Goal: Task Accomplishment & Management: Manage account settings

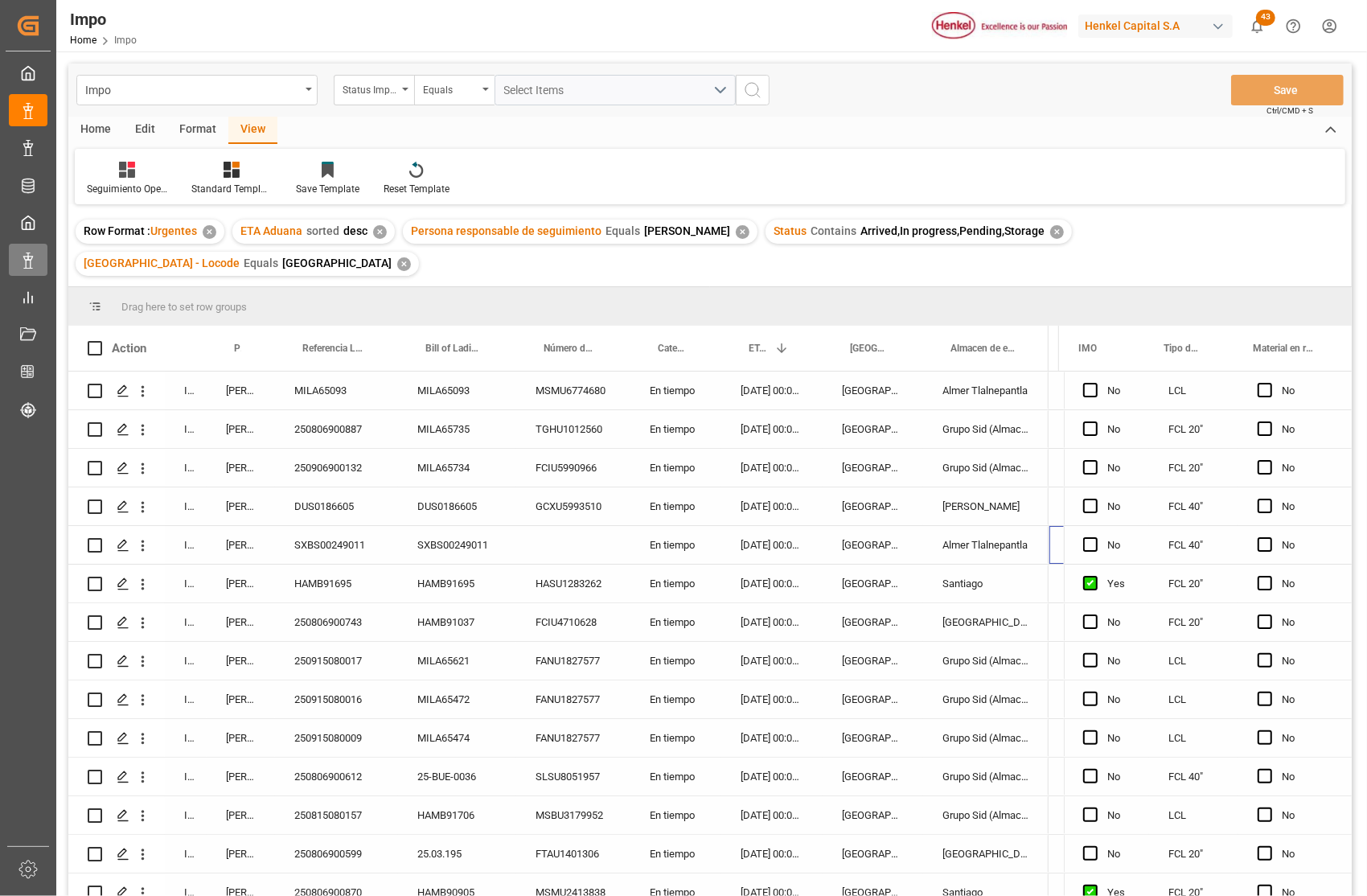
scroll to position [0, 3878]
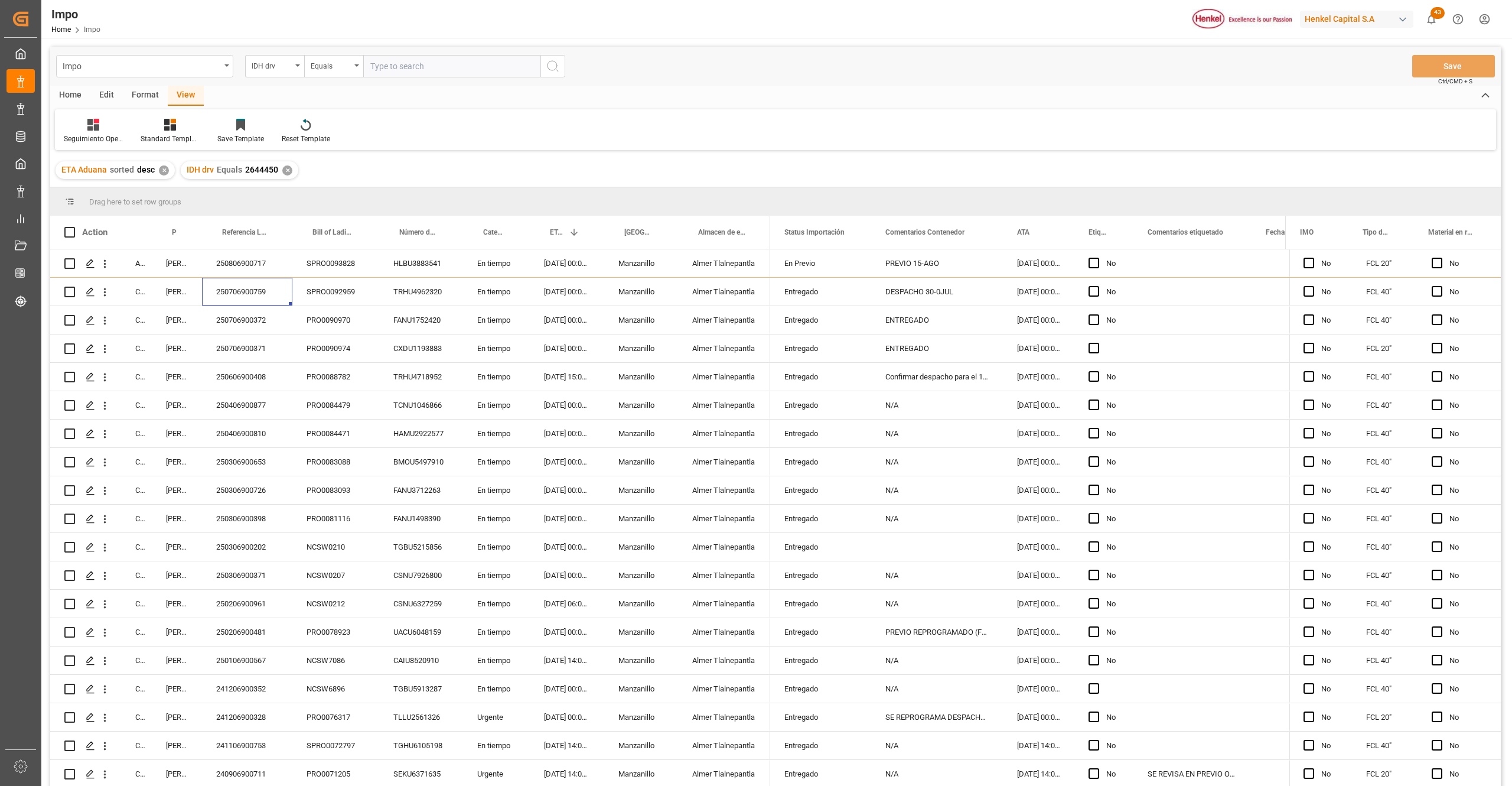
click at [105, 91] on div "Edit" at bounding box center [106, 95] width 32 height 20
click at [284, 134] on div "Configuration" at bounding box center [289, 139] width 44 height 11
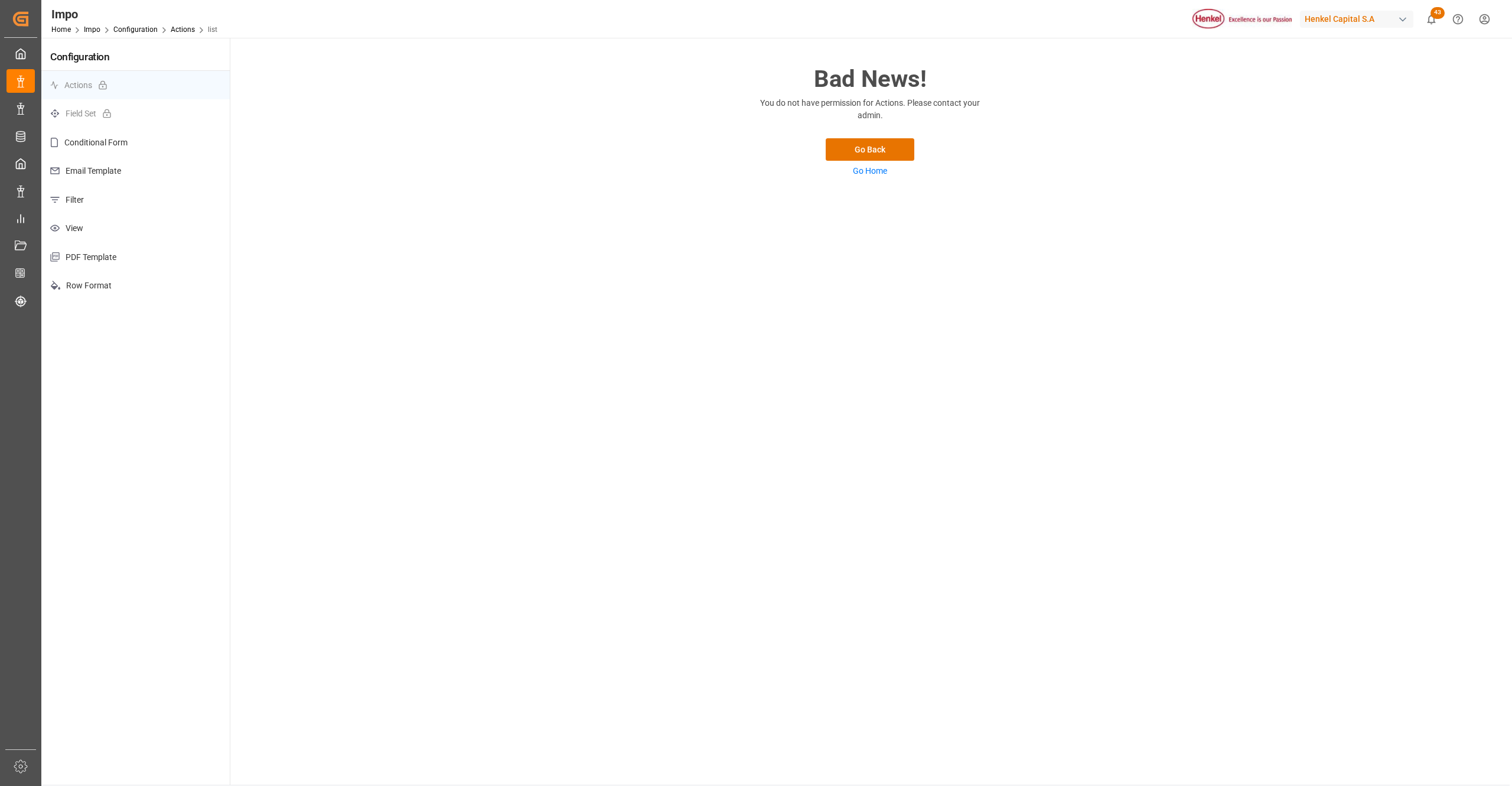
click at [92, 171] on p "Email Template" at bounding box center [136, 171] width 189 height 29
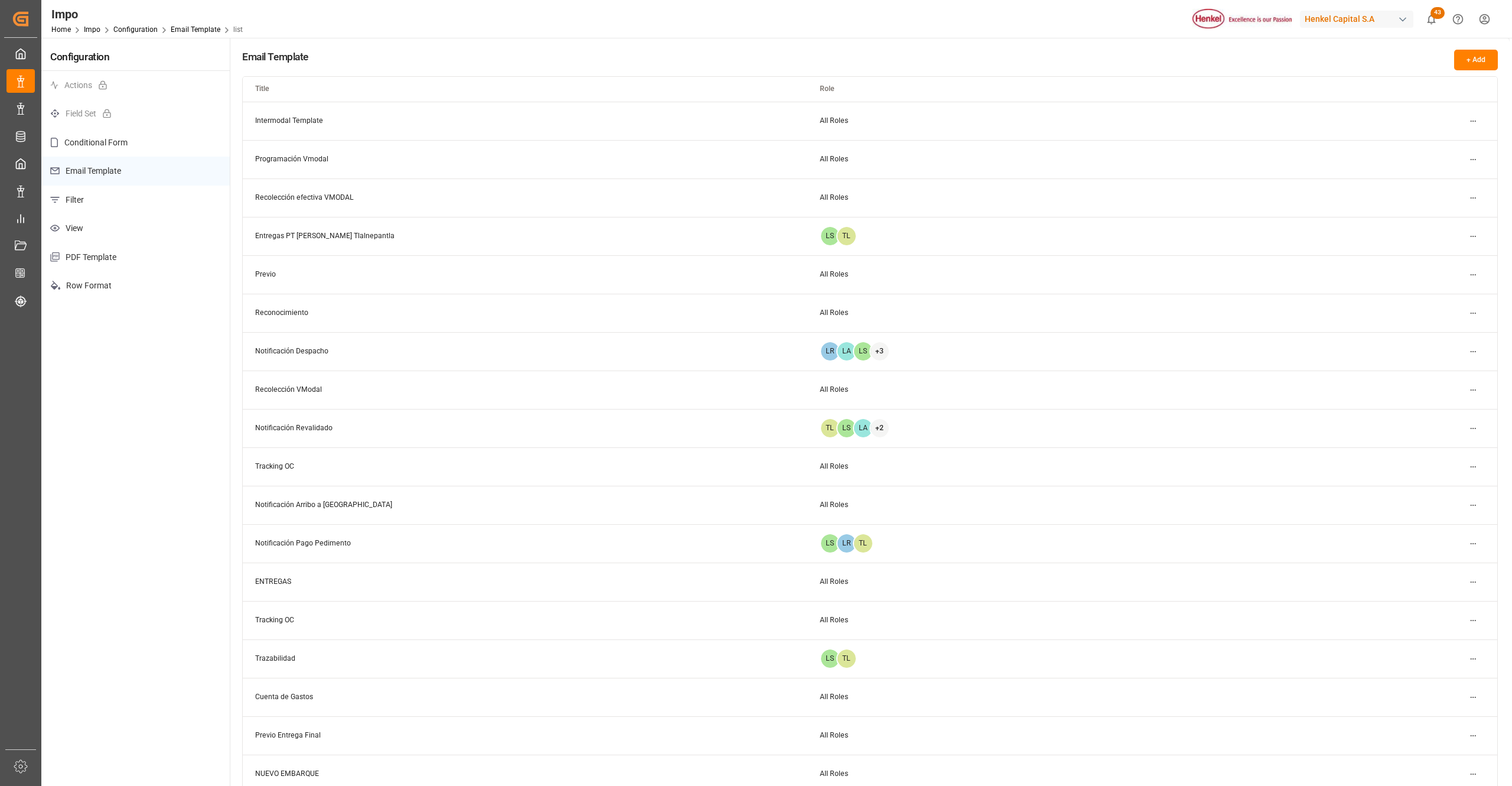
click at [76, 192] on p "Filter" at bounding box center [136, 200] width 189 height 29
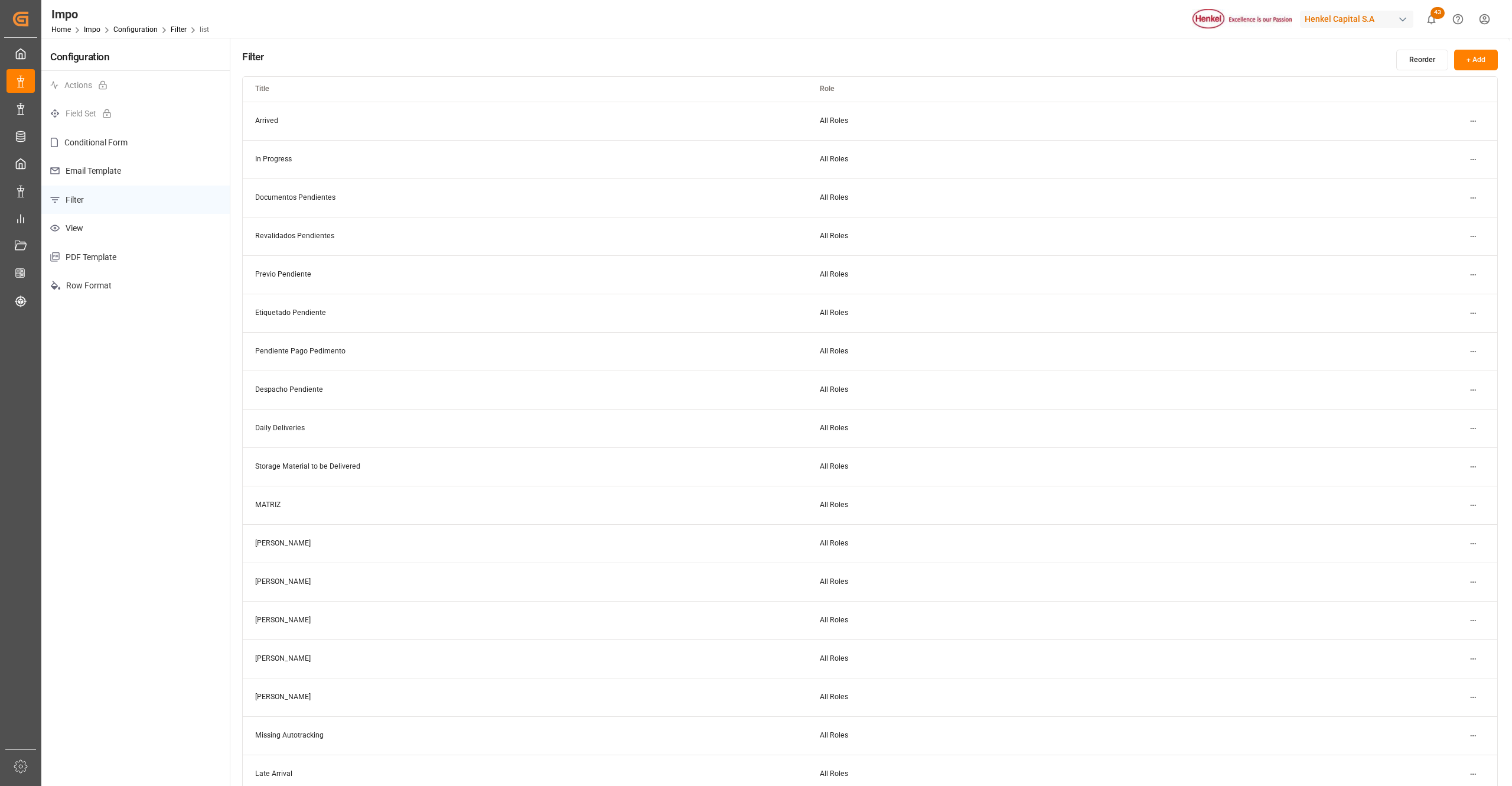
click at [97, 228] on p "View" at bounding box center [136, 228] width 189 height 29
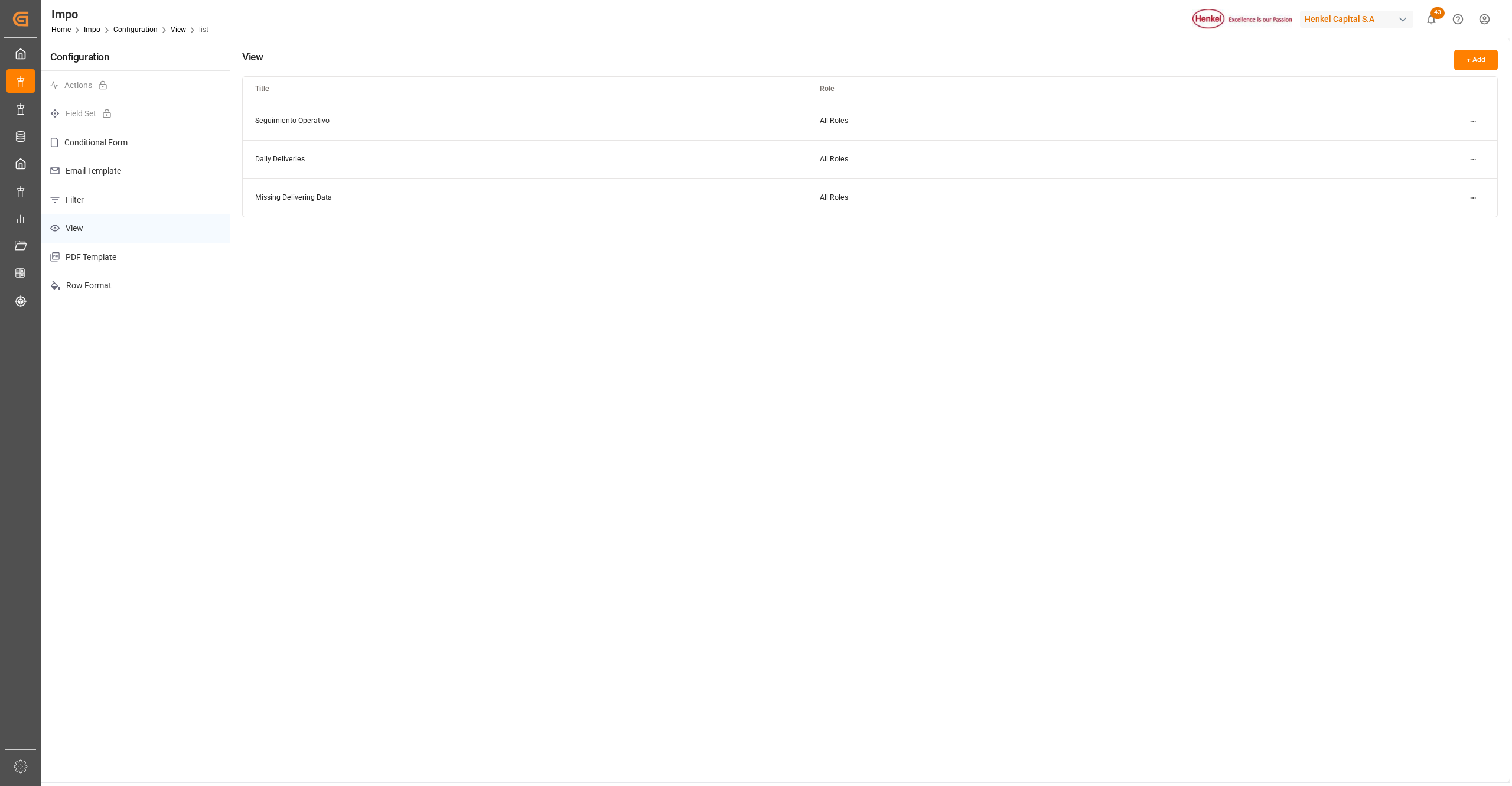
click at [117, 249] on p "PDF Template" at bounding box center [136, 257] width 189 height 29
click at [83, 187] on p "Filter" at bounding box center [136, 200] width 189 height 29
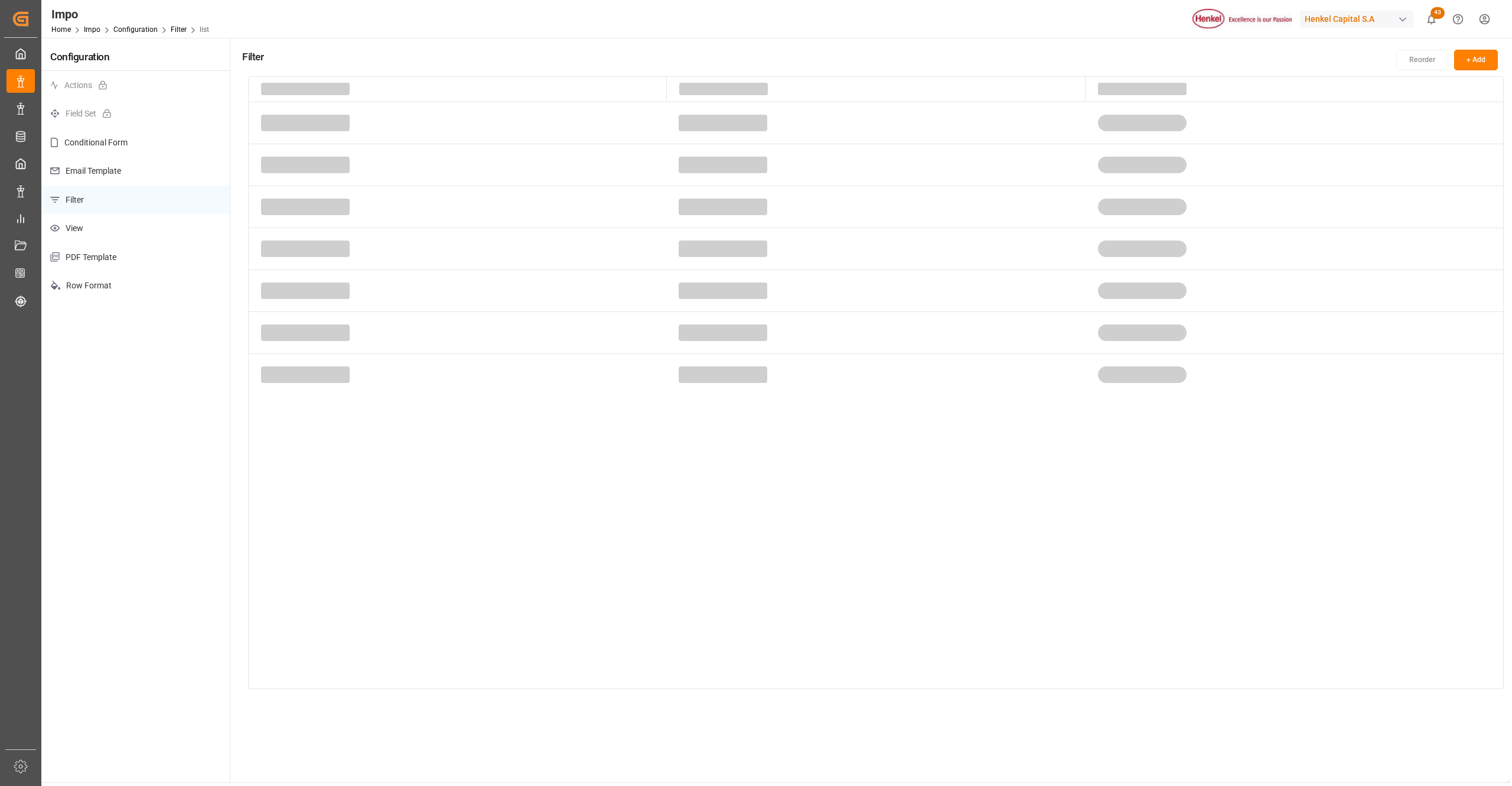
click at [97, 159] on p "Email Template" at bounding box center [136, 171] width 189 height 29
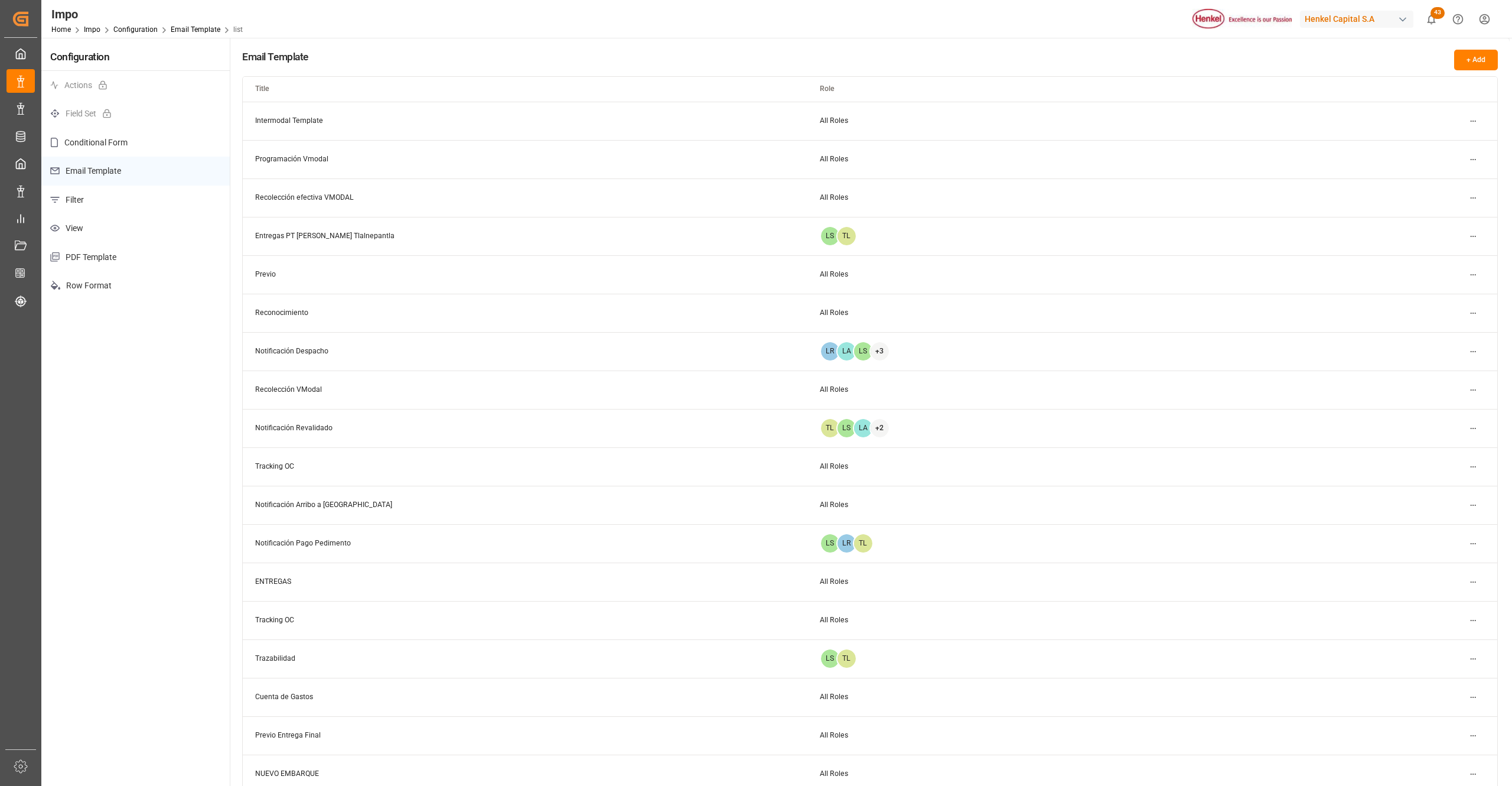
click at [81, 203] on p "Filter" at bounding box center [136, 200] width 189 height 29
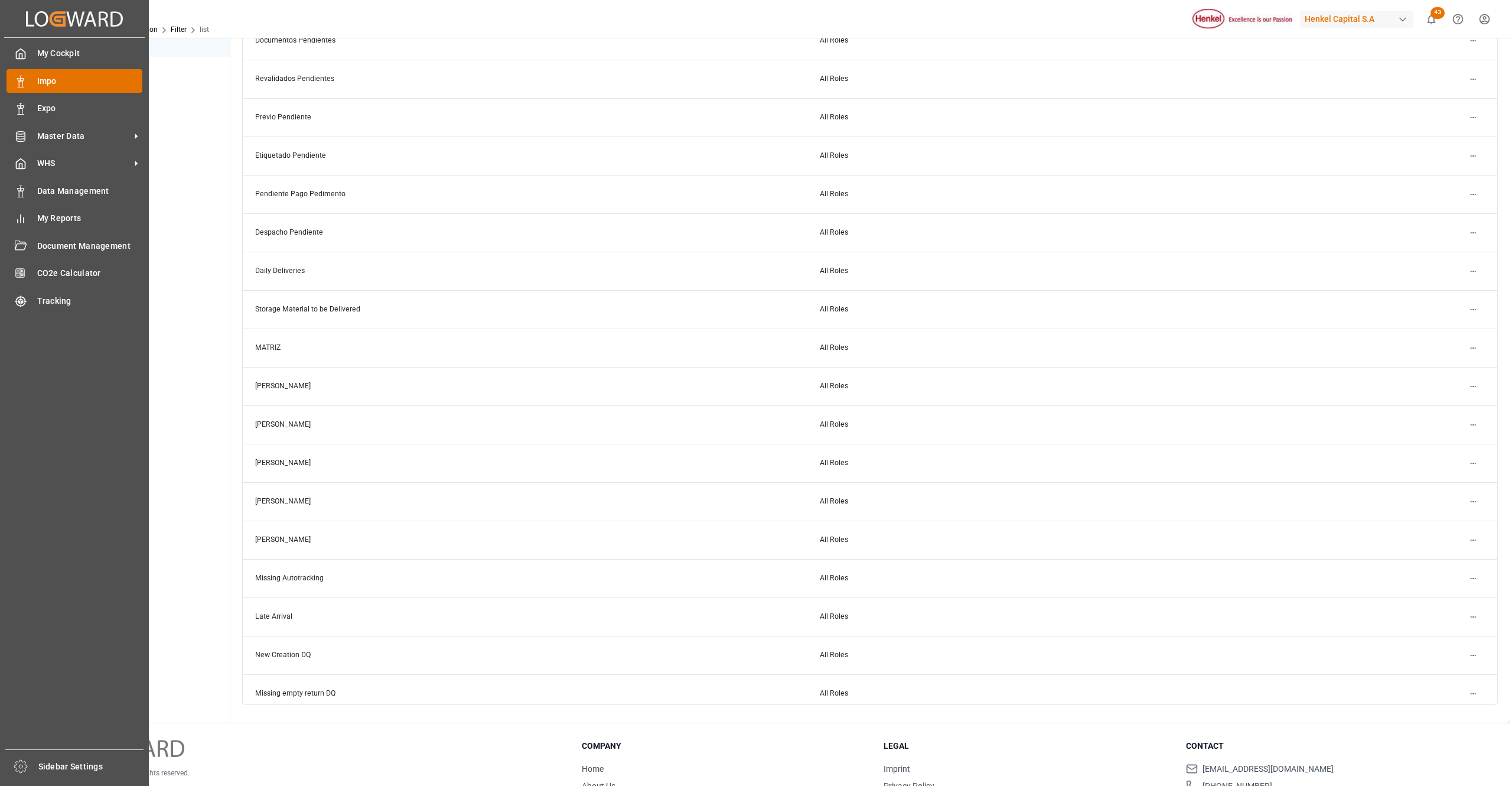
click at [67, 75] on span "Impo" at bounding box center [90, 81] width 106 height 13
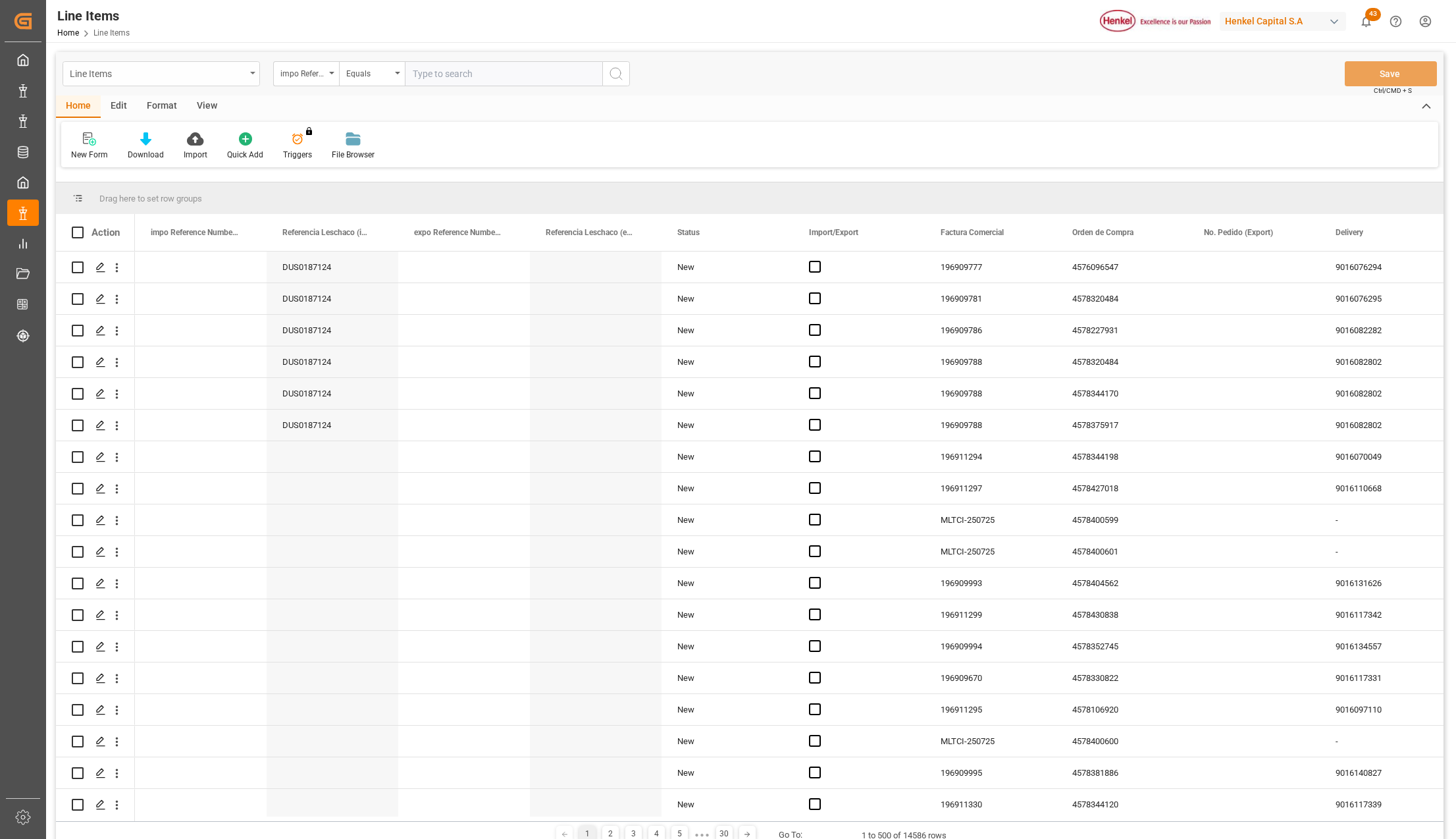
click at [251, 61] on div "Line Items" at bounding box center [161, 74] width 198 height 25
click at [90, 164] on div "Impo" at bounding box center [161, 162] width 196 height 28
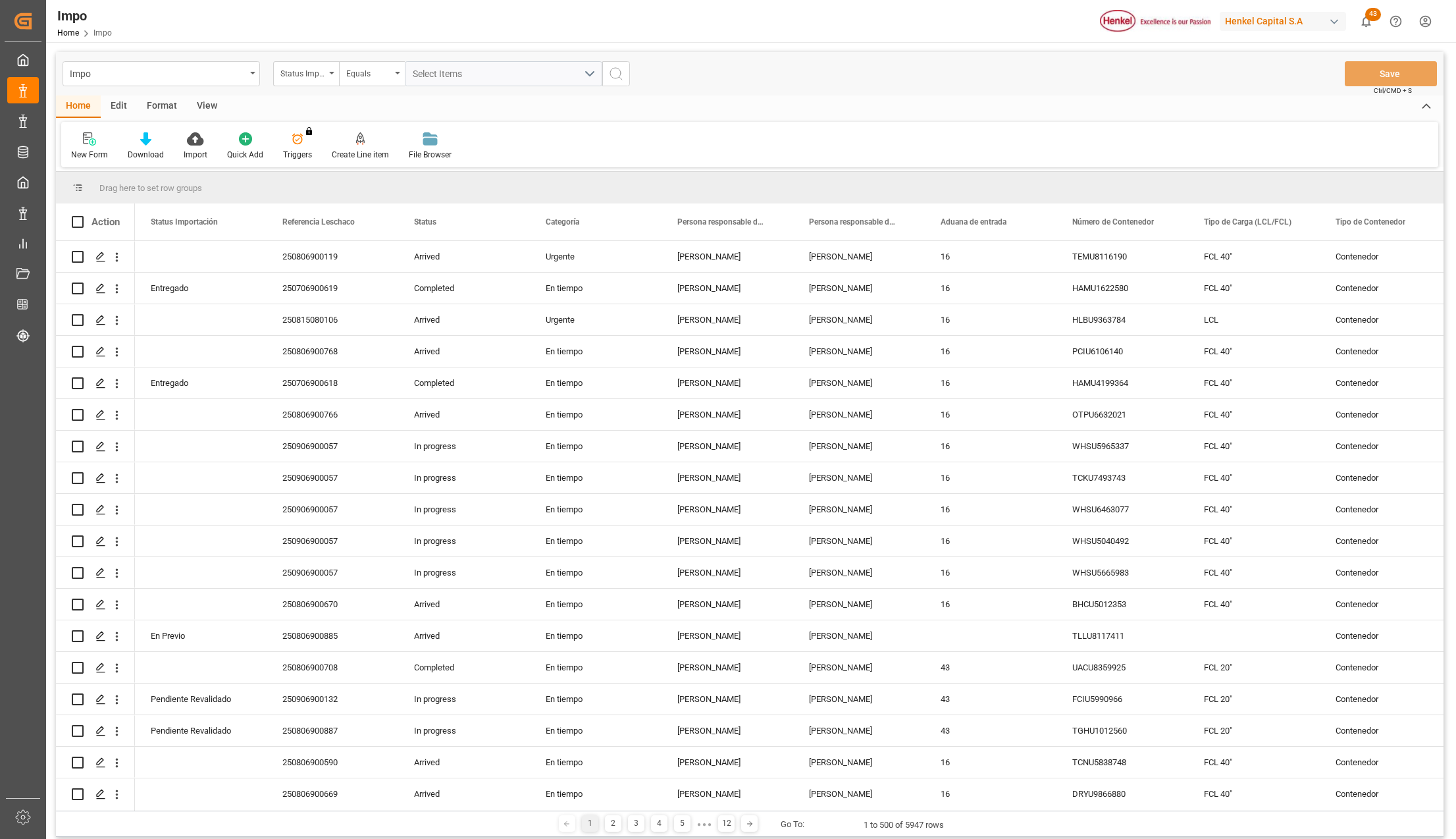
click at [107, 109] on div "Edit" at bounding box center [119, 106] width 36 height 22
click at [316, 146] on div "Configuration" at bounding box center [322, 146] width 69 height 29
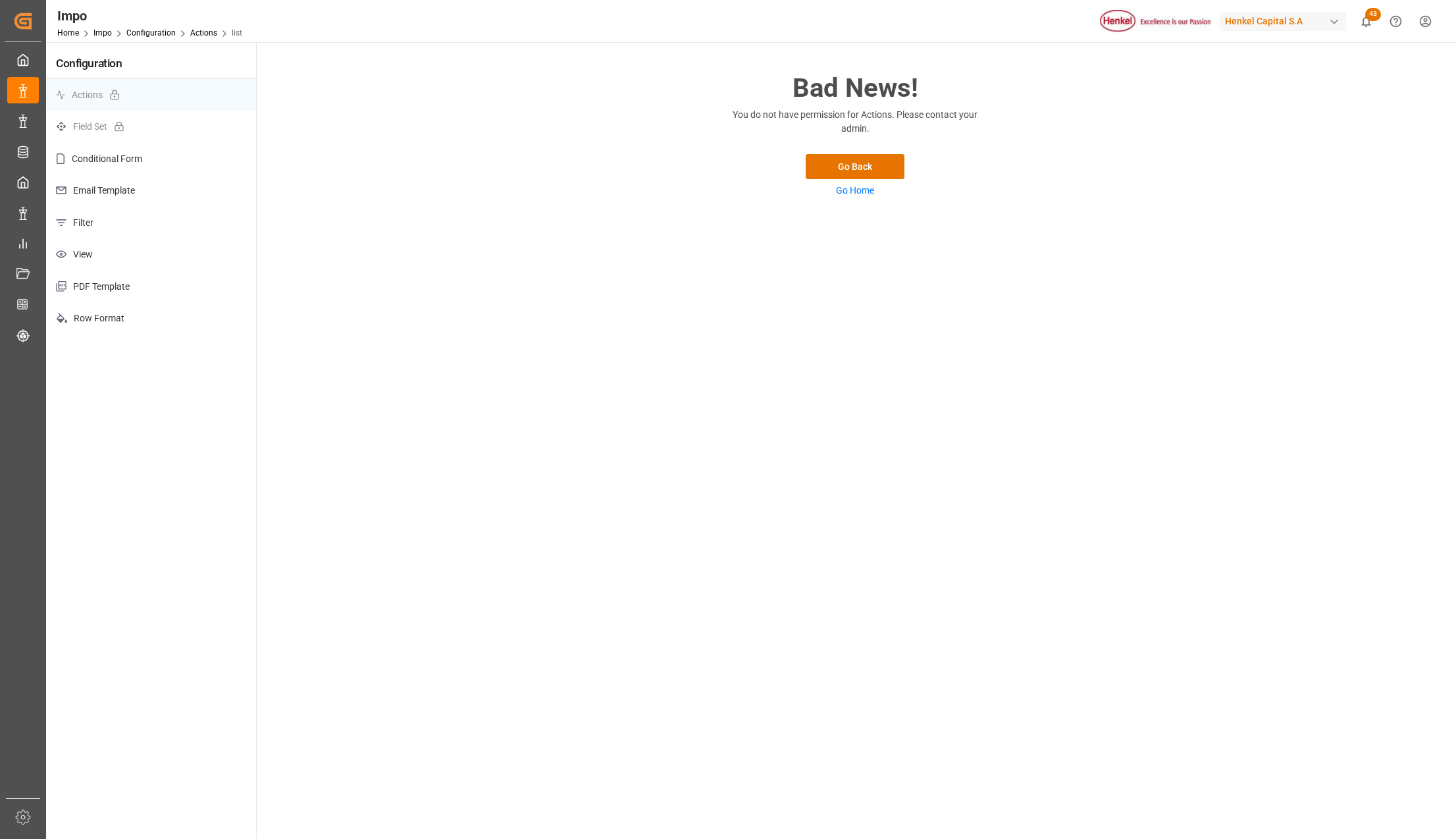
click at [150, 183] on p "Email Template" at bounding box center [151, 191] width 210 height 32
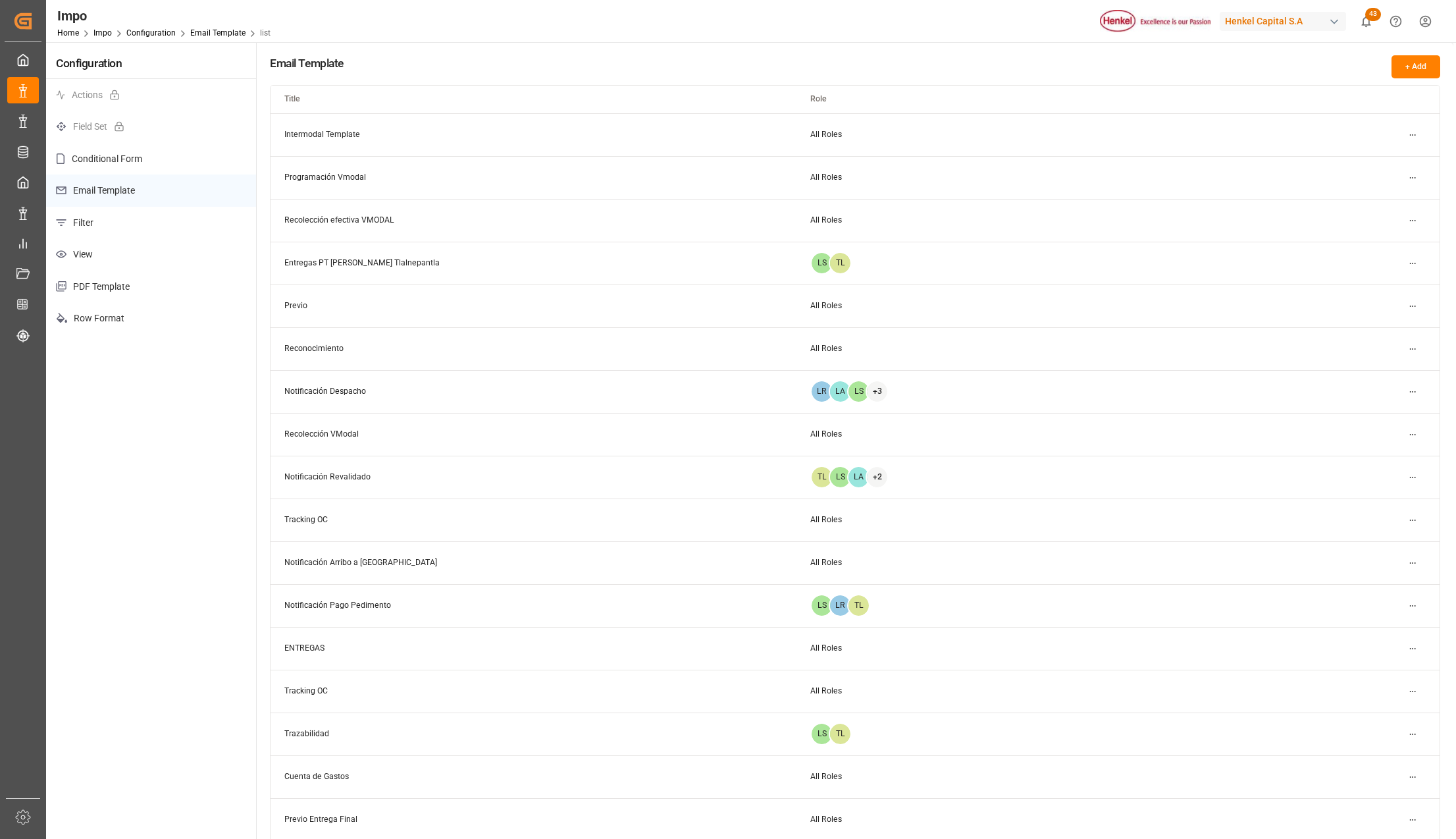
click at [1410, 474] on html "Created by potrace 1.15, written by Peter Selinger 2001-2017 Created by potrace…" at bounding box center [728, 420] width 1456 height 839
click at [1391, 499] on div "Edit" at bounding box center [1389, 504] width 68 height 18
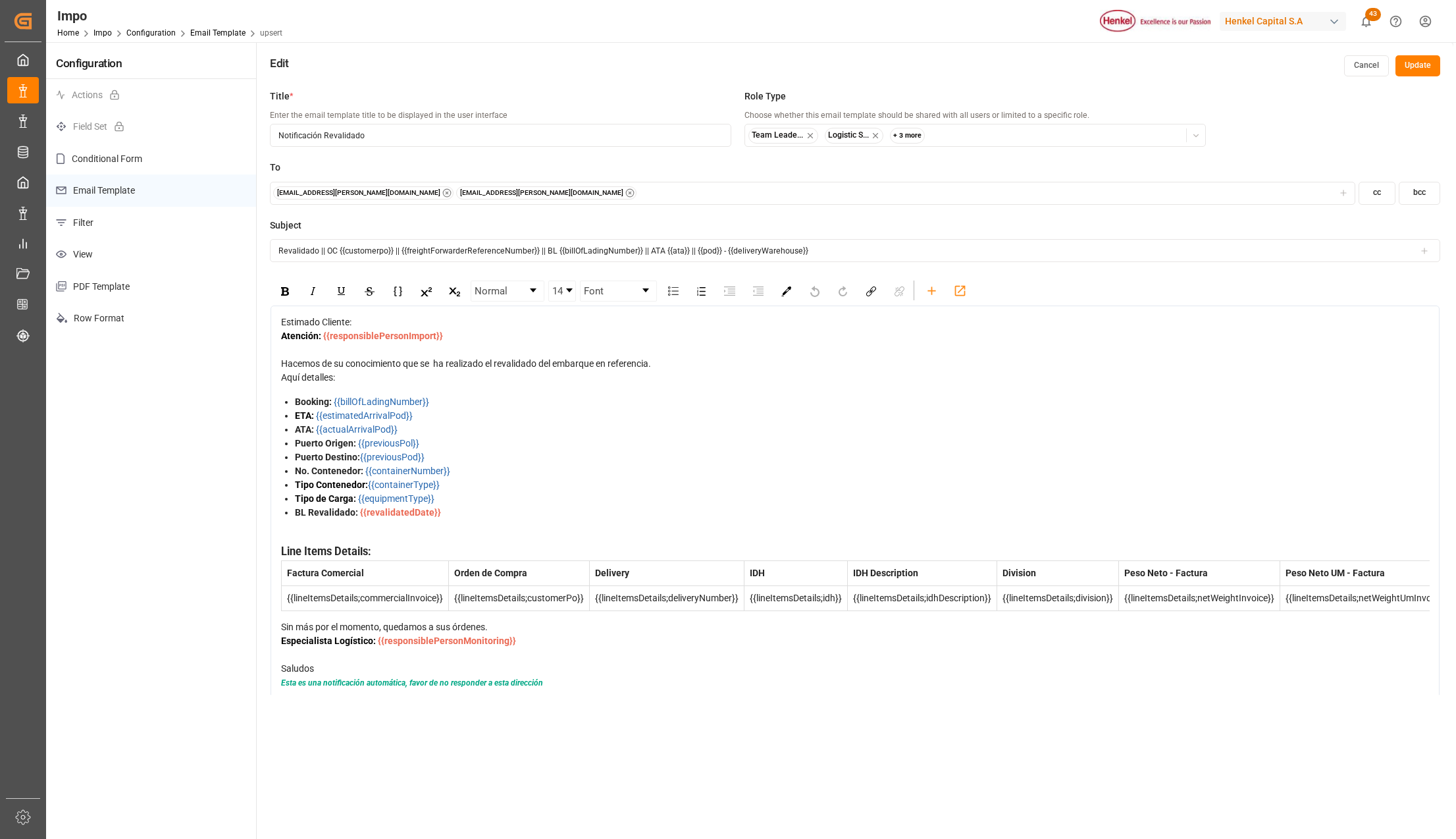
scroll to position [88, 0]
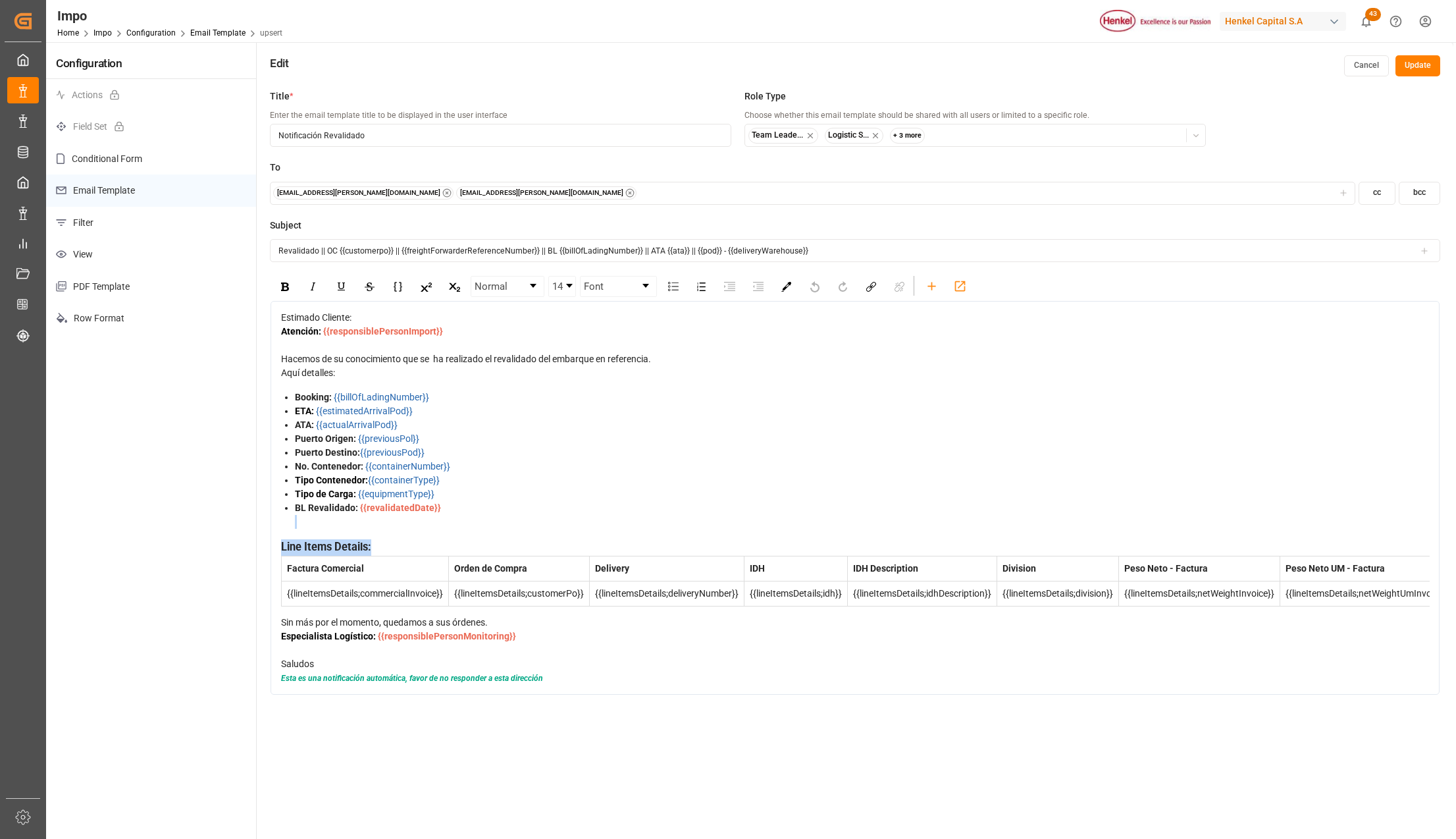
drag, startPoint x: 290, startPoint y: 487, endPoint x: 1156, endPoint y: 563, distance: 869.3
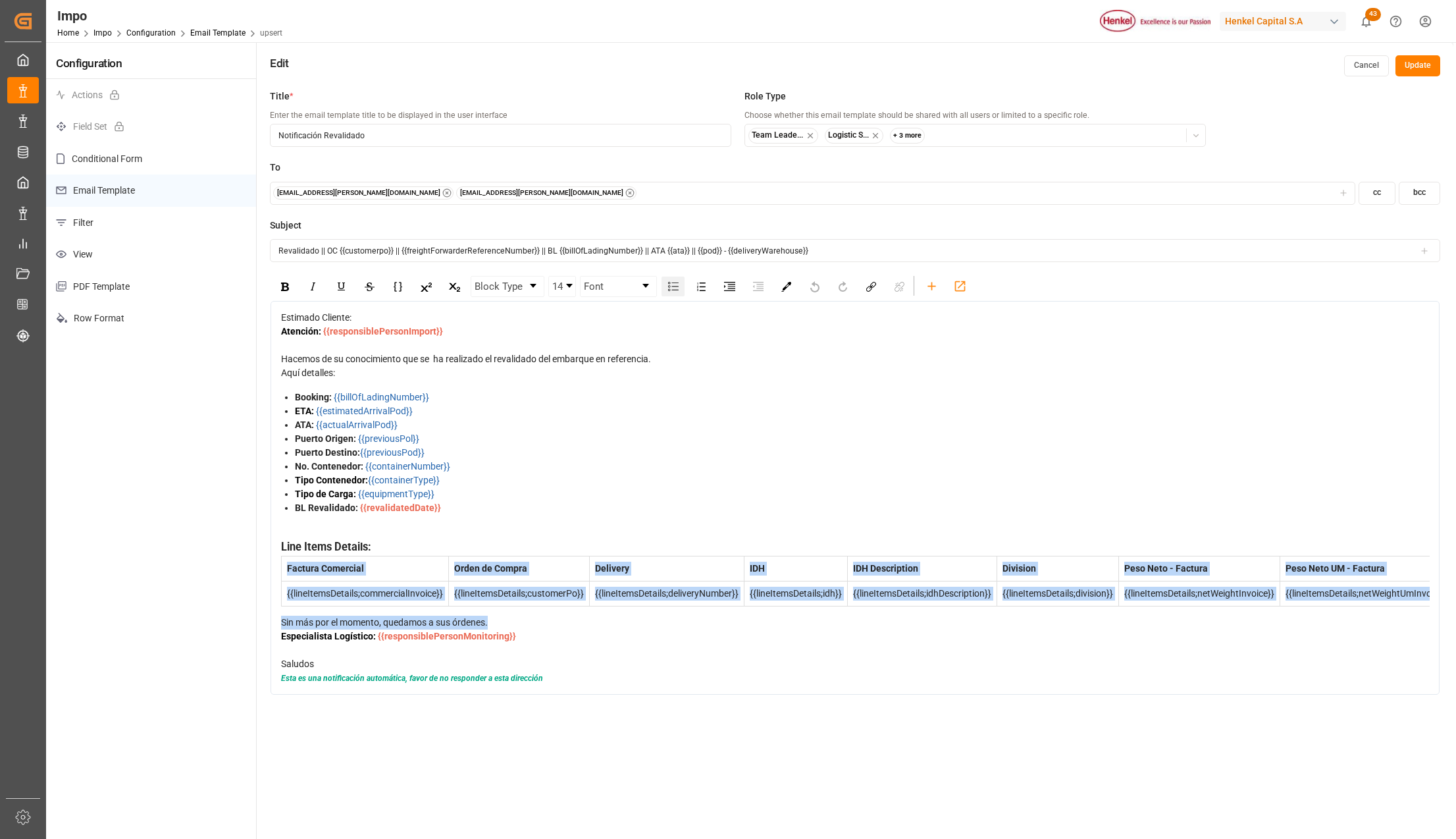
drag, startPoint x: 804, startPoint y: 582, endPoint x: 348, endPoint y: 518, distance: 460.5
click at [362, 572] on div "Estimado Cliente: Atención: {{responsiblePersonImport}} Hacemos de su conocimie…" at bounding box center [855, 497] width 1149 height 374
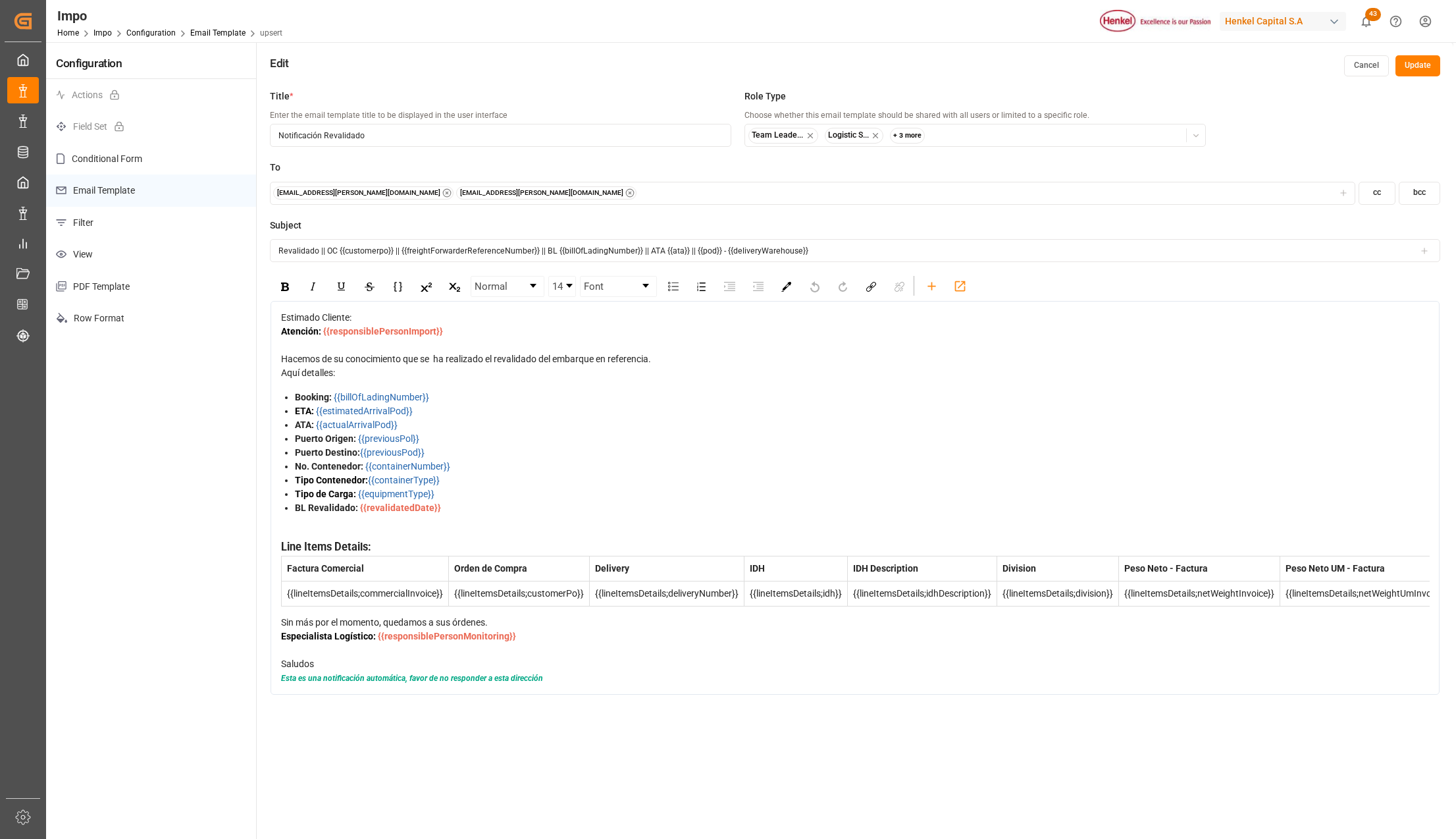
click at [285, 617] on span "Sin más por el momento, quedamos a sus órdenes." at bounding box center [384, 622] width 206 height 10
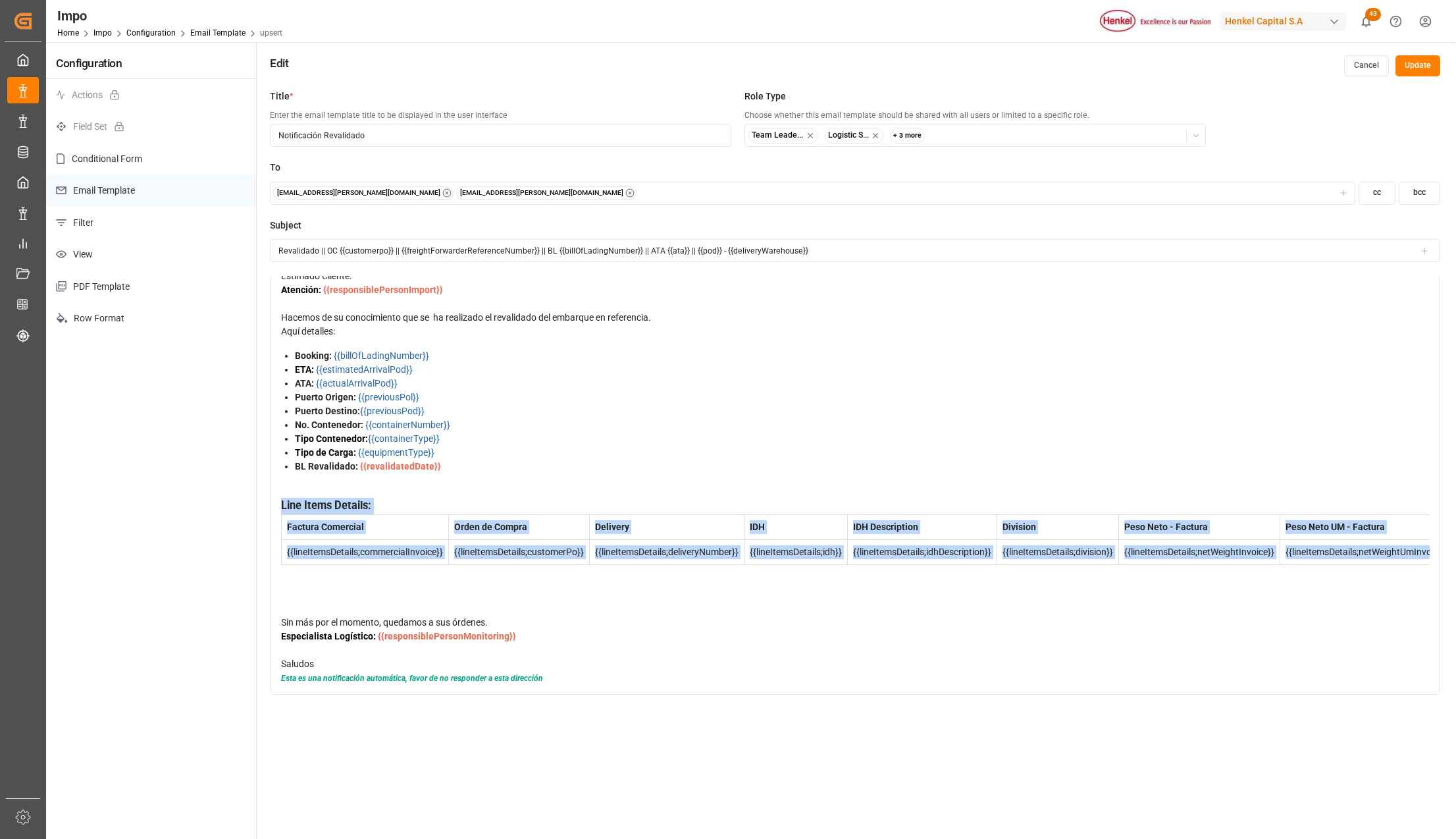
drag, startPoint x: 485, startPoint y: 588, endPoint x: 269, endPoint y: 495, distance: 235.2
click at [270, 495] on div "Normal 14 Font Estimado Cliente: Atención: {{responsiblePersonImport}} Hacemos …" at bounding box center [855, 485] width 1171 height 420
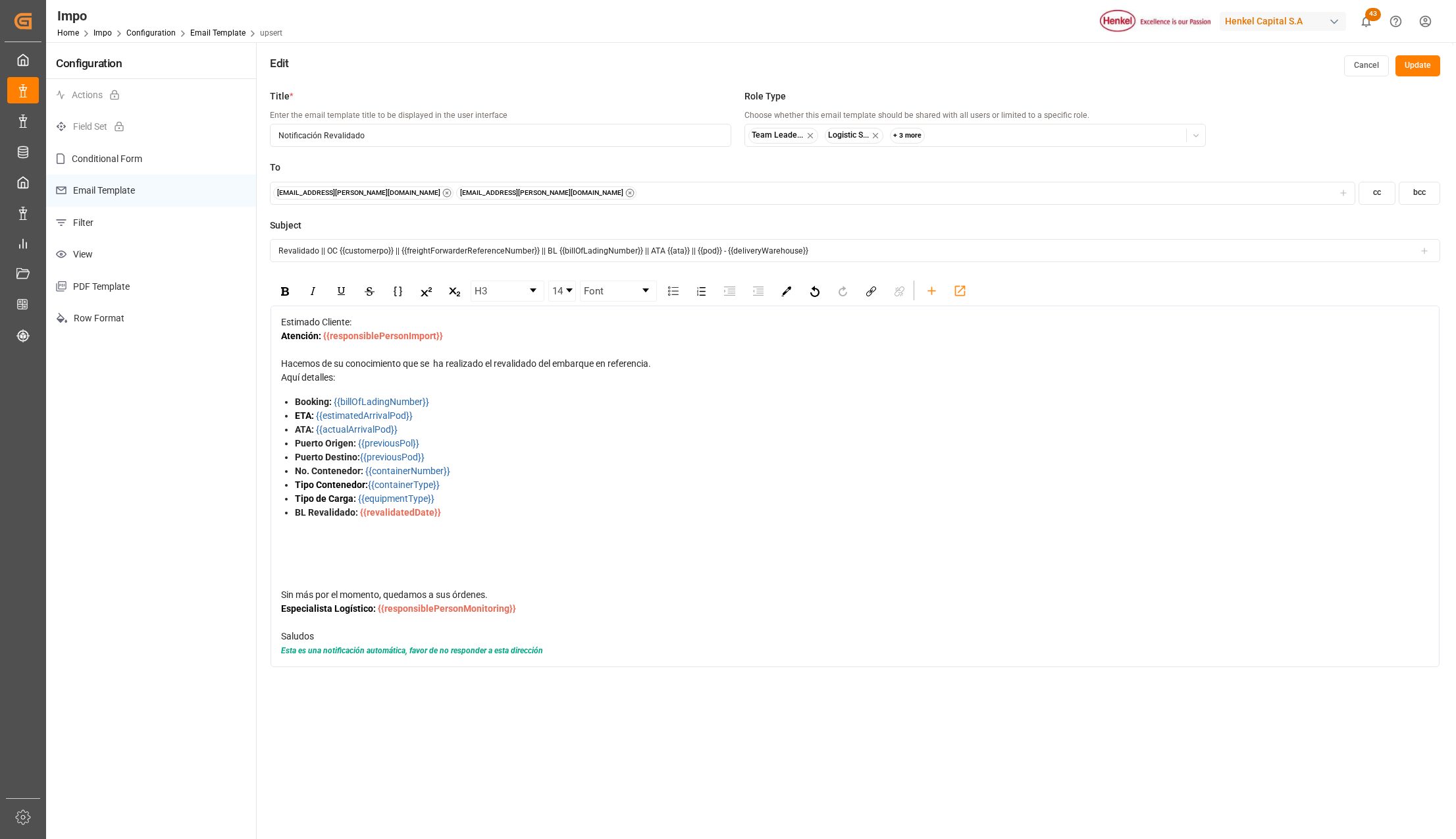
scroll to position [0, 0]
click at [935, 284] on icon "rdw-toolbar" at bounding box center [932, 290] width 14 height 14
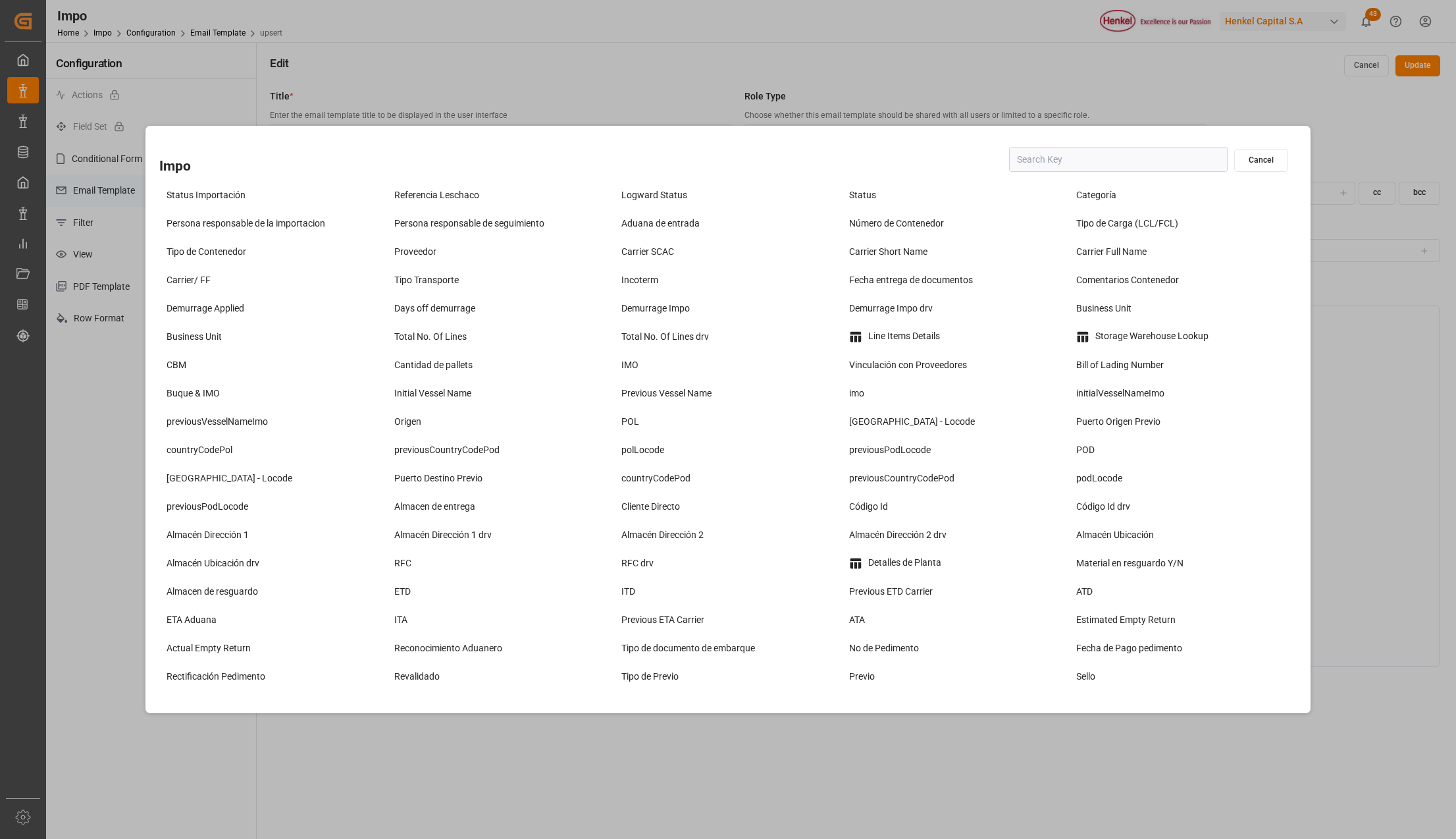
click at [1049, 161] on input "text" at bounding box center [1118, 159] width 218 height 25
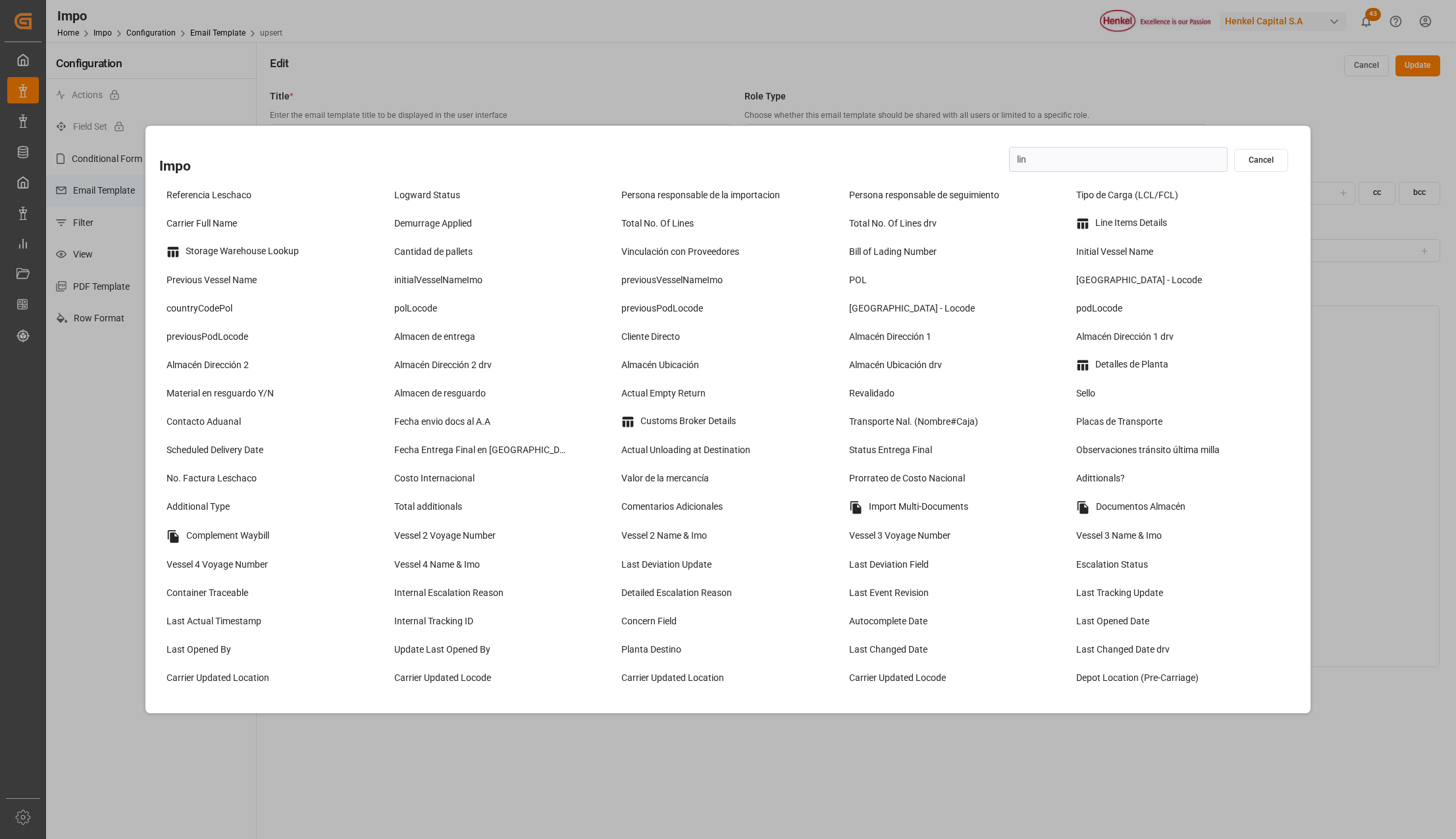
type input "line"
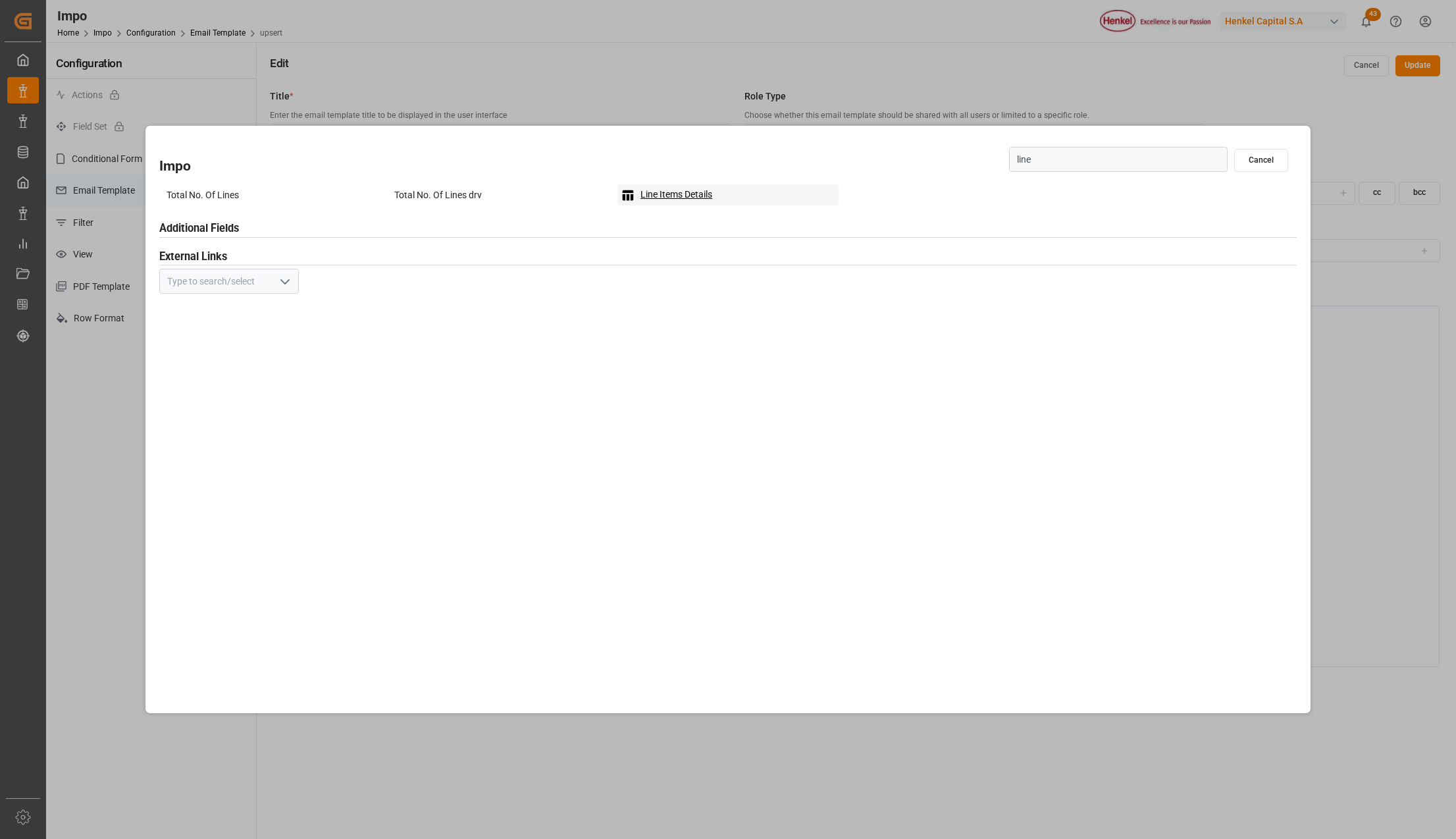
click at [683, 189] on div "Line Items Details" at bounding box center [728, 195] width 221 height 21
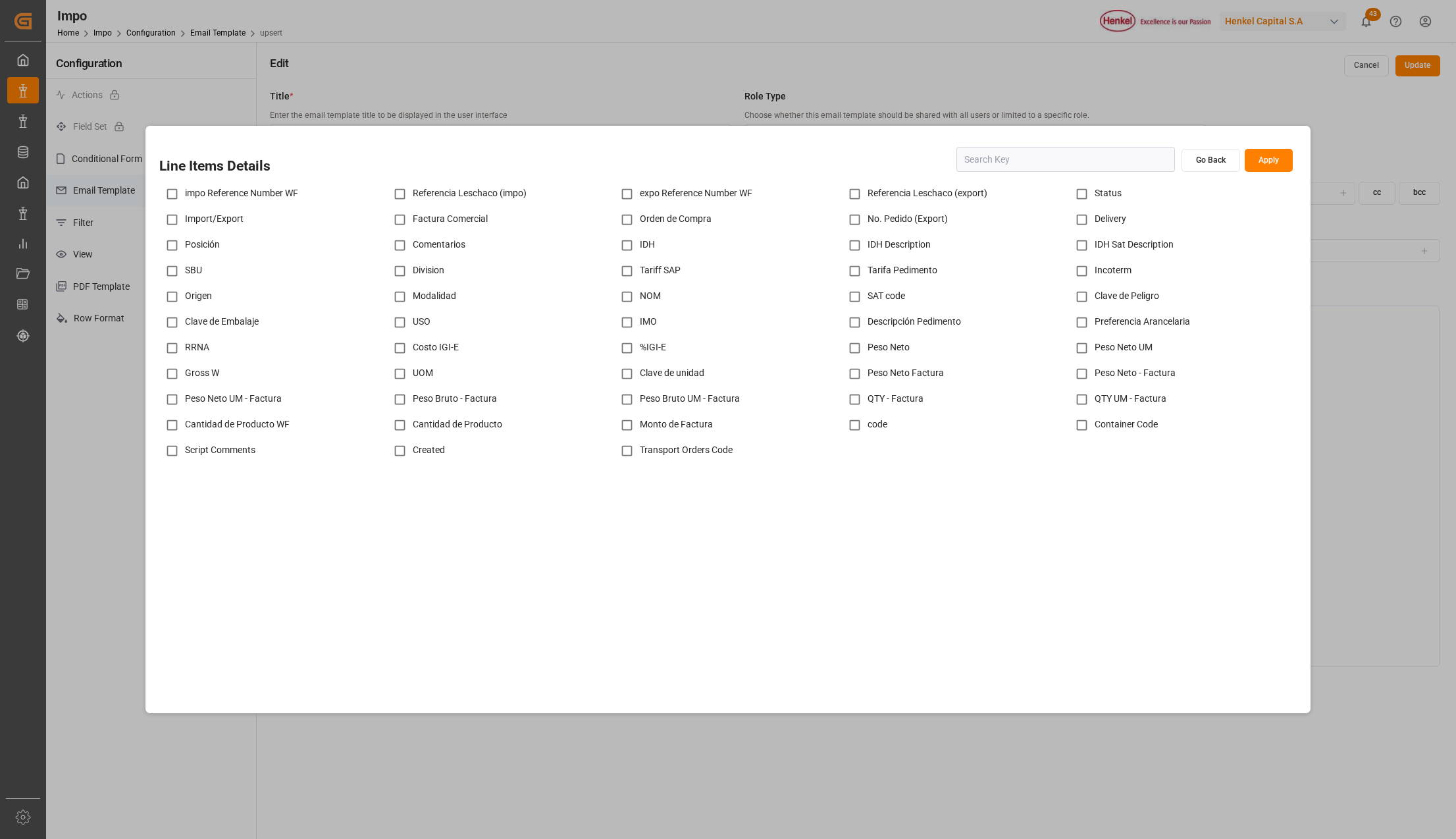
click at [402, 218] on input "checkbox" at bounding box center [400, 219] width 26 height 26
checkbox input "true"
click at [630, 217] on input "checkbox" at bounding box center [627, 219] width 26 height 26
checkbox input "true"
click at [1079, 223] on input "checkbox" at bounding box center [1081, 219] width 26 height 26
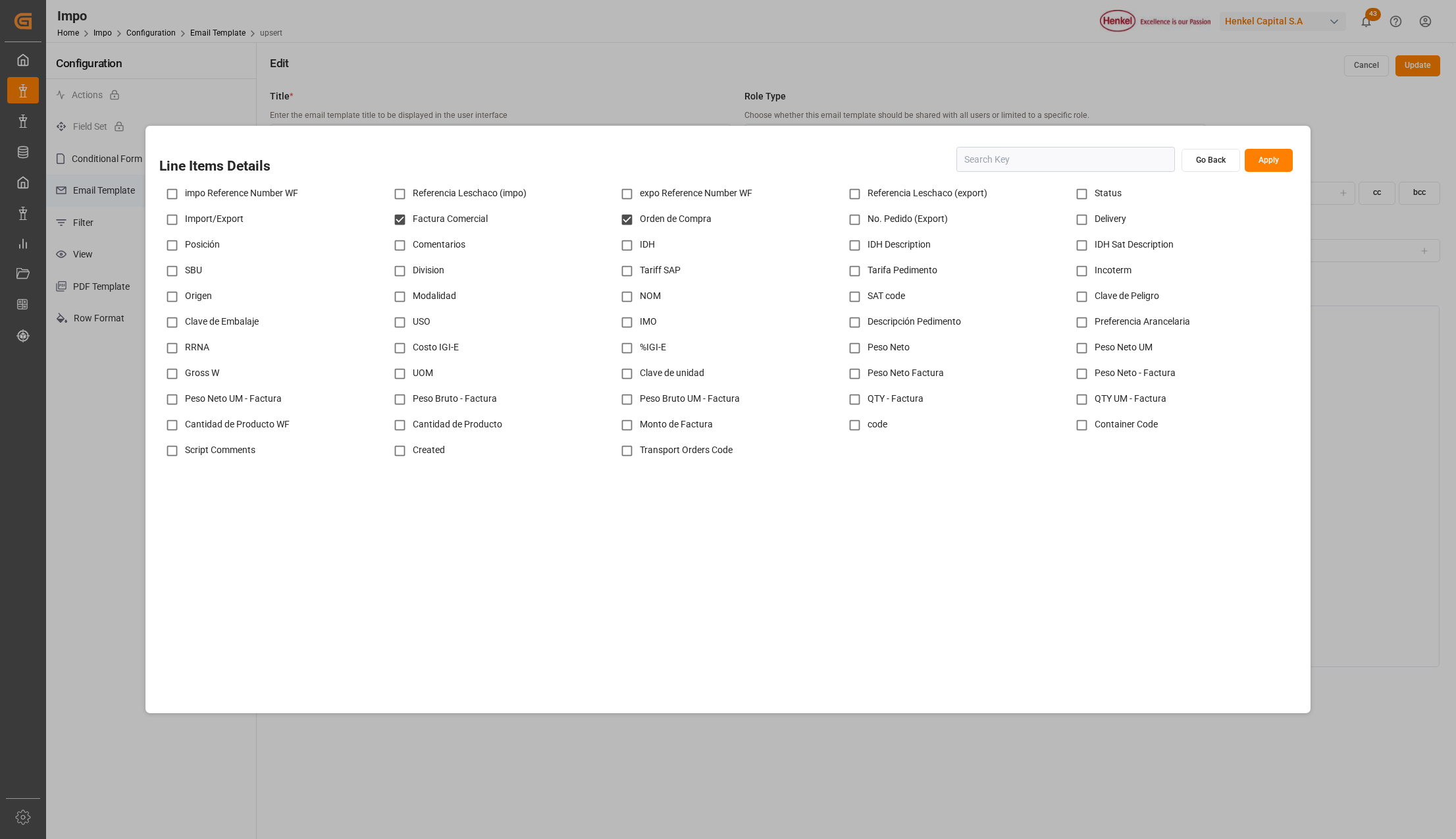
checkbox input "true"
click at [636, 250] on input "checkbox" at bounding box center [627, 245] width 26 height 26
checkbox input "true"
click at [857, 246] on input "checkbox" at bounding box center [854, 245] width 26 height 26
checkbox input "true"
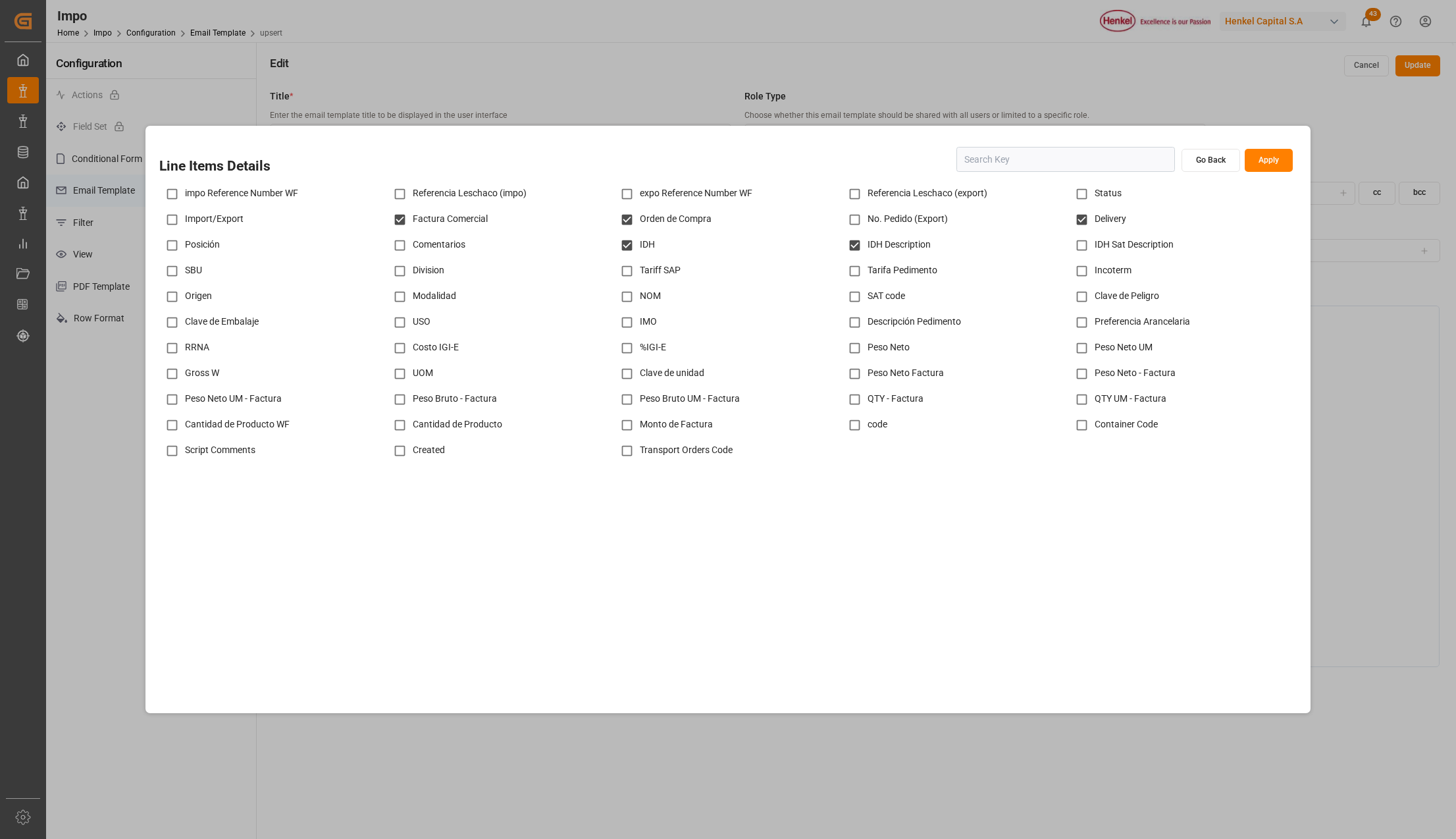
click at [412, 268] on input "checkbox" at bounding box center [400, 271] width 26 height 26
checkbox input "true"
click at [853, 348] on input "checkbox" at bounding box center [854, 348] width 26 height 26
checkbox input "true"
click at [401, 398] on input "checkbox" at bounding box center [400, 399] width 26 height 26
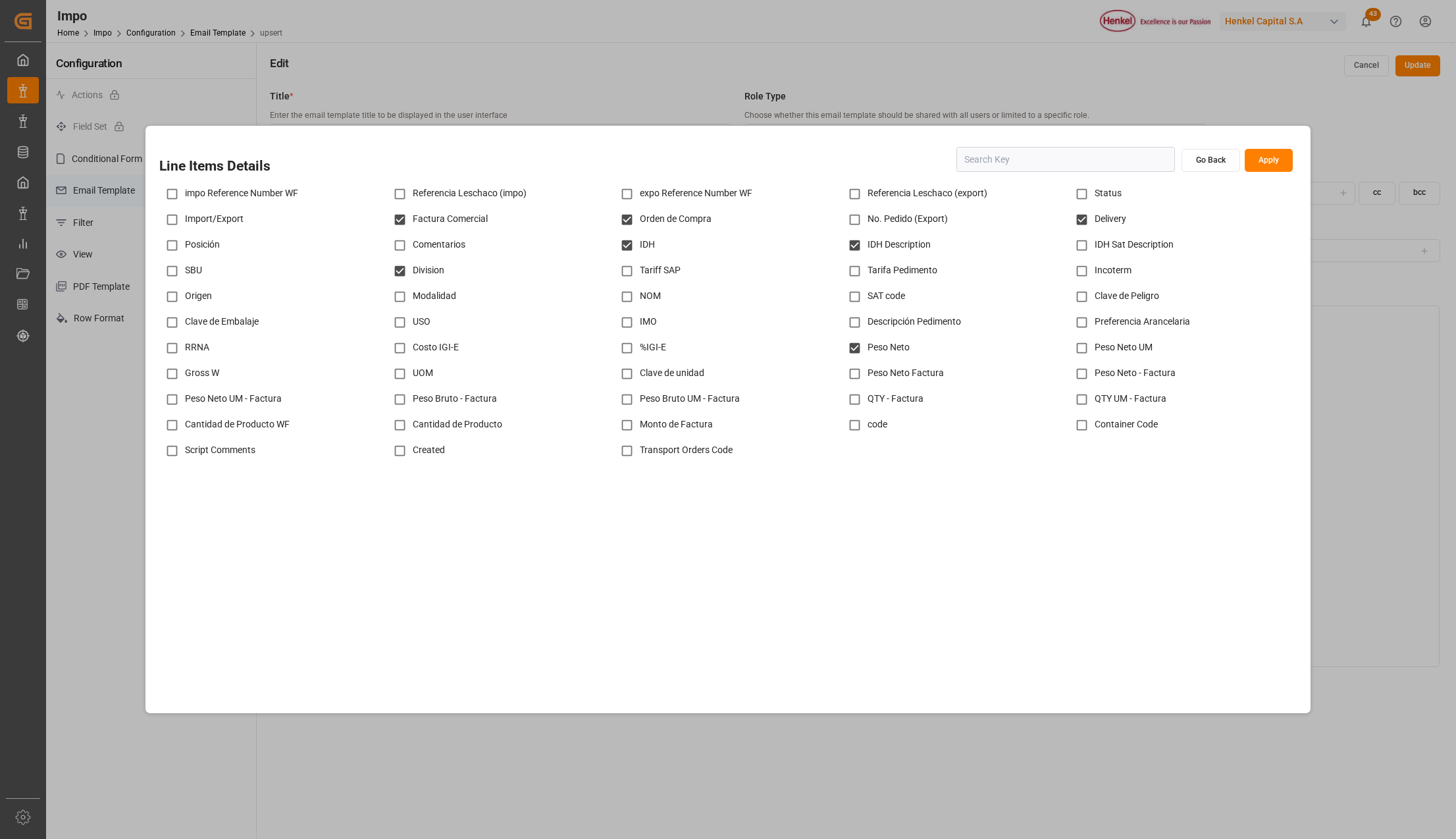
checkbox input "true"
click at [856, 396] on input "checkbox" at bounding box center [854, 399] width 26 height 26
checkbox input "true"
click at [1083, 403] on input "checkbox" at bounding box center [1081, 399] width 26 height 26
checkbox input "true"
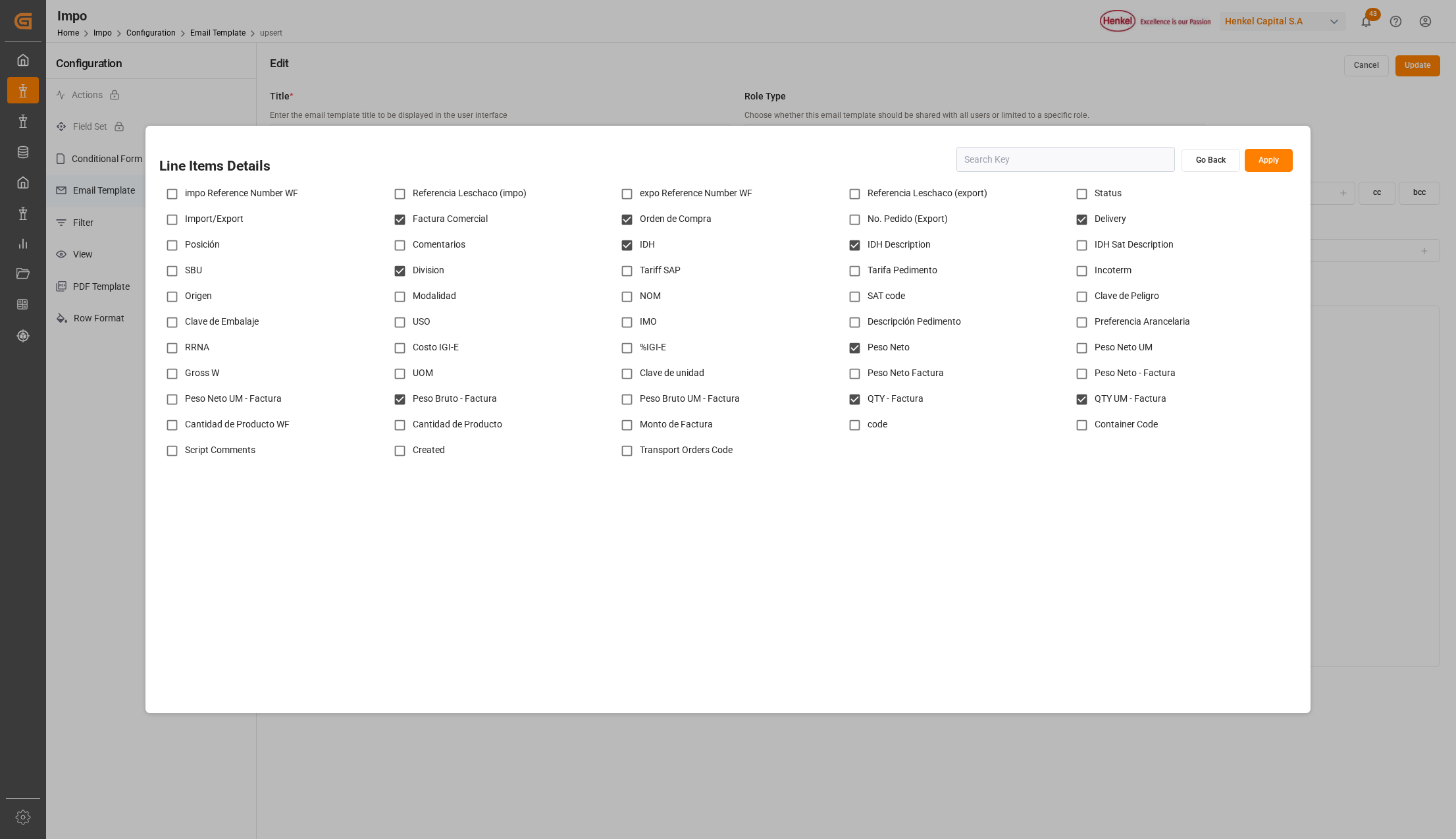
click at [1281, 162] on button "Apply" at bounding box center [1269, 160] width 48 height 23
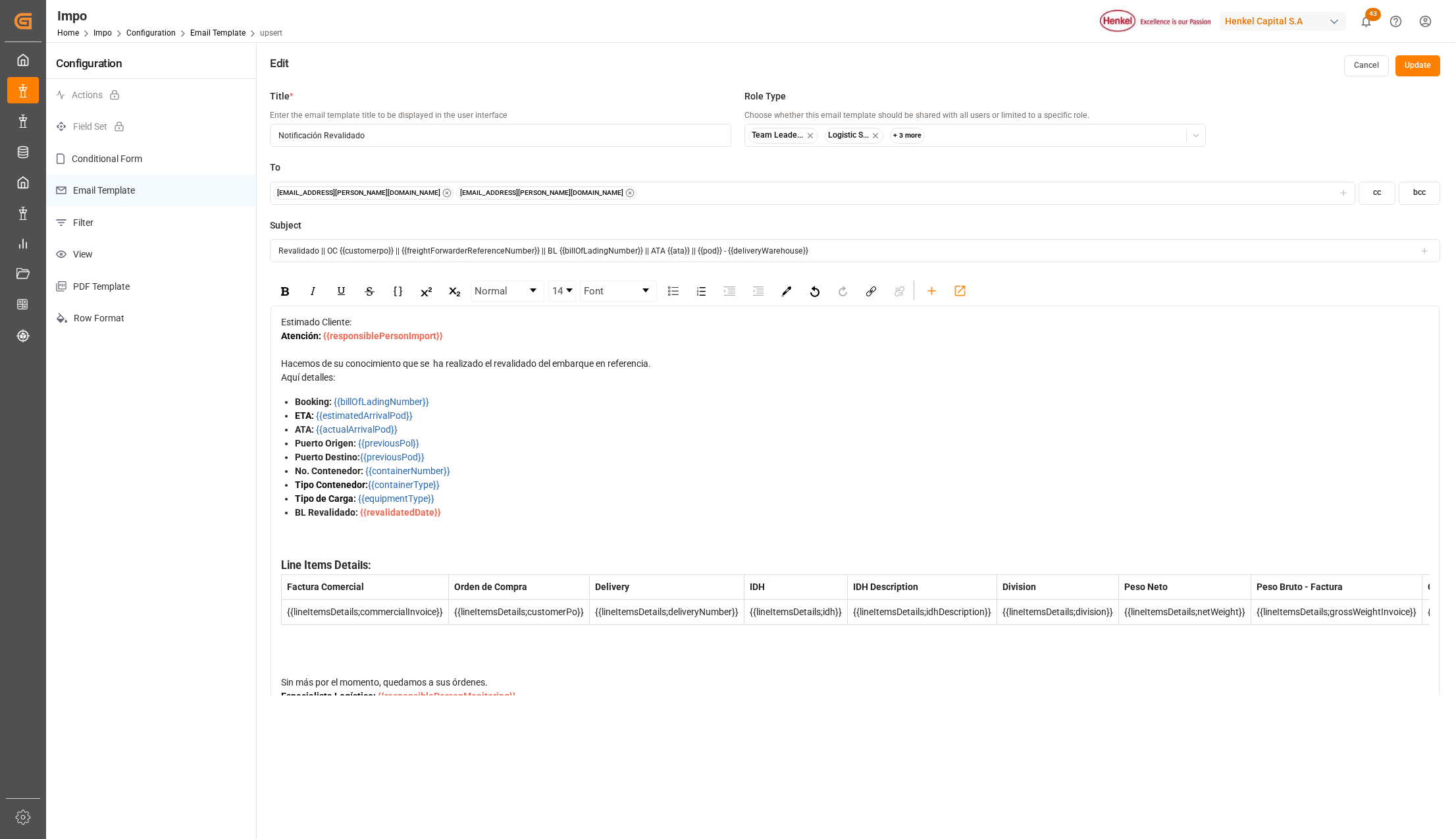
click at [1370, 190] on button "cc" at bounding box center [1377, 192] width 37 height 23
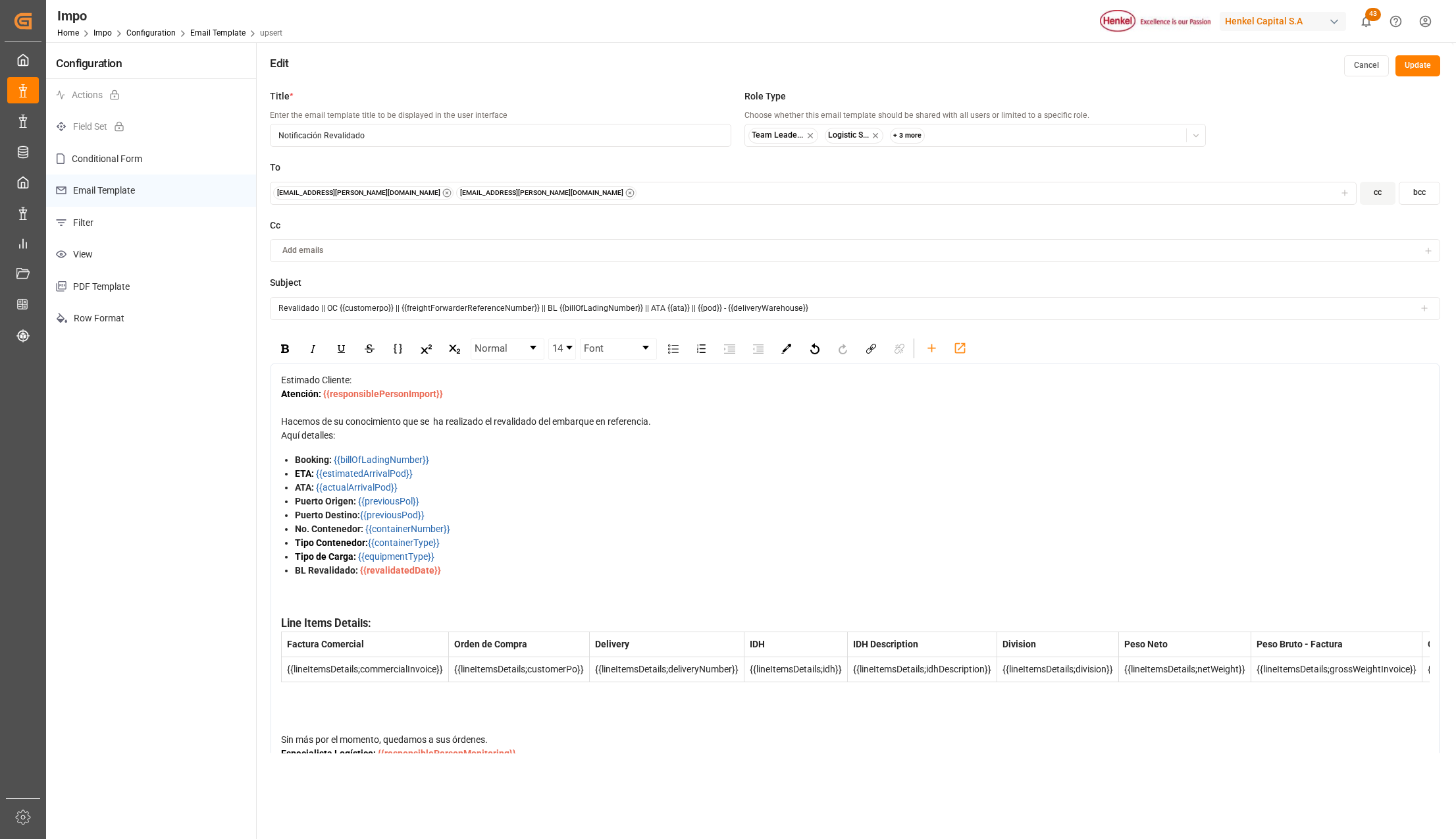
click at [1413, 66] on button "Update" at bounding box center [1418, 66] width 45 height 21
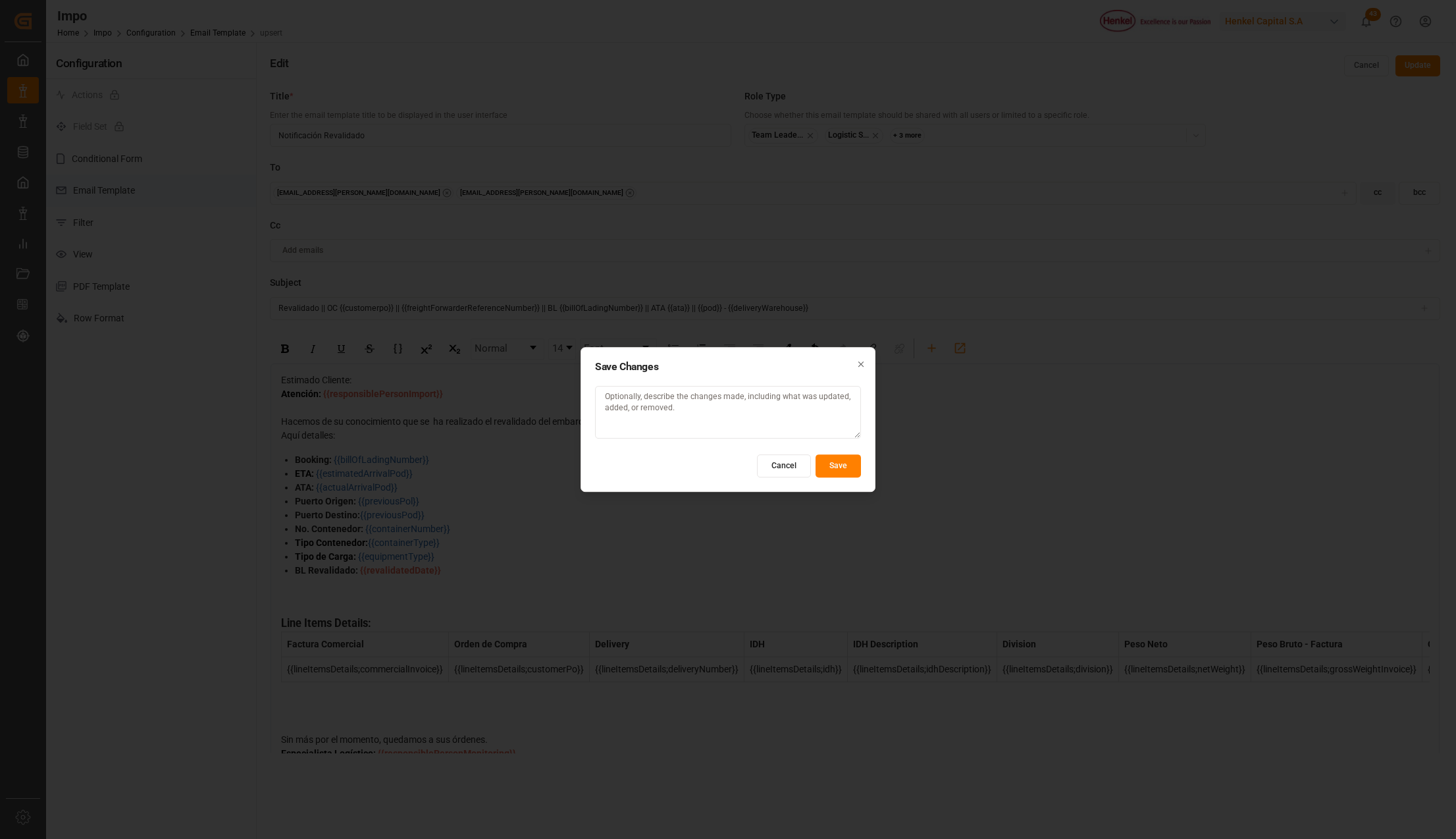
click at [837, 470] on button "Save" at bounding box center [838, 465] width 46 height 23
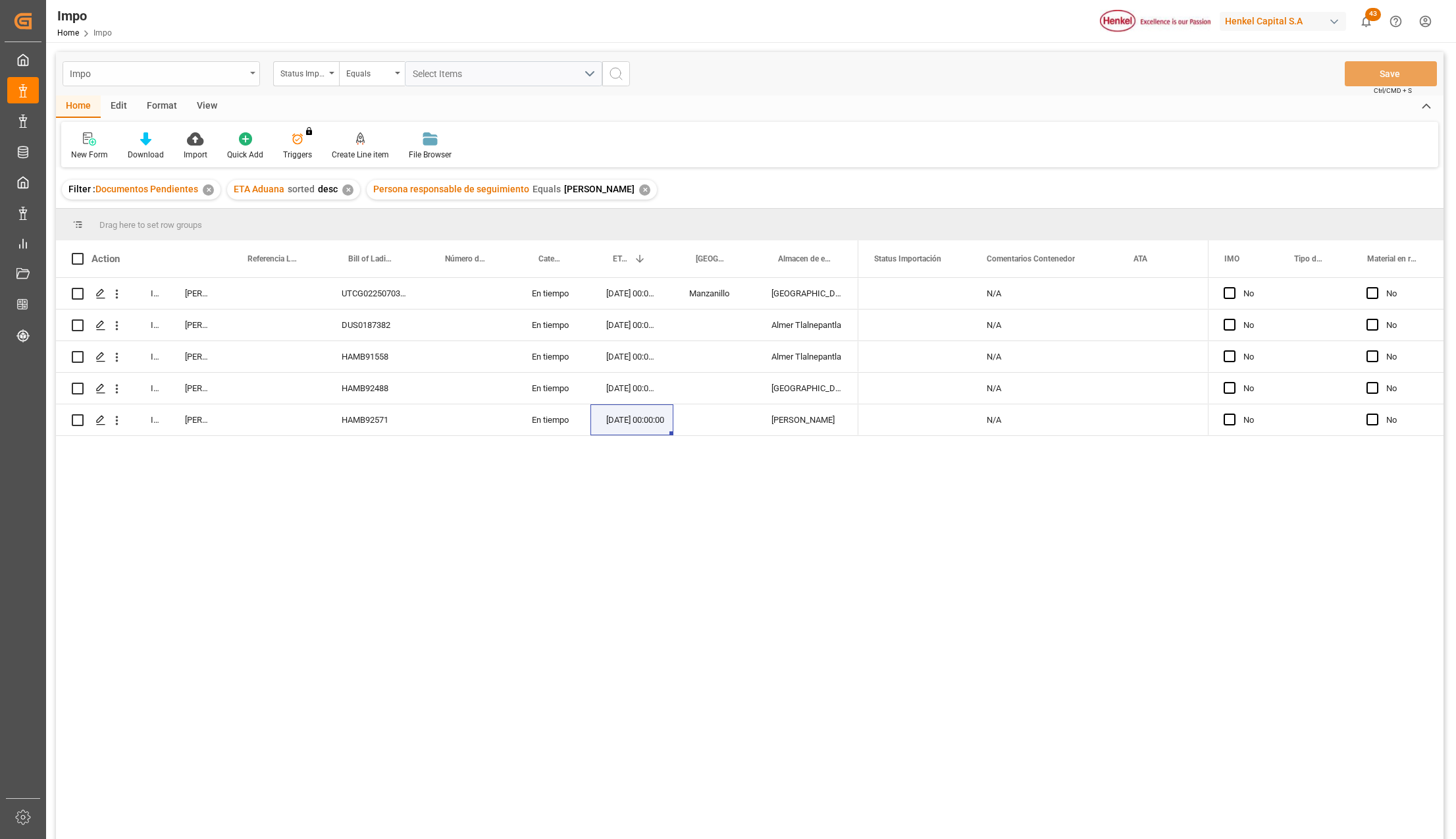
click at [251, 70] on div "Impo" at bounding box center [161, 74] width 198 height 25
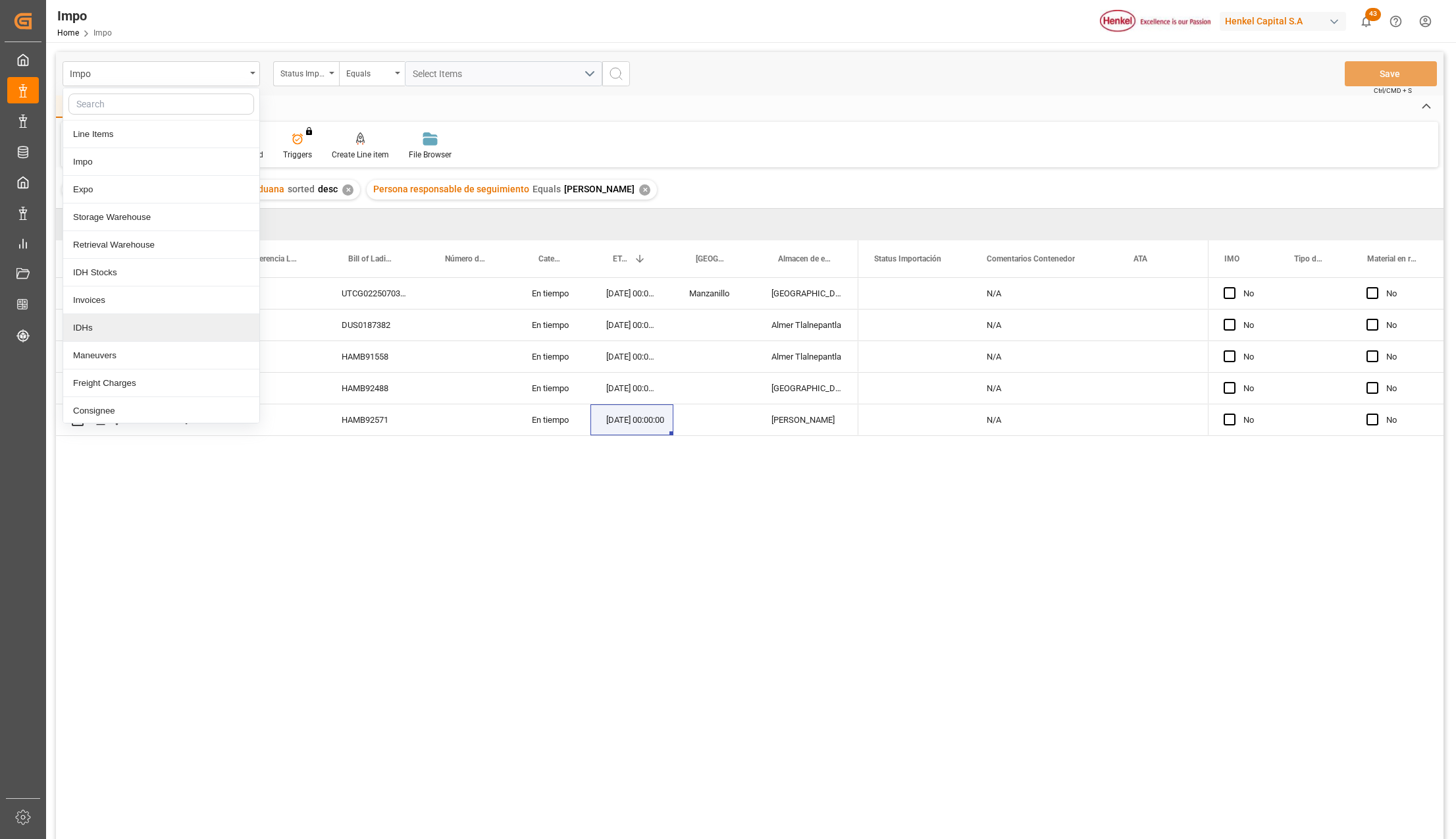
click at [116, 327] on div "IDHs" at bounding box center [161, 328] width 196 height 28
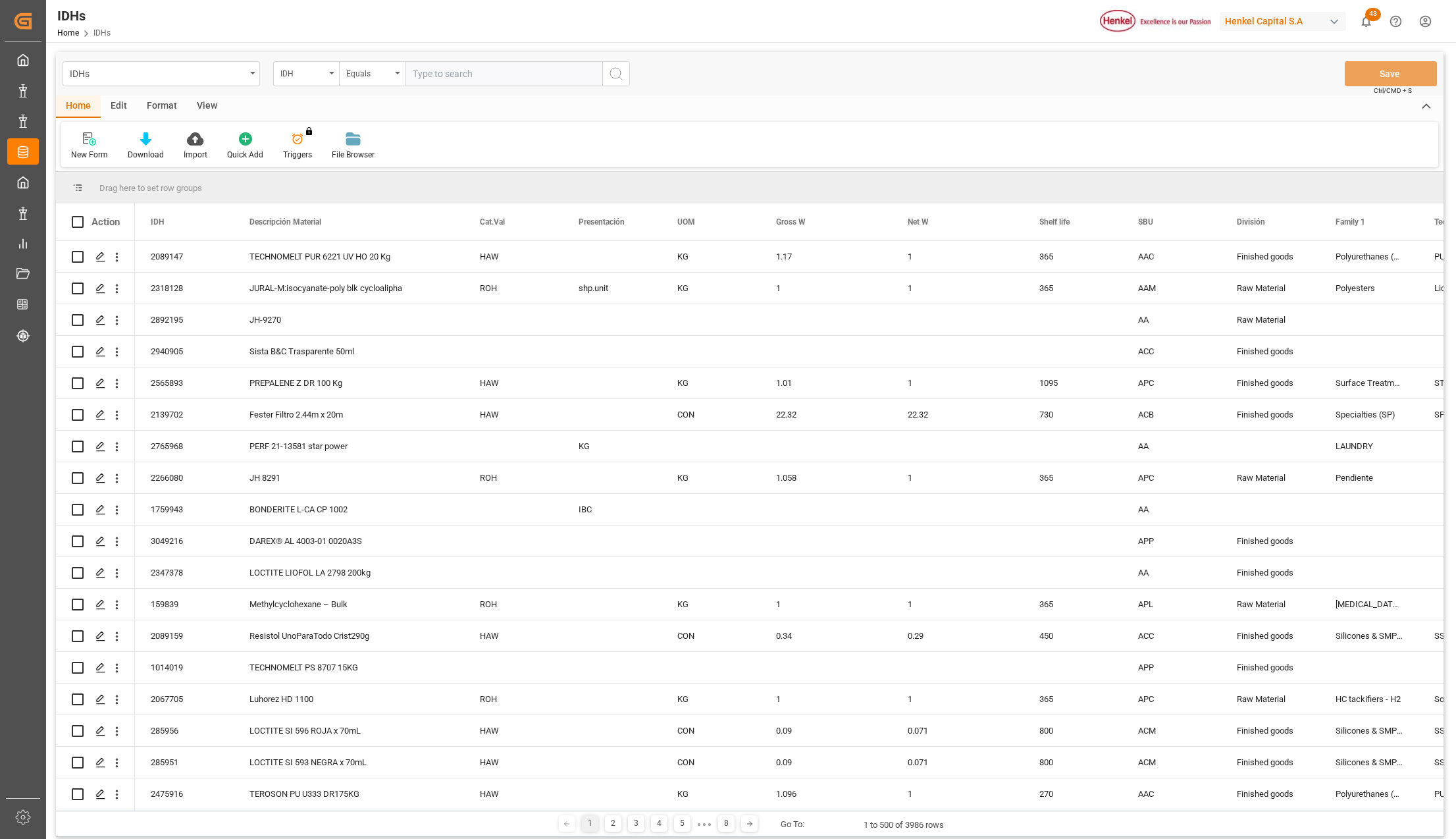
click at [203, 106] on div "View" at bounding box center [207, 106] width 40 height 22
click at [189, 311] on div "2892195" at bounding box center [184, 320] width 99 height 31
click at [274, 254] on div "TECHNOMELT PUR 6221 UV HO 20 Kg" at bounding box center [349, 257] width 231 height 31
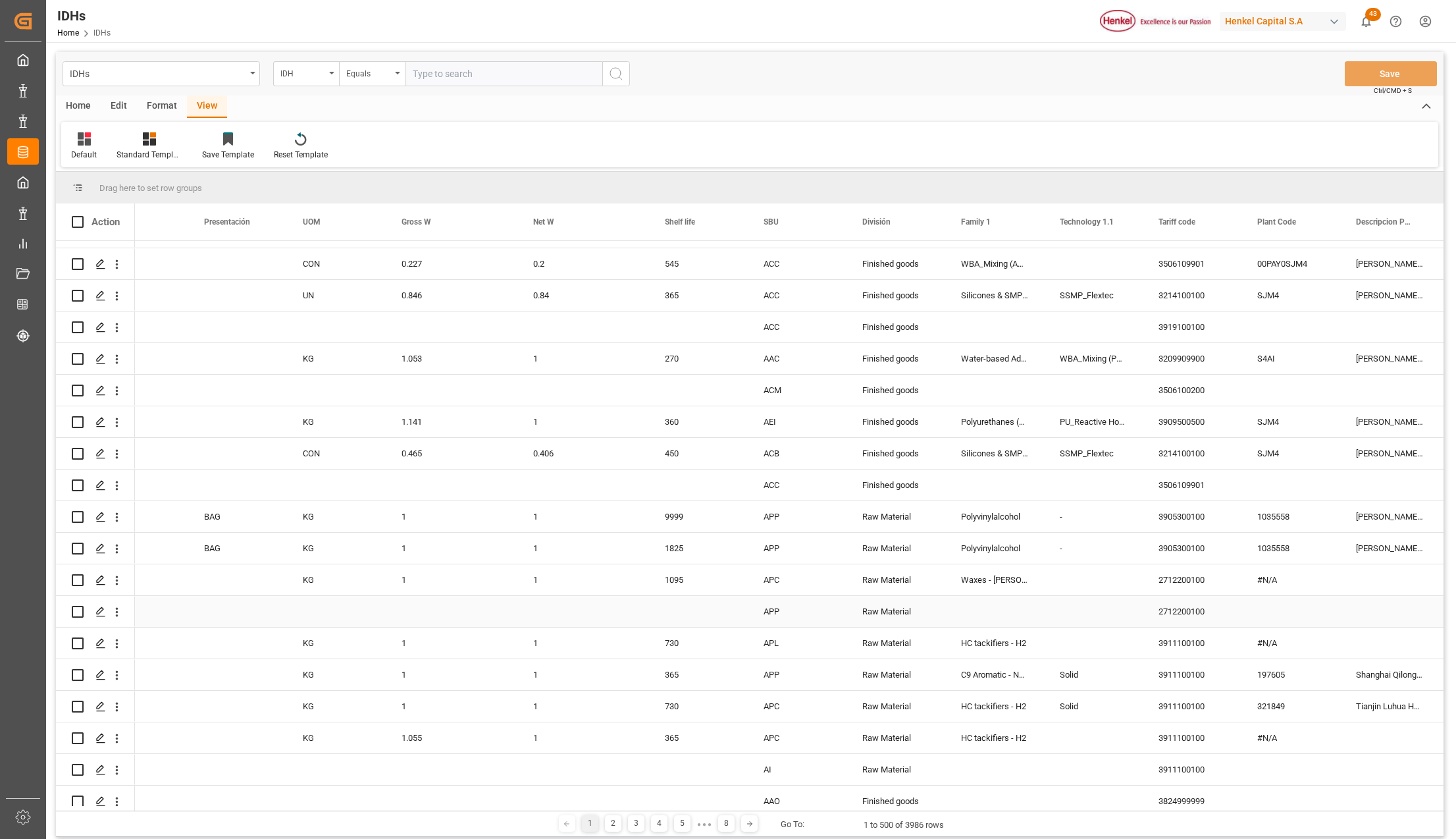
scroll to position [1054, 0]
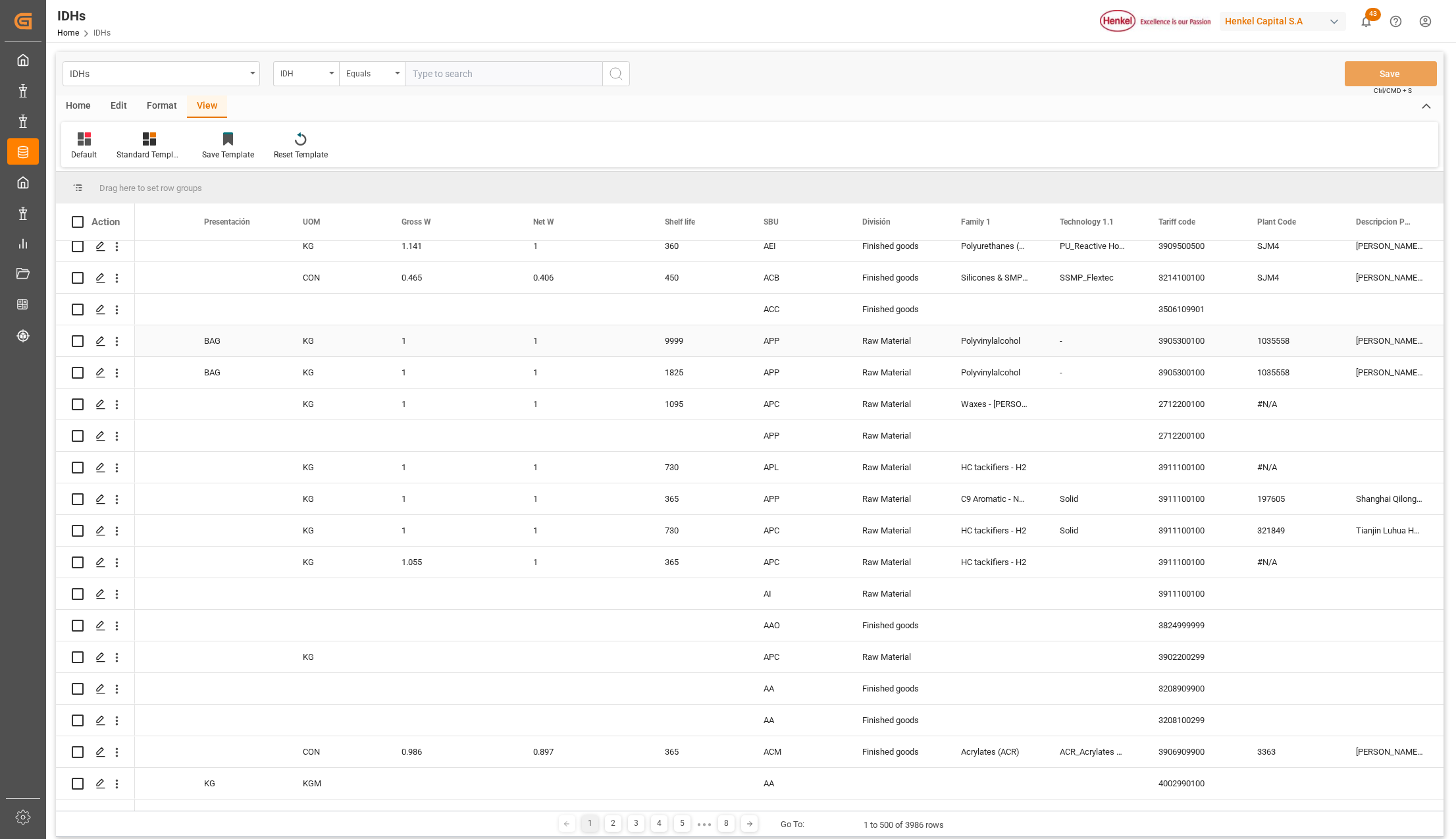
click at [891, 345] on div "Raw Material" at bounding box center [896, 341] width 99 height 31
click at [924, 221] on span at bounding box center [924, 222] width 12 height 12
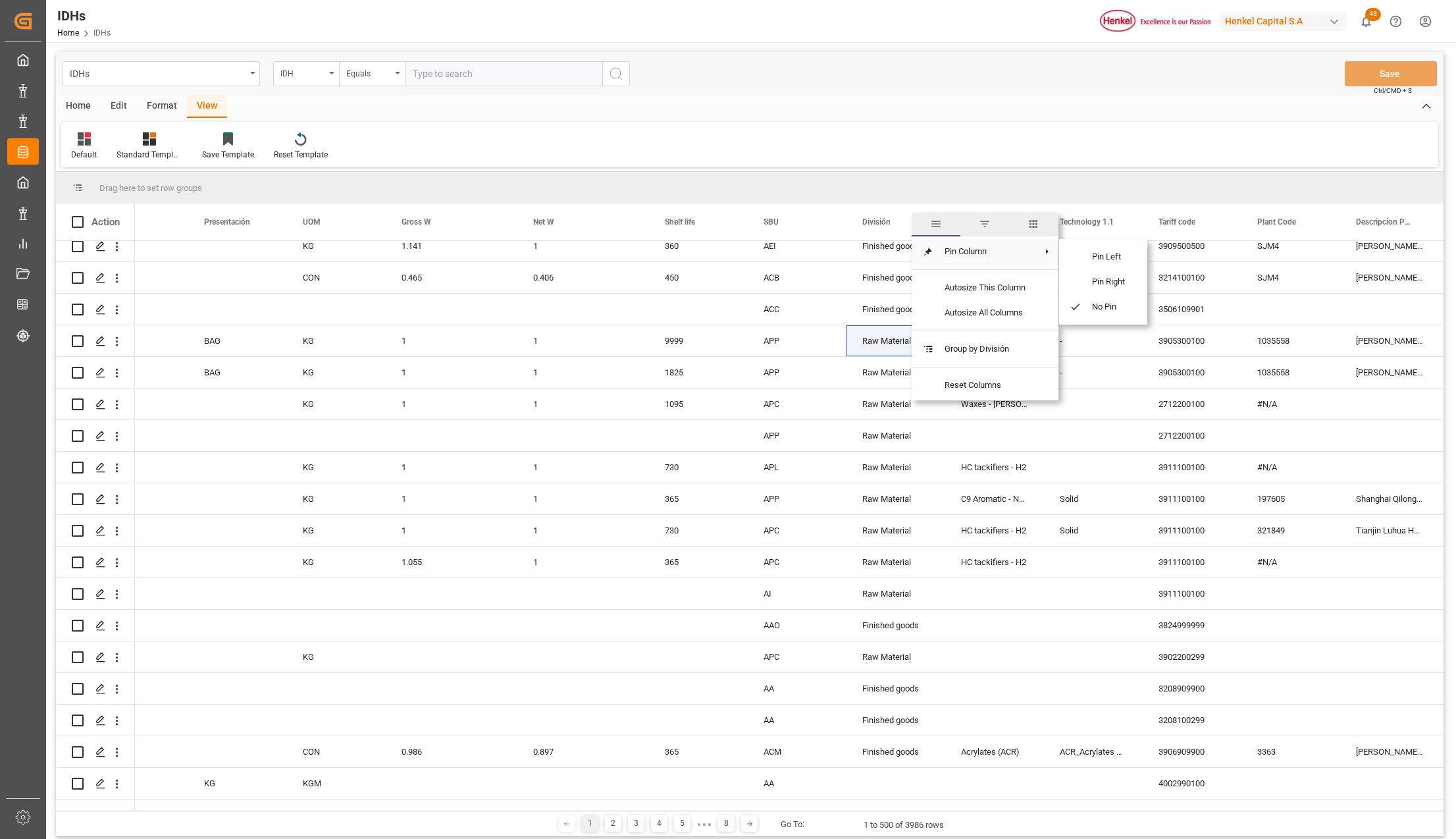
click at [989, 229] on span "filter" at bounding box center [985, 224] width 12 height 12
click at [944, 288] on input "Filter Value" at bounding box center [983, 293] width 129 height 27
type input "Raw Material"
click at [993, 335] on button "Apply" at bounding box center [1000, 334] width 24 height 13
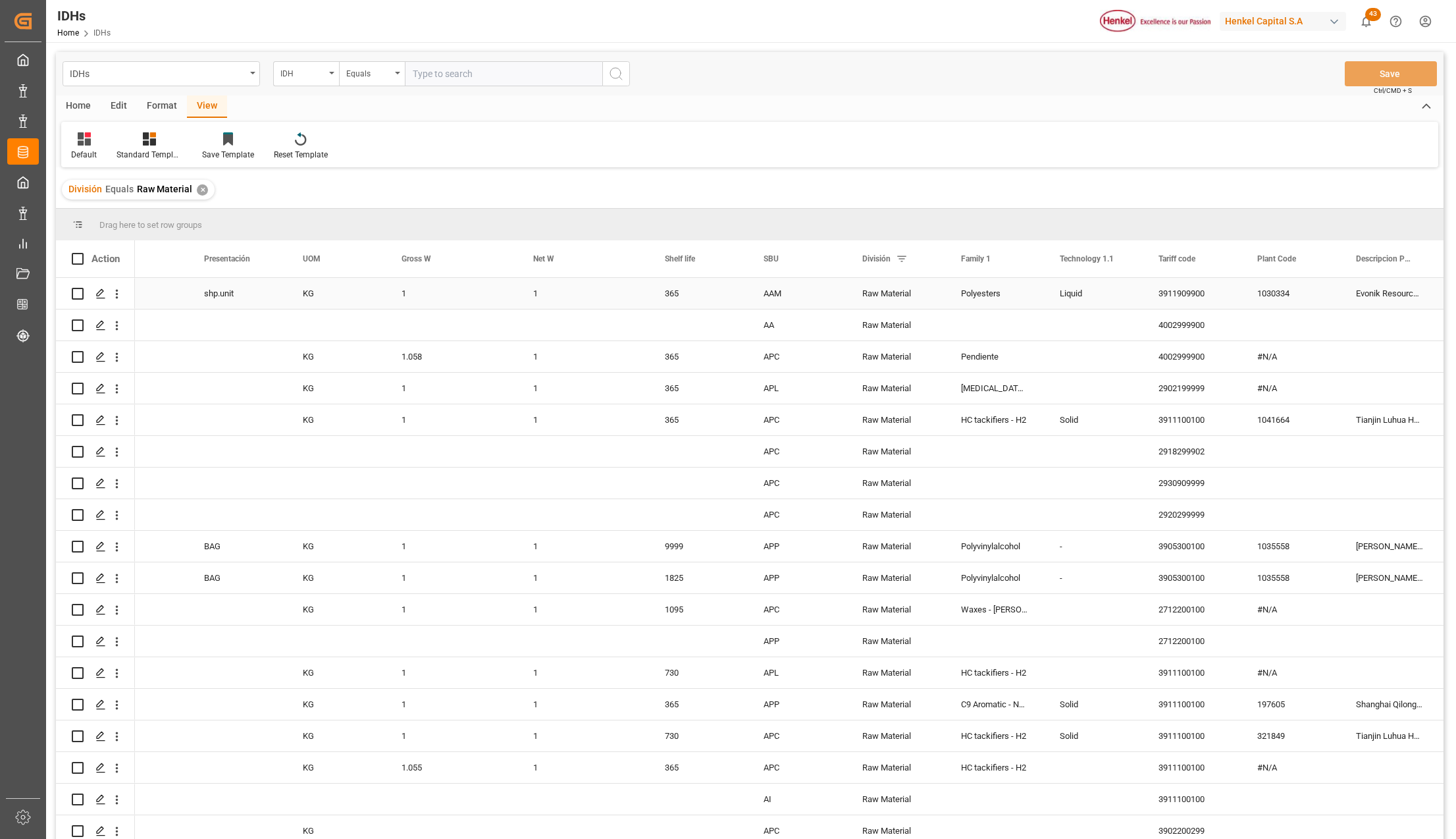
click at [907, 293] on div "Raw Material" at bounding box center [896, 293] width 99 height 31
click at [907, 293] on icon "Press SPACE to select this row." at bounding box center [908, 299] width 14 height 14
click at [919, 301] on icon "open menu" at bounding box center [921, 301] width 15 height 15
click at [935, 474] on div "Raw Material" at bounding box center [896, 483] width 99 height 31
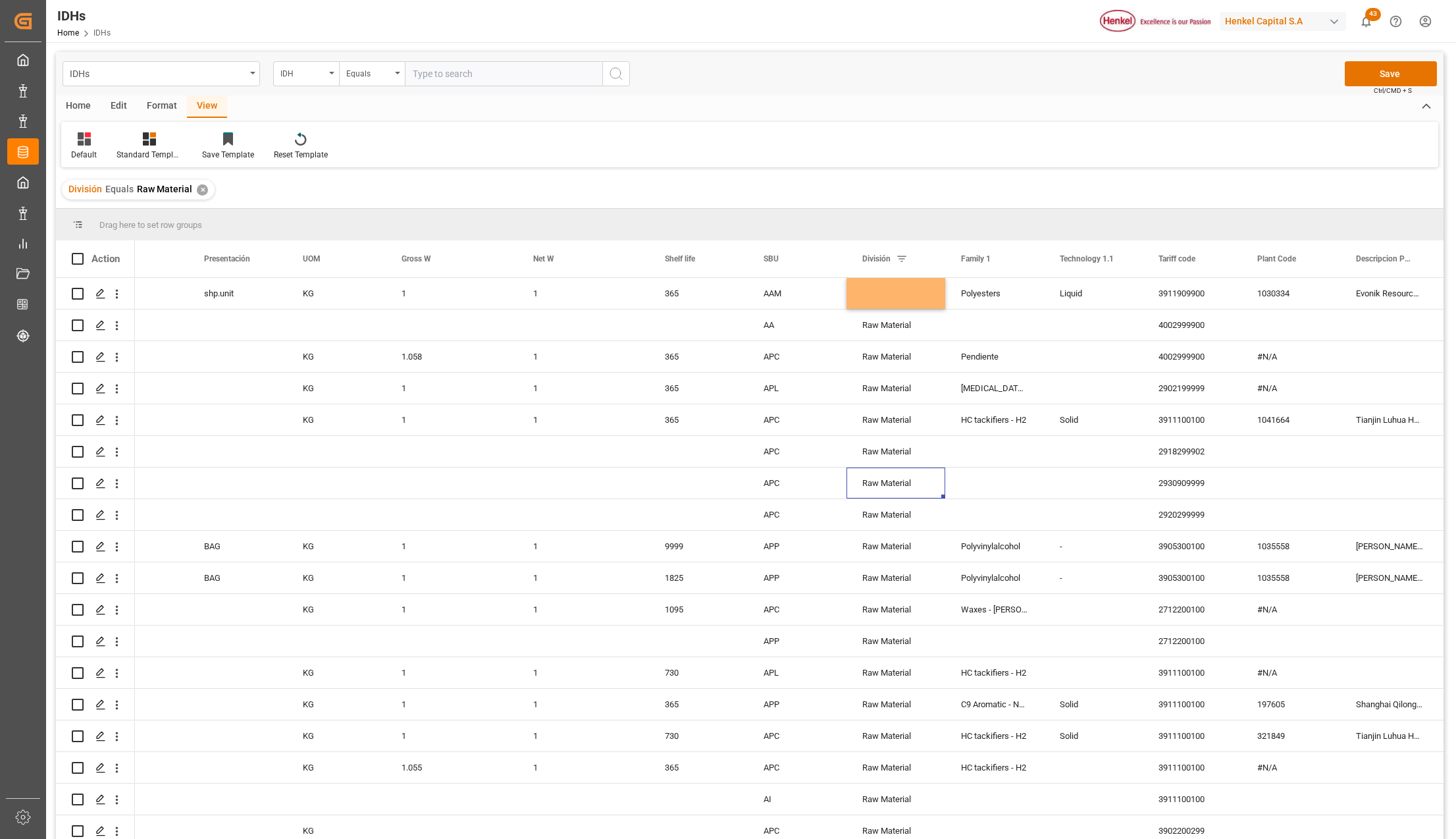
drag, startPoint x: 199, startPoint y: 188, endPoint x: 367, endPoint y: 309, distance: 207.0
click at [198, 188] on div "✕" at bounding box center [202, 189] width 11 height 11
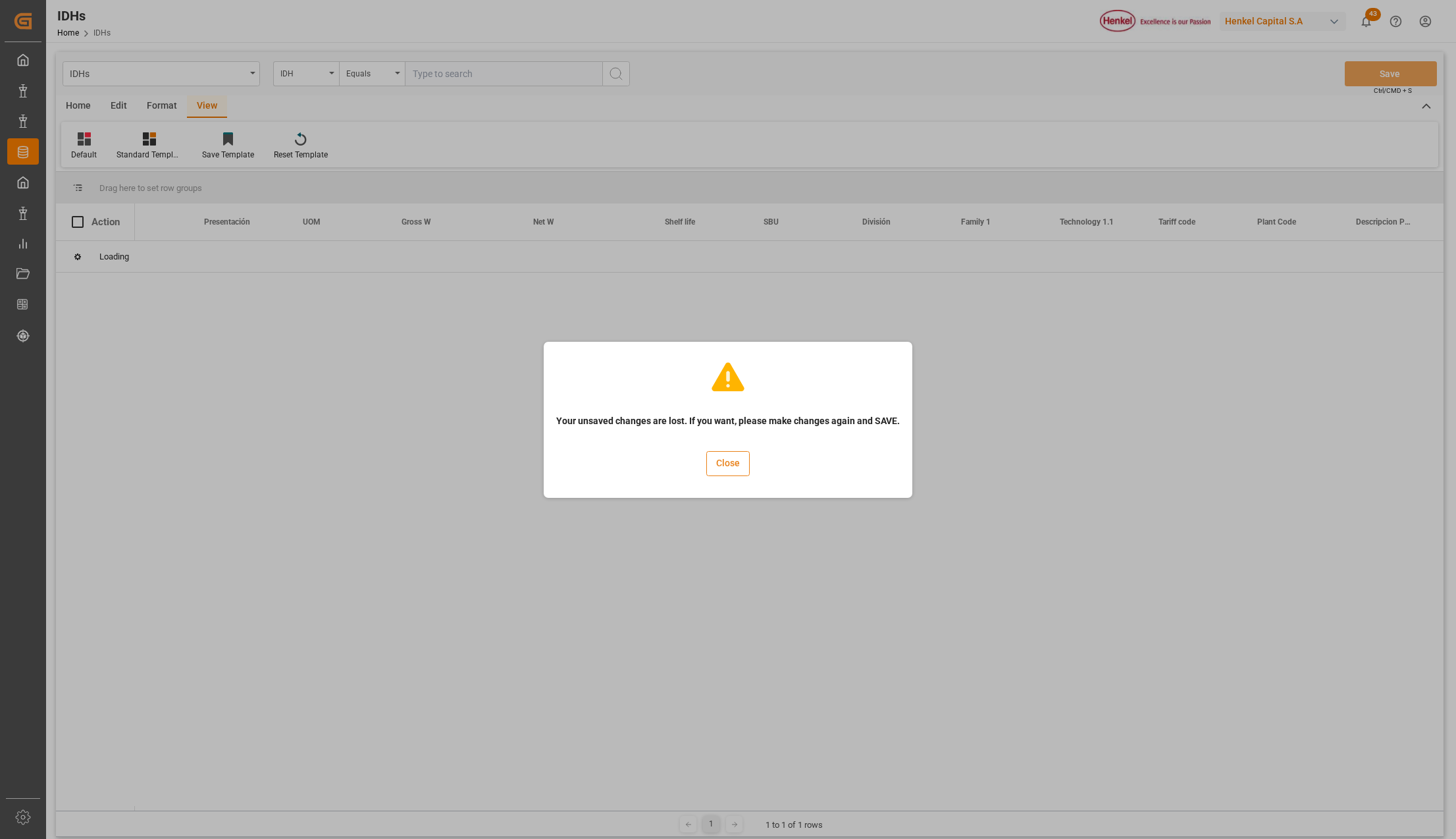
click at [738, 470] on button "Close" at bounding box center [728, 464] width 43 height 25
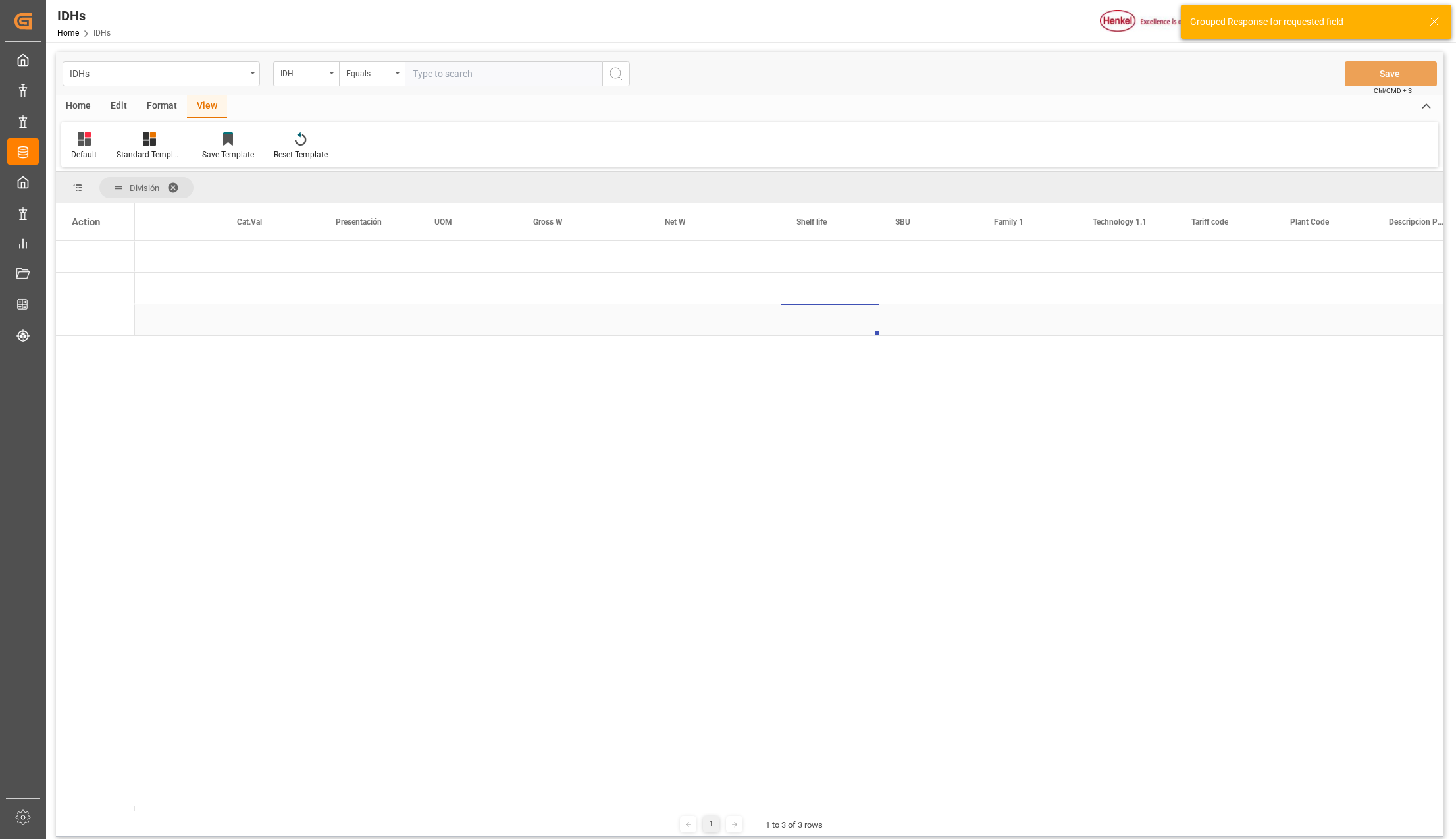
click at [848, 313] on div "Press SPACE to select this row." at bounding box center [830, 320] width 99 height 31
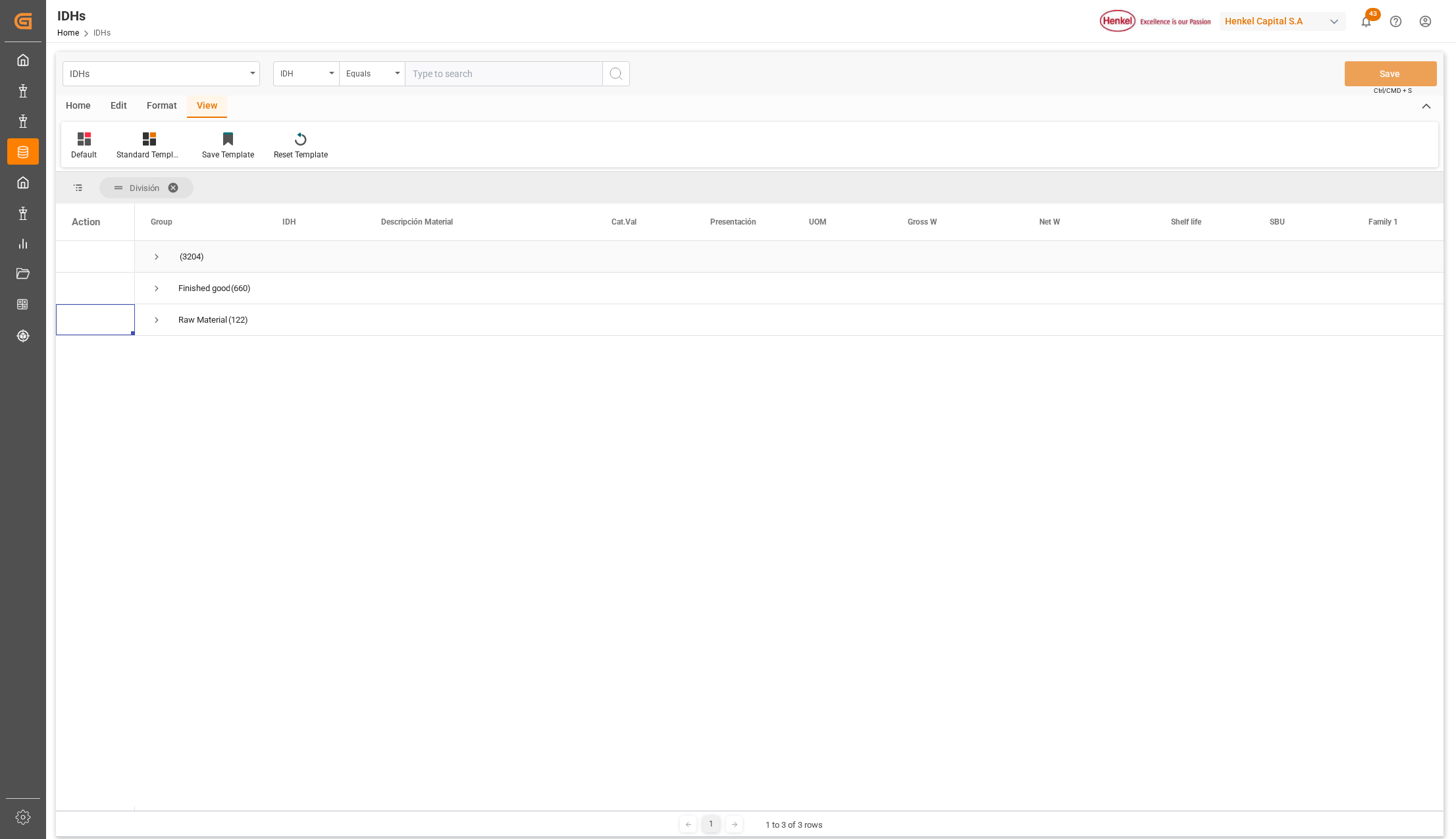
click at [153, 248] on span "Press SPACE to select this row." at bounding box center [156, 257] width 12 height 30
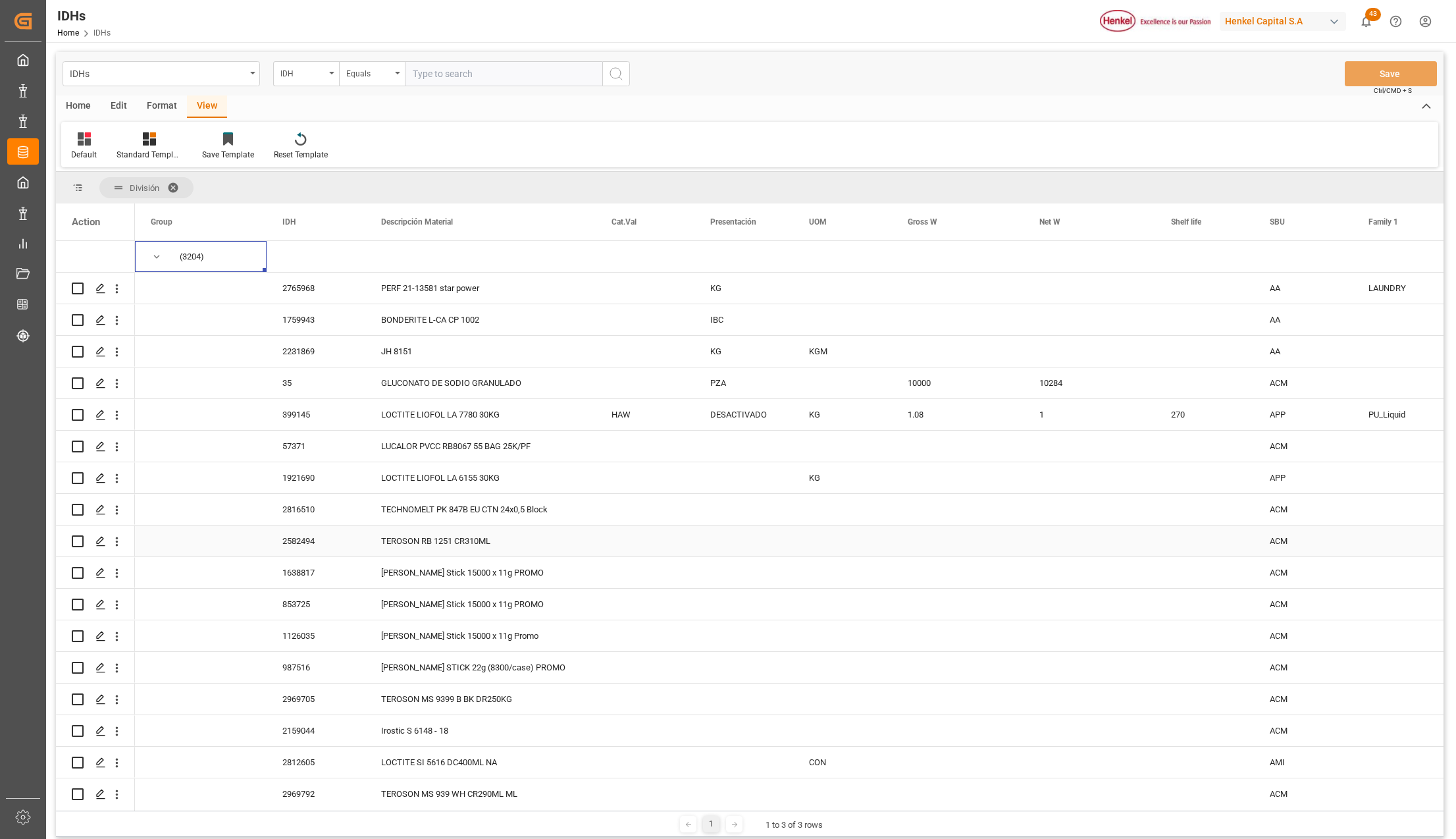
click at [319, 543] on div "2582494" at bounding box center [316, 541] width 99 height 31
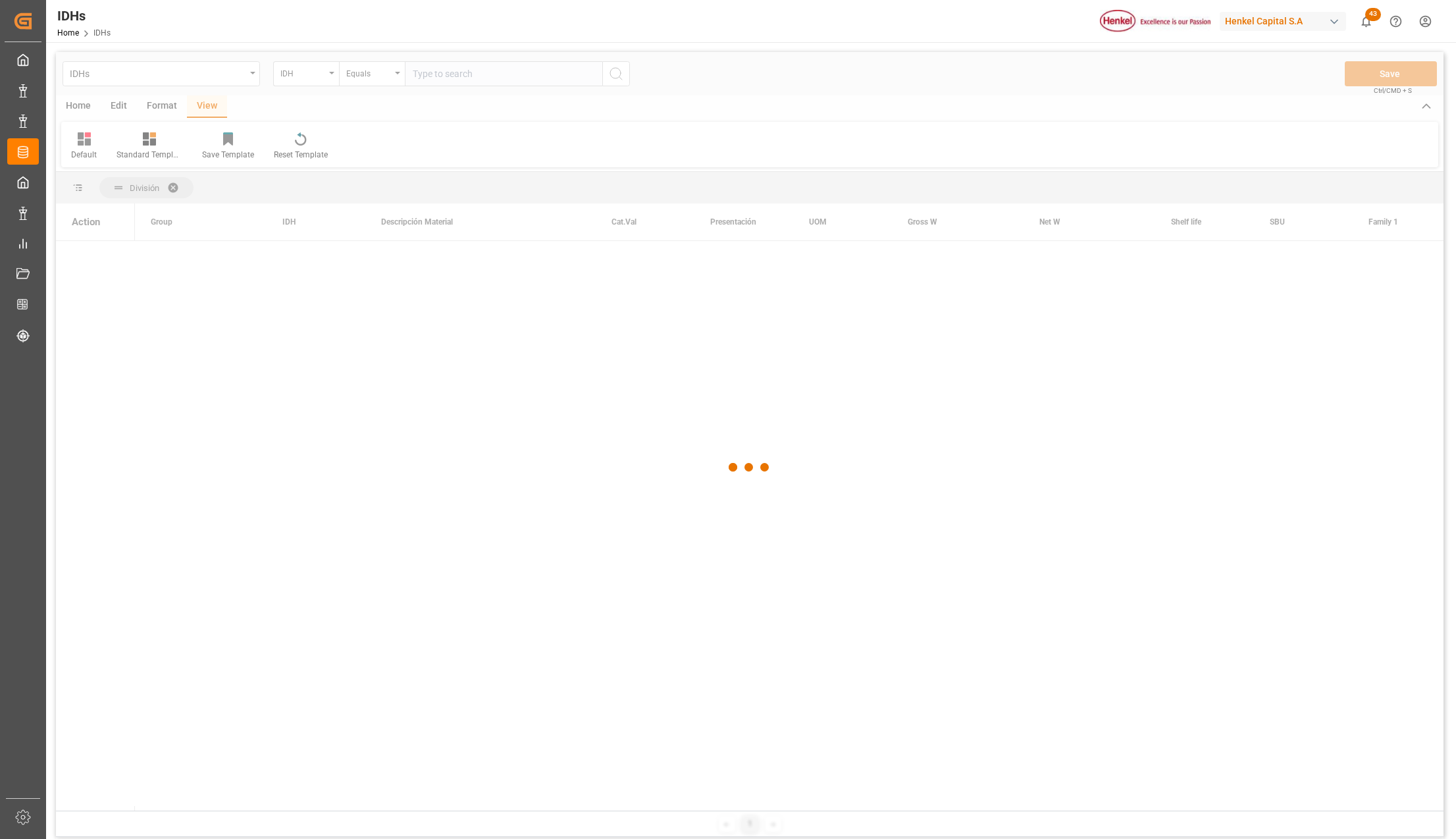
scroll to position [40862, 0]
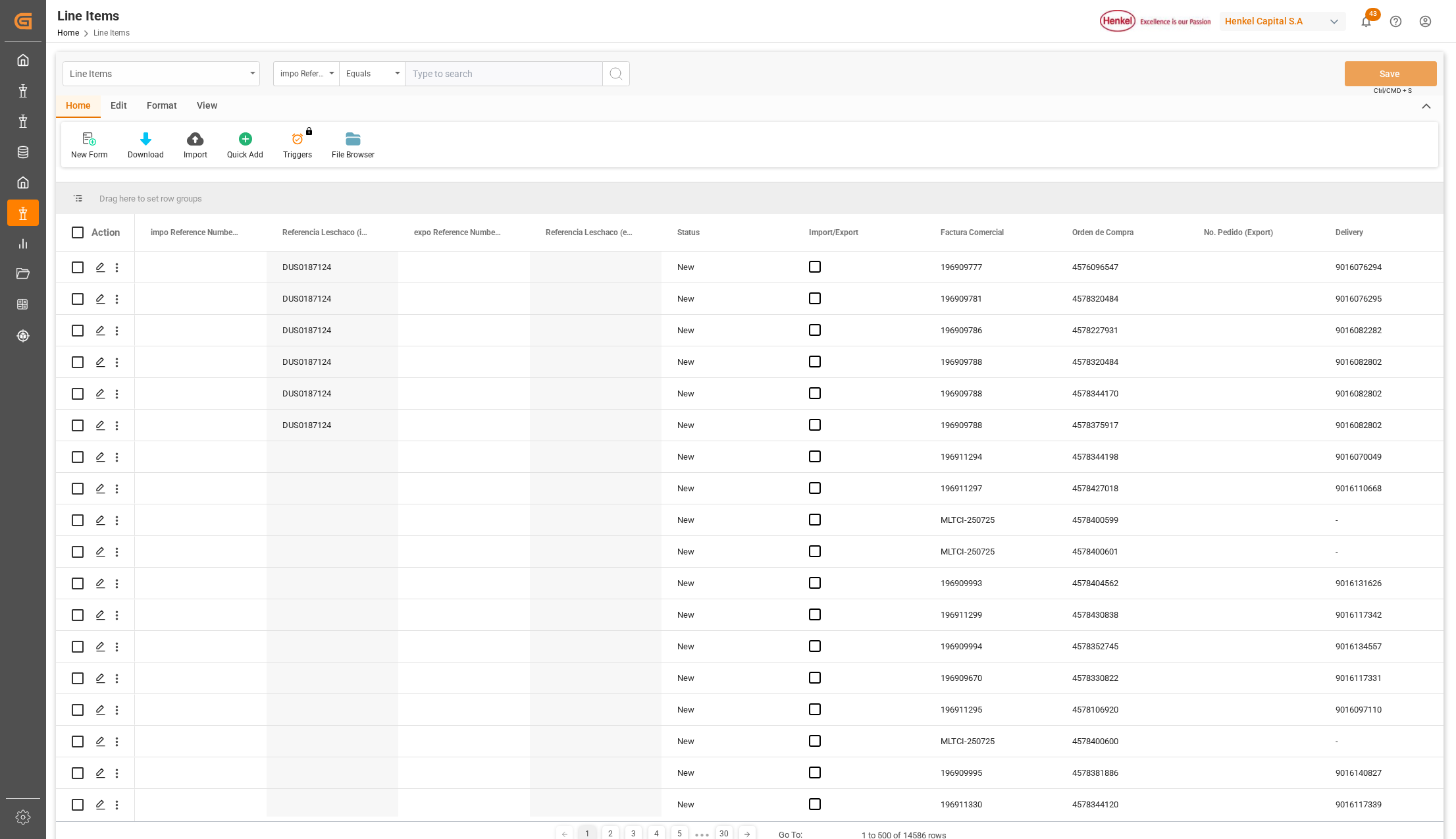
click at [253, 66] on div "Line Items" at bounding box center [161, 74] width 198 height 25
click at [137, 158] on div "Impo" at bounding box center [161, 162] width 196 height 28
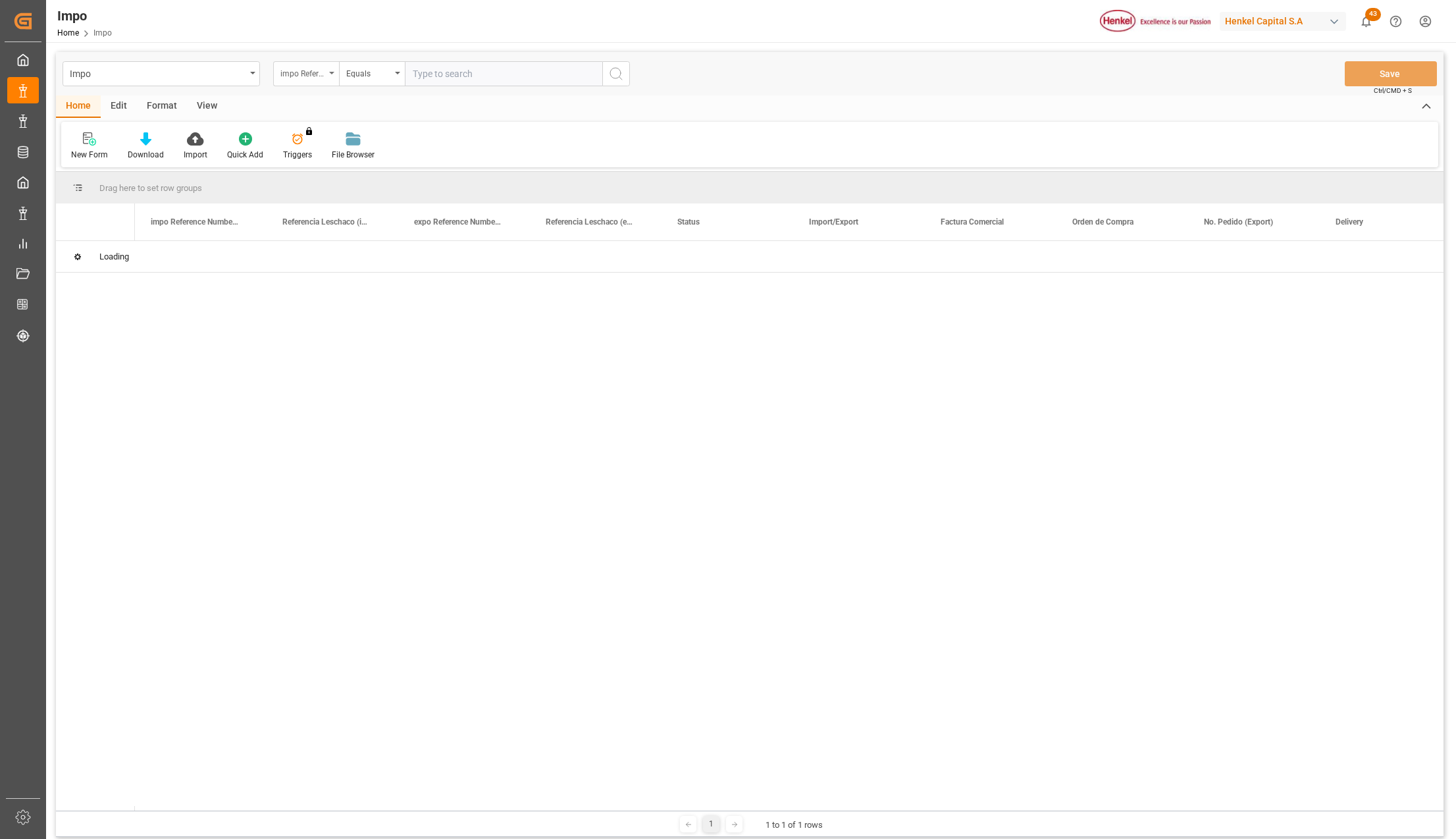
click at [335, 72] on div "Impo impo Reference Number WF Equals Save Ctrl/CMD + S Home Edit Format View Ne…" at bounding box center [750, 445] width 1387 height 784
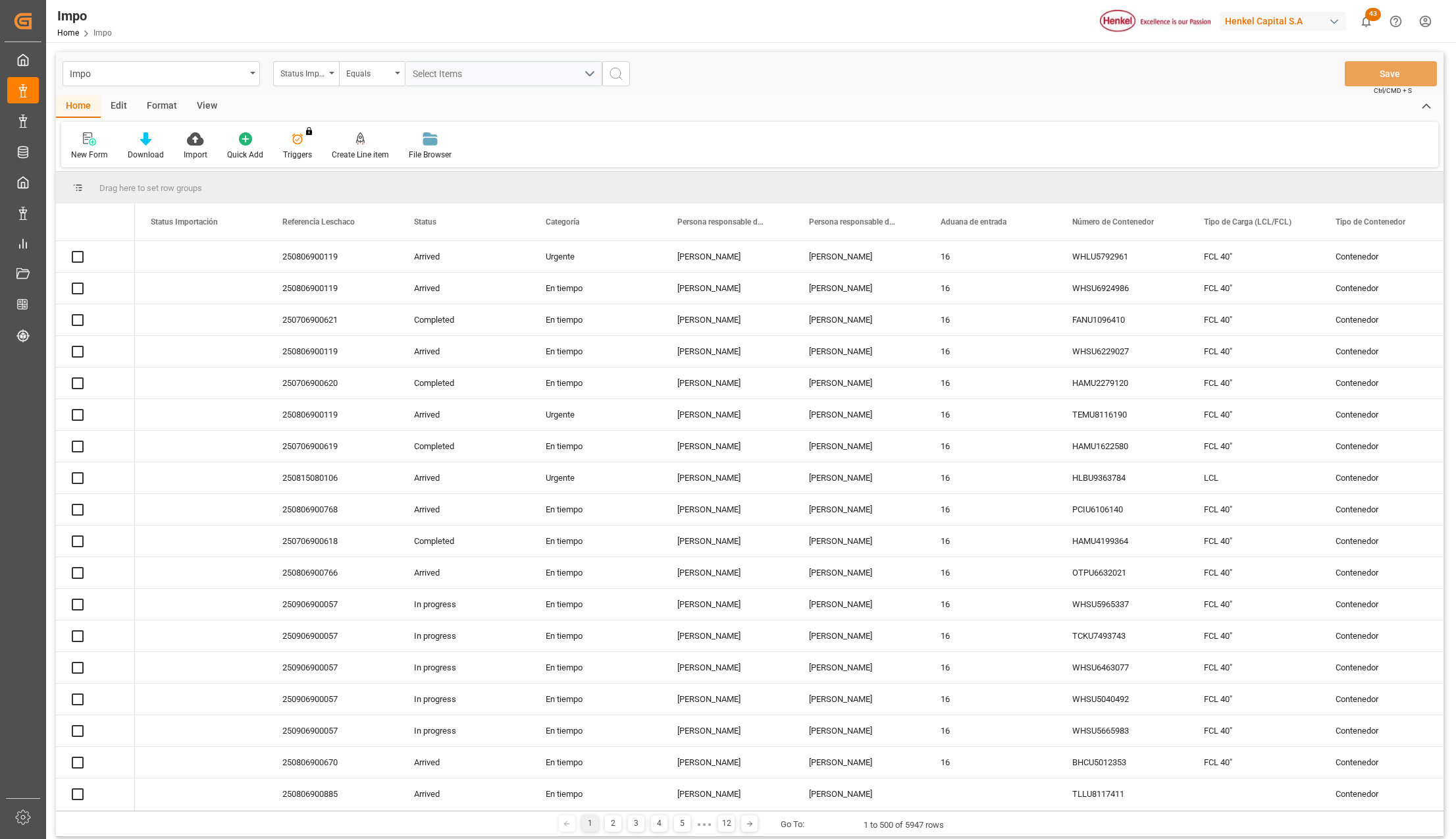
click at [332, 79] on div "Status Importación" at bounding box center [306, 74] width 66 height 25
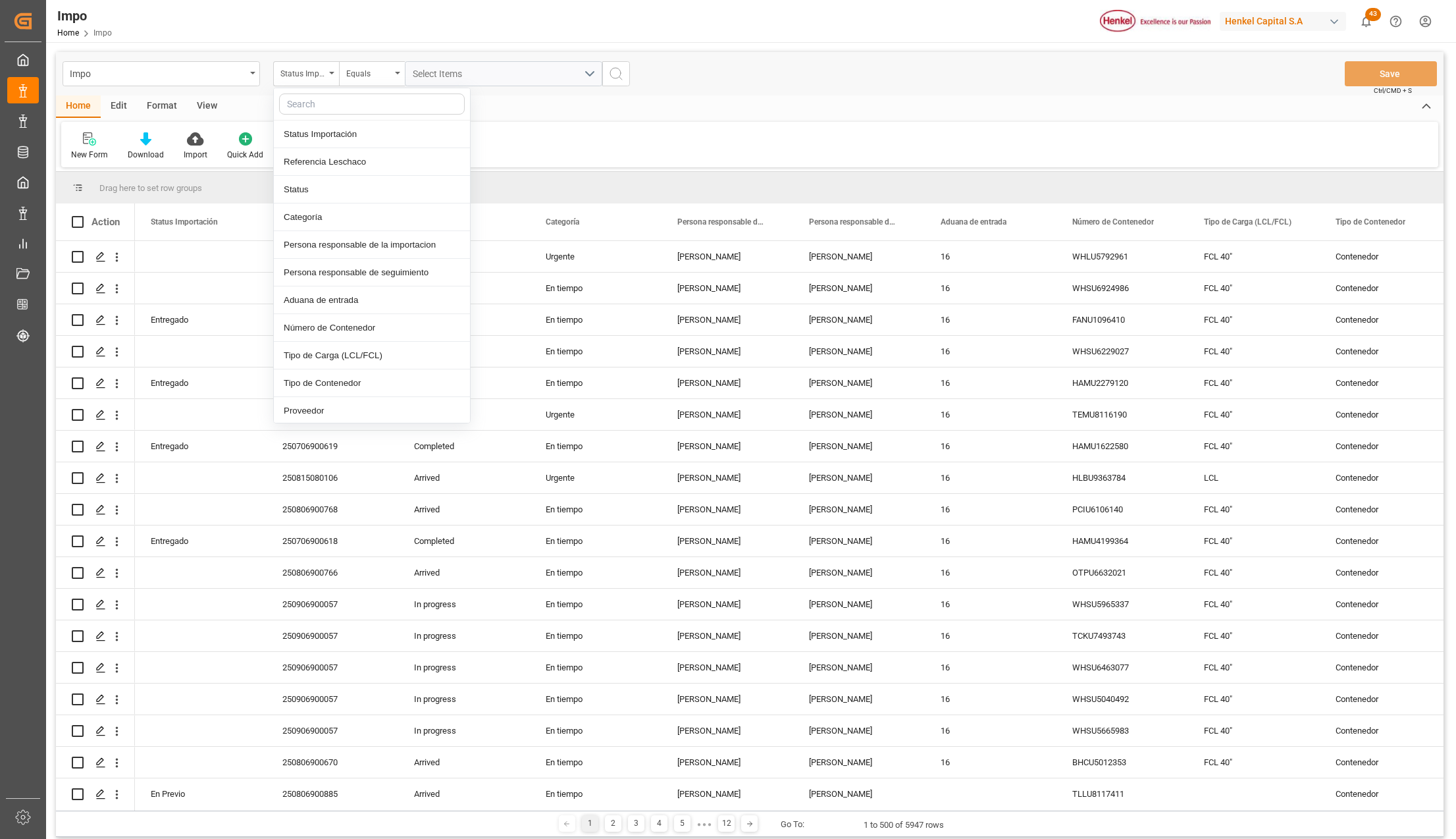
click at [335, 99] on input "text" at bounding box center [372, 104] width 186 height 21
type input "IDH"
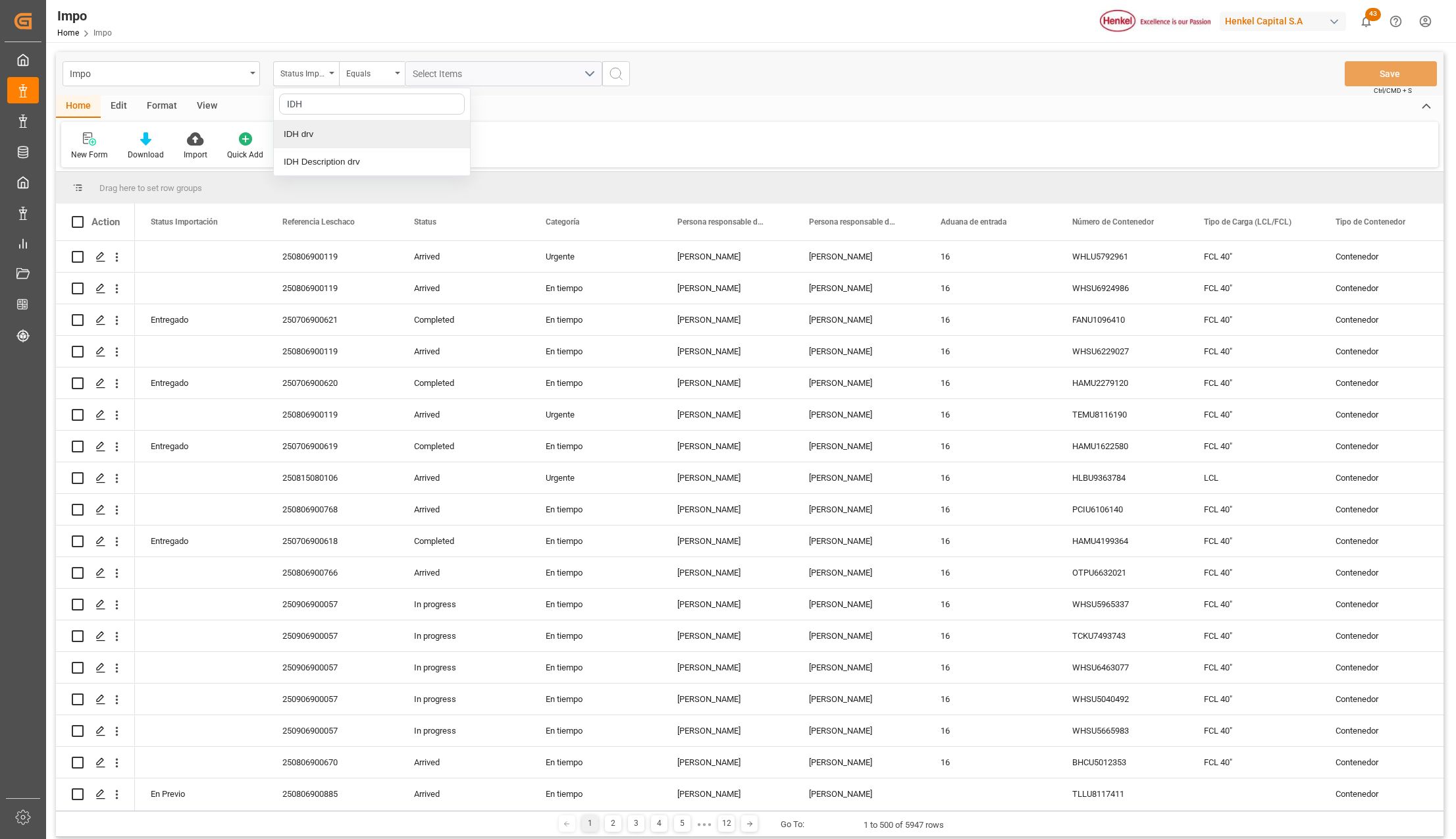
click at [305, 142] on div "IDH drv" at bounding box center [372, 134] width 196 height 28
click at [432, 71] on input "text" at bounding box center [504, 74] width 198 height 25
type input "2503516"
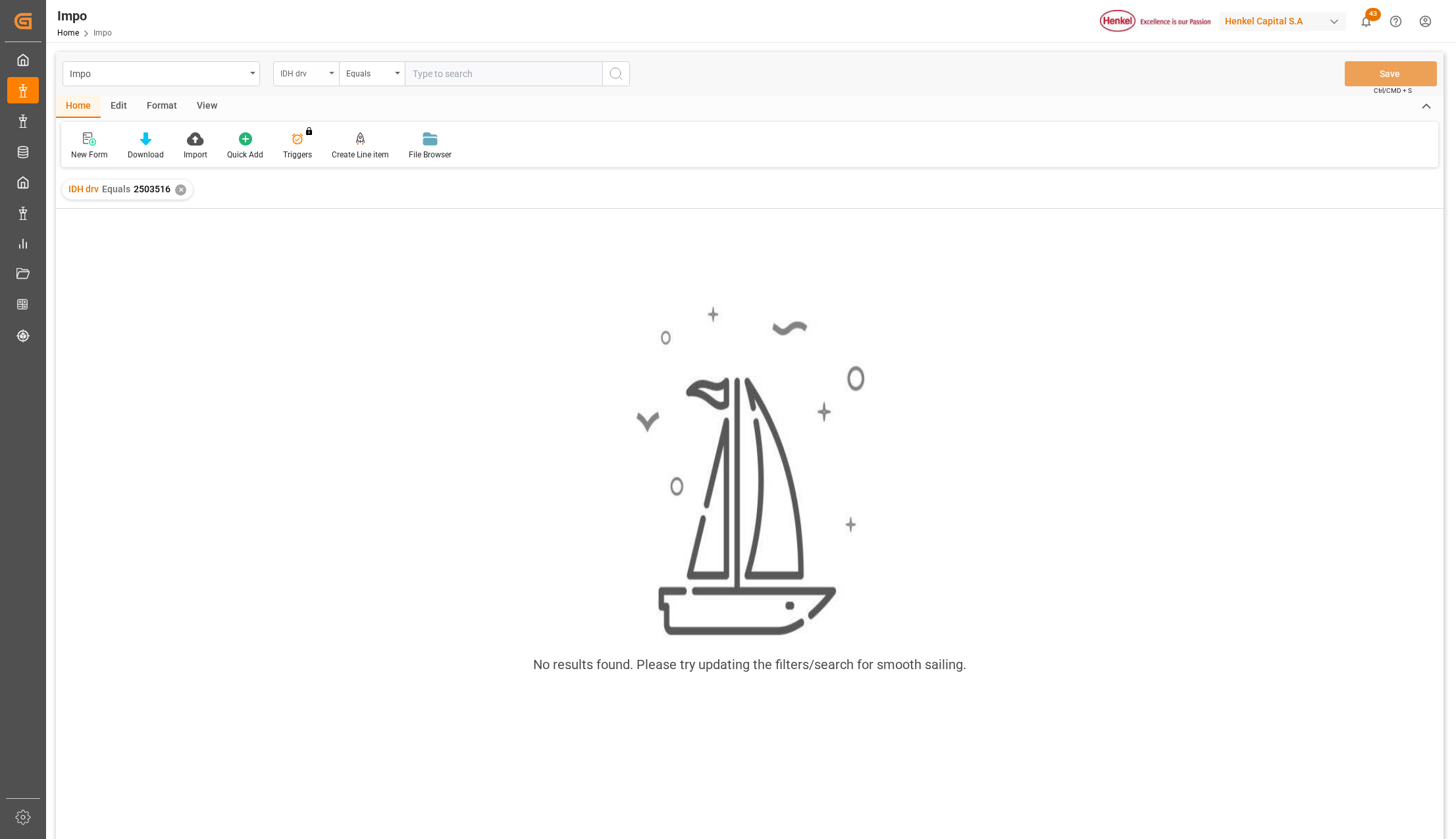
click at [330, 77] on div "IDH drv" at bounding box center [306, 74] width 66 height 25
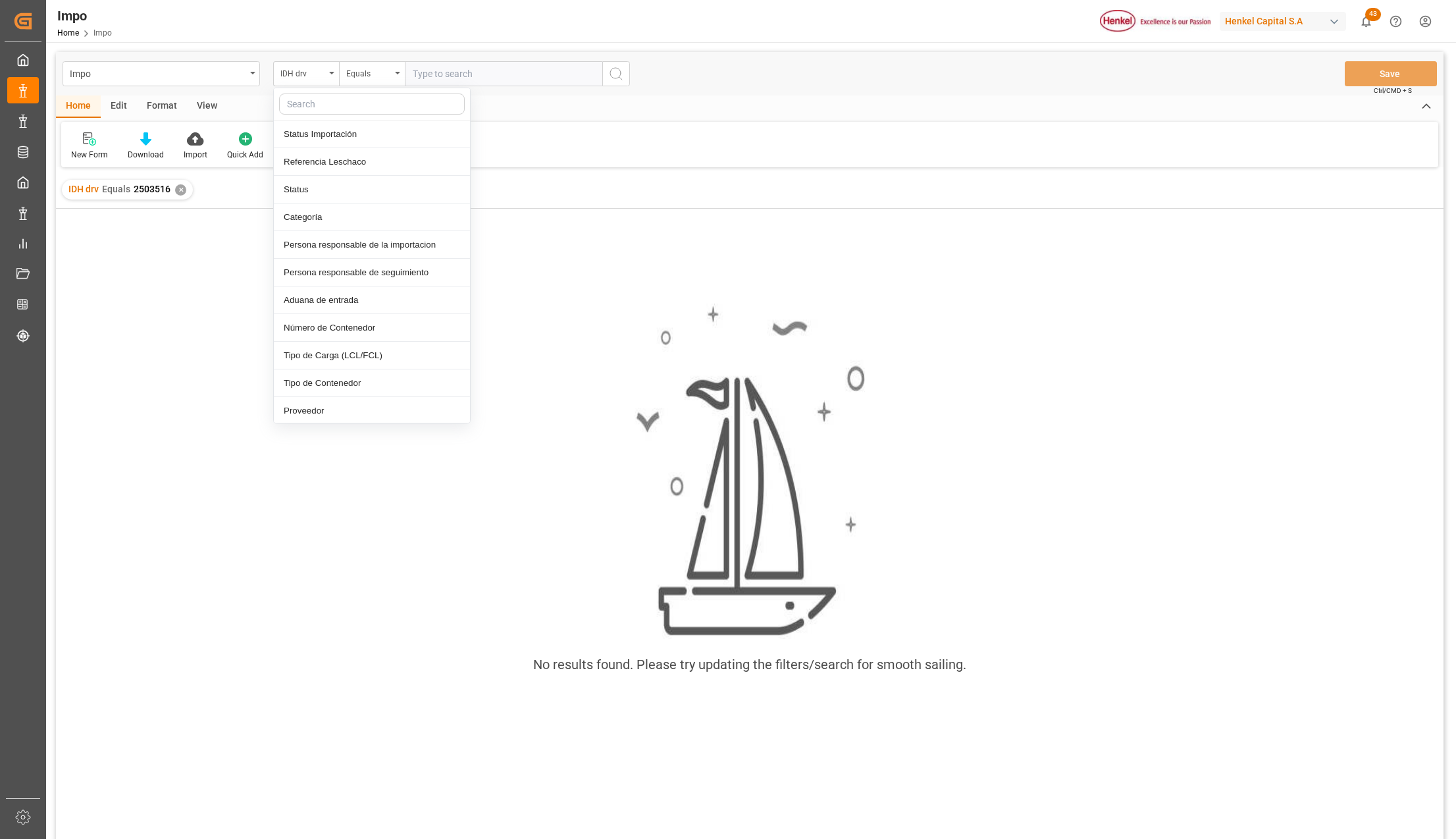
click at [321, 101] on input "text" at bounding box center [372, 104] width 186 height 21
type input "IDH"
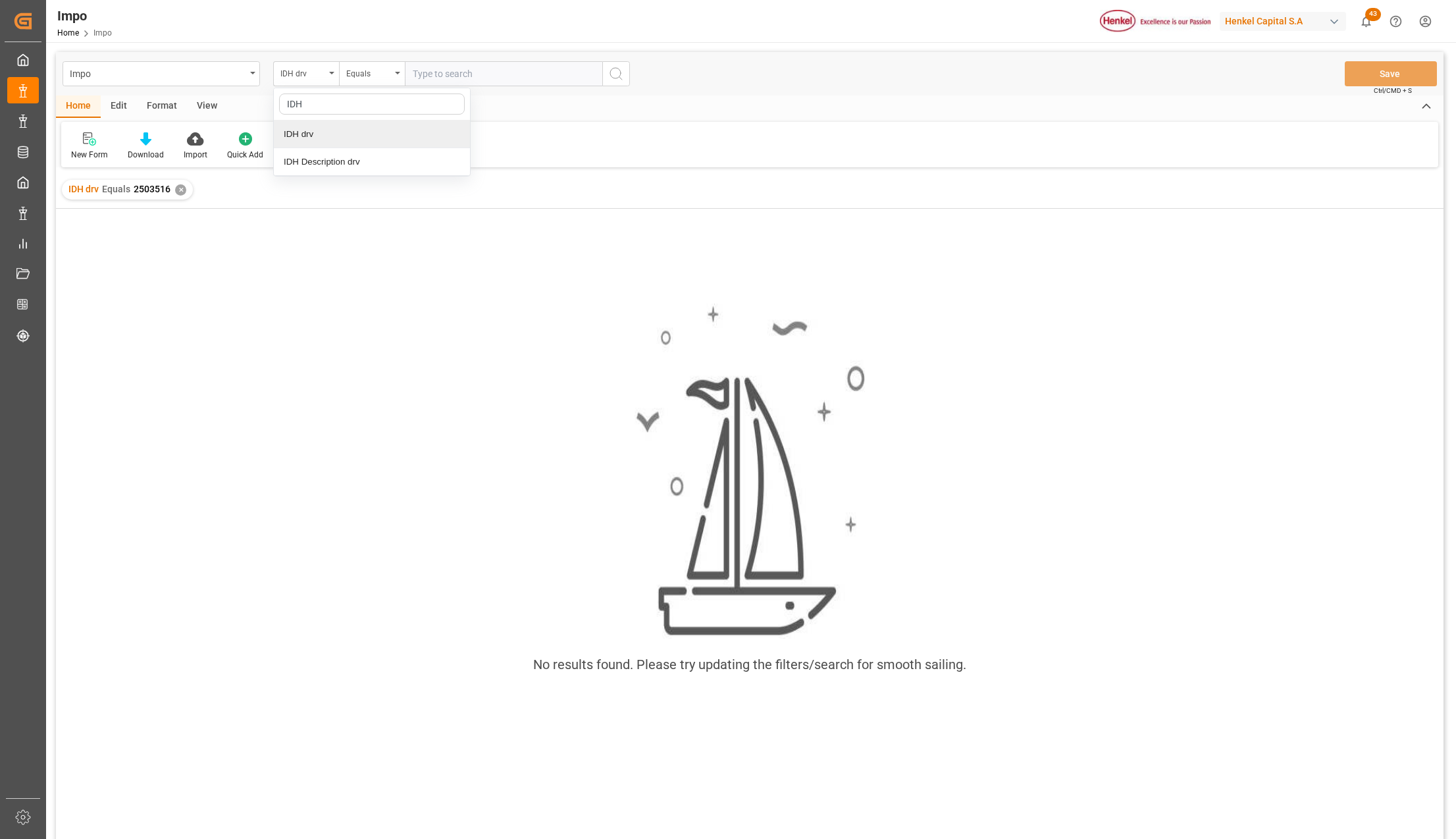
click at [328, 133] on div "IDH drv" at bounding box center [372, 134] width 196 height 28
click at [442, 83] on input "text" at bounding box center [504, 74] width 198 height 25
paste input "2503516"
type input "2503516"
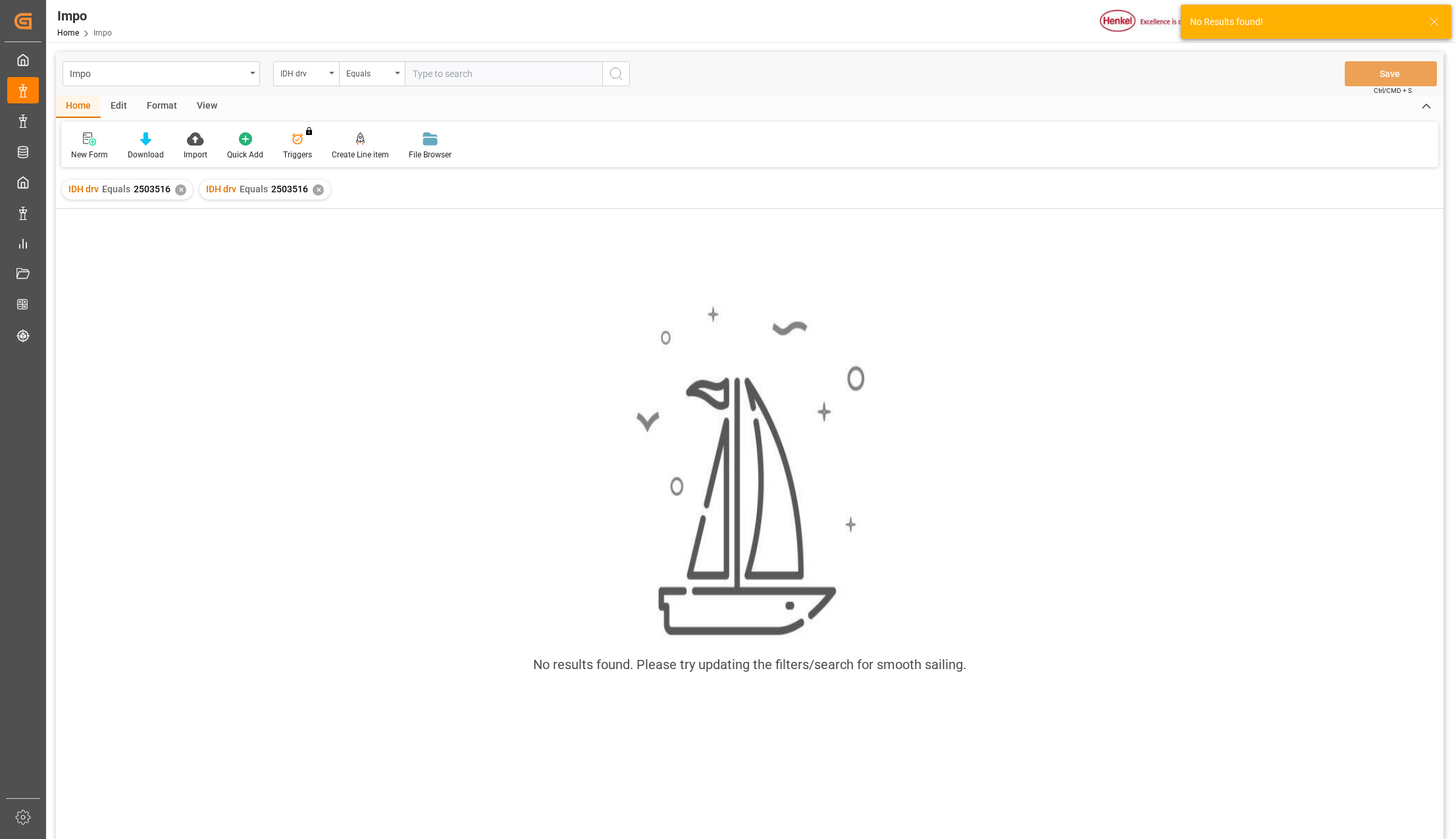
click at [180, 187] on div "✕" at bounding box center [181, 189] width 11 height 11
click at [439, 74] on input "text" at bounding box center [504, 74] width 198 height 25
paste input "2305801"
type input "2305801"
click at [180, 187] on div "✕" at bounding box center [181, 189] width 11 height 11
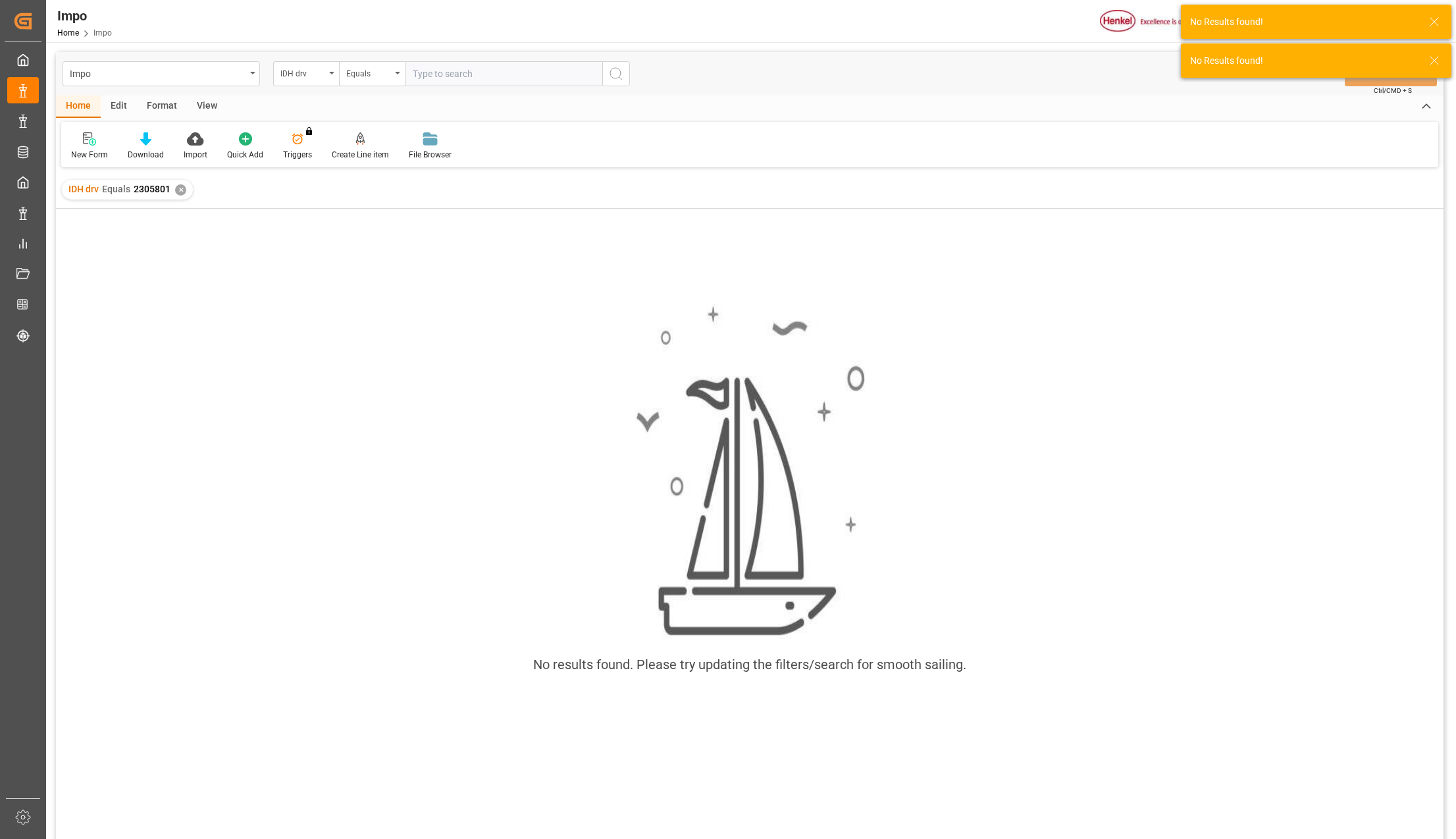
click at [180, 189] on div "✕" at bounding box center [181, 189] width 11 height 11
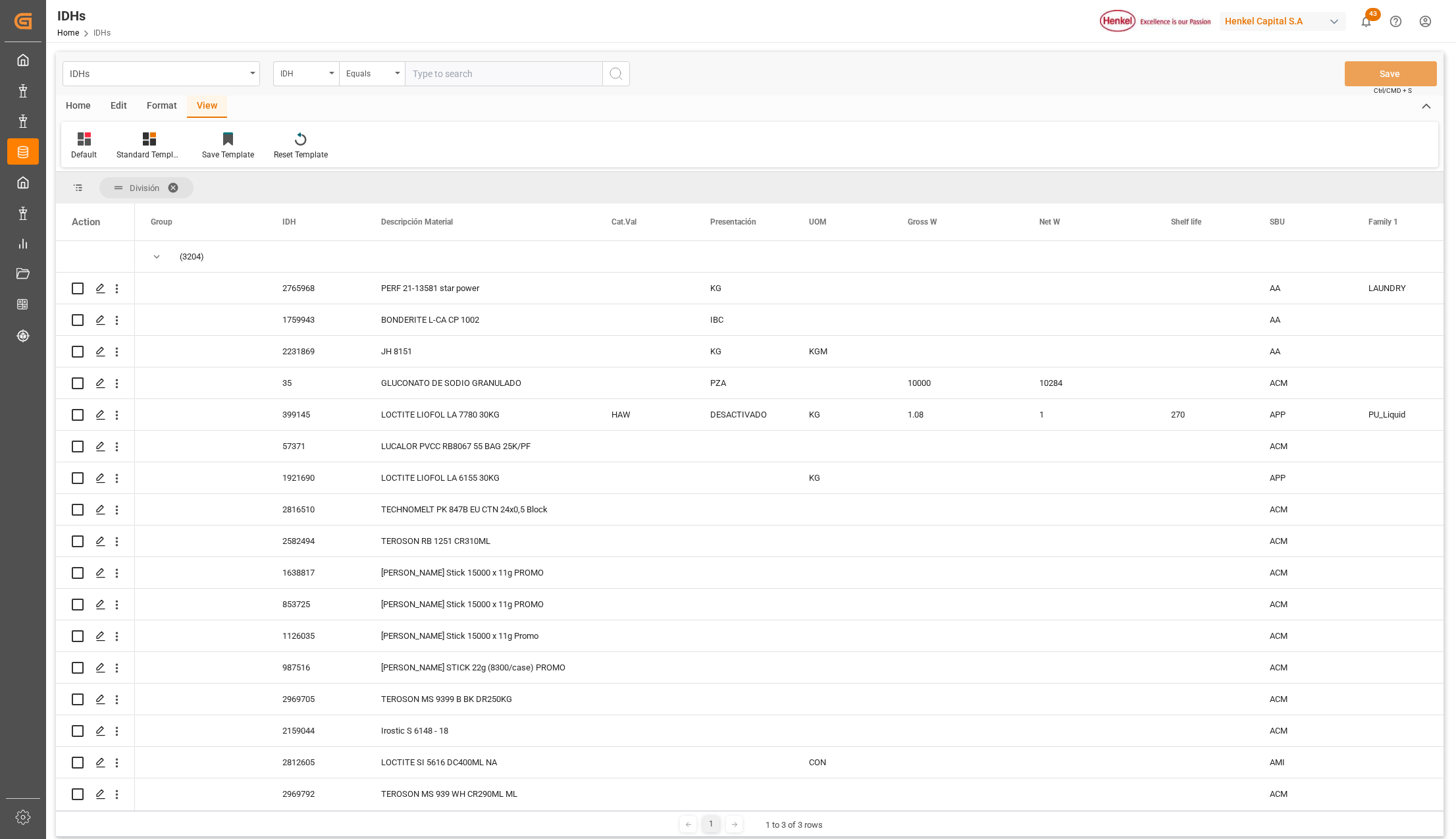
scroll to position [1317, 0]
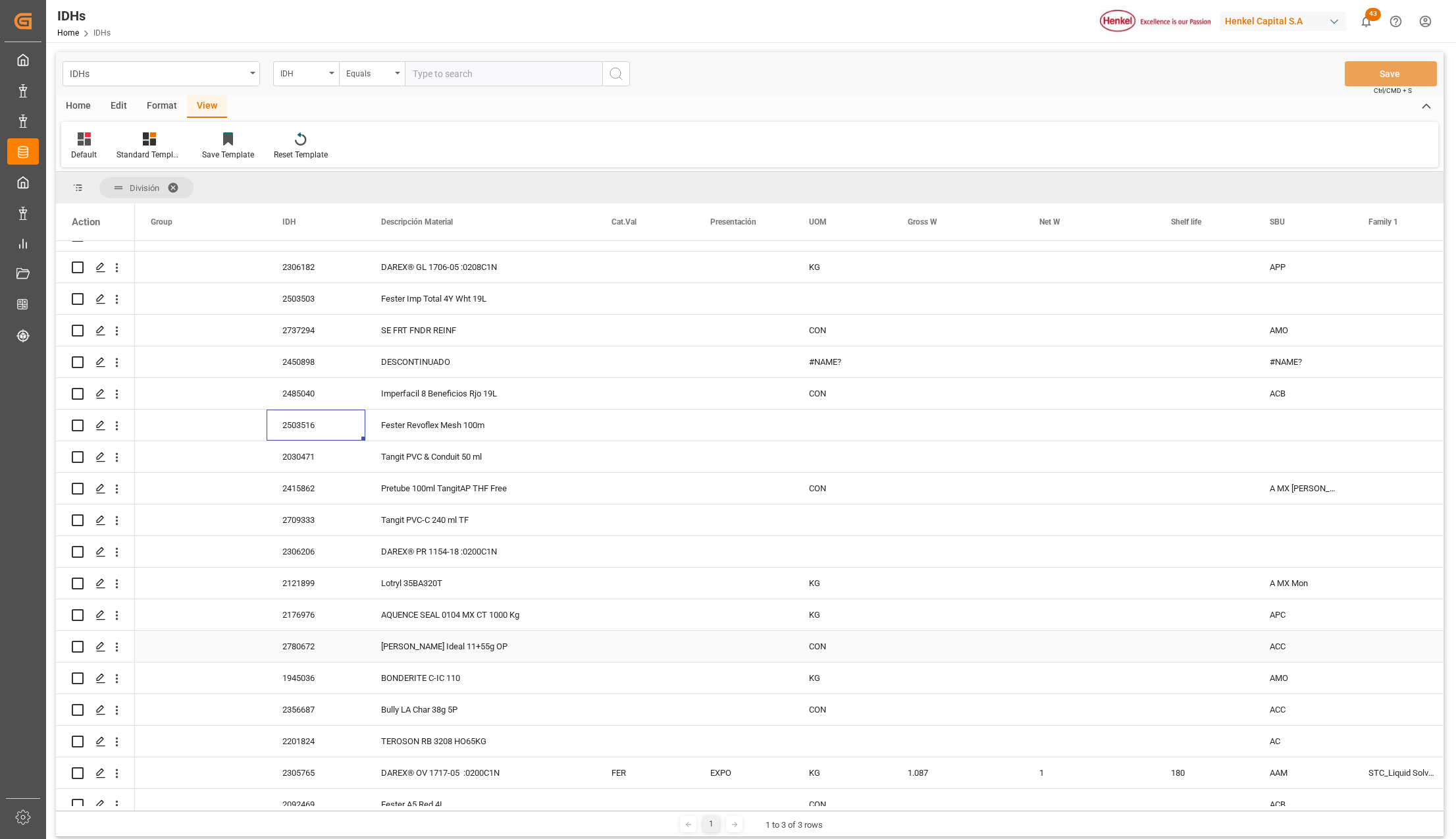
click at [291, 650] on div "2780672" at bounding box center [316, 646] width 99 height 31
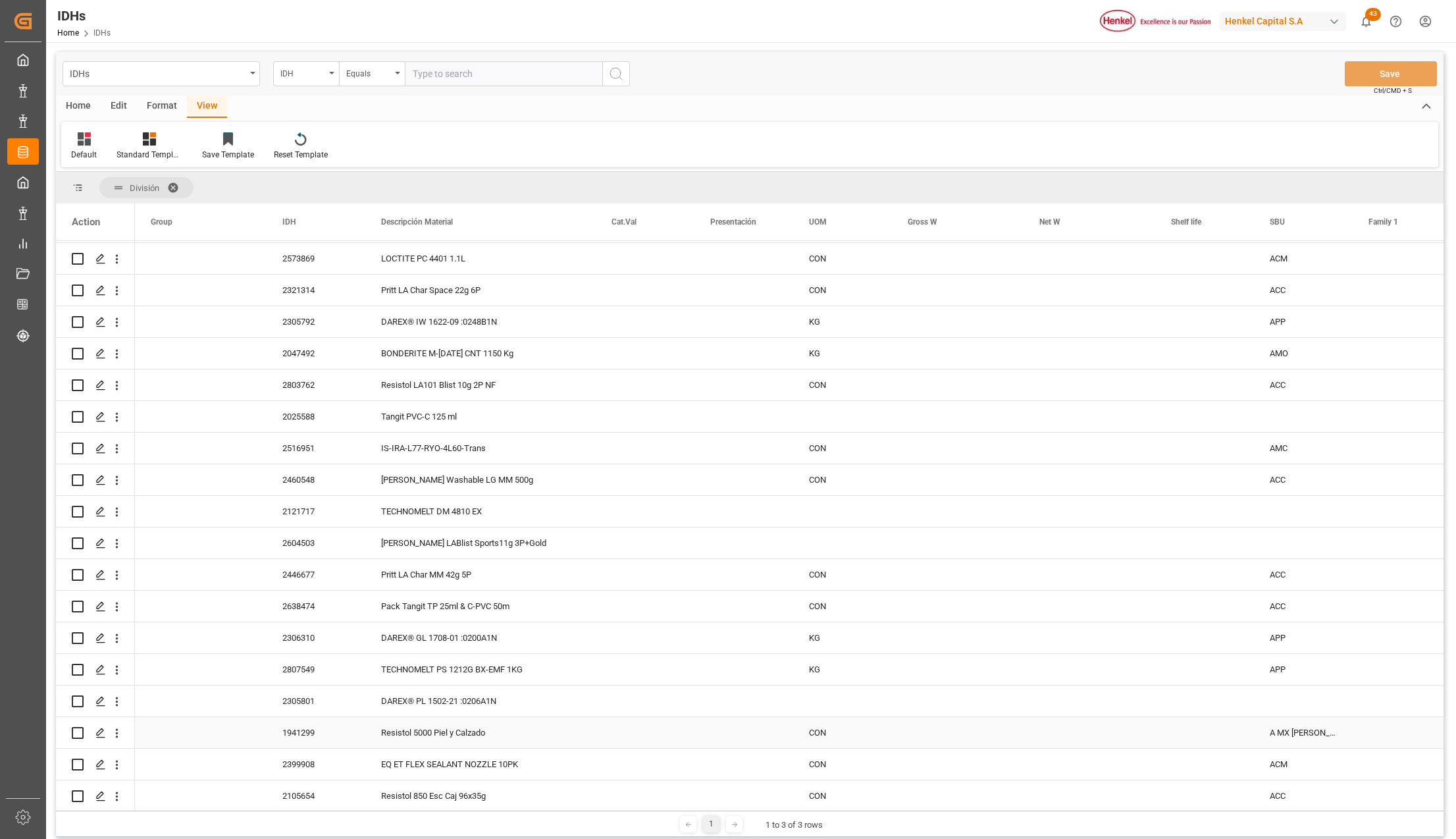
scroll to position [2194, 0]
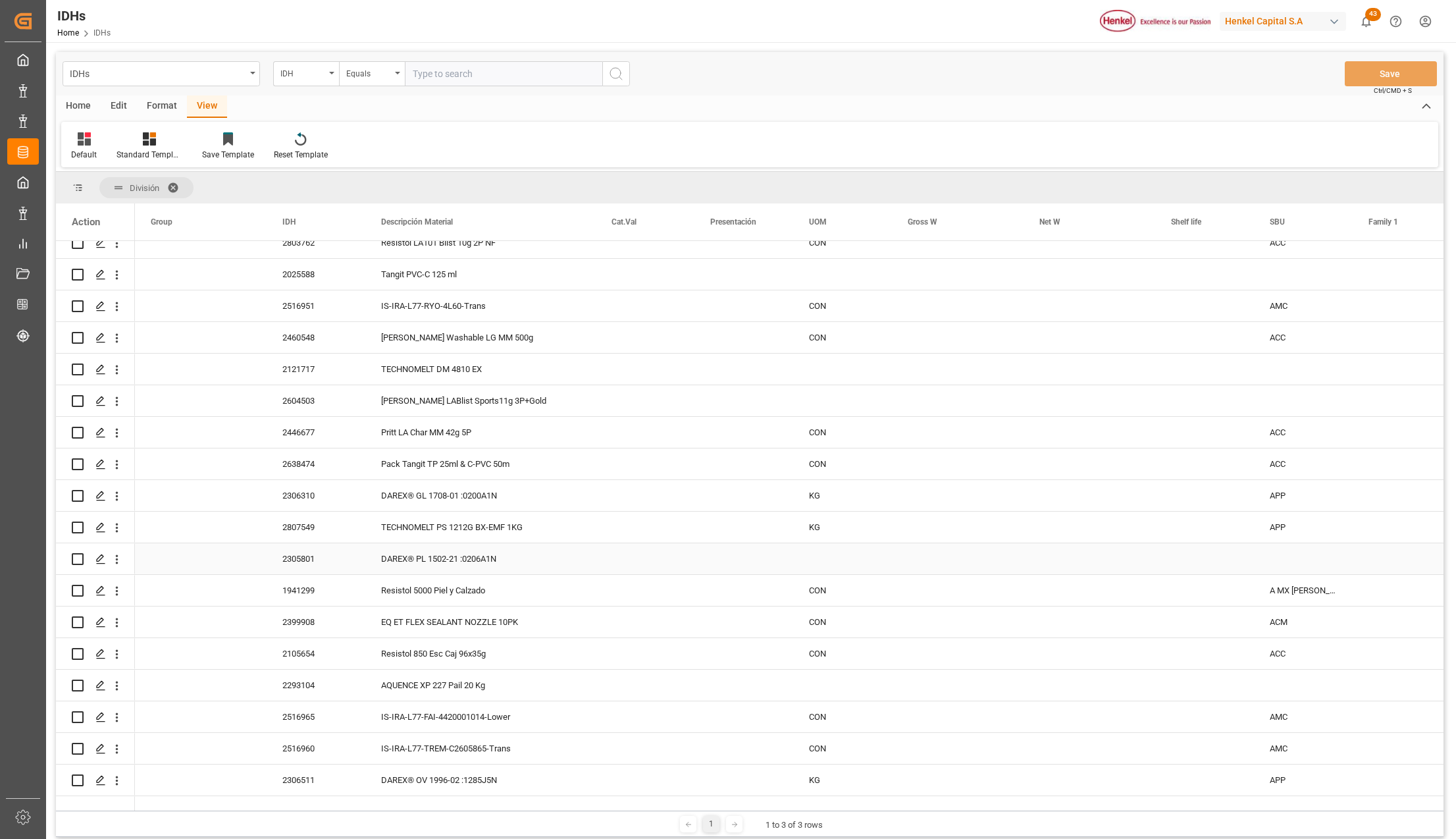
click at [316, 549] on div "2305801" at bounding box center [316, 559] width 99 height 31
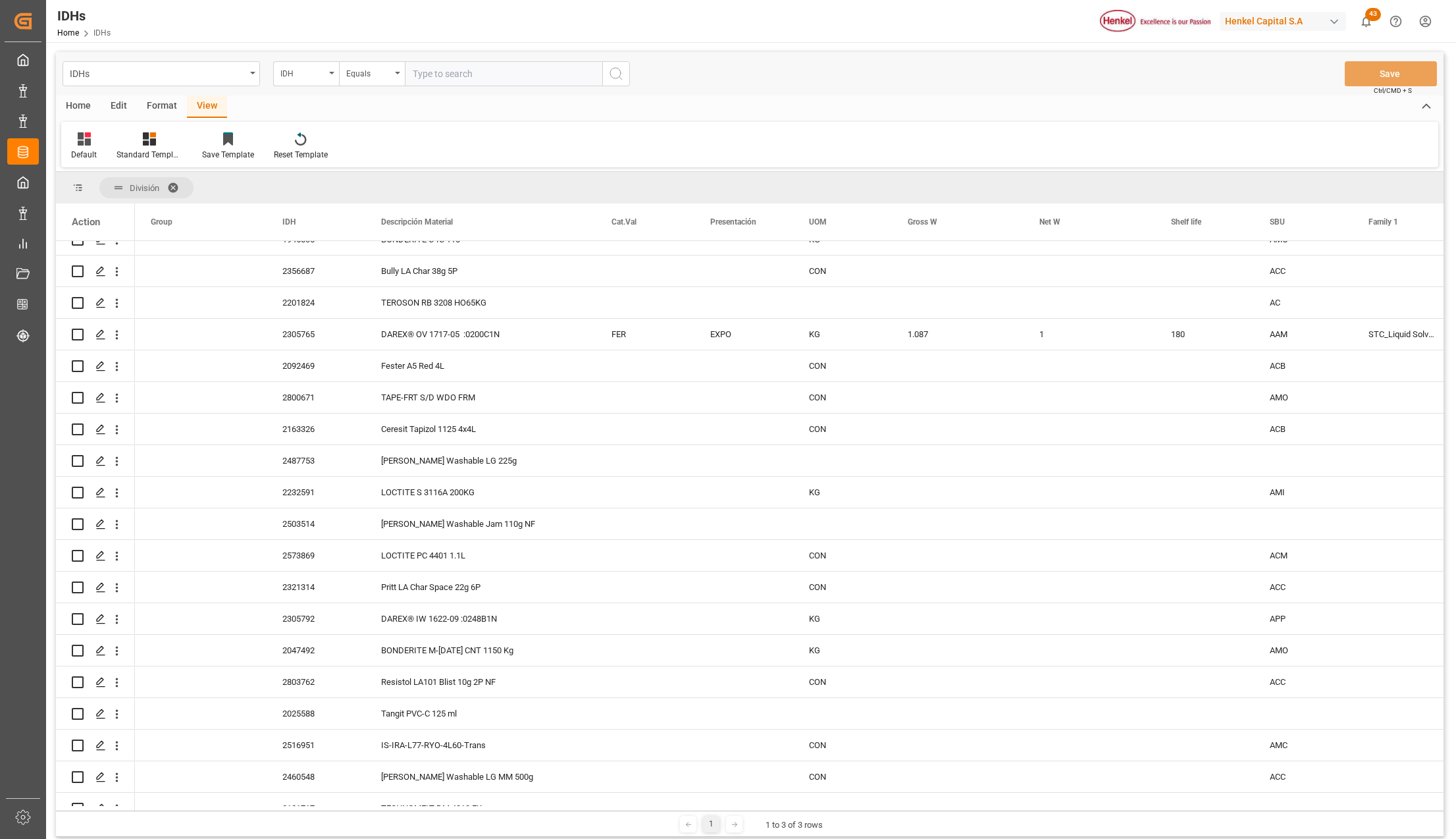
scroll to position [1580, 0]
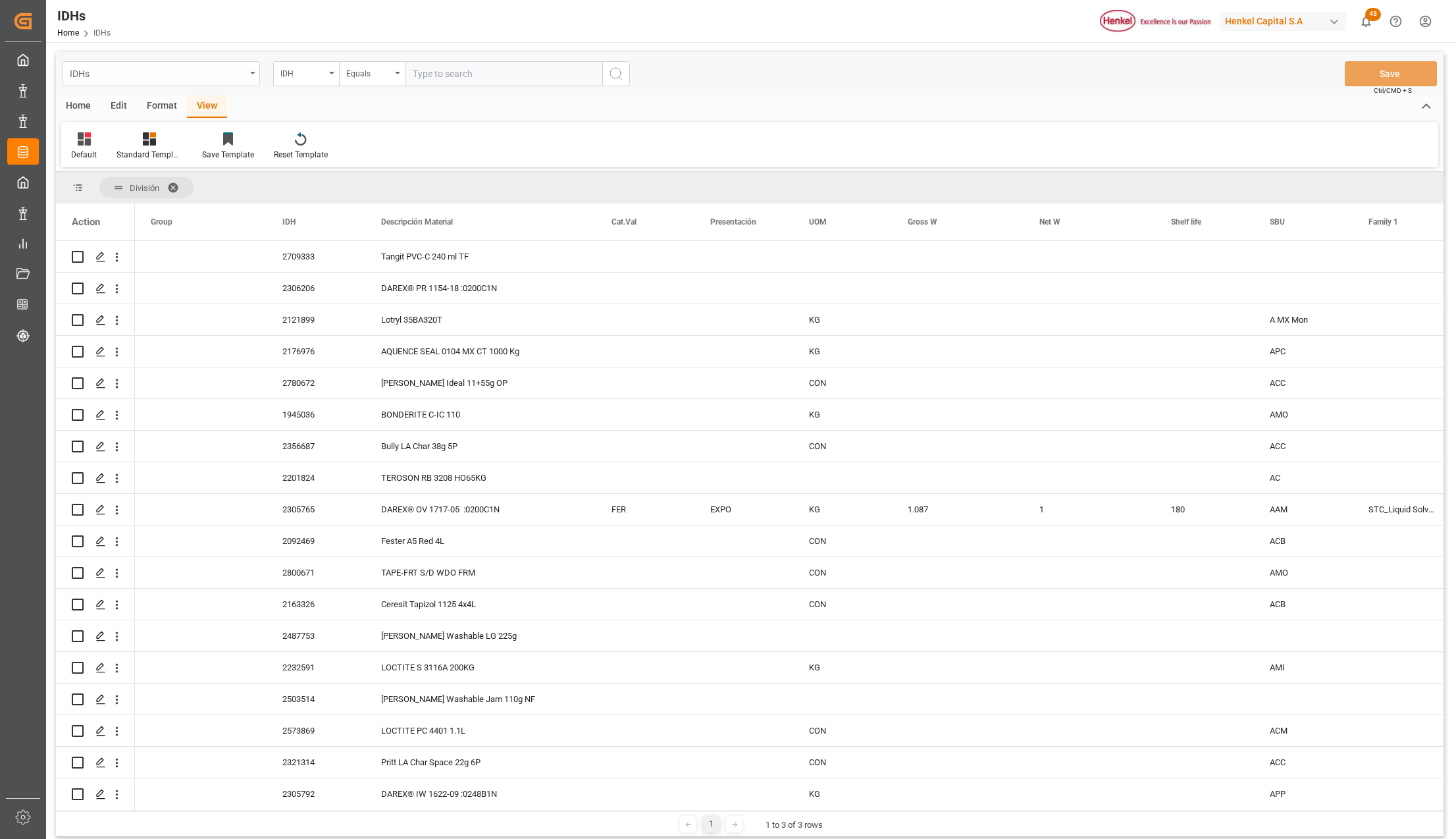
click at [116, 69] on div "IDHs" at bounding box center [158, 73] width 175 height 16
click at [95, 172] on div "Impo" at bounding box center [161, 162] width 196 height 28
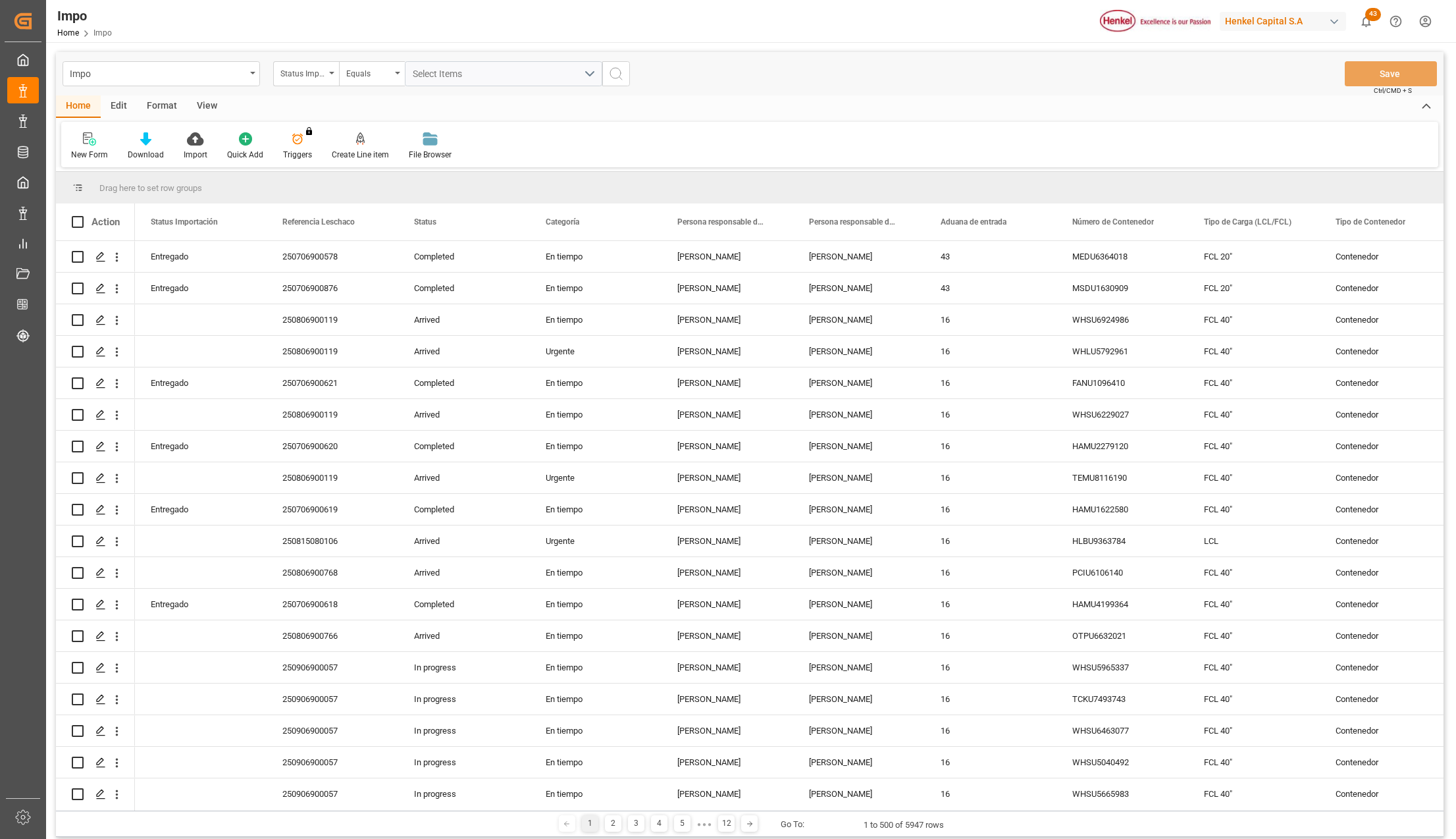
click at [167, 99] on div "Format" at bounding box center [162, 106] width 50 height 22
click at [114, 102] on div "Edit" at bounding box center [119, 106] width 36 height 22
click at [164, 104] on div "Format" at bounding box center [162, 106] width 50 height 22
click at [91, 136] on icon at bounding box center [90, 140] width 10 height 10
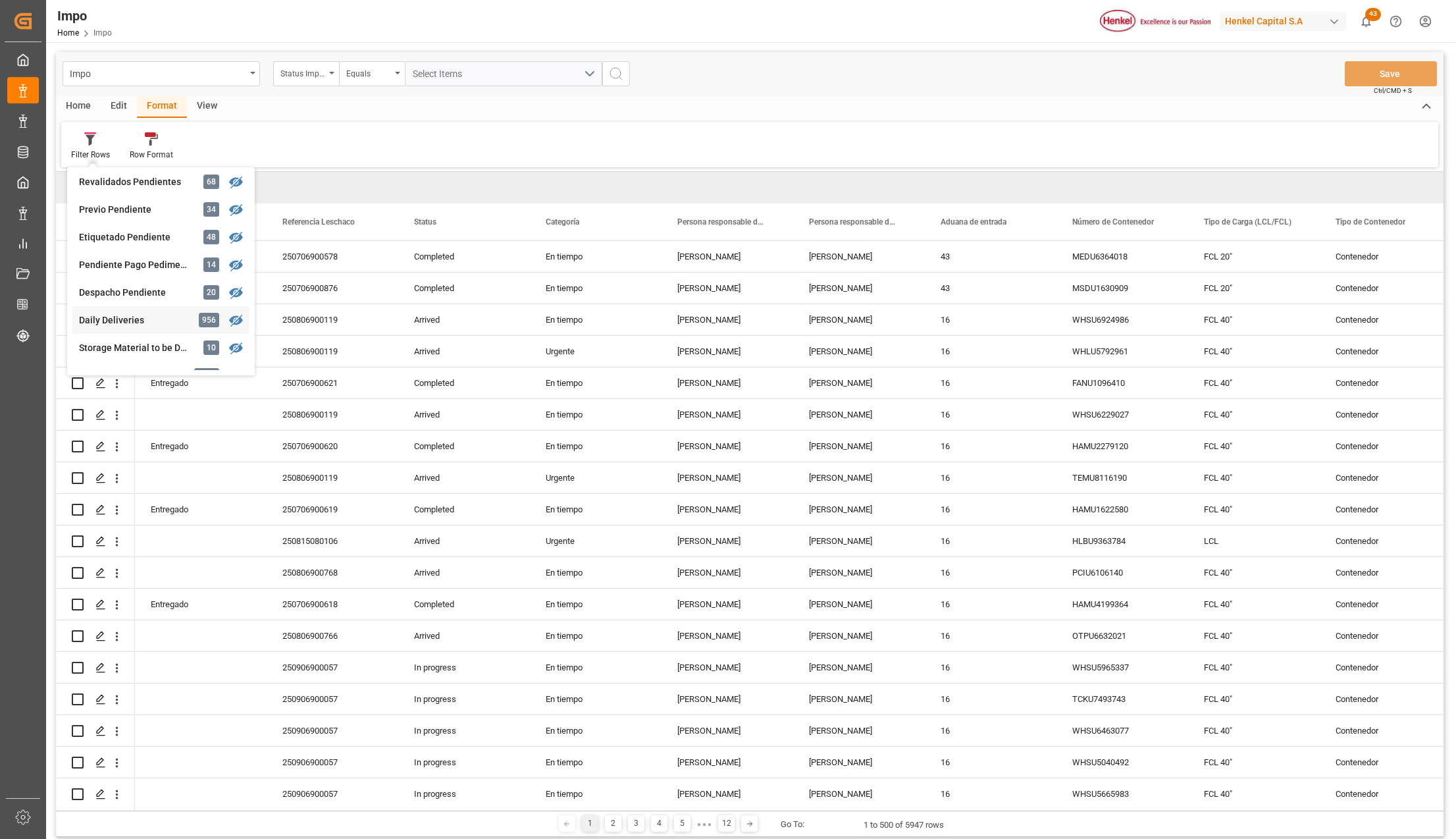
scroll to position [175, 0]
click at [141, 312] on div "Julia López" at bounding box center [136, 316] width 115 height 14
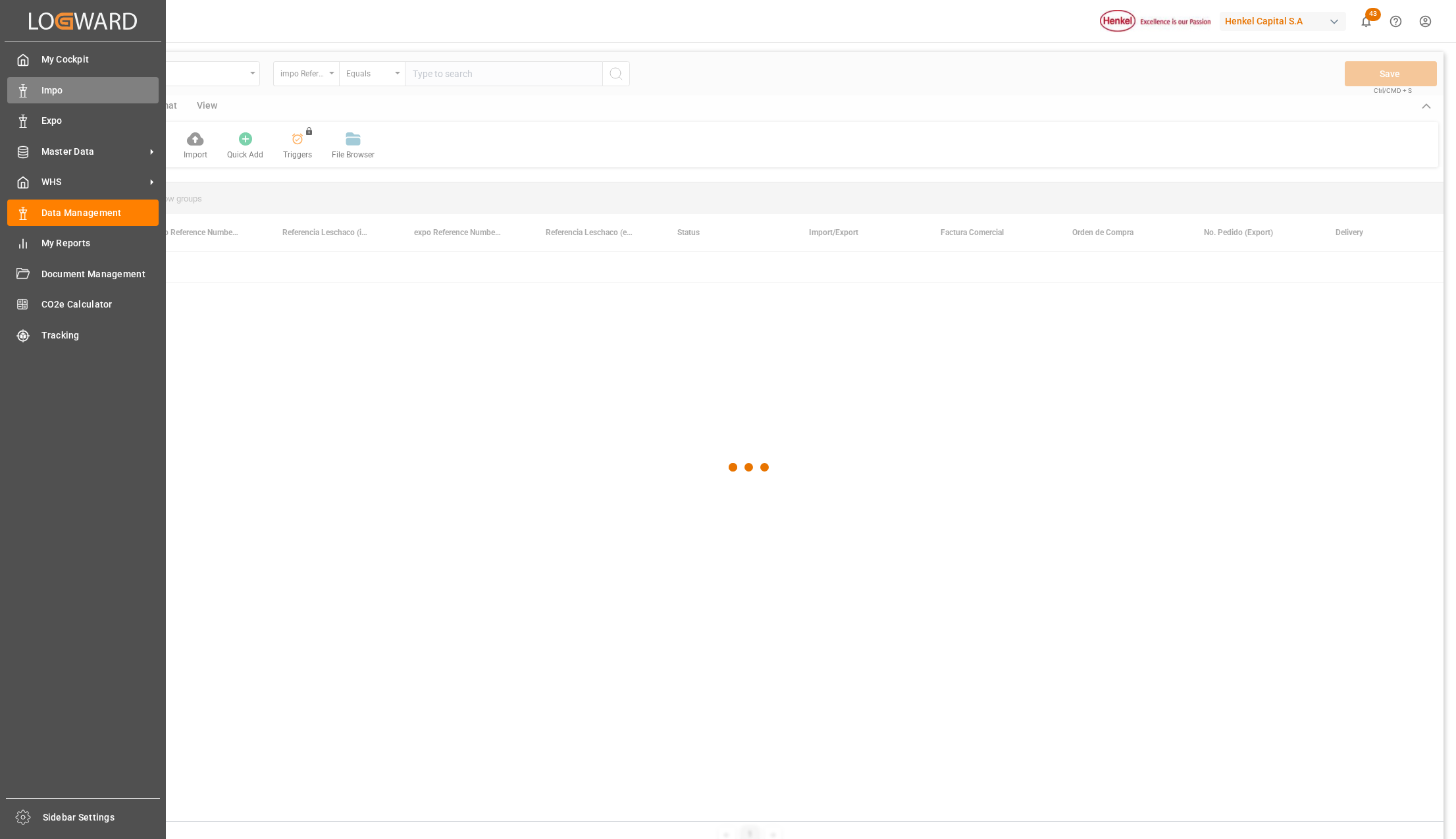
click at [52, 90] on span "Impo" at bounding box center [100, 90] width 118 height 14
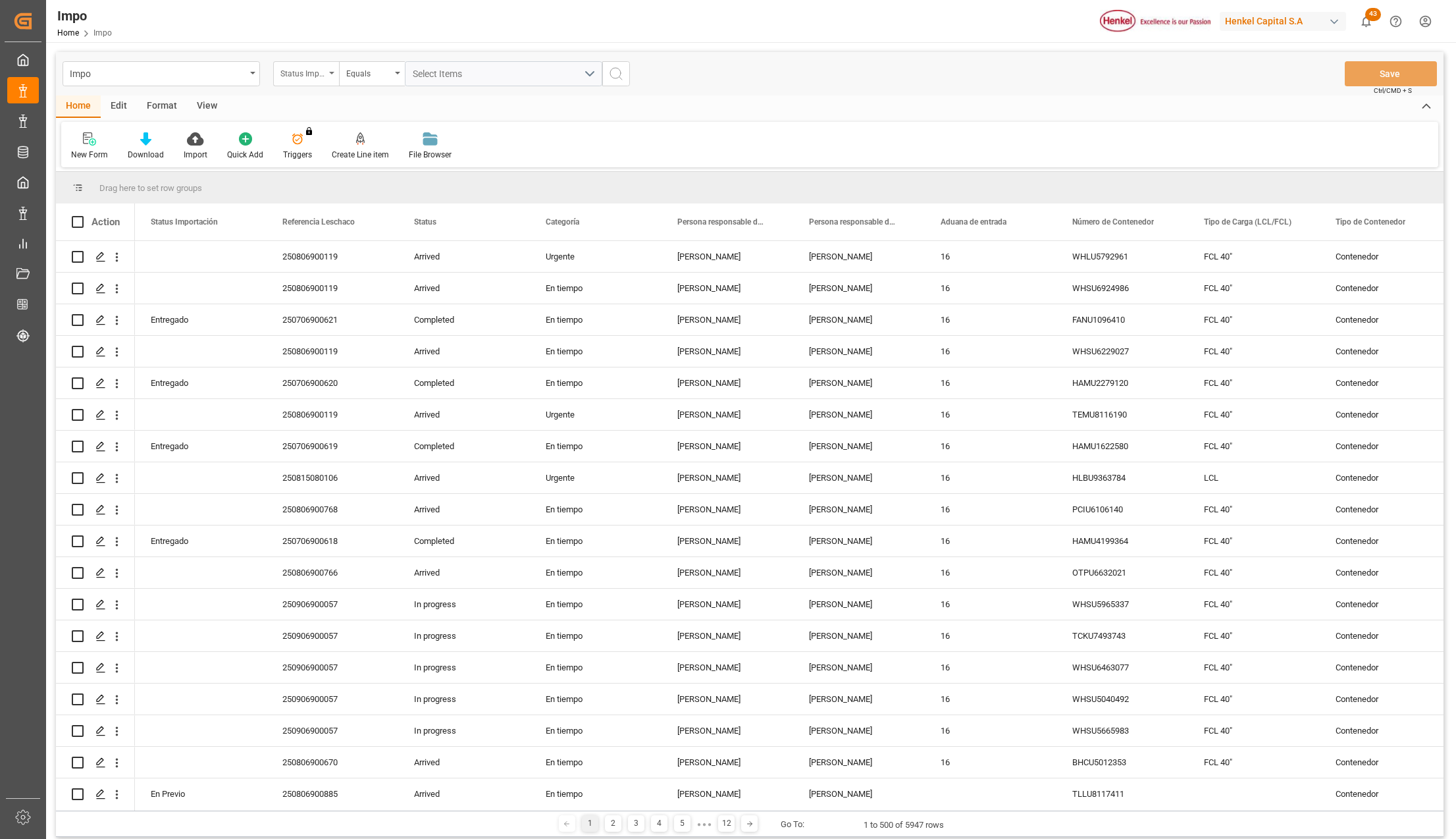
click at [330, 72] on icon "open menu" at bounding box center [331, 73] width 5 height 3
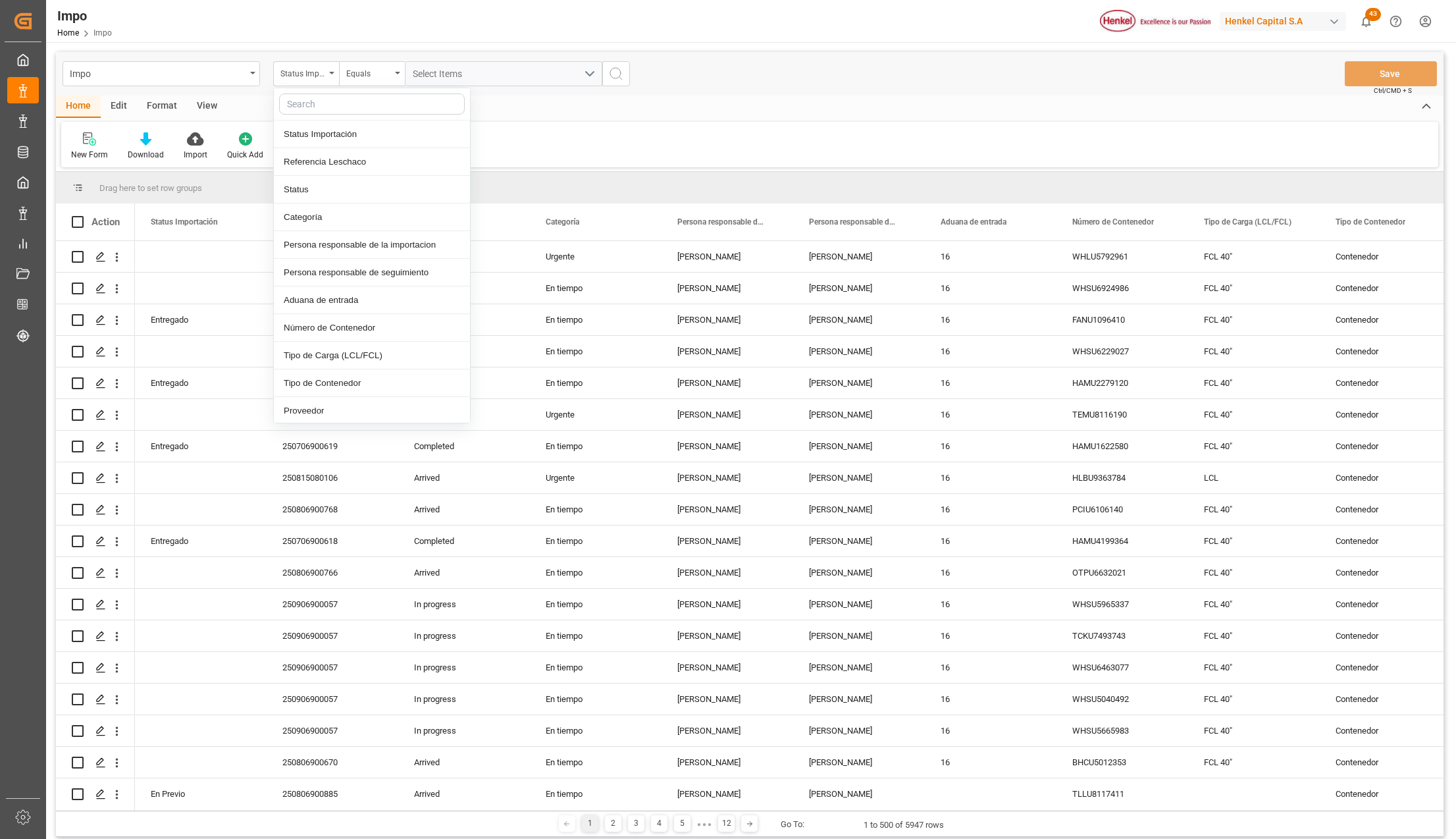
click at [325, 108] on input "text" at bounding box center [372, 104] width 186 height 21
type input "IDH"
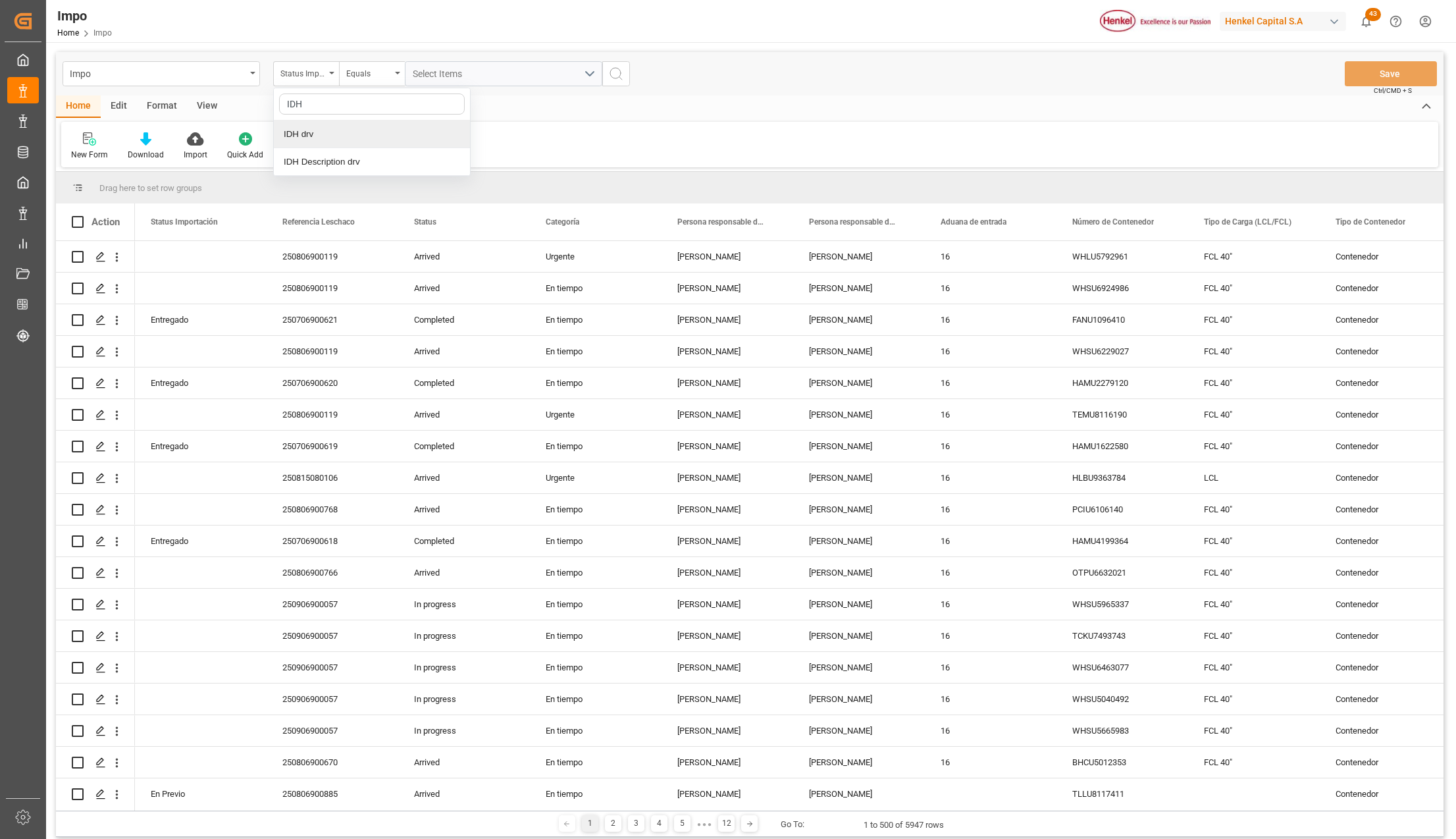
click at [352, 128] on div "IDH drv" at bounding box center [372, 134] width 196 height 28
click at [438, 70] on input "text" at bounding box center [504, 74] width 198 height 25
type input "2780672"
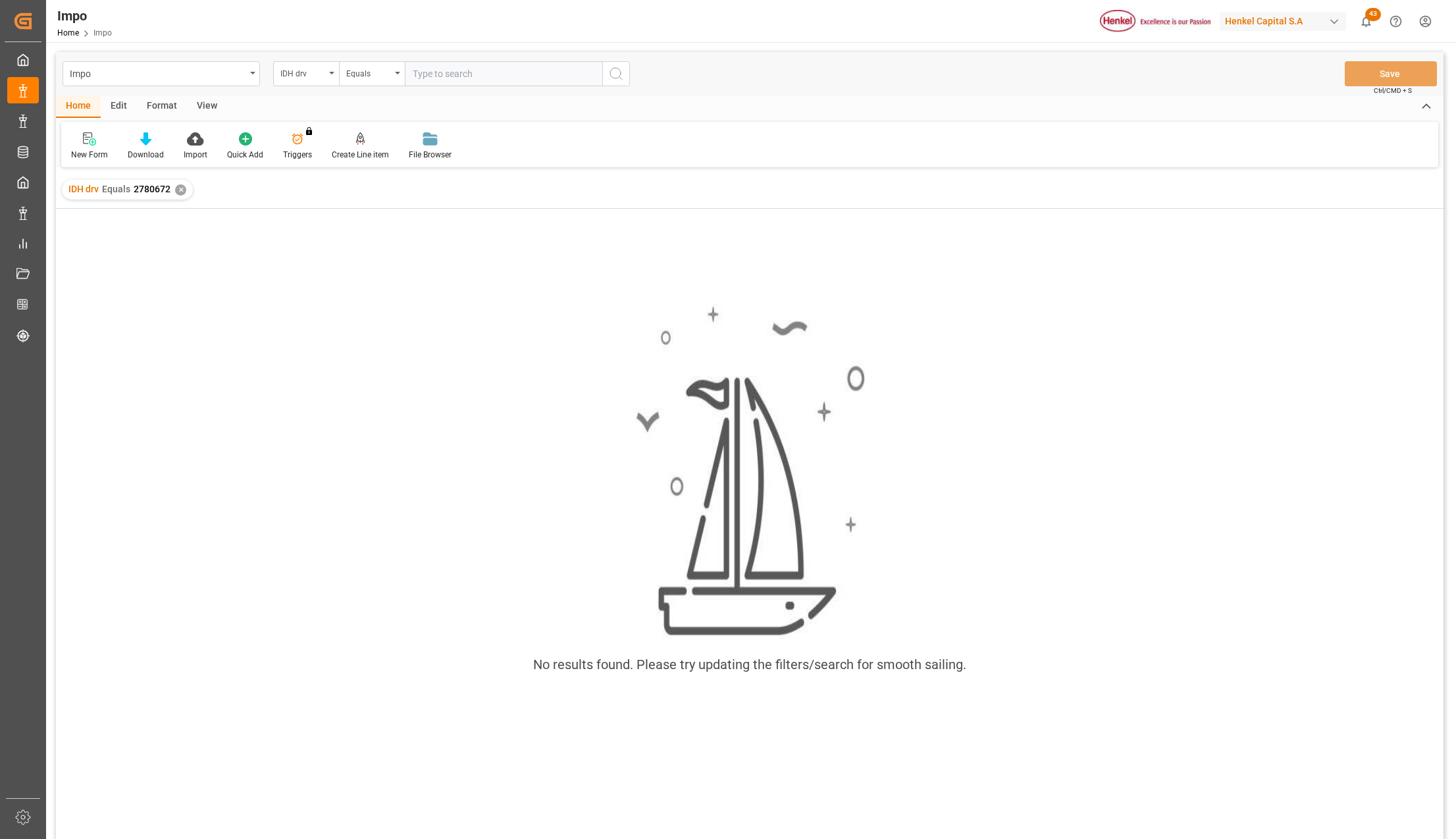
click at [164, 106] on div "Format" at bounding box center [162, 106] width 50 height 22
click at [101, 146] on div "Filter Rows" at bounding box center [90, 146] width 58 height 29
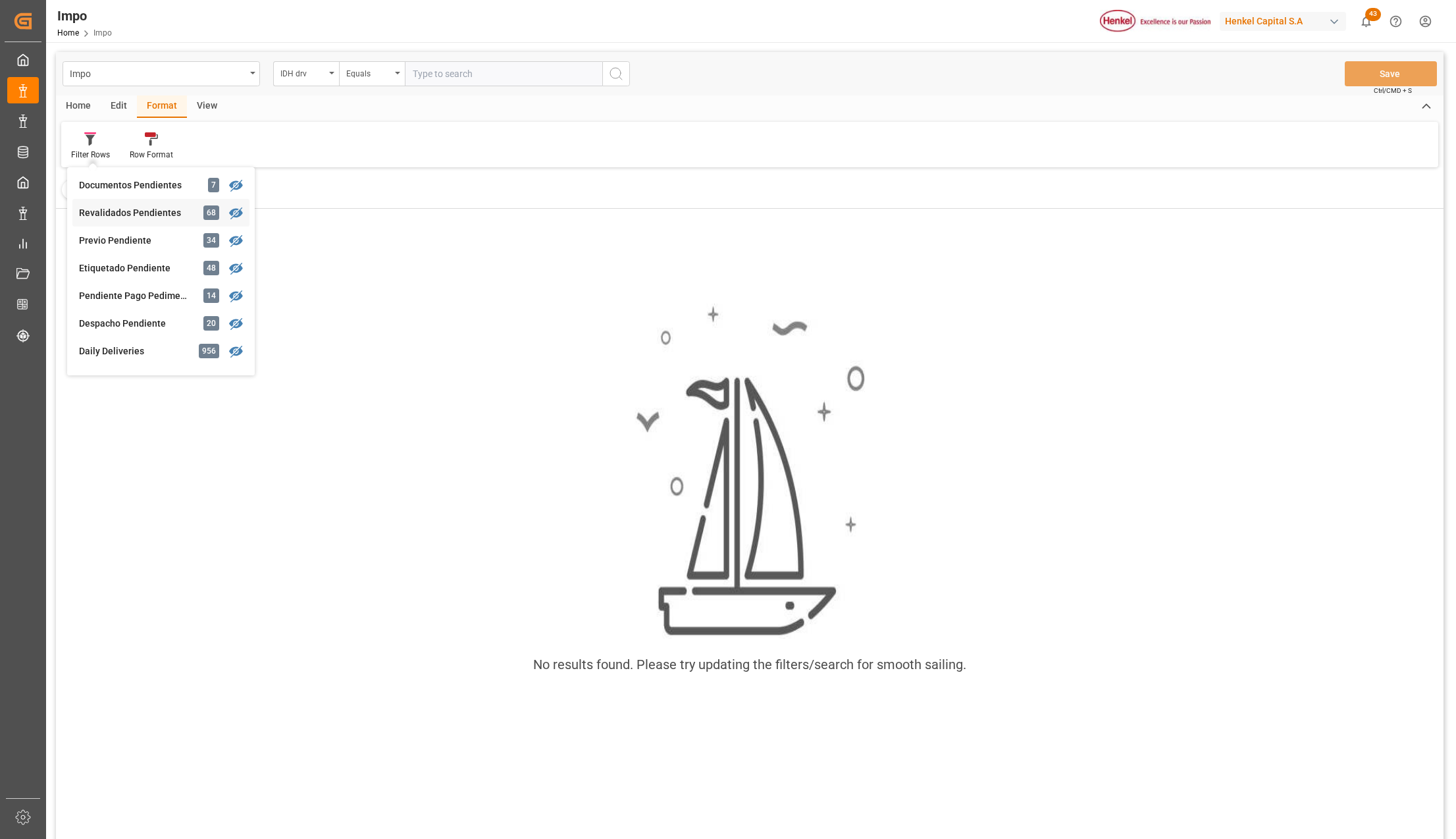
scroll to position [88, 0]
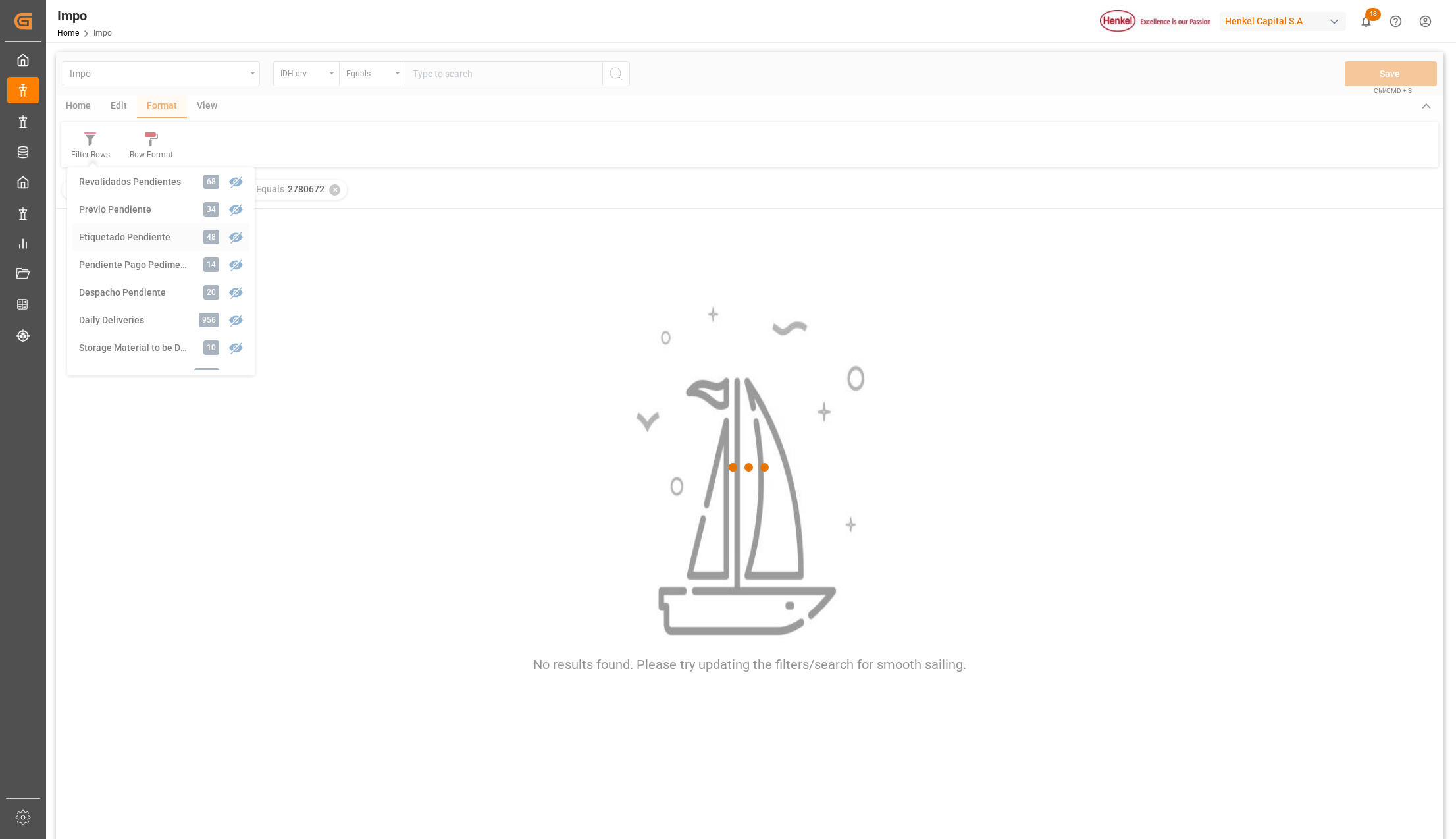
click at [159, 235] on div "Impo IDH drv Equals Save Ctrl/CMD + S Home Edit Format View Filter Rows Arrived…" at bounding box center [750, 463] width 1387 height 821
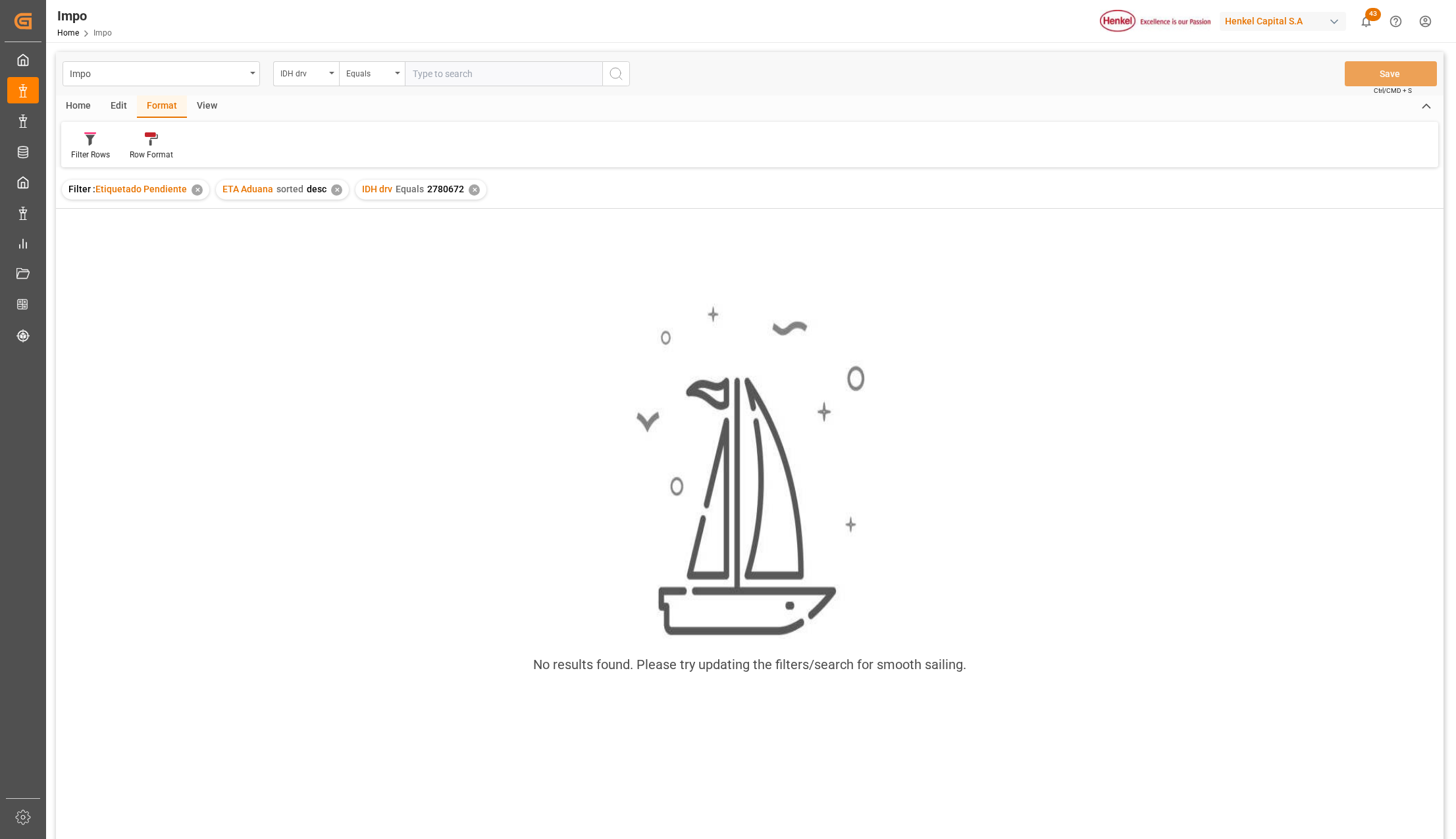
click at [471, 190] on div "✕" at bounding box center [474, 189] width 11 height 11
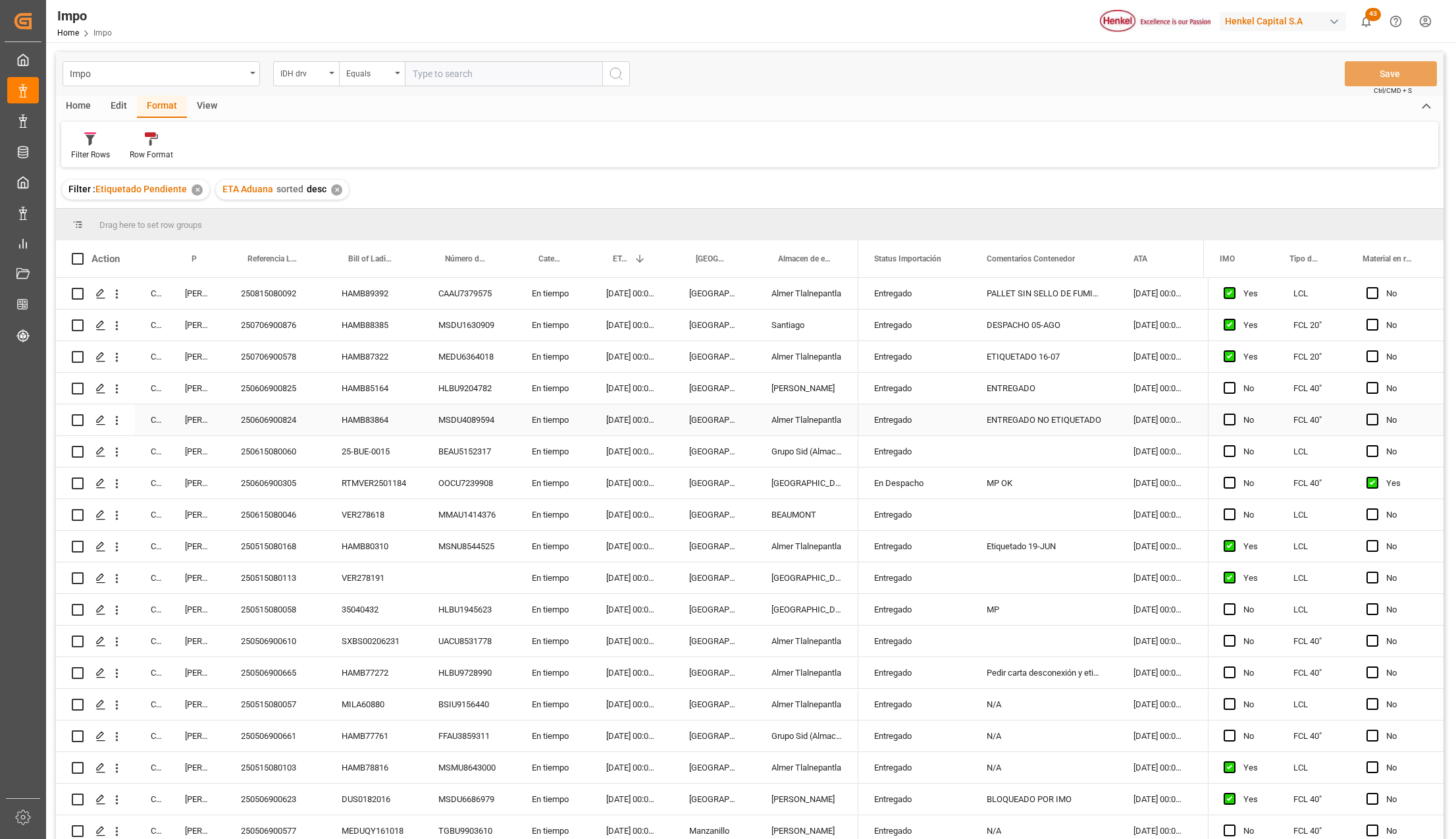
click at [789, 403] on div "[PERSON_NAME]" at bounding box center [807, 388] width 102 height 31
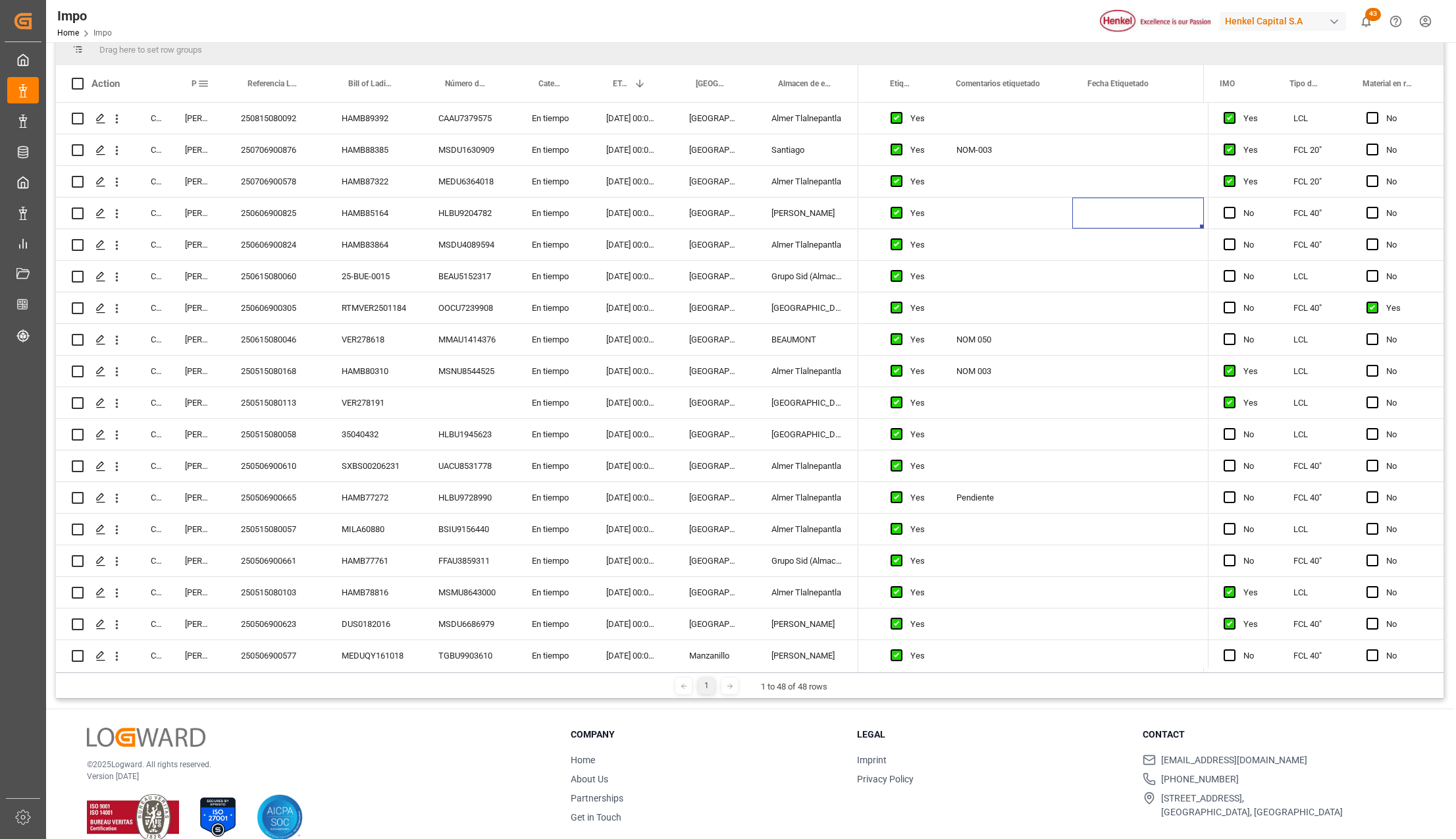
scroll to position [88, 0]
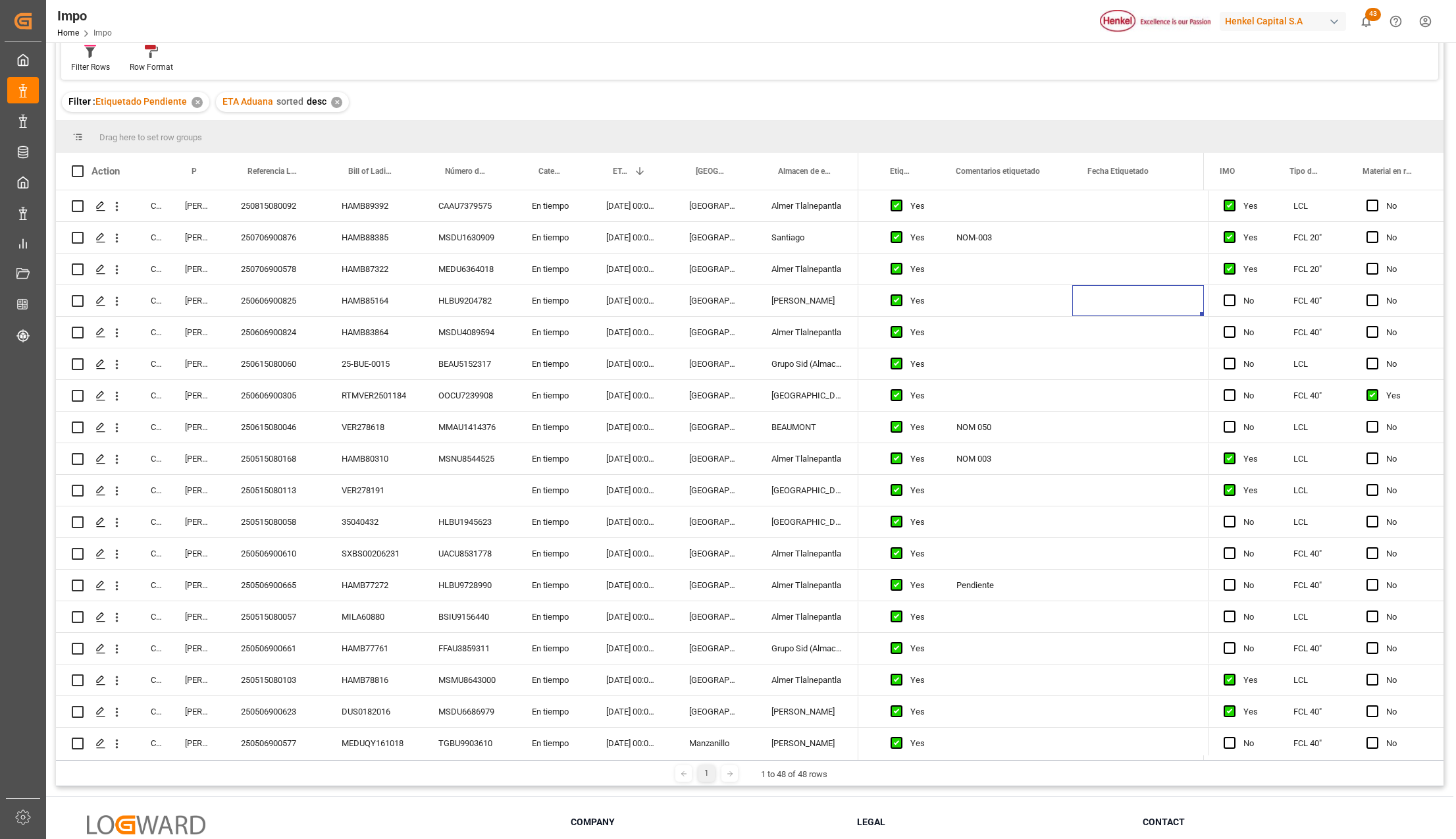
click at [199, 86] on div "Filter : Etiquetado Pendiente ✕ ETA Aduana sorted desc ✕" at bounding box center [750, 102] width 1387 height 37
drag, startPoint x: 195, startPoint y: 162, endPoint x: 191, endPoint y: 139, distance: 23.3
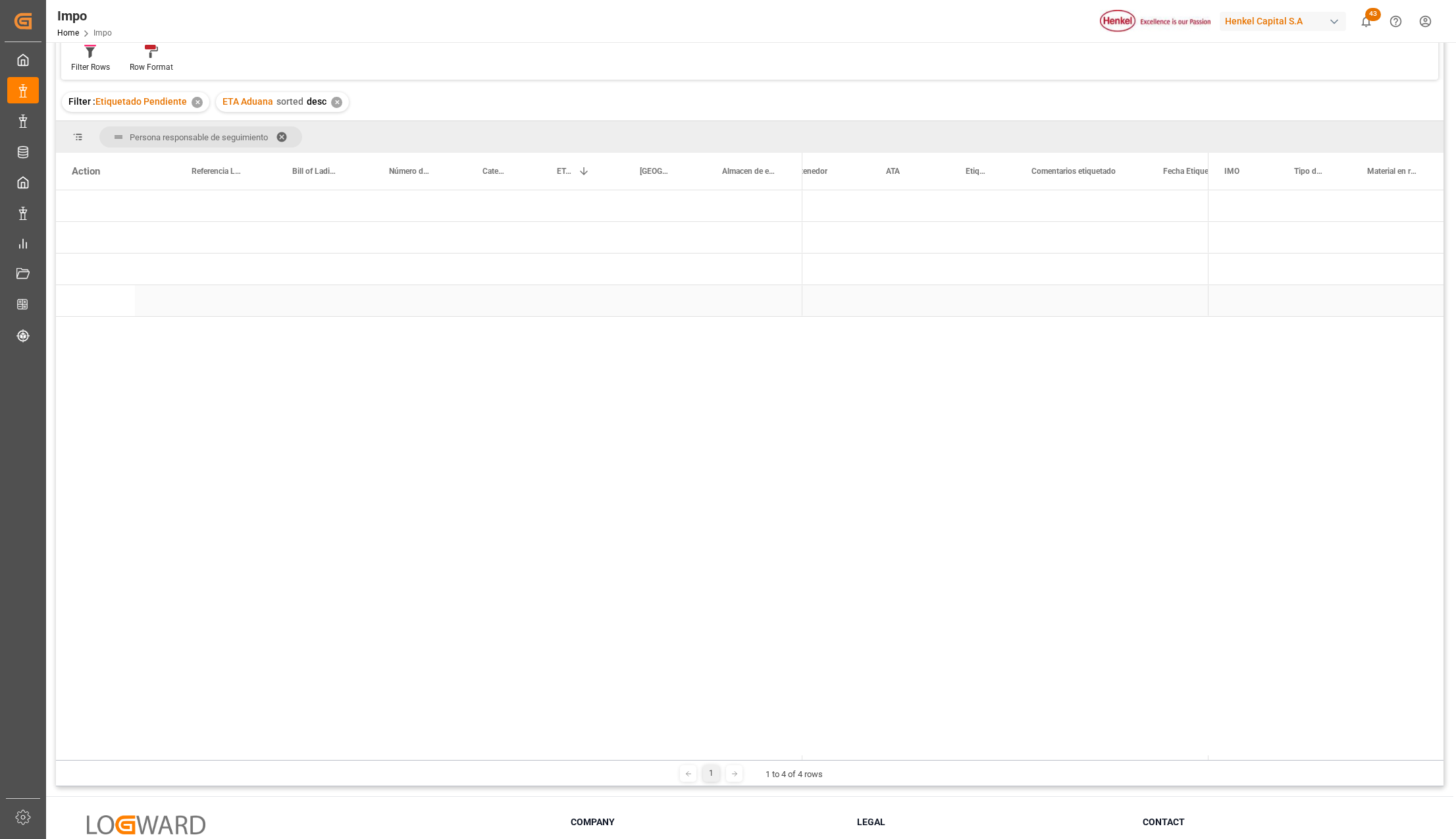
click at [780, 287] on div "Press SPACE to select this row." at bounding box center [750, 301] width 102 height 31
click at [823, 238] on span "Press SPACE to select this row." at bounding box center [824, 237] width 12 height 12
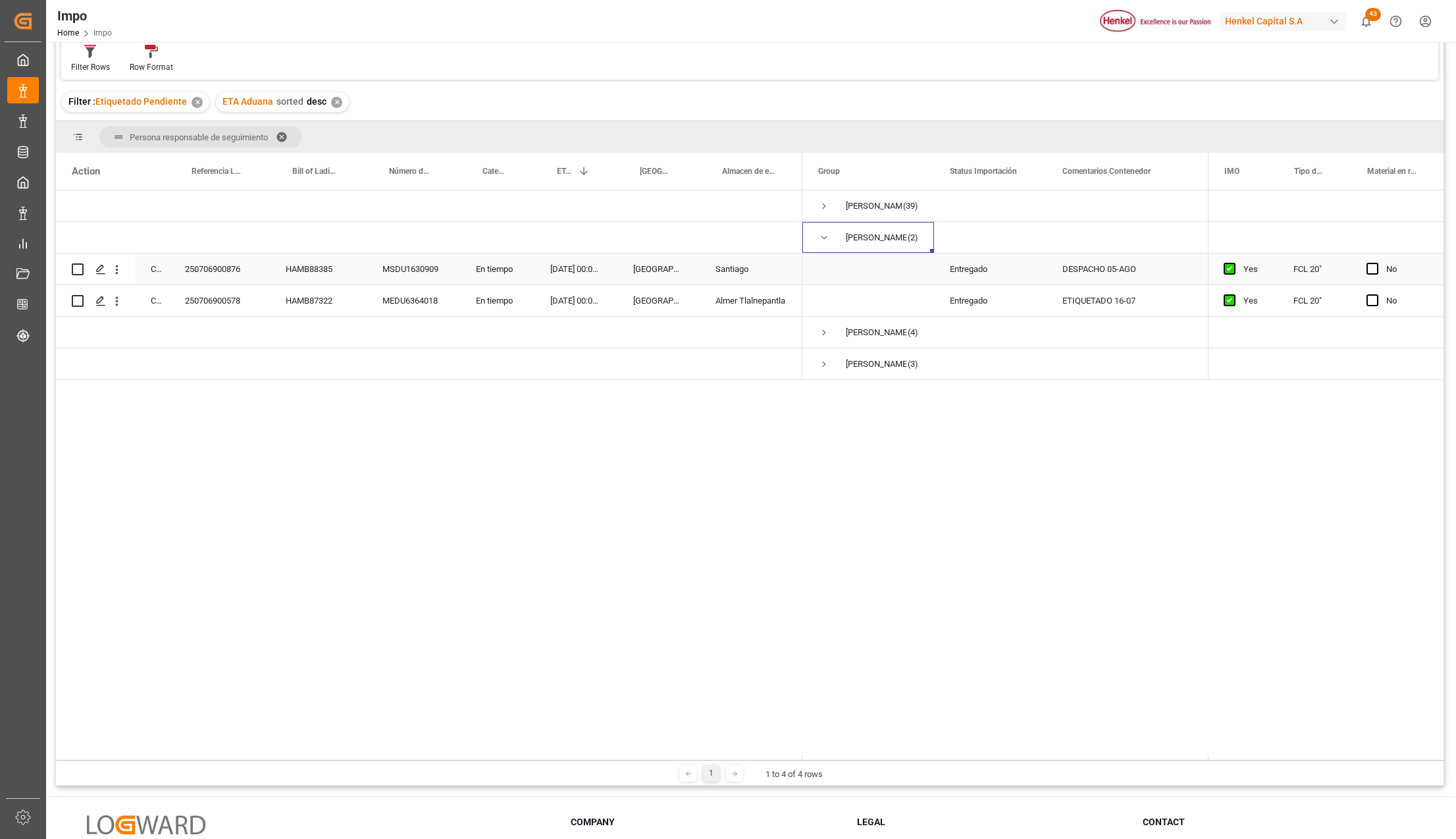
click at [189, 265] on div "250706900876" at bounding box center [219, 269] width 101 height 31
click at [1075, 269] on div "DESPACHO 05-AGO" at bounding box center [1120, 269] width 147 height 31
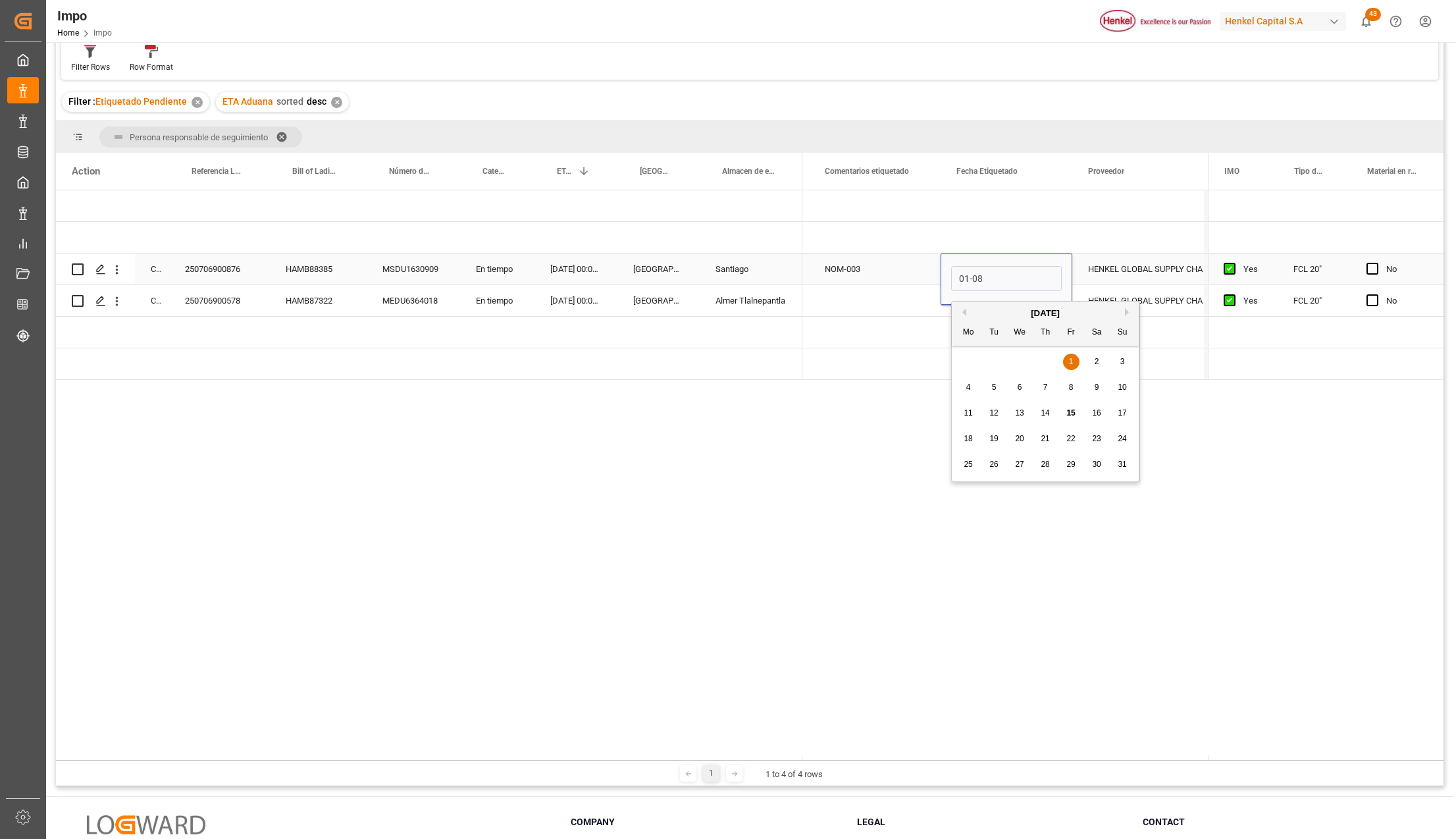
type input "01-08-2025"
click at [237, 302] on div "250706900578" at bounding box center [219, 301] width 101 height 31
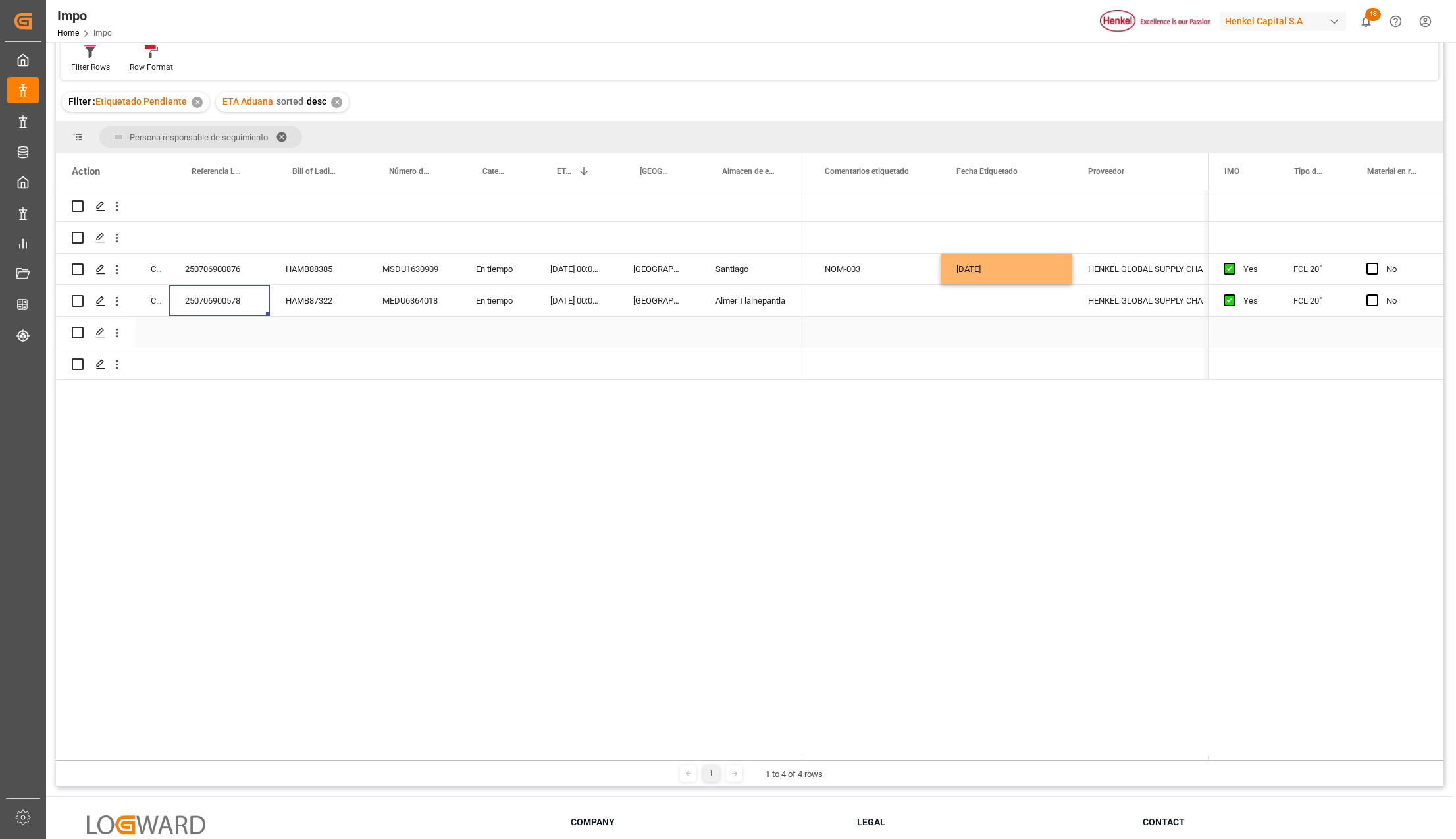
click at [1042, 310] on div "Press SPACE to select this row." at bounding box center [1006, 301] width 132 height 31
click at [1014, 310] on input "Press SPACE to select this row." at bounding box center [1006, 310] width 111 height 25
type input "16-07-2025"
click at [896, 304] on div "Press SPACE to select this row." at bounding box center [874, 301] width 132 height 31
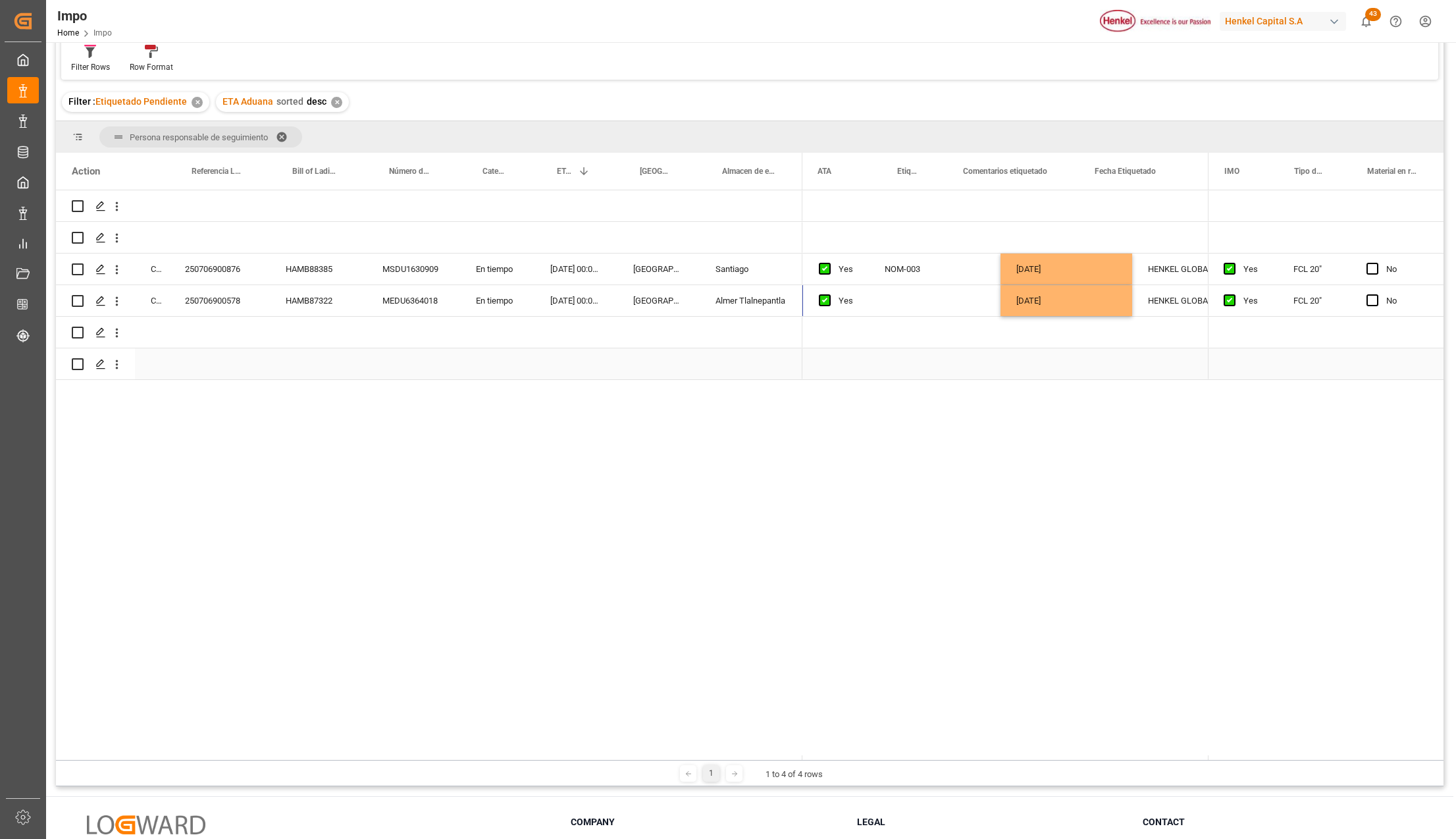
scroll to position [0, 391]
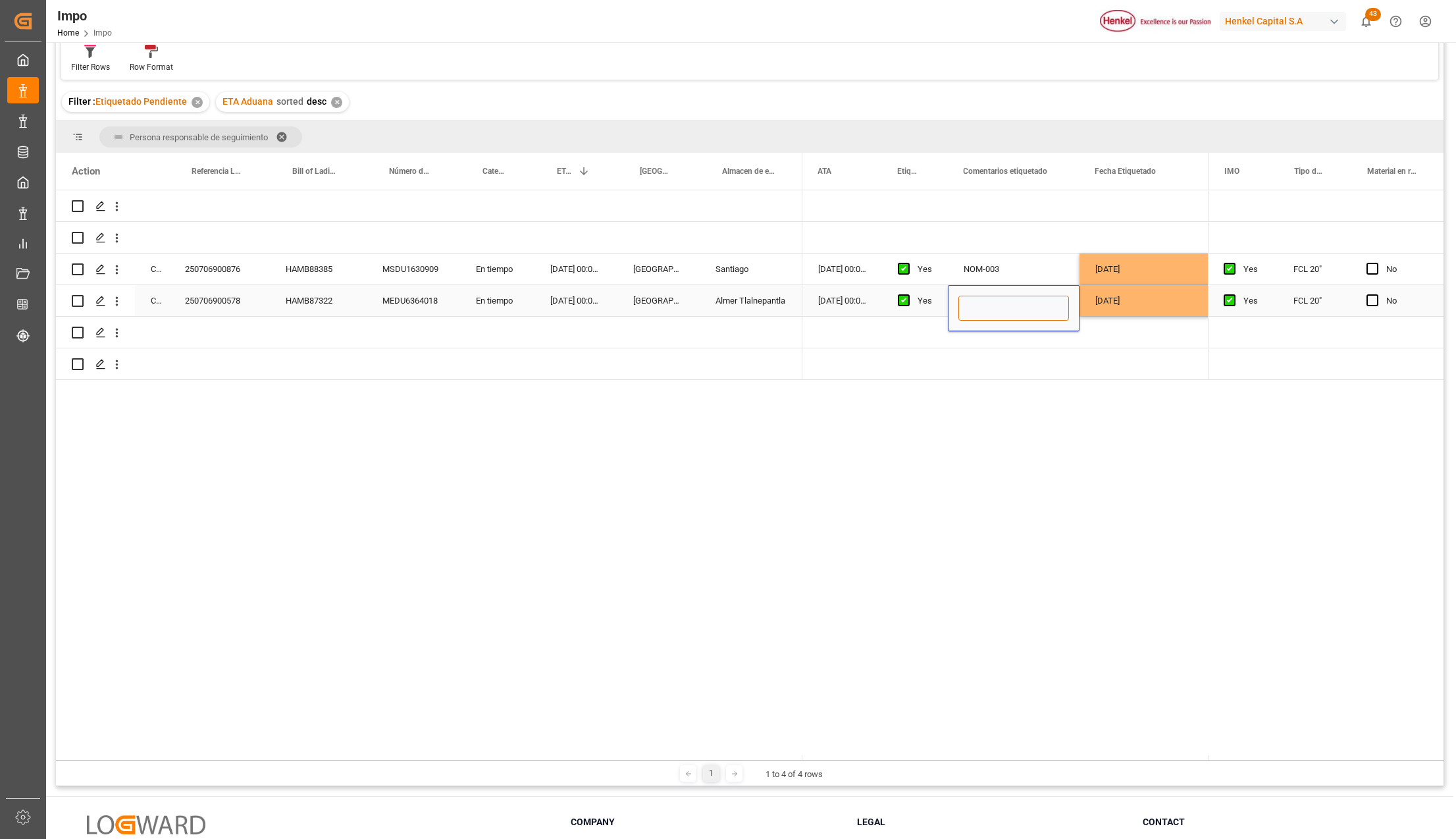
click at [999, 305] on input "Press SPACE to select this row." at bounding box center [1014, 308] width 111 height 25
type input "NOM-050"
drag, startPoint x: 1027, startPoint y: 329, endPoint x: 1035, endPoint y: 343, distance: 16.1
click at [1028, 330] on div "Press SPACE to select this row." at bounding box center [1014, 333] width 132 height 31
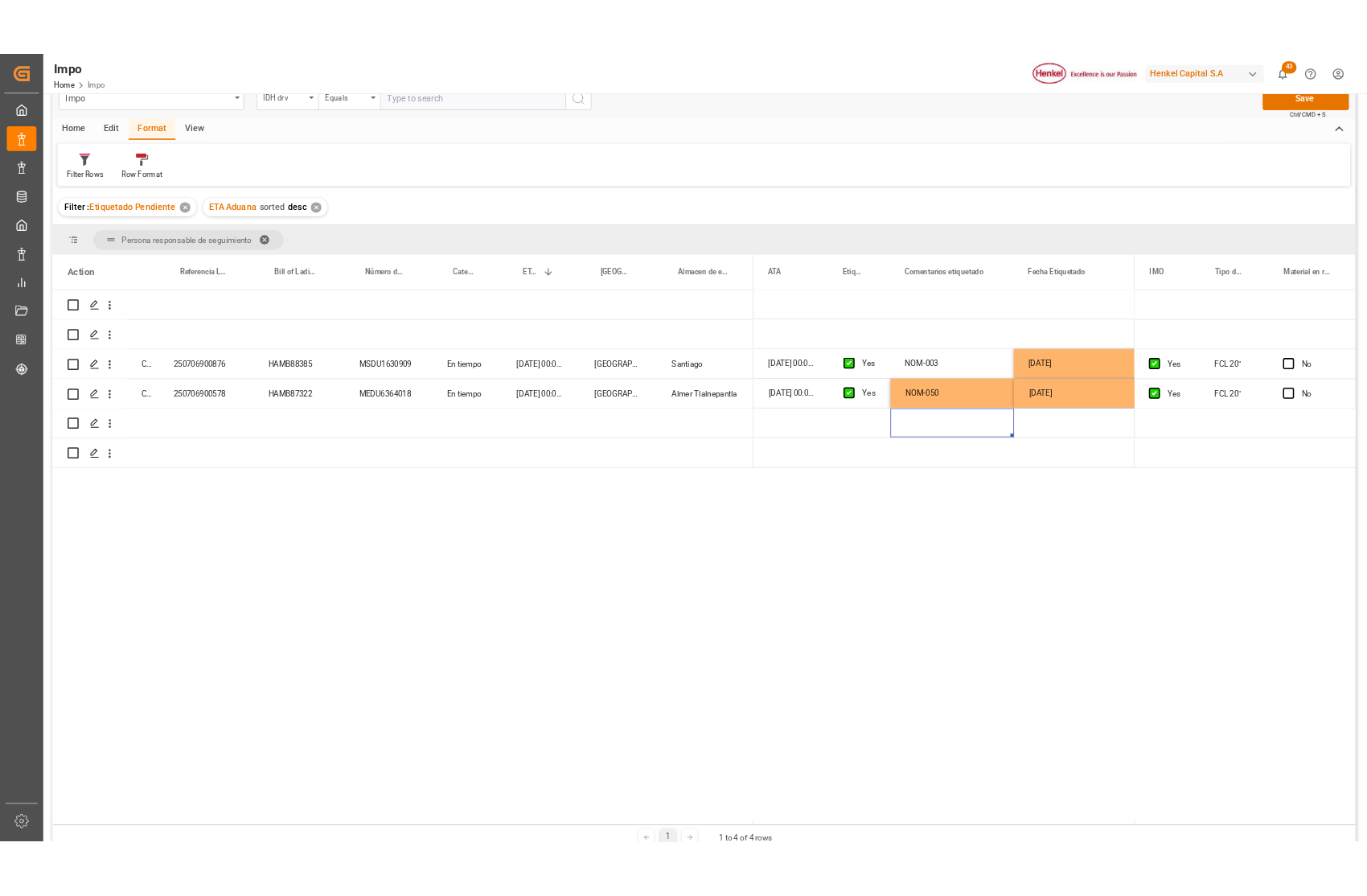
scroll to position [0, 0]
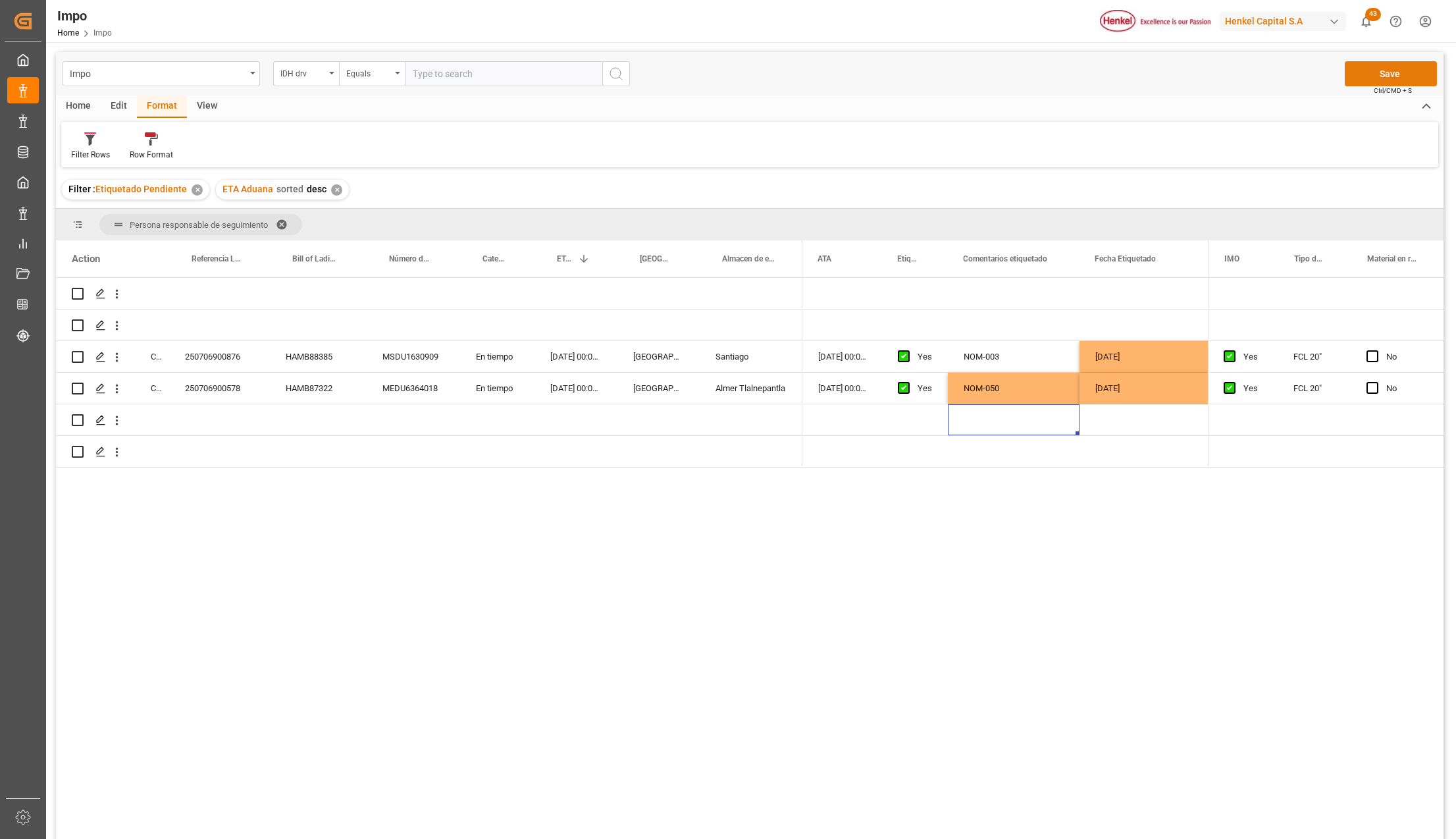
click at [1369, 77] on button "Save" at bounding box center [1390, 74] width 92 height 25
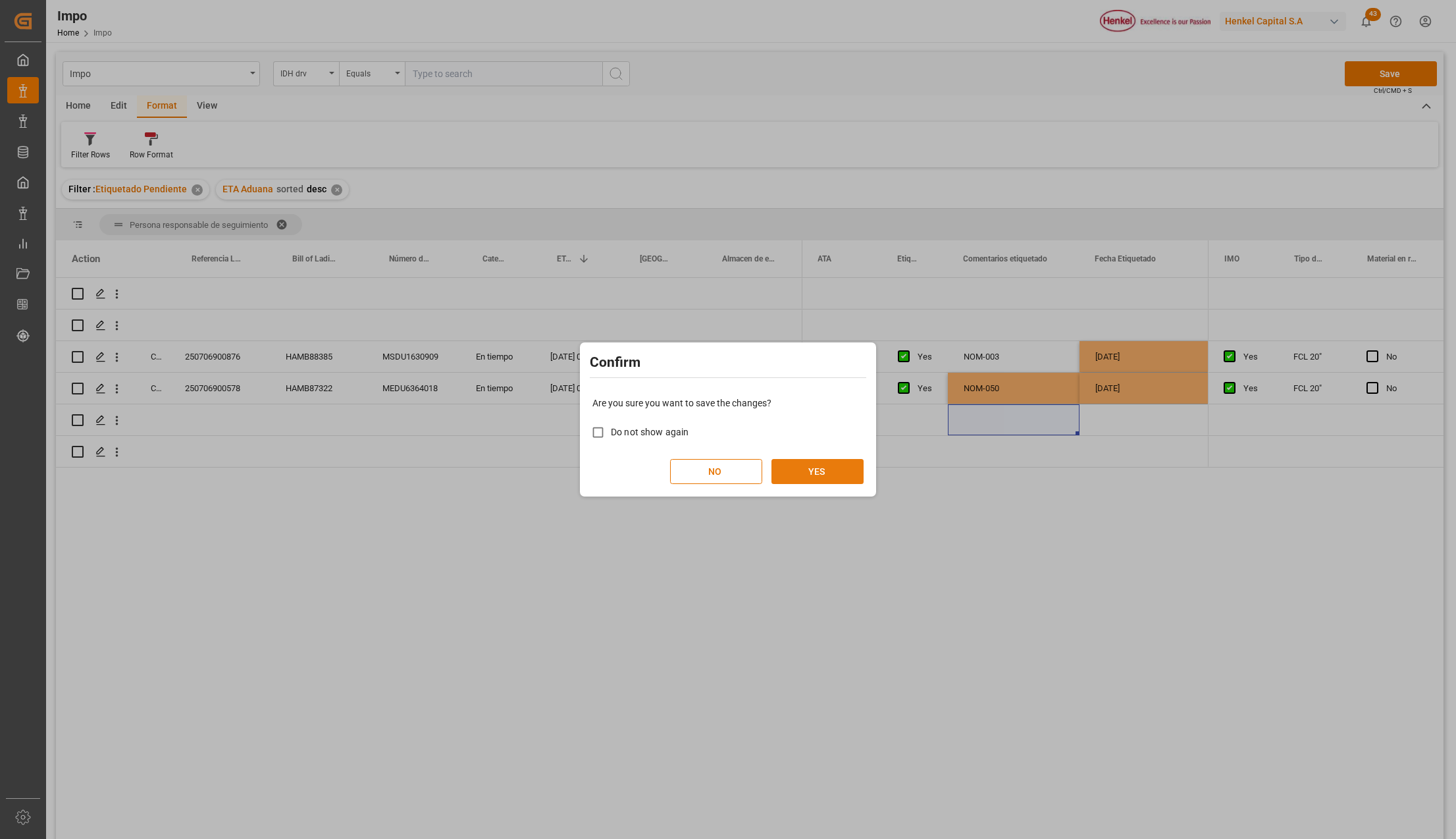
click at [785, 478] on button "YES" at bounding box center [818, 471] width 92 height 25
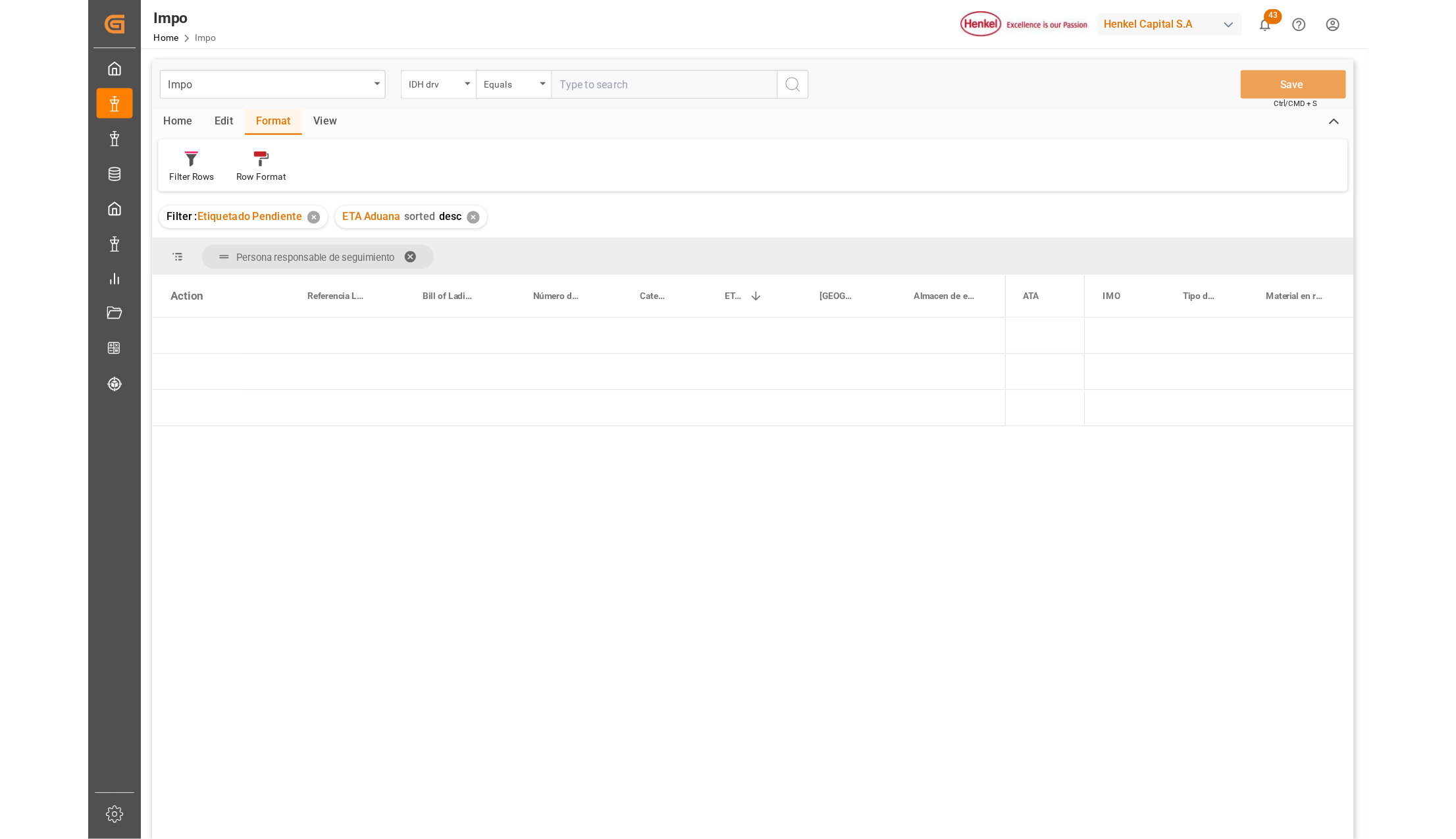
scroll to position [0, 391]
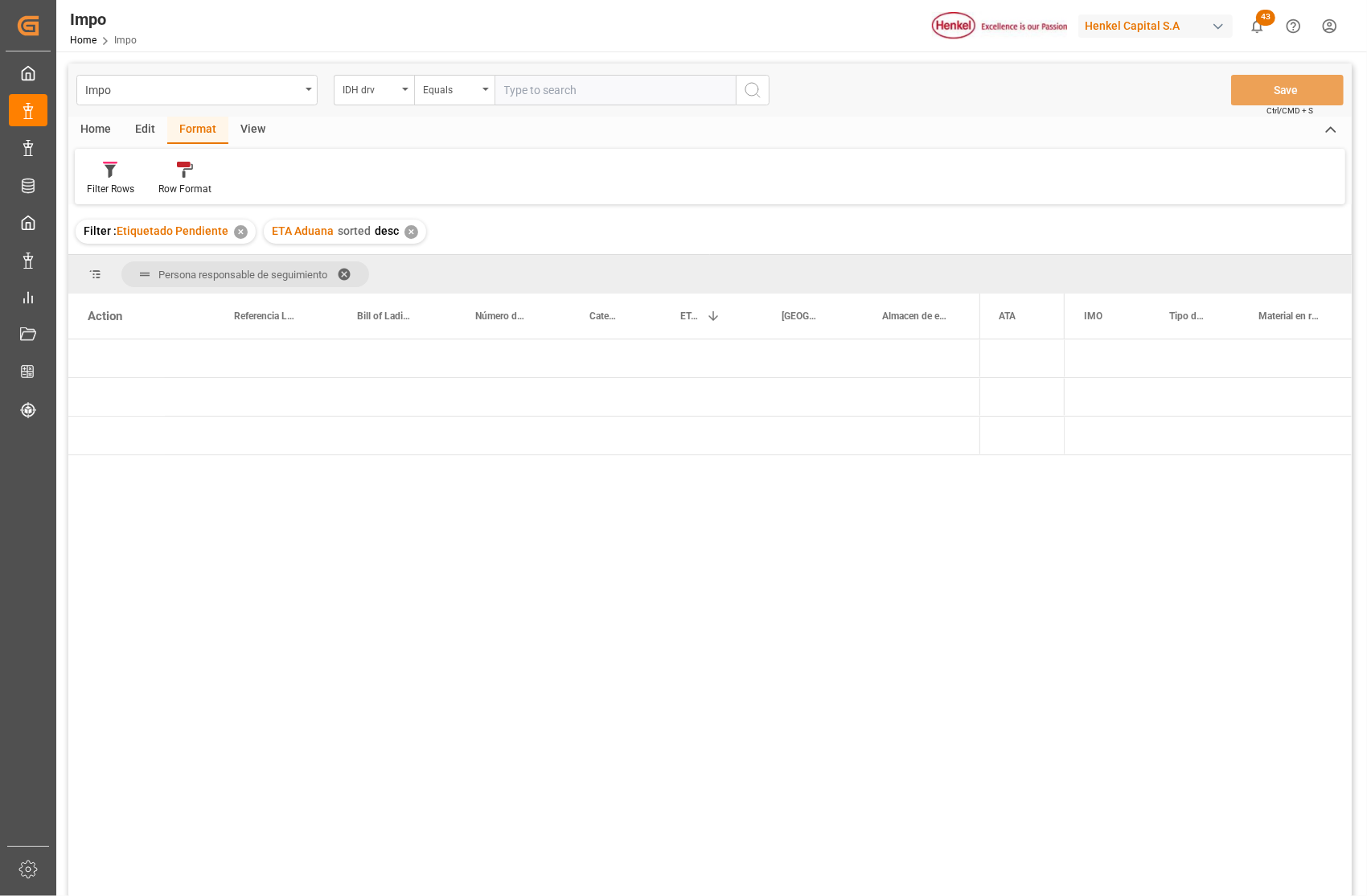
click at [101, 117] on div "Home" at bounding box center [95, 130] width 55 height 27
click at [192, 131] on div "Format" at bounding box center [198, 130] width 61 height 27
click at [100, 193] on div "Filter Rows" at bounding box center [110, 189] width 48 height 14
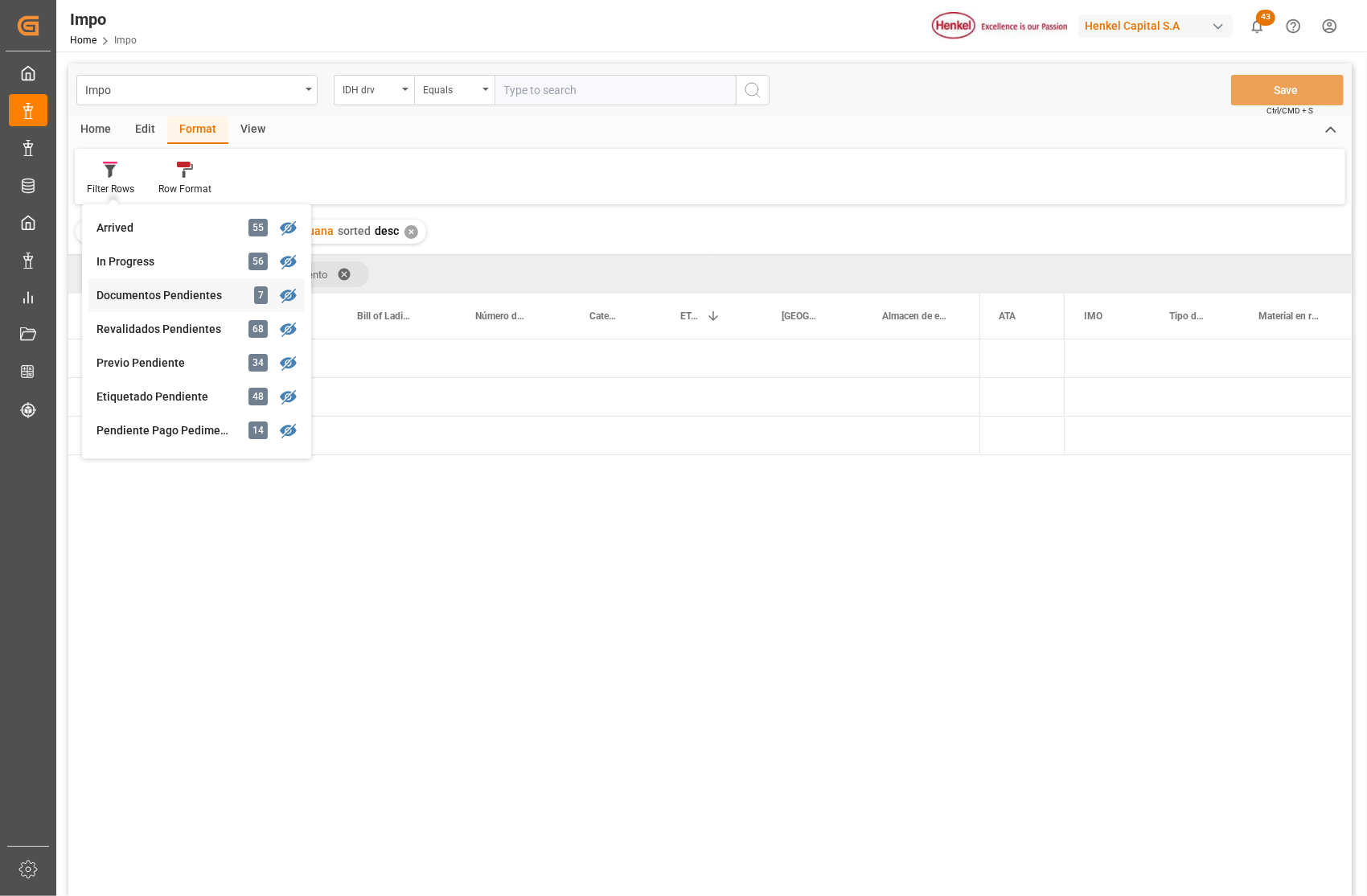
click at [167, 299] on div "Impo IDH drv Equals Save Ctrl/CMD + S Home Edit Format View Filter Rows Arrived…" at bounding box center [710, 502] width 1283 height 875
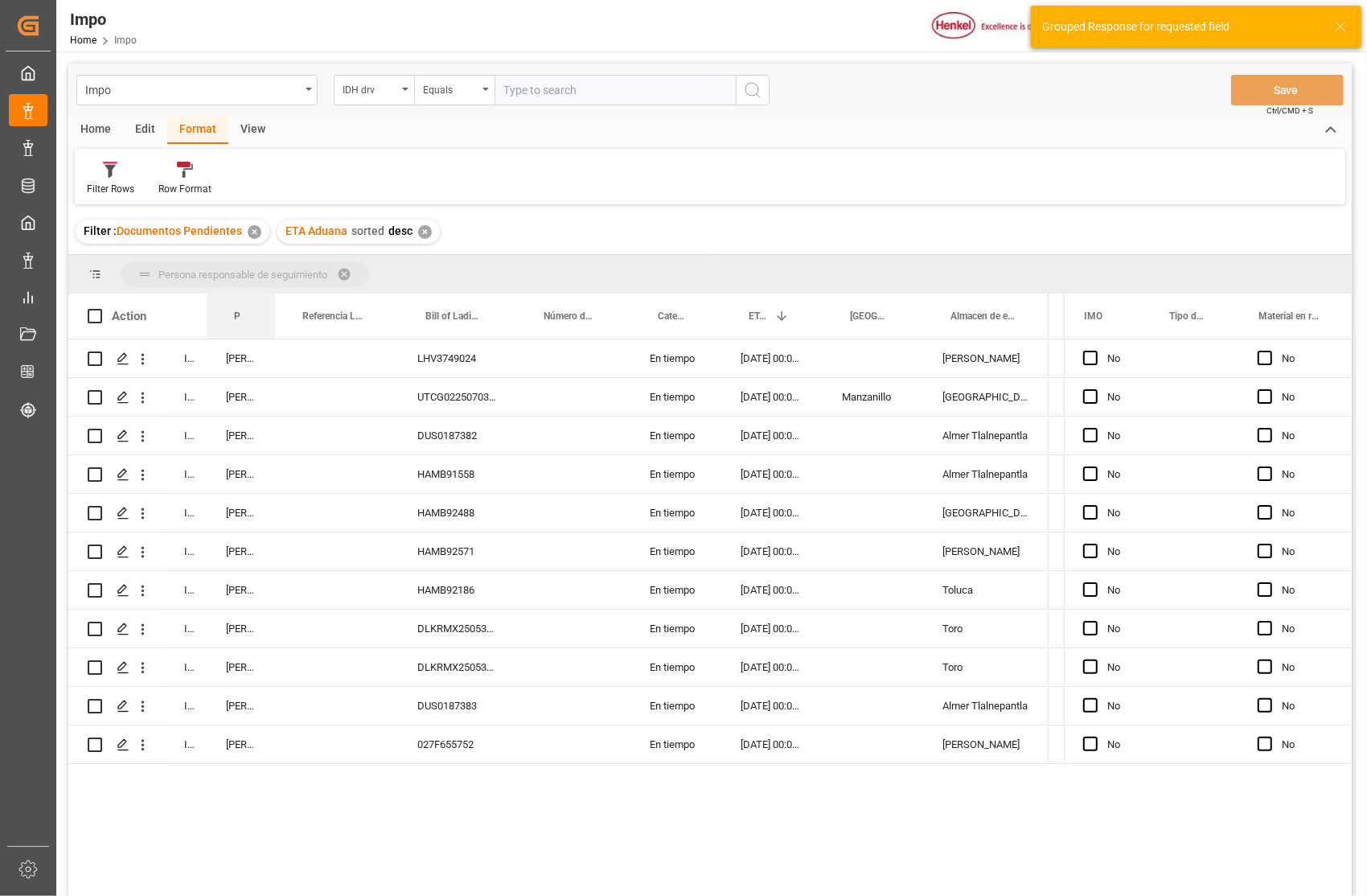
drag, startPoint x: 235, startPoint y: 313, endPoint x: 233, endPoint y: 287, distance: 26.1
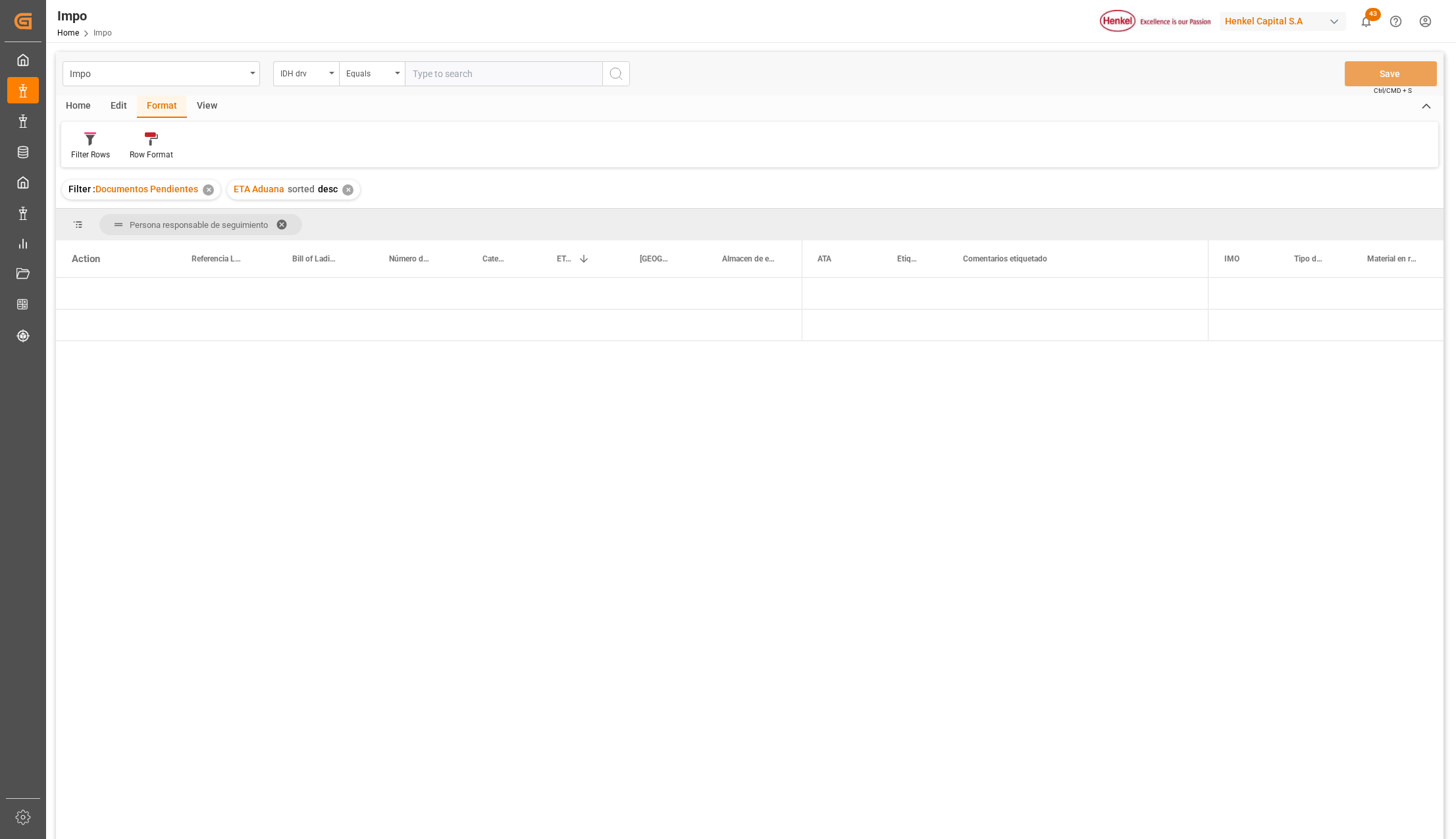
scroll to position [0, 391]
click at [672, 328] on div "Press SPACE to select this row." at bounding box center [659, 325] width 83 height 31
click at [822, 290] on span "Press SPACE to select this row." at bounding box center [824, 293] width 12 height 12
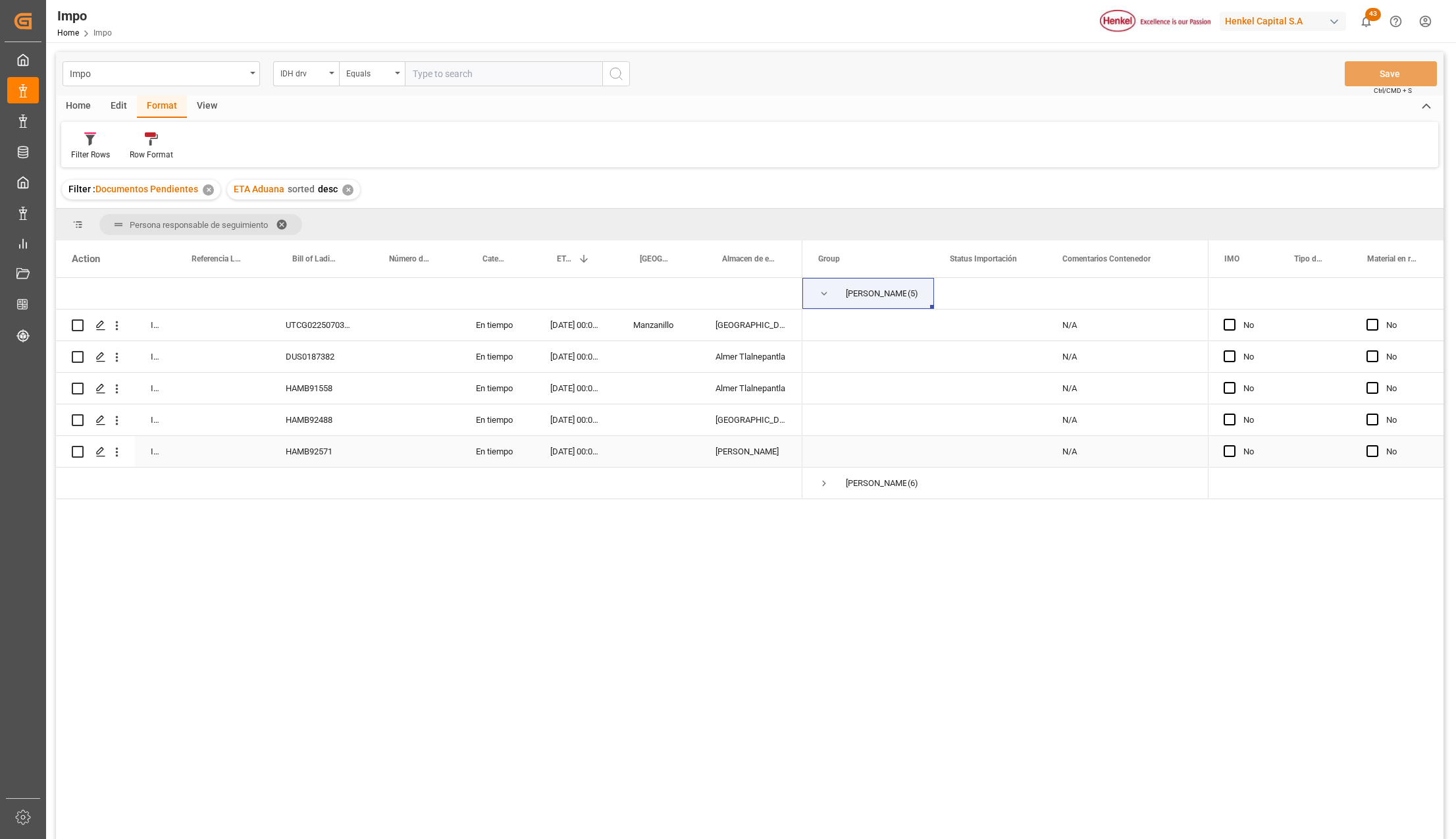
click at [719, 453] on div "[PERSON_NAME]" at bounding box center [750, 451] width 102 height 31
click at [546, 443] on div "[DATE] 00:00:00" at bounding box center [576, 451] width 83 height 31
click at [299, 449] on div "HAMB92571" at bounding box center [318, 451] width 97 height 31
click at [121, 453] on icon "open menu" at bounding box center [116, 452] width 14 height 14
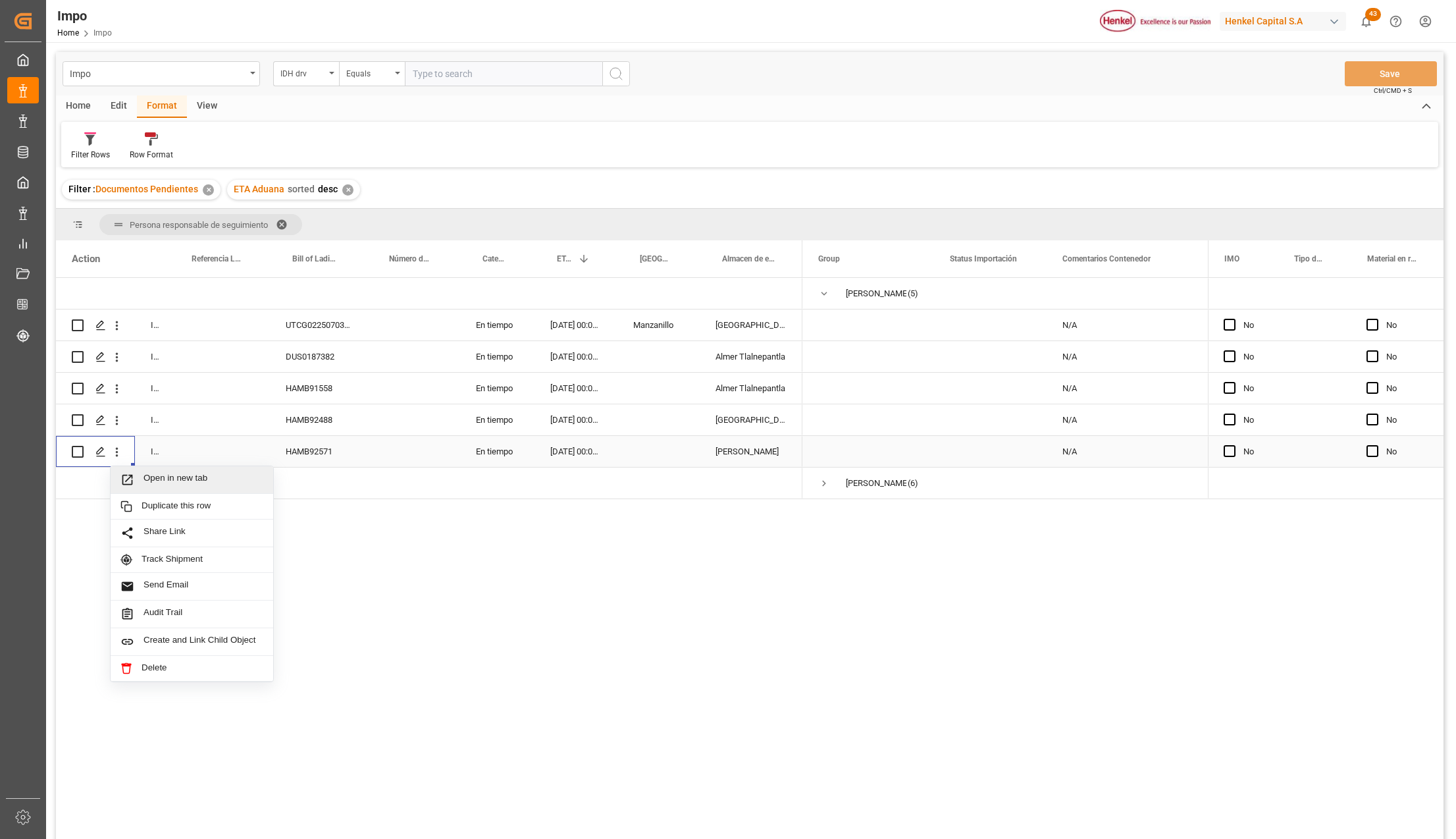
click at [139, 479] on span "Press SPACE to select this row." at bounding box center [131, 479] width 23 height 14
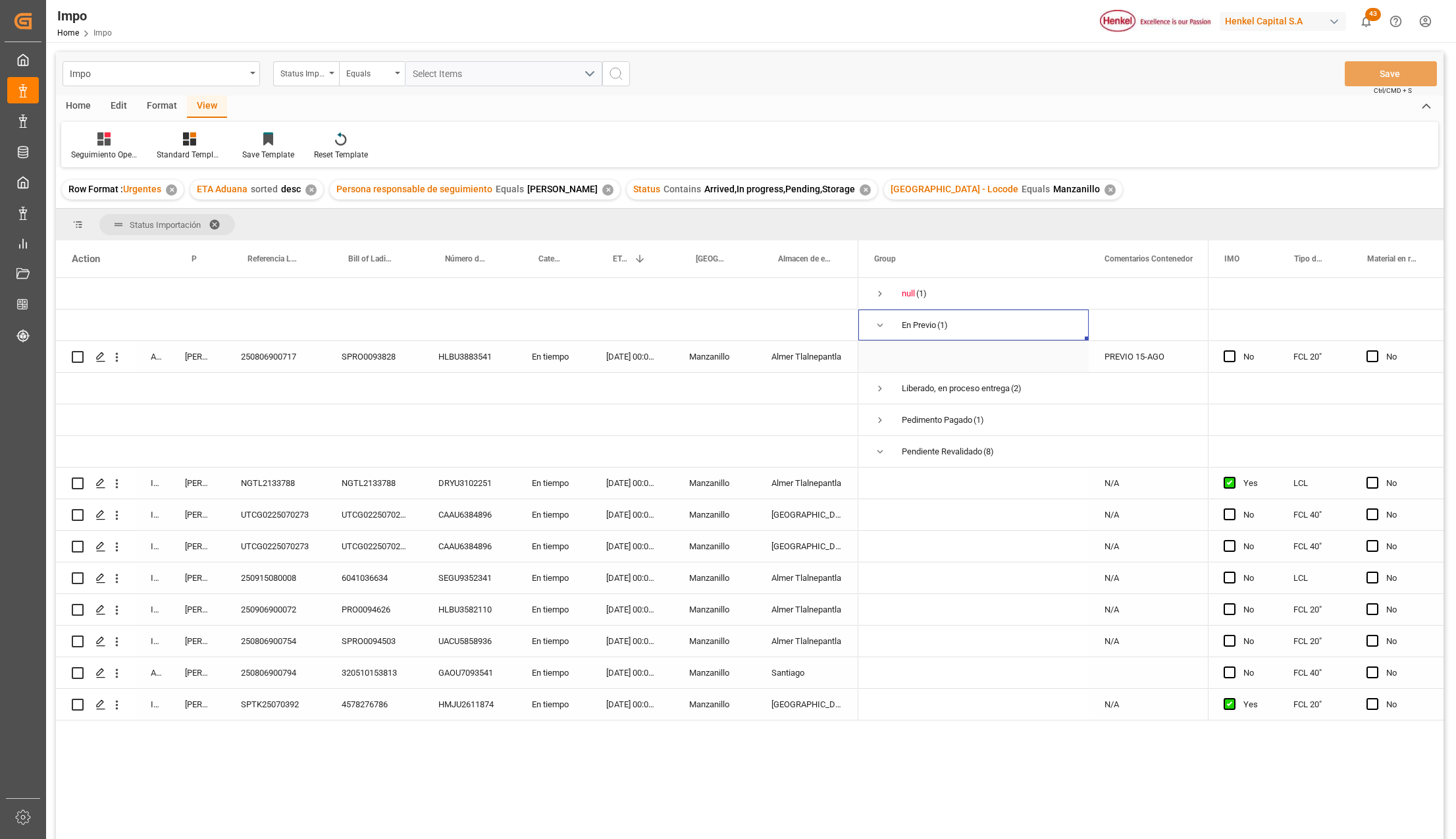
click at [273, 345] on div "250806900717" at bounding box center [275, 357] width 101 height 31
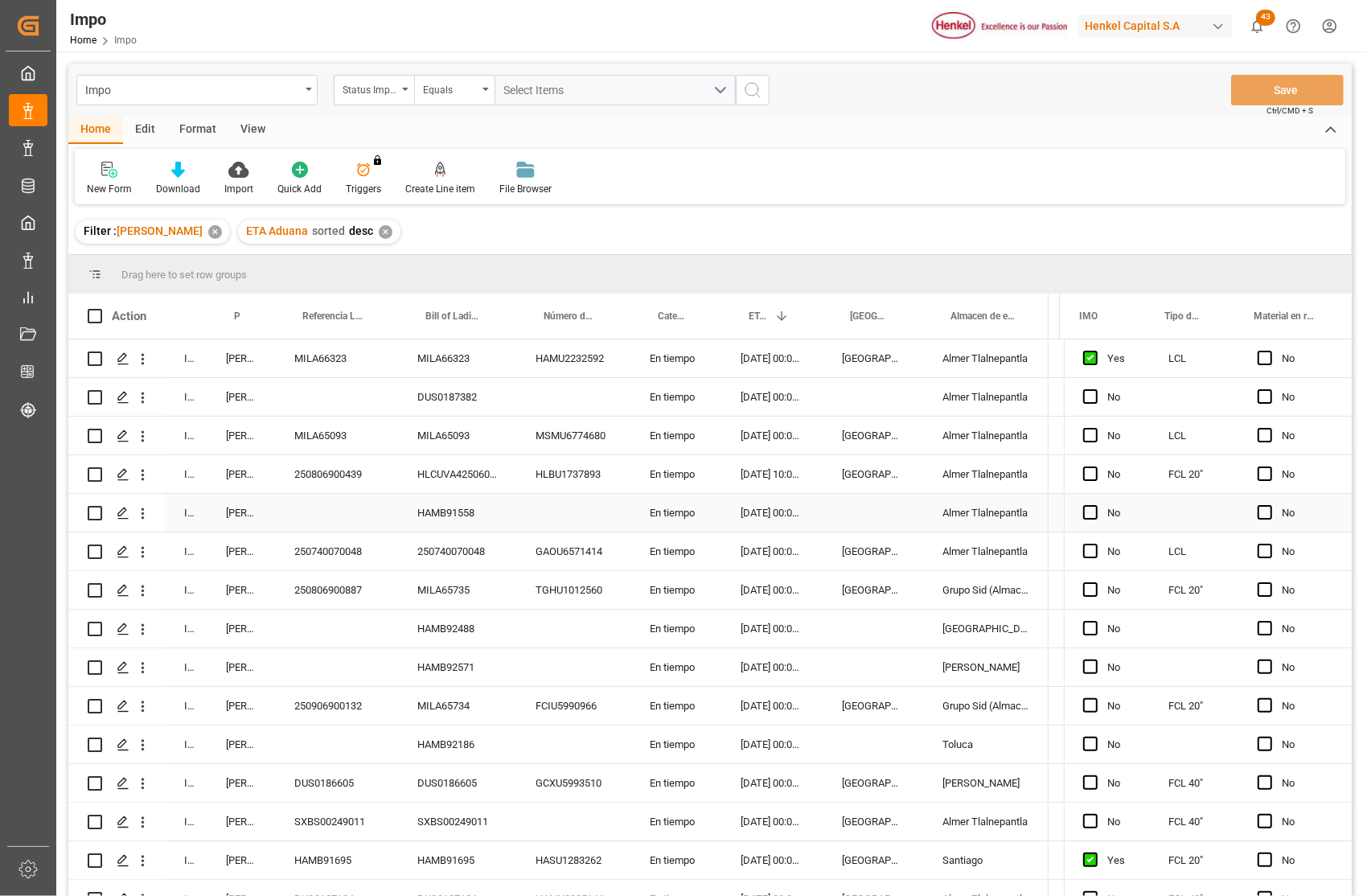
click at [611, 525] on div "Press SPACE to select this row." at bounding box center [573, 512] width 114 height 38
click at [135, 124] on div "Edit" at bounding box center [145, 130] width 44 height 27
click at [140, 126] on div "Edit" at bounding box center [145, 130] width 44 height 27
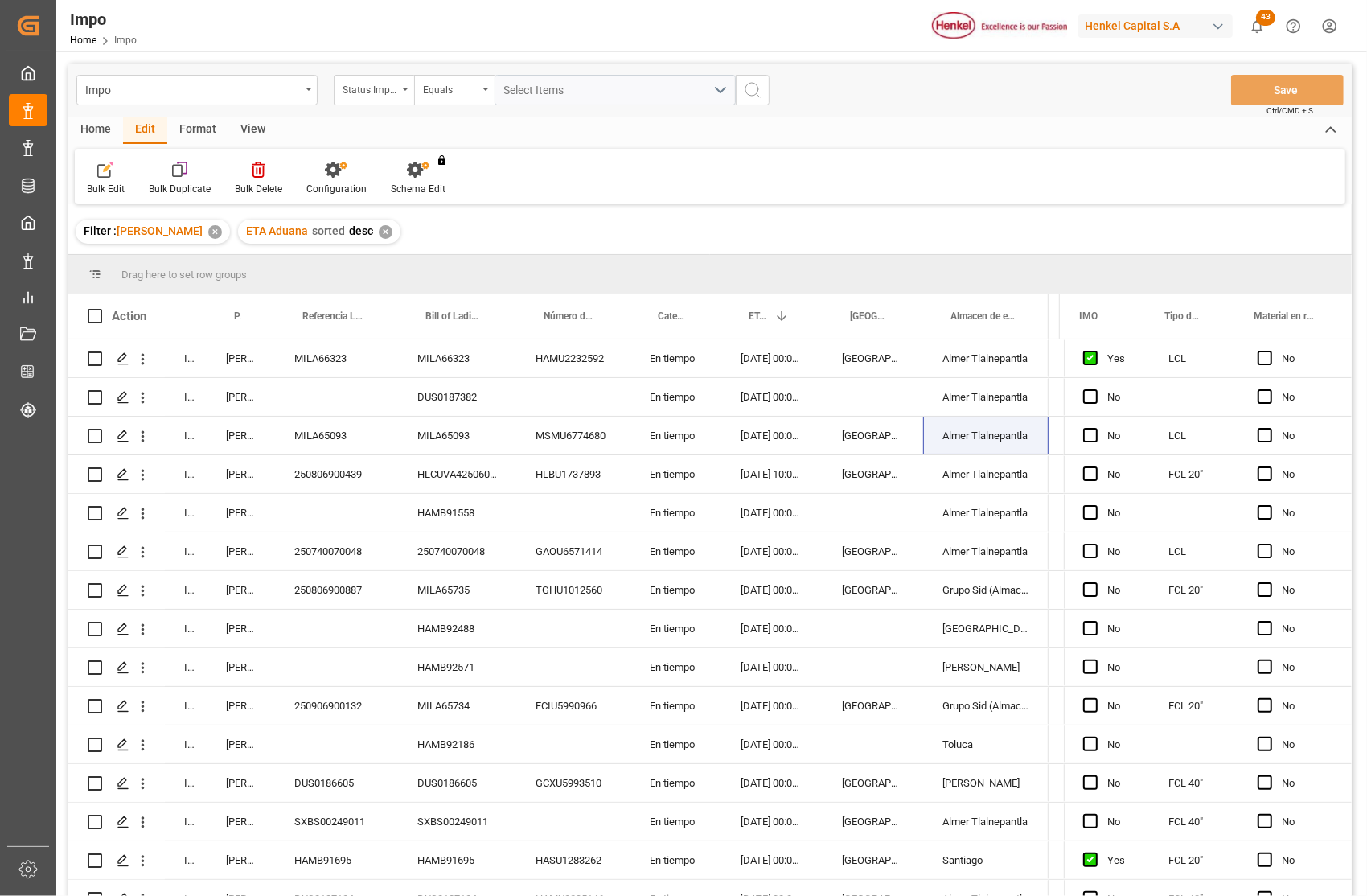
scroll to position [0, 0]
click at [417, 180] on div "Configuration" at bounding box center [394, 178] width 85 height 35
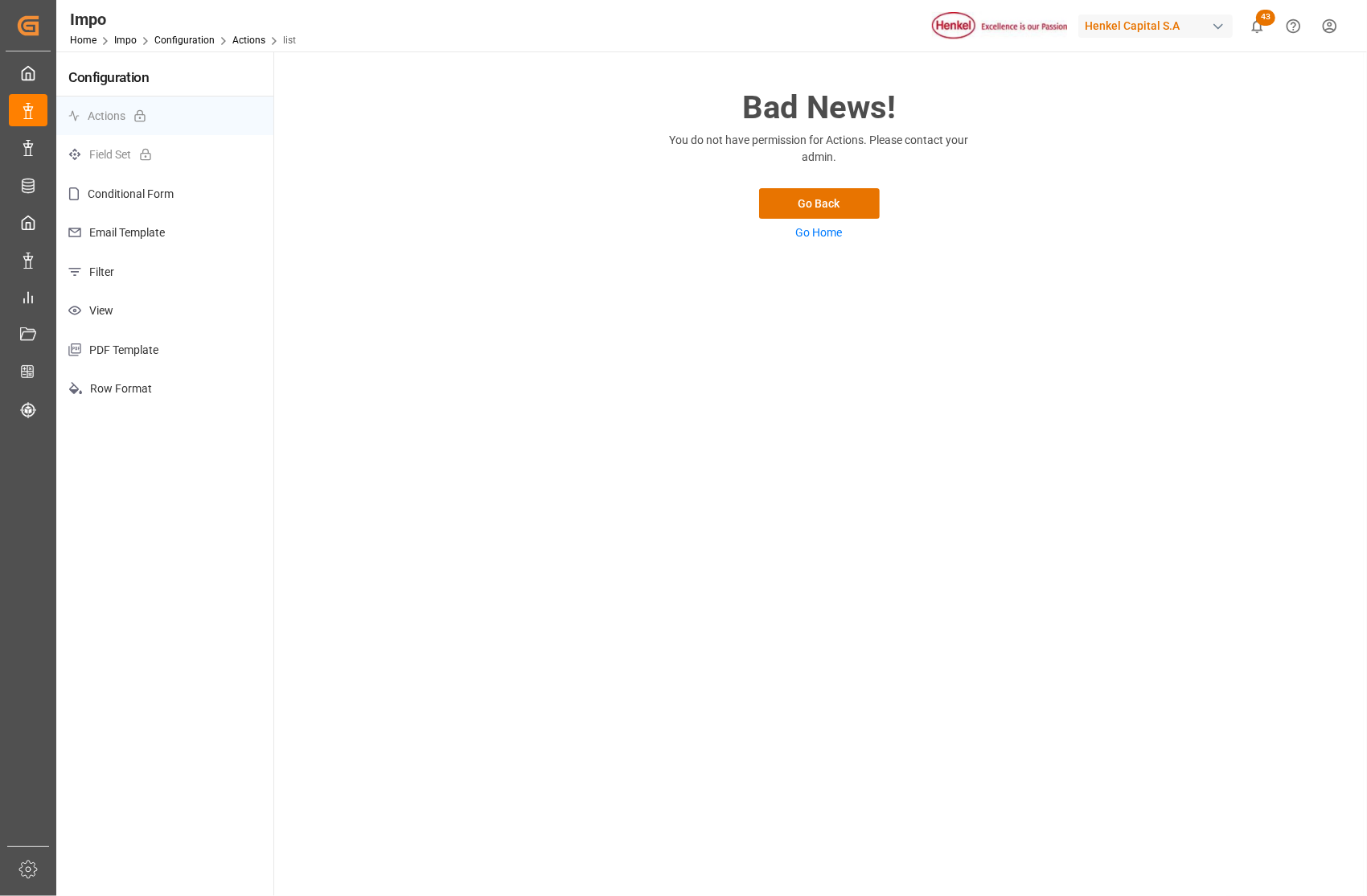
click at [154, 229] on p "Email Template" at bounding box center [165, 233] width 217 height 40
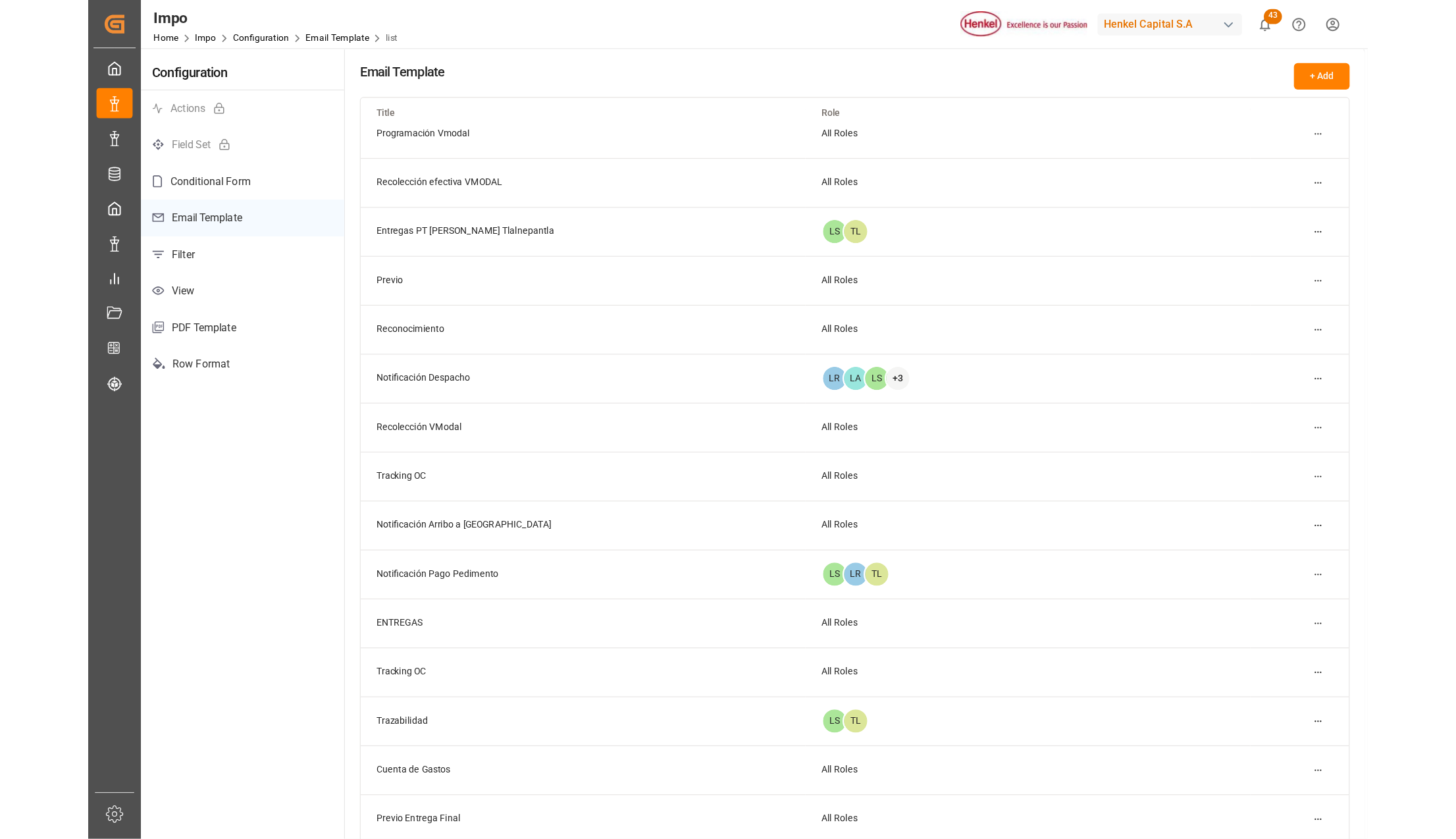
scroll to position [108, 0]
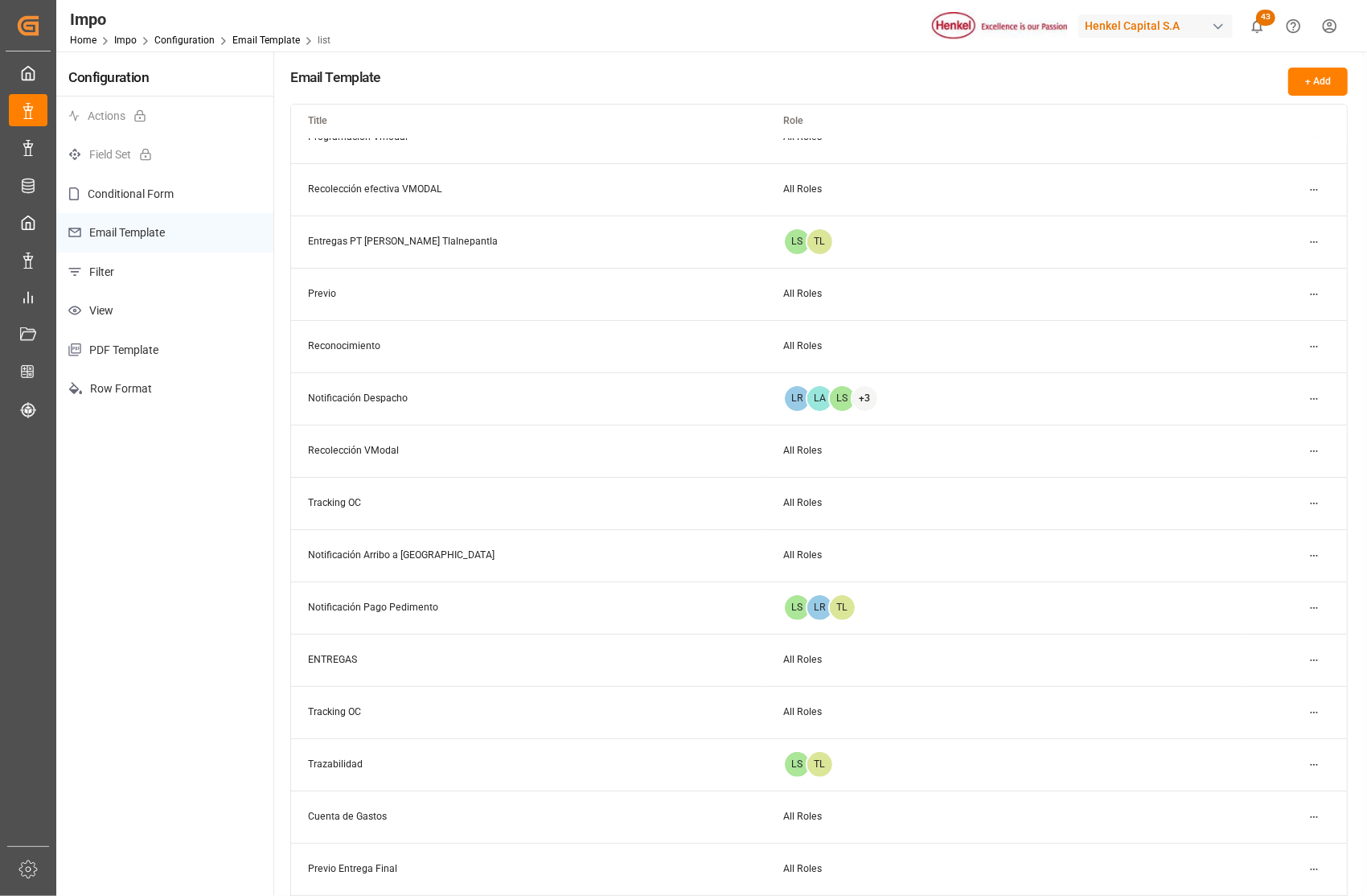
click at [186, 267] on p "Filter" at bounding box center [165, 272] width 217 height 40
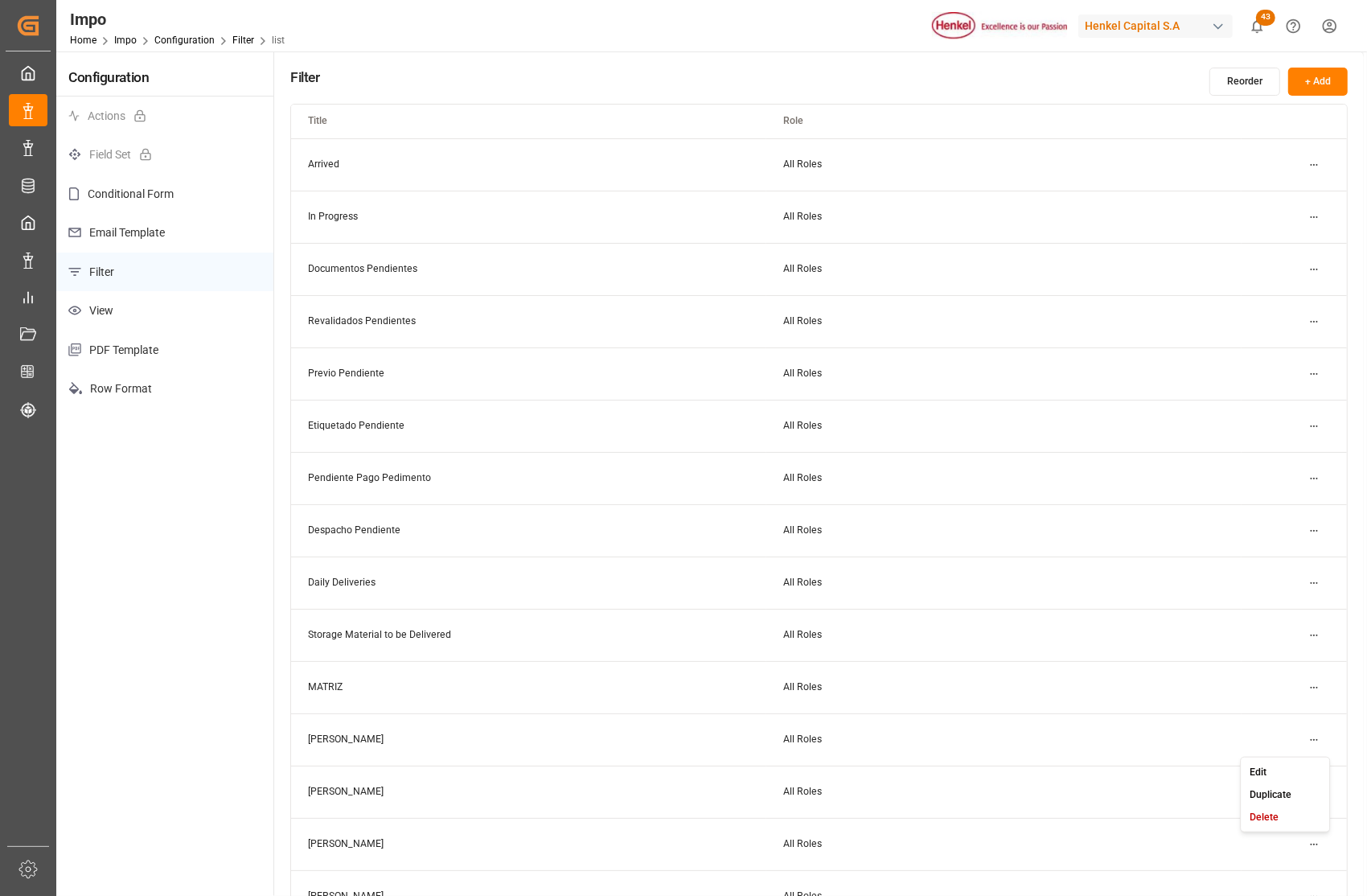
click at [1316, 741] on html "Created by potrace 1.15, written by Peter Selinger 2001-2017 Created by potrace…" at bounding box center [684, 448] width 1367 height 896
click at [1271, 764] on div "Edit" at bounding box center [1285, 771] width 83 height 23
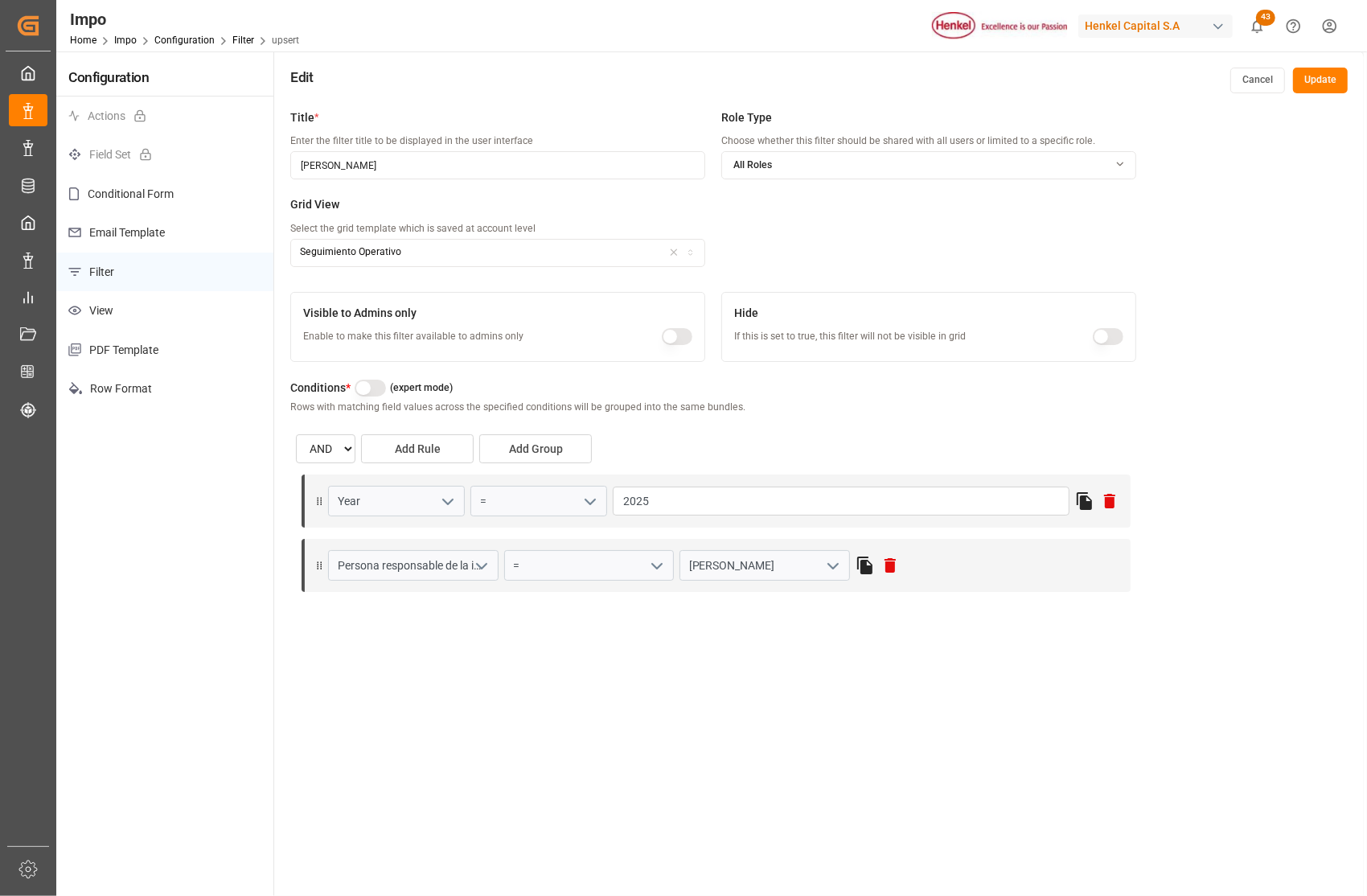
click at [690, 252] on icon "button" at bounding box center [691, 253] width 12 height 9
click at [530, 674] on div "Title * Enter the filter title to be displayed in the user interface Julia Lópe…" at bounding box center [819, 549] width 1090 height 896
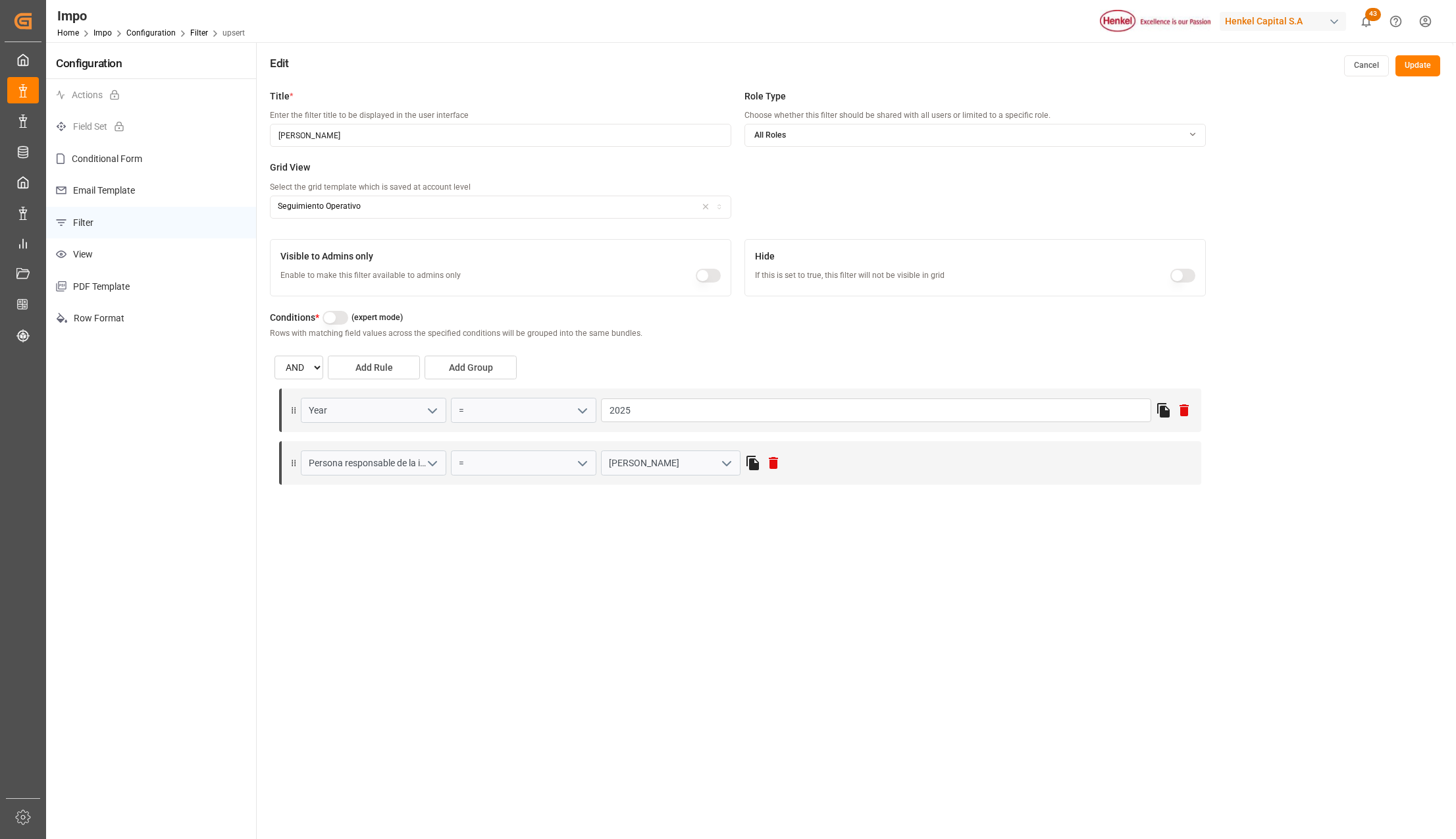
click at [1118, 62] on button "Cancel" at bounding box center [1366, 66] width 45 height 21
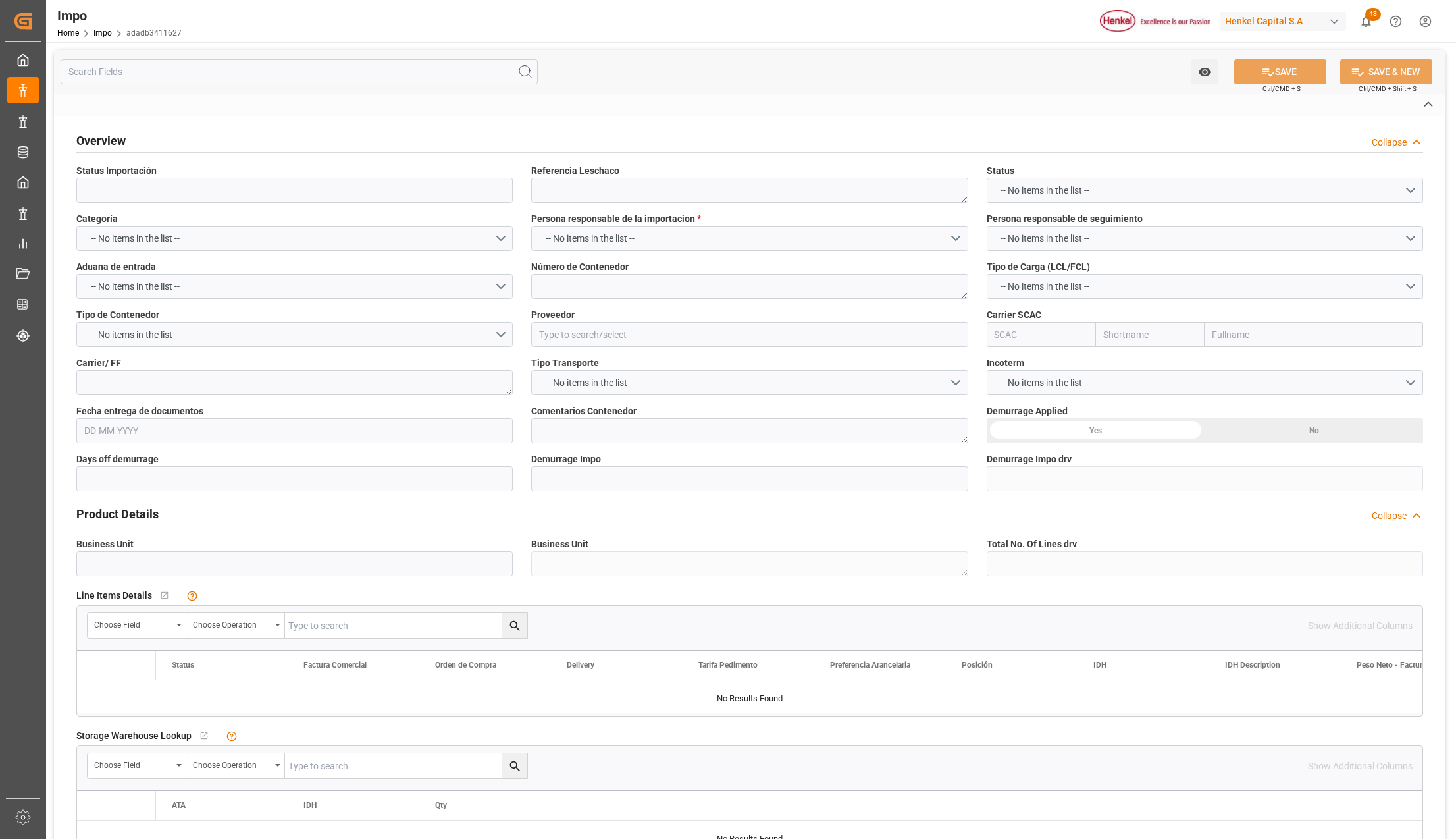
type textarea "N/A"
type input "AA"
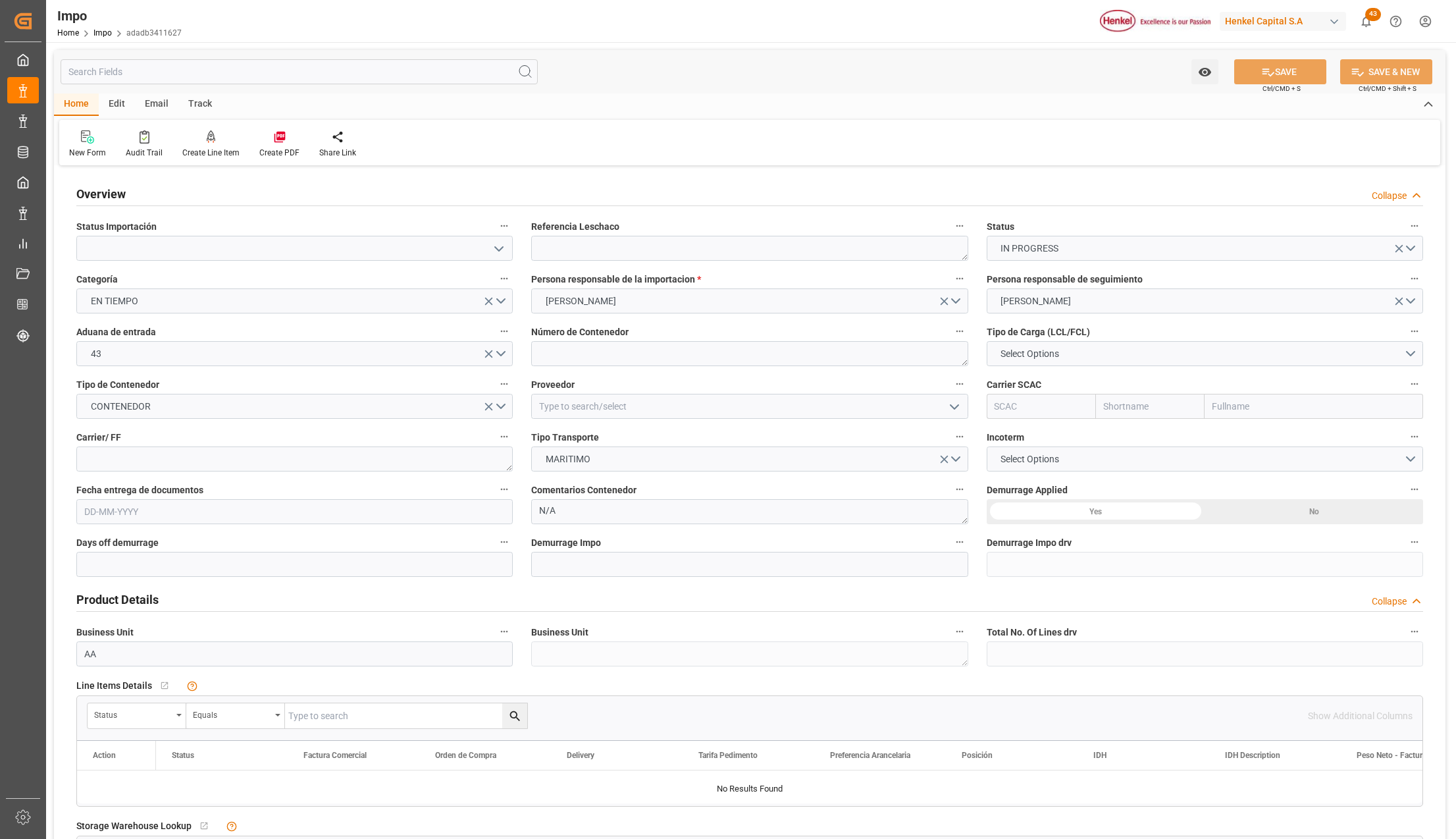
type input "[DATE]"
click at [575, 249] on textarea at bounding box center [750, 248] width 436 height 25
paste textarea "HAMB92571"
type textarea "HAMB92571"
click at [499, 248] on icon "open menu" at bounding box center [498, 248] width 15 height 15
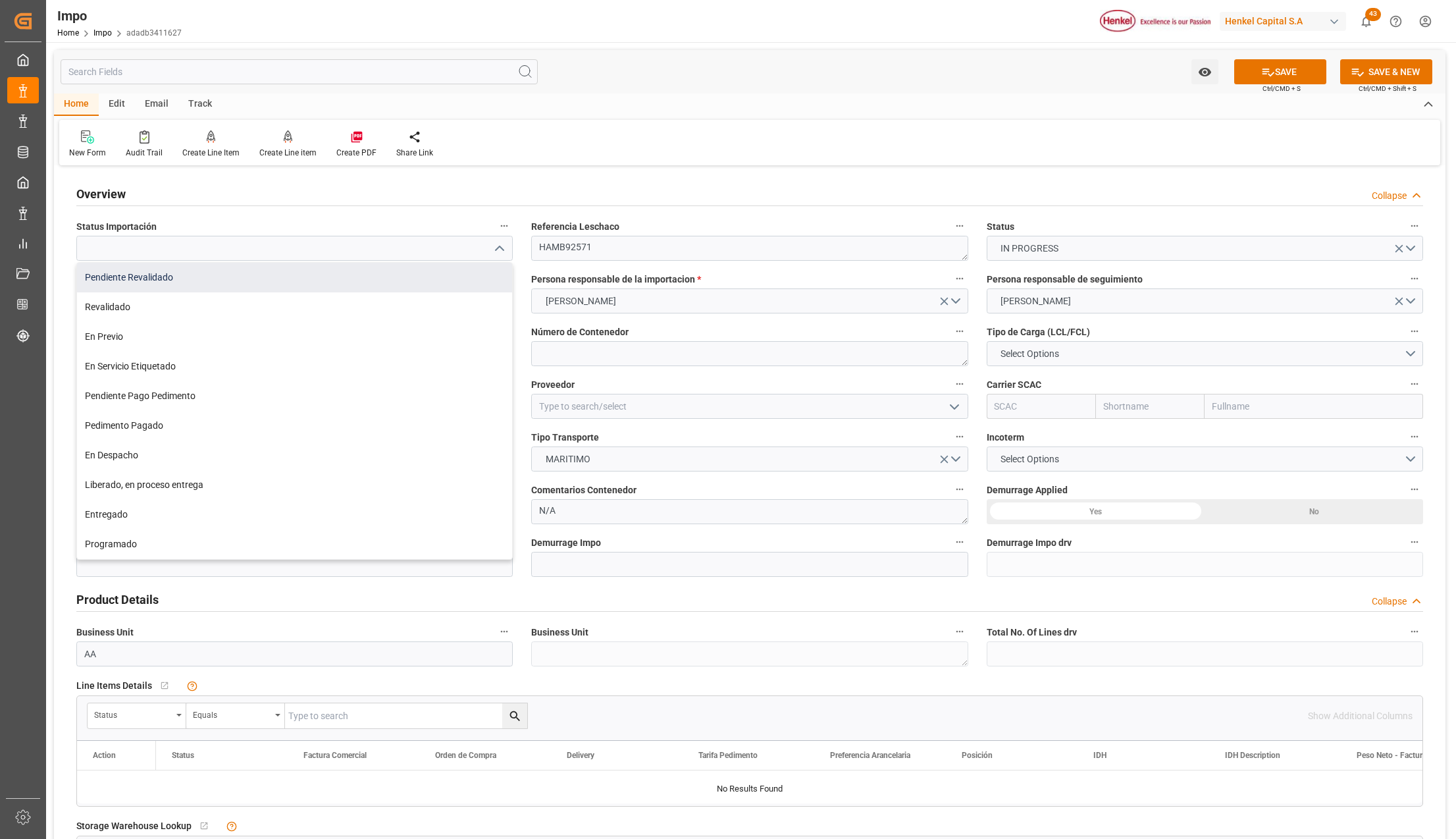
click at [235, 268] on div "Pendiente Revalidado" at bounding box center [294, 277] width 435 height 29
type input "Pendiente Revalidado"
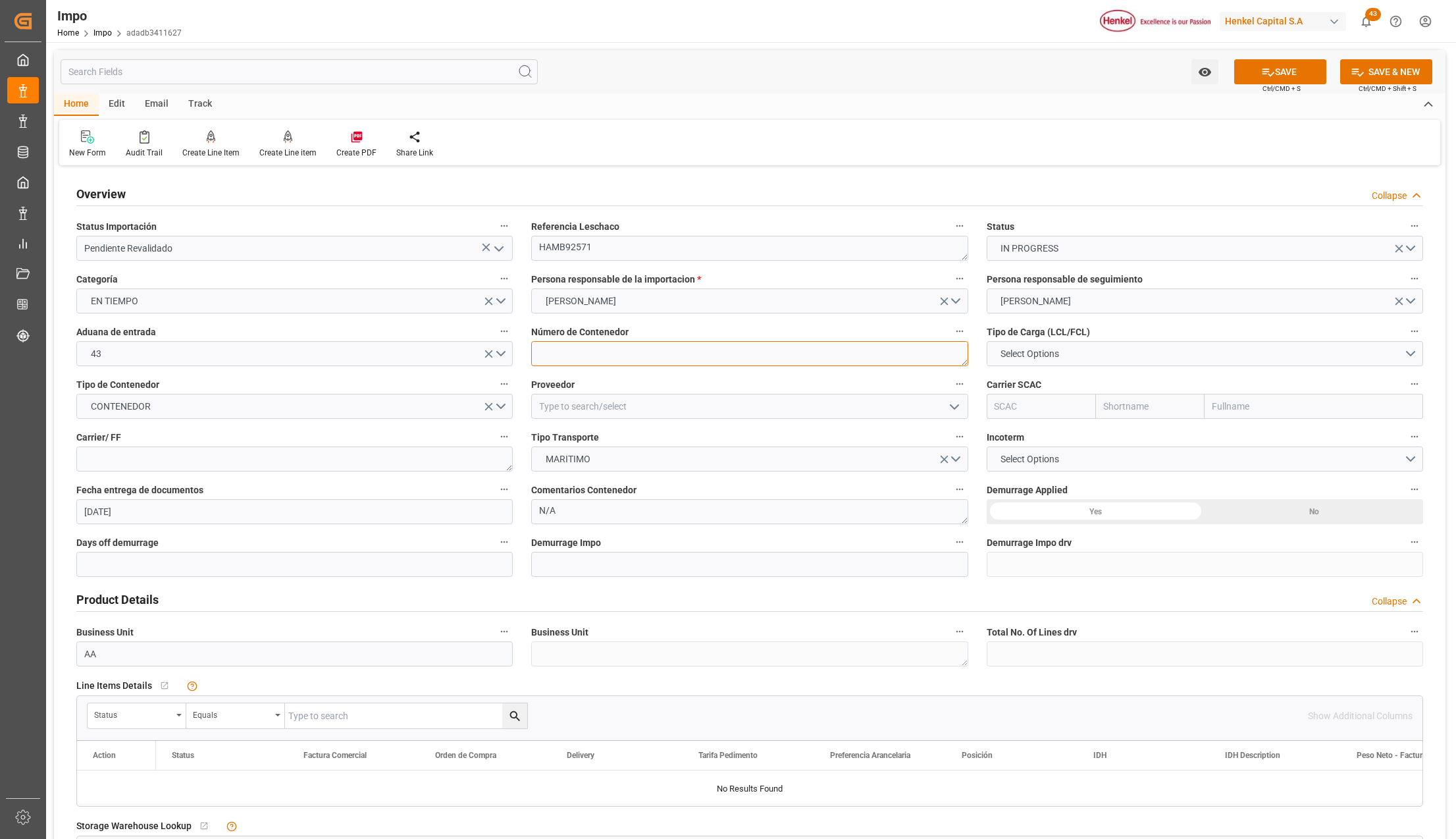
click at [593, 358] on textarea at bounding box center [750, 354] width 436 height 25
drag, startPoint x: 591, startPoint y: 354, endPoint x: 736, endPoint y: 353, distance: 145.0
click at [591, 354] on textarea at bounding box center [750, 354] width 436 height 25
paste textarea "MSDU6996932"
type textarea "MSDU6996932"
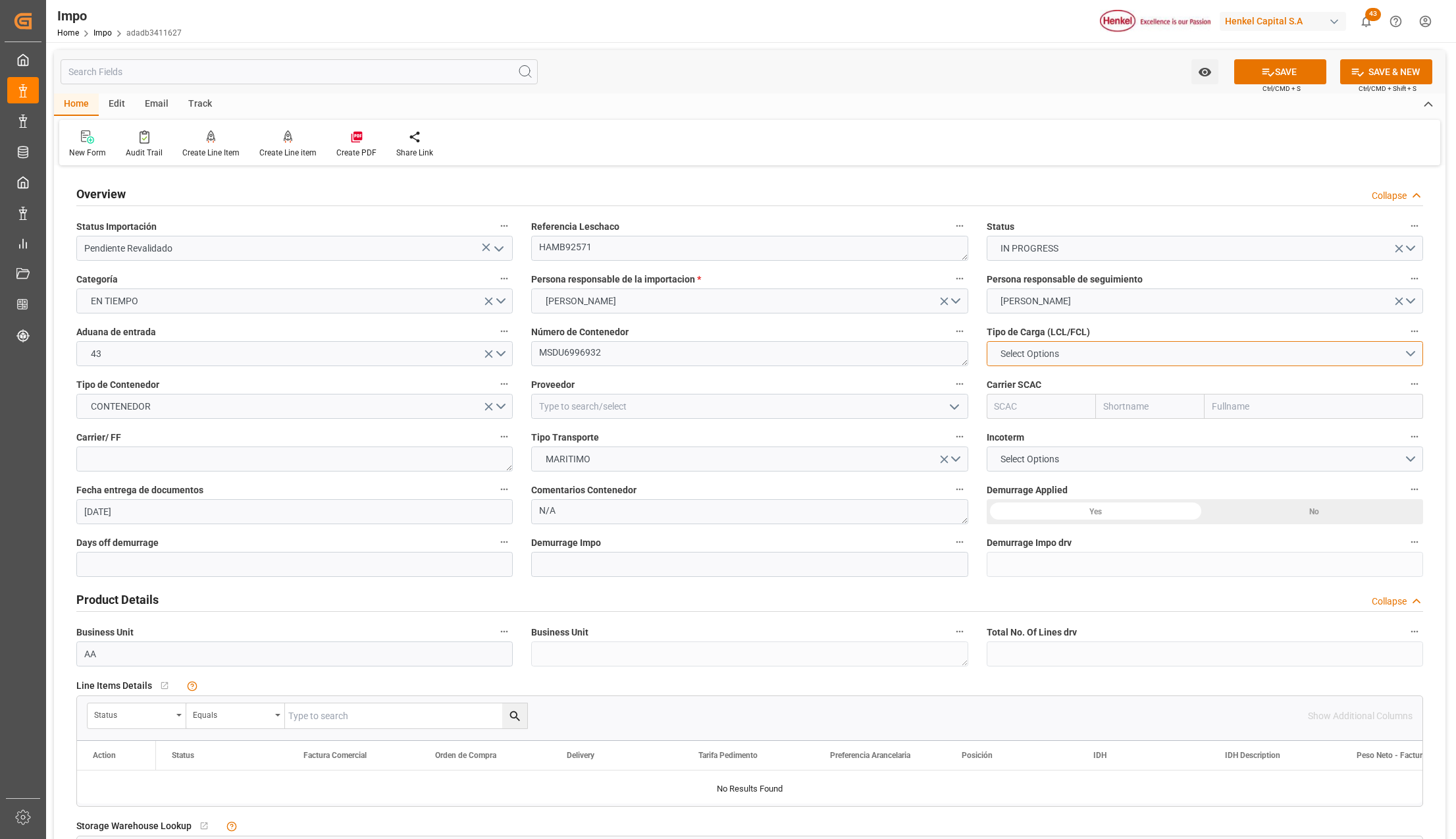
click at [1034, 346] on button "Select Options" at bounding box center [1205, 354] width 436 height 25
click at [1030, 360] on div "LCL" at bounding box center [1205, 357] width 435 height 28
click at [682, 411] on input at bounding box center [750, 406] width 436 height 25
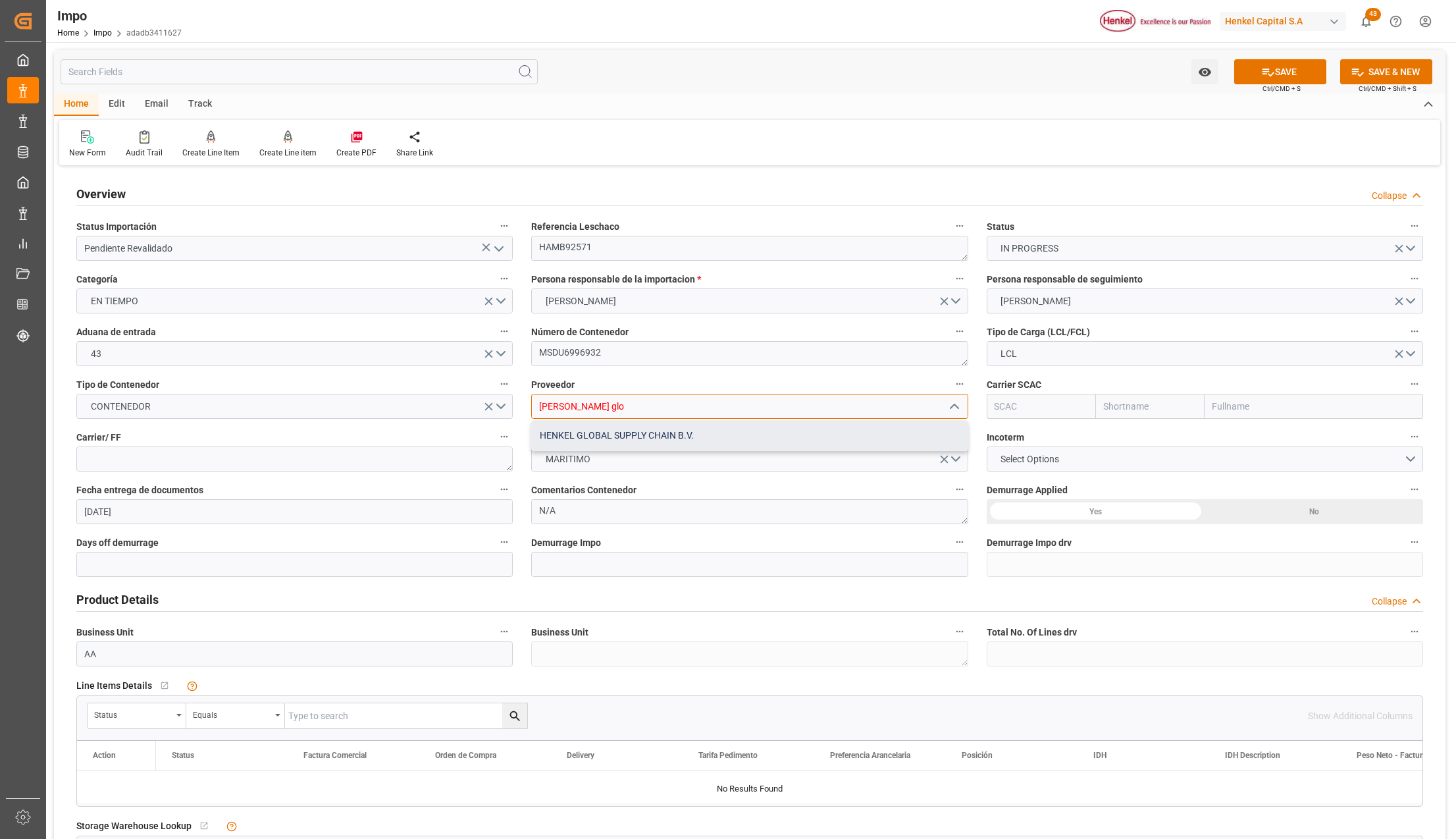
click at [698, 421] on div "HENKEL GLOBAL SUPPLY CHAIN B.V." at bounding box center [750, 436] width 435 height 29
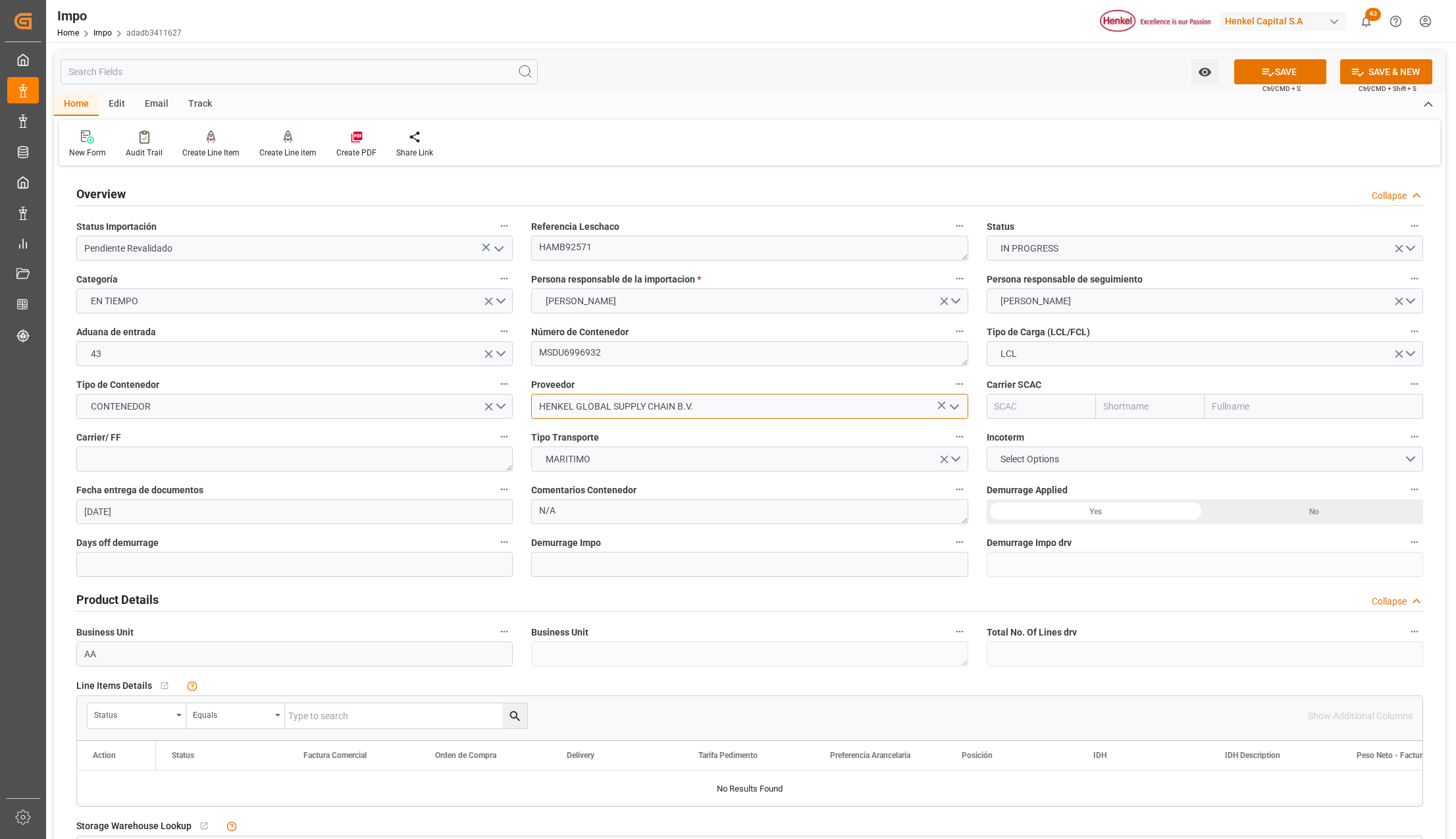
type input "HENKEL GLOBAL SUPPLY CHAIN B.V."
click at [1230, 408] on input "text" at bounding box center [1314, 406] width 218 height 25
type input "msc"
click at [1235, 434] on b "Mediterranean Shipping Company" at bounding box center [1285, 435] width 144 height 10
type input "MSCU"
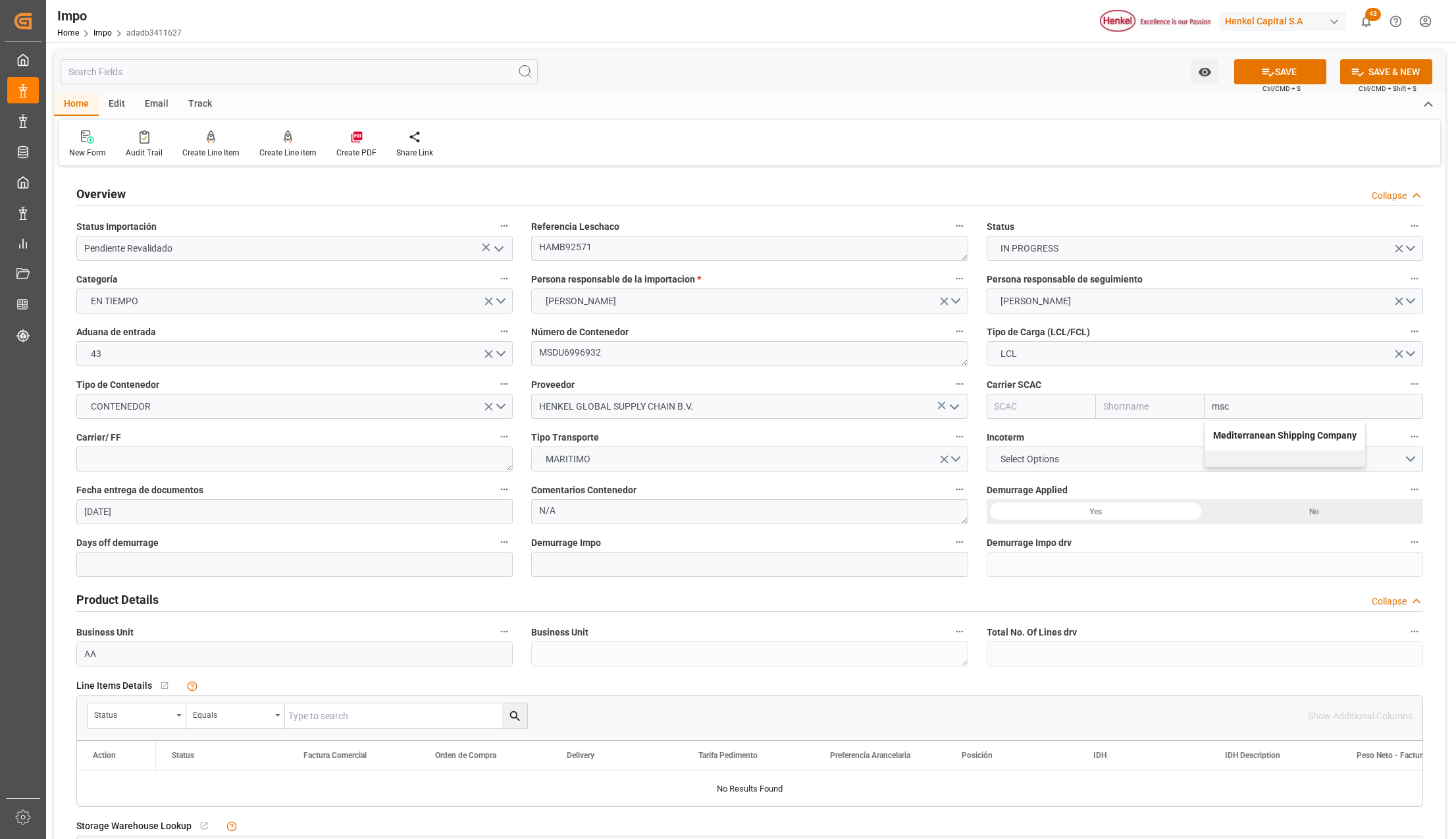
type input "MSC"
type input "Mediterranean Shipping Company"
click at [226, 462] on textarea at bounding box center [295, 459] width 436 height 25
type textarea "DHL"
click at [1007, 462] on span "Select Options" at bounding box center [1029, 459] width 72 height 14
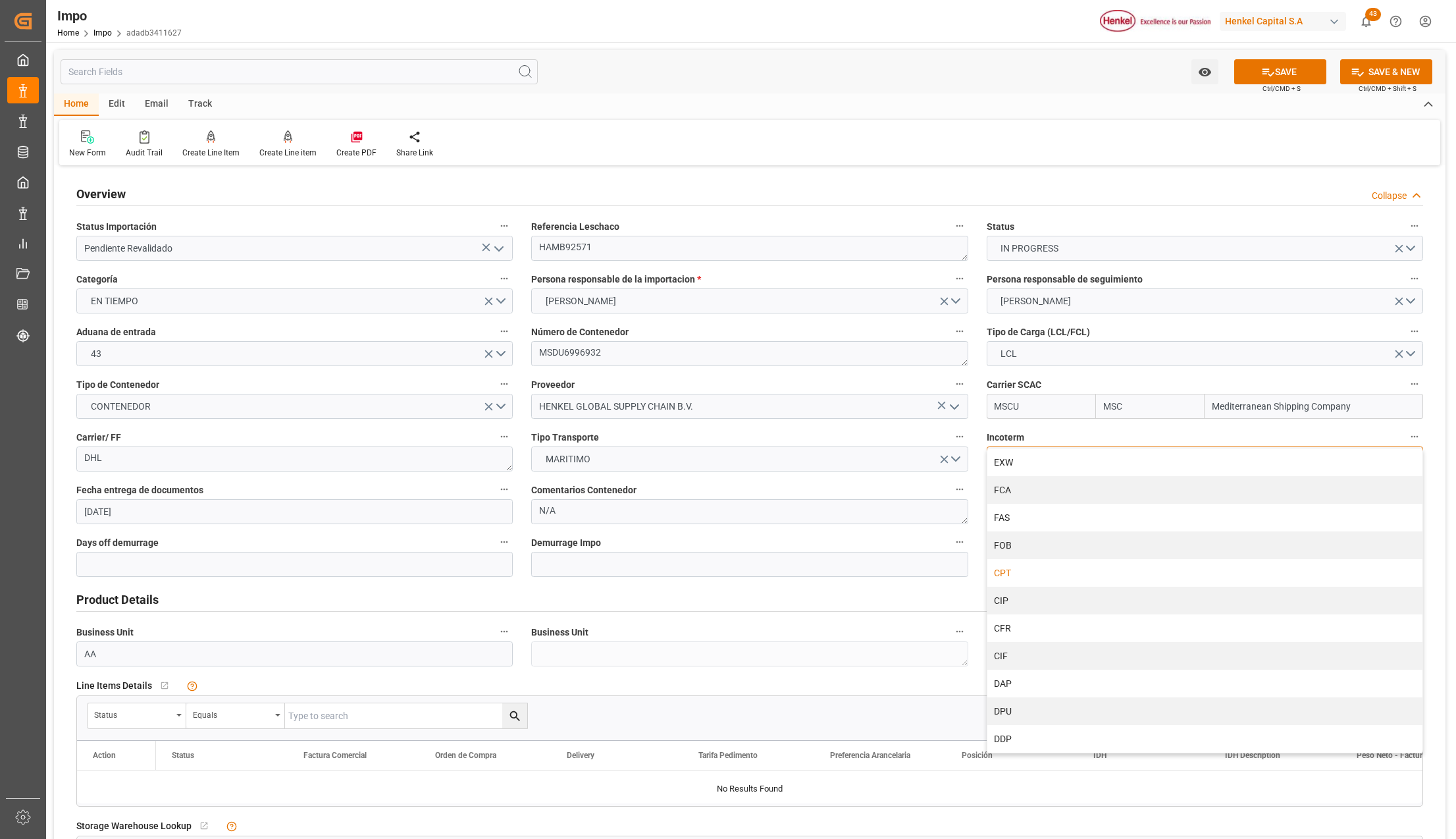
click at [1012, 568] on div "CPT" at bounding box center [1205, 573] width 435 height 28
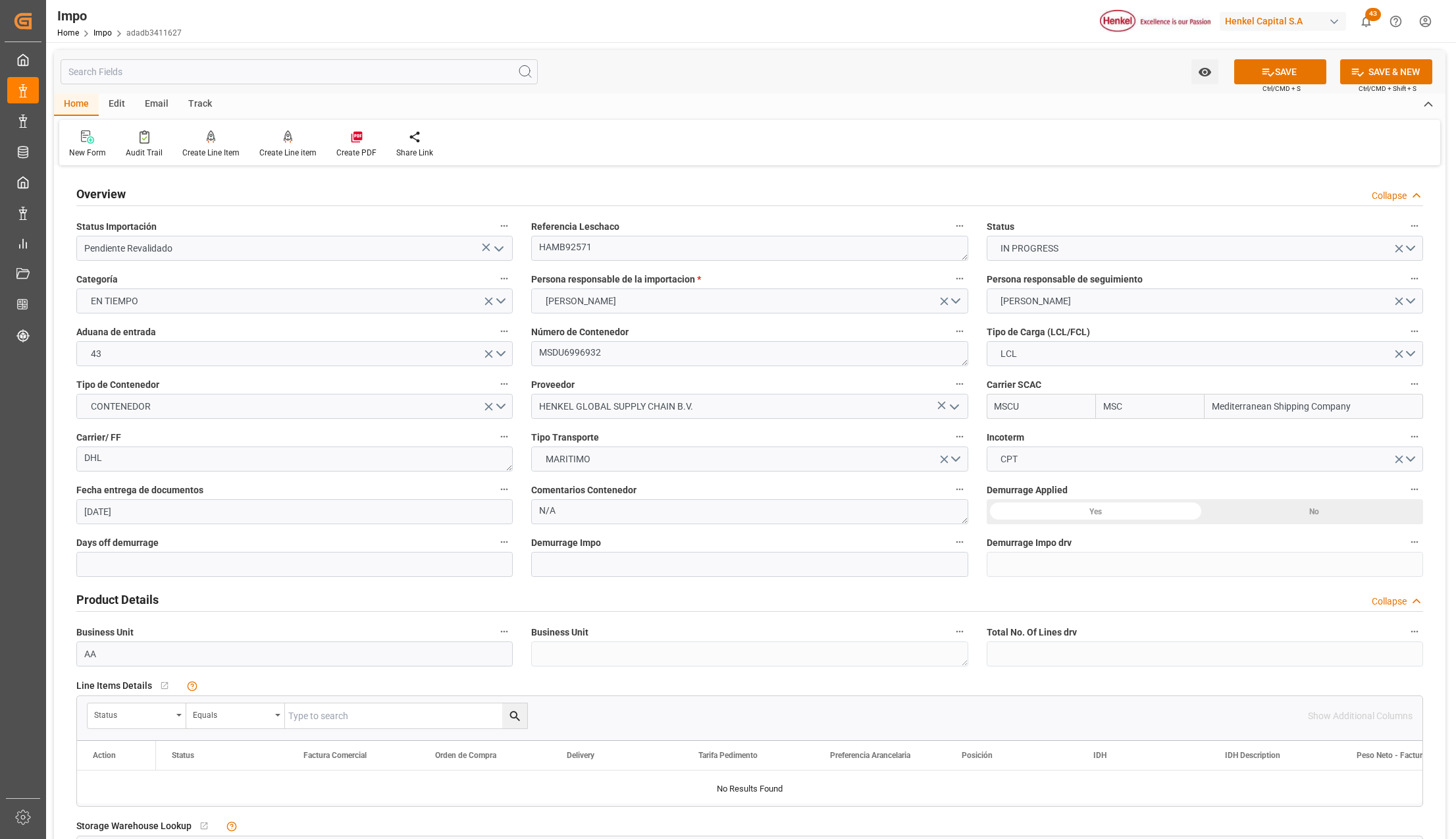
click at [1315, 504] on div "No" at bounding box center [1314, 512] width 218 height 25
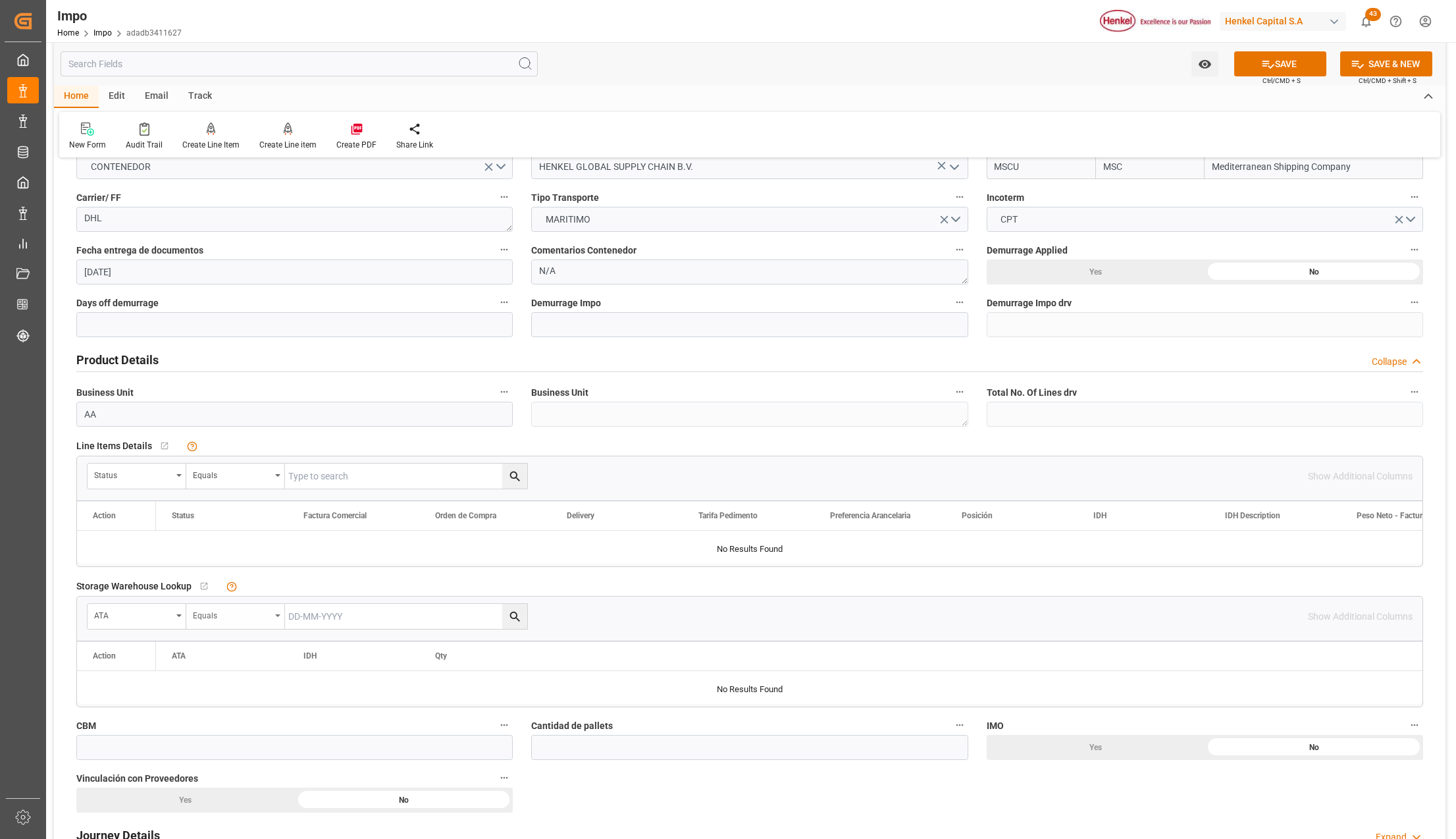
scroll to position [263, 0]
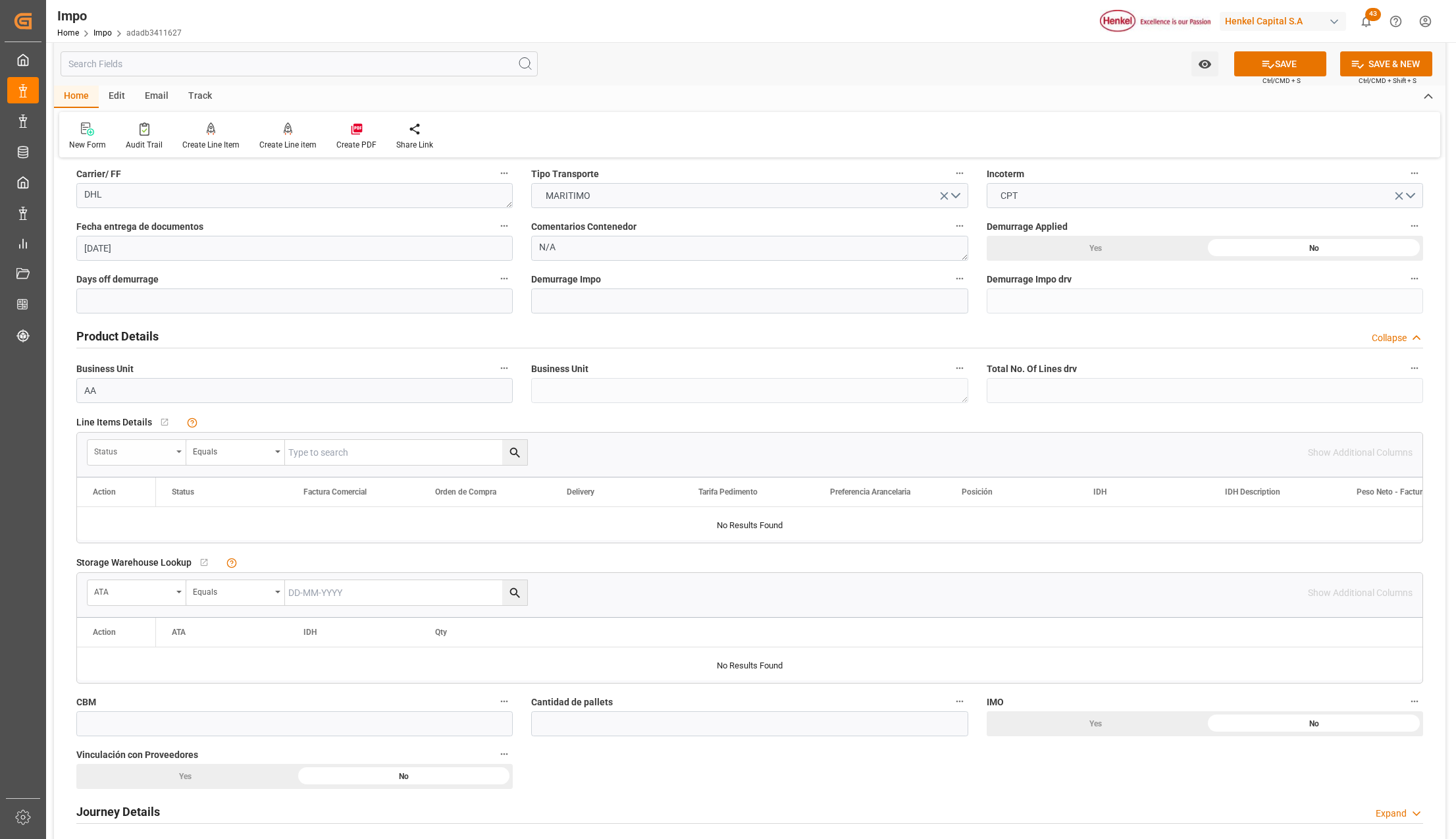
click at [175, 448] on div "Status" at bounding box center [137, 452] width 99 height 25
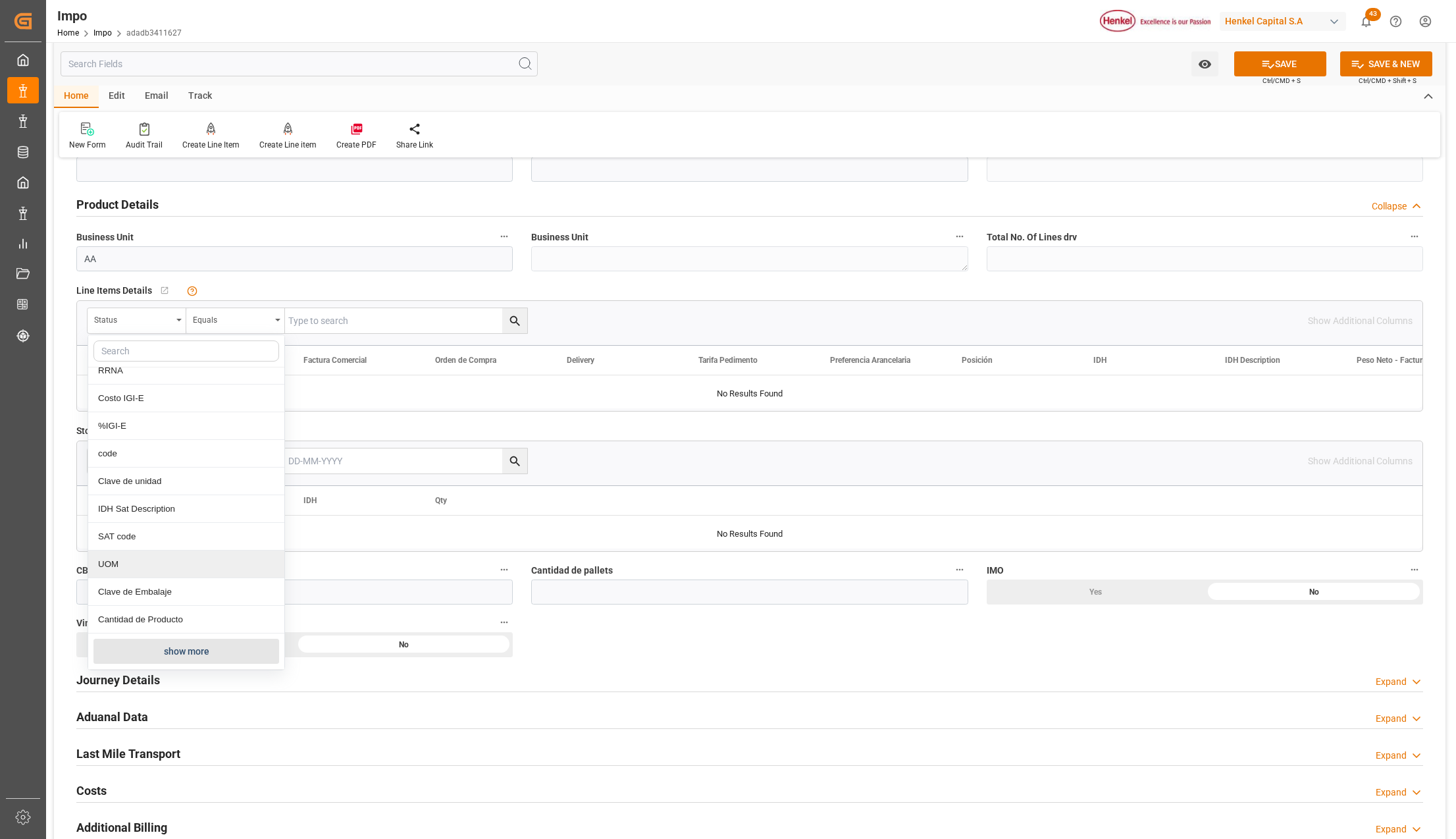
scroll to position [614, 0]
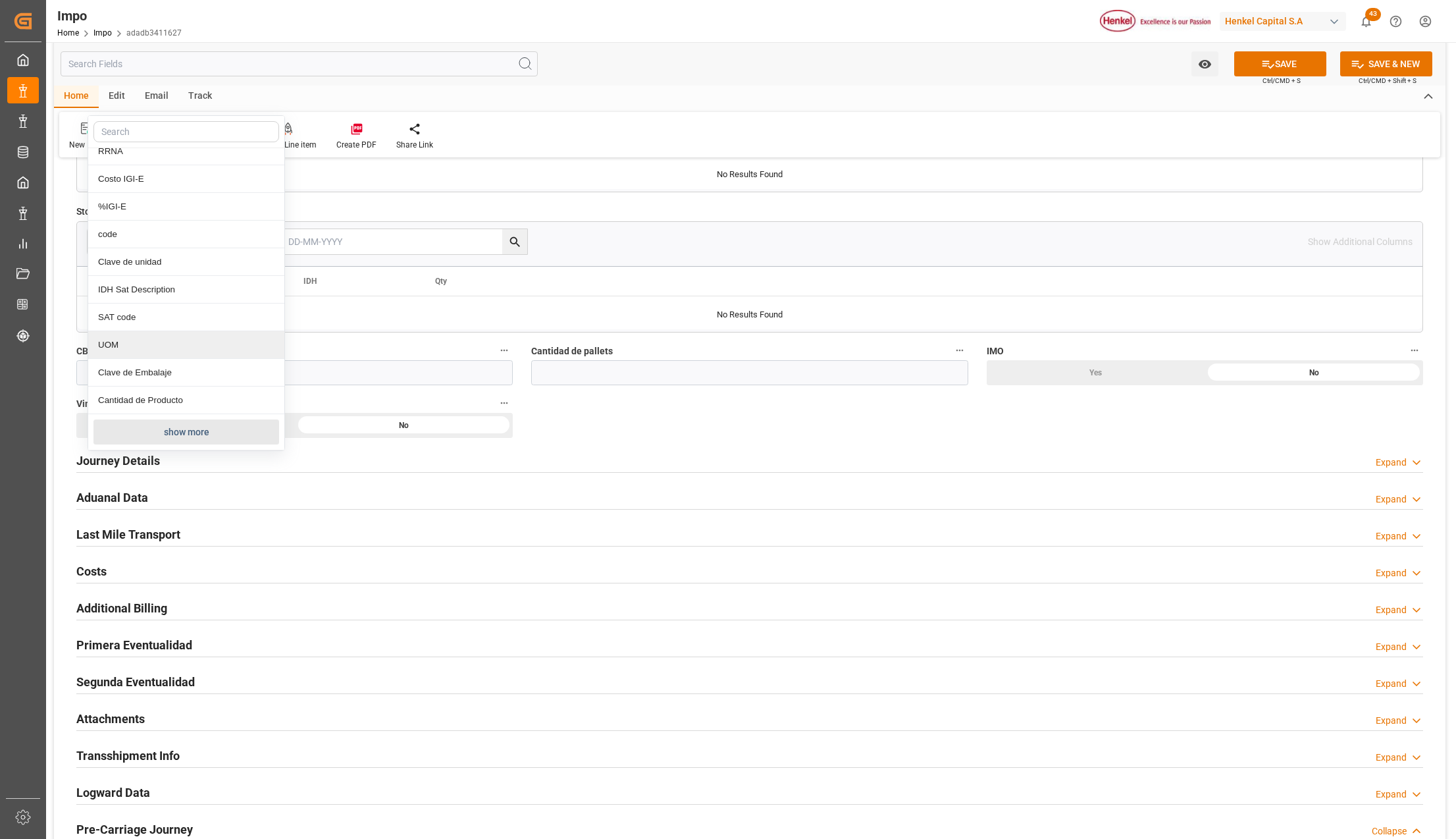
click at [201, 436] on button "show more" at bounding box center [187, 432] width 186 height 25
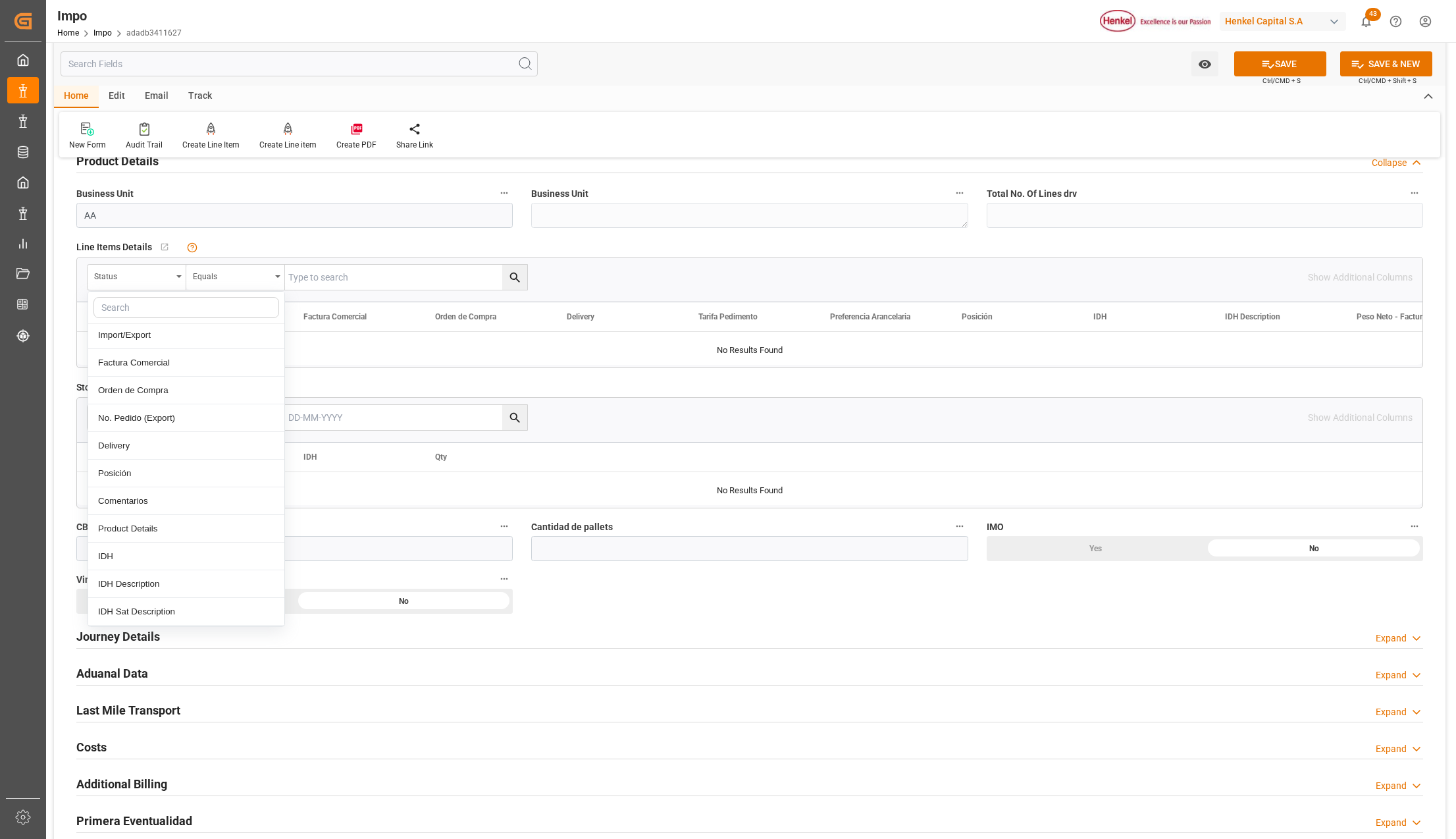
scroll to position [175, 0]
click at [146, 494] on div "Comentarios" at bounding box center [187, 495] width 196 height 28
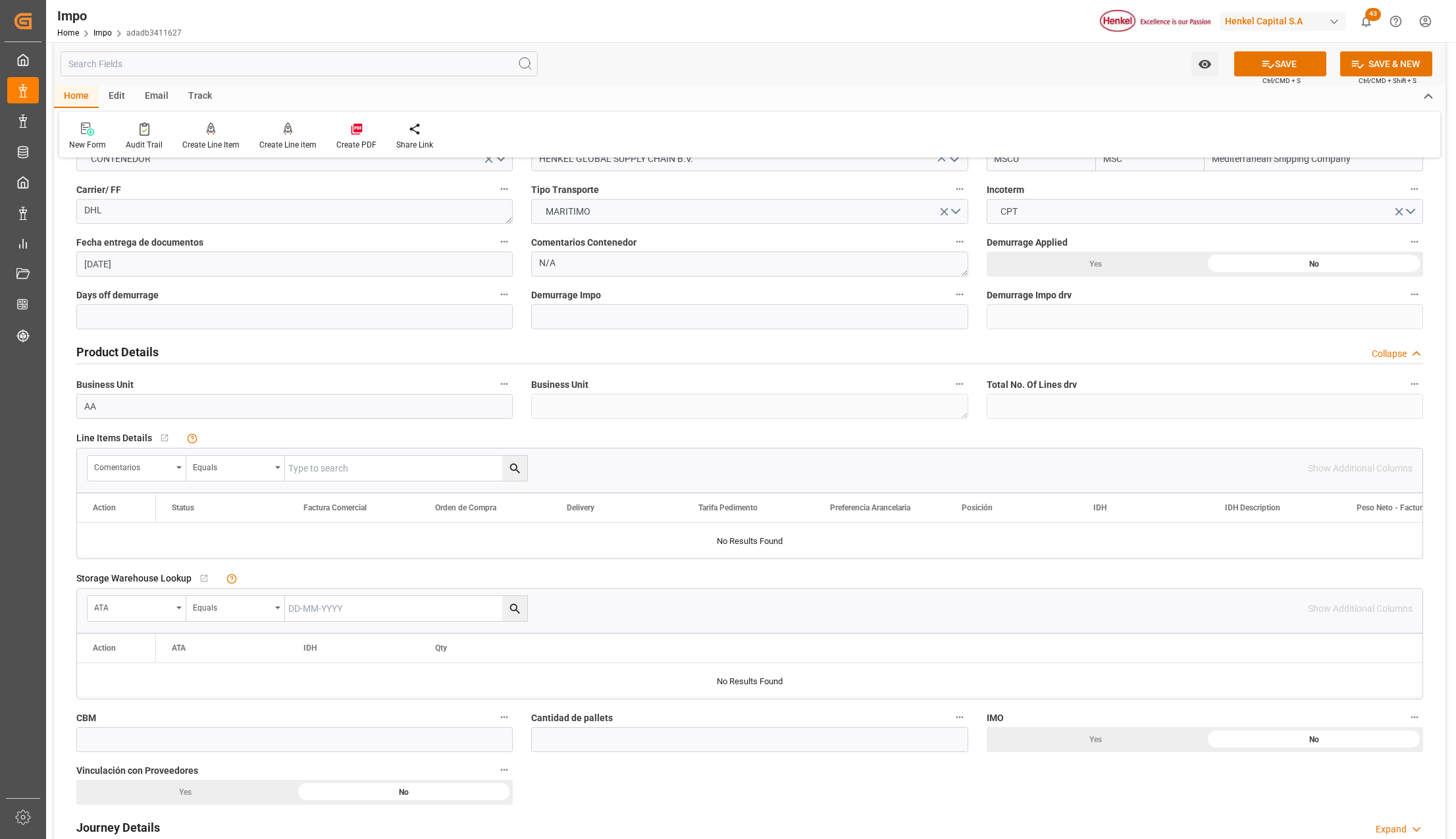
scroll to position [0, 0]
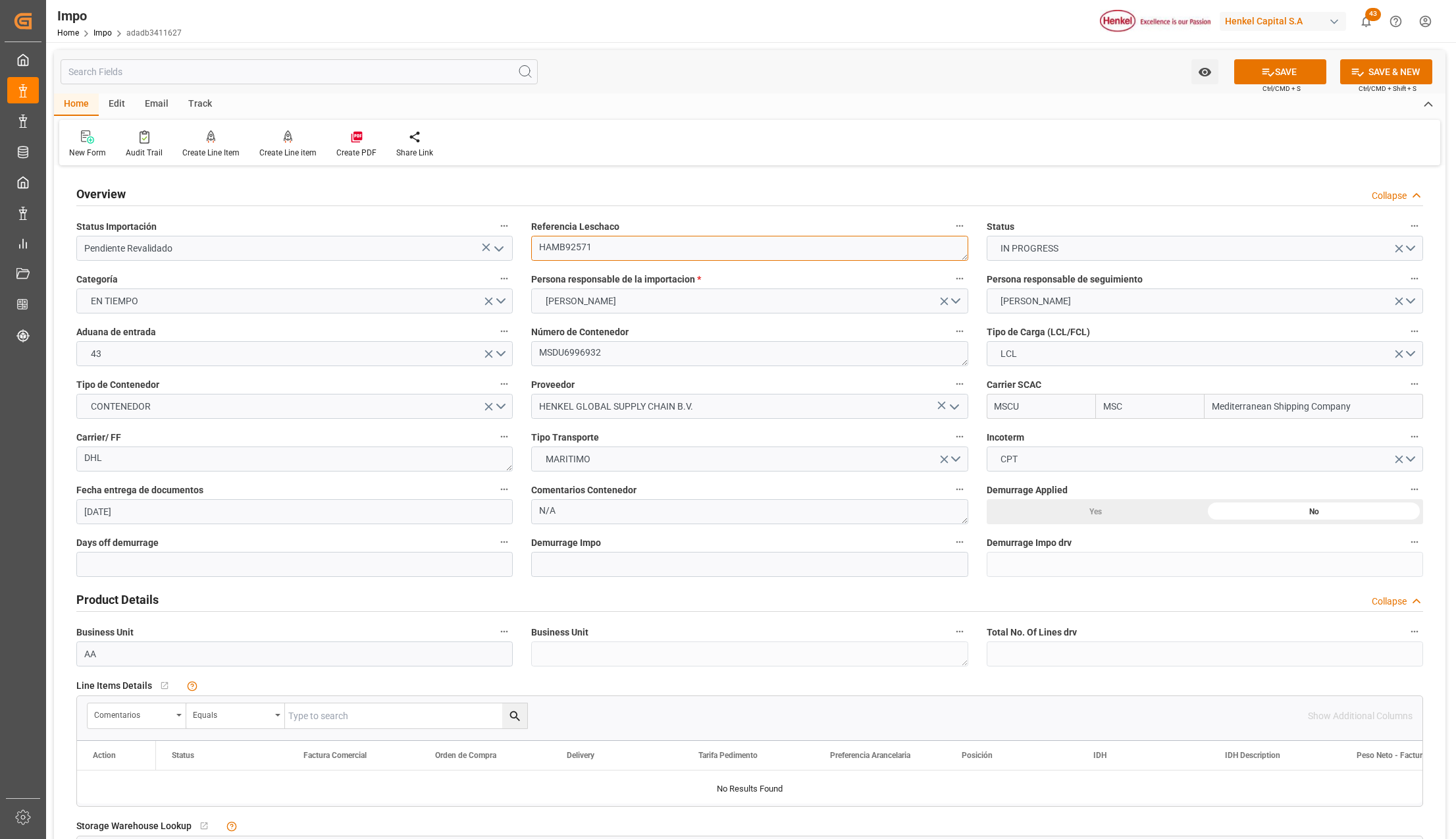
click at [561, 246] on textarea "HAMB92571" at bounding box center [750, 248] width 436 height 25
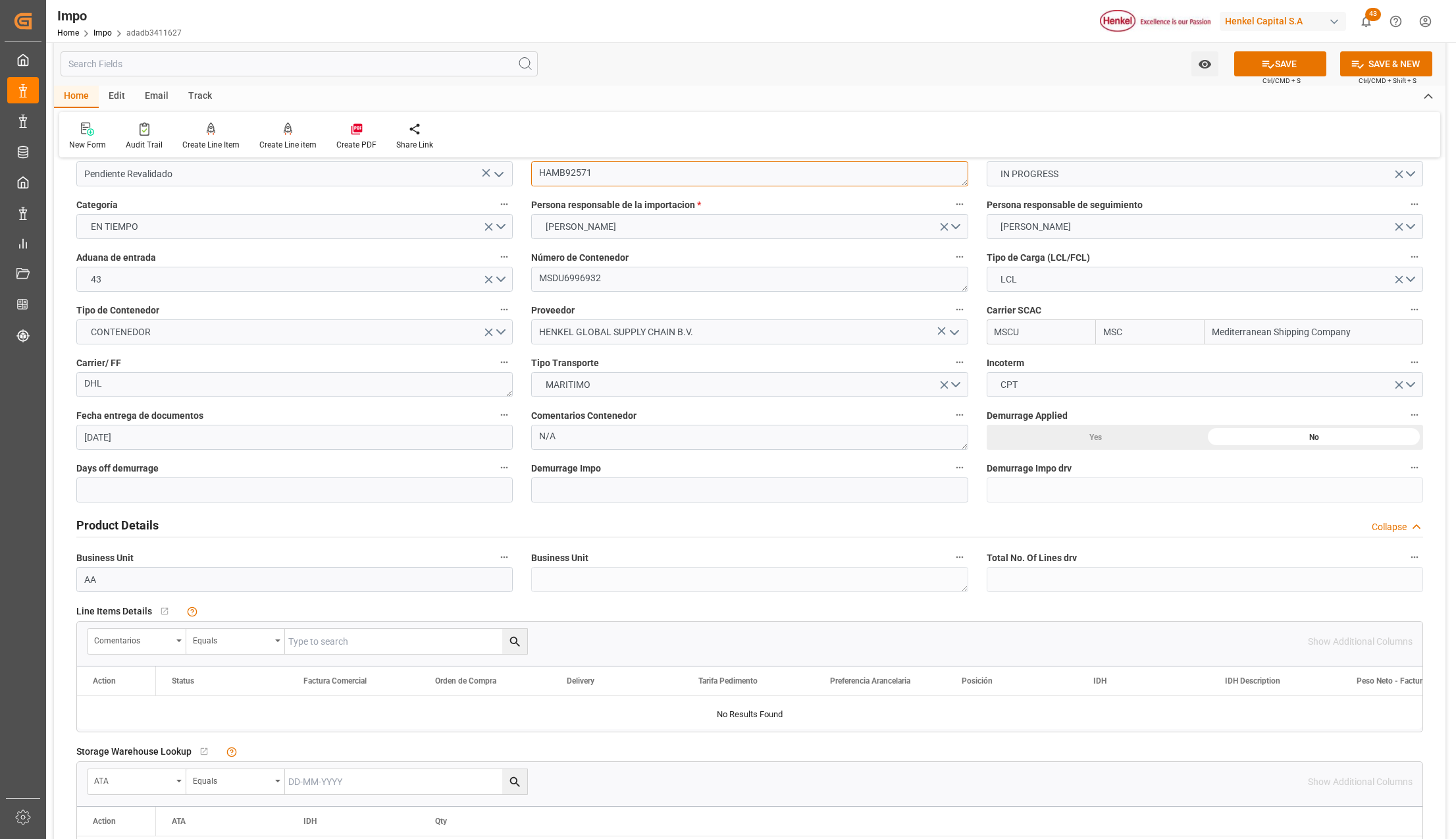
scroll to position [175, 0]
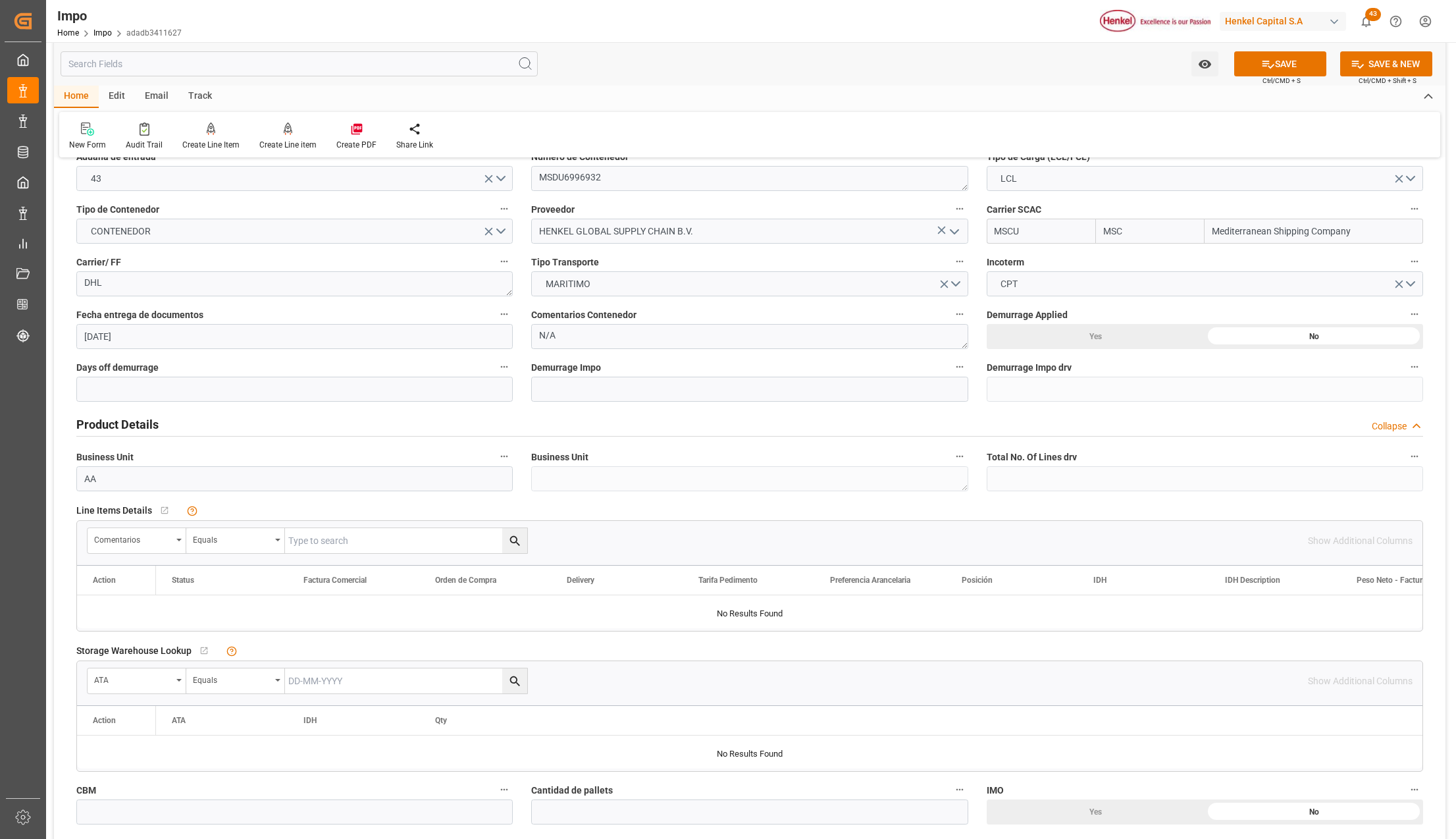
click at [346, 532] on input "text" at bounding box center [406, 540] width 243 height 25
paste input "HAMB92571"
type input "HAMB92571"
click at [523, 543] on button "search button" at bounding box center [515, 540] width 25 height 25
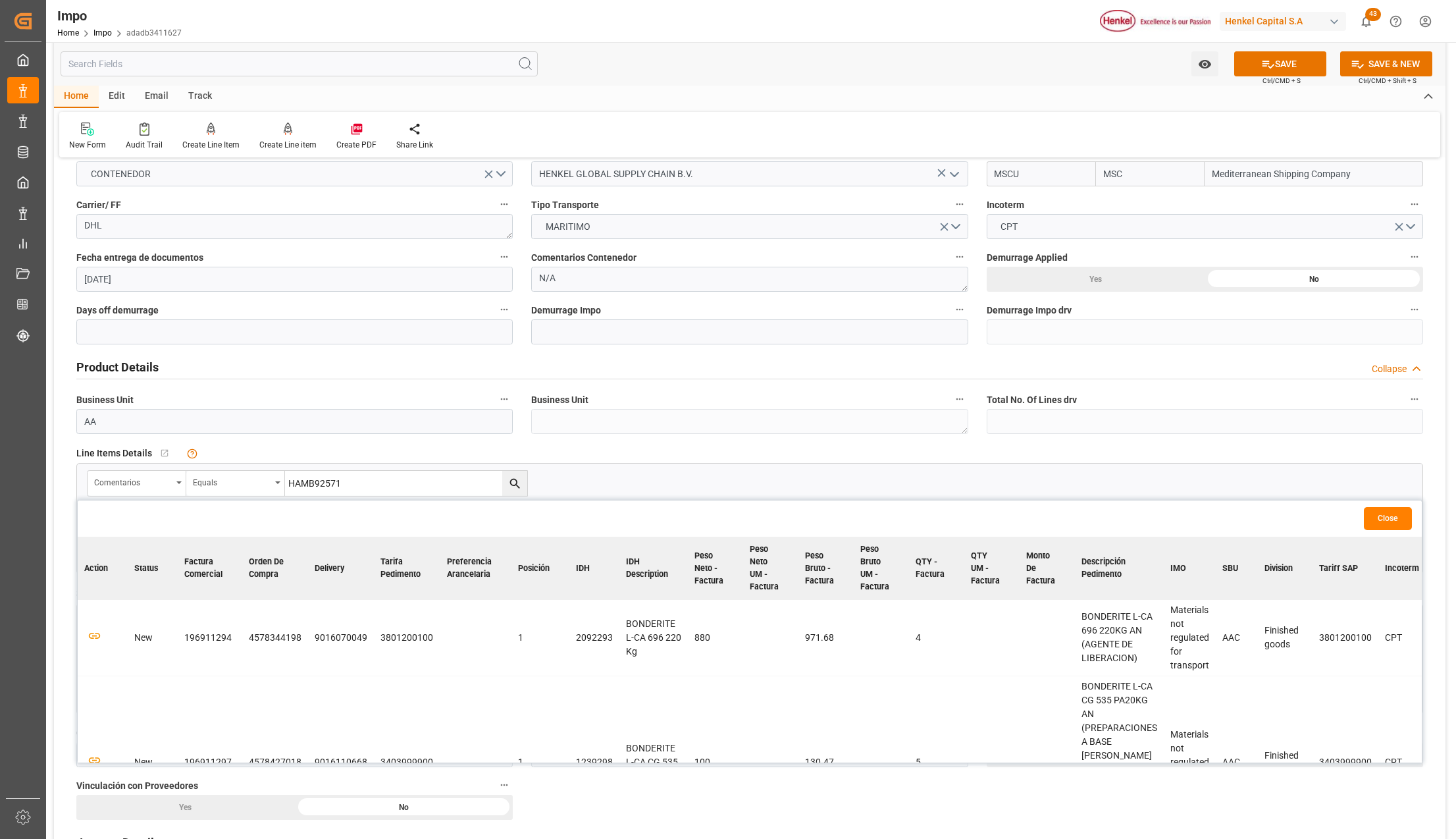
scroll to position [263, 0]
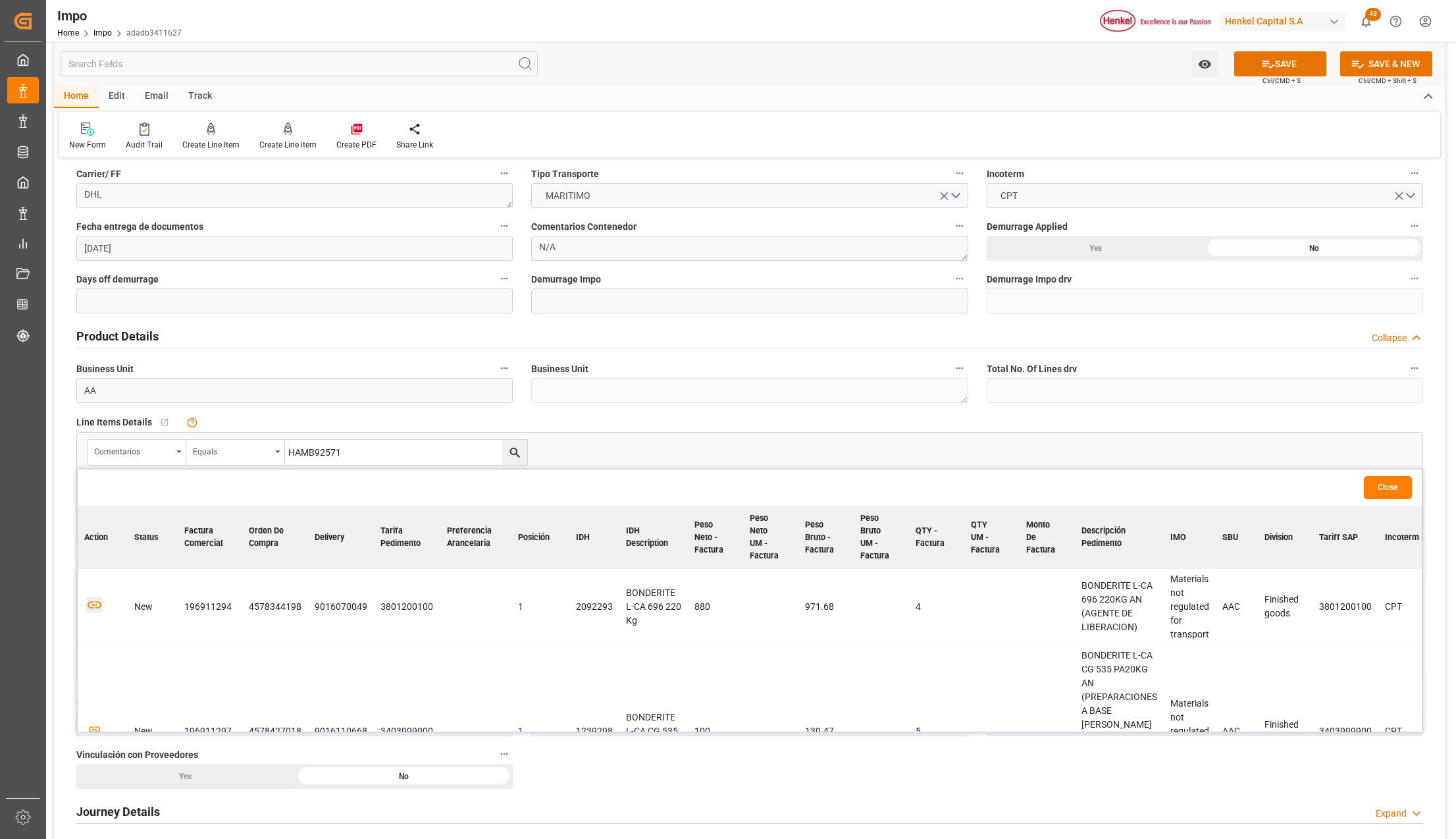
click at [93, 602] on icon "button" at bounding box center [94, 605] width 14 height 7
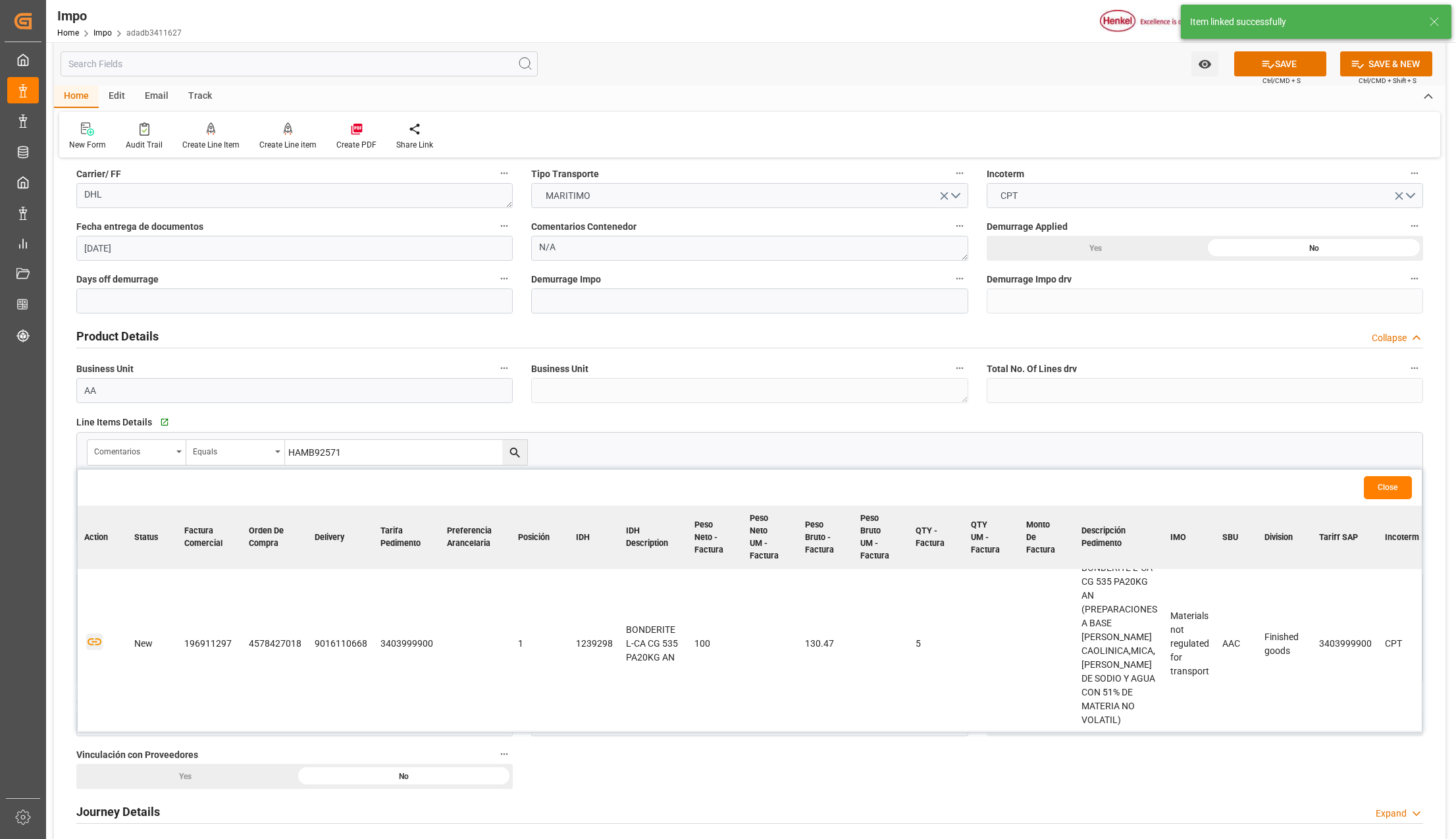
click at [93, 633] on icon "button" at bounding box center [94, 641] width 16 height 16
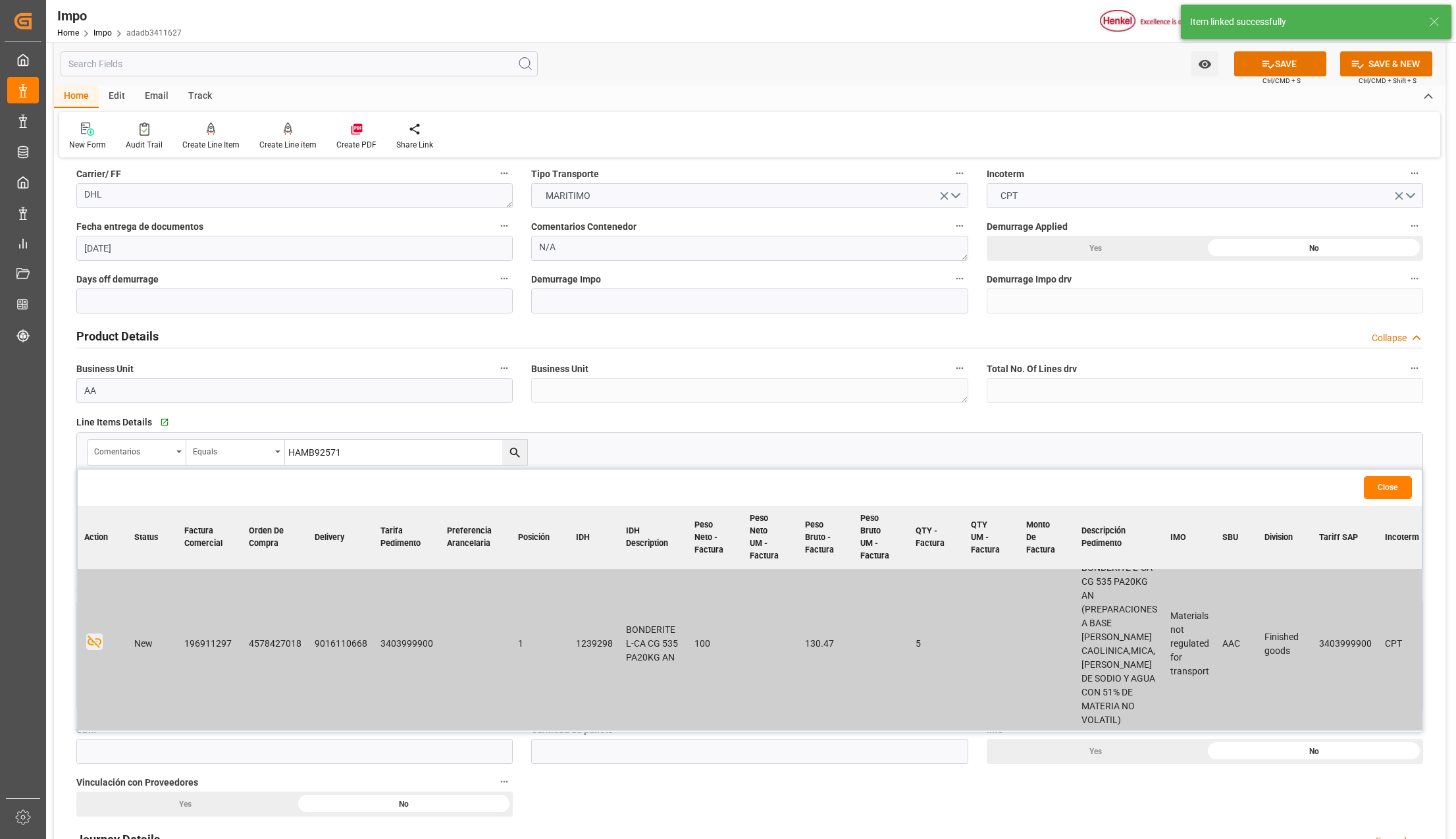
scroll to position [175, 0]
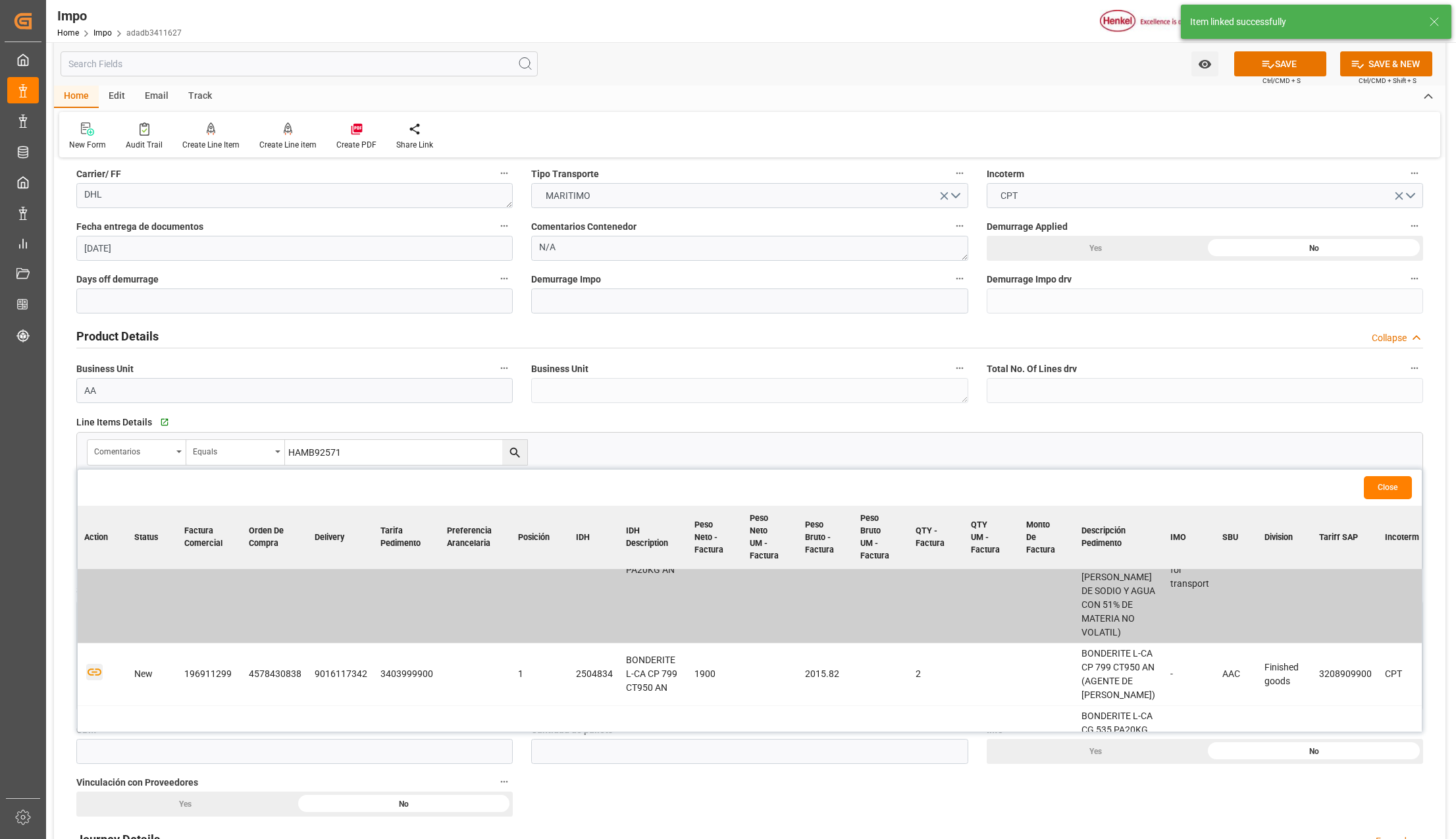
click at [88, 669] on icon "button" at bounding box center [94, 672] width 14 height 7
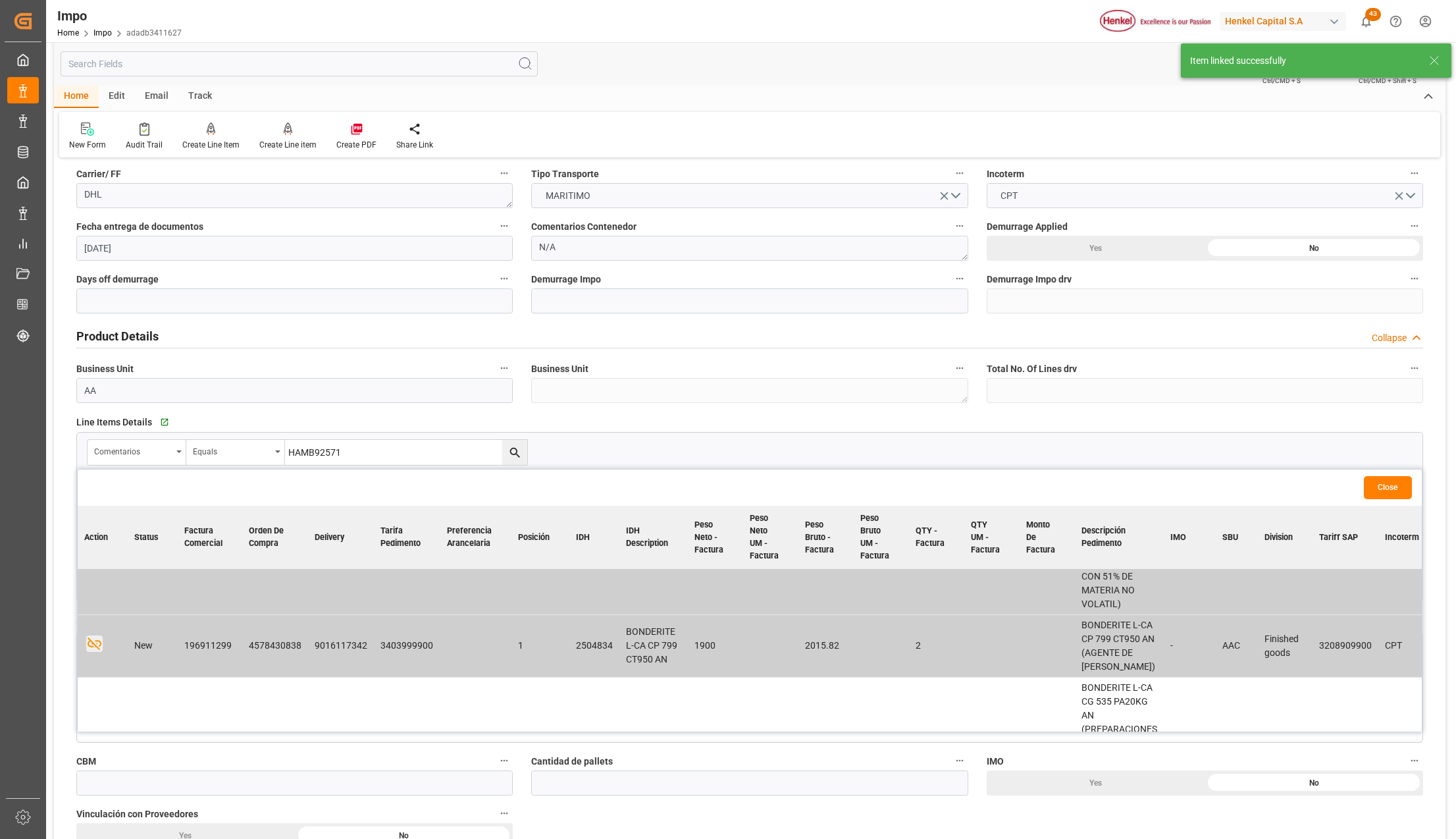
click at [93, 753] on icon "button" at bounding box center [94, 762] width 16 height 16
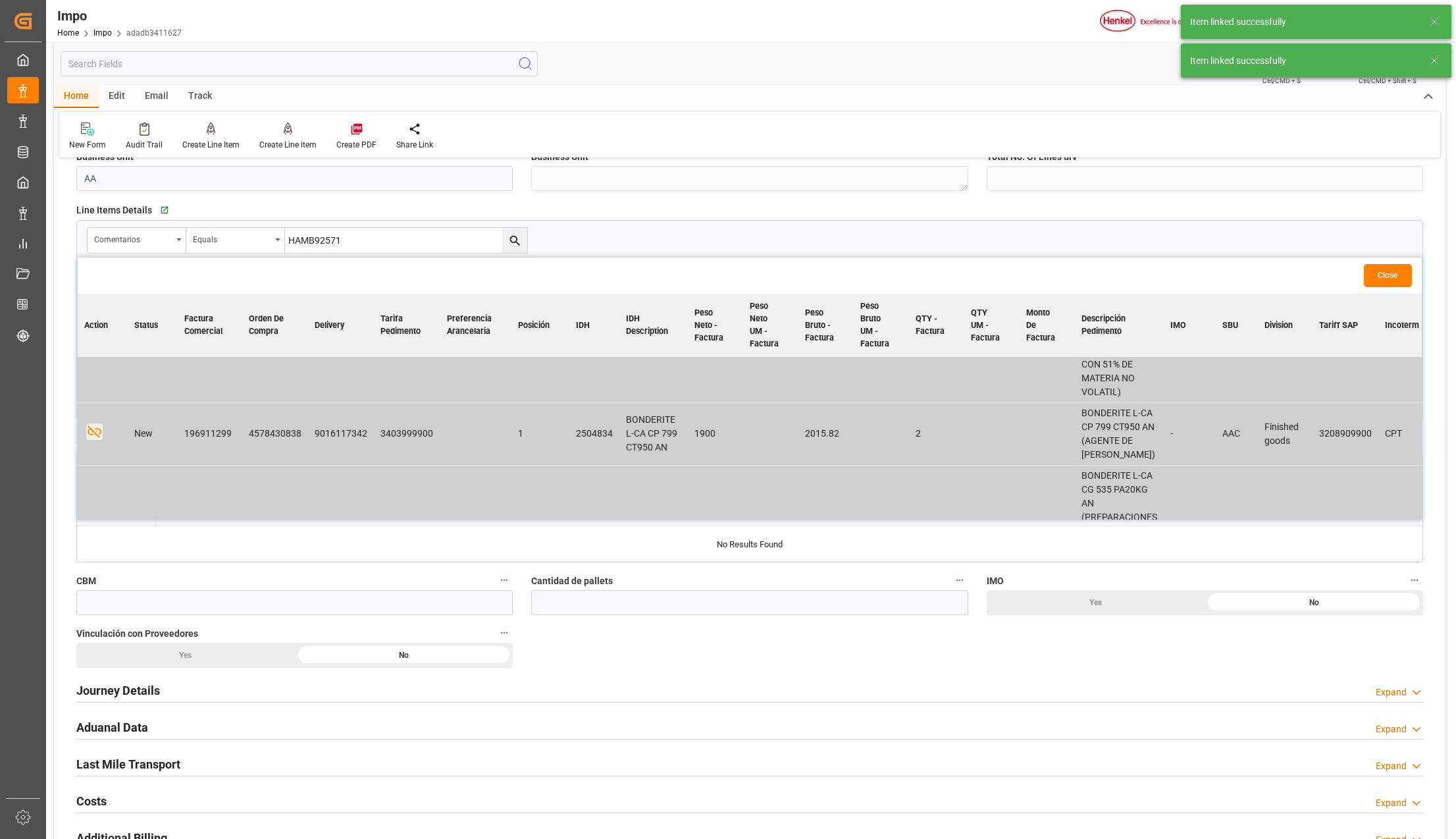
scroll to position [526, 0]
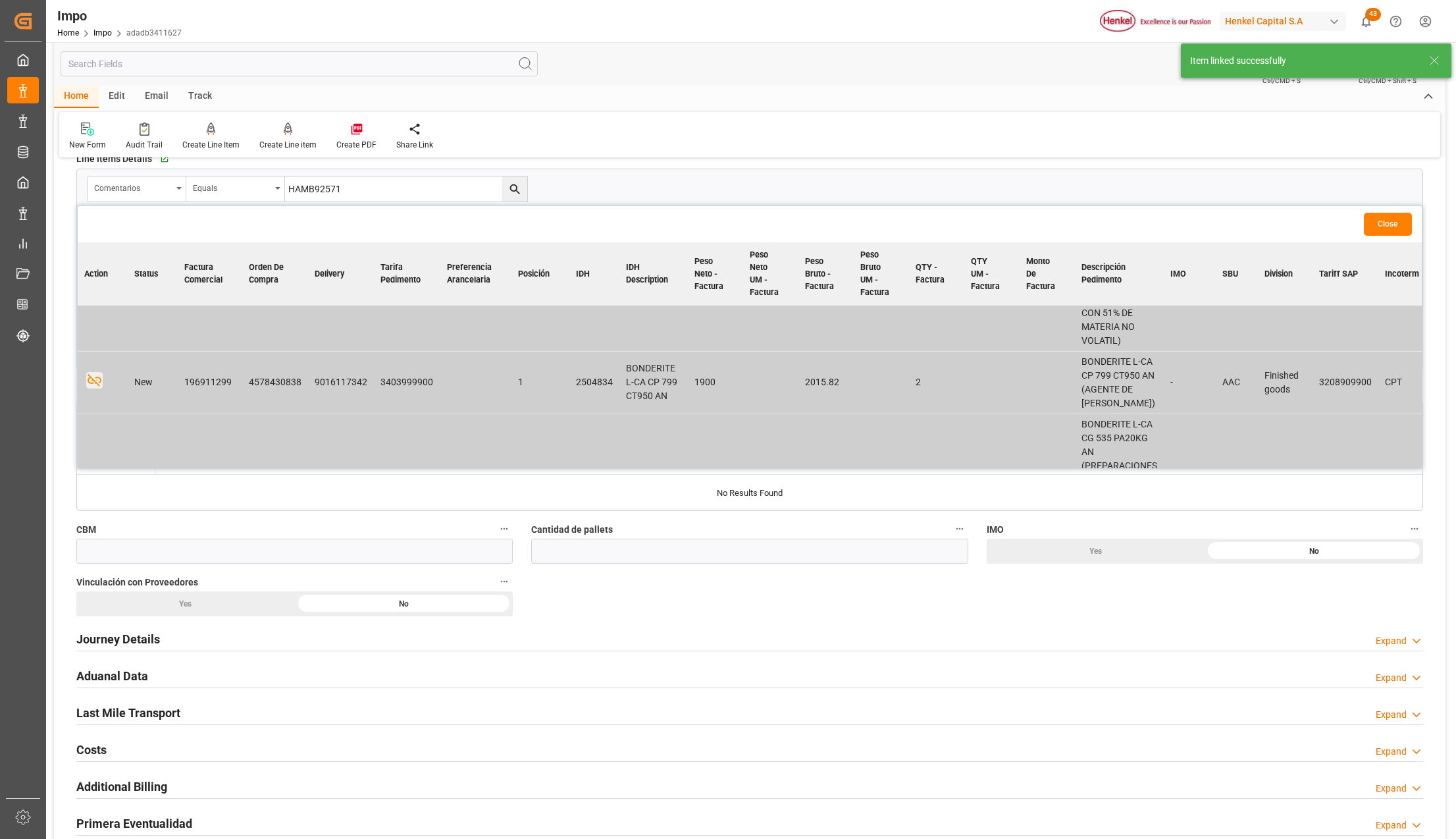
click at [1405, 223] on button "Close" at bounding box center [1387, 223] width 48 height 23
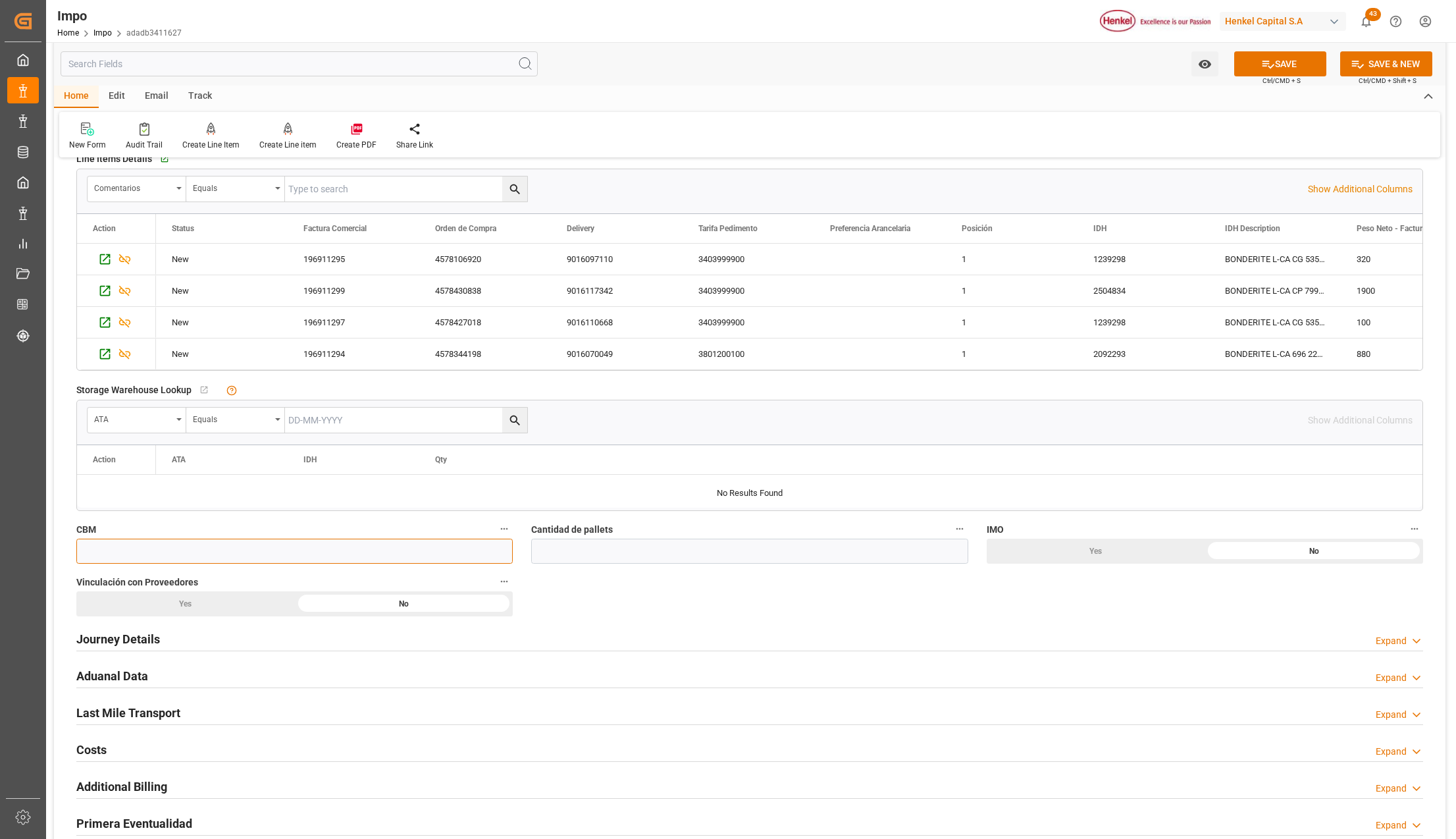
click at [397, 546] on input "text" at bounding box center [295, 551] width 436 height 25
click at [114, 543] on input "text" at bounding box center [295, 551] width 436 height 25
type input "4.76"
click at [621, 563] on input "text" at bounding box center [750, 551] width 436 height 25
type input "5"
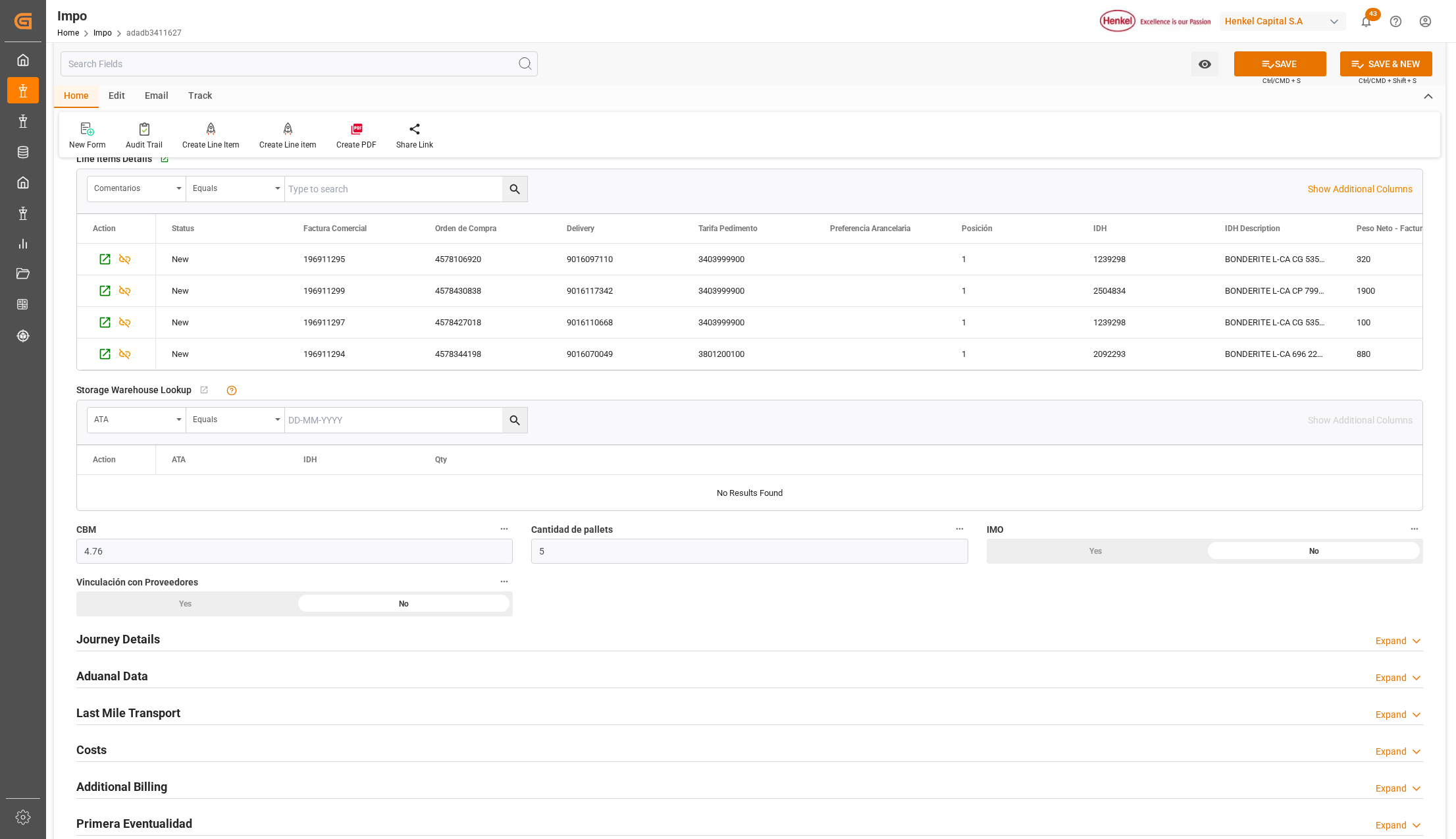
drag, startPoint x: 1283, startPoint y: 553, endPoint x: 66, endPoint y: 577, distance: 1217.2
click at [156, 638] on h2 "Journey Details" at bounding box center [118, 639] width 83 height 18
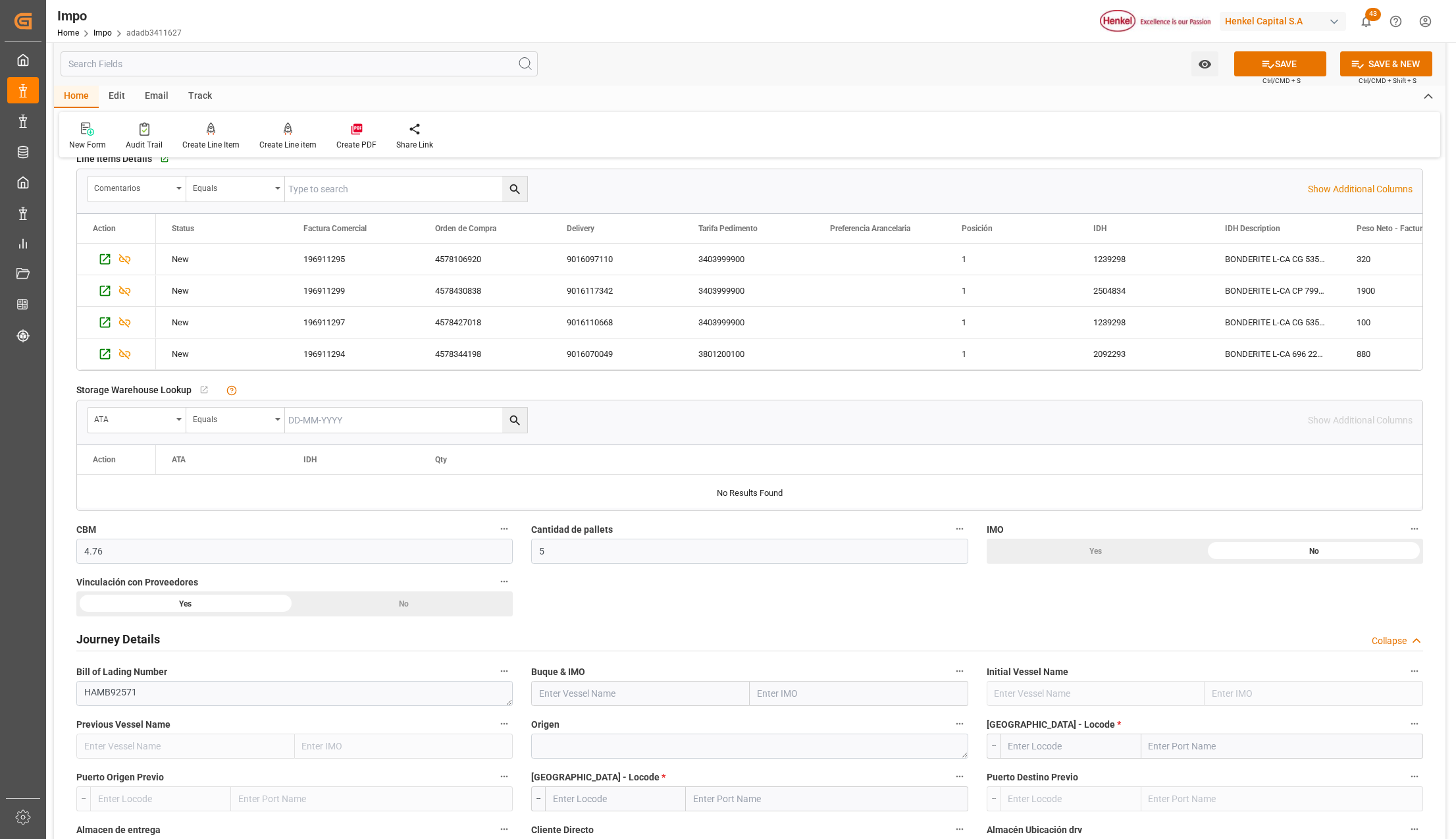
click at [806, 692] on input "text" at bounding box center [859, 693] width 218 height 25
type input "msc ornella"
click at [815, 727] on span "9281267 - MSC ORNELLA" at bounding box center [809, 722] width 102 height 10
type input "MSC ORNELLA"
type input "9281267"
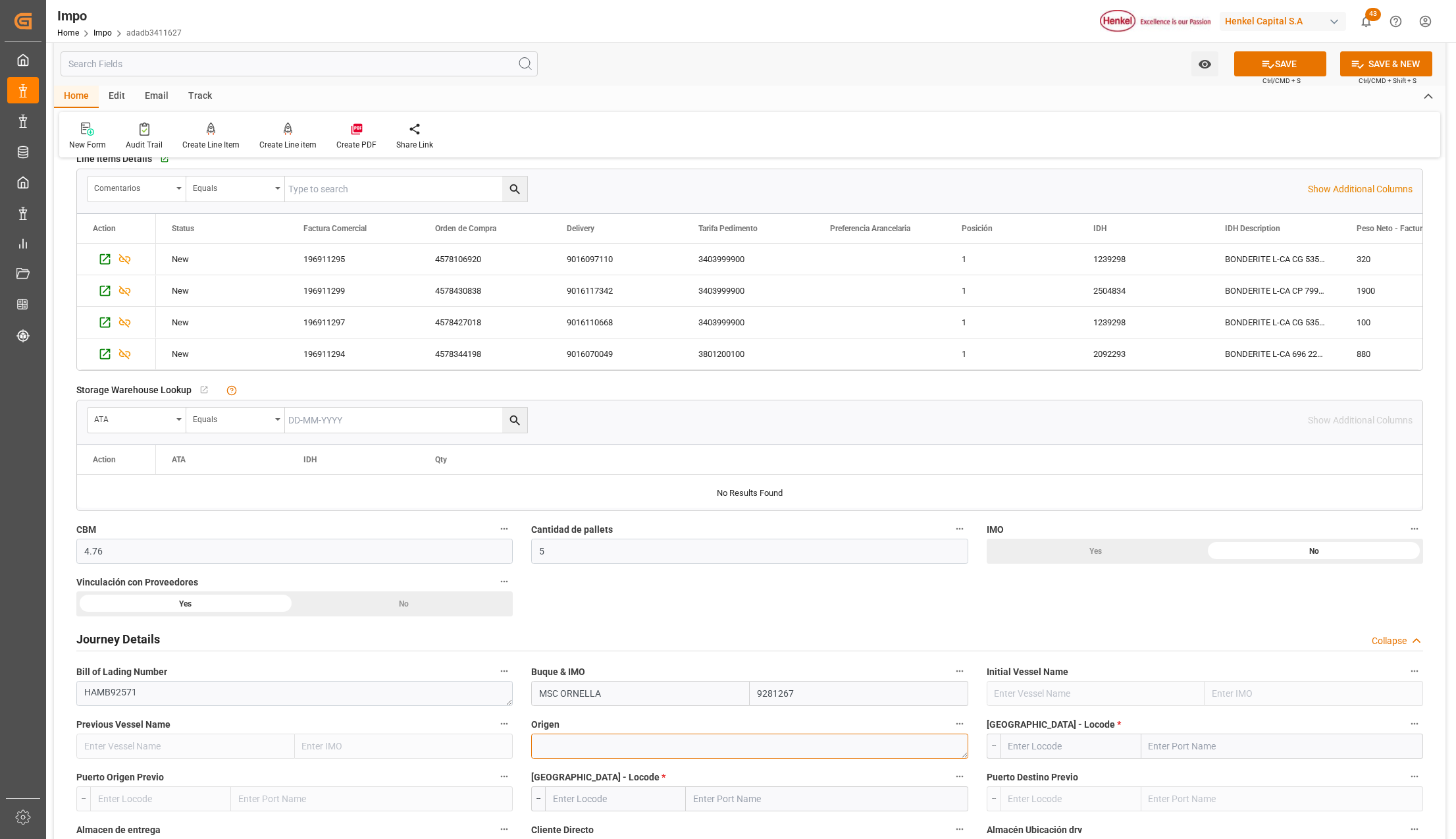
click at [696, 743] on textarea at bounding box center [750, 746] width 436 height 25
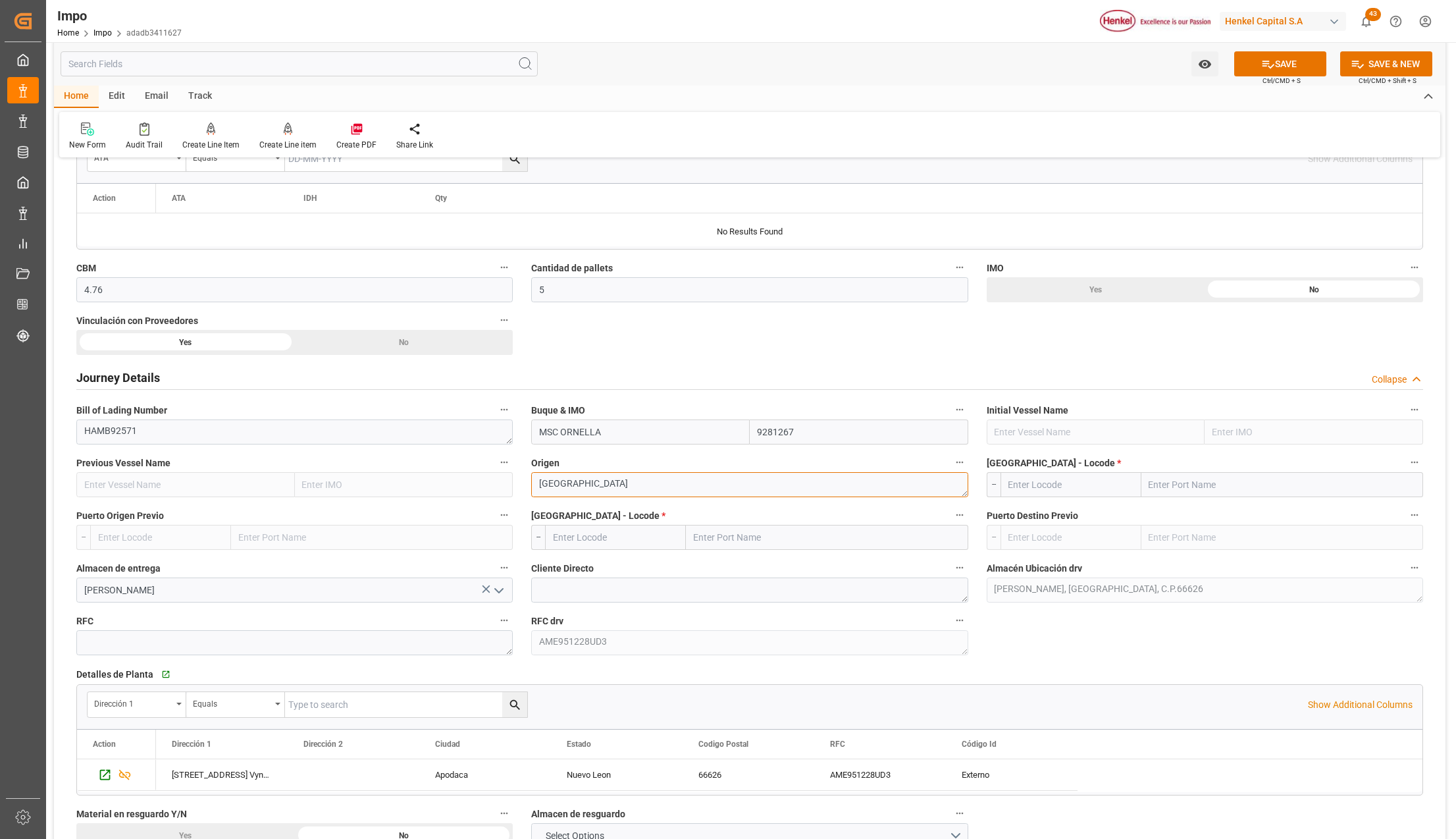
scroll to position [790, 0]
type textarea "[GEOGRAPHIC_DATA]"
click at [1180, 491] on input "text" at bounding box center [1282, 483] width 282 height 25
type input "BREMERHAVEN"
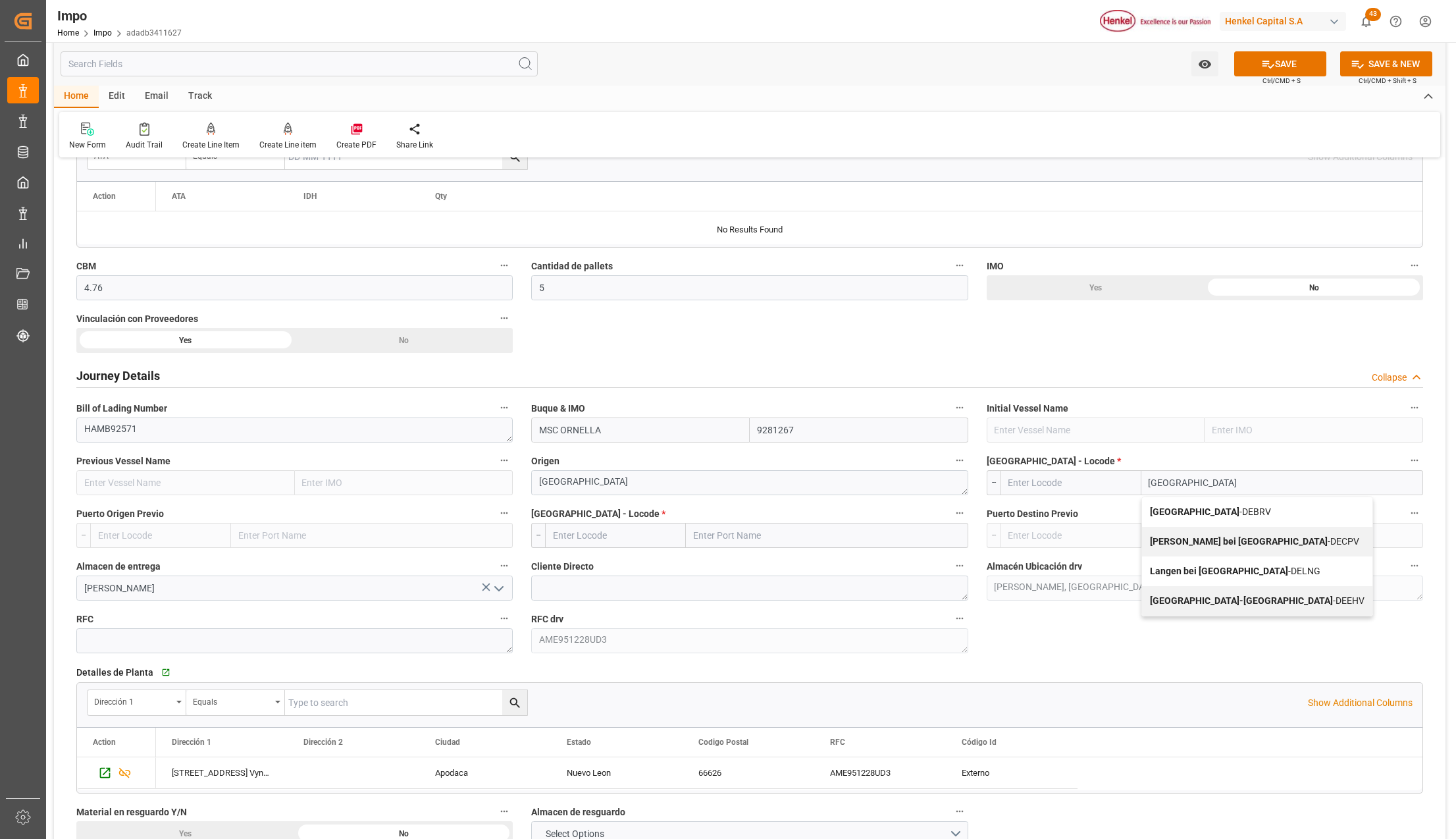
click at [1177, 514] on b "Bremerhaven" at bounding box center [1194, 512] width 89 height 10
type input "DEBRV"
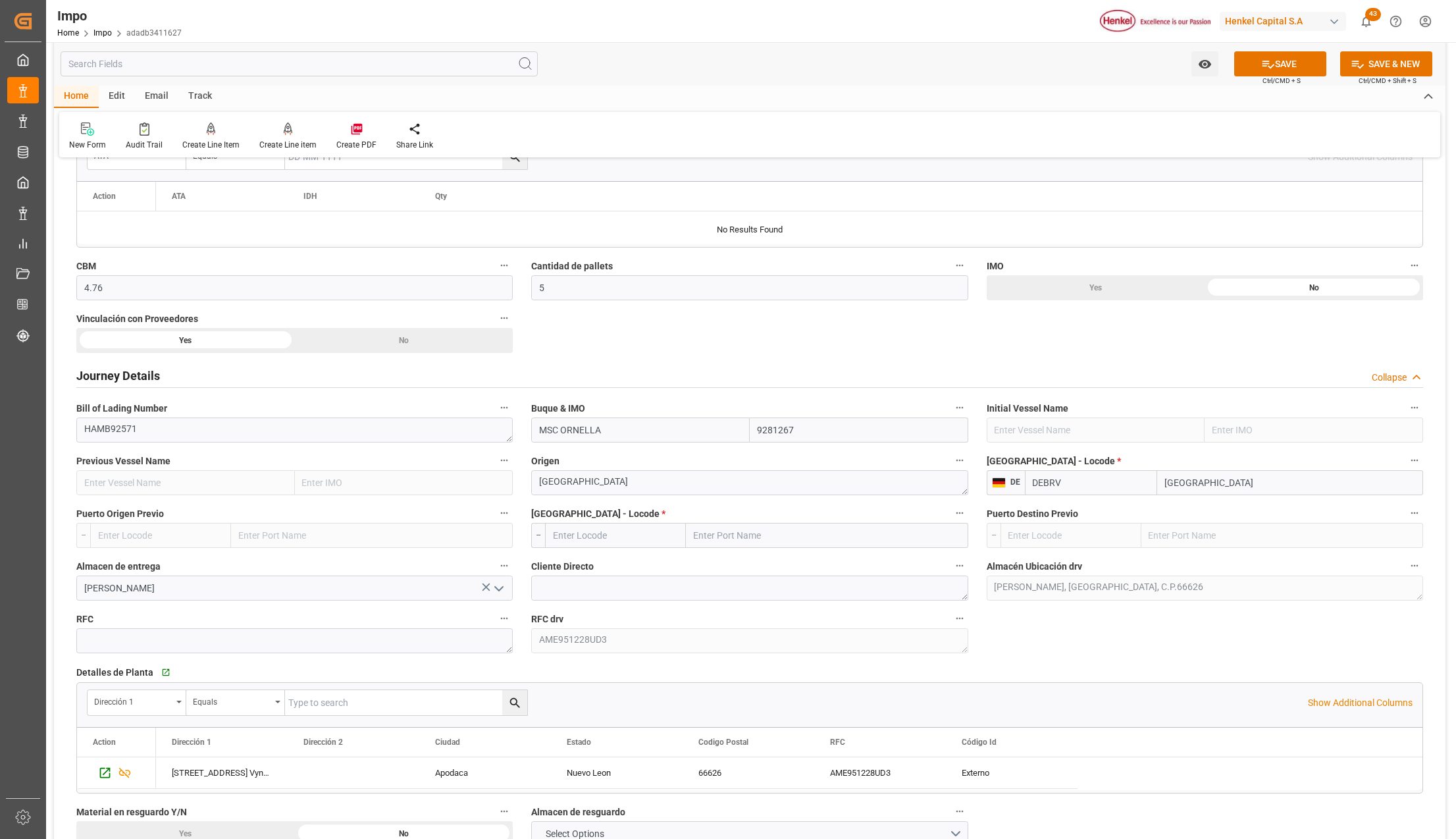
type input "Bremerhaven"
click at [783, 538] on input "text" at bounding box center [826, 535] width 282 height 25
type input "[GEOGRAPHIC_DATA]"
click at [762, 562] on span "Veracruz - MXVER" at bounding box center [756, 564] width 123 height 10
type input "MXVER"
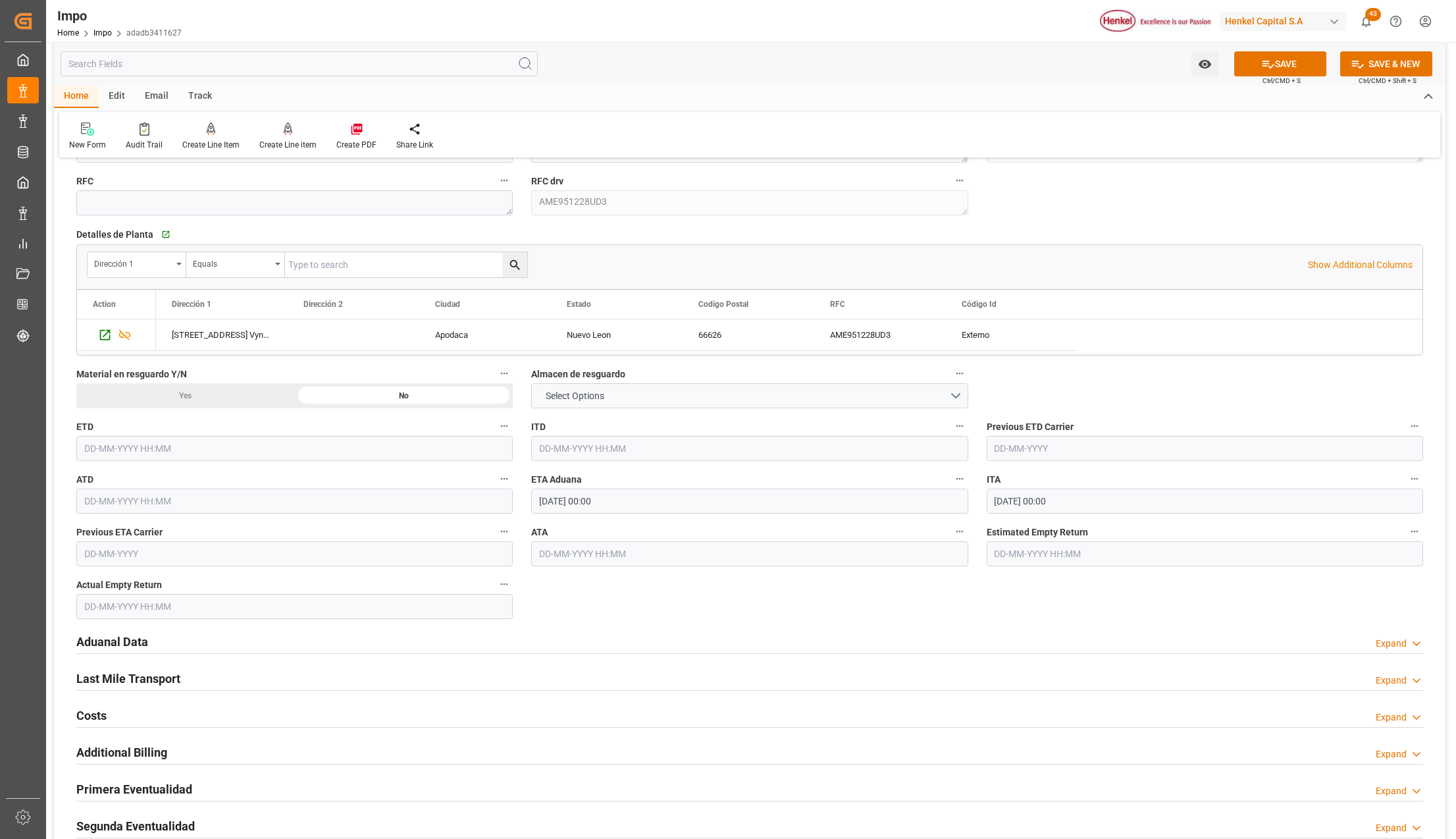
scroll to position [1228, 0]
type input "[GEOGRAPHIC_DATA]"
click at [117, 638] on h2 "Aduanal Data" at bounding box center [112, 641] width 72 height 18
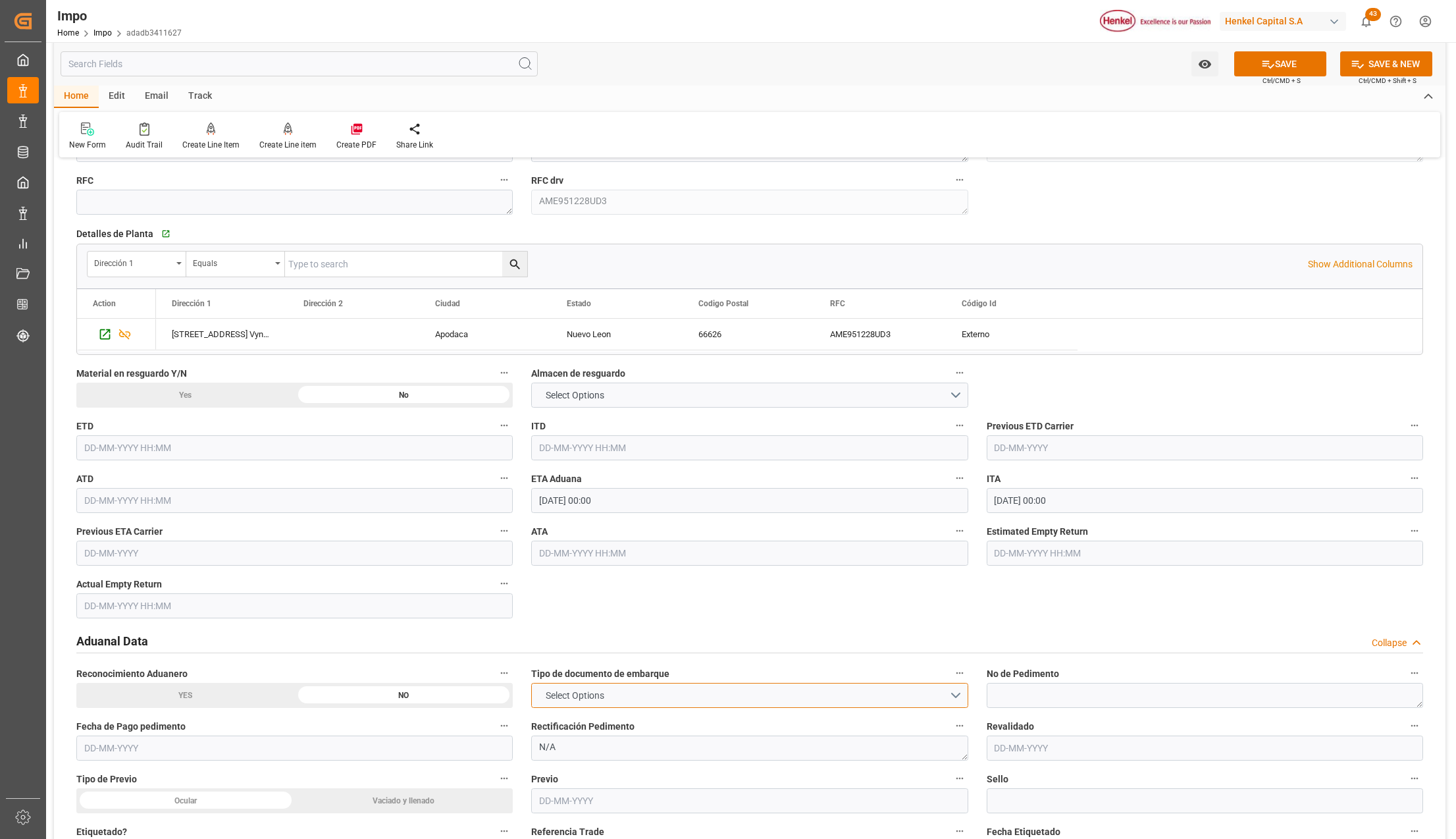
click at [588, 693] on span "Select Options" at bounding box center [574, 695] width 72 height 14
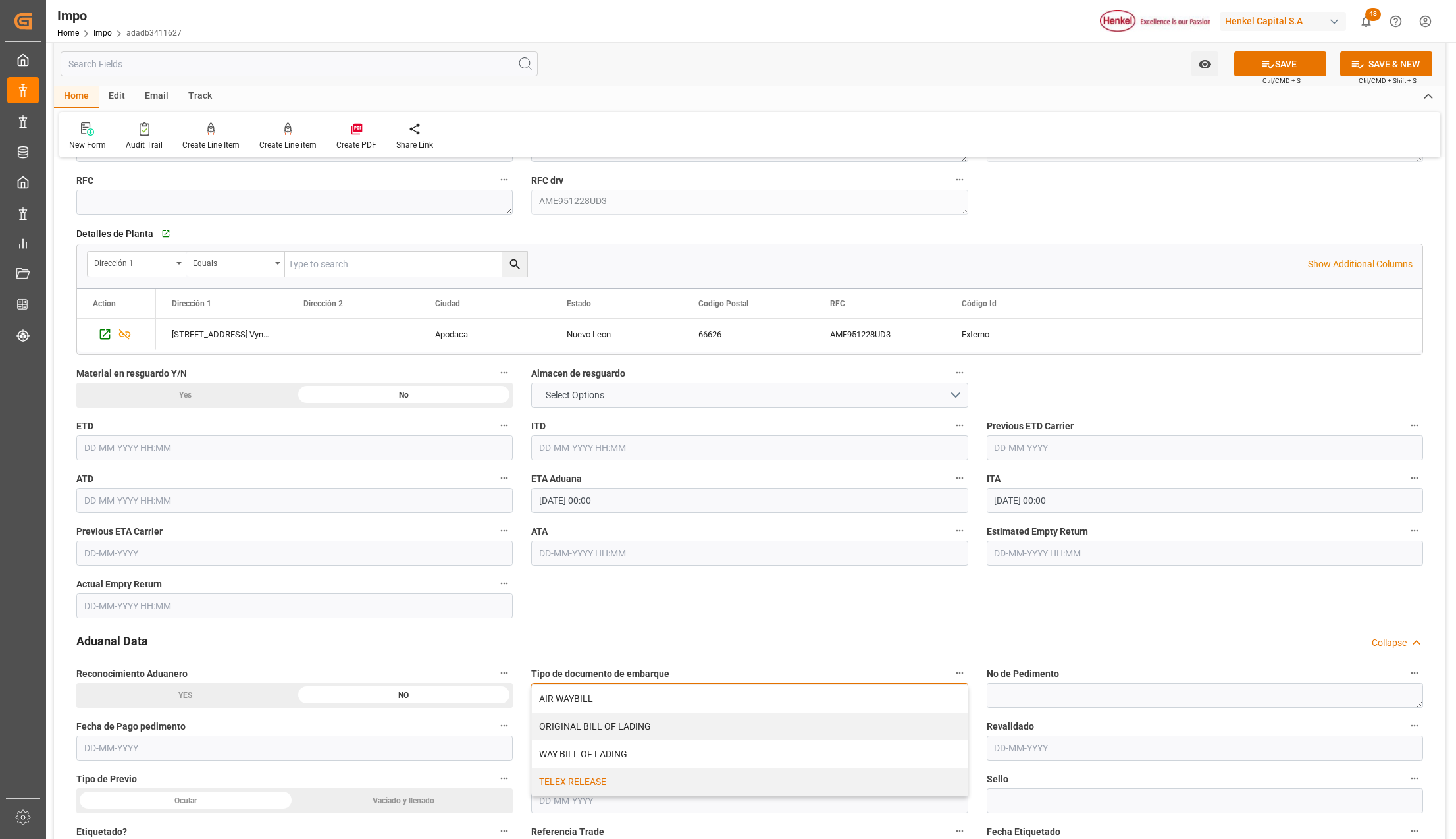
click at [577, 781] on div "TELEX RELEASE" at bounding box center [750, 781] width 435 height 28
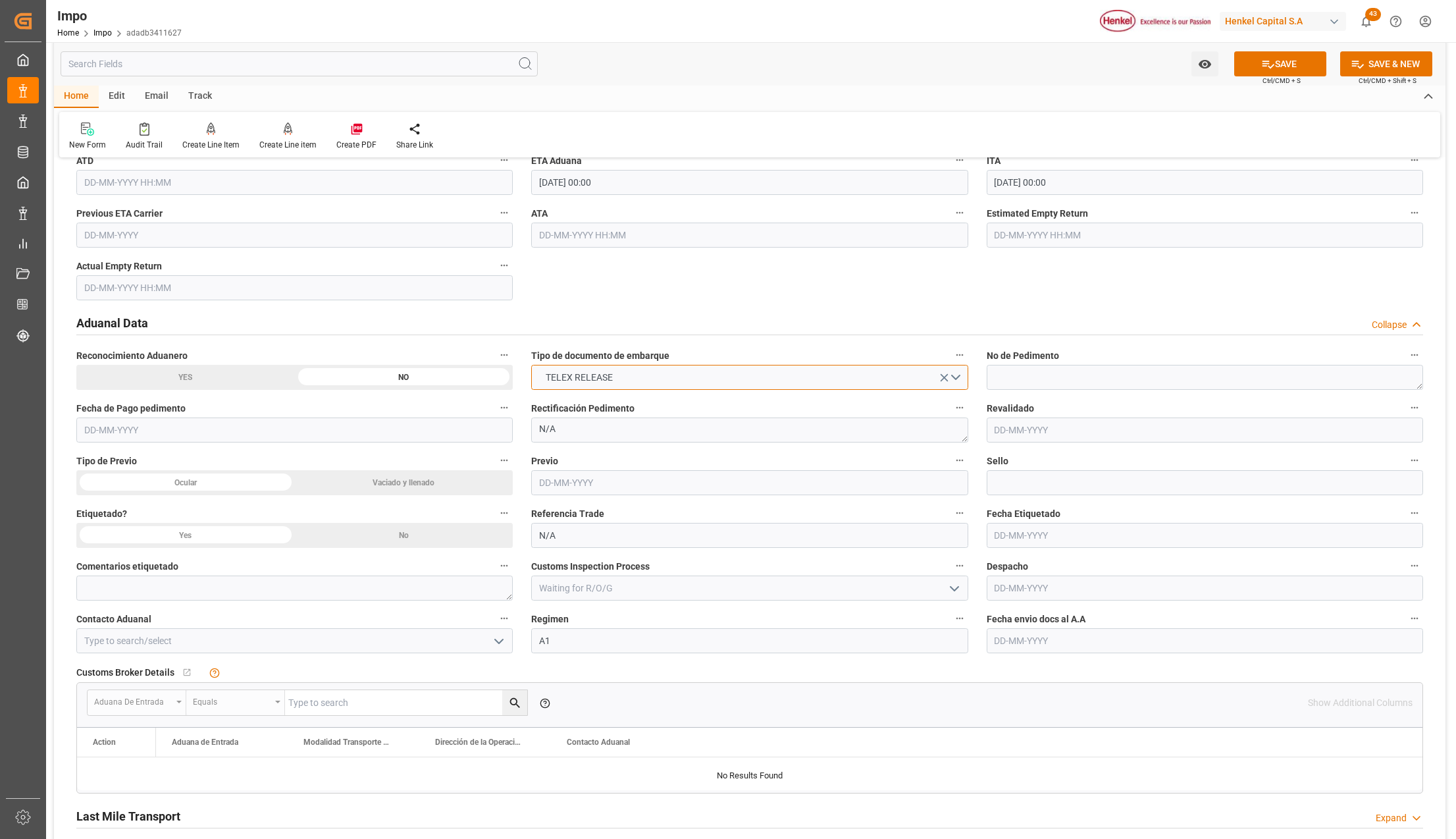
scroll to position [1580, 0]
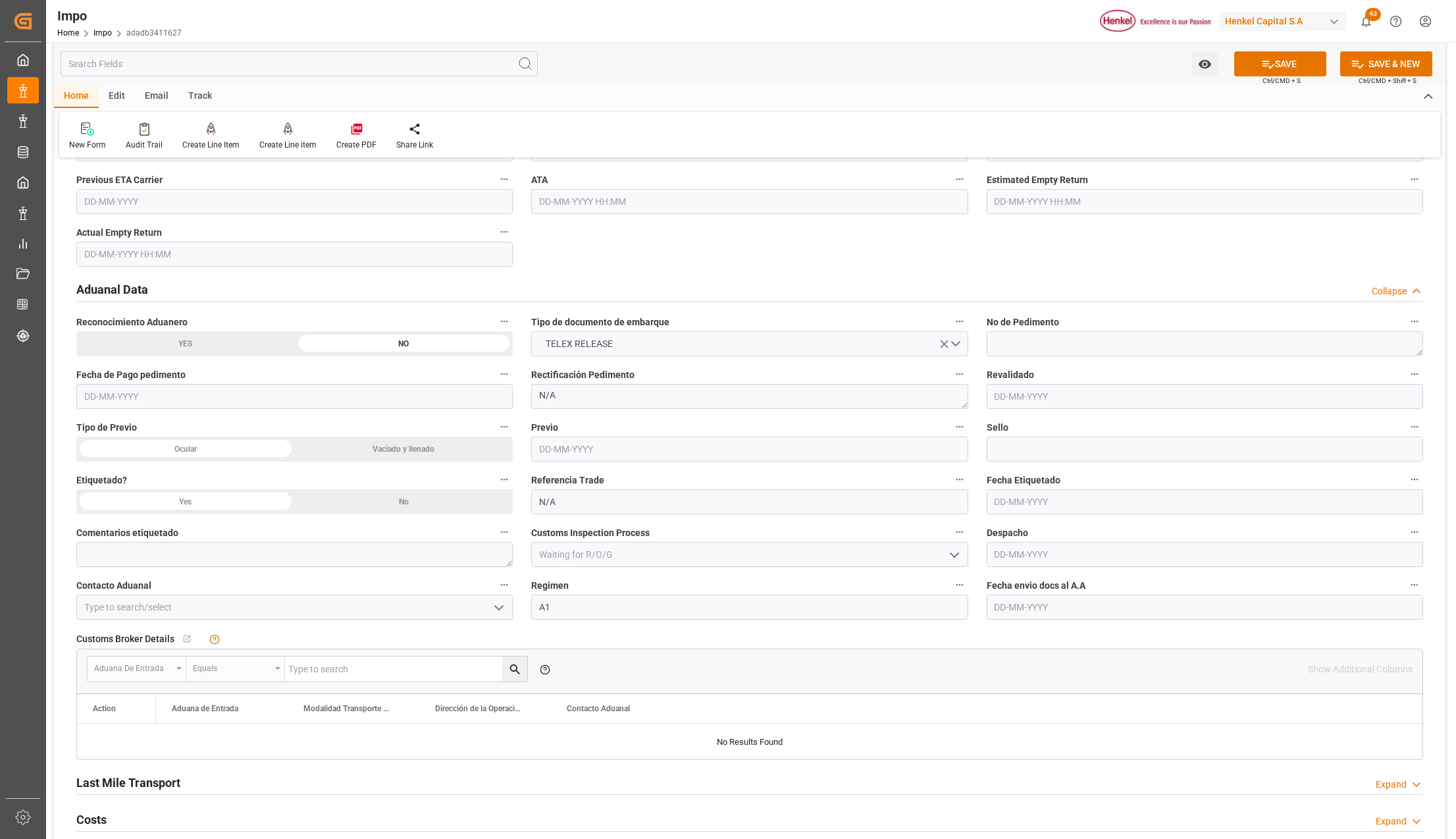
click at [1031, 603] on input "text" at bounding box center [1205, 607] width 436 height 25
type input "[DATE]"
click at [503, 607] on icon "open menu" at bounding box center [498, 607] width 15 height 15
click at [174, 633] on div "[PERSON_NAME]" at bounding box center [294, 636] width 435 height 29
type input "[PERSON_NAME]"
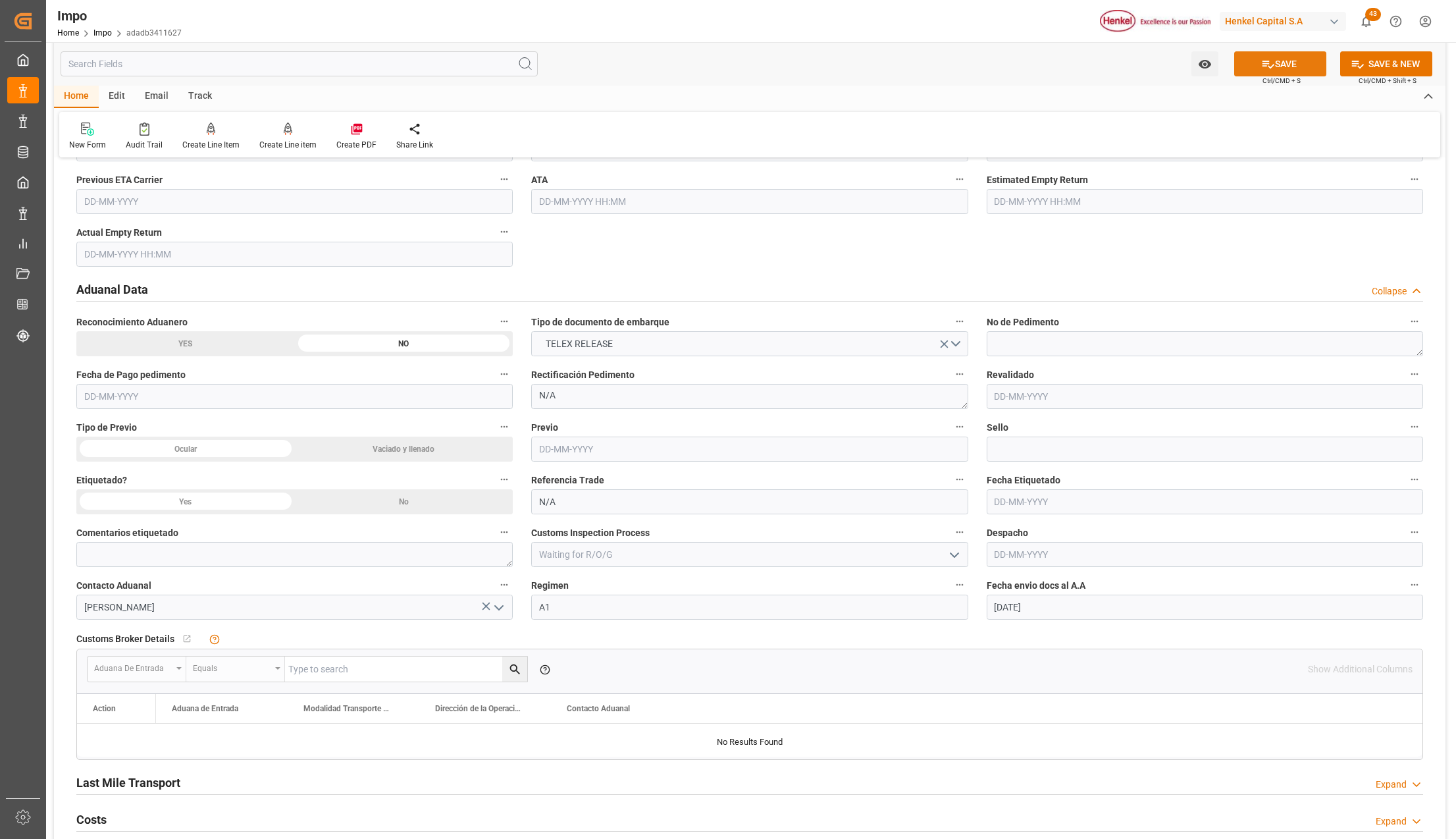
click at [1295, 71] on button "SAVE" at bounding box center [1280, 64] width 92 height 25
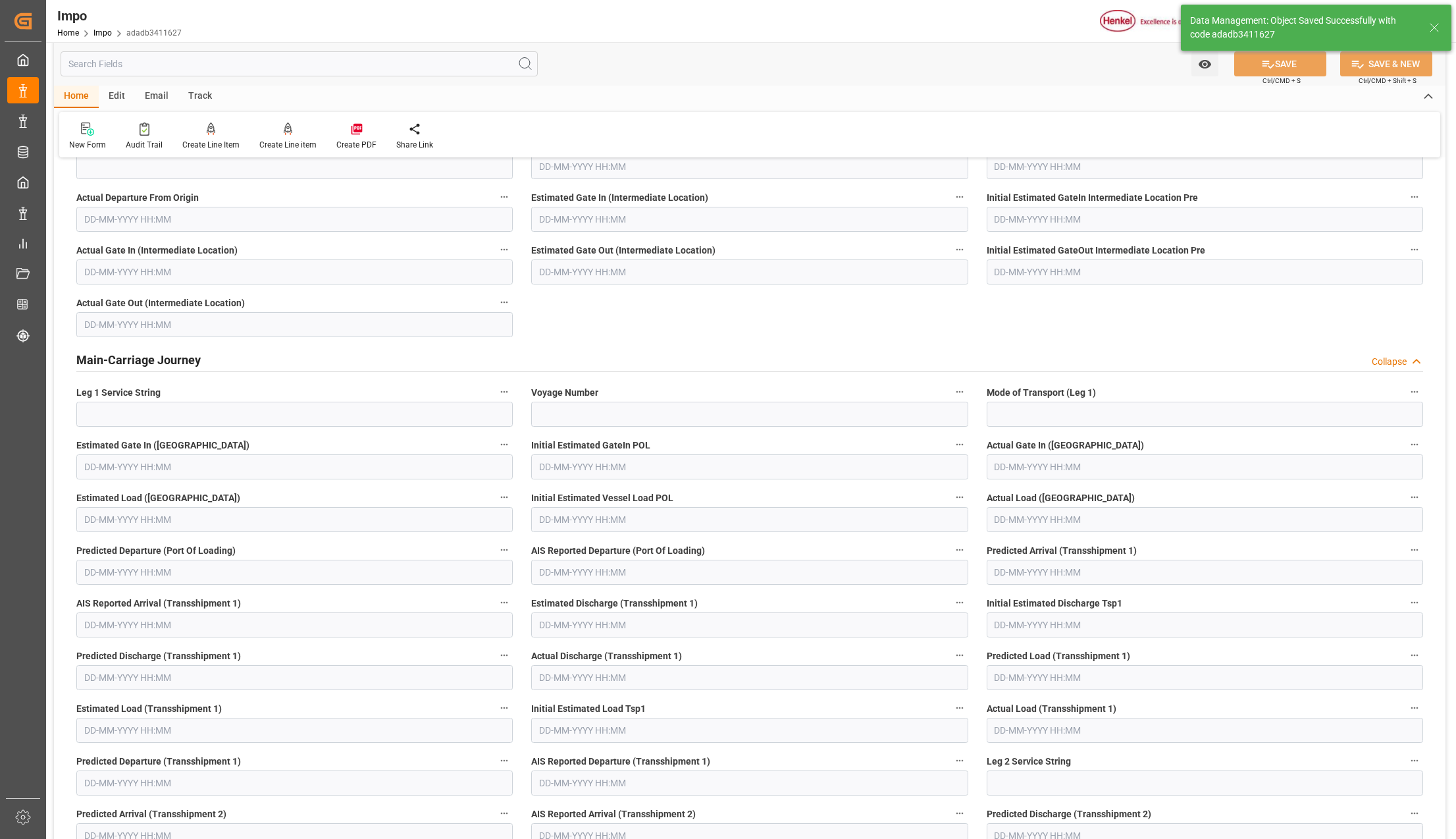
type textarea "AA"
type input "0"
type input "4"
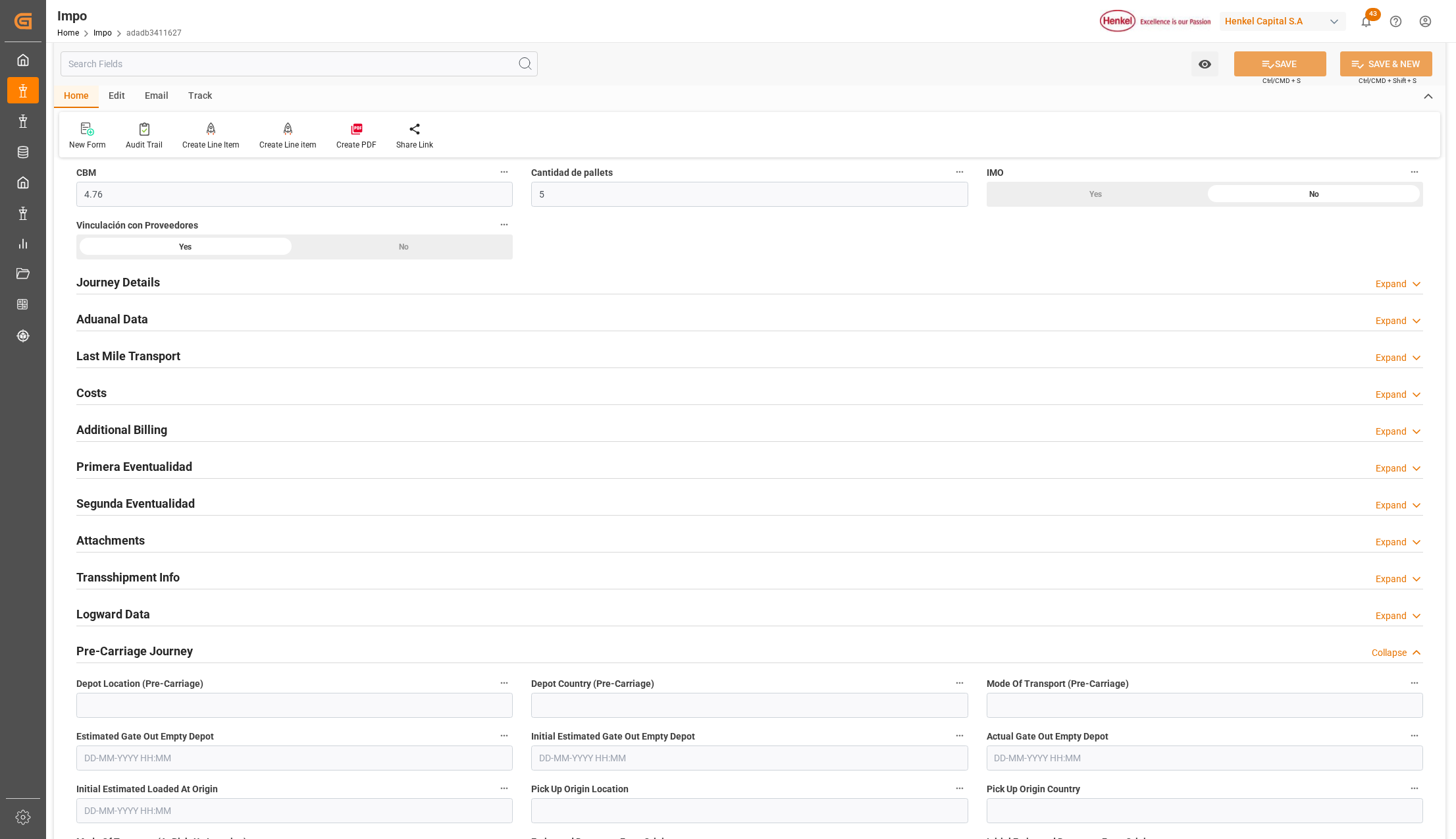
scroll to position [912, 0]
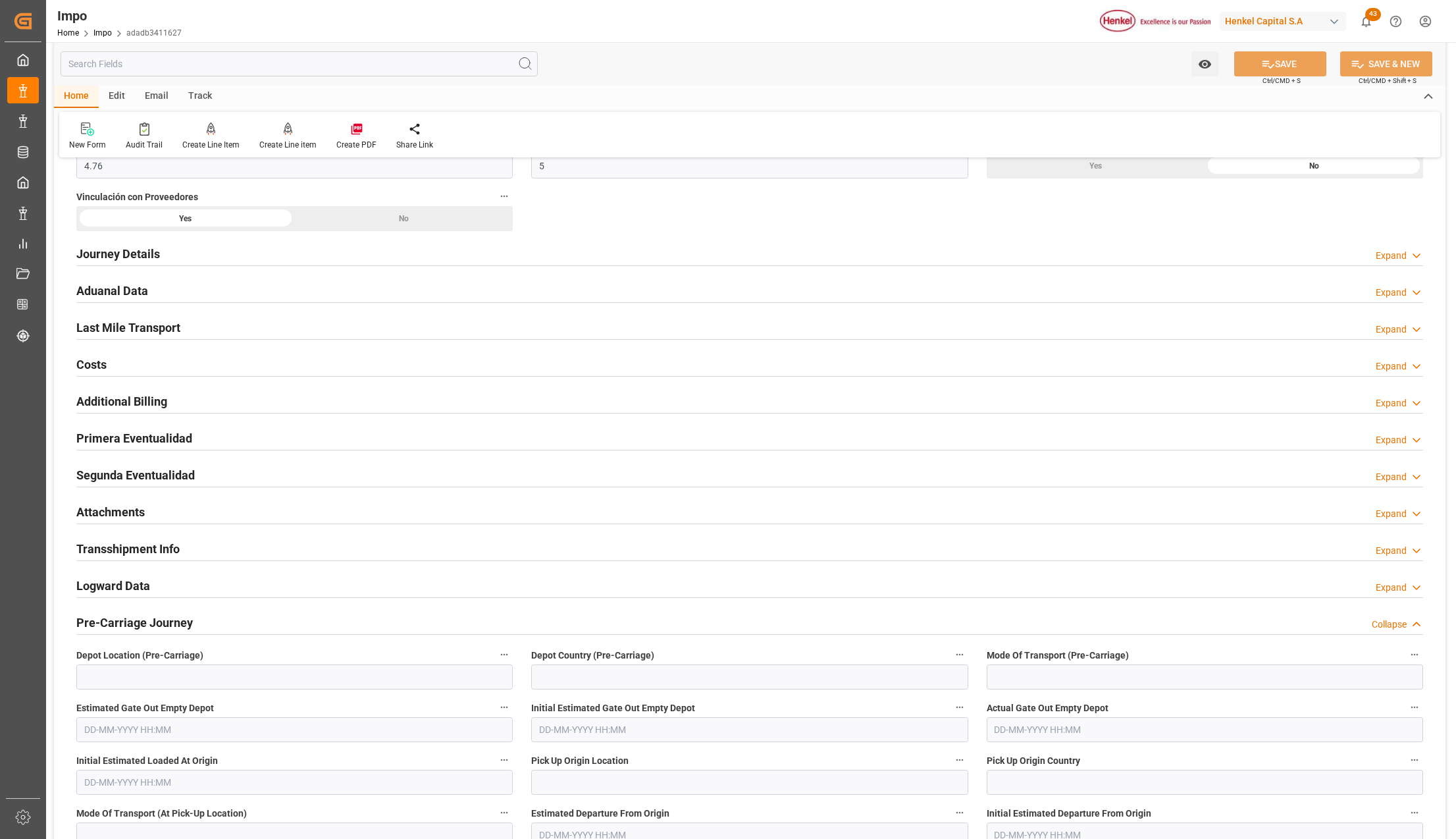
click at [124, 506] on h2 "Attachments" at bounding box center [111, 512] width 69 height 18
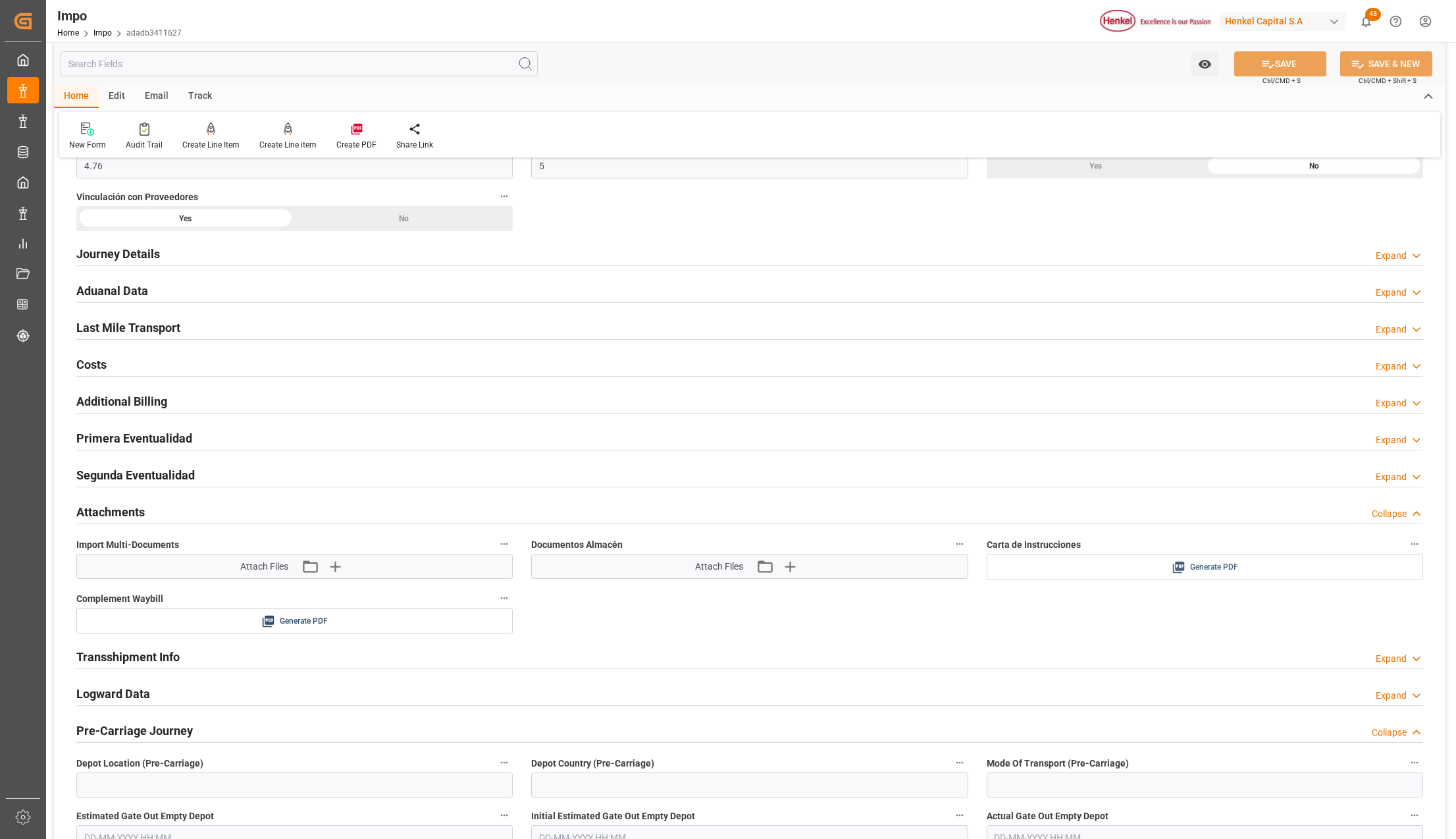
click at [1208, 569] on span "Generate PDF" at bounding box center [1213, 567] width 48 height 16
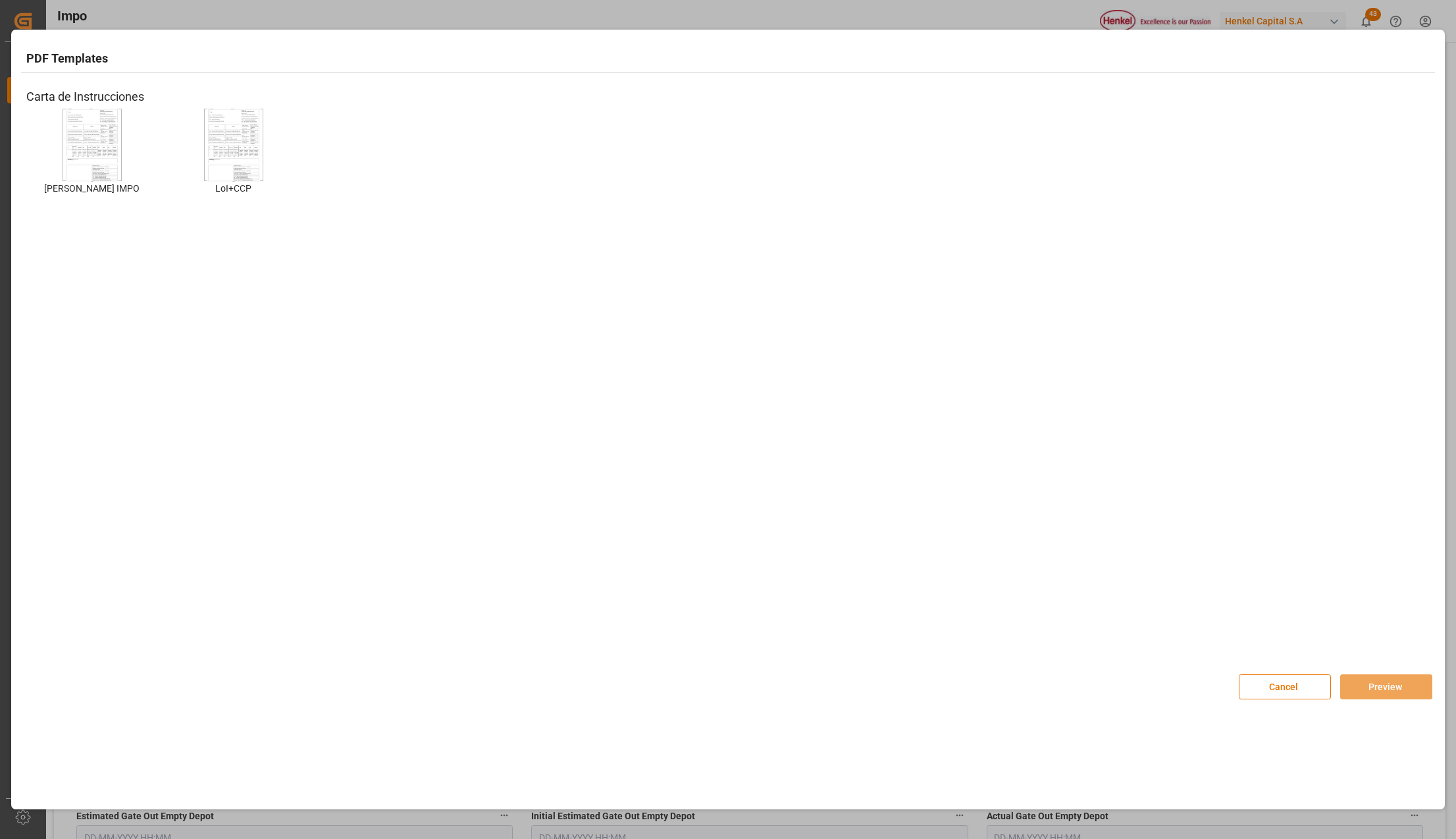
click at [102, 145] on img at bounding box center [91, 145] width 52 height 74
click at [112, 145] on img at bounding box center [91, 145] width 52 height 74
click at [1368, 686] on button "Preview" at bounding box center [1386, 686] width 92 height 25
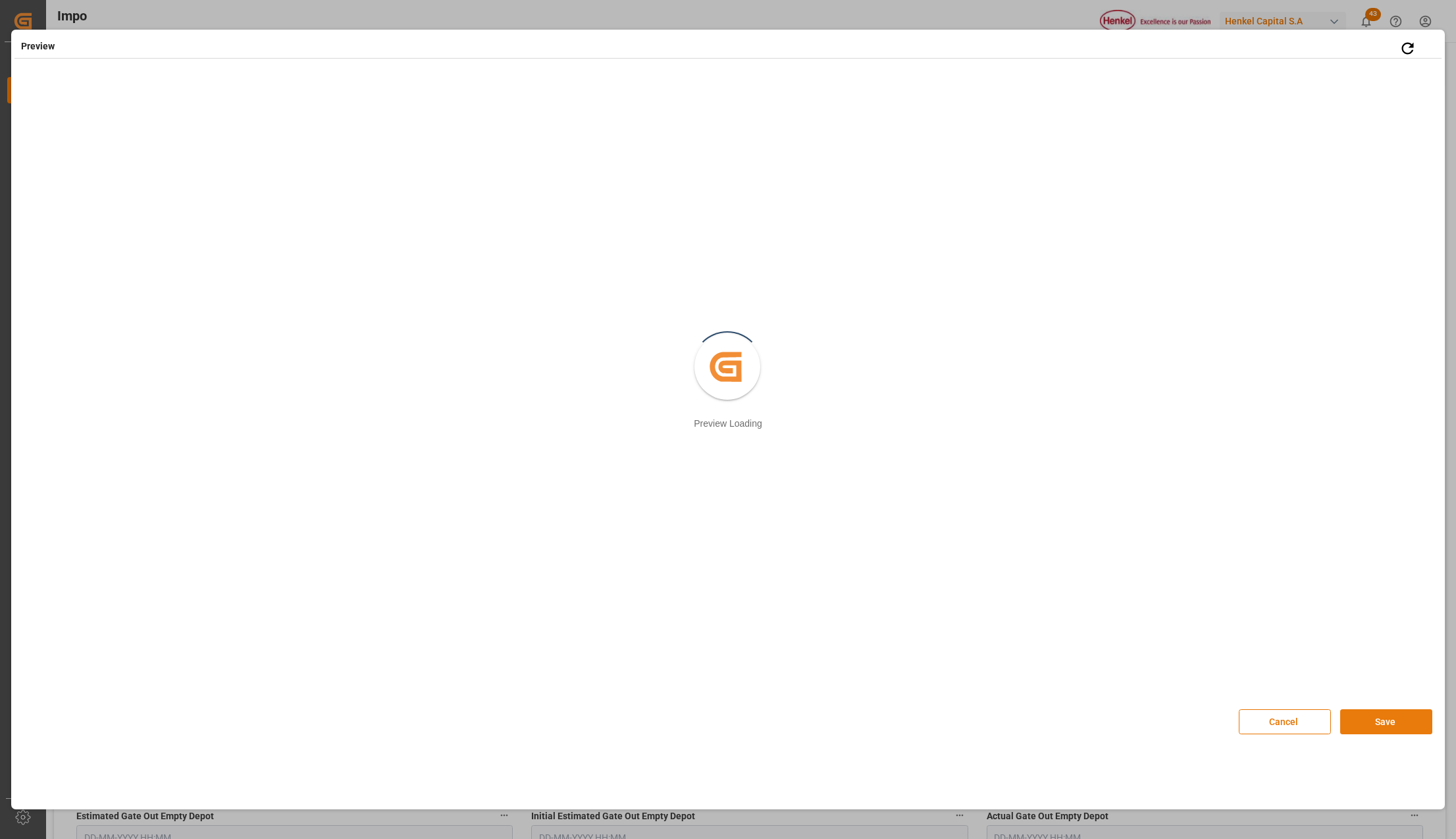
click at [1385, 724] on button "Save" at bounding box center [1386, 722] width 92 height 25
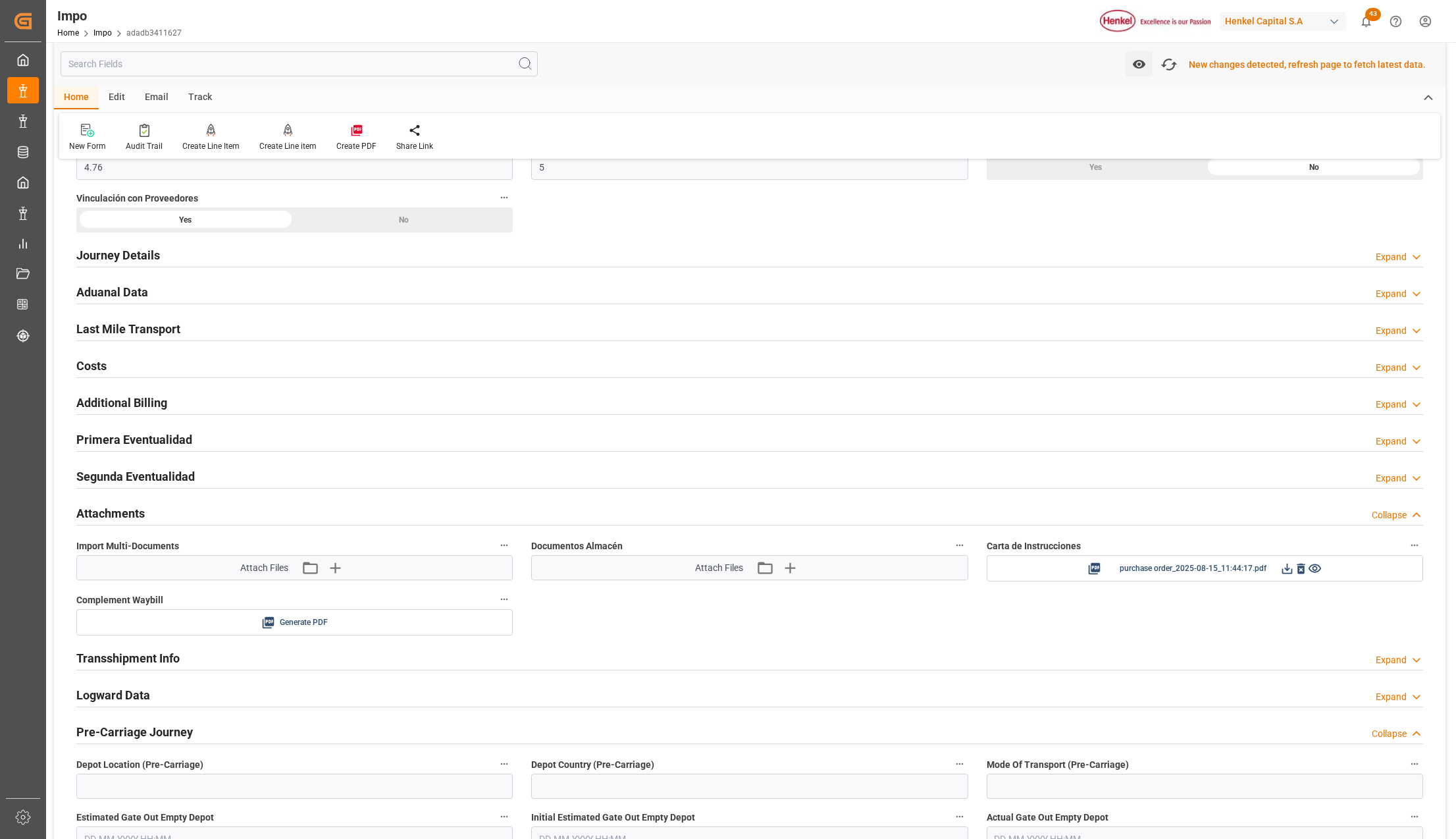
scroll to position [913, 0]
click at [1285, 569] on icon at bounding box center [1287, 568] width 14 height 14
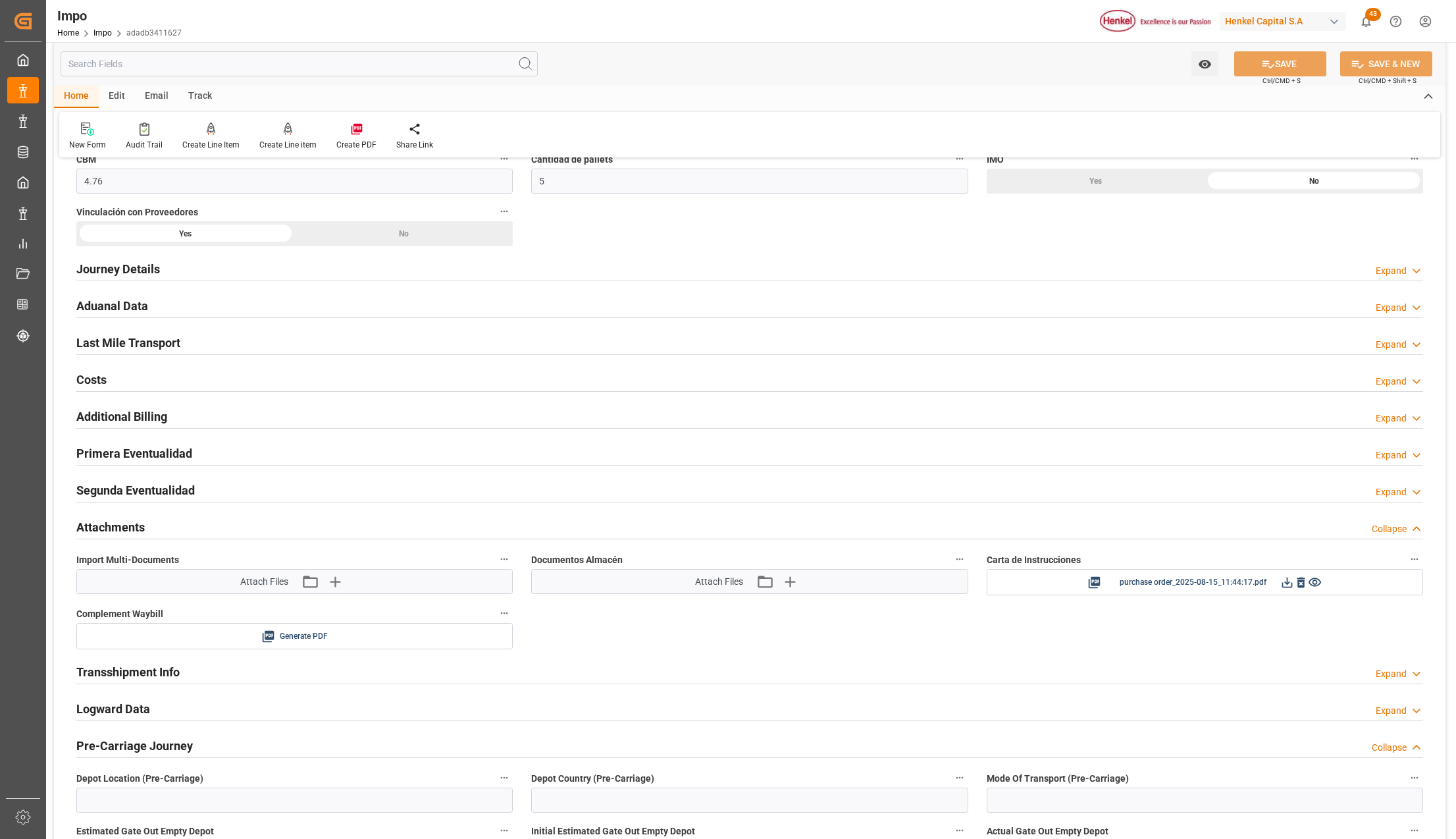
scroll to position [912, 0]
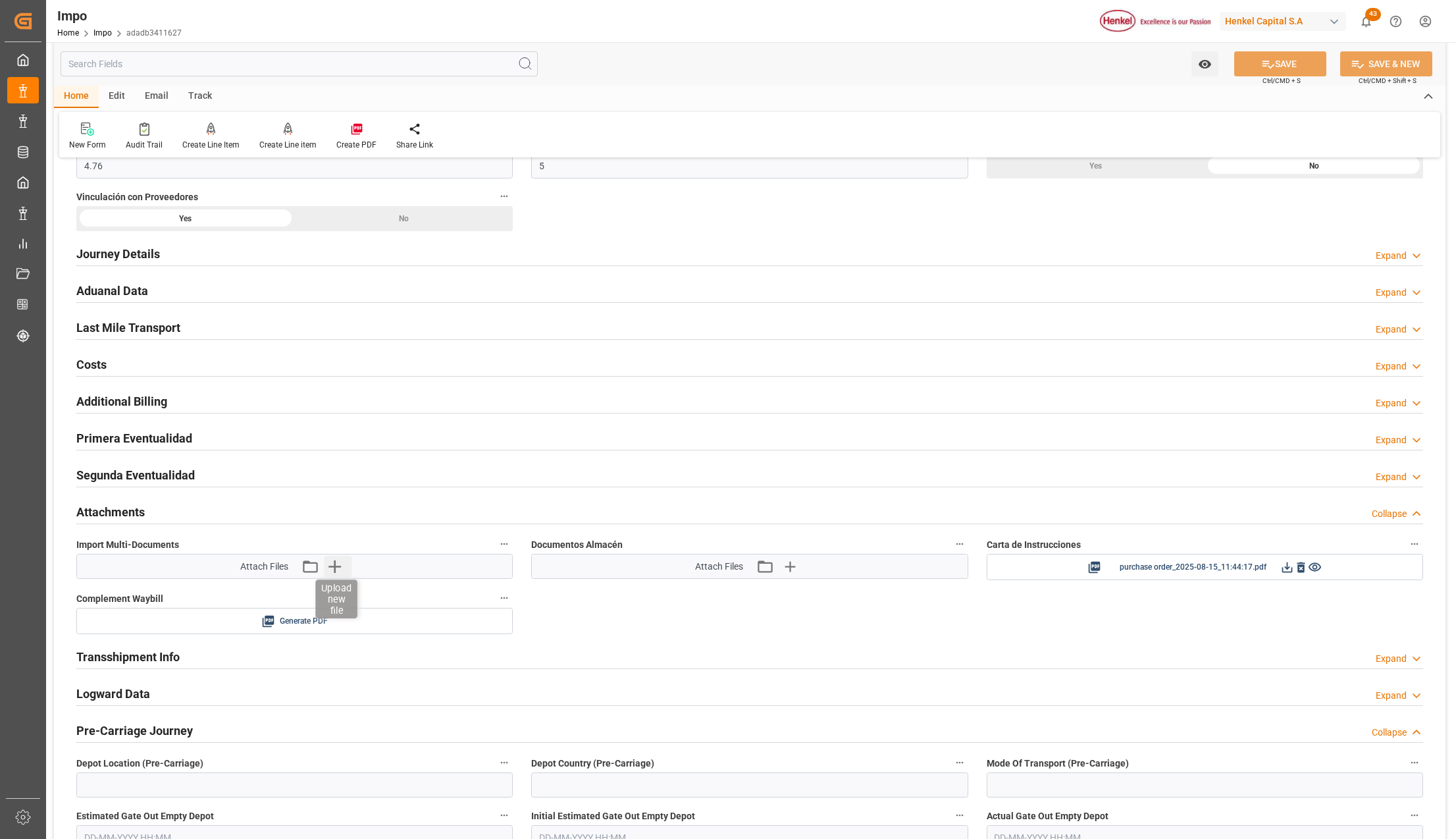
click at [330, 577] on icon "button" at bounding box center [334, 566] width 21 height 21
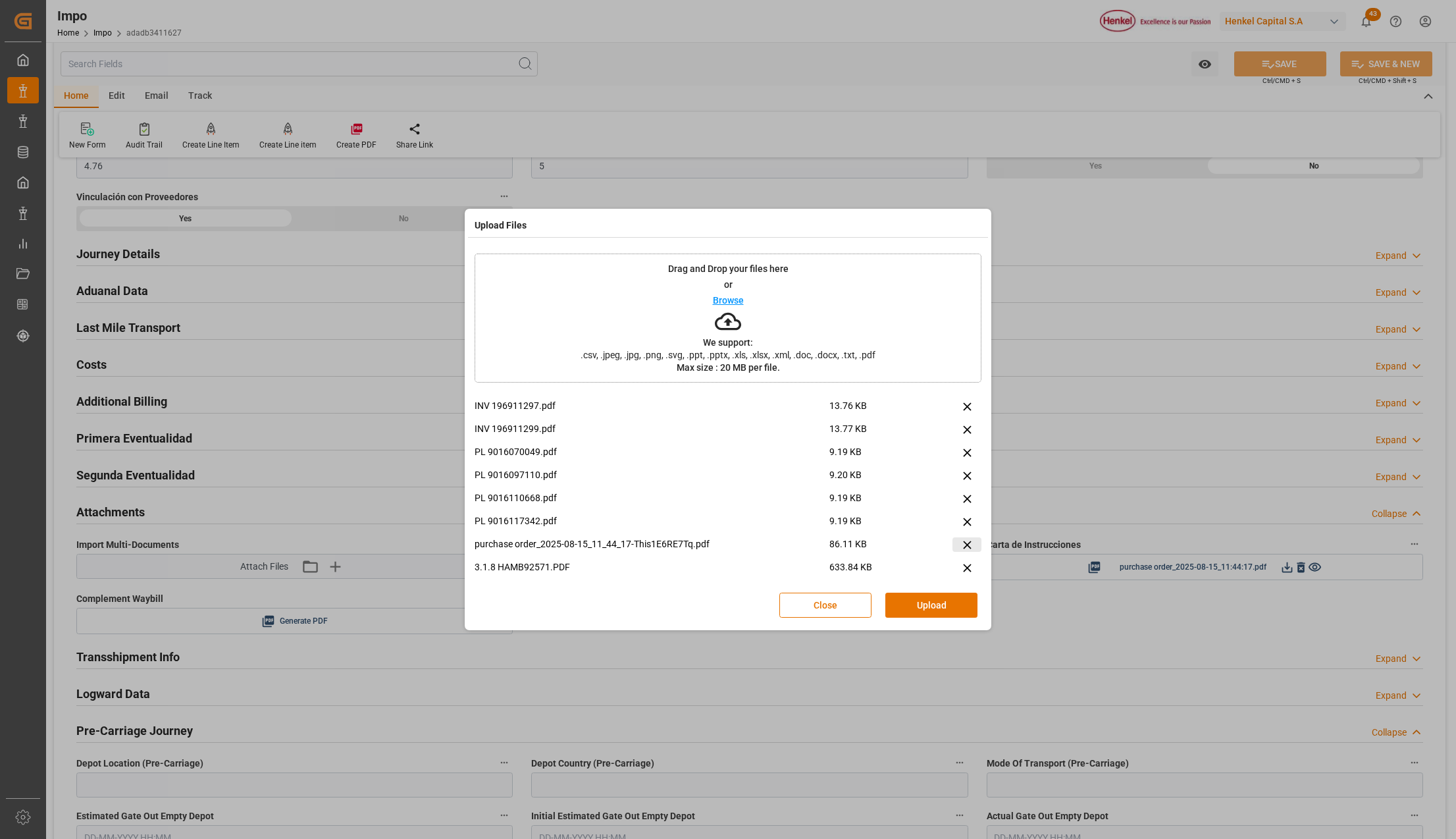
click at [962, 546] on icon at bounding box center [967, 545] width 14 height 14
click at [953, 600] on button "Upload" at bounding box center [931, 605] width 92 height 25
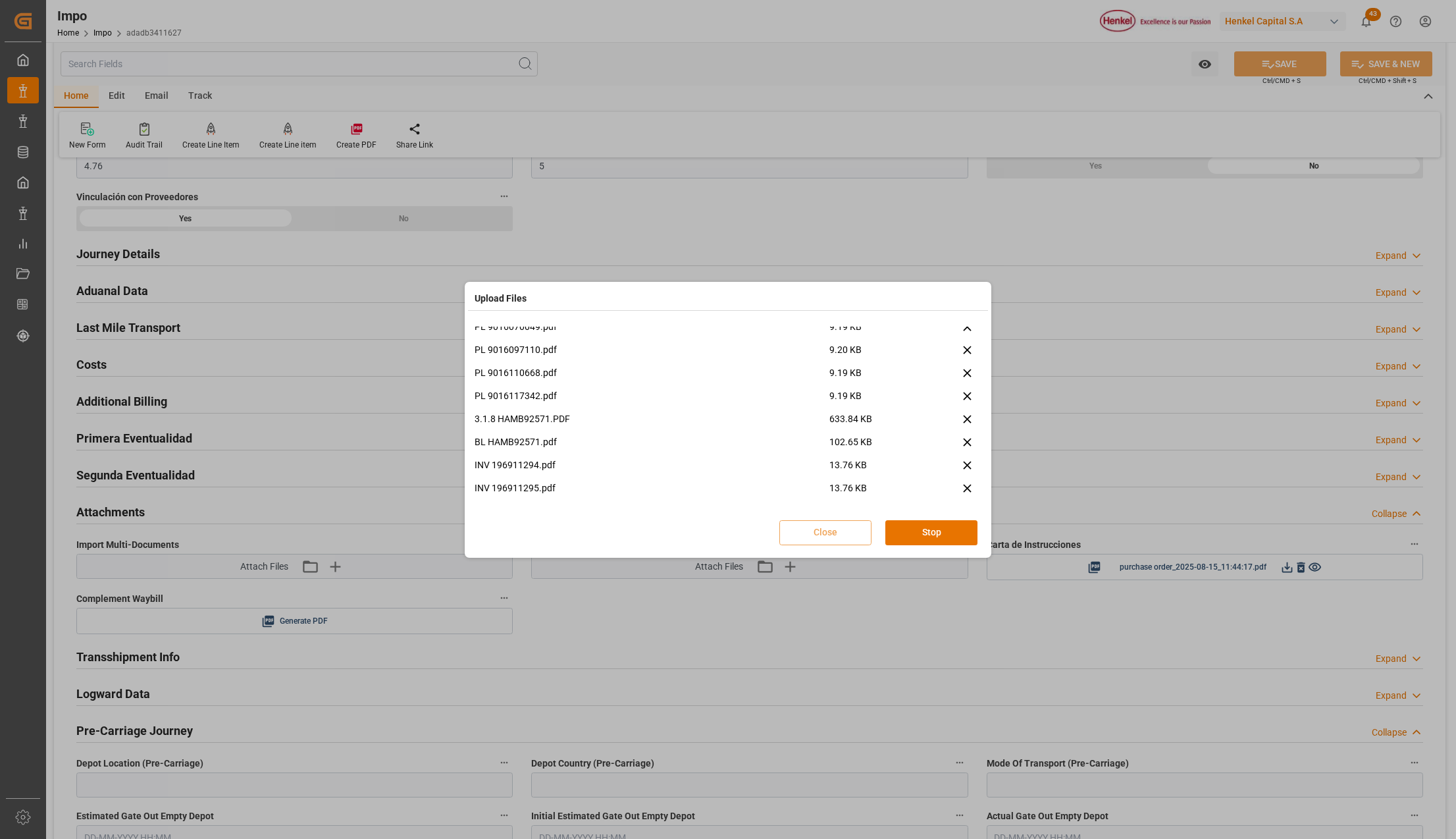
scroll to position [55, 0]
click at [941, 524] on button "Done" at bounding box center [931, 532] width 92 height 25
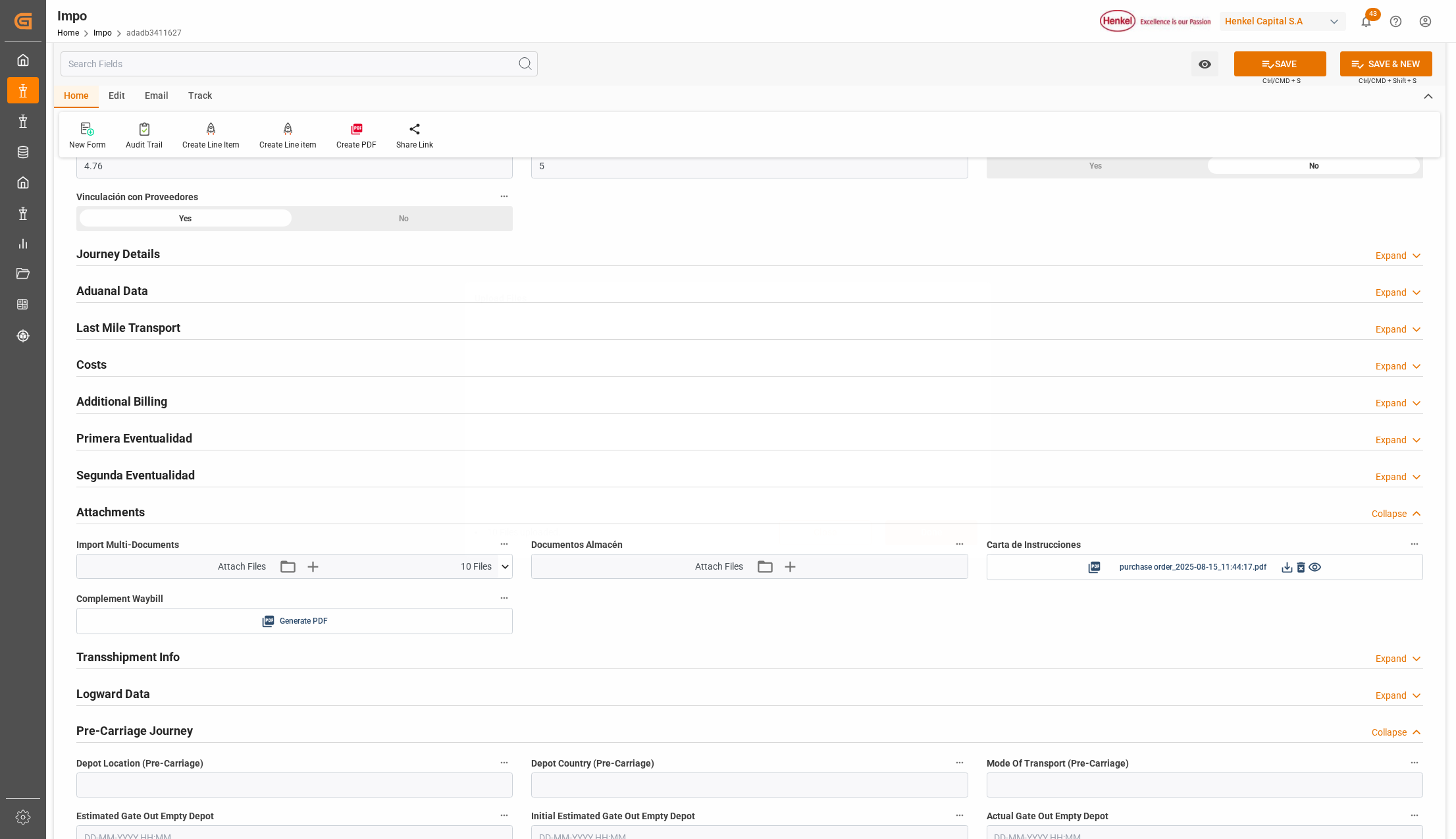
scroll to position [0, 0]
click at [1269, 69] on div "Upload Files 10 Files uploaded. Close Done" at bounding box center [728, 420] width 1456 height 839
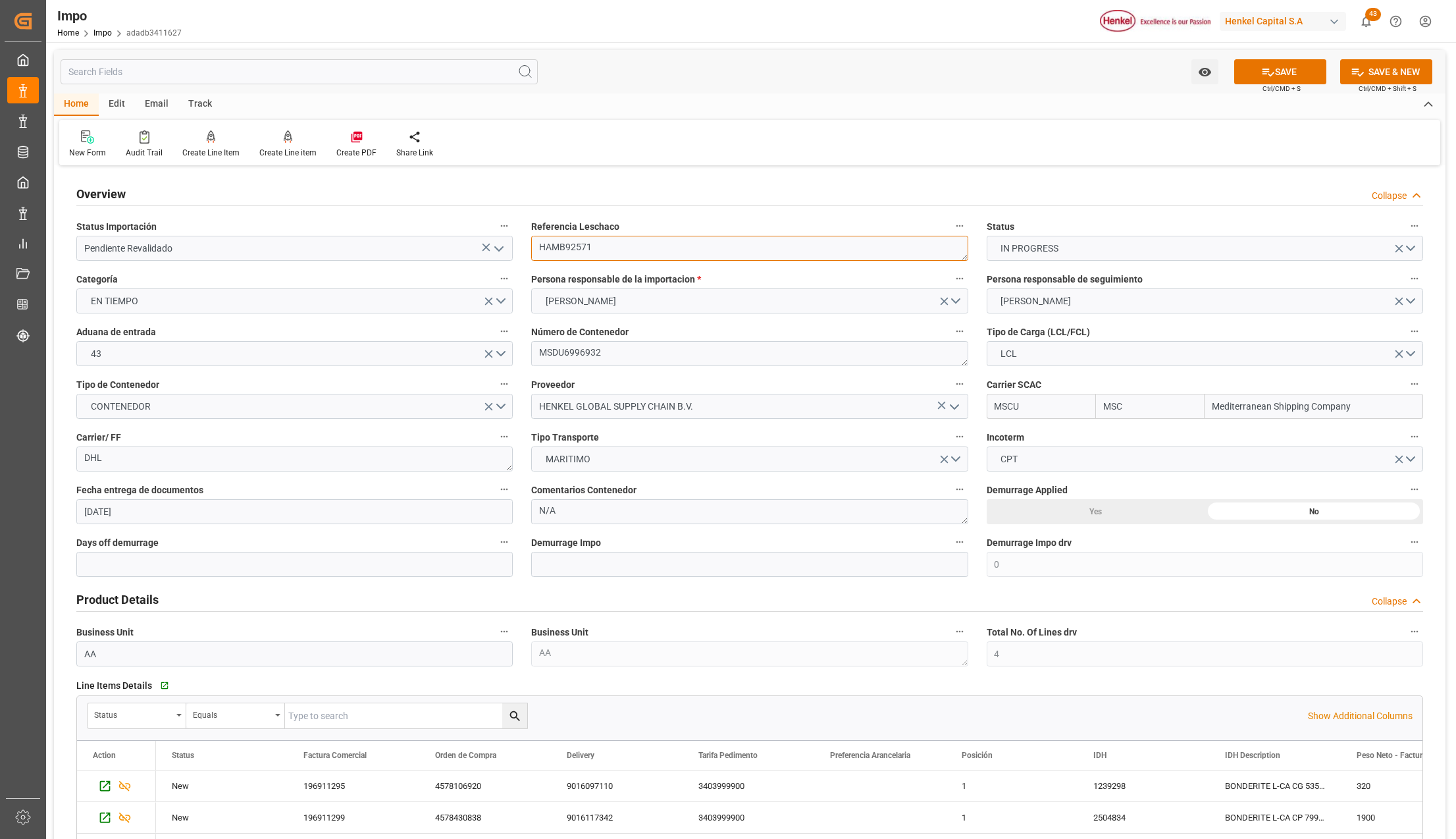
click at [558, 246] on textarea "HAMB92571" at bounding box center [750, 248] width 436 height 25
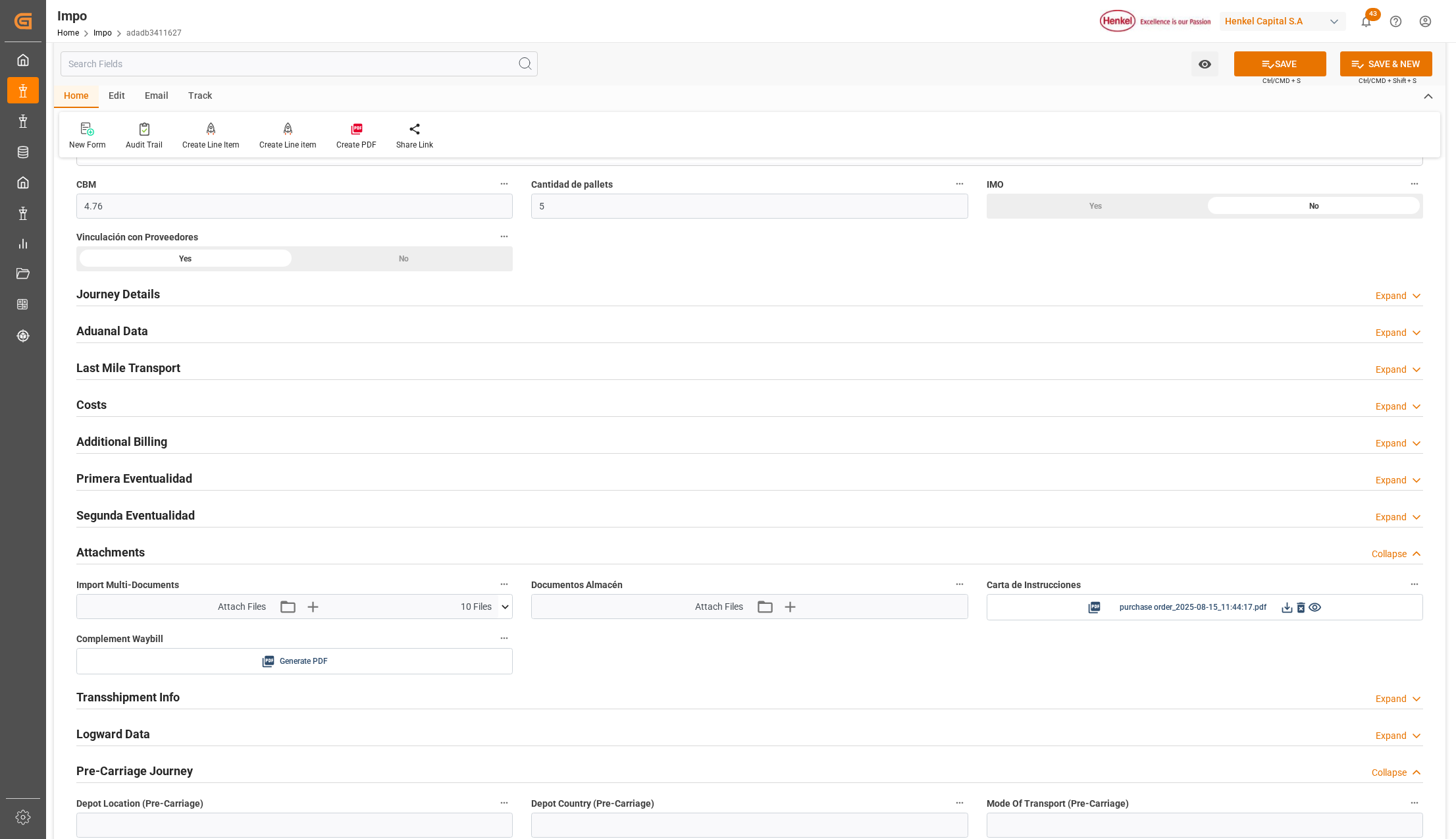
scroll to position [877, 0]
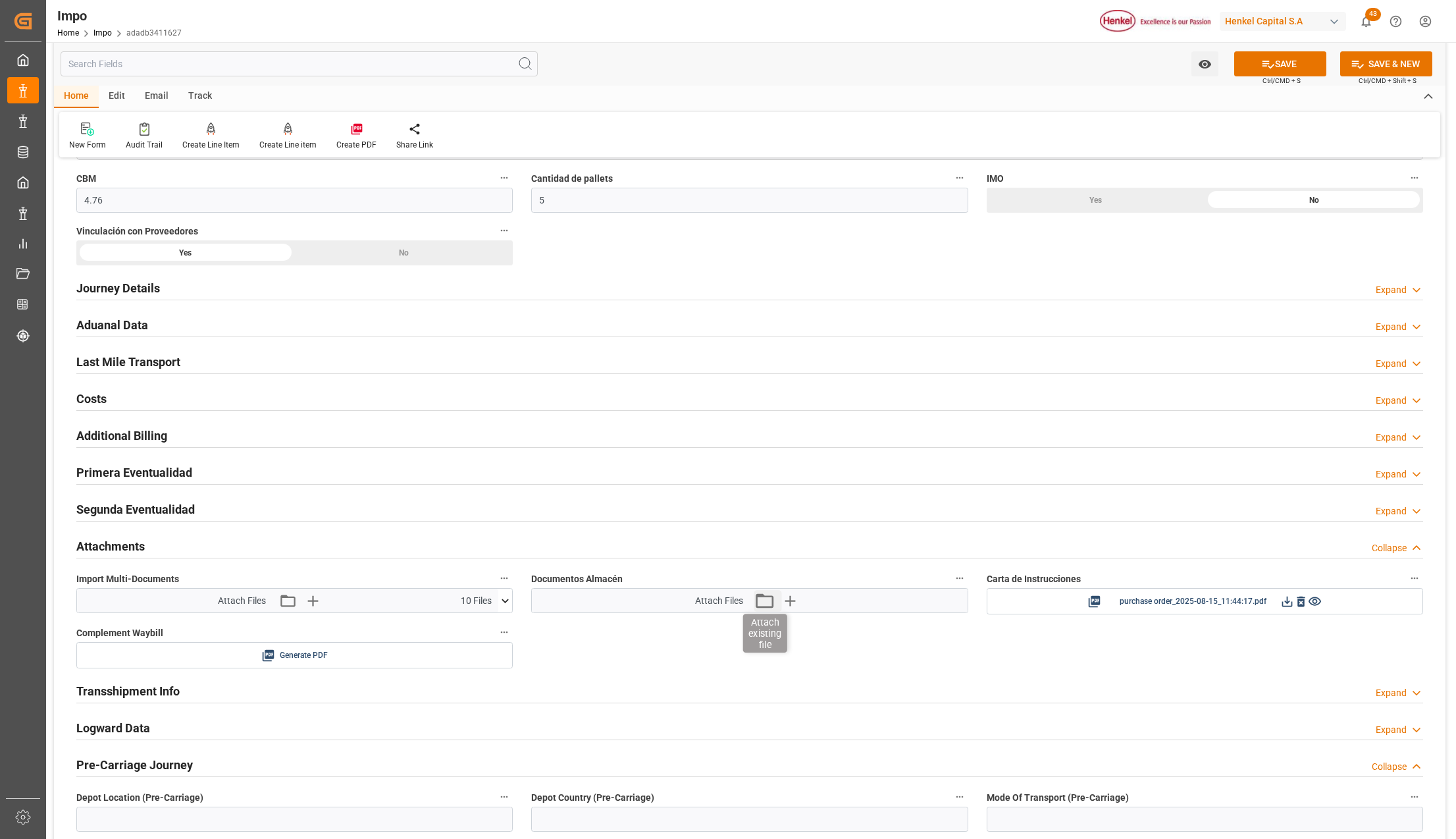
click at [775, 603] on icon "button" at bounding box center [764, 600] width 21 height 21
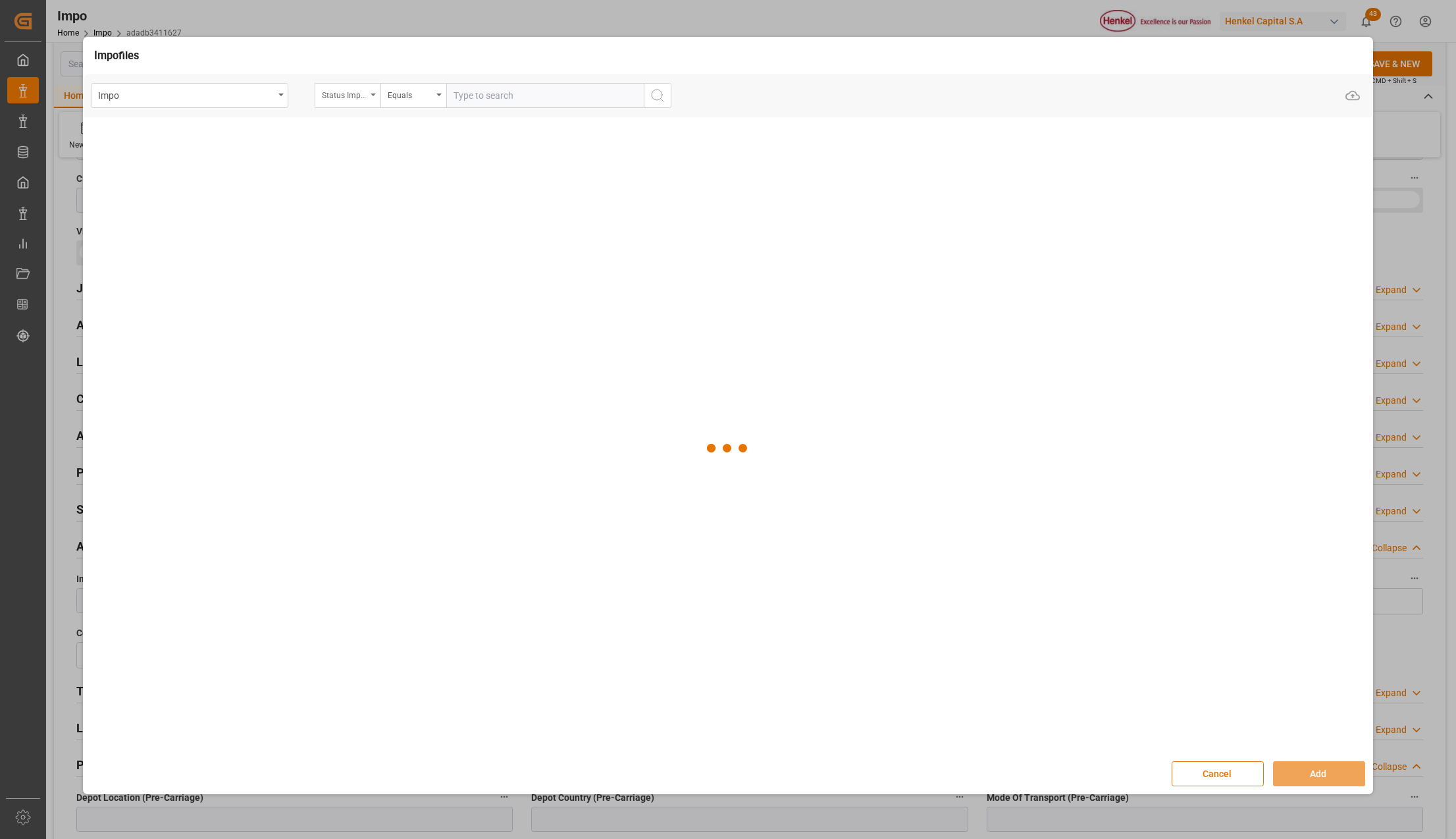
click at [372, 95] on icon "open menu" at bounding box center [373, 95] width 5 height 3
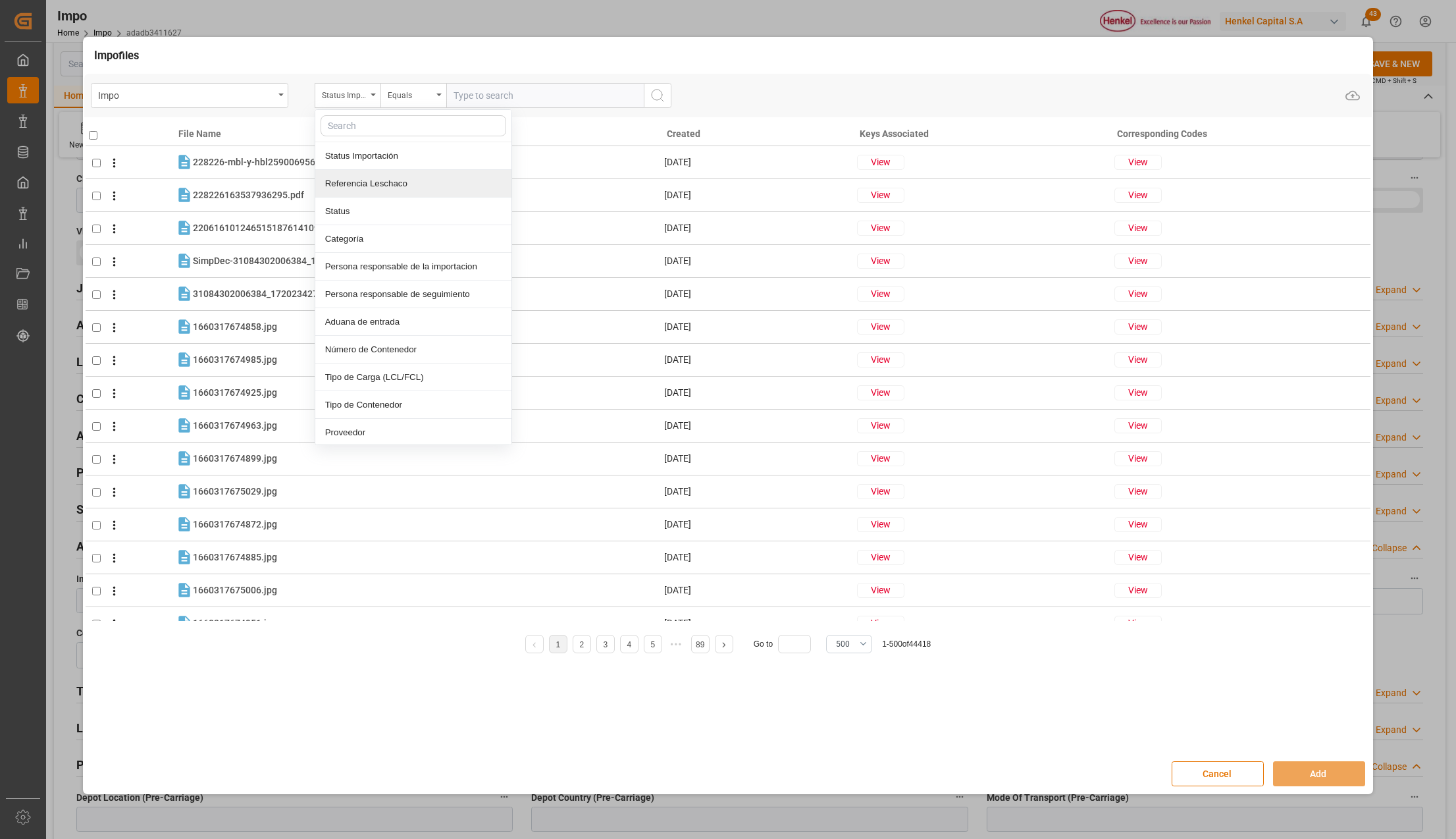
click at [359, 186] on div "Referencia Leschaco" at bounding box center [414, 184] width 196 height 28
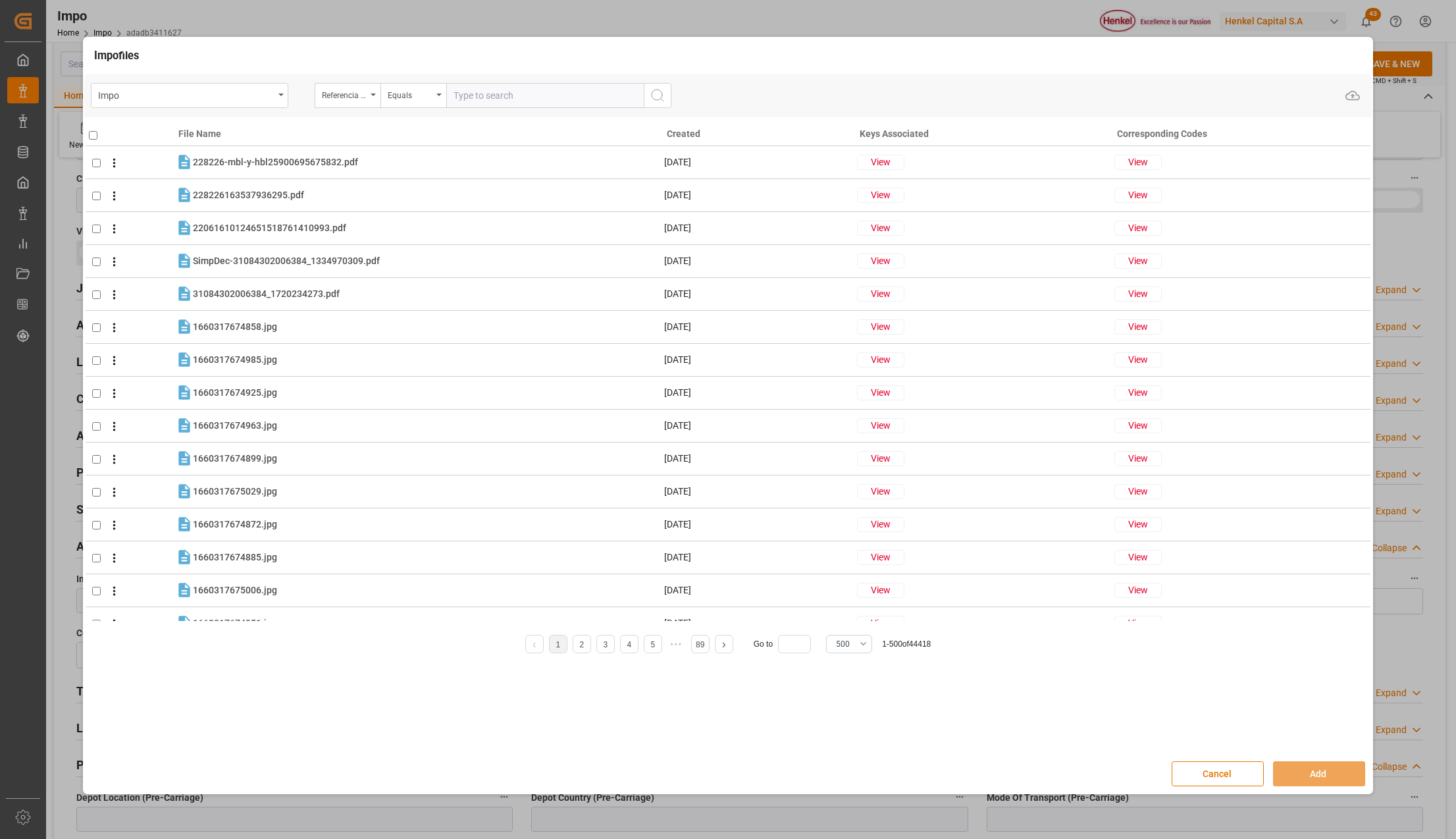
click at [477, 88] on input "text" at bounding box center [545, 96] width 198 height 25
paste input "HAMB92571"
type input "HAMB92571"
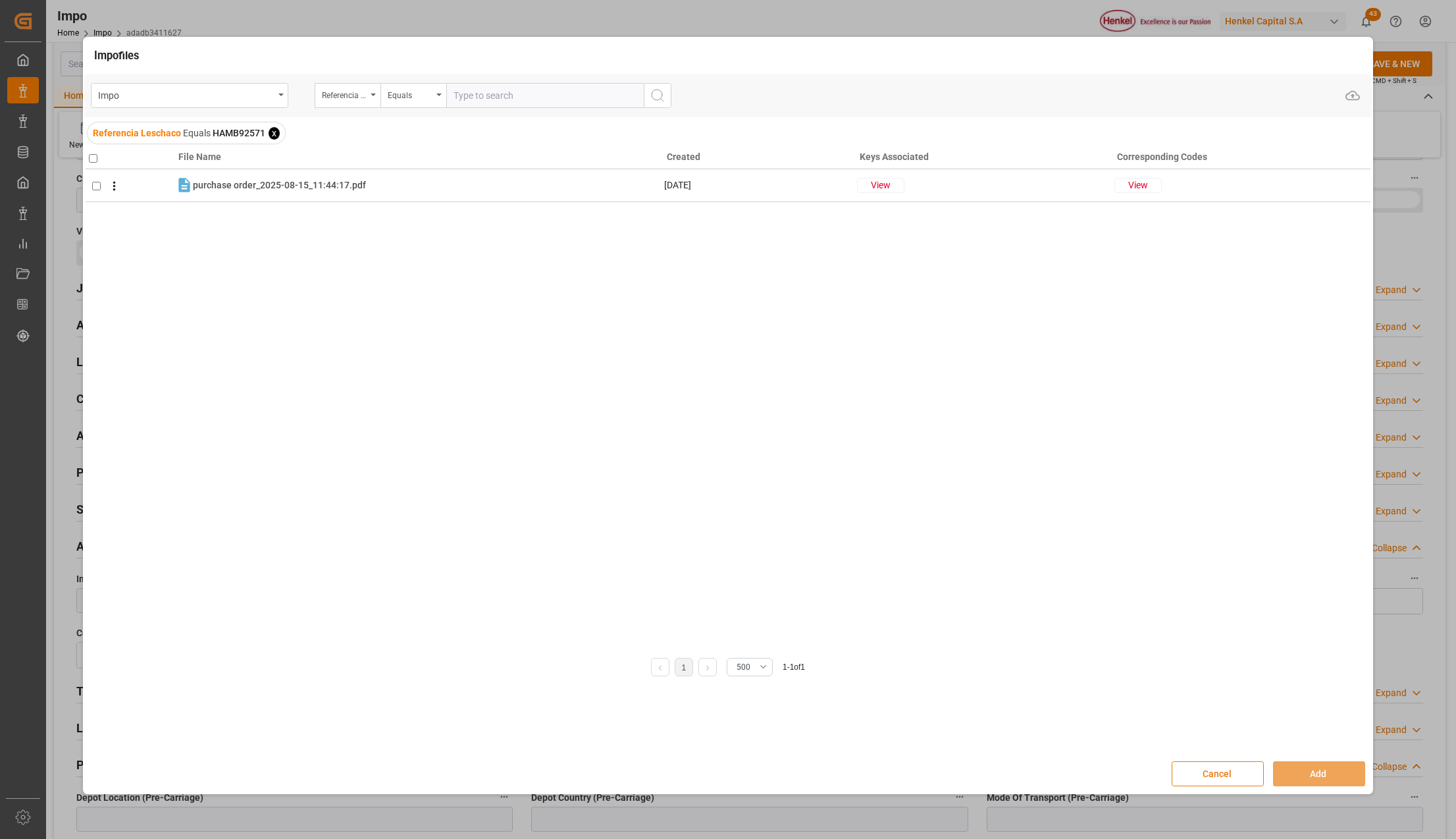
click at [1231, 762] on button "Cancel" at bounding box center [1217, 773] width 92 height 25
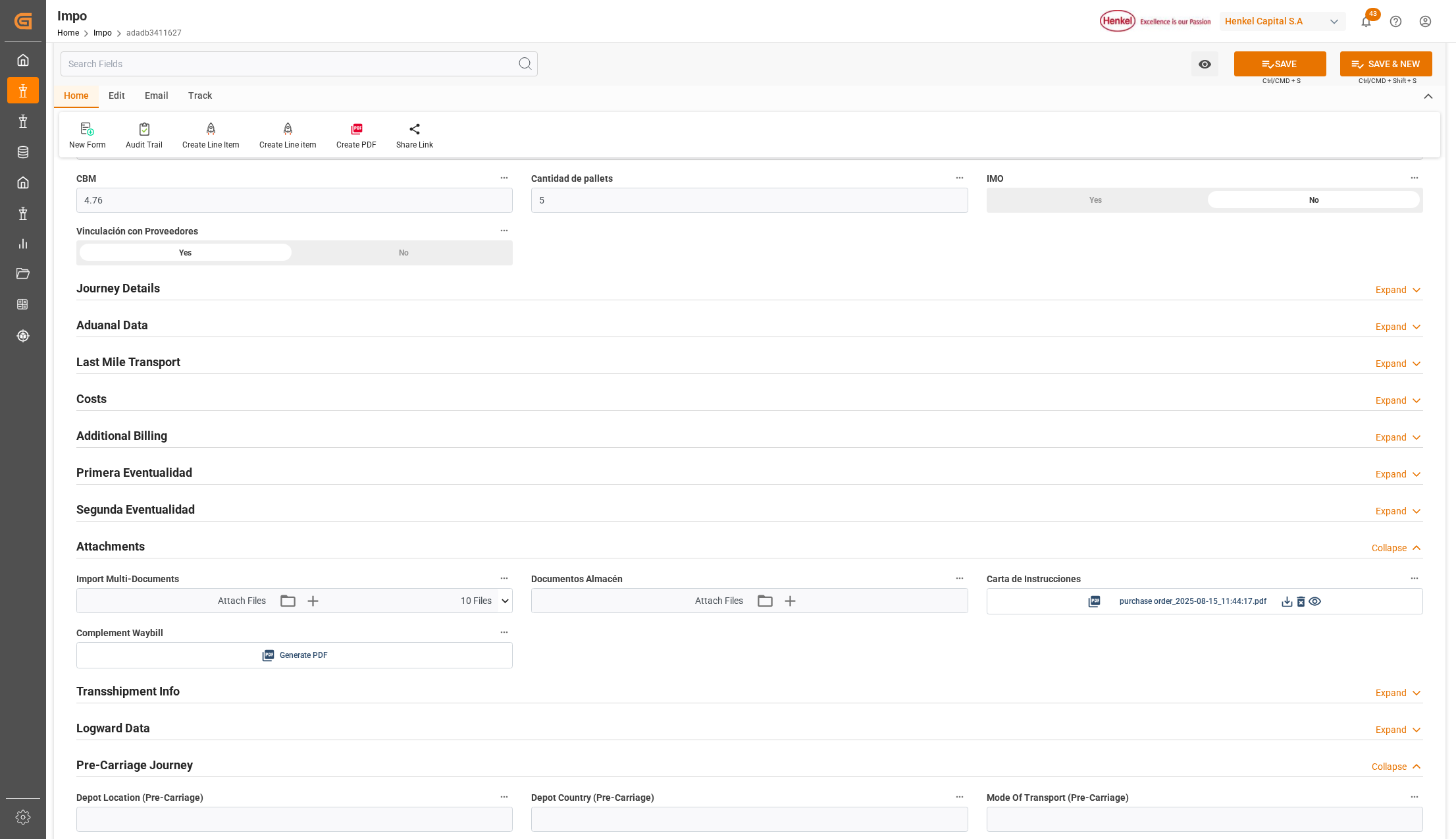
click at [1254, 66] on button "SAVE" at bounding box center [1280, 64] width 92 height 25
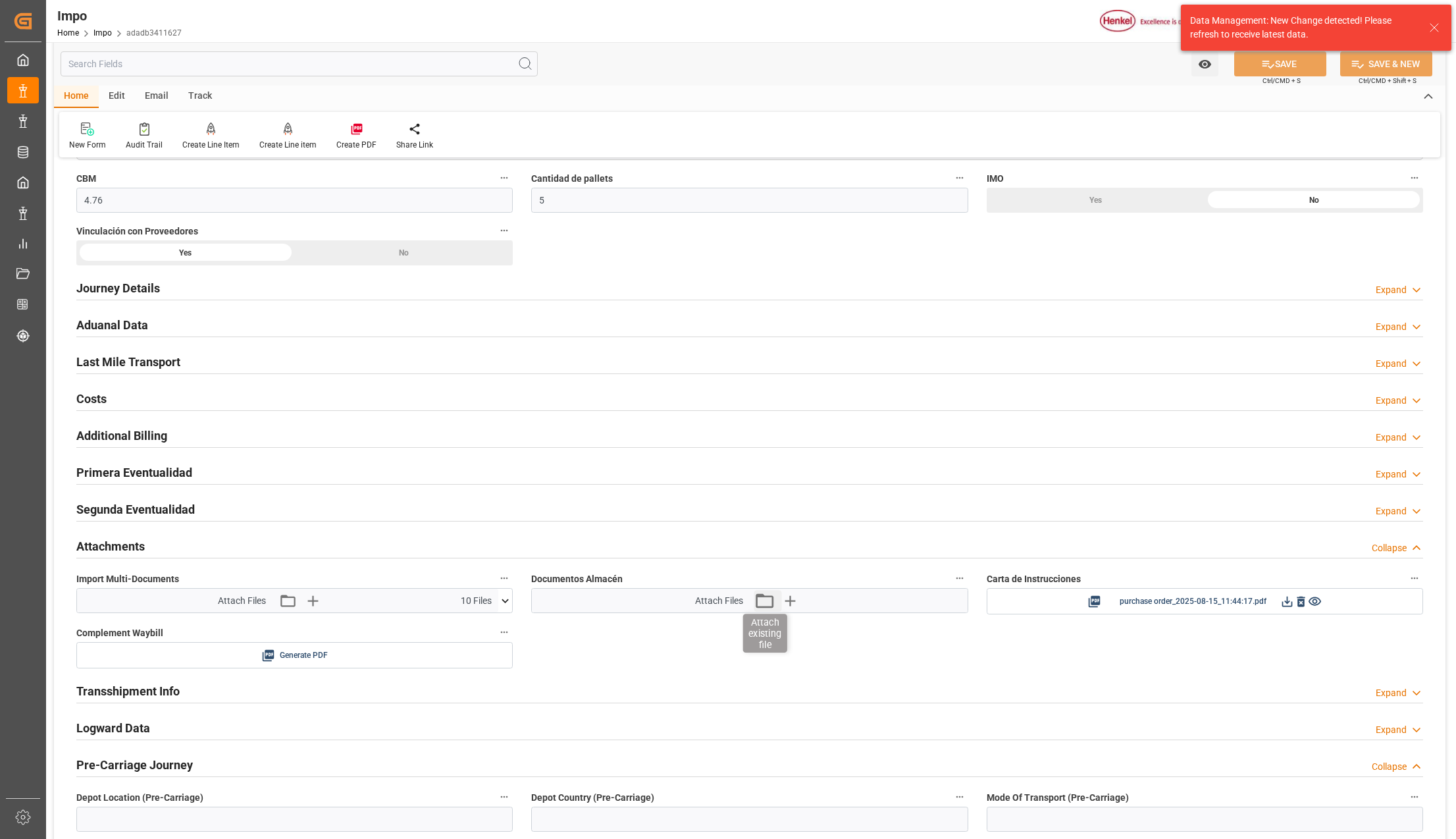
click at [767, 600] on icon "button" at bounding box center [764, 601] width 18 height 15
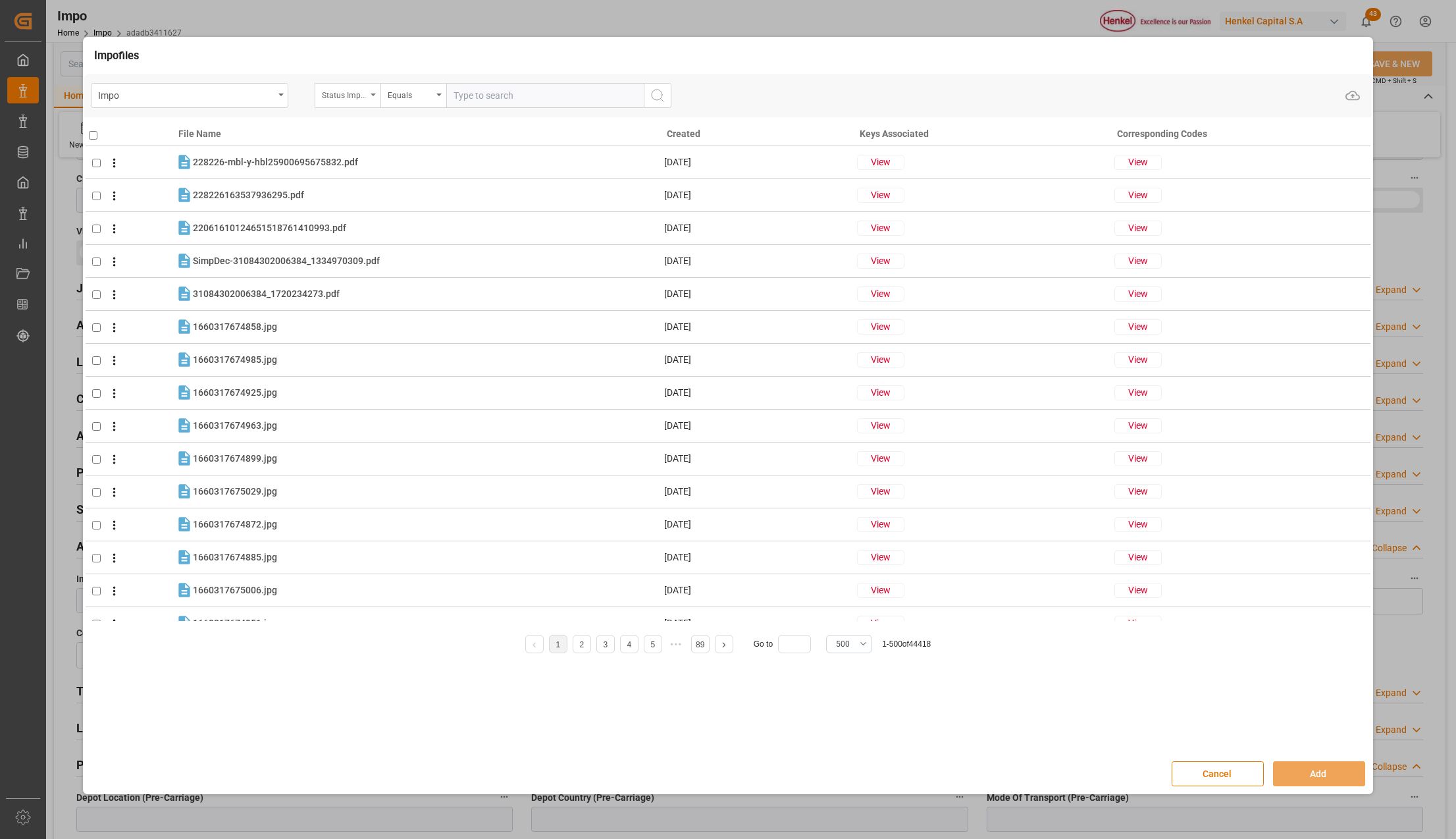
click at [372, 90] on div "Status Importación" at bounding box center [347, 96] width 66 height 25
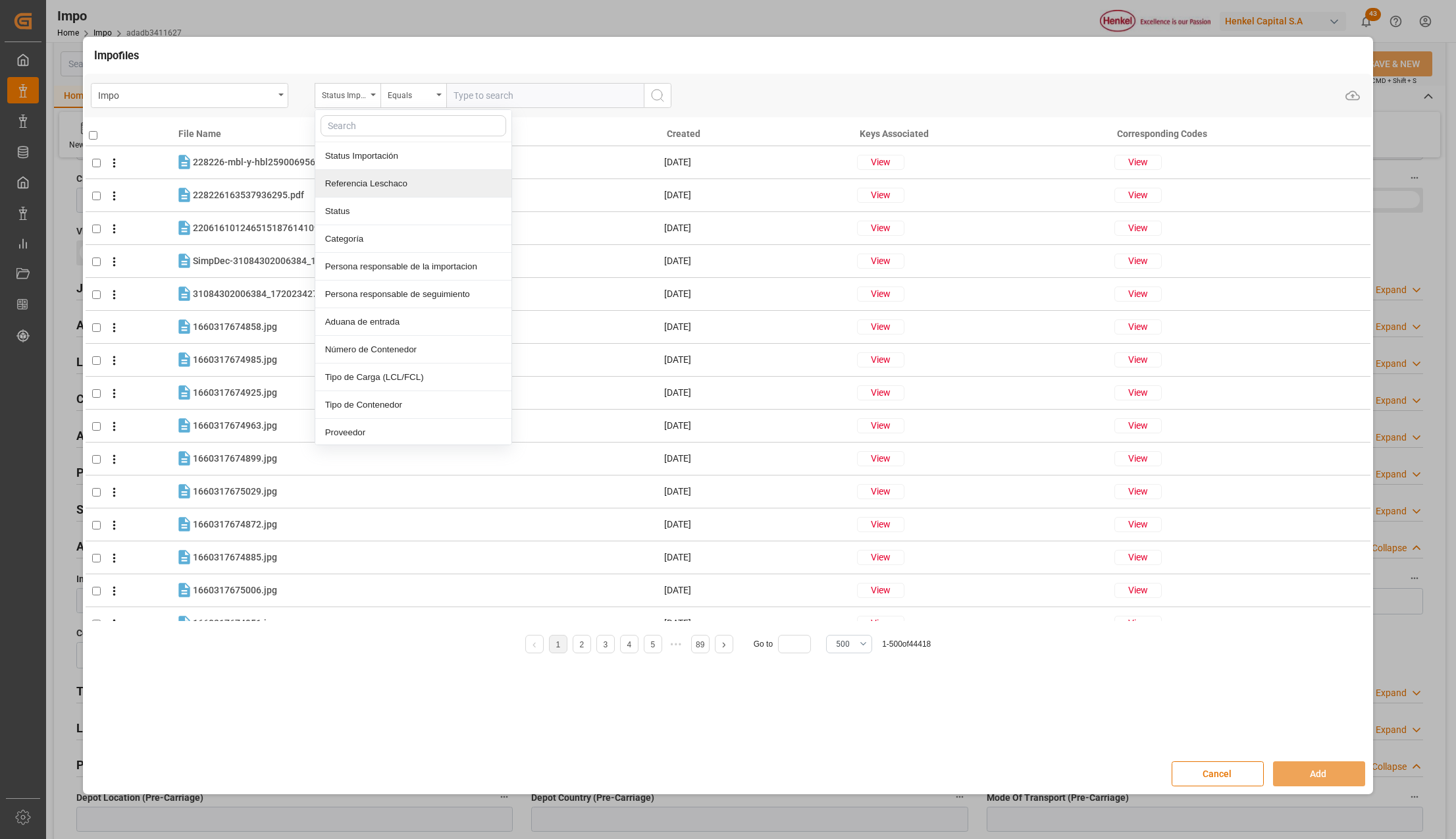
click at [375, 187] on div "Referencia Leschaco" at bounding box center [414, 184] width 196 height 28
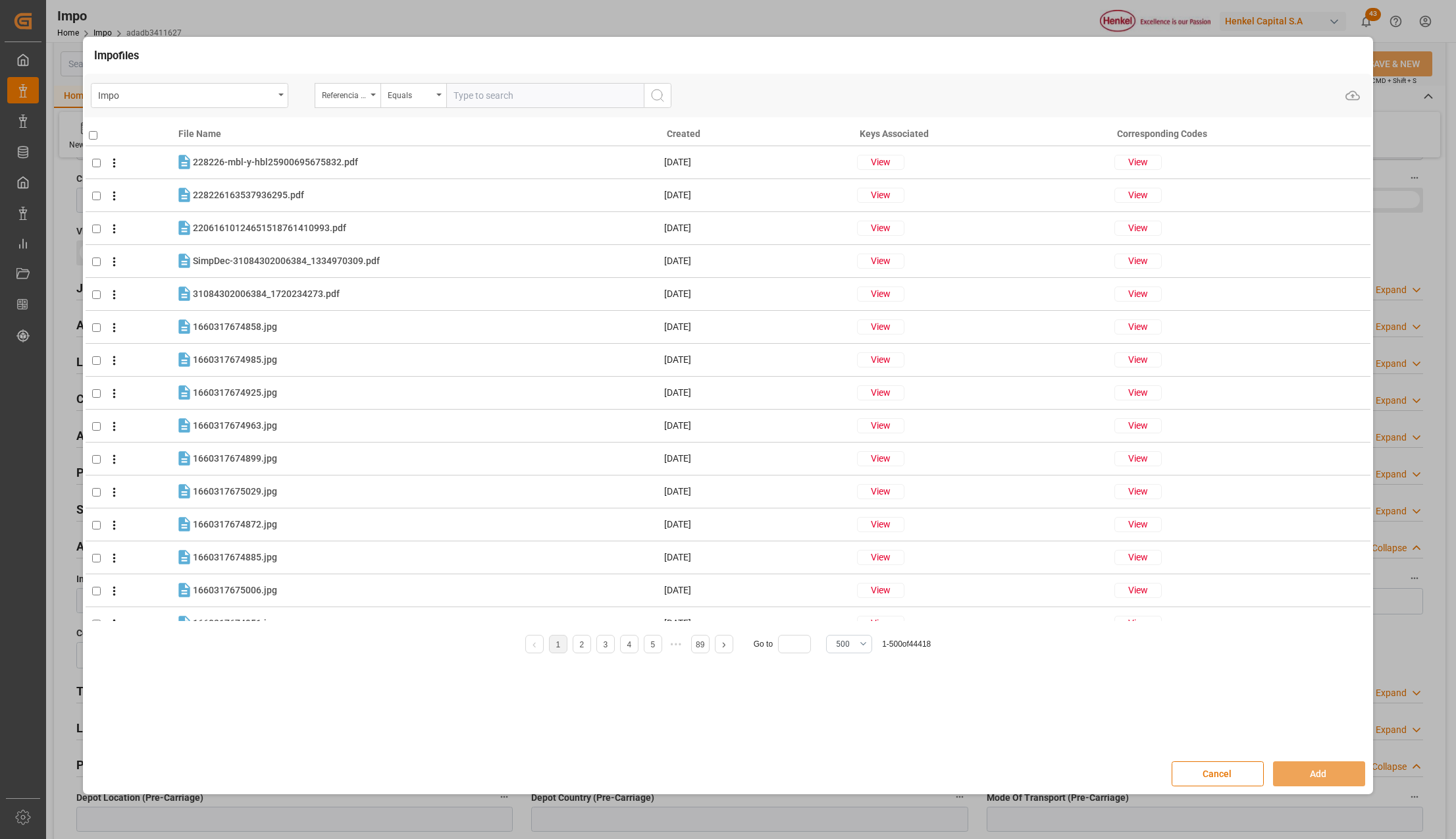
click at [476, 103] on input "text" at bounding box center [545, 96] width 198 height 25
paste input "HAMB92571"
type input "HAMB92571"
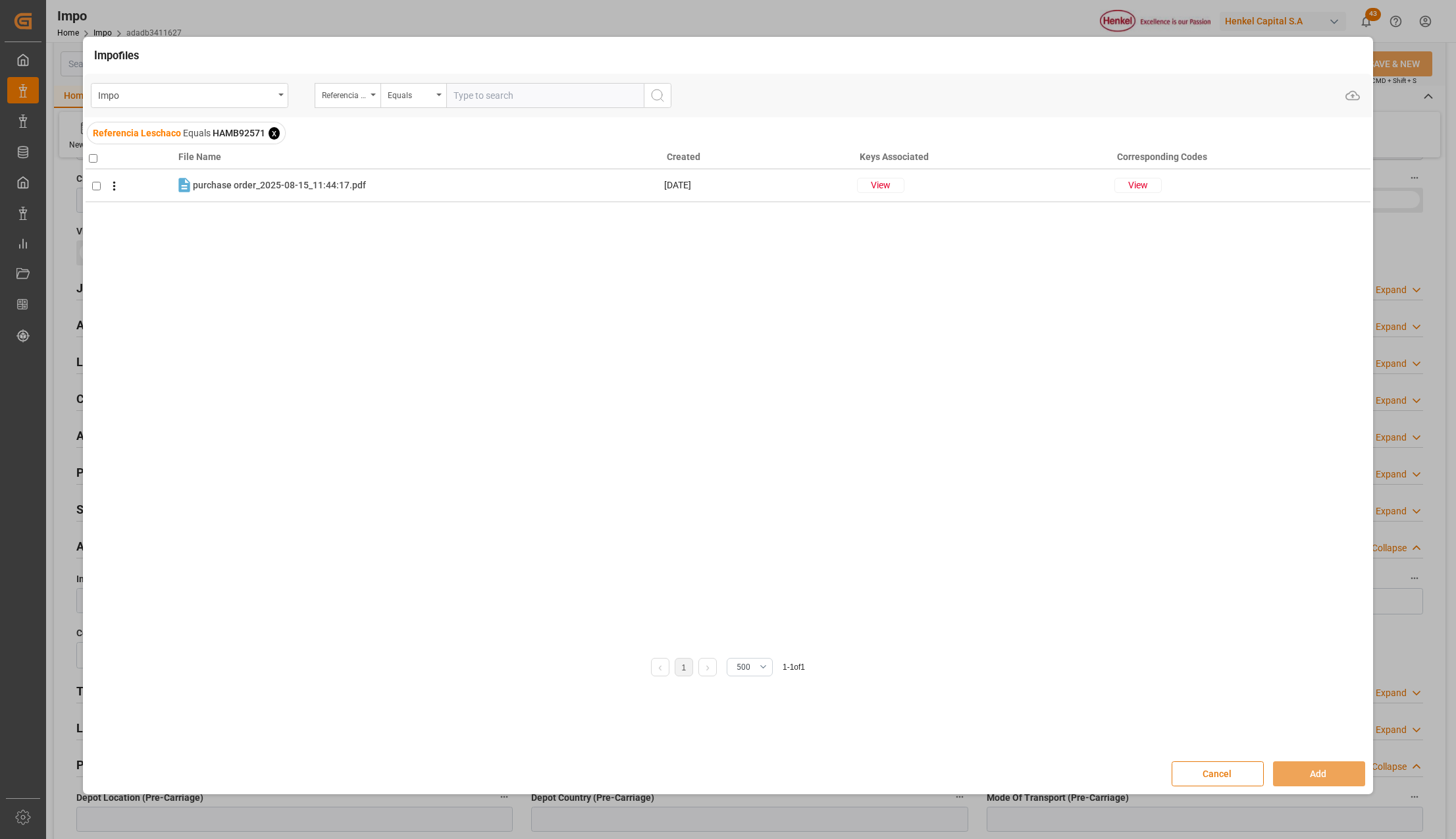
click at [1248, 774] on button "Cancel" at bounding box center [1217, 773] width 92 height 25
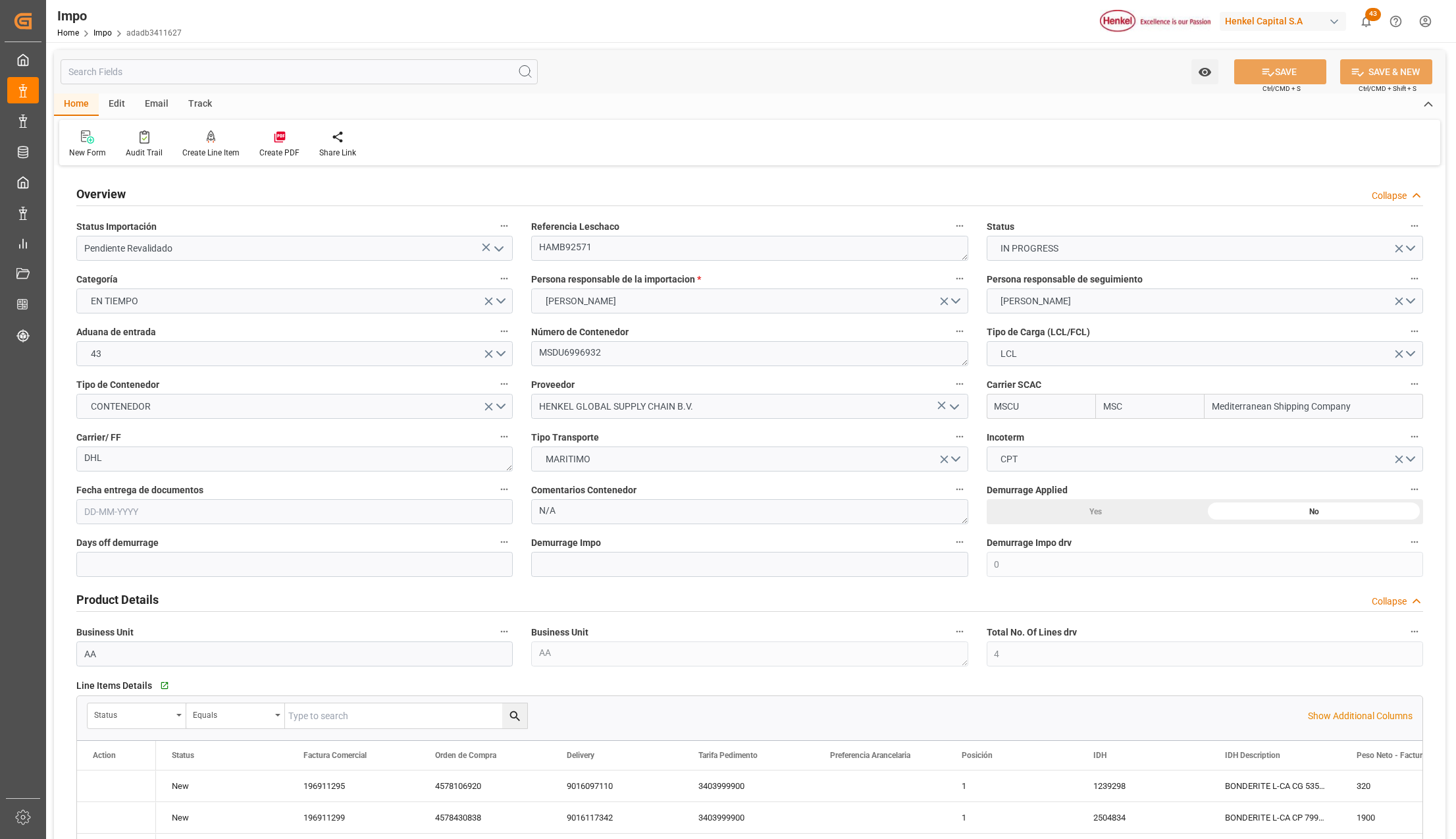
type input "MSC"
type input "Mediterranean Shipping Company"
type input "0"
type input "4"
type input "4.76"
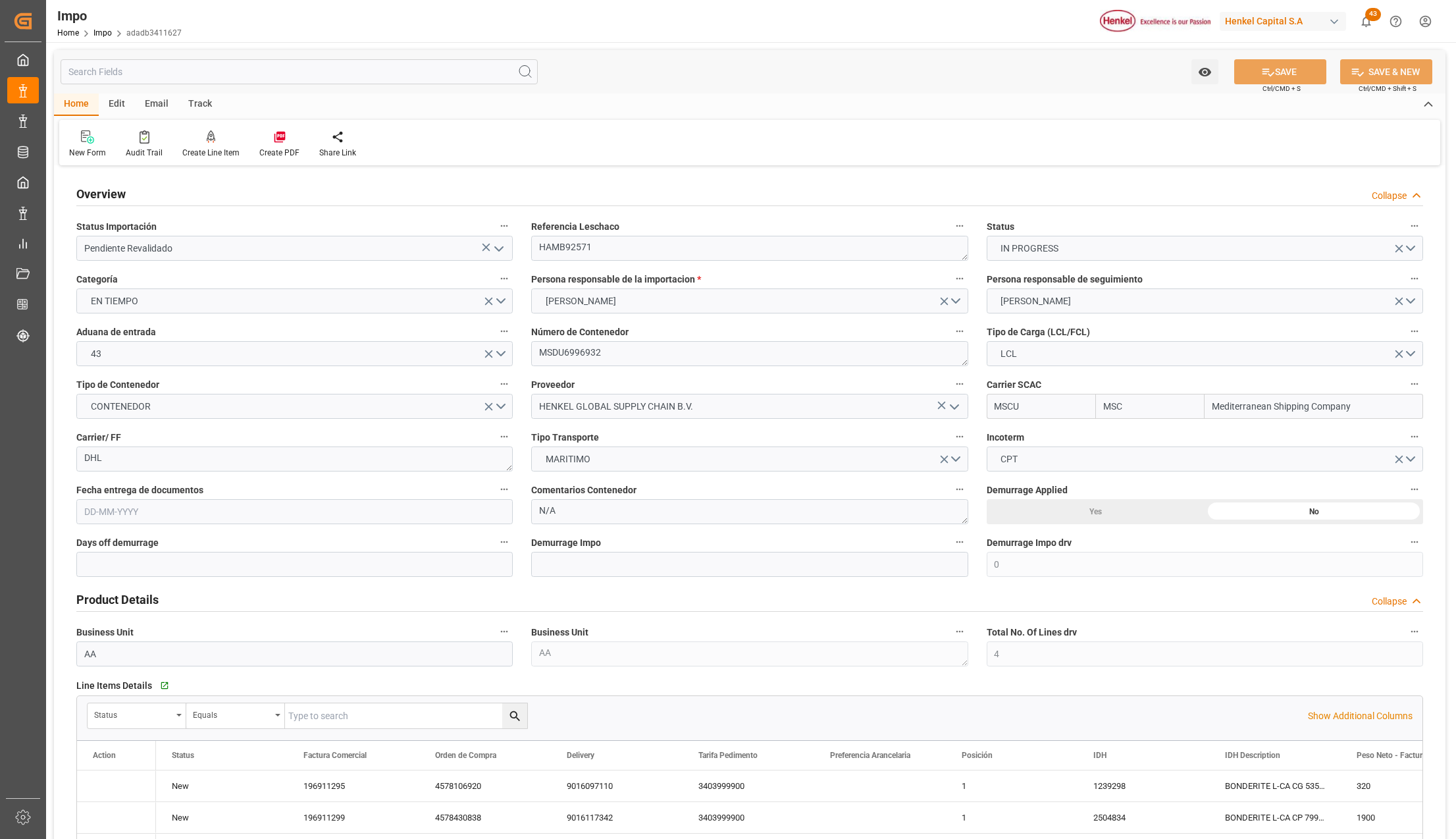
type input "5"
type input "15-08-2025"
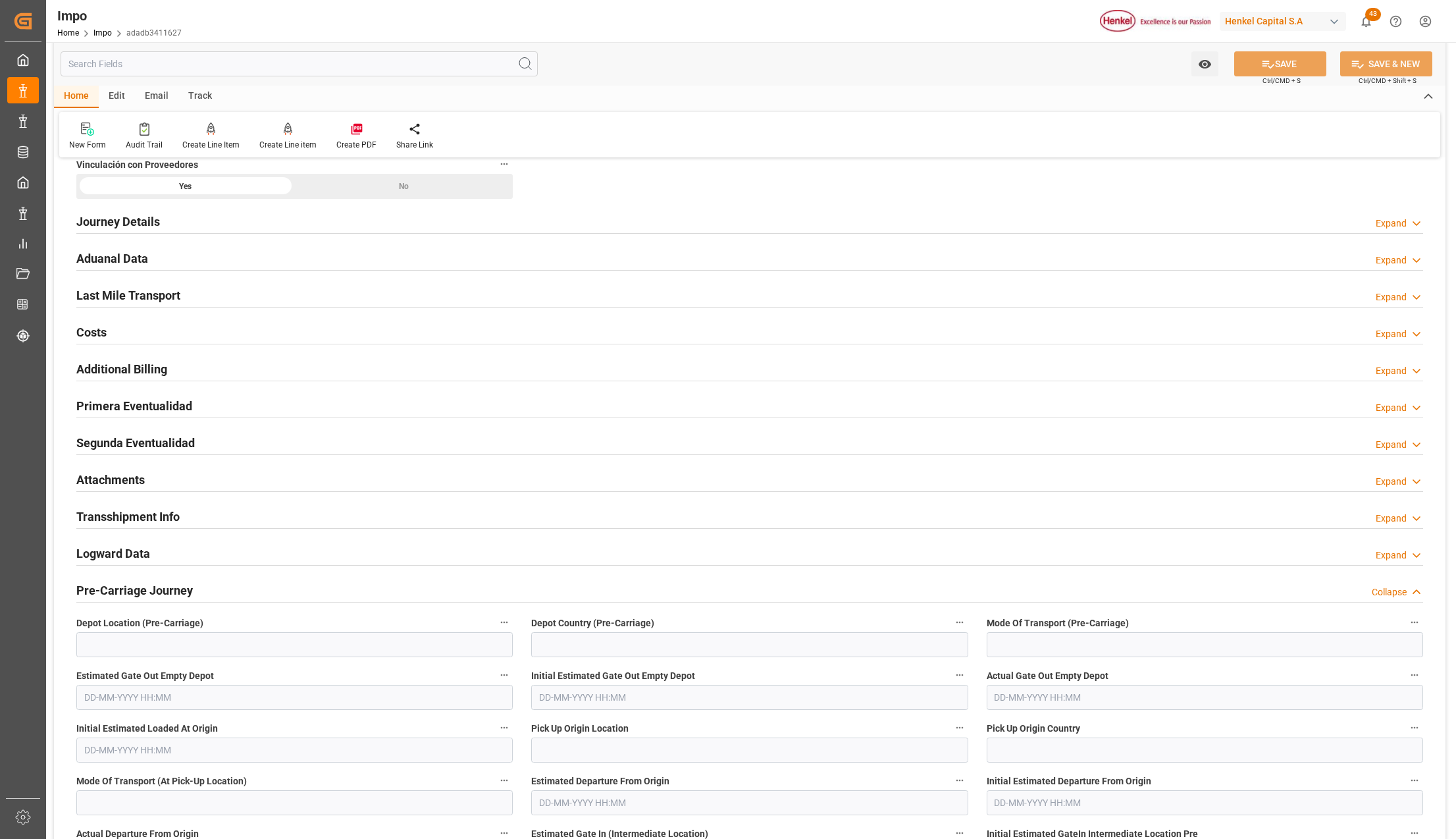
scroll to position [965, 0]
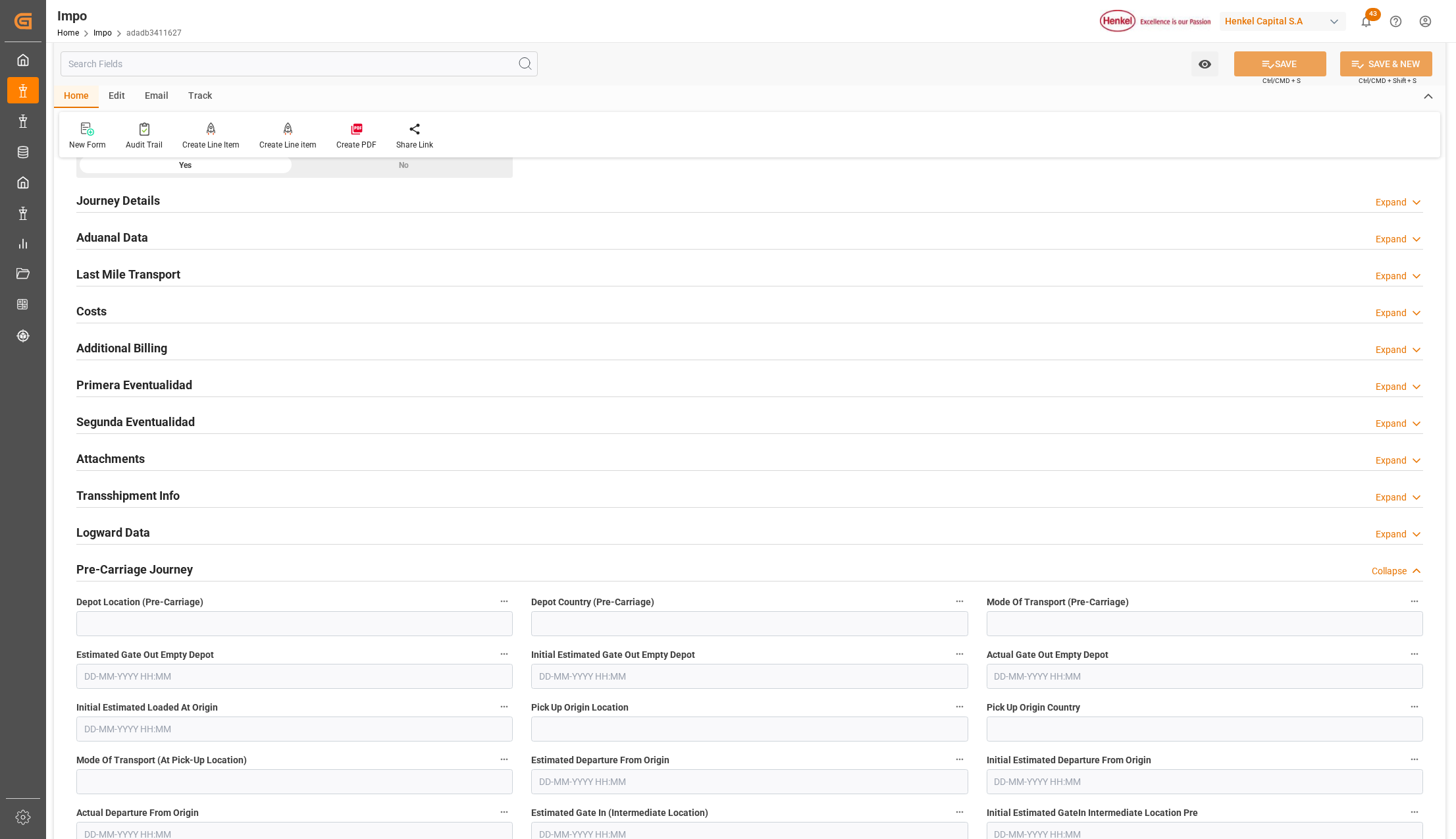
click at [100, 464] on h2 "Attachments" at bounding box center [111, 459] width 69 height 18
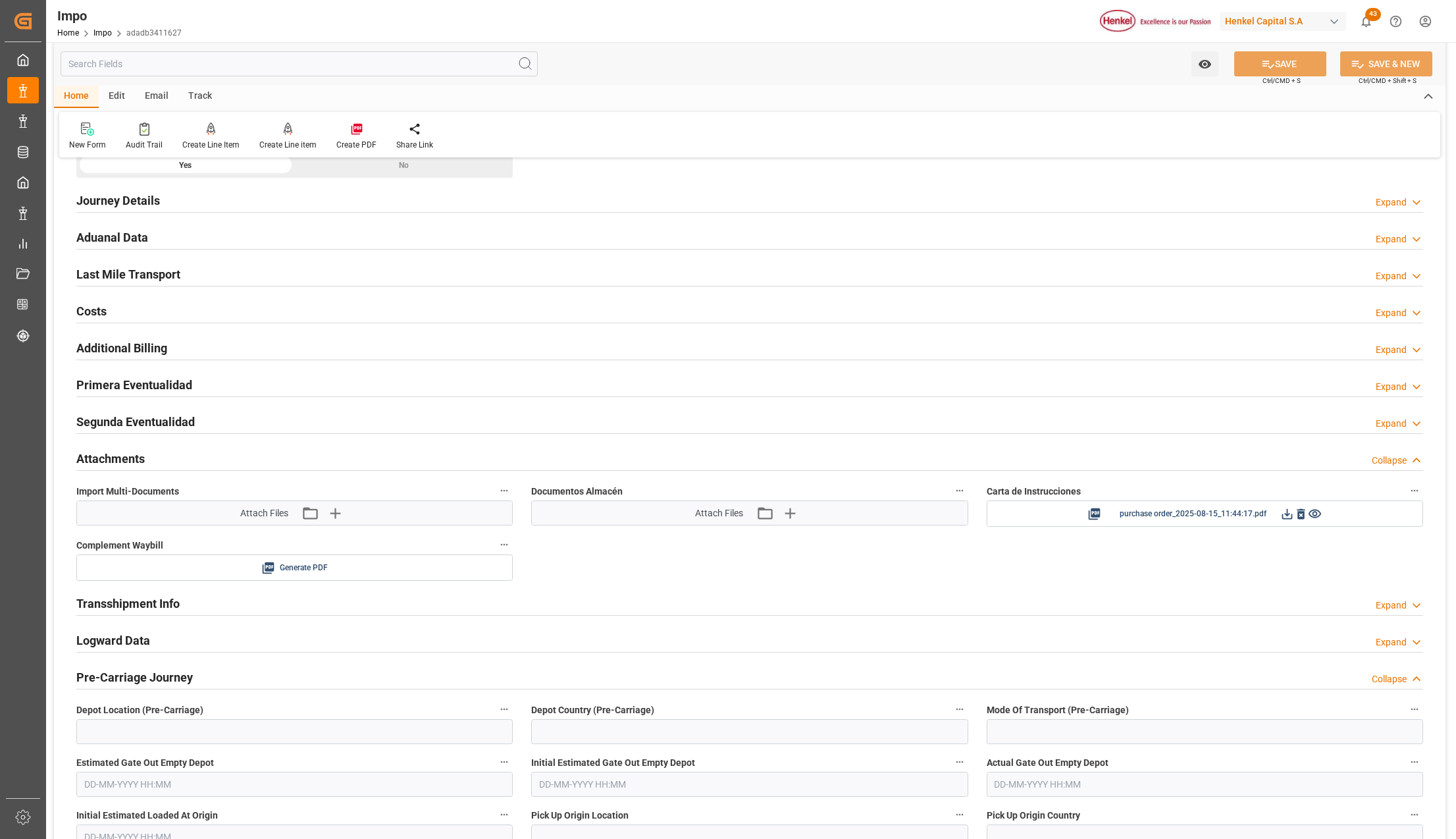
click at [754, 522] on div "Attach Files Attach existing file Upload new file" at bounding box center [750, 513] width 109 height 18
click at [761, 520] on icon "button" at bounding box center [764, 512] width 21 height 21
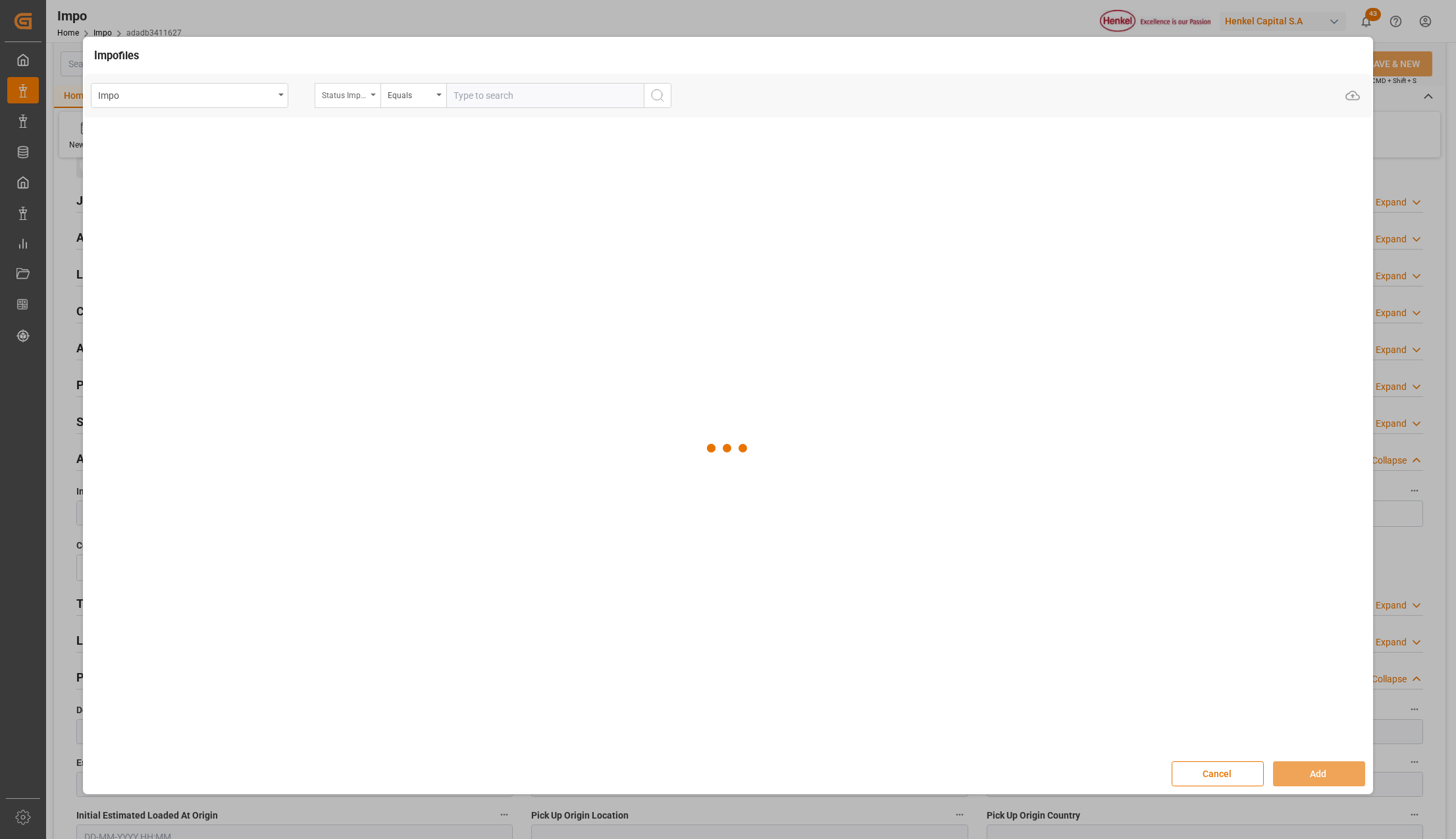
click at [372, 92] on div "Status Importación" at bounding box center [347, 96] width 66 height 25
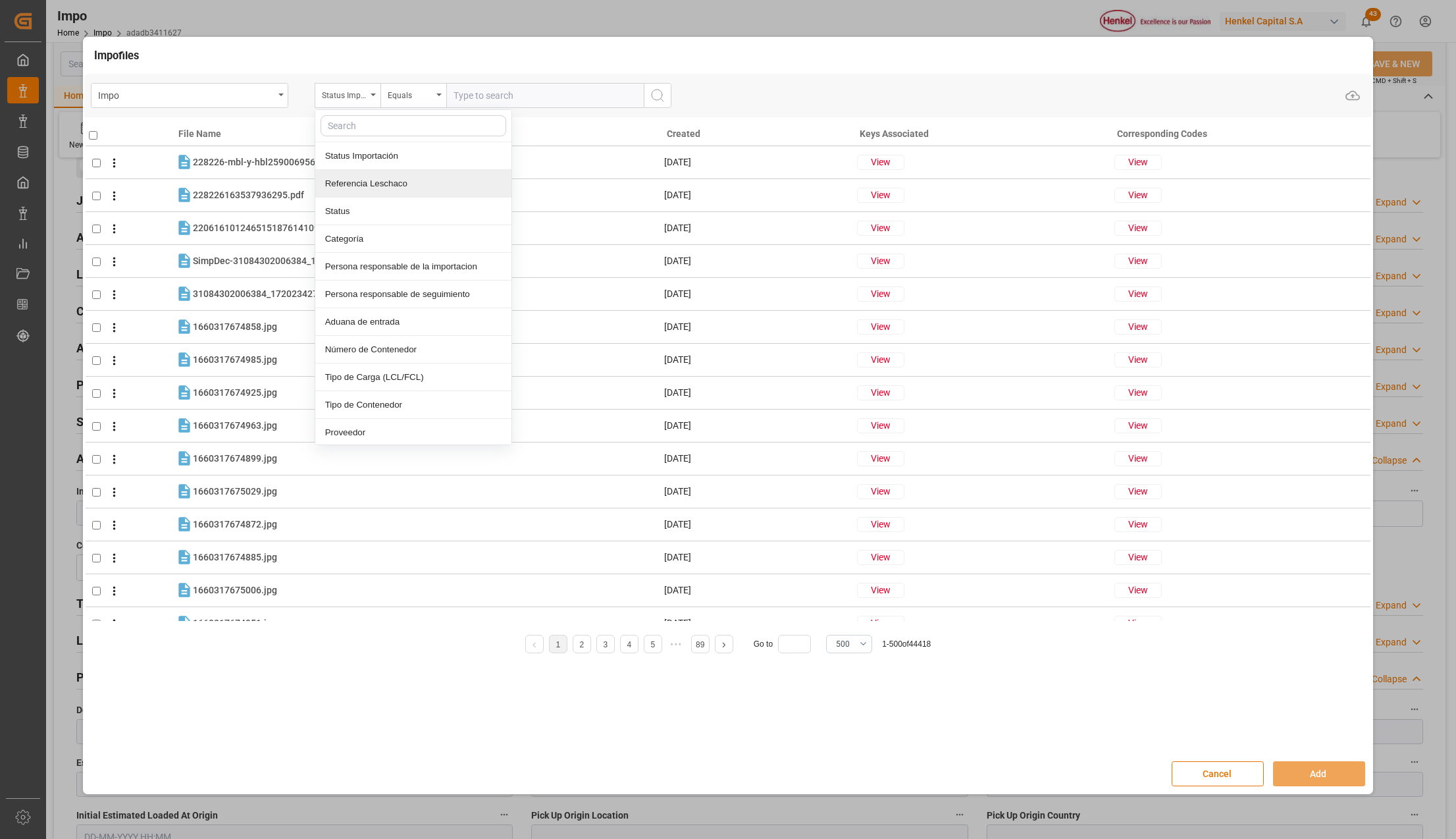
click at [377, 178] on div "Referencia Leschaco" at bounding box center [414, 184] width 196 height 28
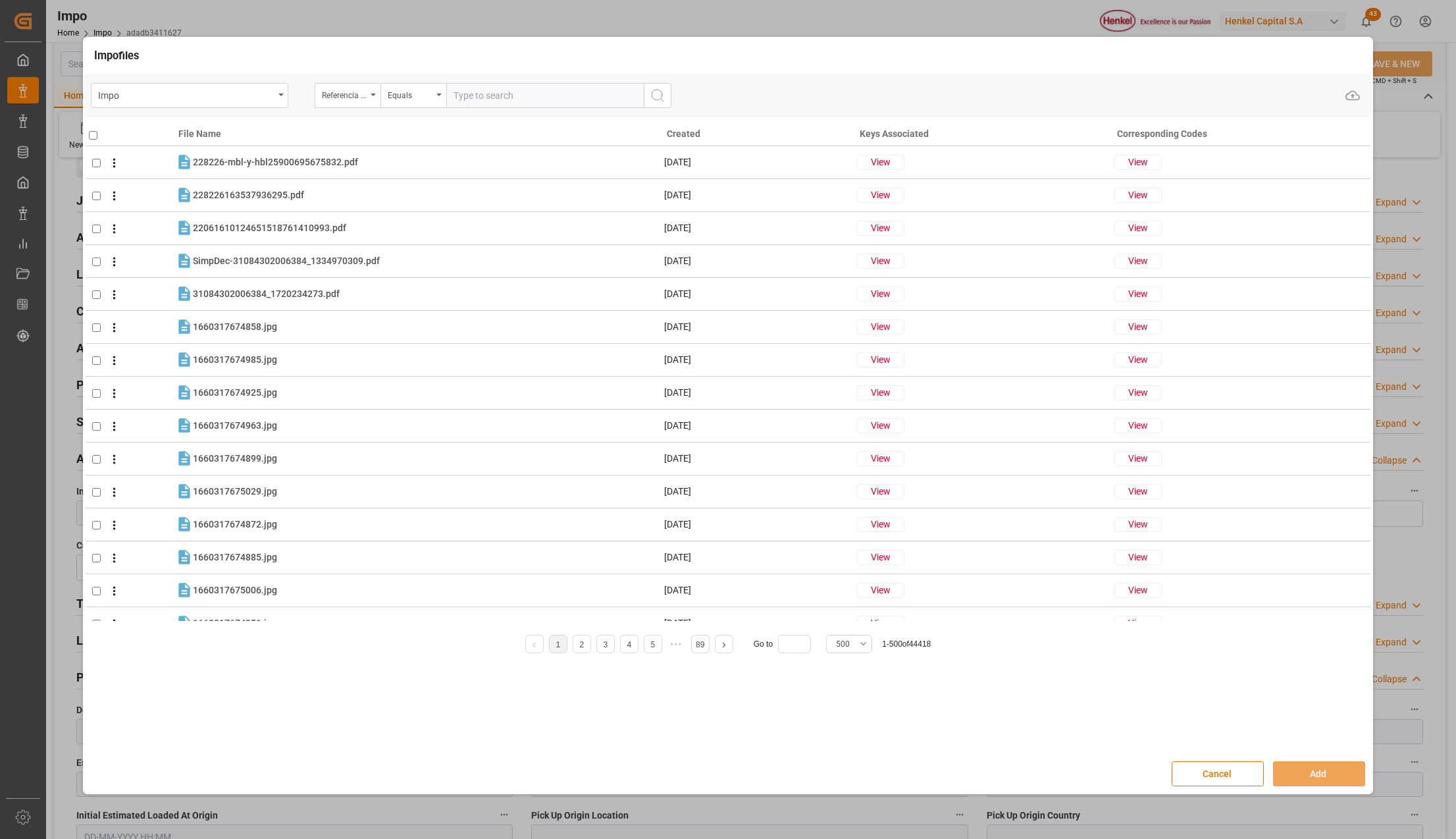
click at [470, 91] on input "text" at bounding box center [545, 96] width 198 height 25
paste input "HAMB92571"
type input "HAMB92571"
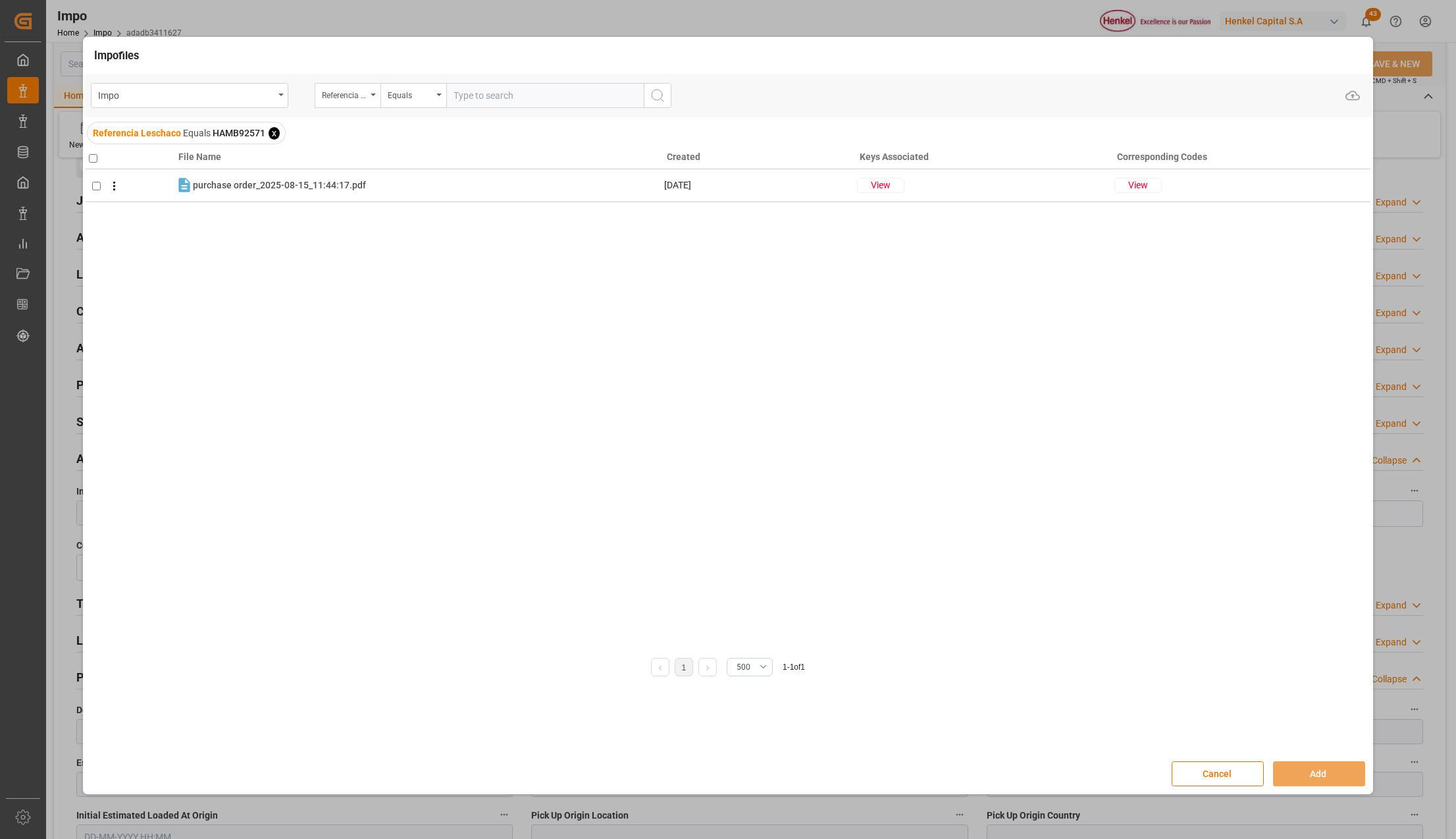
click at [1215, 759] on div "Cancel Add" at bounding box center [728, 773] width 1289 height 38
click at [1217, 767] on button "Cancel" at bounding box center [1217, 773] width 92 height 25
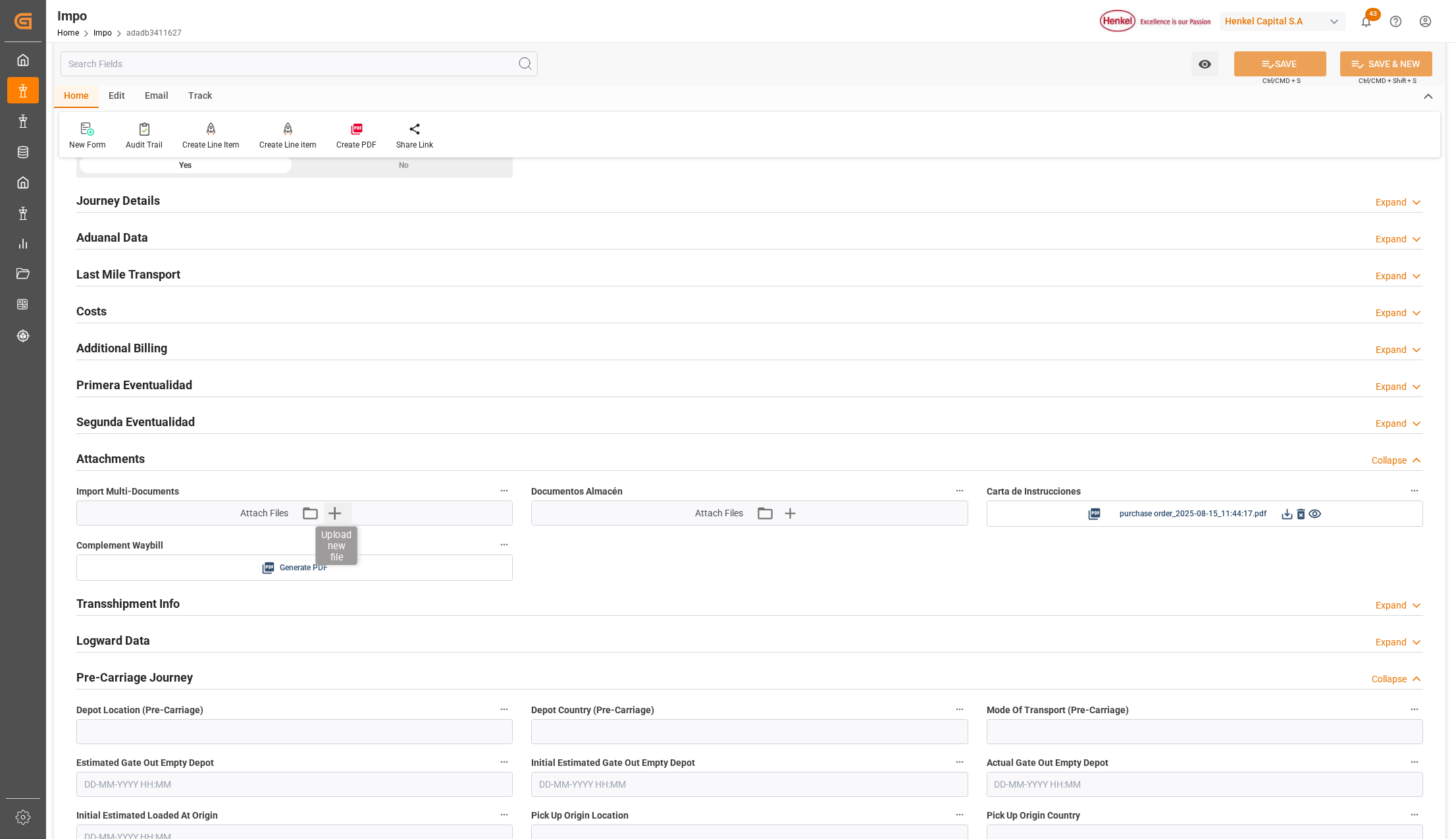
click at [335, 514] on icon "button" at bounding box center [335, 513] width 13 height 13
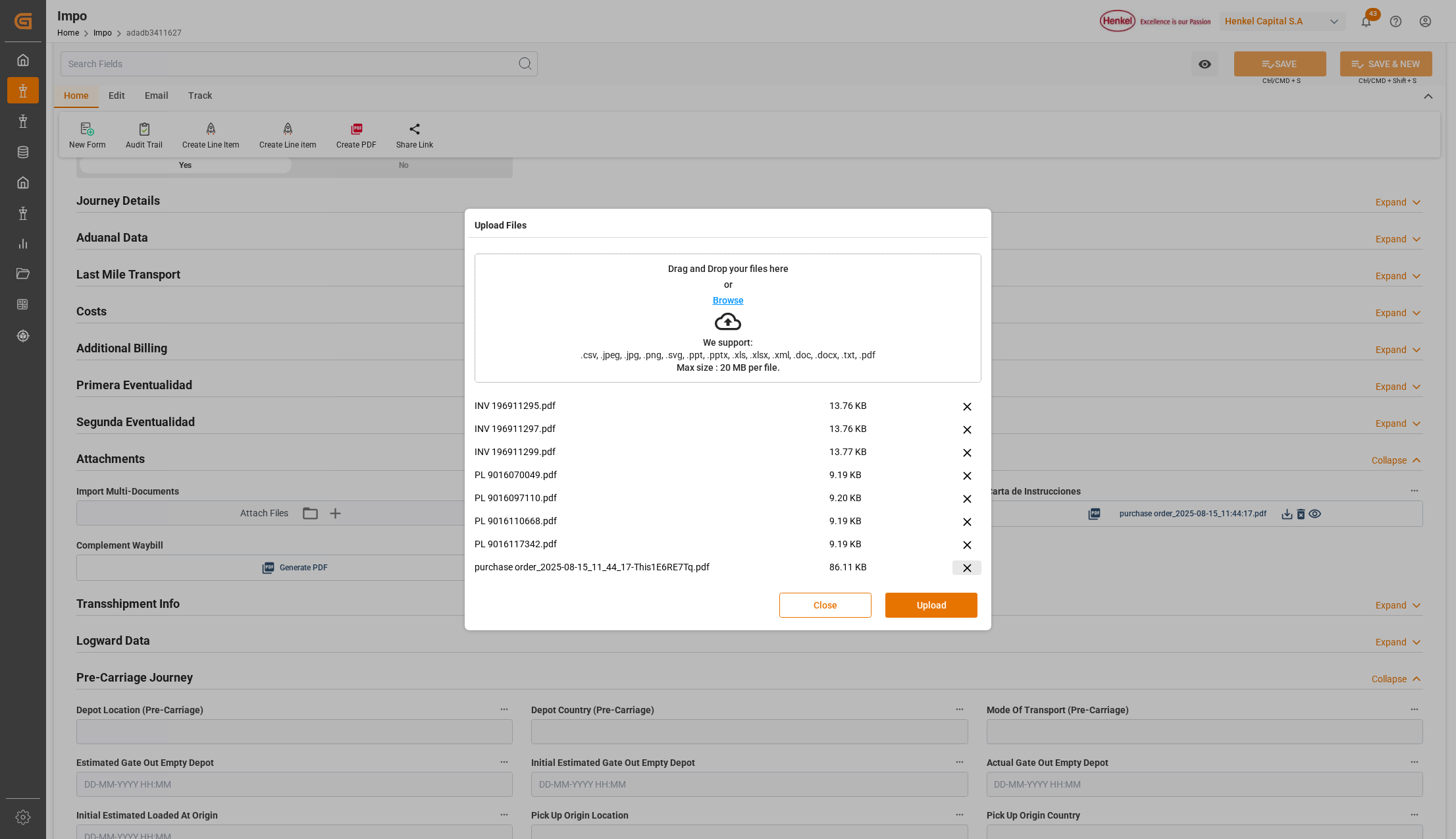
click at [961, 565] on icon at bounding box center [967, 568] width 14 height 14
click at [923, 604] on button "Upload" at bounding box center [931, 605] width 92 height 25
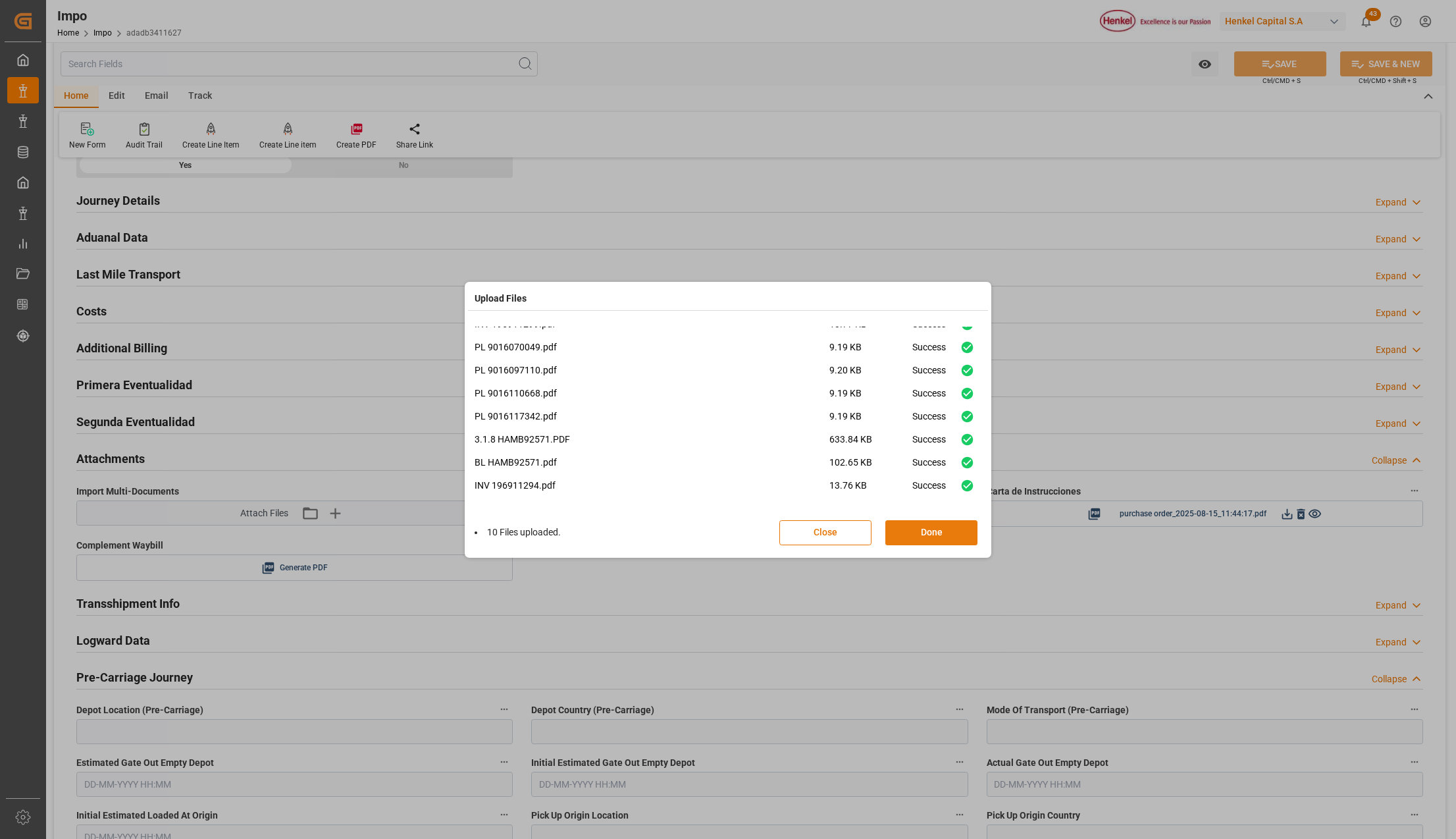
click at [925, 520] on div "Close Done" at bounding box center [885, 532] width 212 height 25
click at [933, 524] on button "Done" at bounding box center [931, 532] width 92 height 25
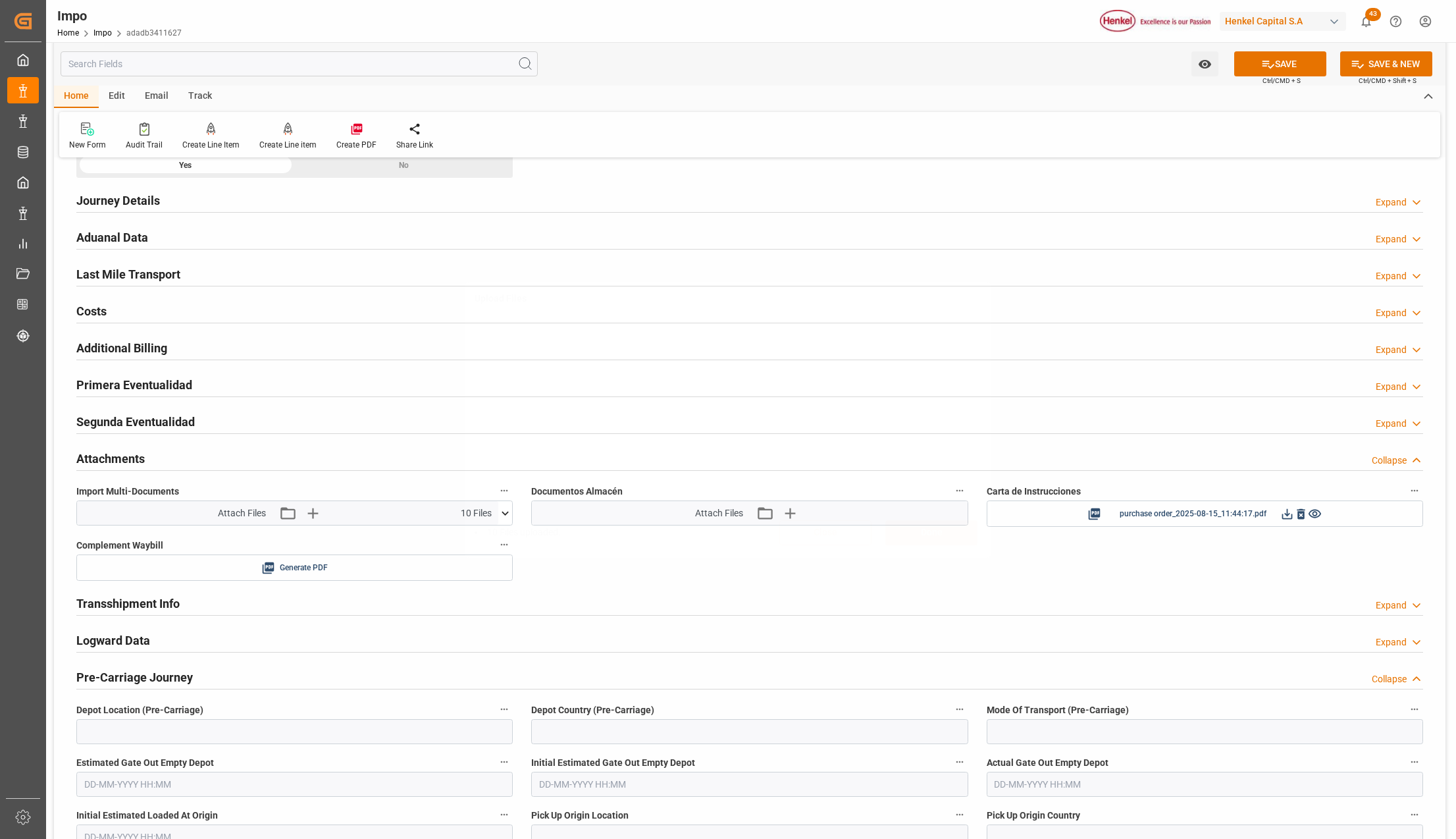
scroll to position [0, 0]
click at [1265, 55] on button "SAVE" at bounding box center [1280, 64] width 92 height 25
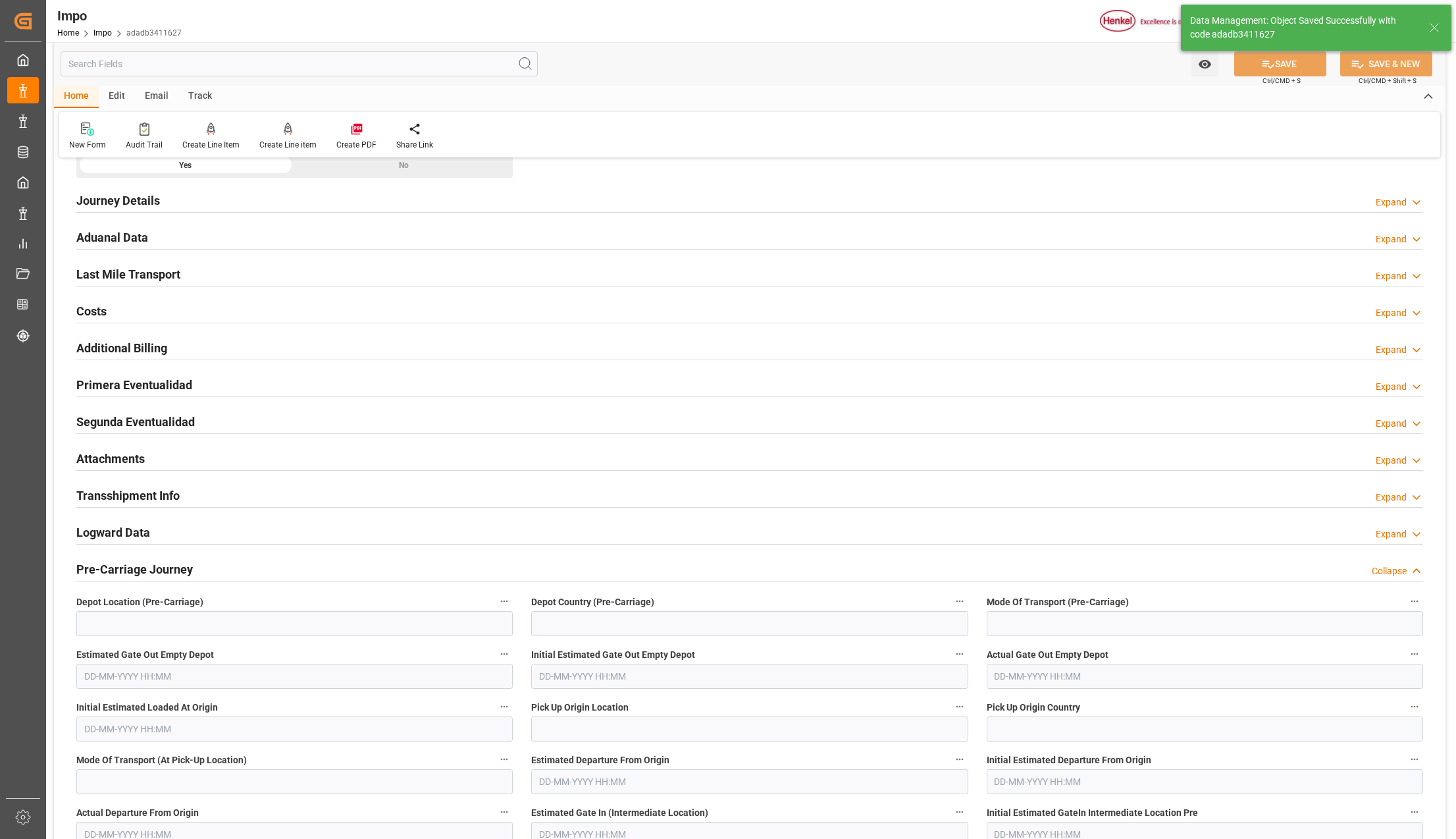
drag, startPoint x: 109, startPoint y: 464, endPoint x: 397, endPoint y: 494, distance: 289.6
click at [109, 464] on h2 "Attachments" at bounding box center [111, 459] width 69 height 18
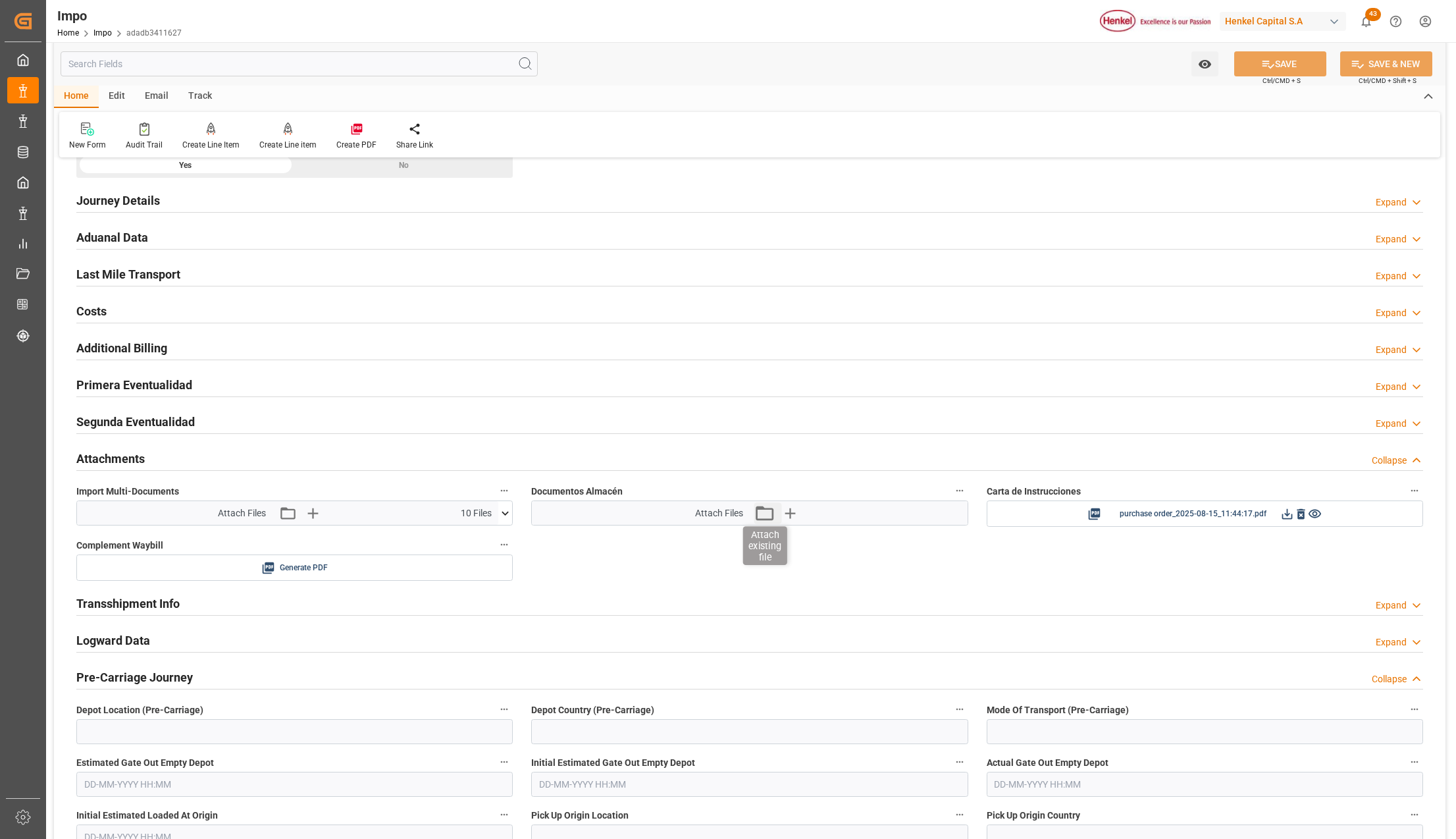
click at [765, 509] on icon "button" at bounding box center [764, 512] width 21 height 21
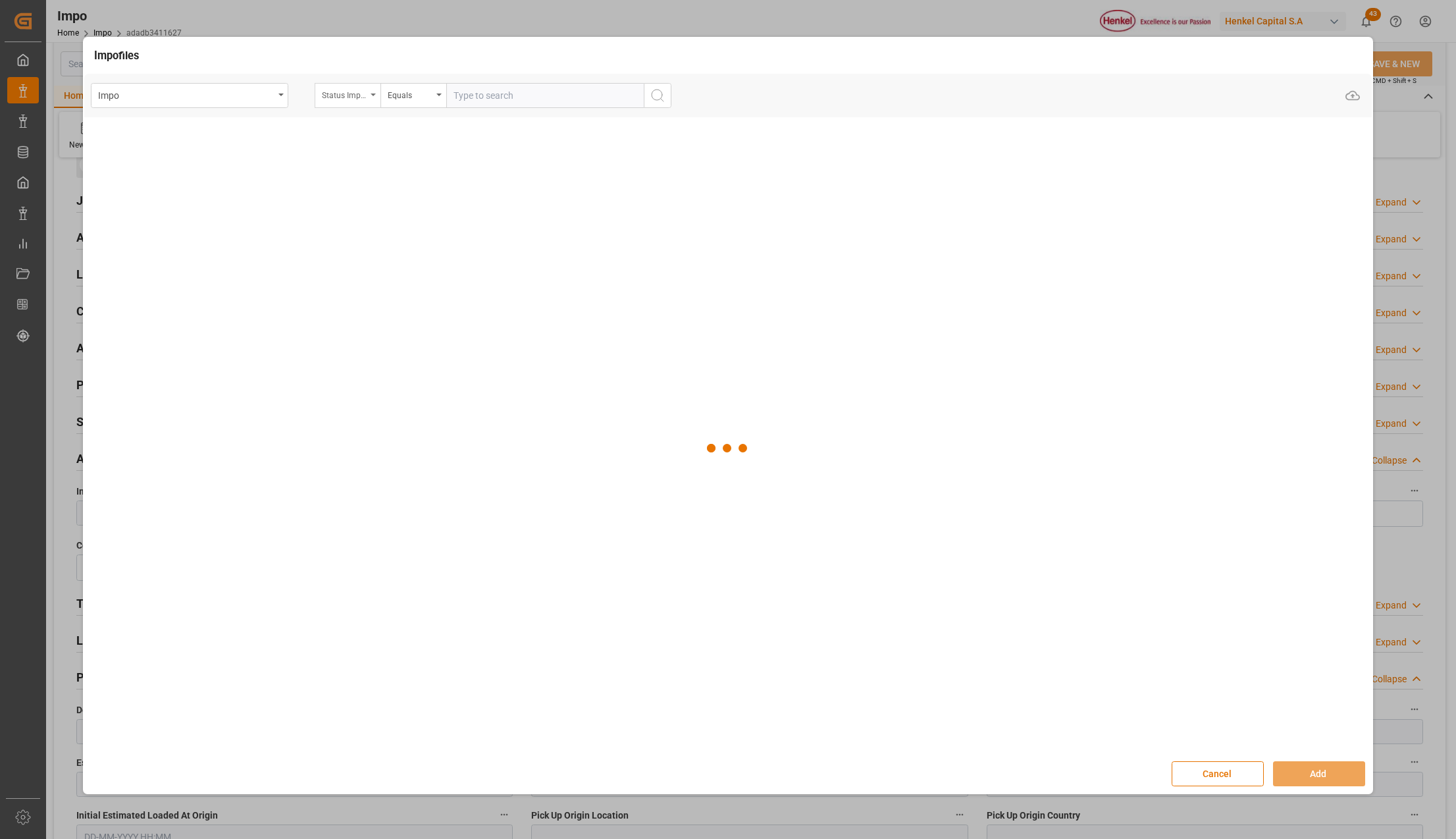
click at [371, 94] on icon "open menu" at bounding box center [373, 95] width 5 height 3
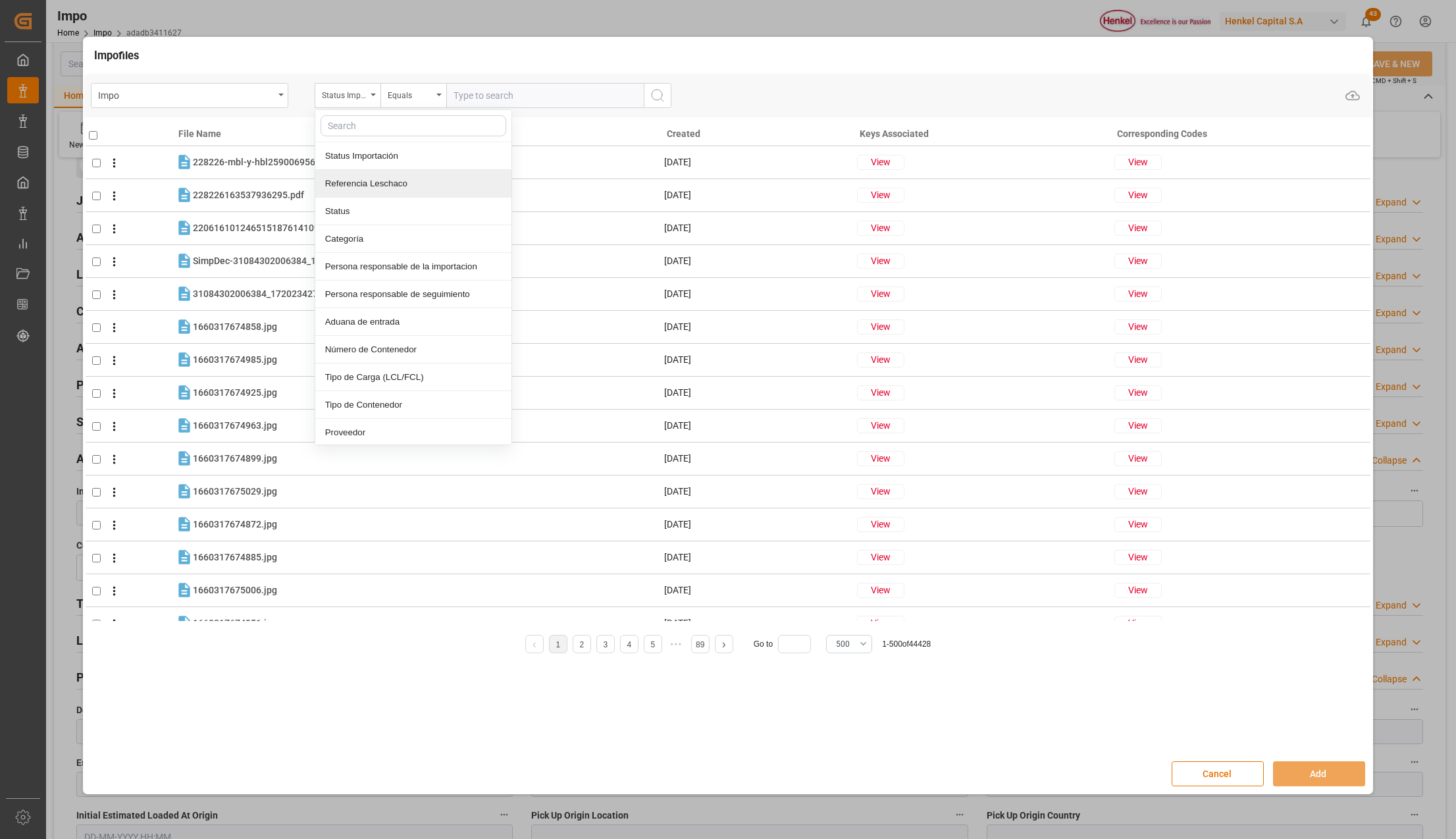
click at [362, 187] on div "Referencia Leschaco" at bounding box center [414, 184] width 196 height 28
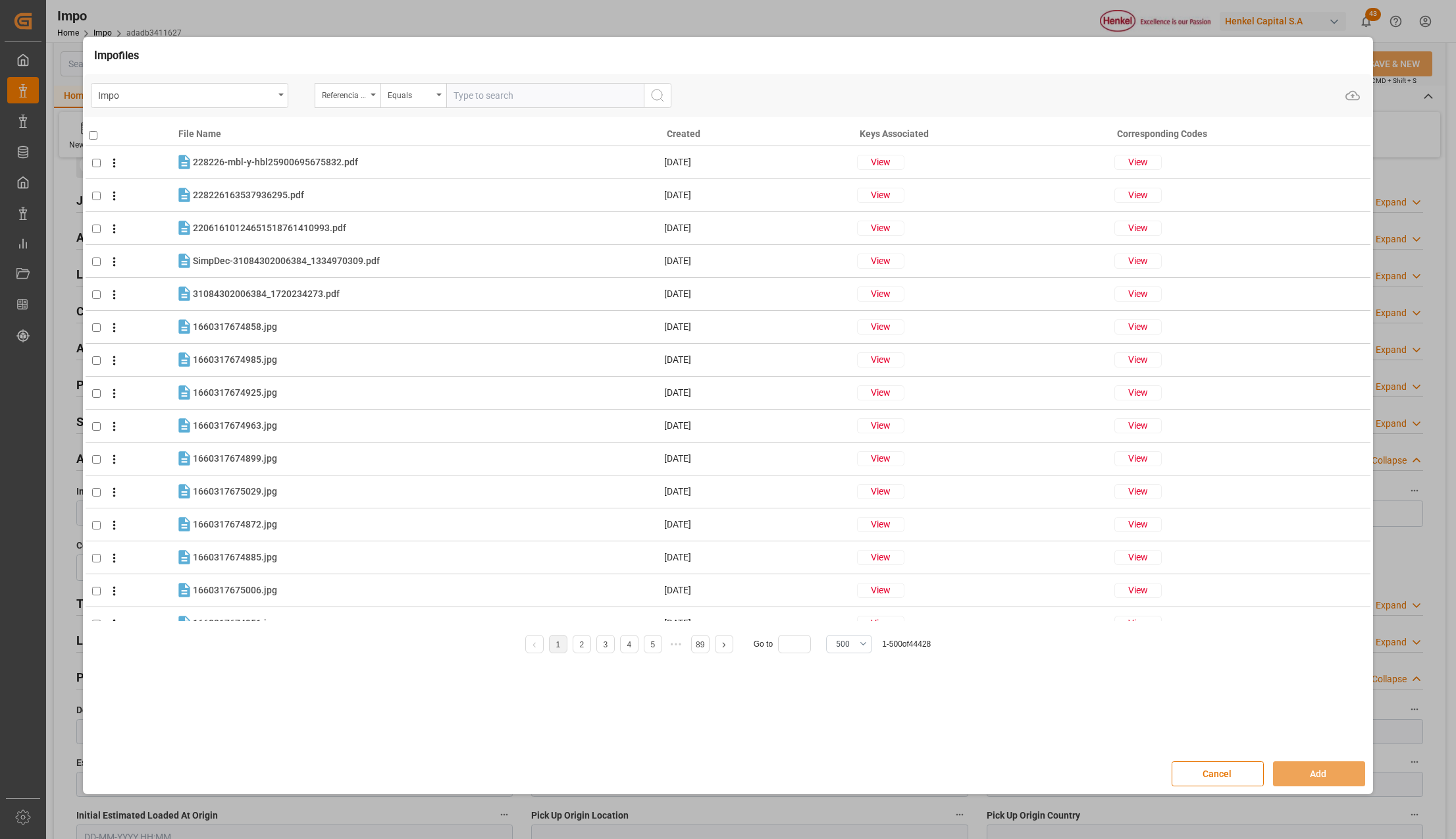
click at [476, 94] on input "text" at bounding box center [545, 96] width 198 height 25
paste input "HAMB92571"
type input "HAMB92571"
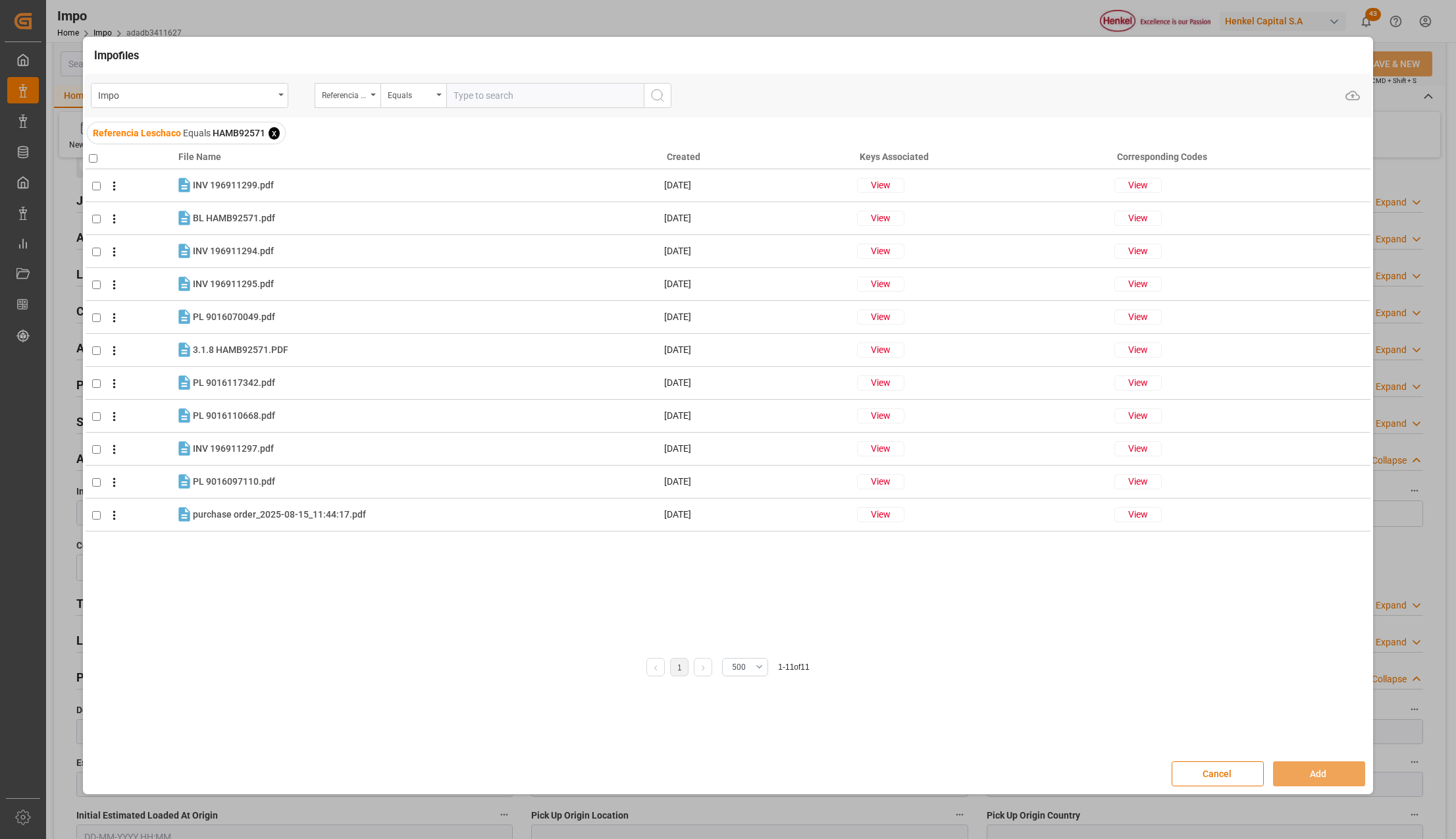
click at [87, 157] on th at bounding box center [130, 154] width 90 height 29
click at [86, 151] on th at bounding box center [130, 154] width 90 height 29
click at [90, 154] on input "checkbox" at bounding box center [94, 159] width 9 height 9
checkbox input "true"
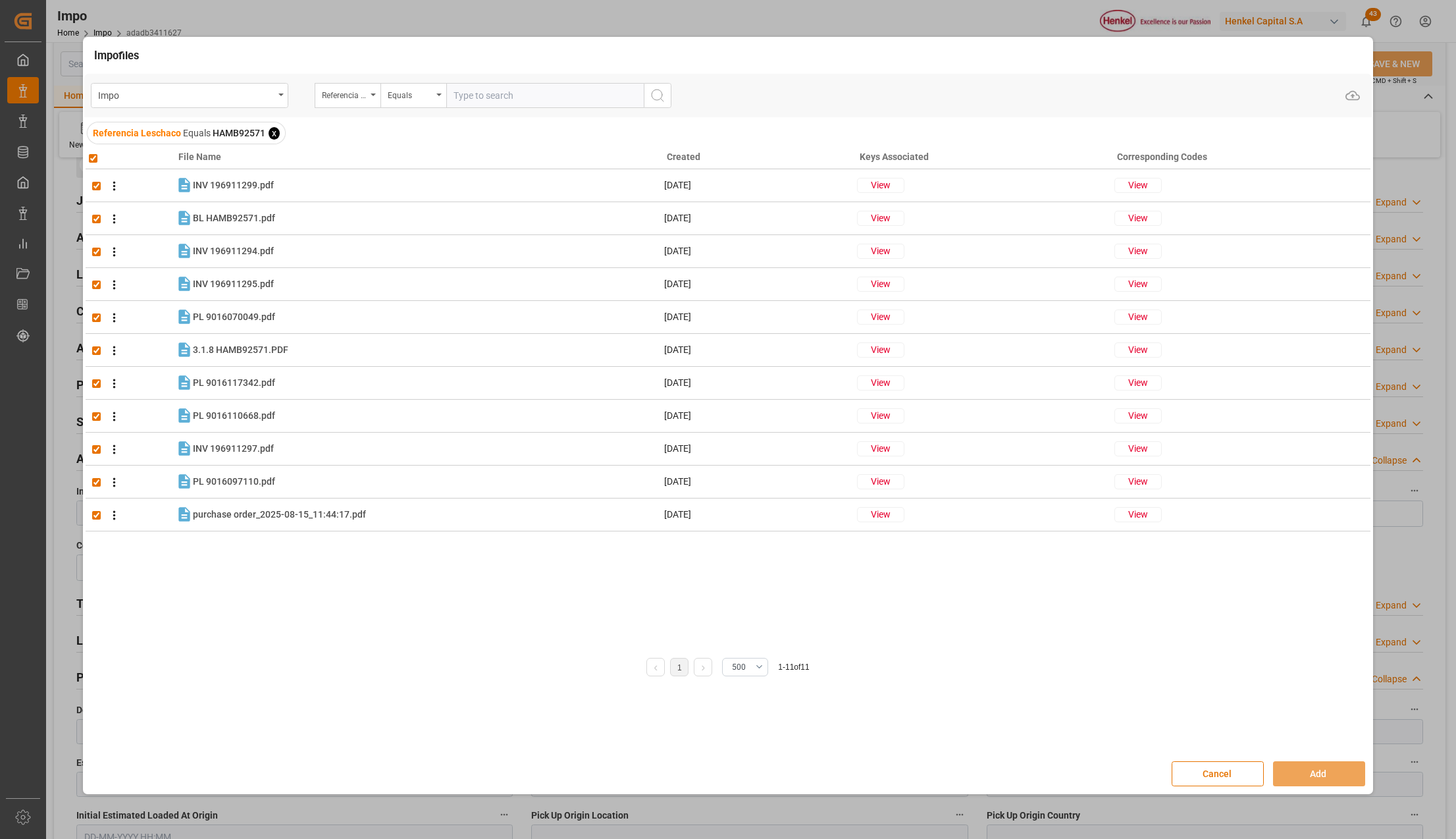
checkbox input "true"
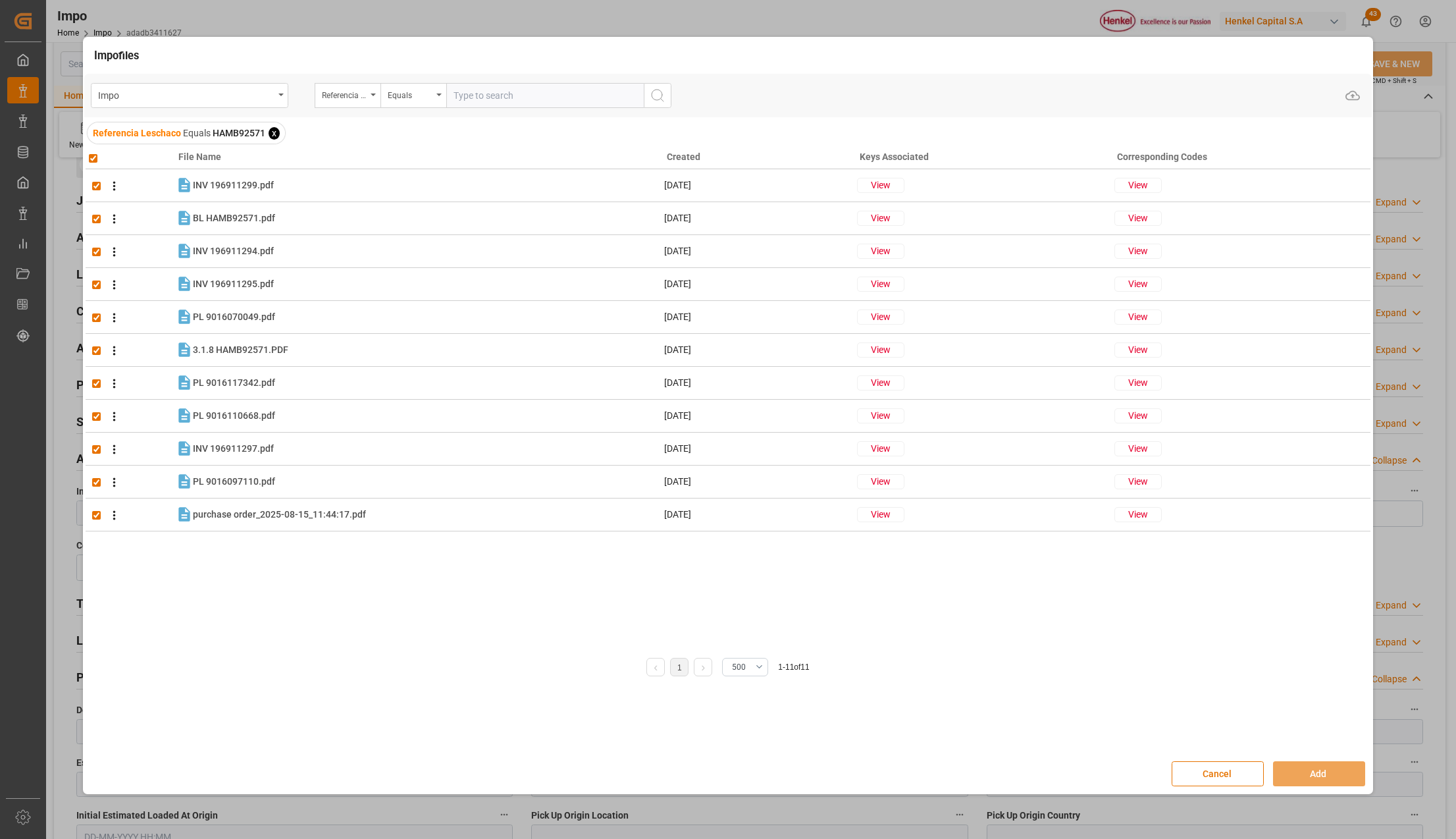
checkbox input "true"
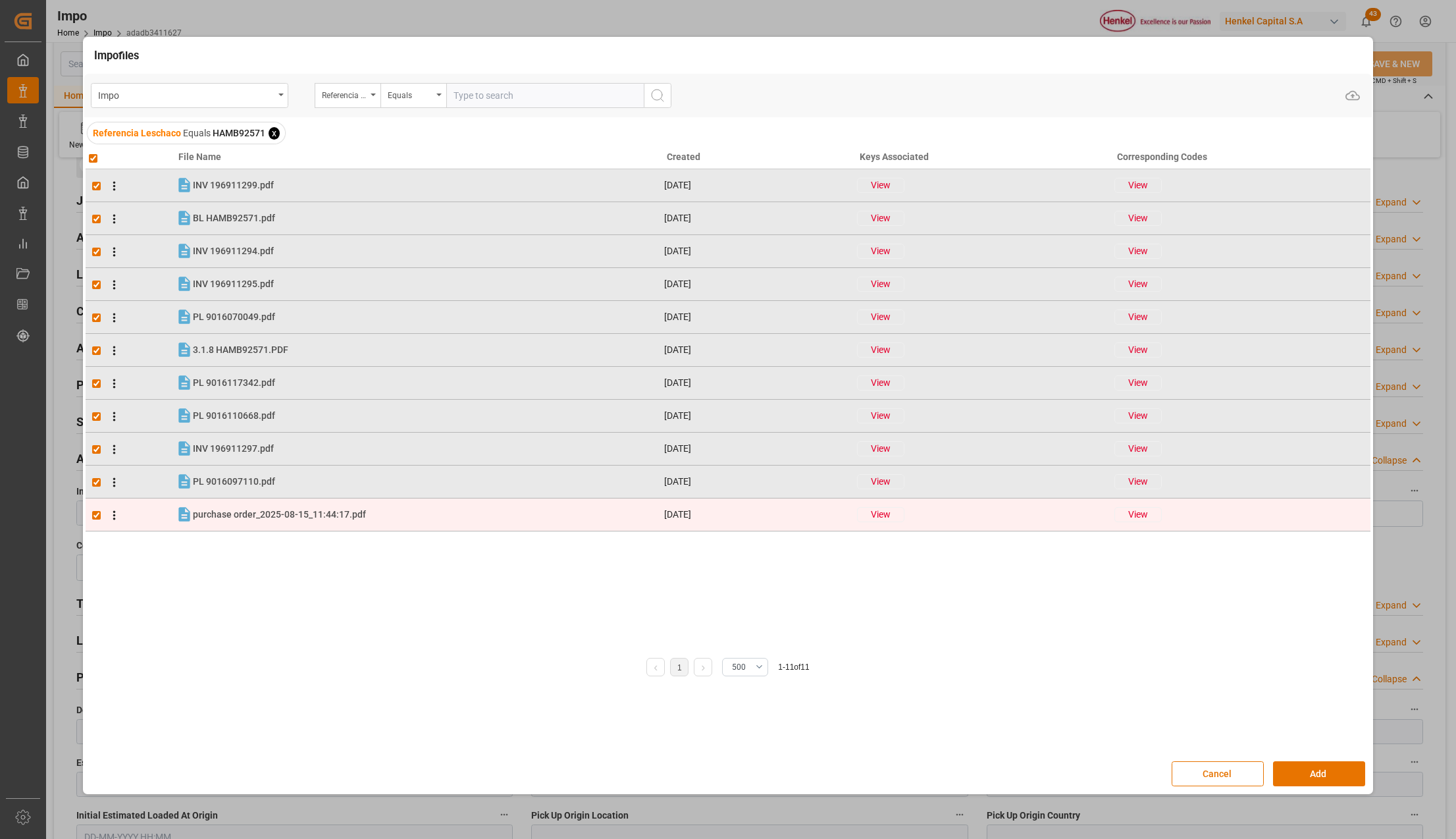
click at [99, 516] on input "checkbox" at bounding box center [97, 515] width 9 height 9
checkbox input "false"
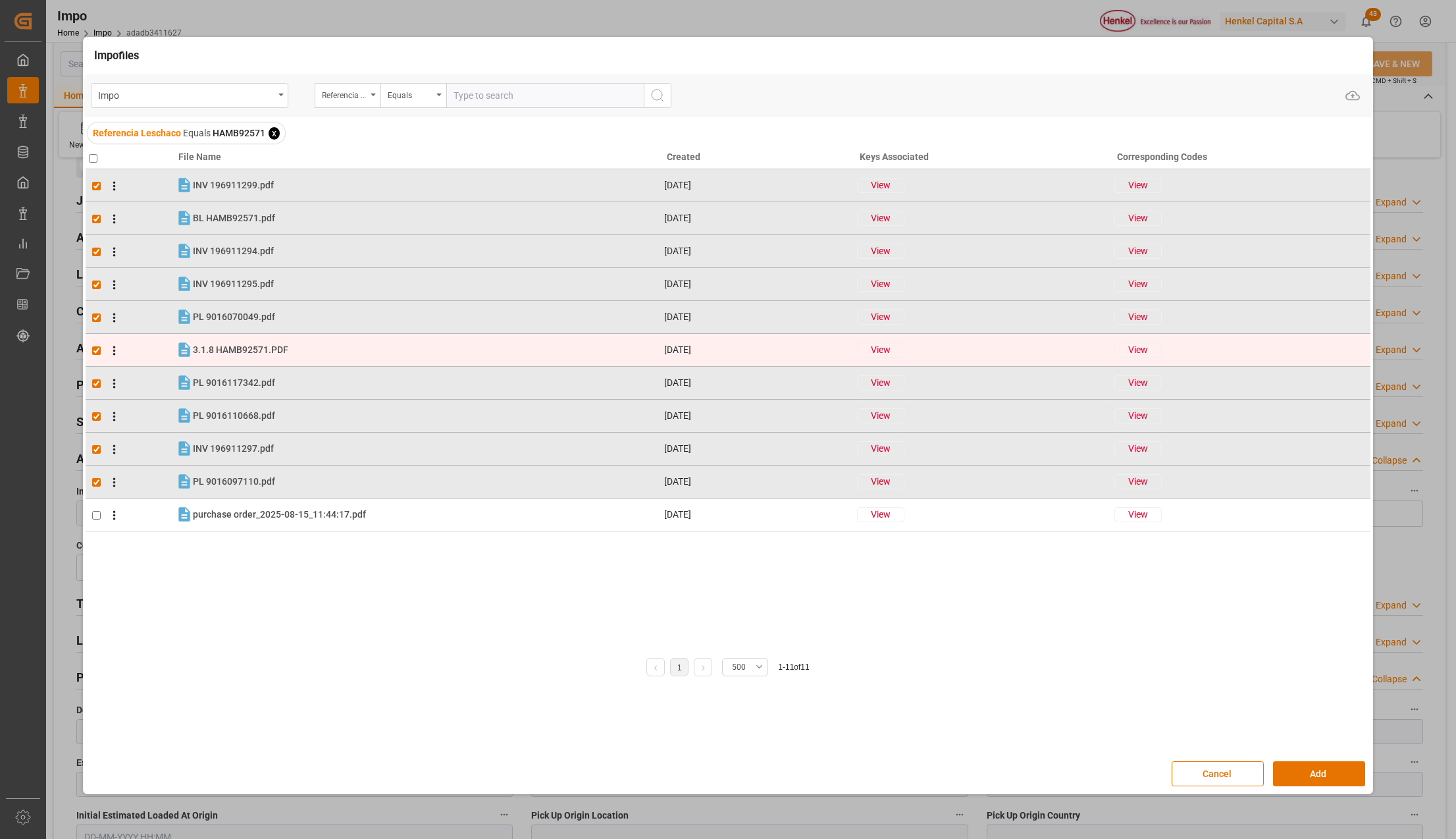
click at [99, 351] on input "checkbox" at bounding box center [97, 351] width 9 height 9
click at [99, 352] on input "checkbox" at bounding box center [97, 351] width 9 height 9
checkbox input "false"
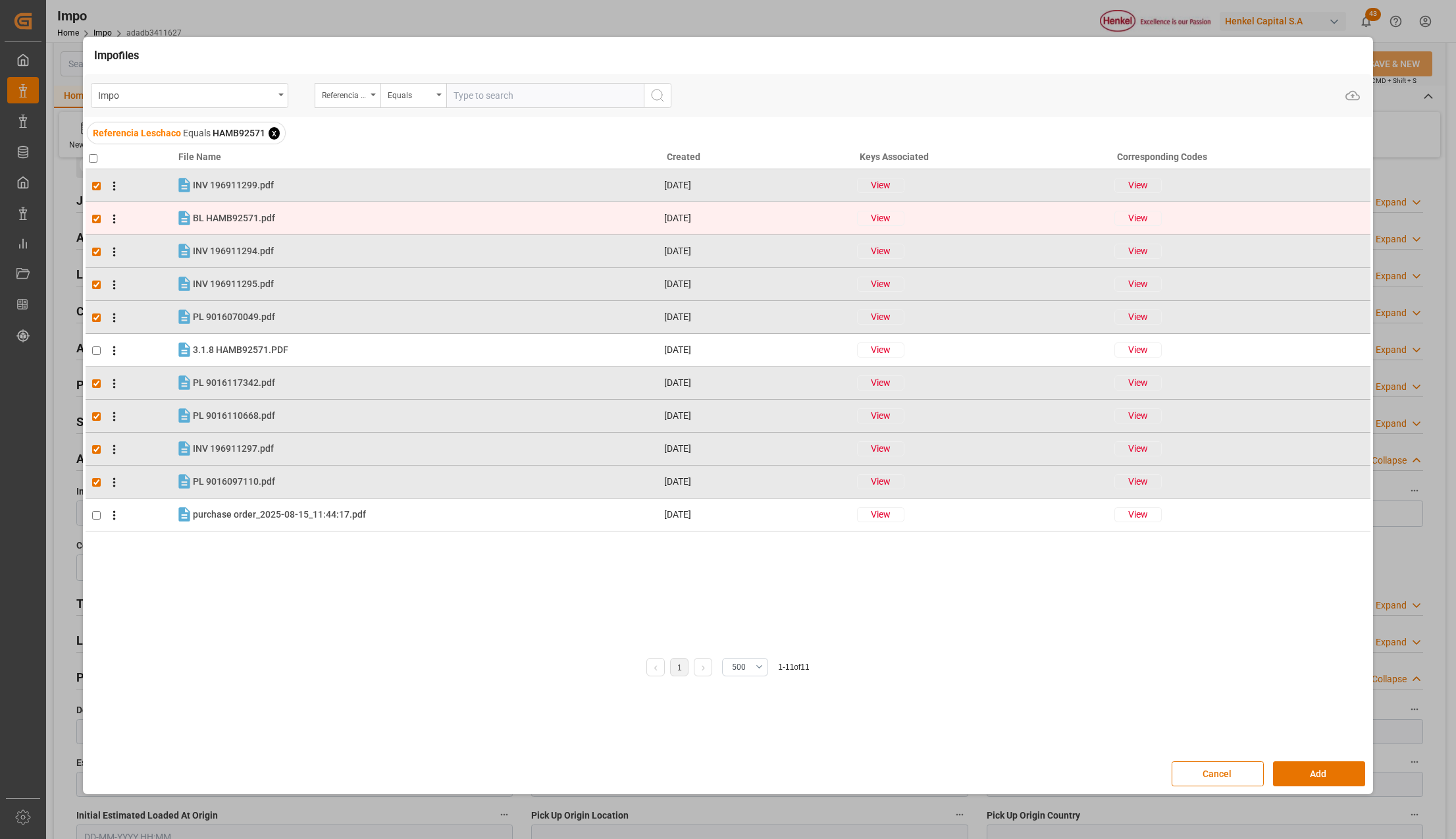
click at [96, 217] on input "checkbox" at bounding box center [97, 219] width 9 height 9
checkbox input "false"
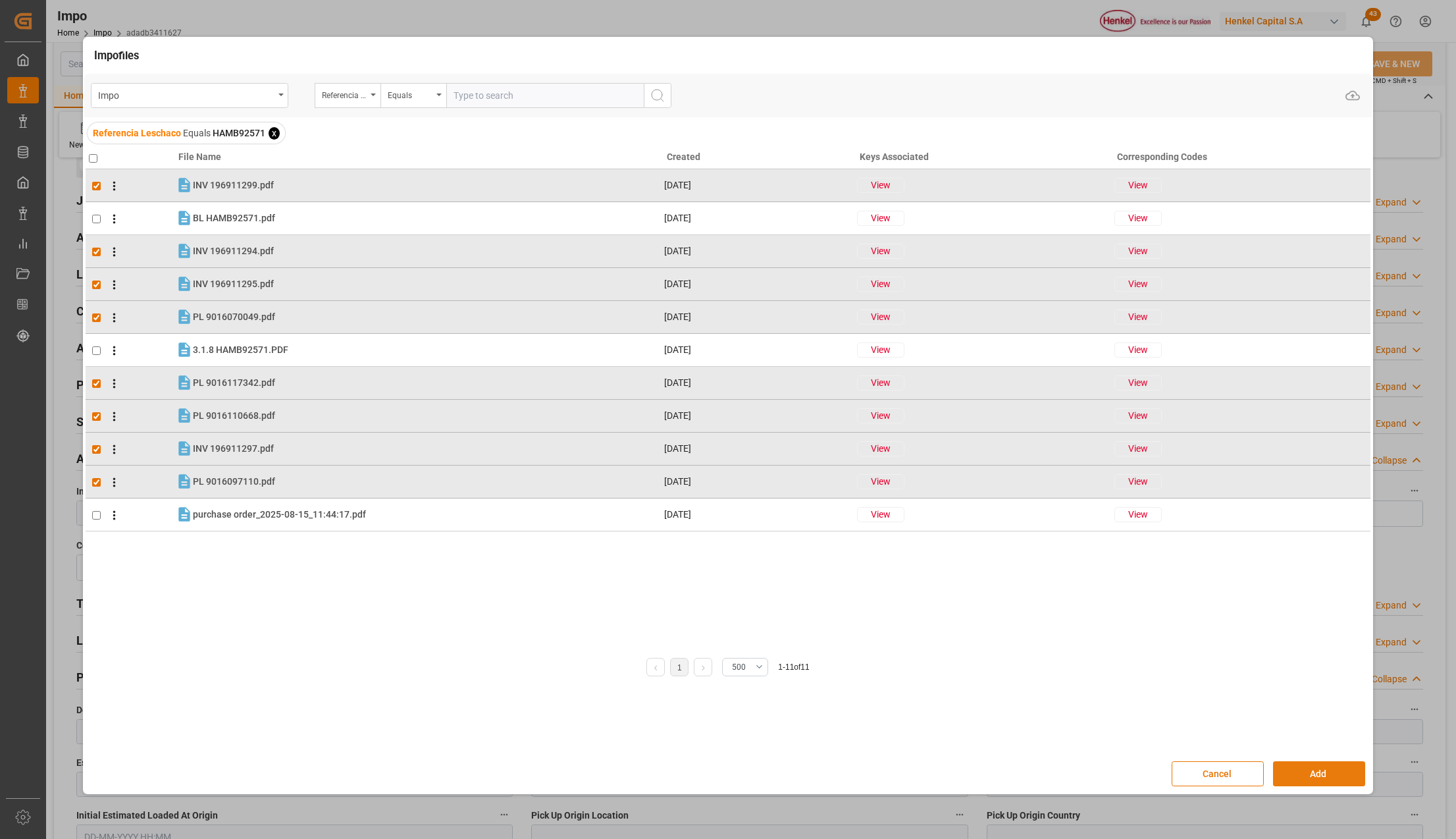
click at [1333, 769] on button "Add" at bounding box center [1319, 773] width 92 height 25
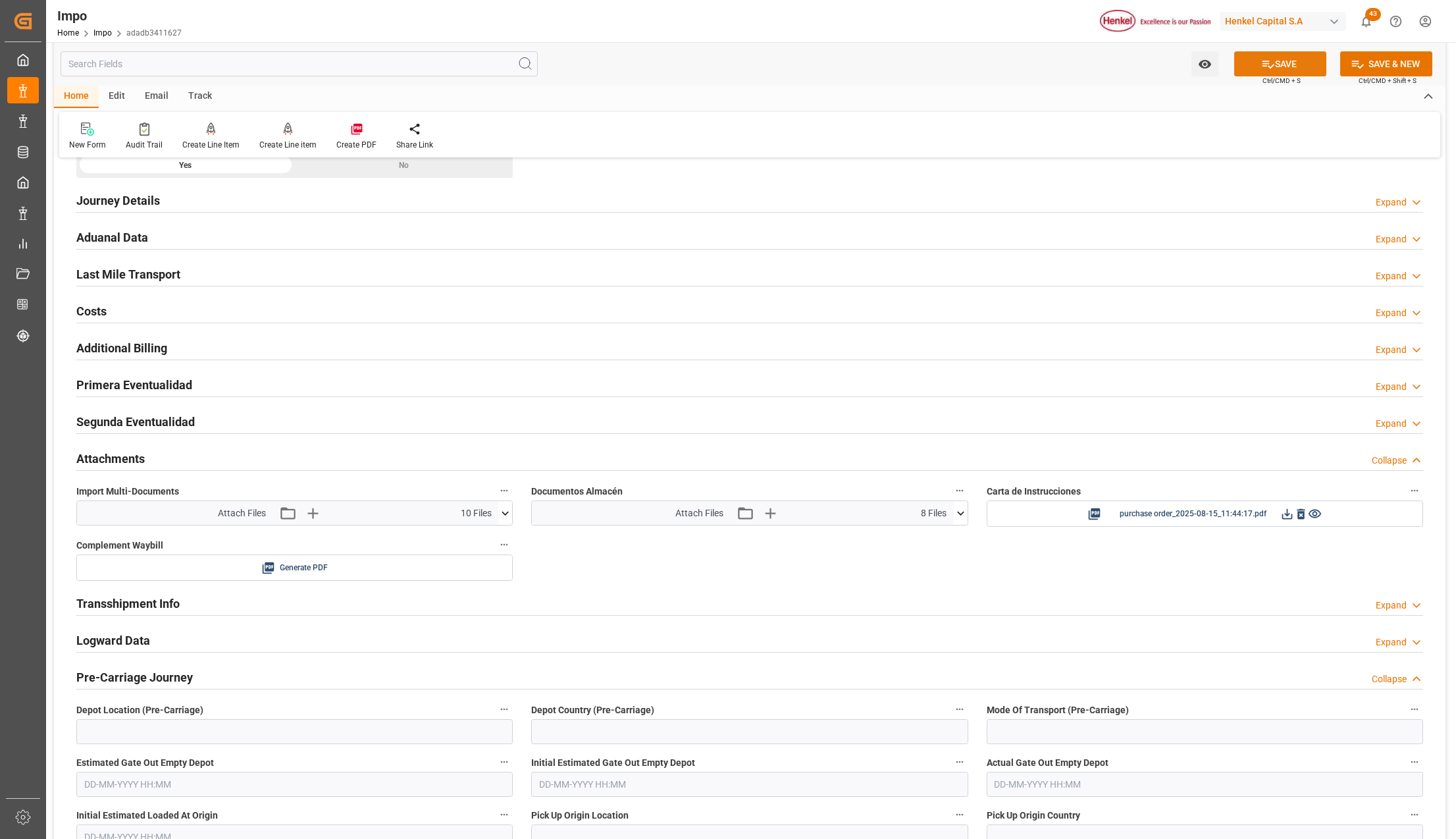
click at [1278, 66] on button "SAVE" at bounding box center [1280, 64] width 92 height 25
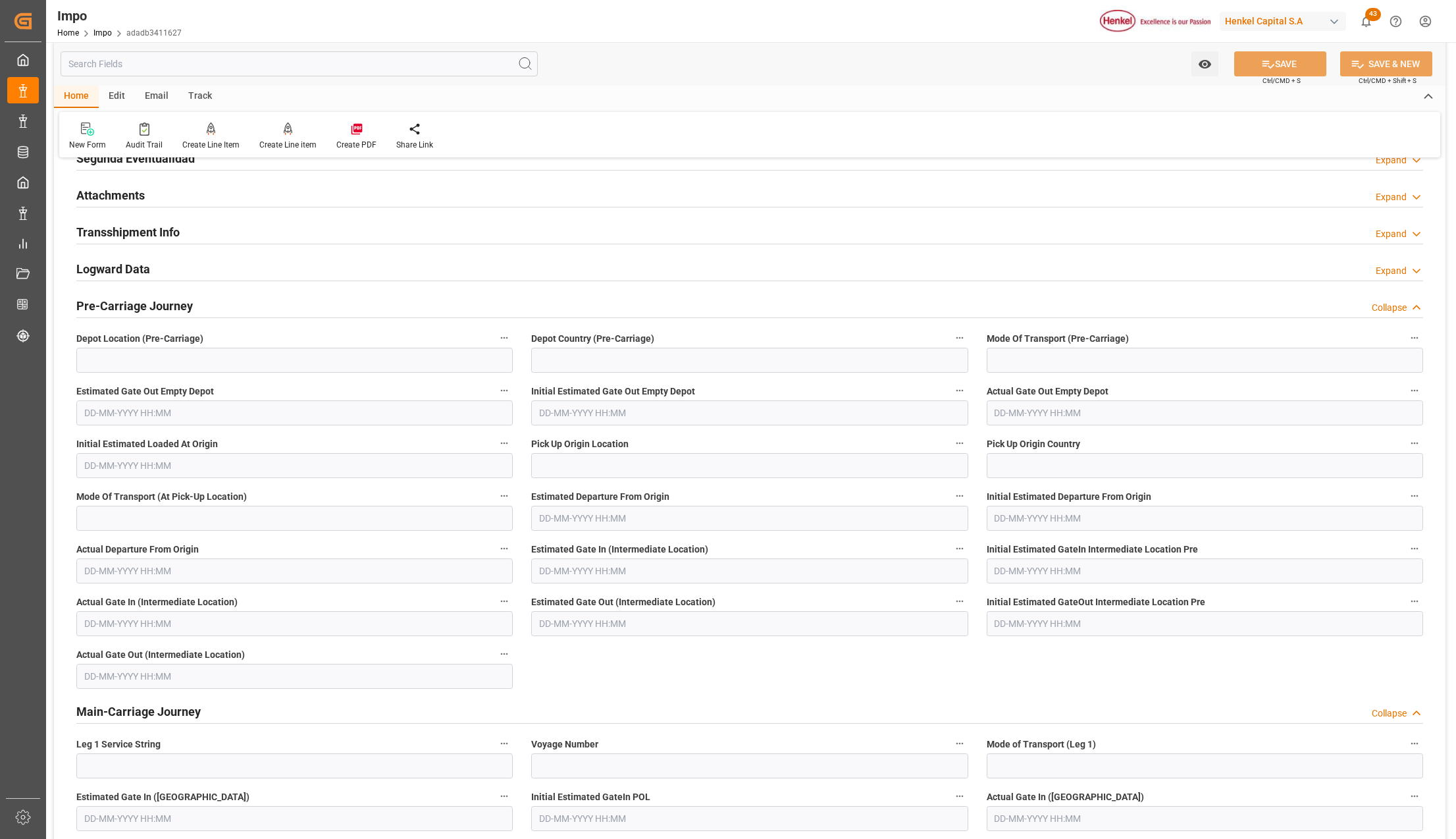
scroll to position [877, 0]
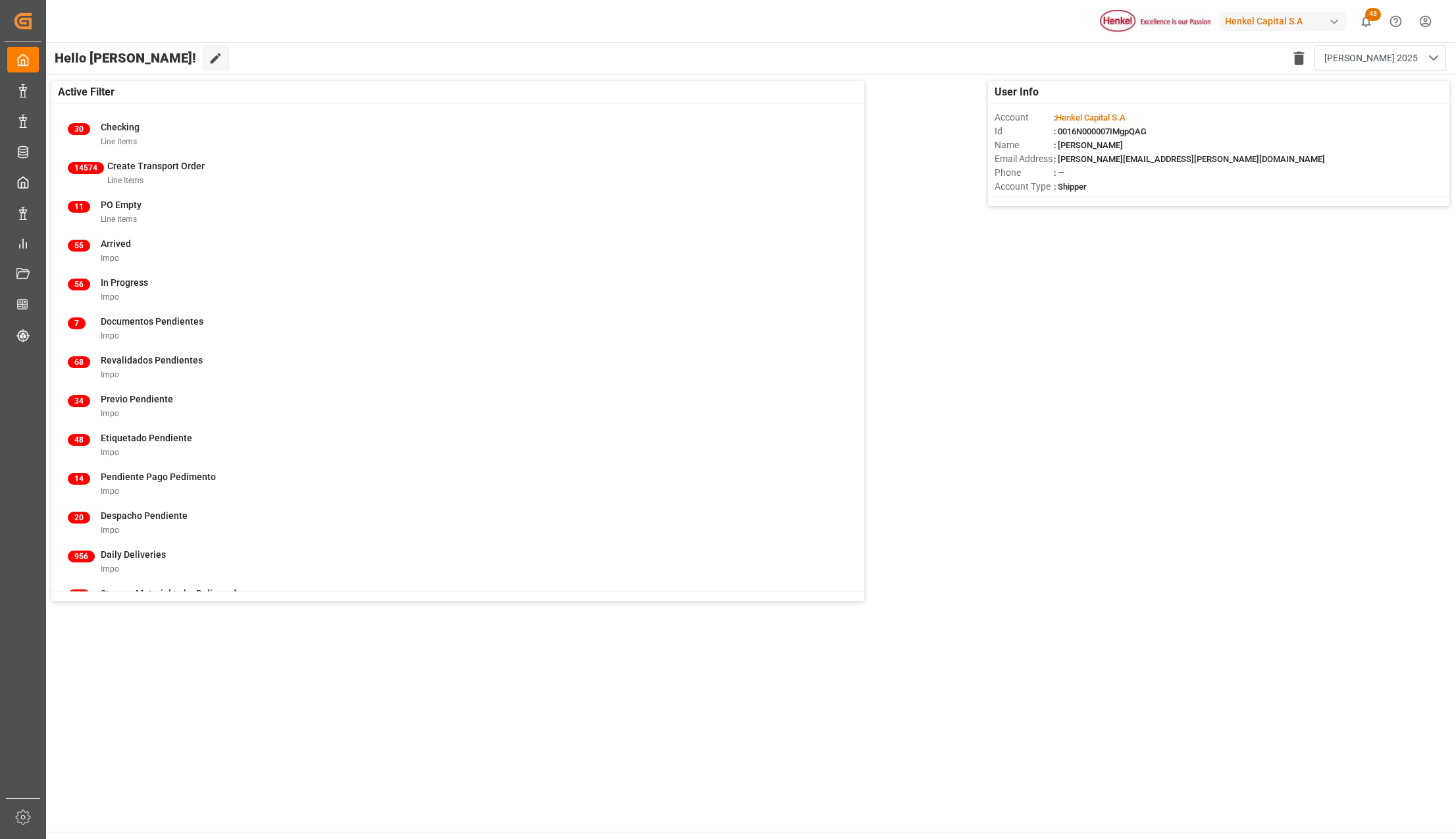
click at [1354, 607] on div "User Info Account : [PERSON_NAME] Capital S.A Id : 0016N000007IMgpQAG Name : [P…" at bounding box center [750, 341] width 1411 height 533
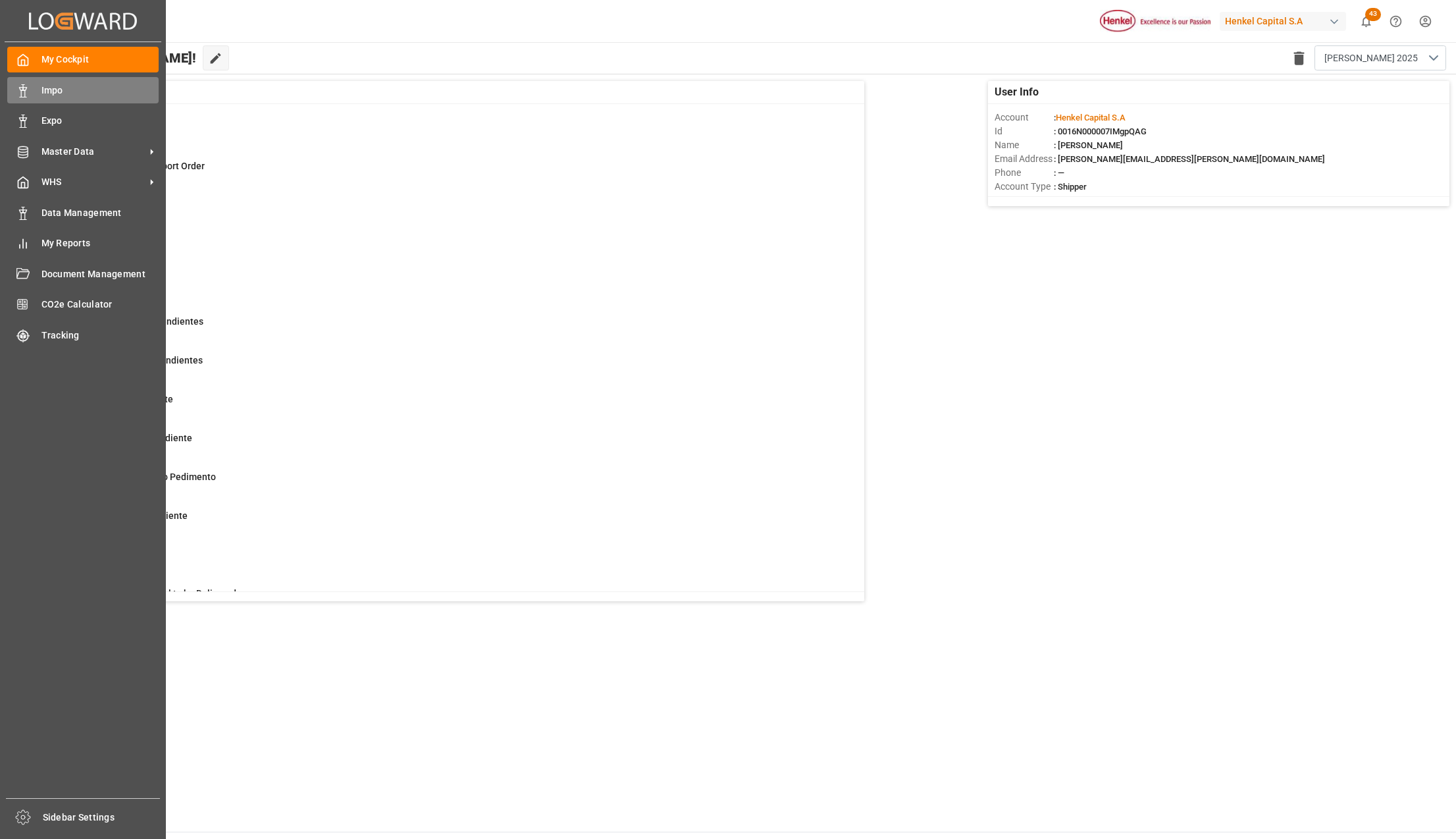
click at [62, 92] on span "Impo" at bounding box center [100, 90] width 118 height 14
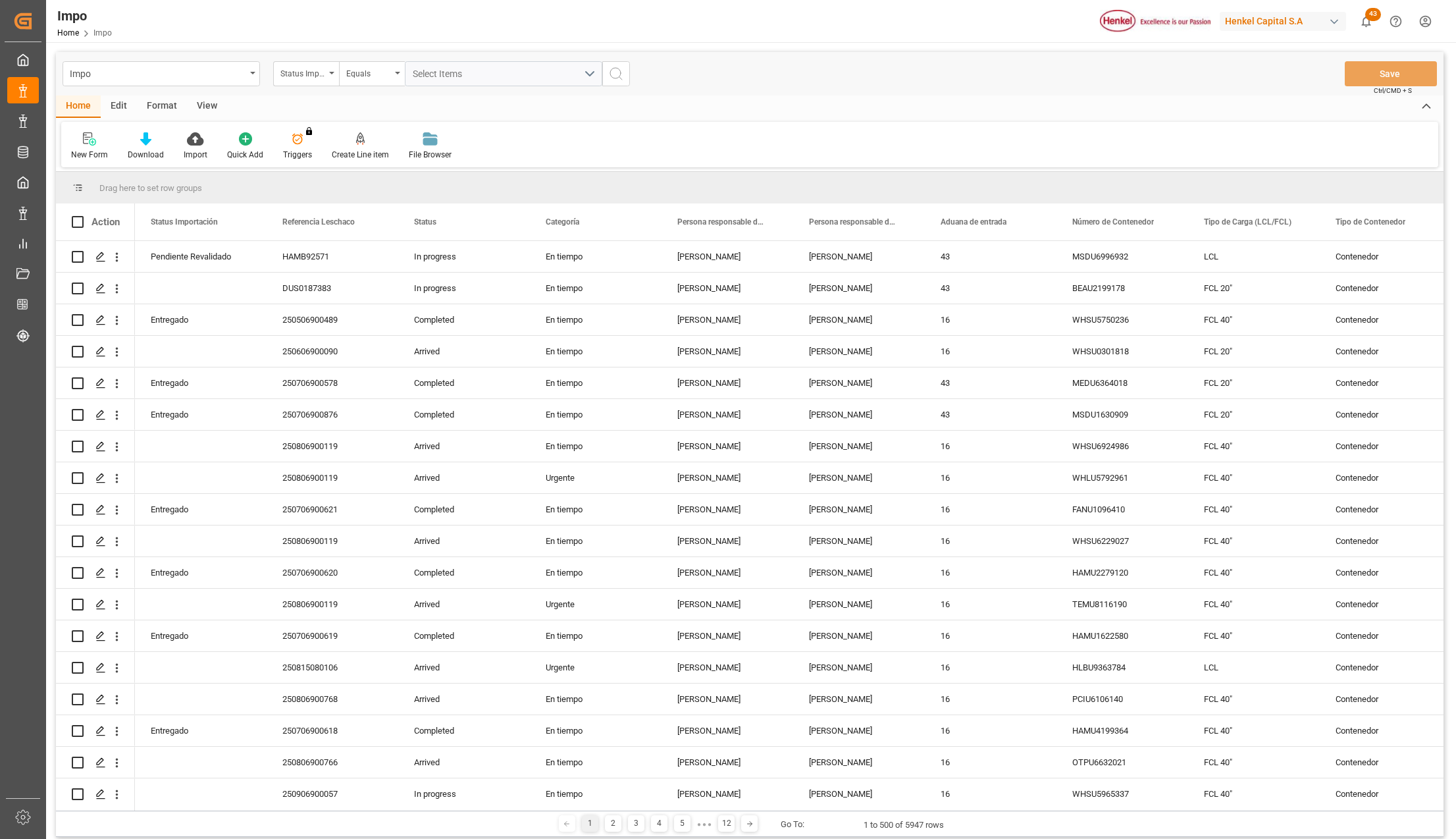
click at [166, 104] on div "Format" at bounding box center [162, 106] width 50 height 22
click at [106, 138] on div at bounding box center [90, 139] width 39 height 14
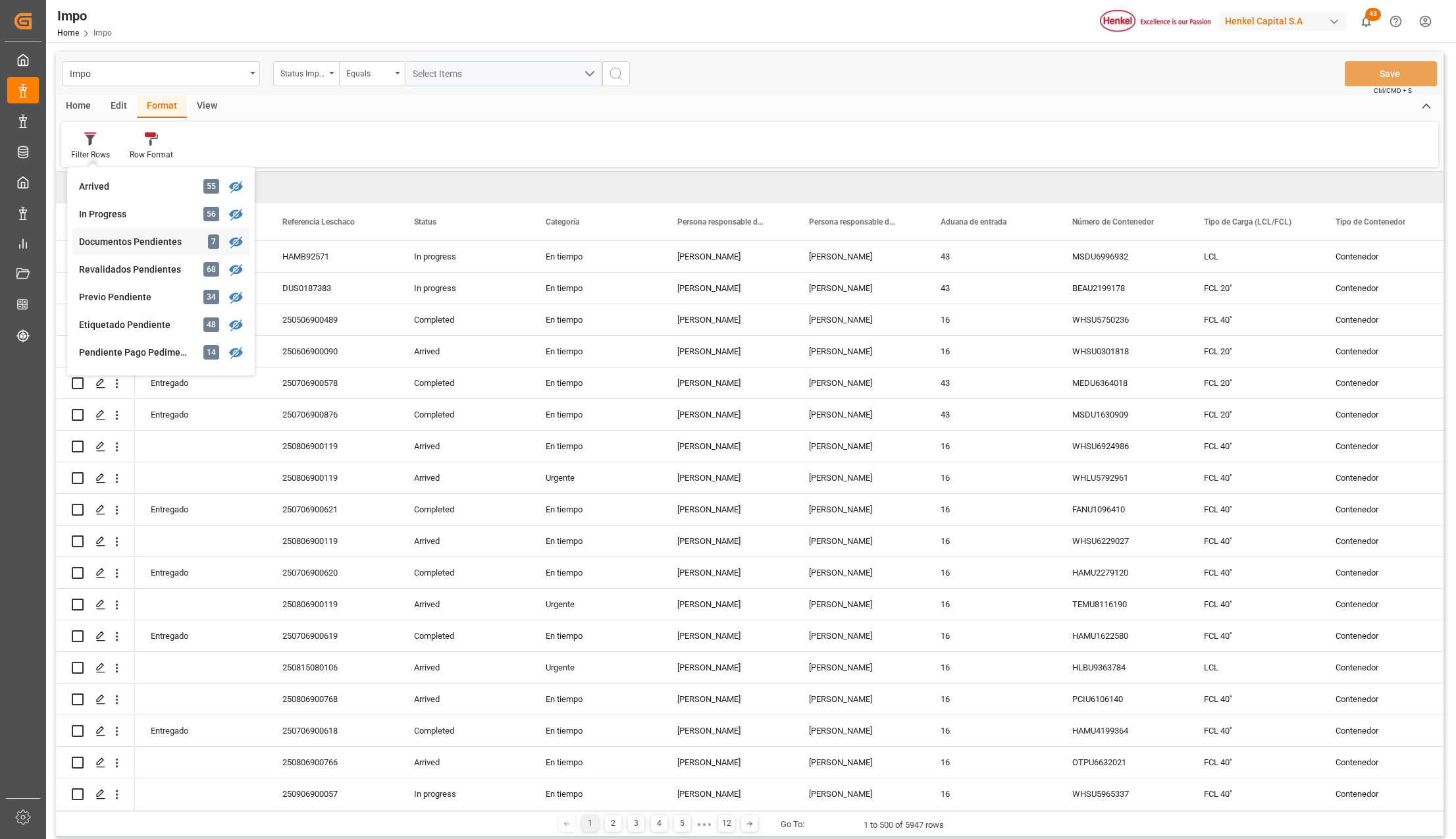
click at [119, 243] on div "Documentos Pendientes" at bounding box center [136, 242] width 115 height 14
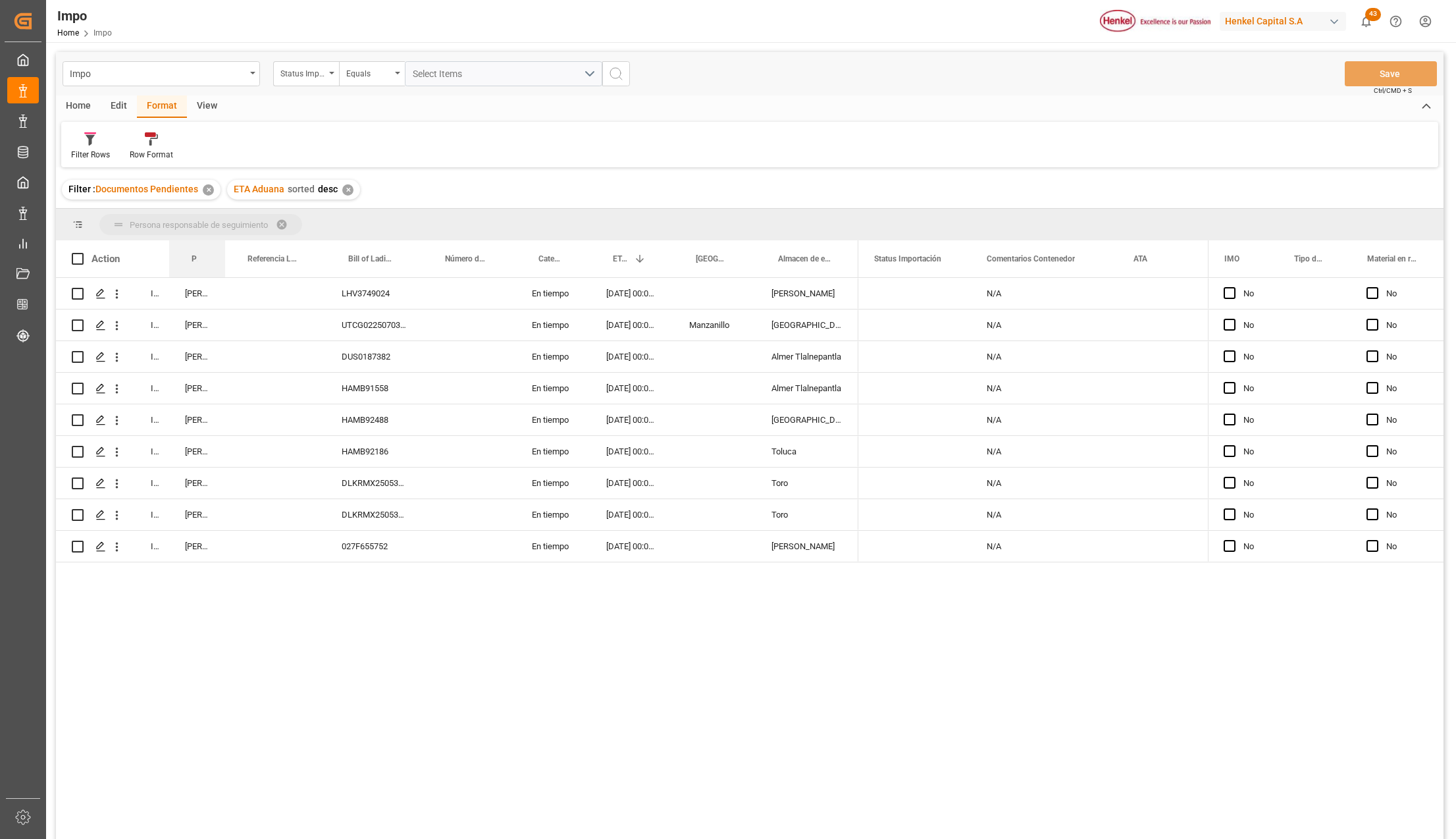
drag, startPoint x: 190, startPoint y: 259, endPoint x: 185, endPoint y: 229, distance: 30.4
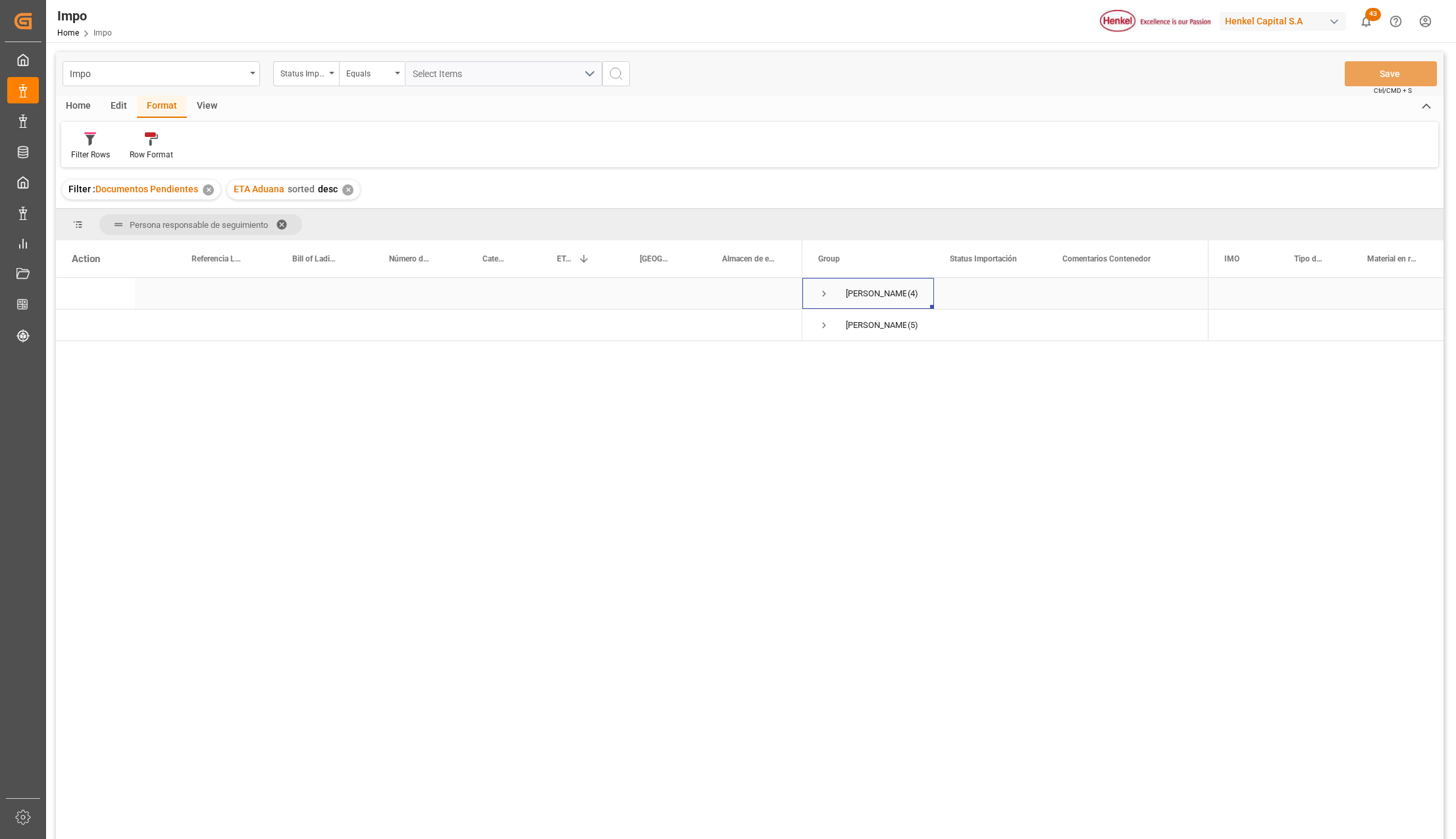
click at [821, 292] on span "Press SPACE to select this row." at bounding box center [824, 293] width 12 height 12
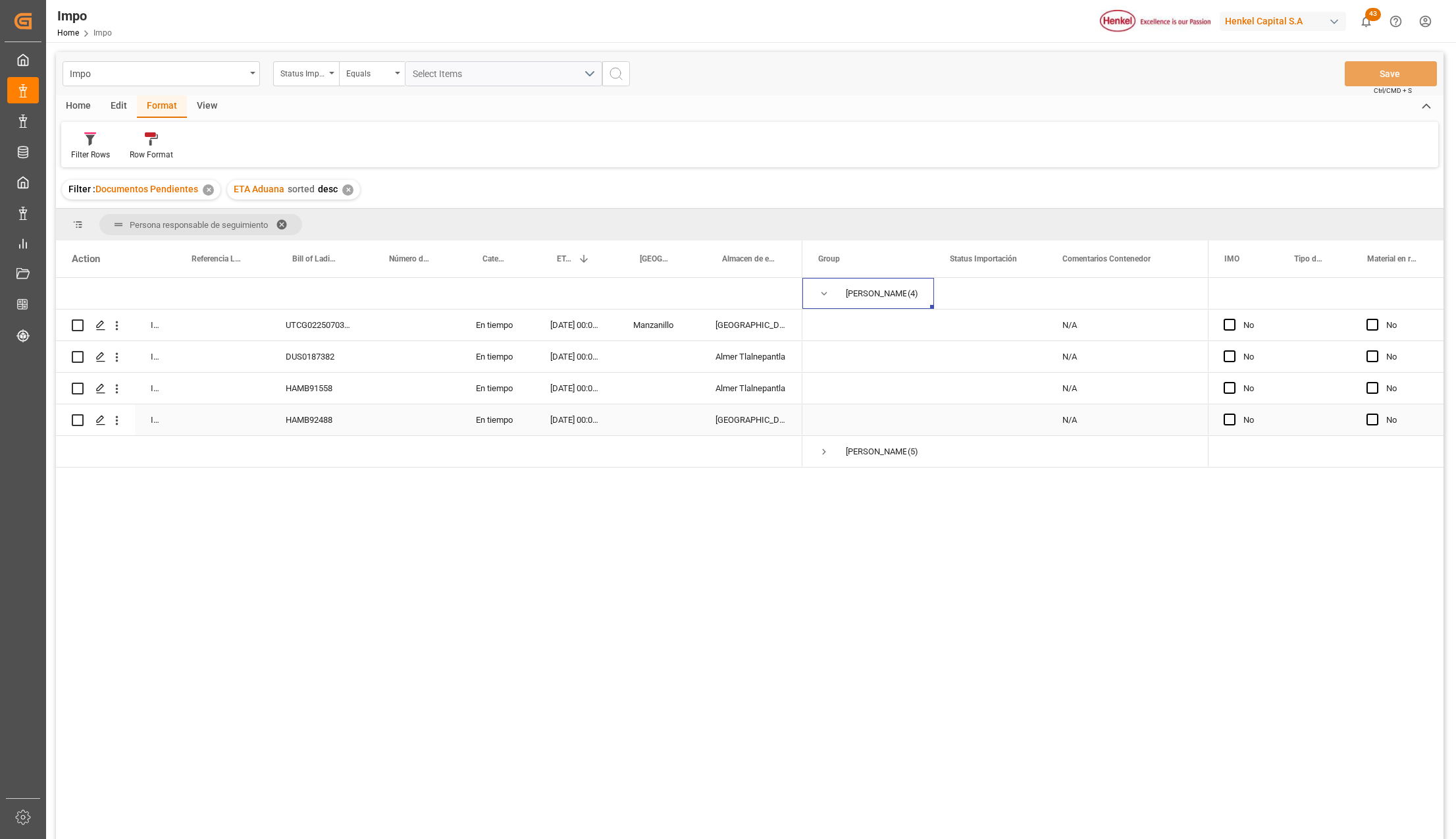
click at [315, 419] on div "HAMB92488" at bounding box center [318, 420] width 97 height 31
click at [121, 420] on icon "open menu" at bounding box center [116, 420] width 14 height 14
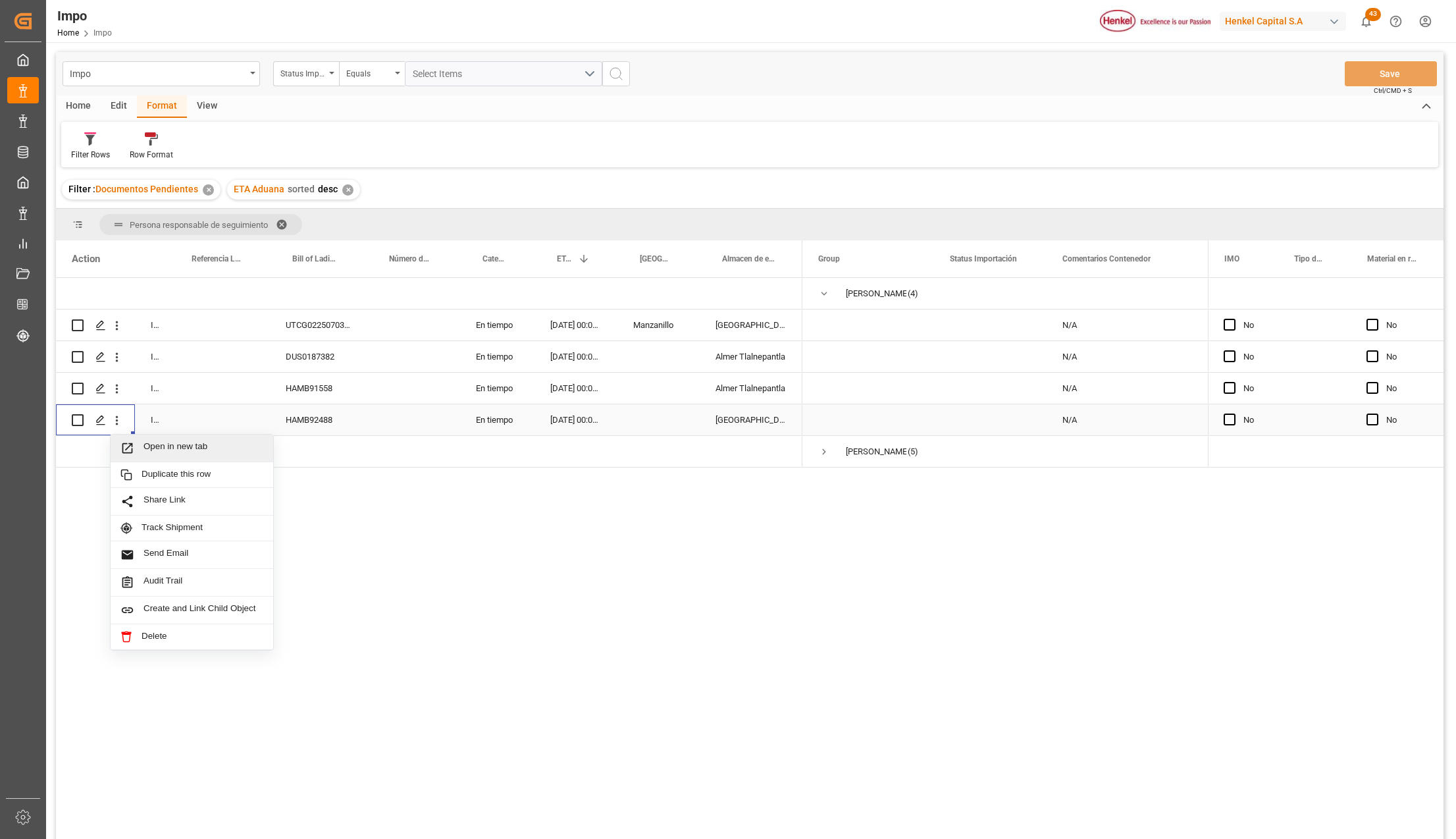
click at [132, 446] on icon "Press SPACE to select this row." at bounding box center [128, 448] width 10 height 10
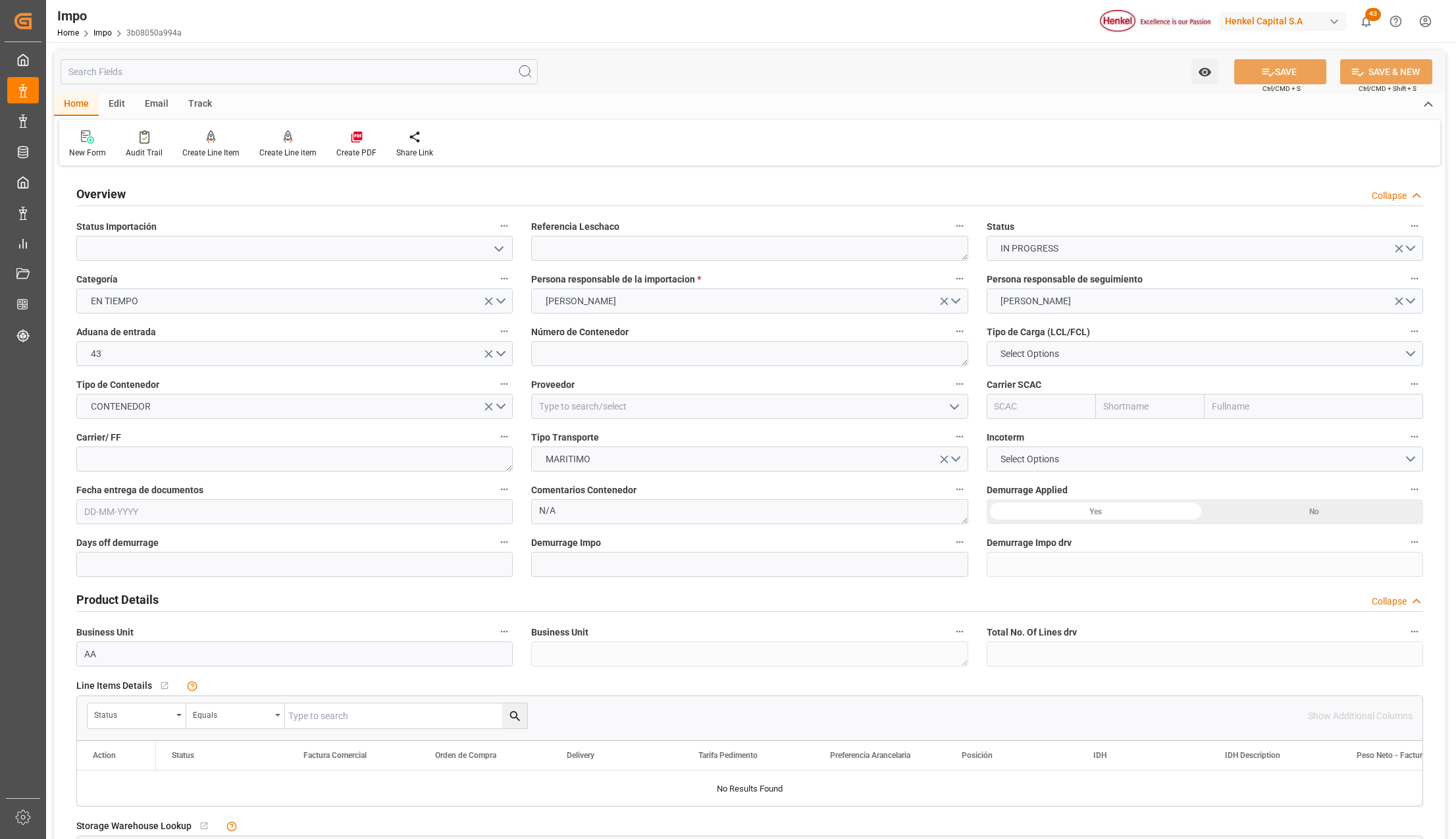
type input "[DATE]"
click at [489, 241] on button "open menu" at bounding box center [498, 248] width 20 height 21
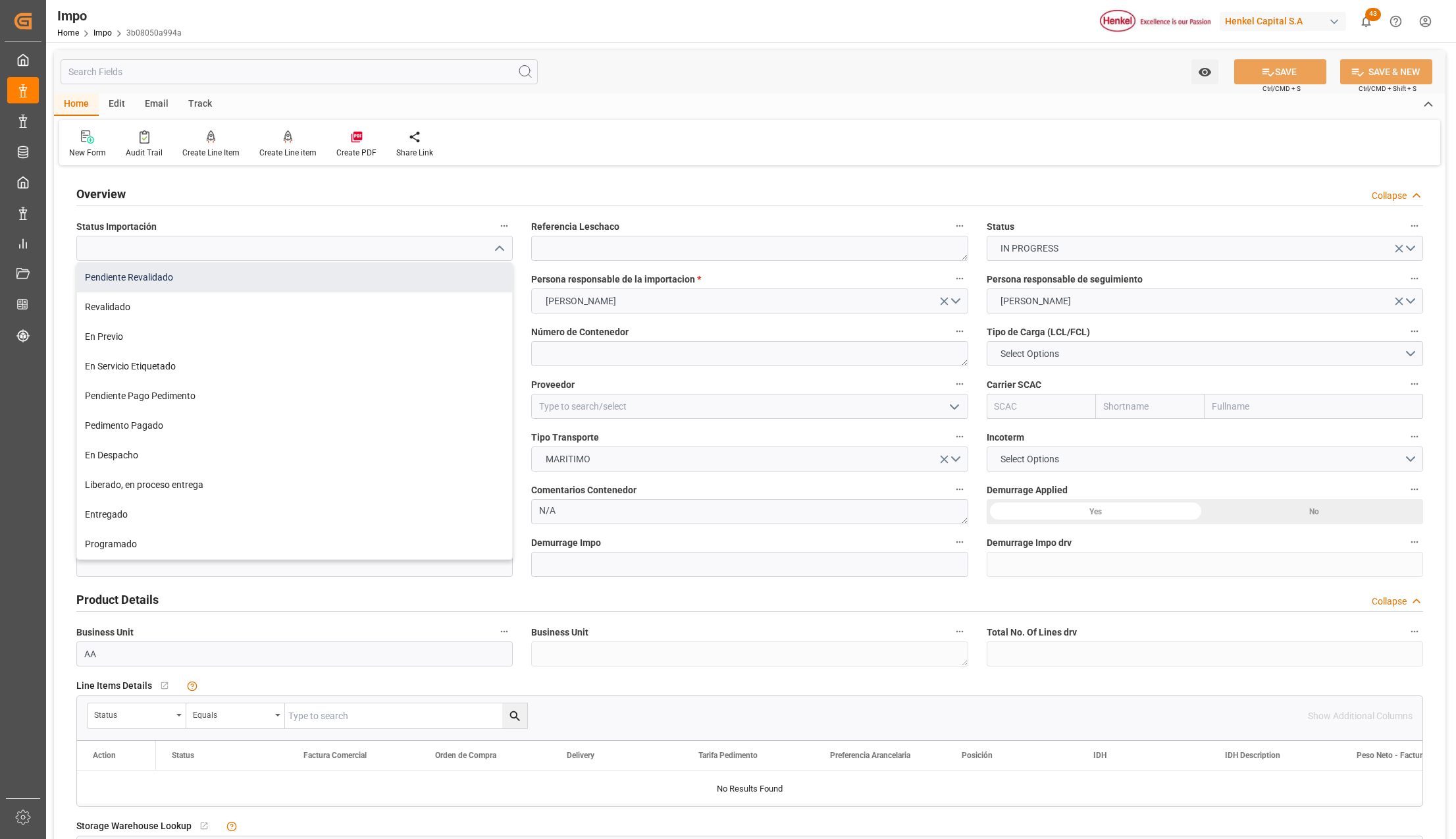
click at [124, 274] on div "Pendiente Revalidado" at bounding box center [294, 277] width 435 height 29
type input "Pendiente Revalidado"
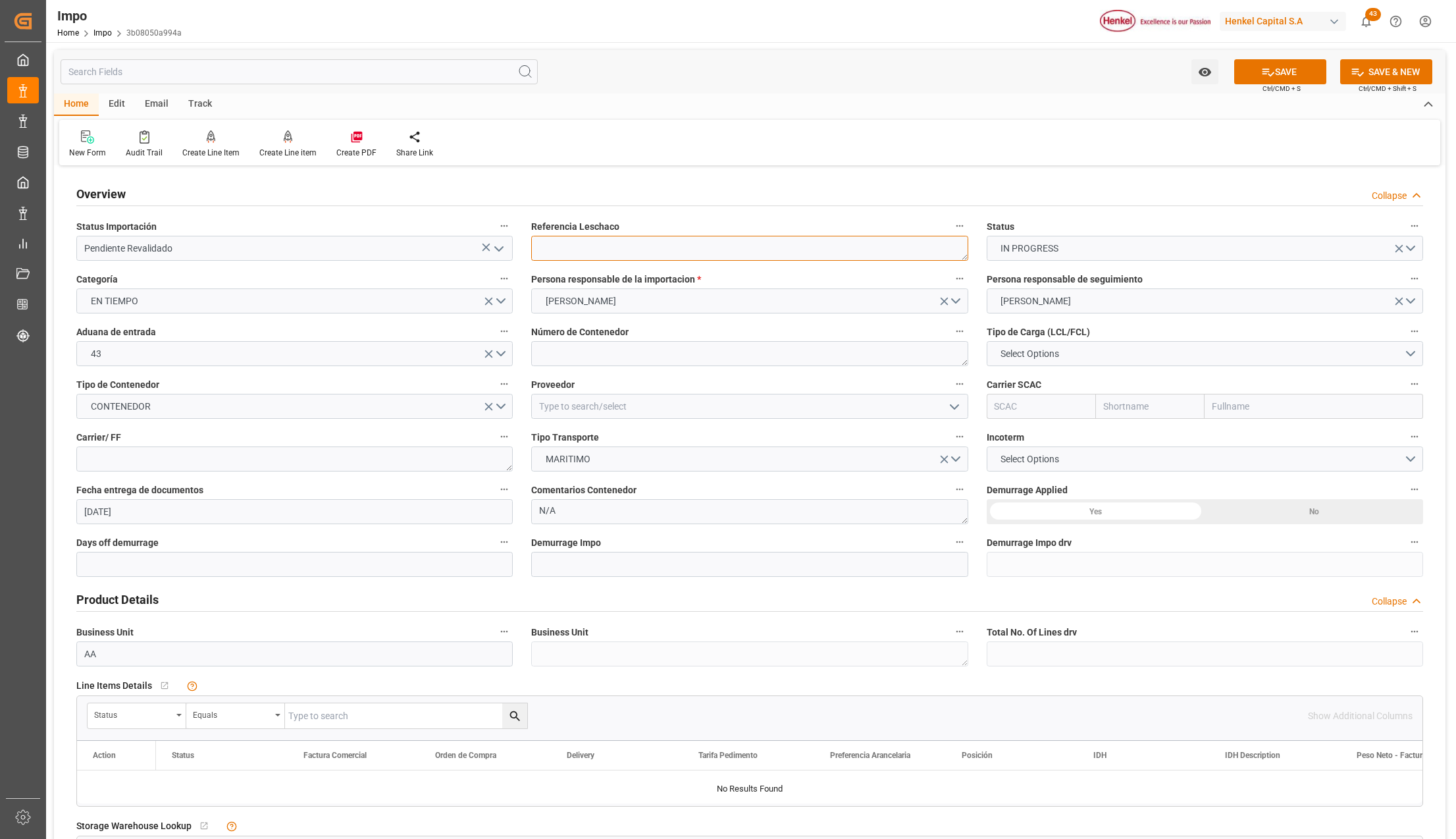
click at [588, 243] on textarea at bounding box center [750, 248] width 436 height 25
paste textarea "HAMB92488"
type textarea "HAMB92488"
click at [619, 363] on textarea at bounding box center [750, 354] width 436 height 25
click at [588, 361] on textarea at bounding box center [750, 354] width 436 height 25
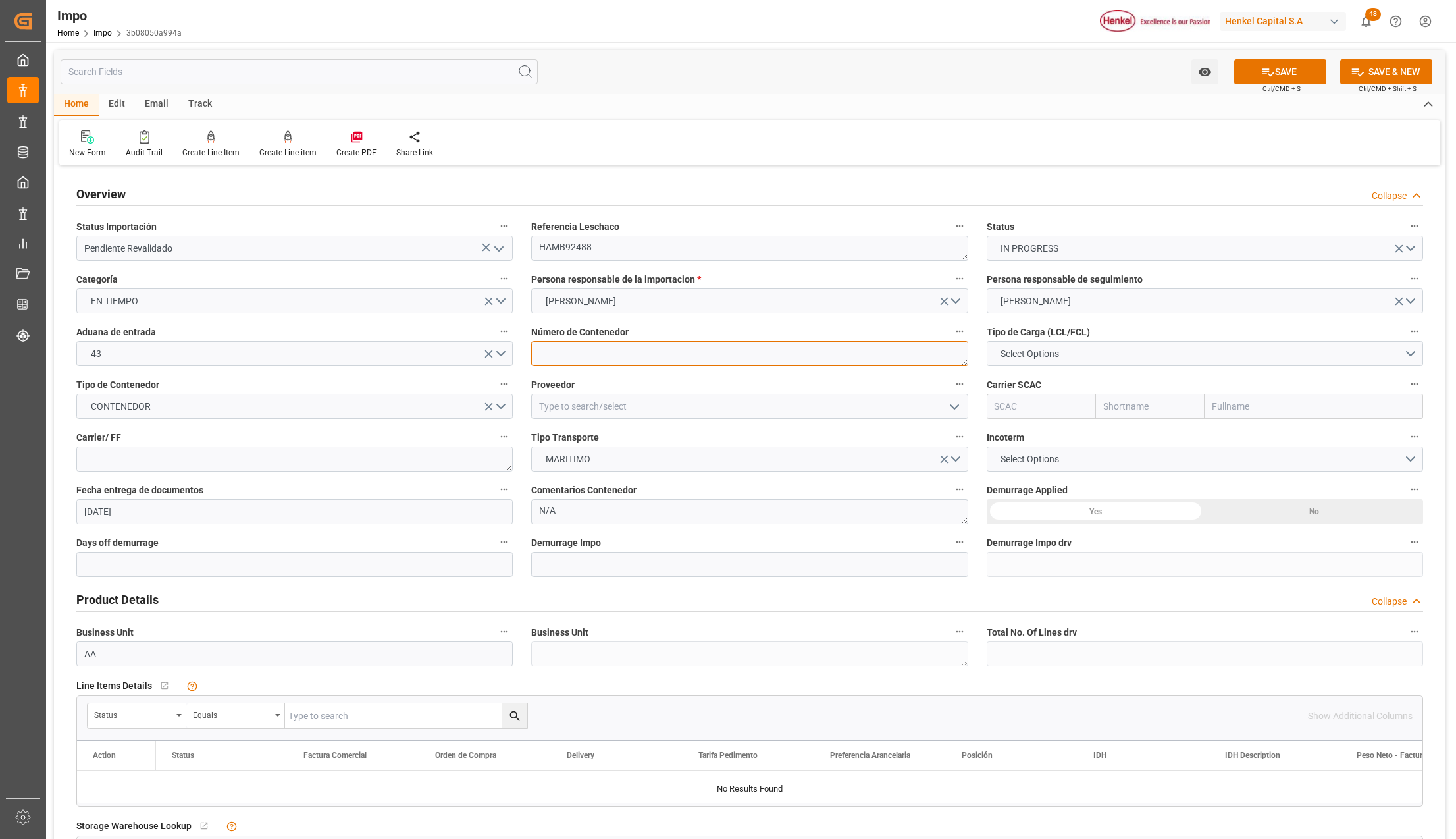
paste textarea "MSDU6996932"
type textarea "MSDU6996932"
click at [1044, 355] on span "Select Options" at bounding box center [1029, 354] width 72 height 14
click at [1031, 357] on div "LCL" at bounding box center [1205, 357] width 435 height 28
click at [590, 404] on input at bounding box center [750, 406] width 436 height 25
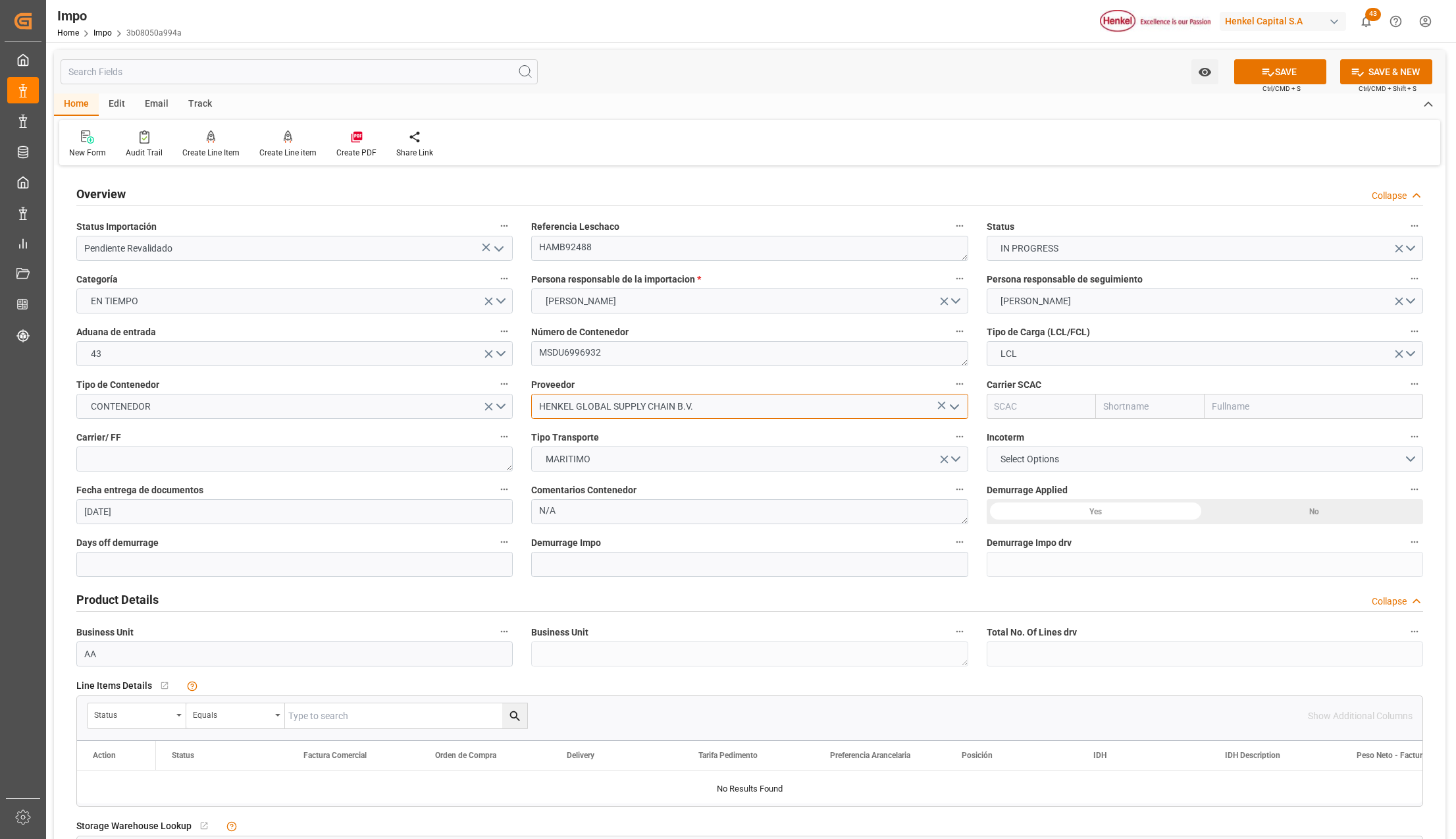
type input "HENKEL GLOBAL SUPPLY CHAIN B.V."
click at [1233, 408] on input "text" at bounding box center [1314, 406] width 218 height 25
type input "msc"
click at [1258, 437] on b "Mediterranean Shipping Company" at bounding box center [1285, 435] width 144 height 10
type input "MSCU"
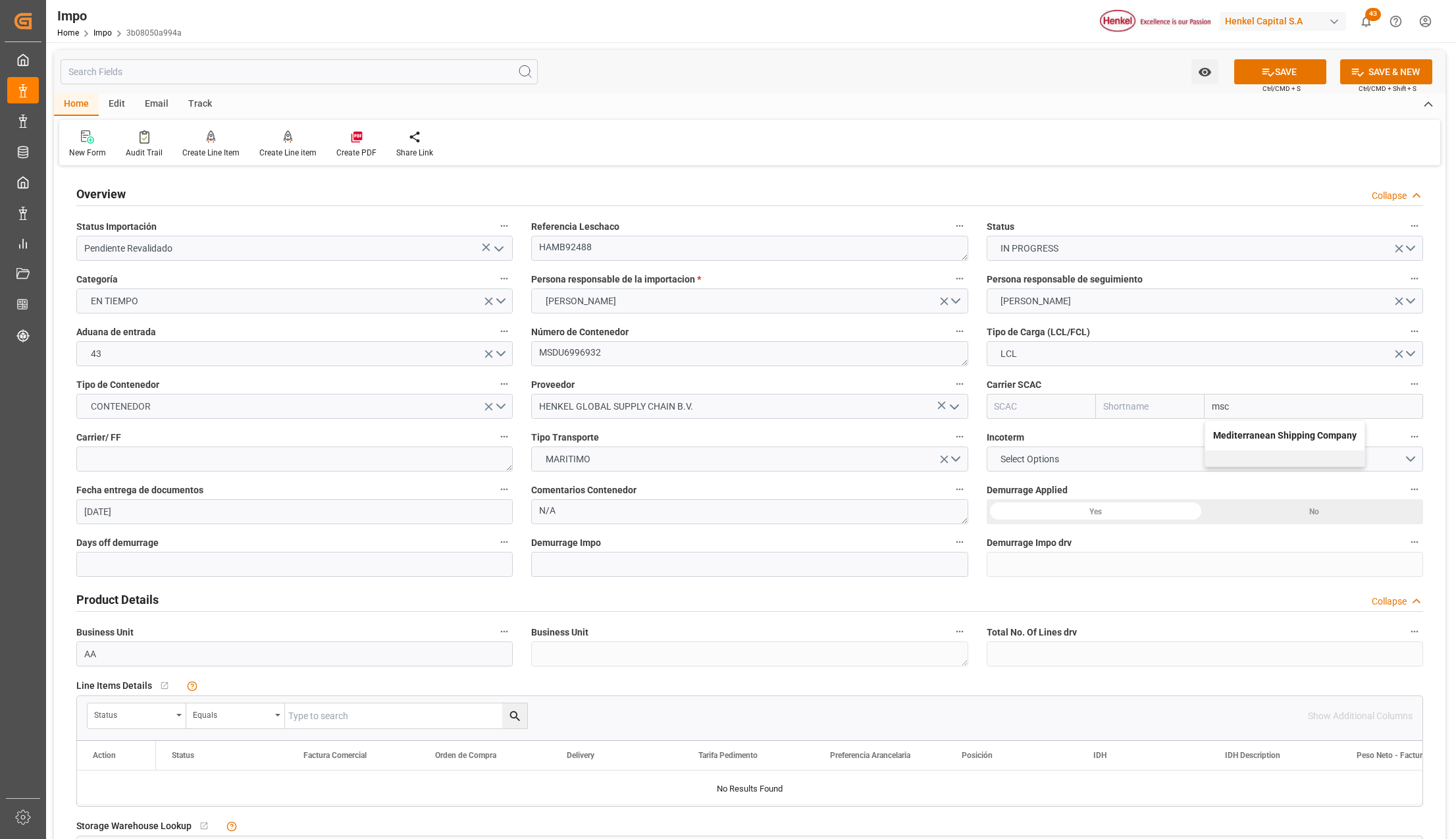
type input "MSC"
type input "Mediterranean Shipping Company"
click at [273, 459] on textarea at bounding box center [295, 459] width 436 height 25
type textarea "d"
type textarea "DHL"
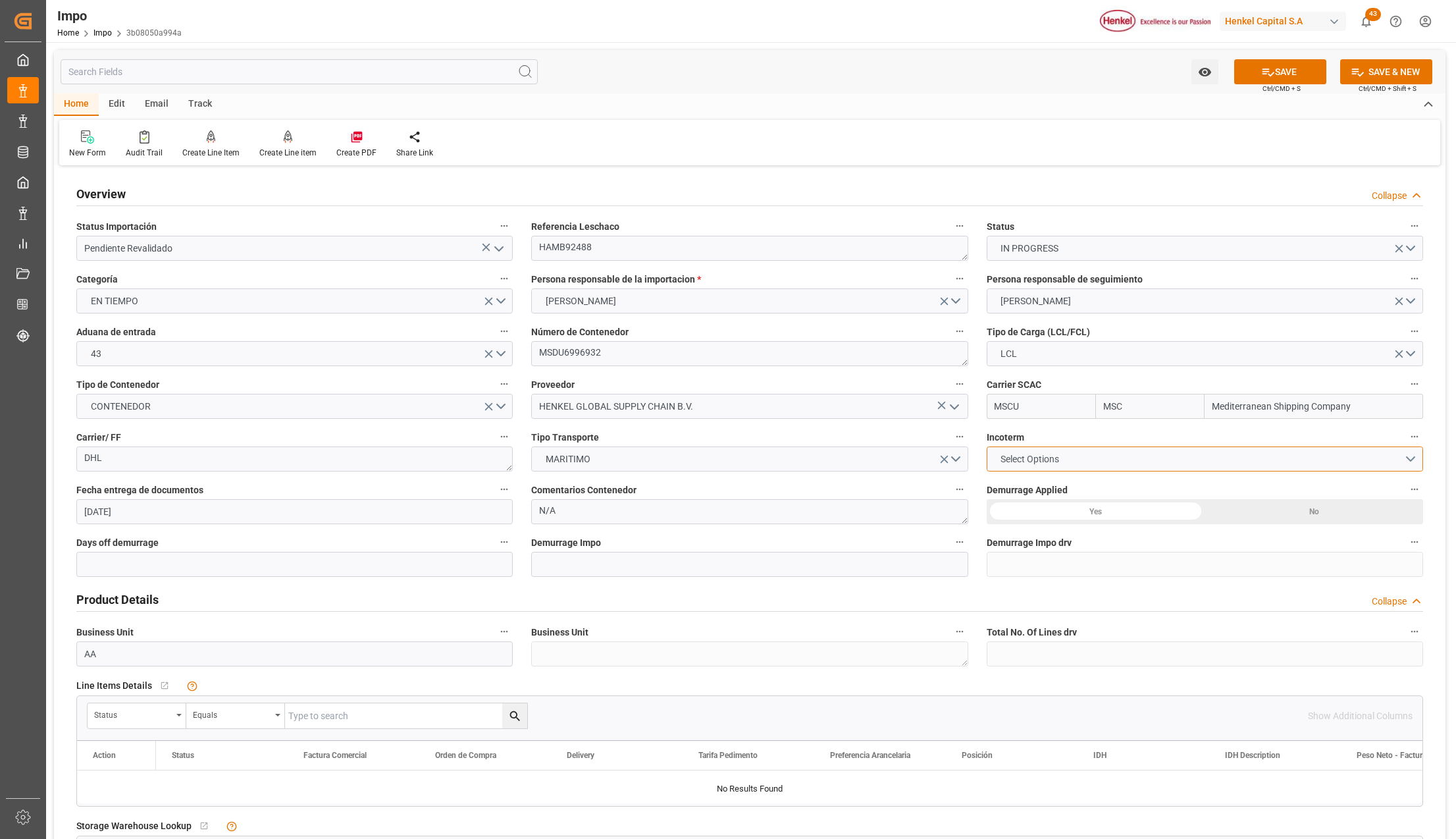
click at [1017, 459] on span "Select Options" at bounding box center [1029, 459] width 72 height 14
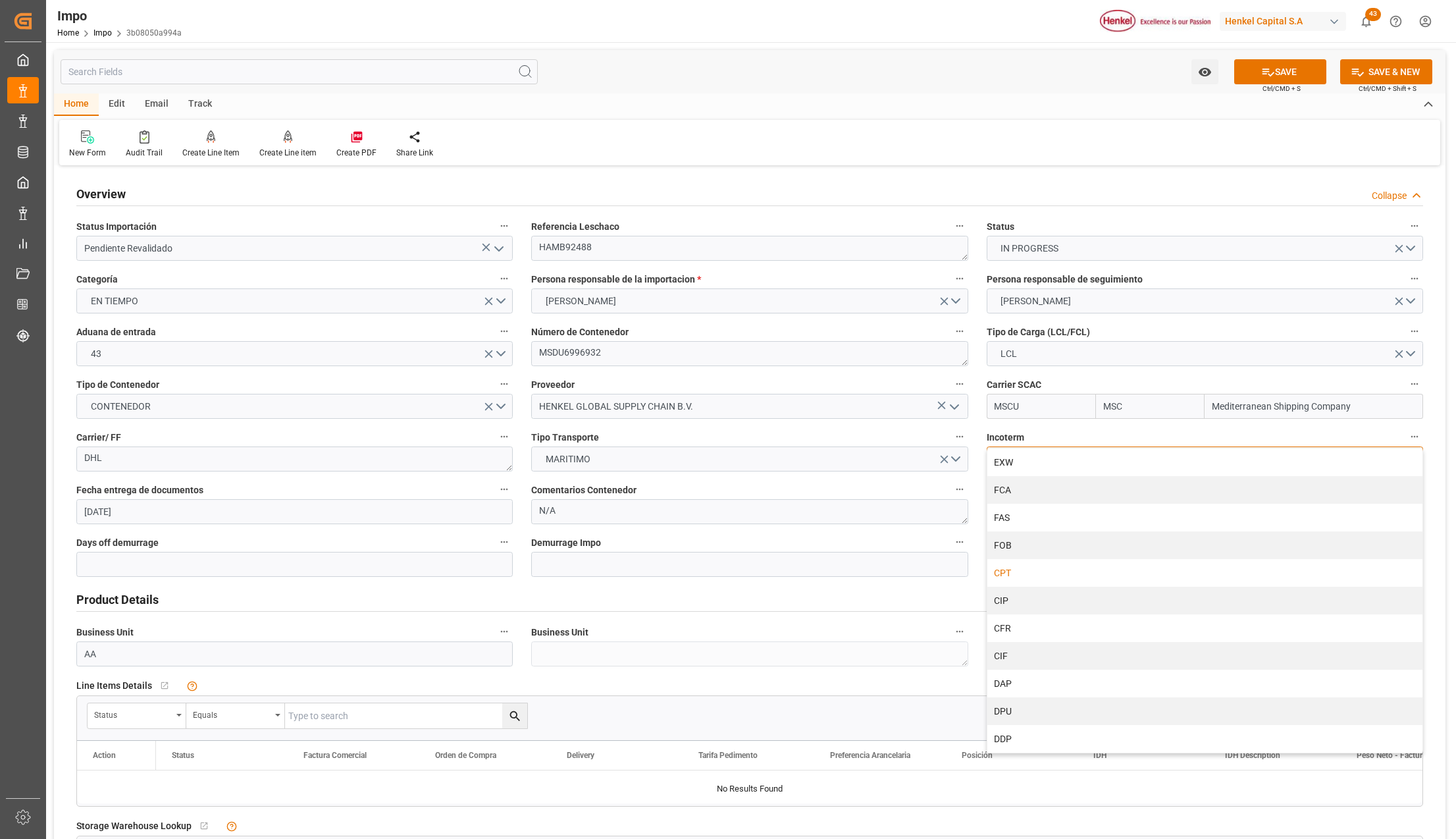
click at [1017, 568] on div "CPT" at bounding box center [1205, 573] width 435 height 28
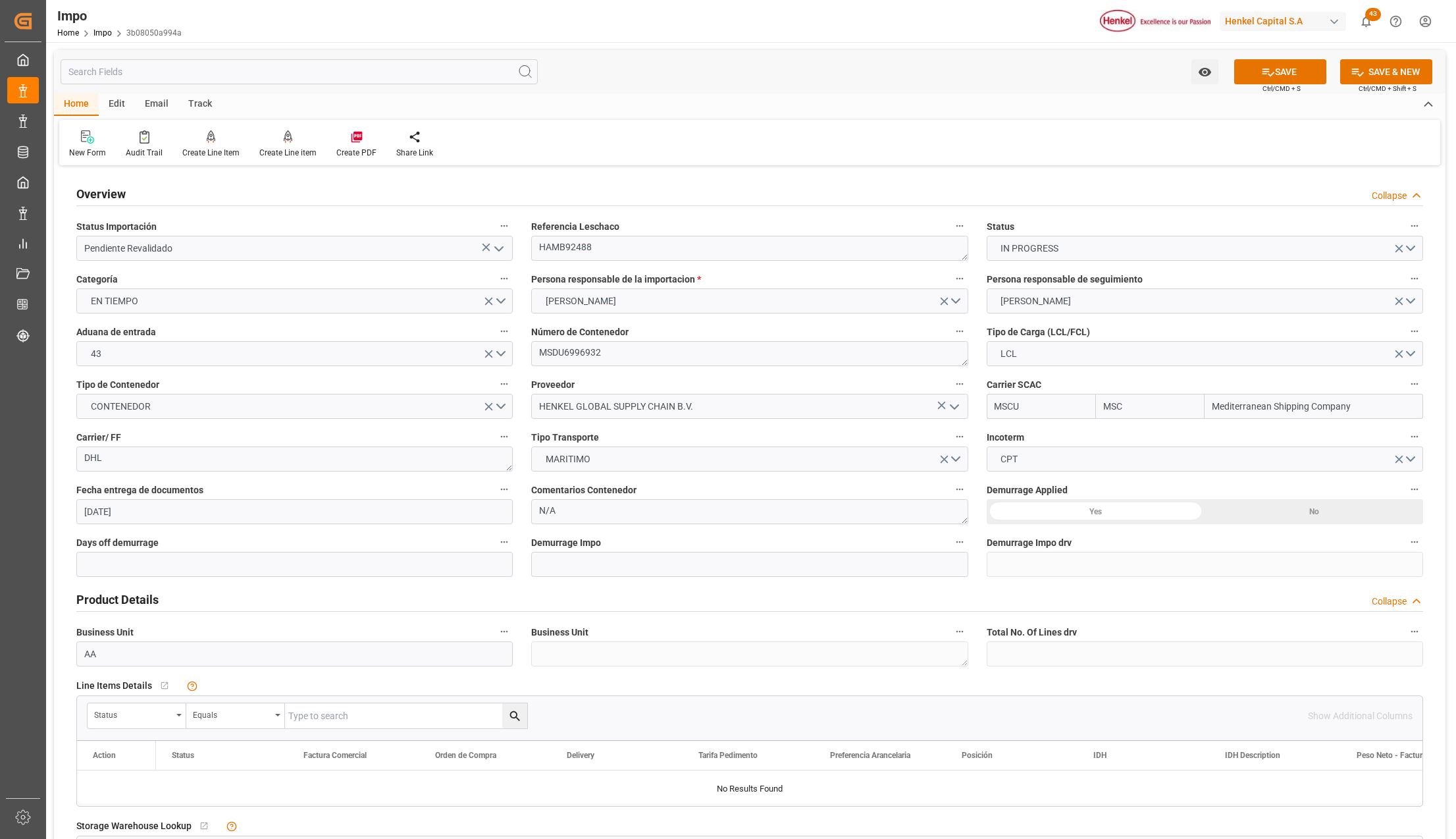
click at [1251, 509] on div "No" at bounding box center [1314, 512] width 218 height 25
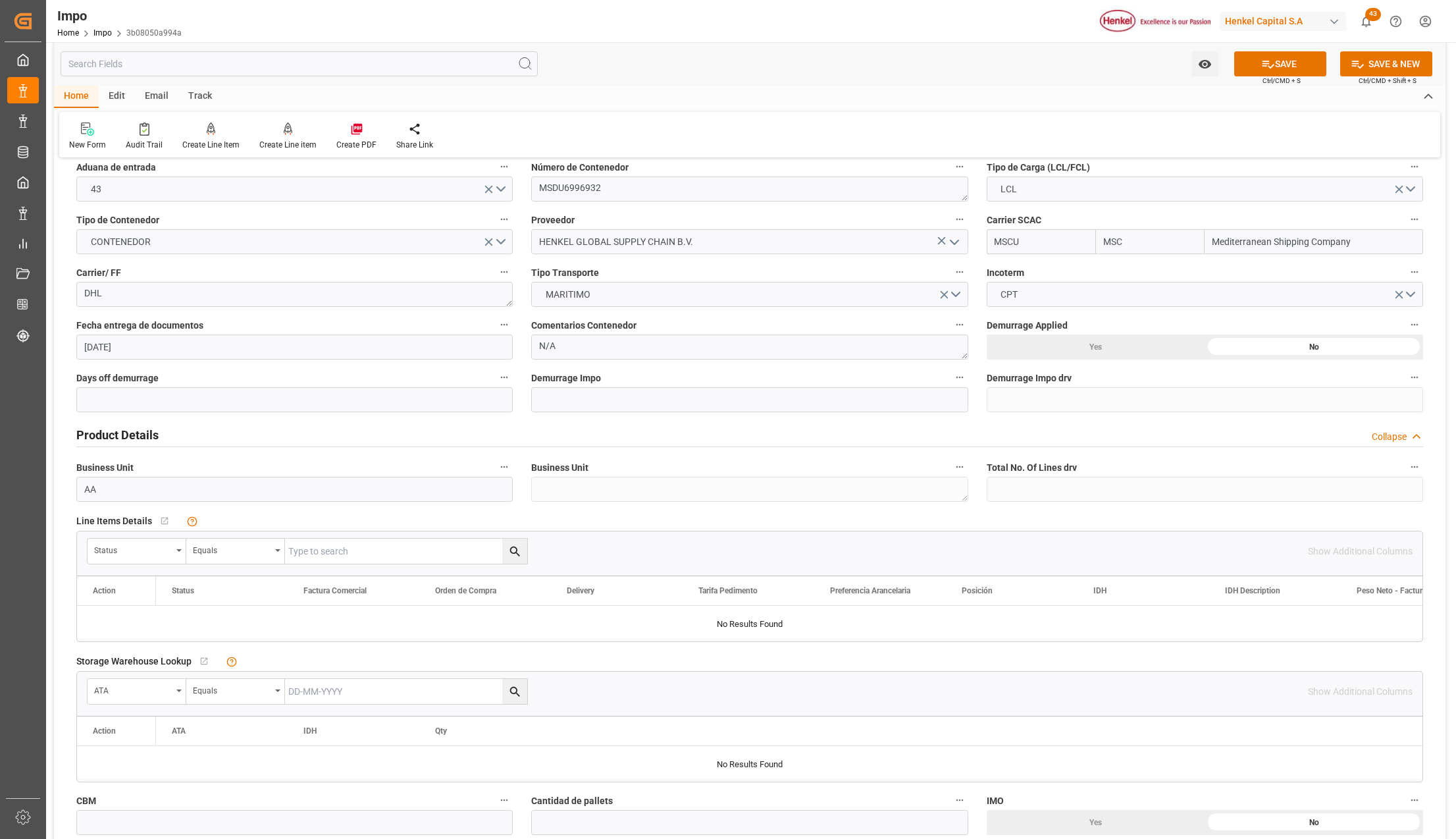
scroll to position [175, 0]
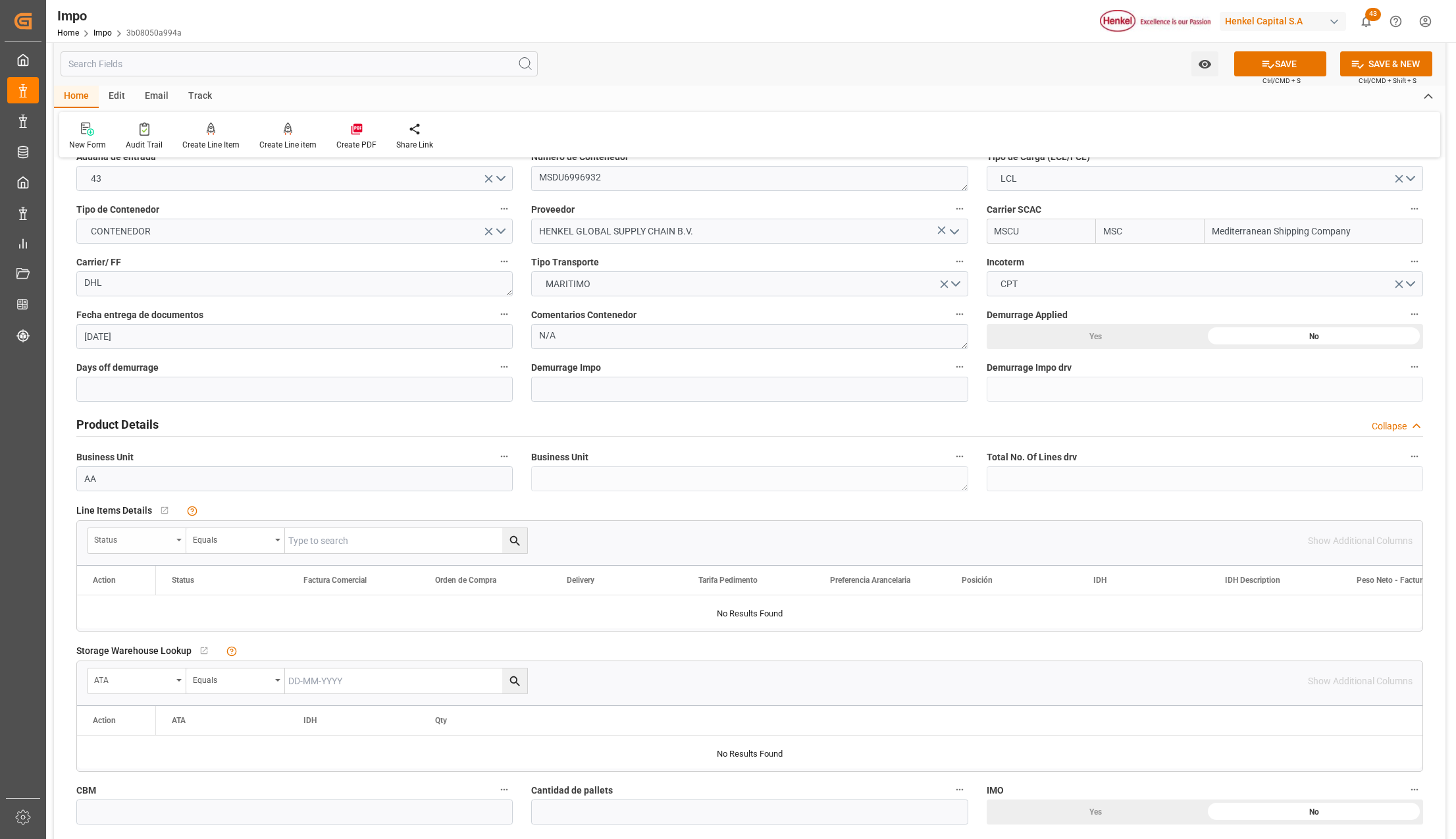
click at [176, 535] on div "Status" at bounding box center [137, 540] width 99 height 25
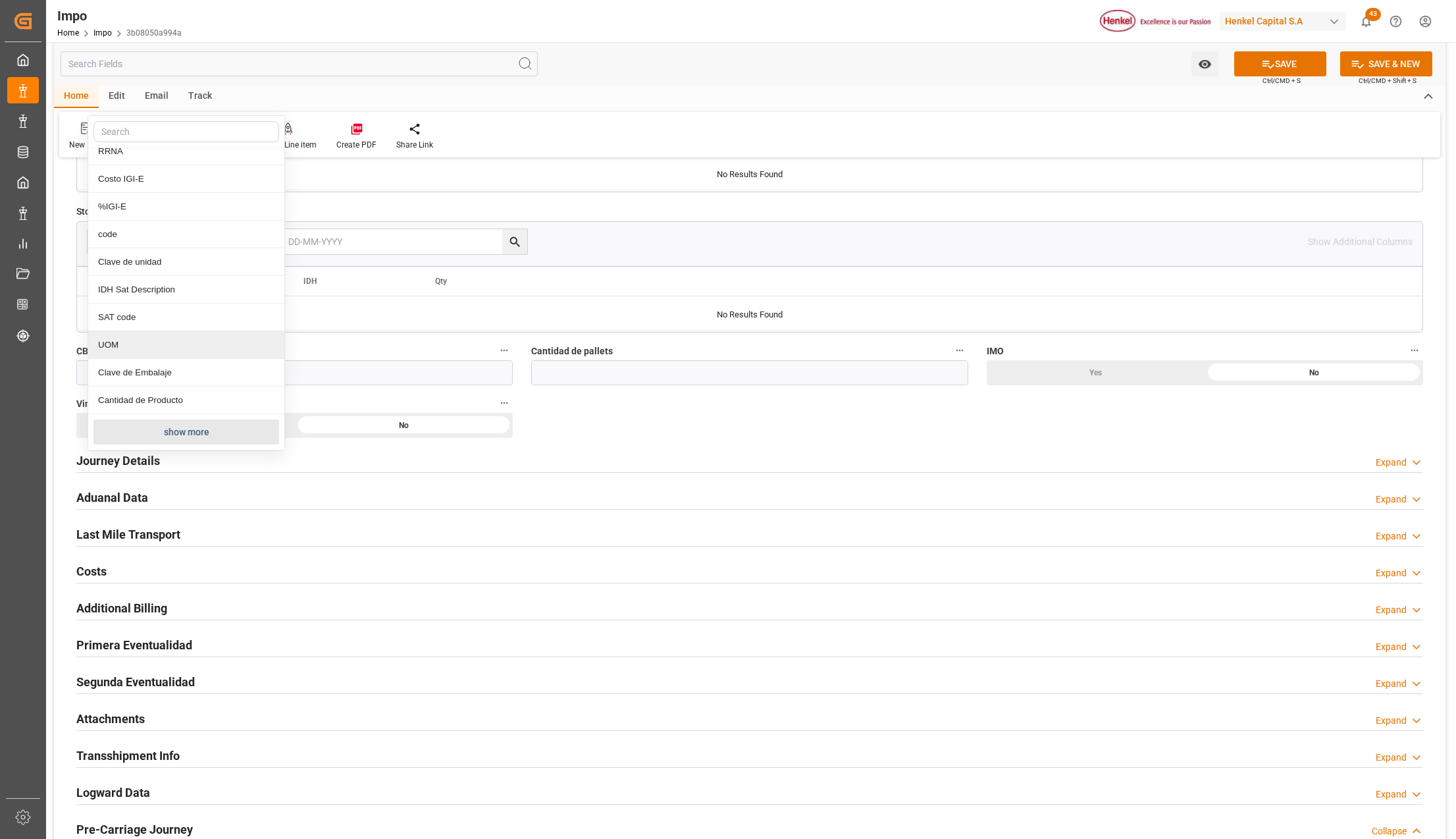
click at [167, 427] on button "show more" at bounding box center [187, 432] width 186 height 25
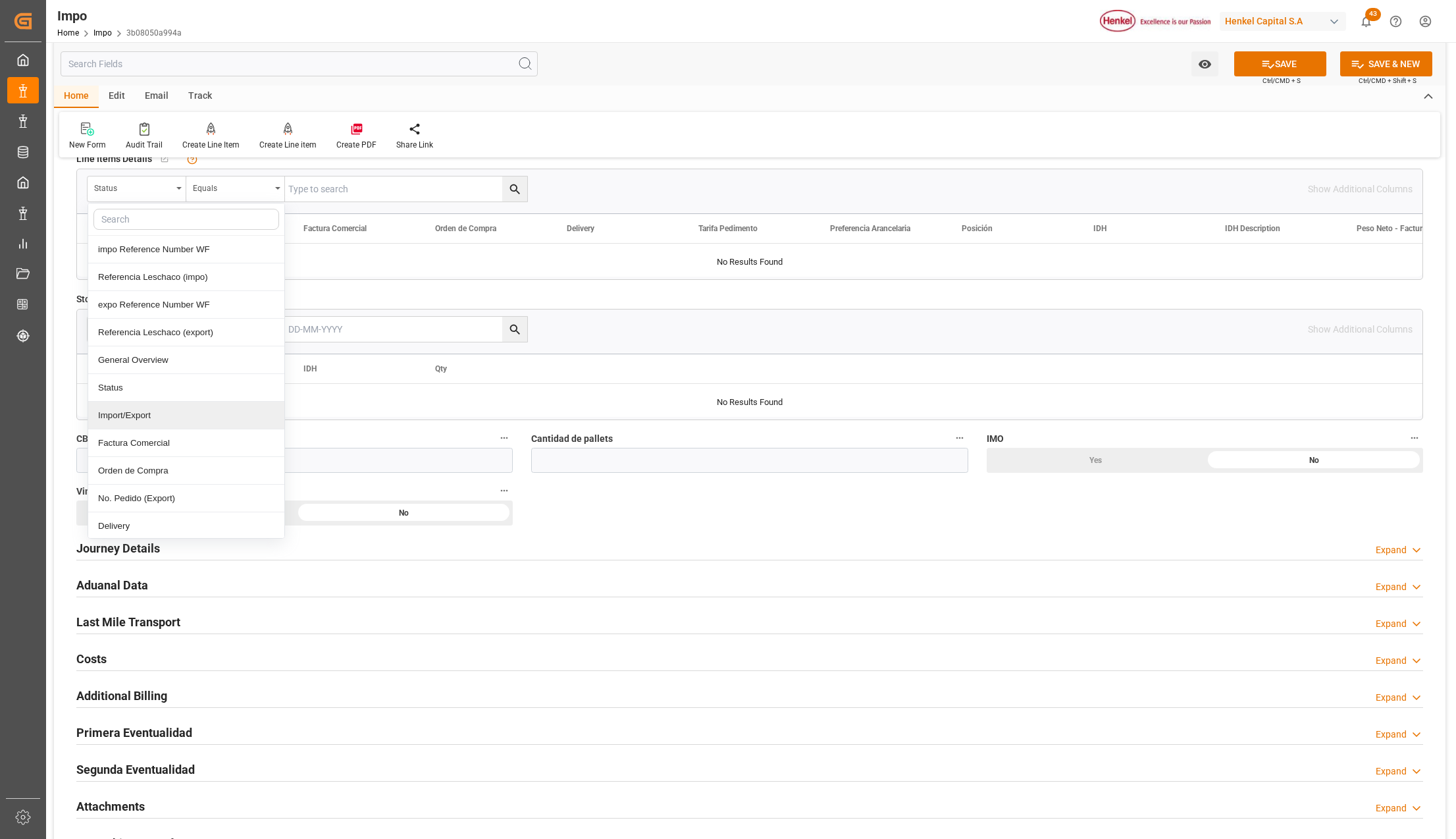
scroll to position [88, 0]
click at [133, 499] on div "Comentarios" at bounding box center [187, 494] width 196 height 28
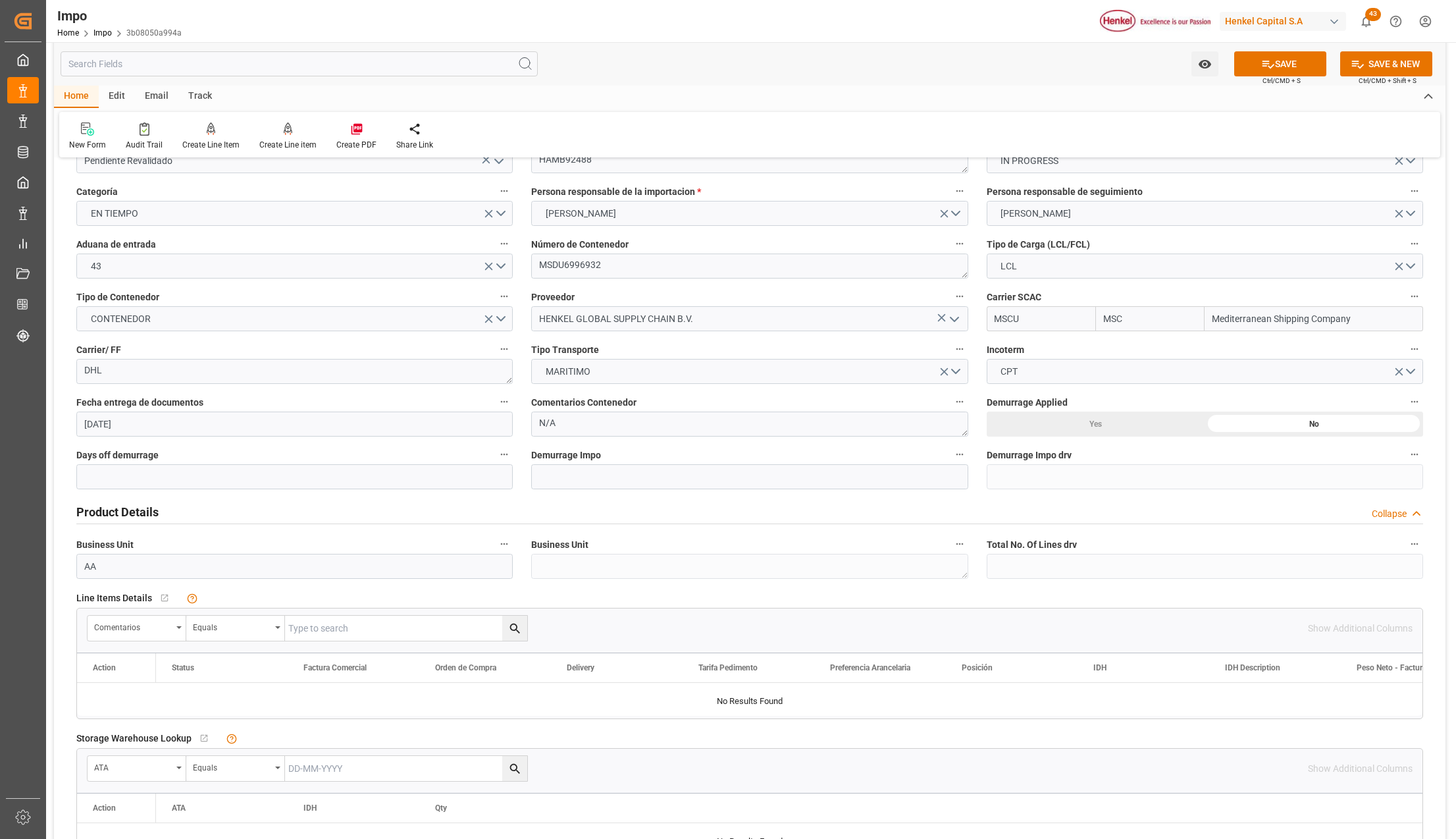
scroll to position [0, 0]
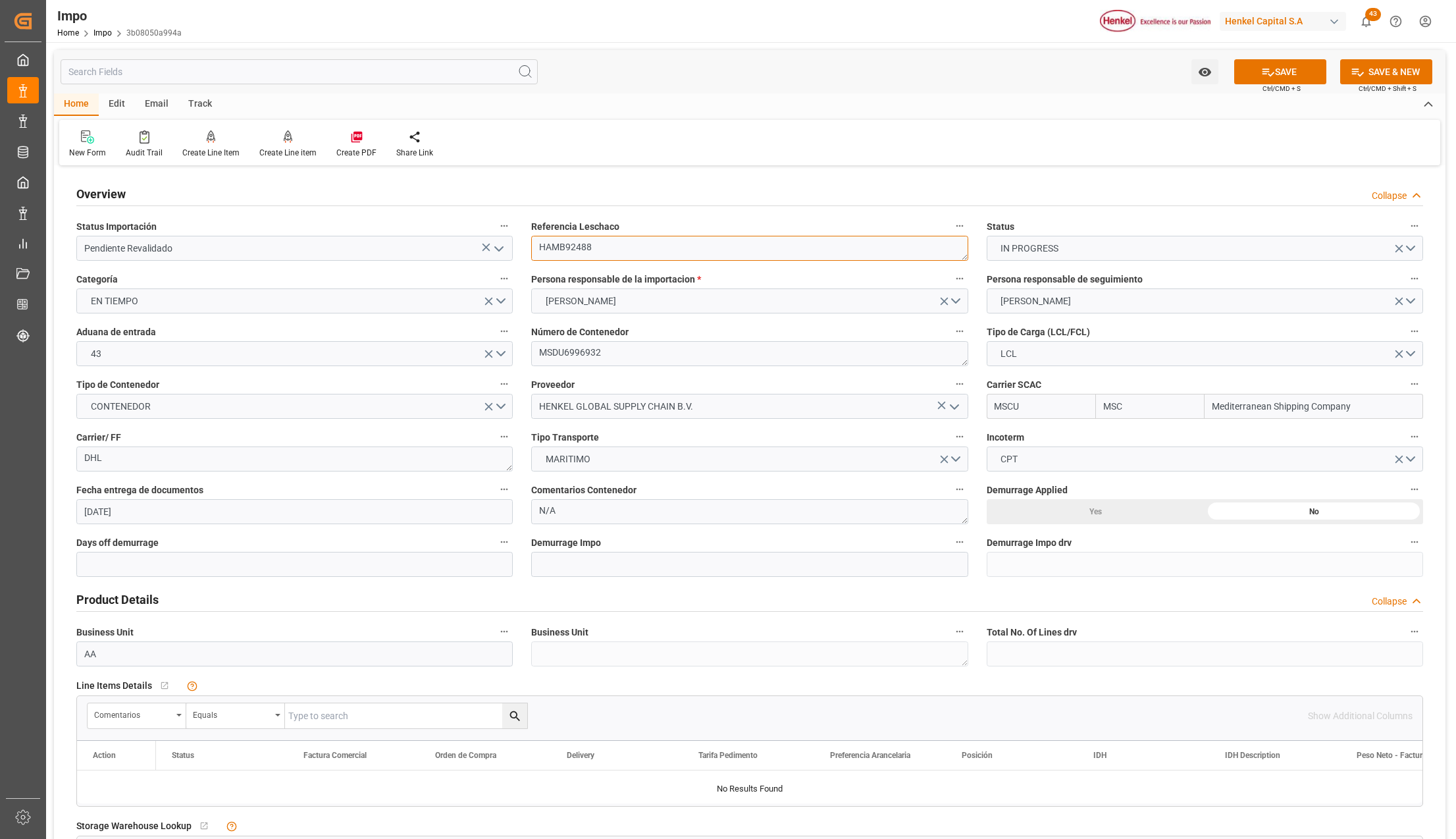
click at [563, 248] on textarea "HAMB92488" at bounding box center [750, 248] width 436 height 25
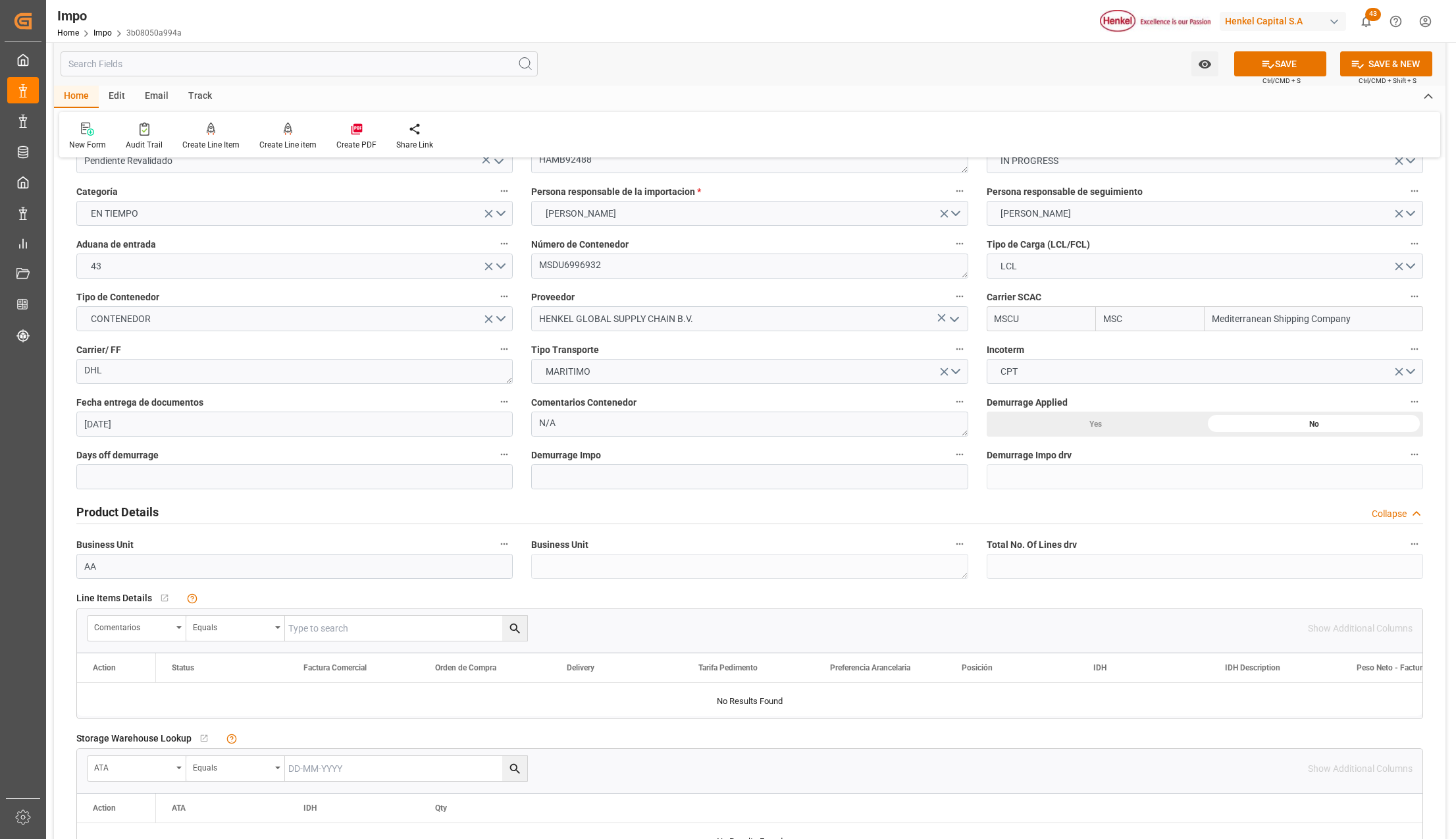
click at [341, 619] on input "text" at bounding box center [406, 628] width 243 height 25
paste input "HAMB92488"
type input "HAMB92488"
click at [504, 633] on button "search button" at bounding box center [515, 628] width 25 height 25
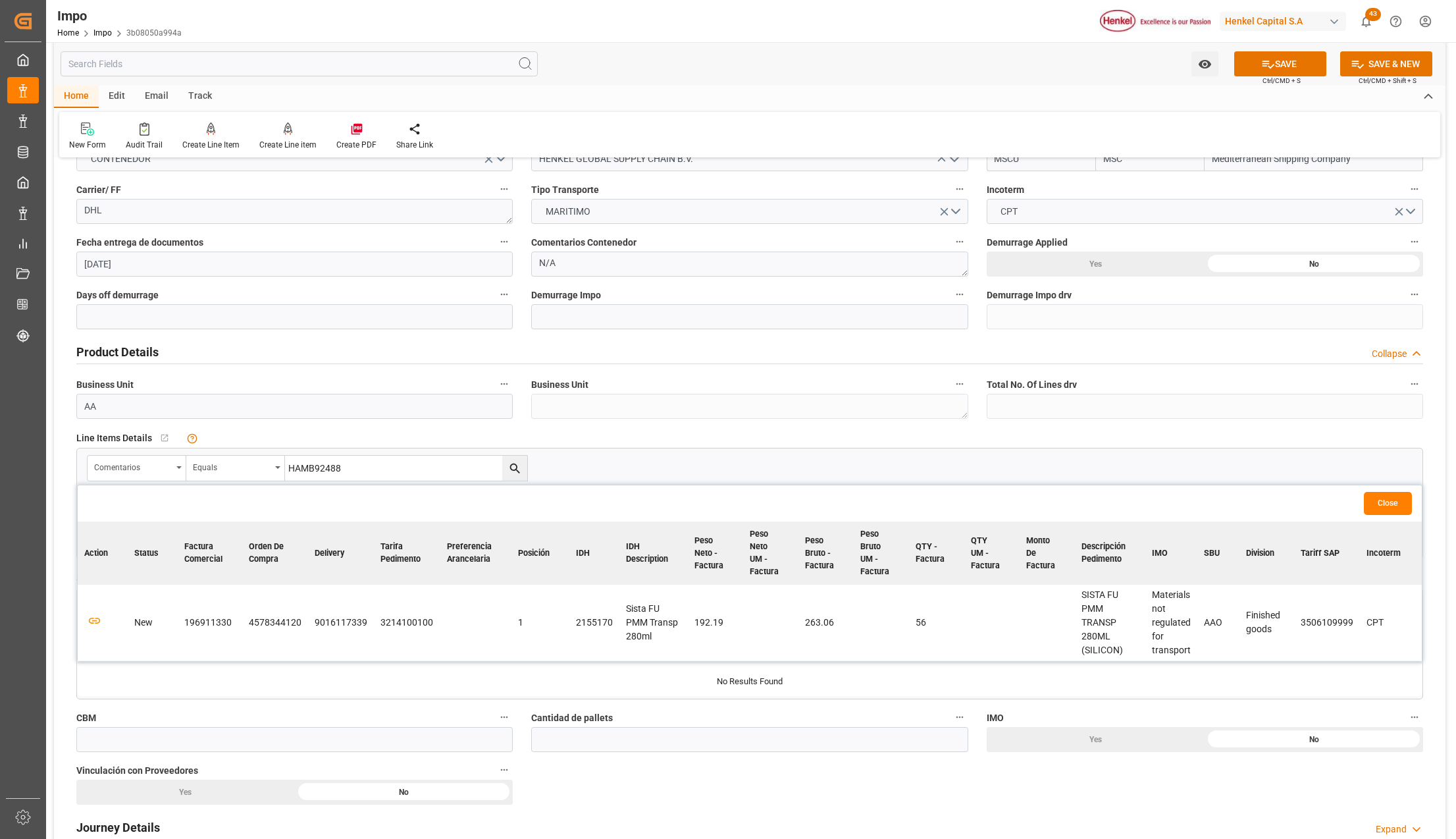
scroll to position [263, 0]
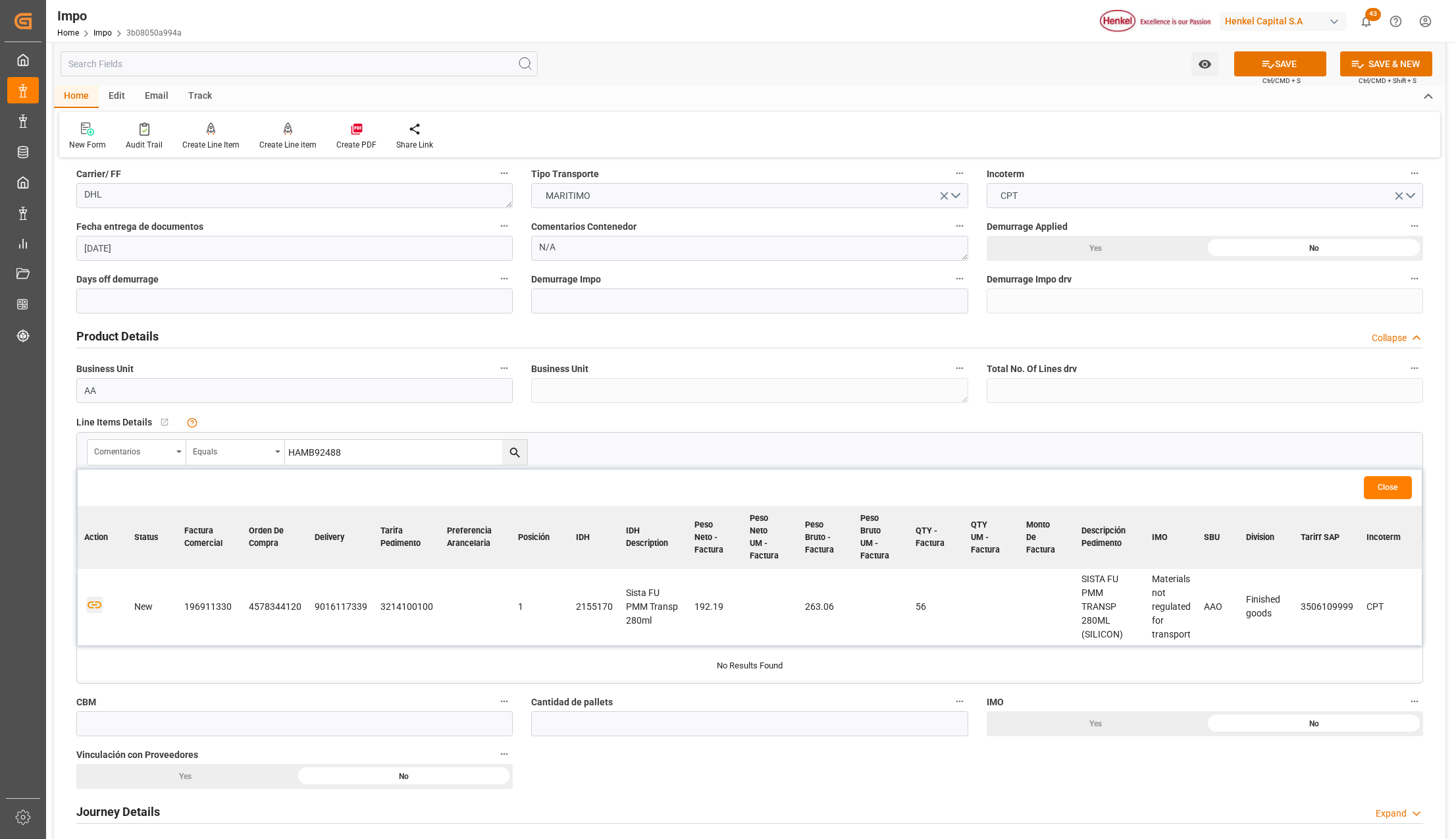
click at [92, 605] on icon "button" at bounding box center [94, 605] width 16 height 16
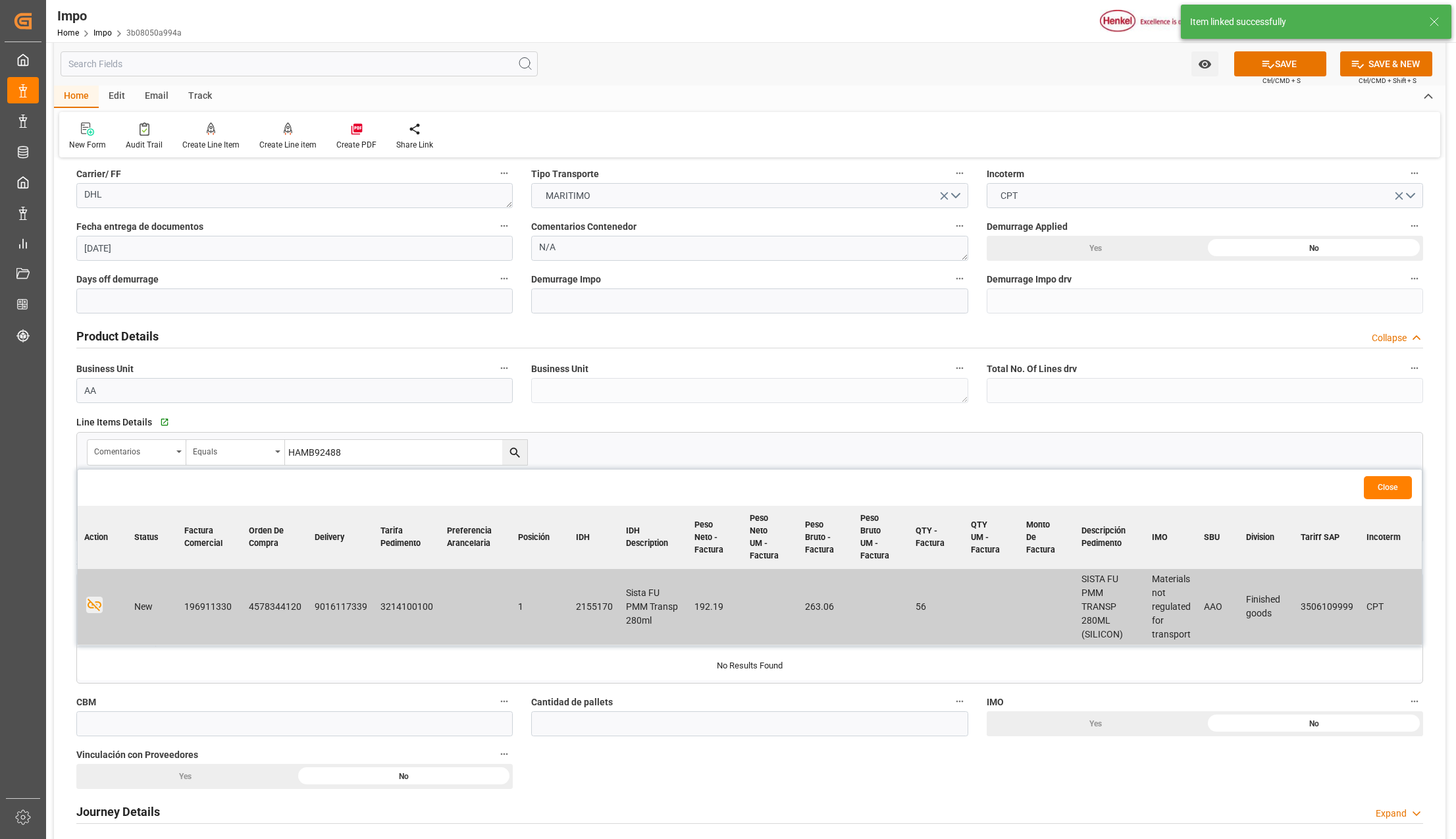
click at [1405, 486] on button "Close" at bounding box center [1387, 487] width 48 height 23
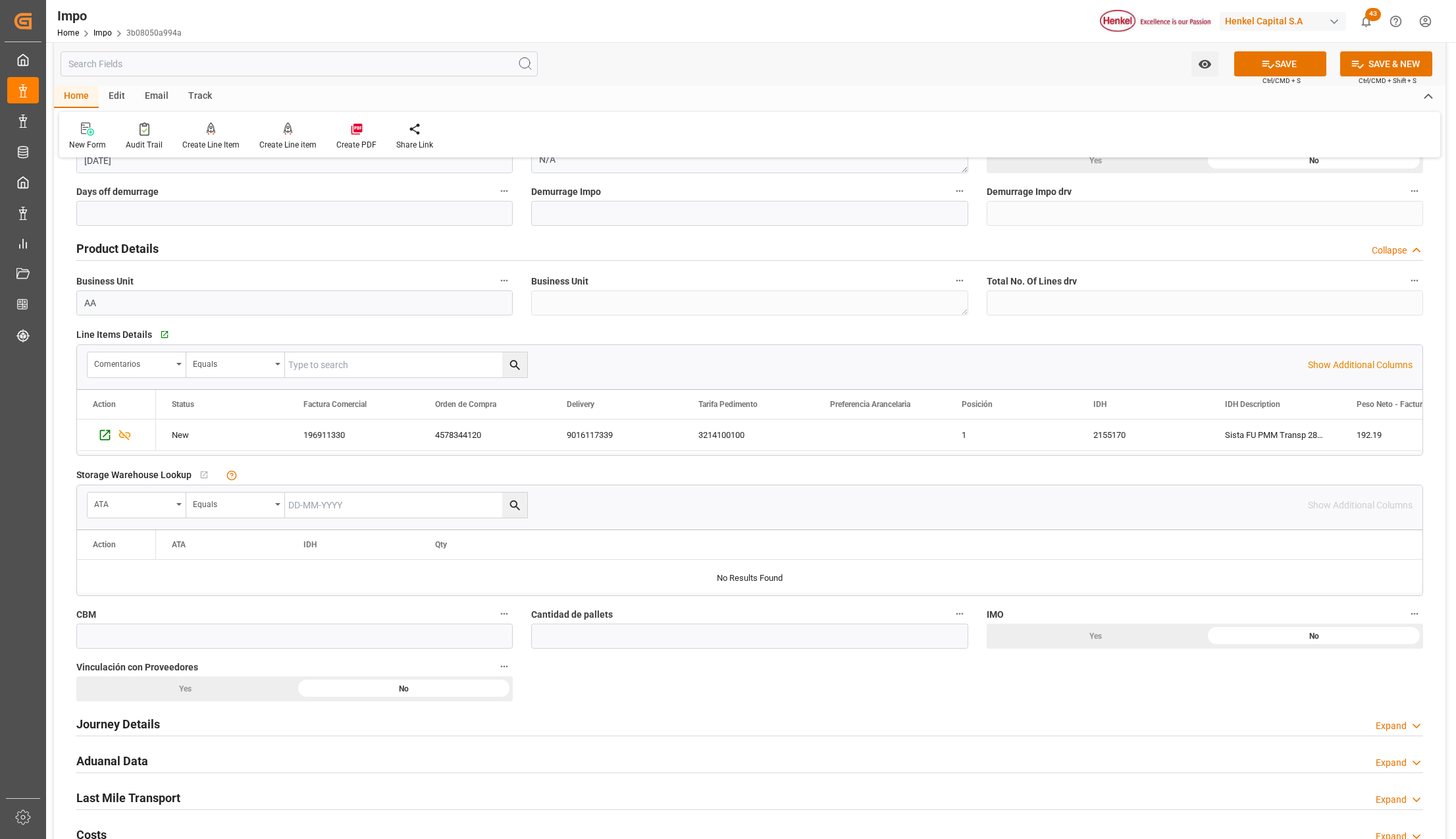
scroll to position [439, 0]
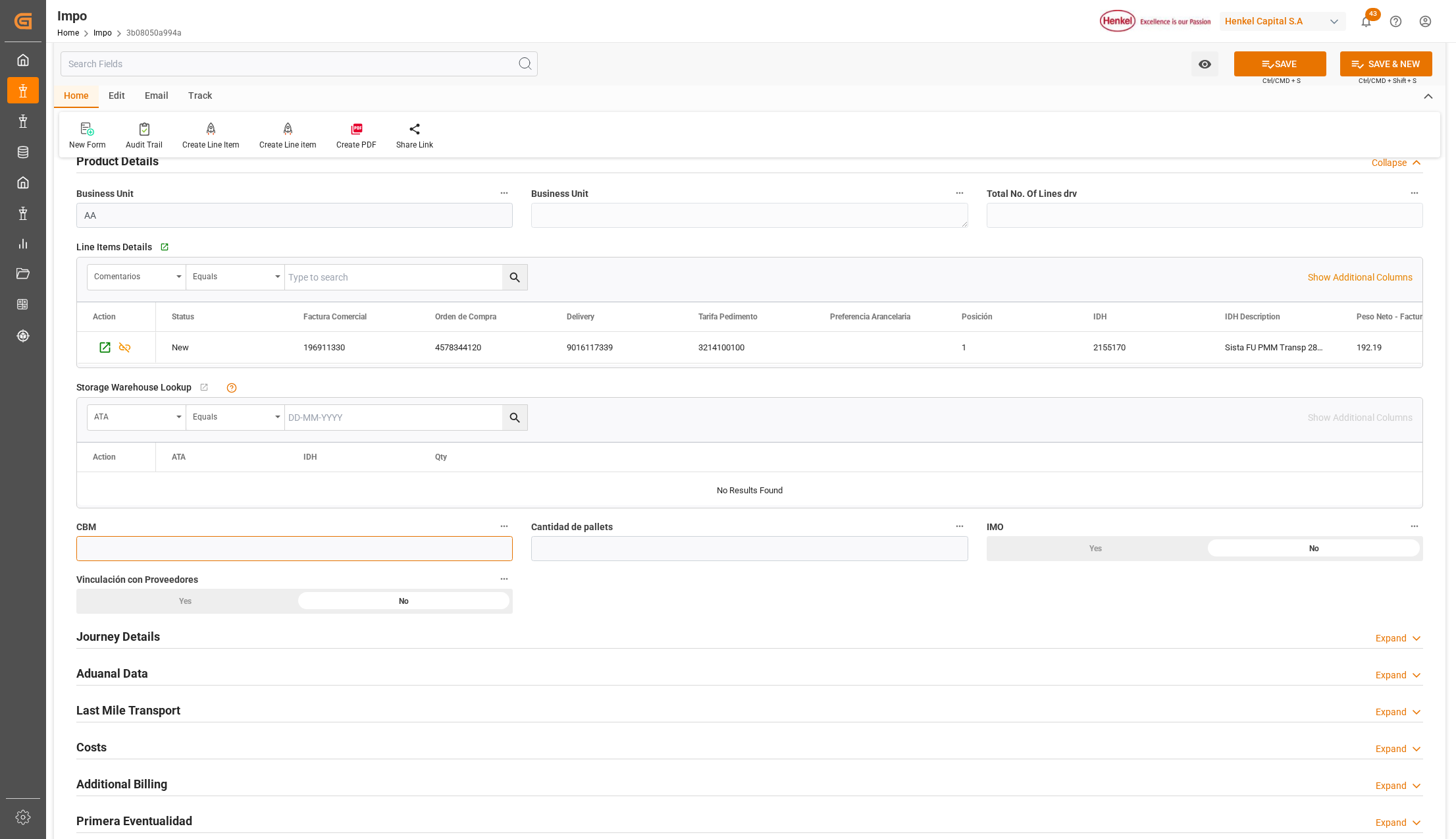
click at [153, 551] on input "text" at bounding box center [295, 549] width 436 height 25
click at [231, 543] on input "text" at bounding box center [295, 549] width 436 height 25
type input "0.82"
click at [619, 546] on input "text" at bounding box center [750, 549] width 436 height 25
type input "1"
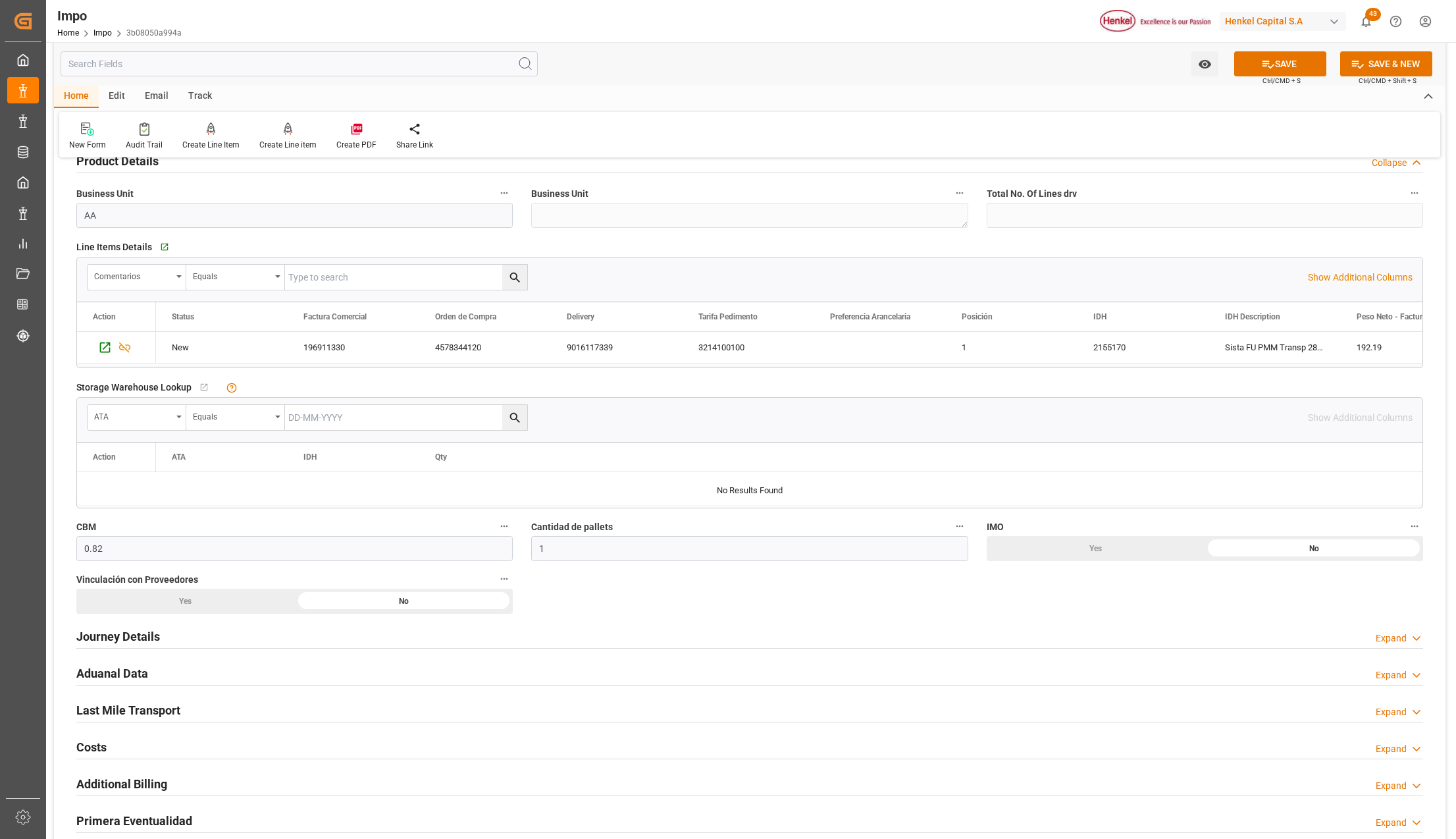
click at [1326, 86] on div "No" at bounding box center [1314, 73] width 218 height 25
drag, startPoint x: 156, startPoint y: 600, endPoint x: 145, endPoint y: 624, distance: 26.4
click at [987, 86] on div "Yes" at bounding box center [1096, 73] width 218 height 25
click at [129, 643] on h2 "Journey Details" at bounding box center [118, 636] width 83 height 18
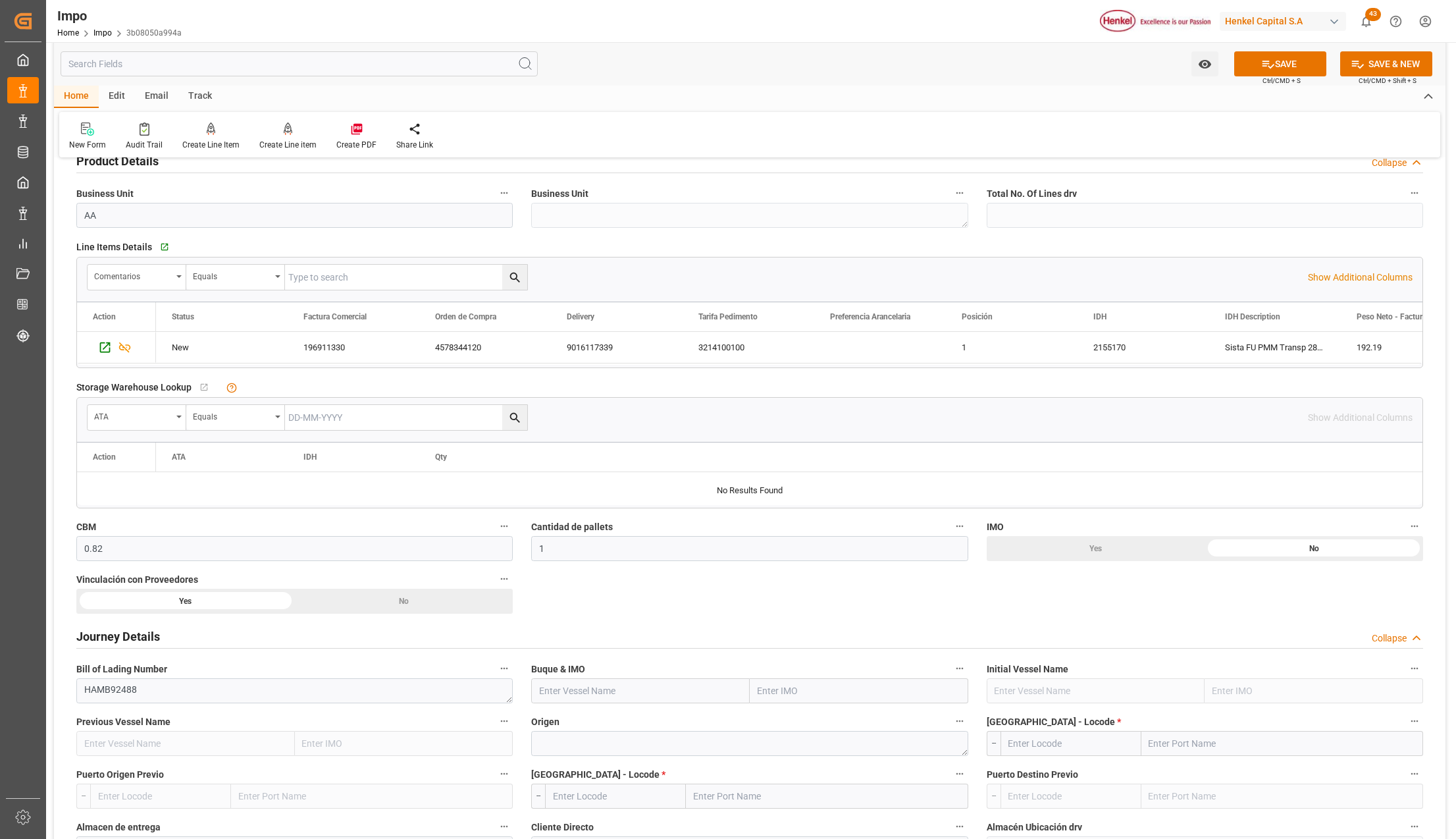
click at [759, 692] on input "text" at bounding box center [859, 691] width 218 height 25
type input "msc ornella"
click at [770, 719] on b "9281267" at bounding box center [777, 720] width 37 height 10
type input "MSC ORNELLA"
type input "9281267"
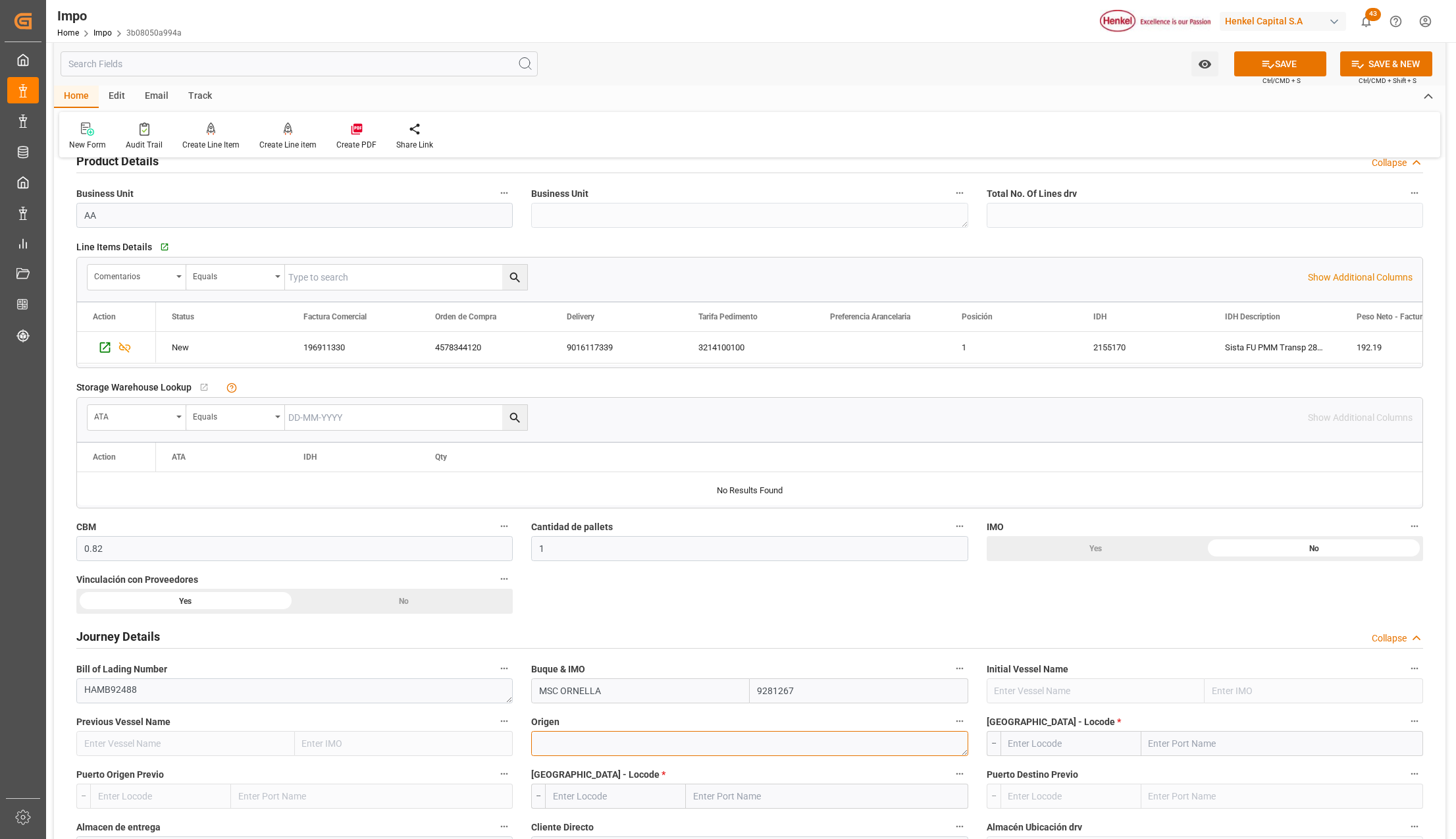
click at [661, 749] on textarea at bounding box center [750, 743] width 436 height 25
type textarea "AMSTERDAM"
click at [1193, 744] on input "text" at bounding box center [1282, 743] width 282 height 25
type input "BREMERHA"
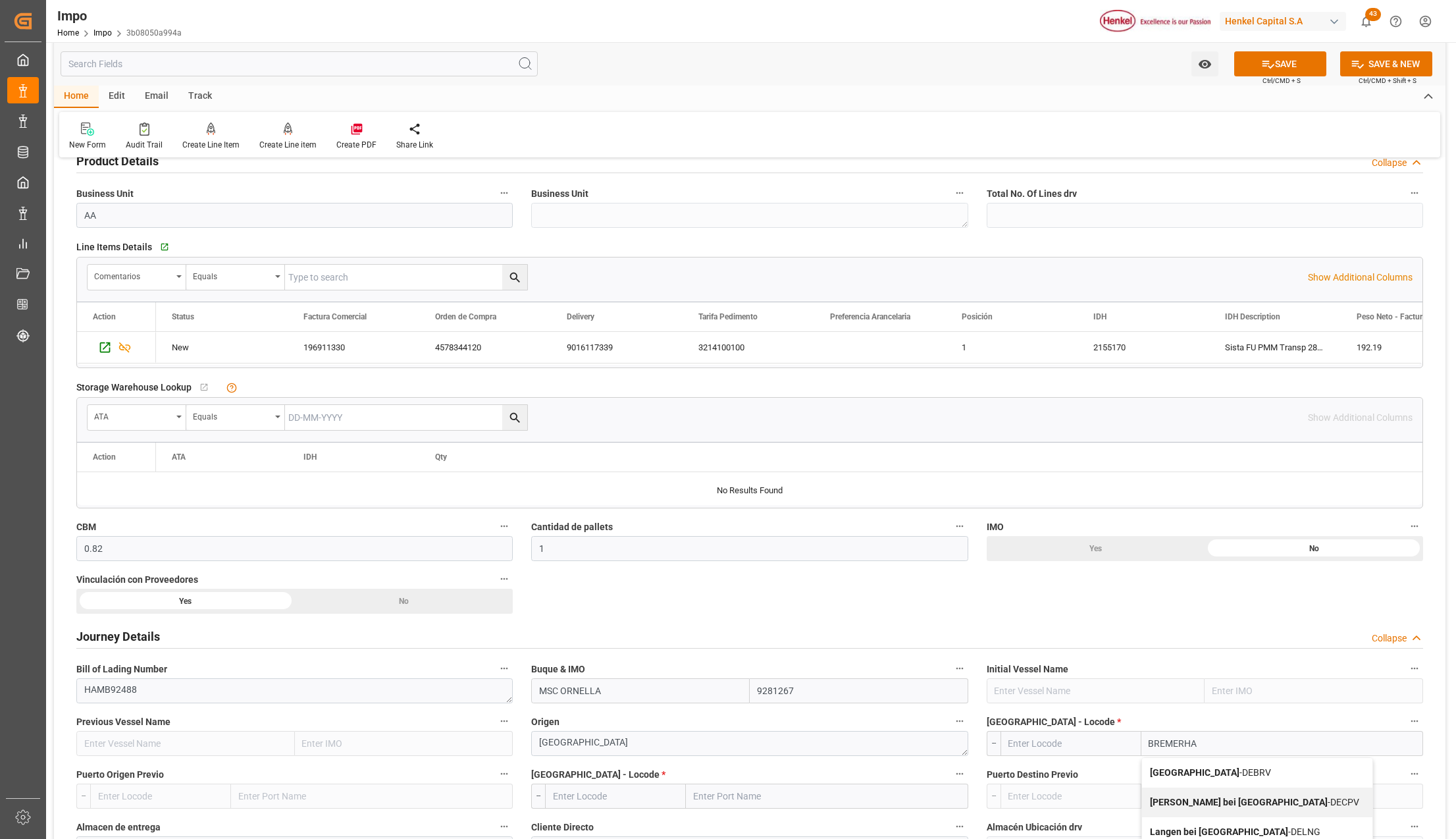
click at [1199, 772] on b "Bremerhaven" at bounding box center [1194, 772] width 89 height 10
type input "DEBRV"
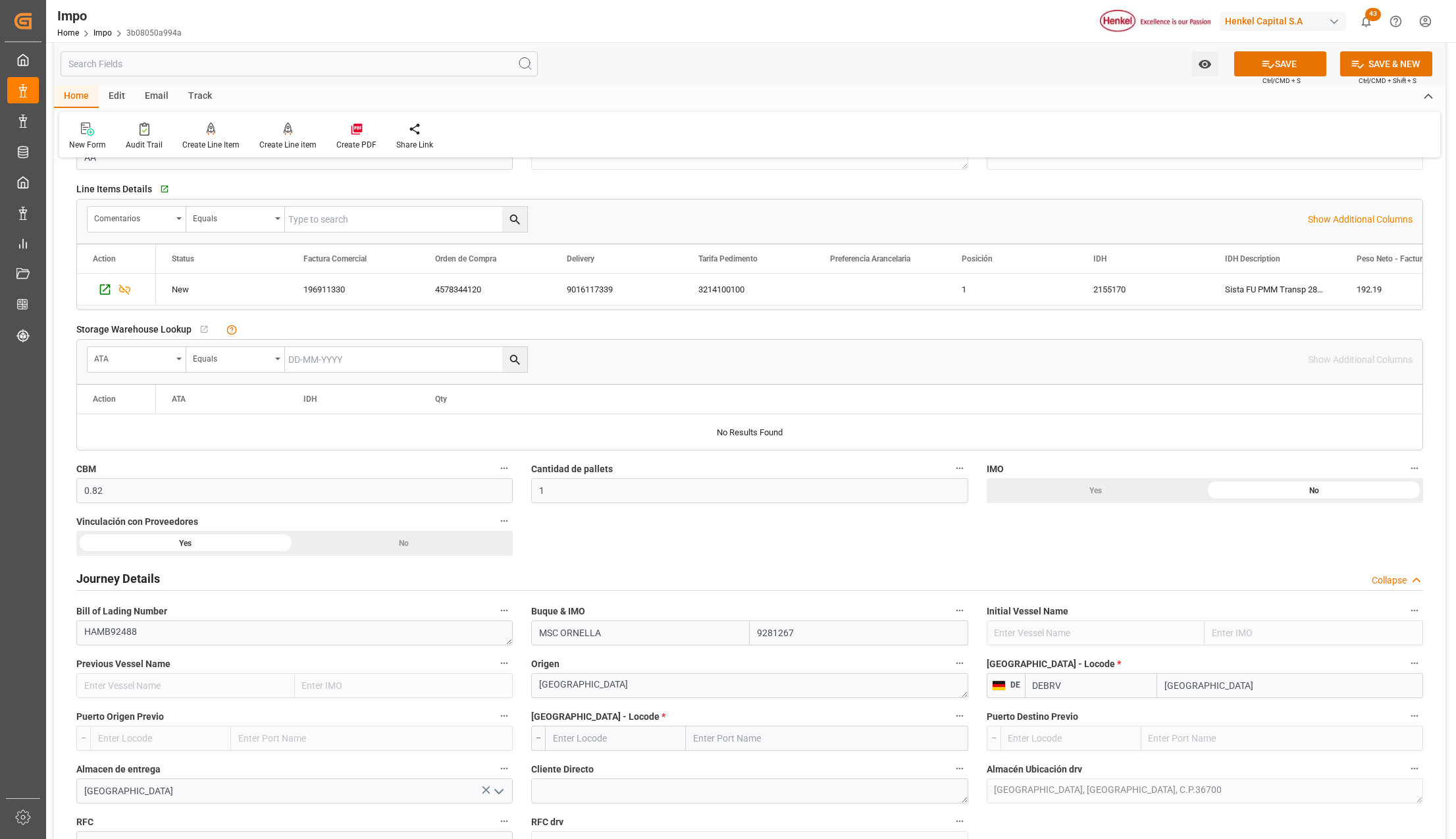
scroll to position [526, 0]
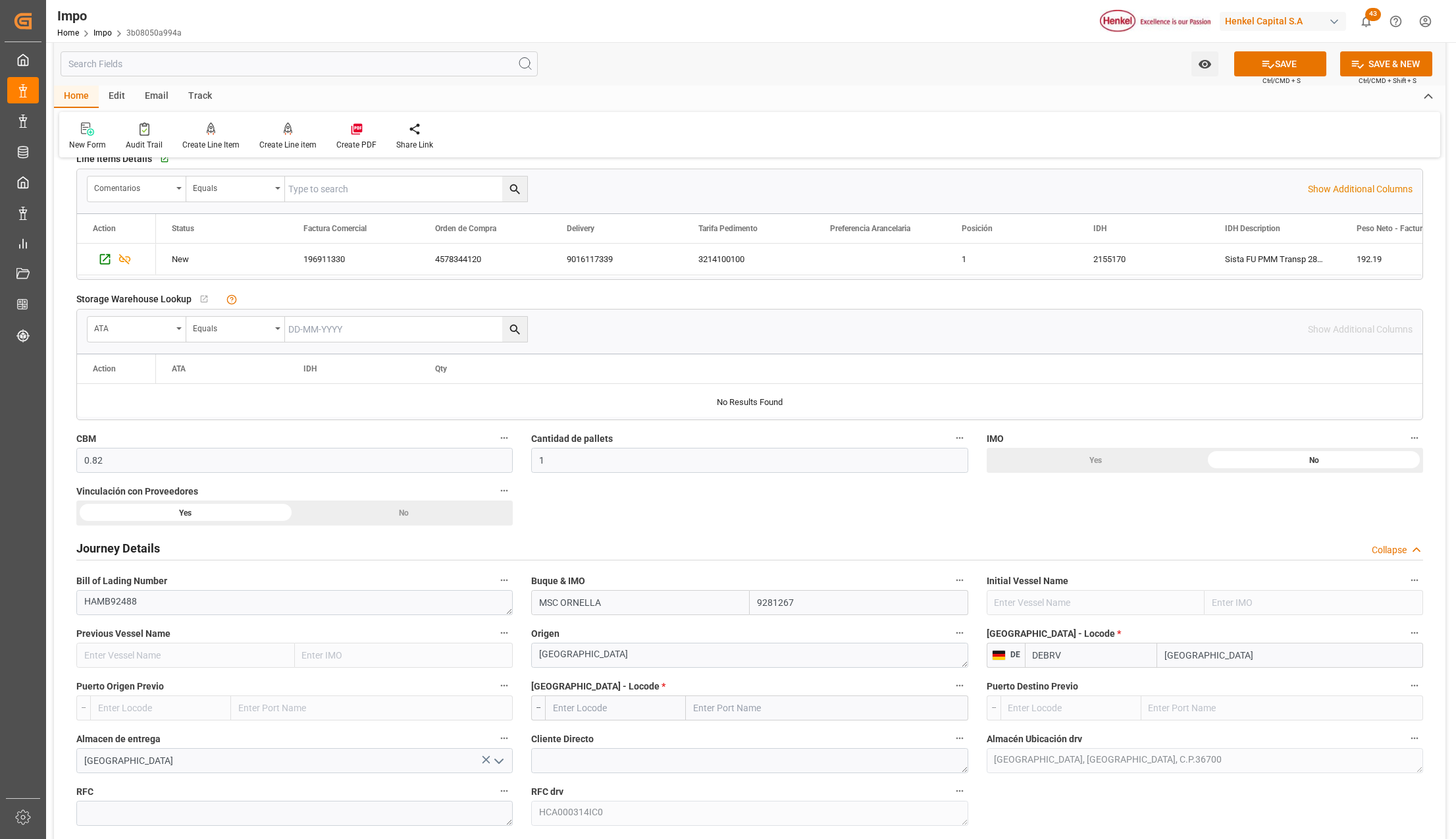
type input "Bremerhaven"
click at [744, 703] on input "text" at bounding box center [826, 708] width 282 height 25
type input "VERACRUZ"
click at [759, 745] on div "Veracruz - MXVER" at bounding box center [756, 737] width 139 height 29
type input "MXVER"
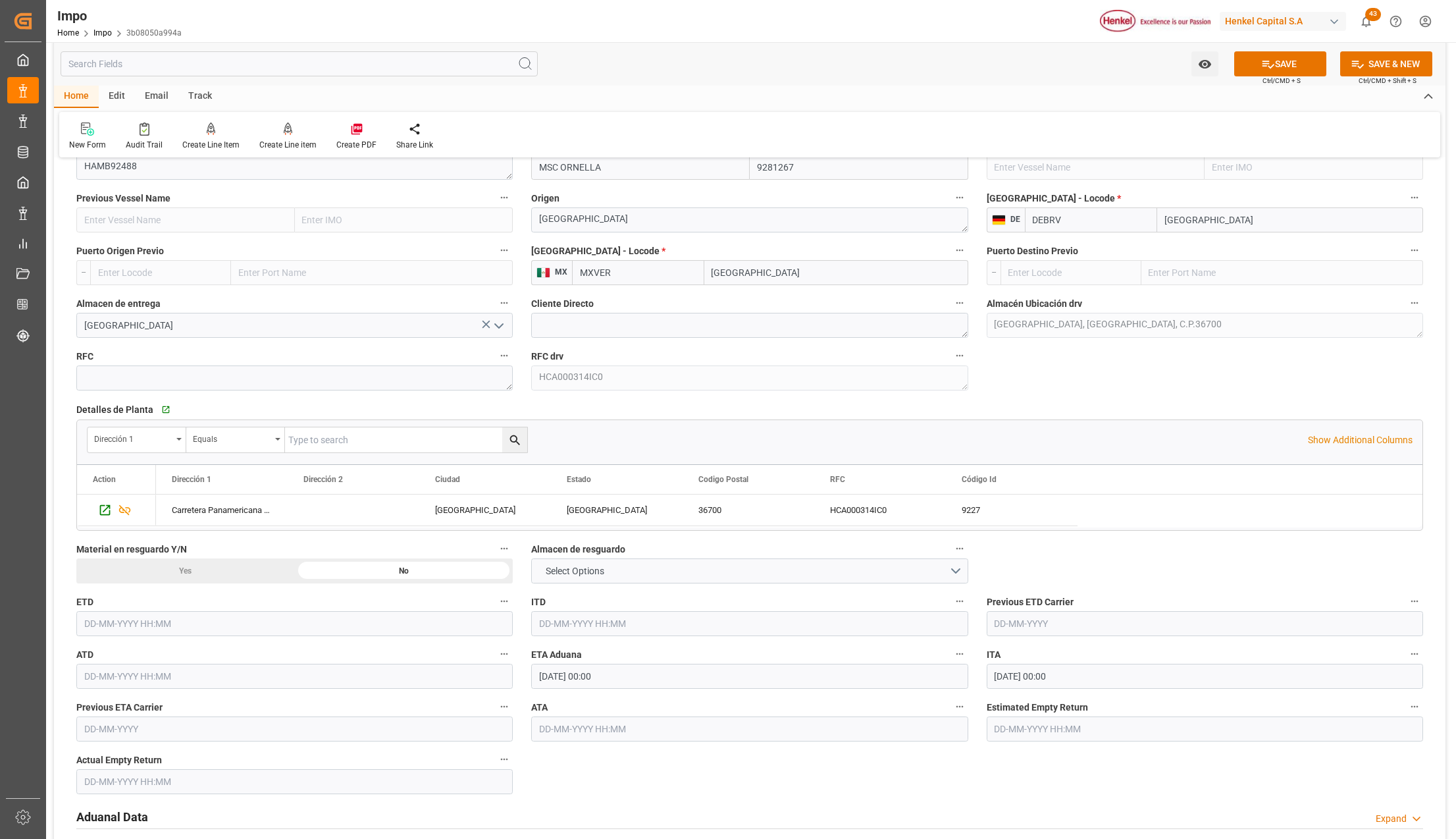
scroll to position [1054, 0]
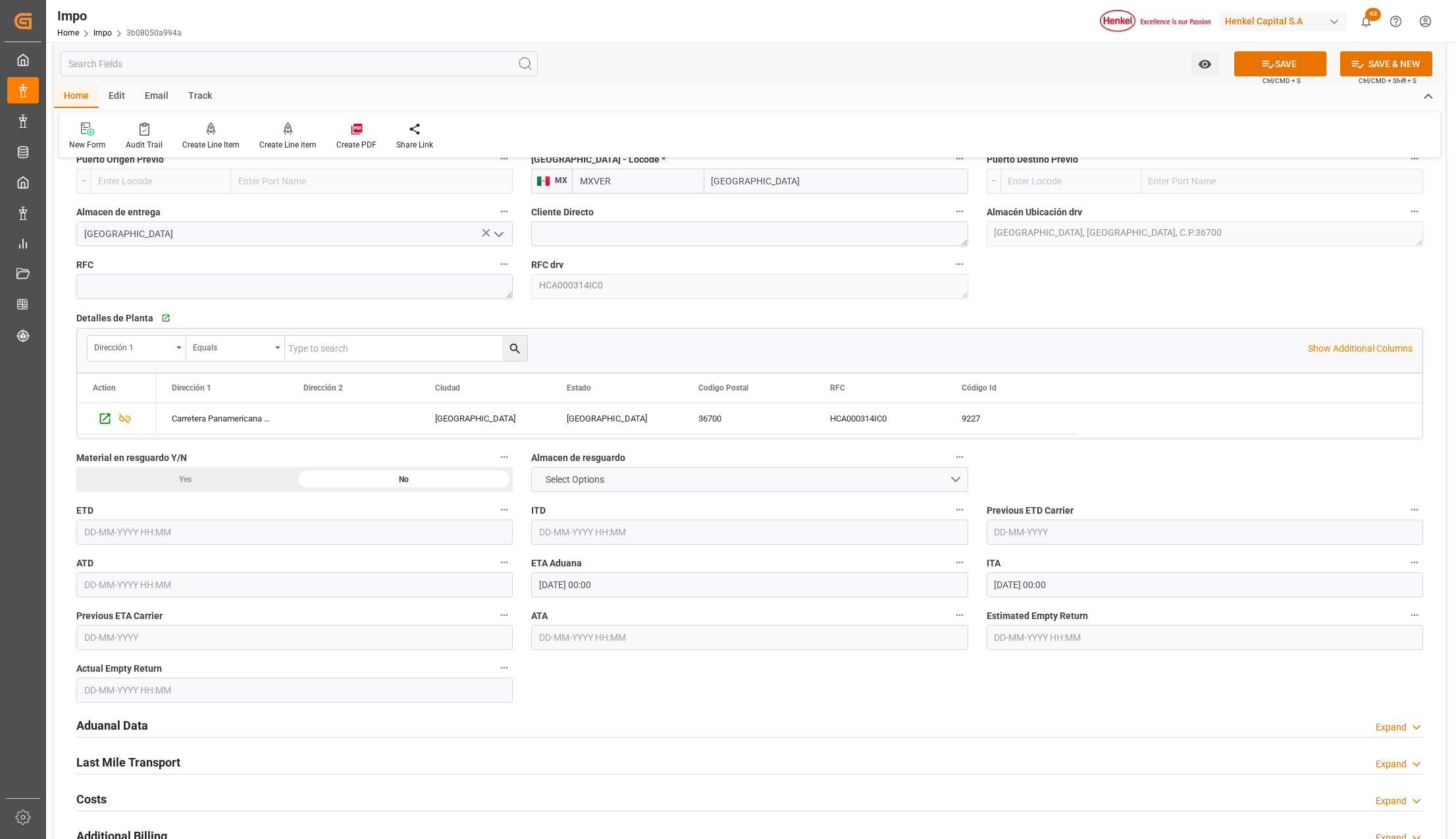
type input "[GEOGRAPHIC_DATA]"
click at [119, 728] on h2 "Aduanal Data" at bounding box center [112, 725] width 72 height 18
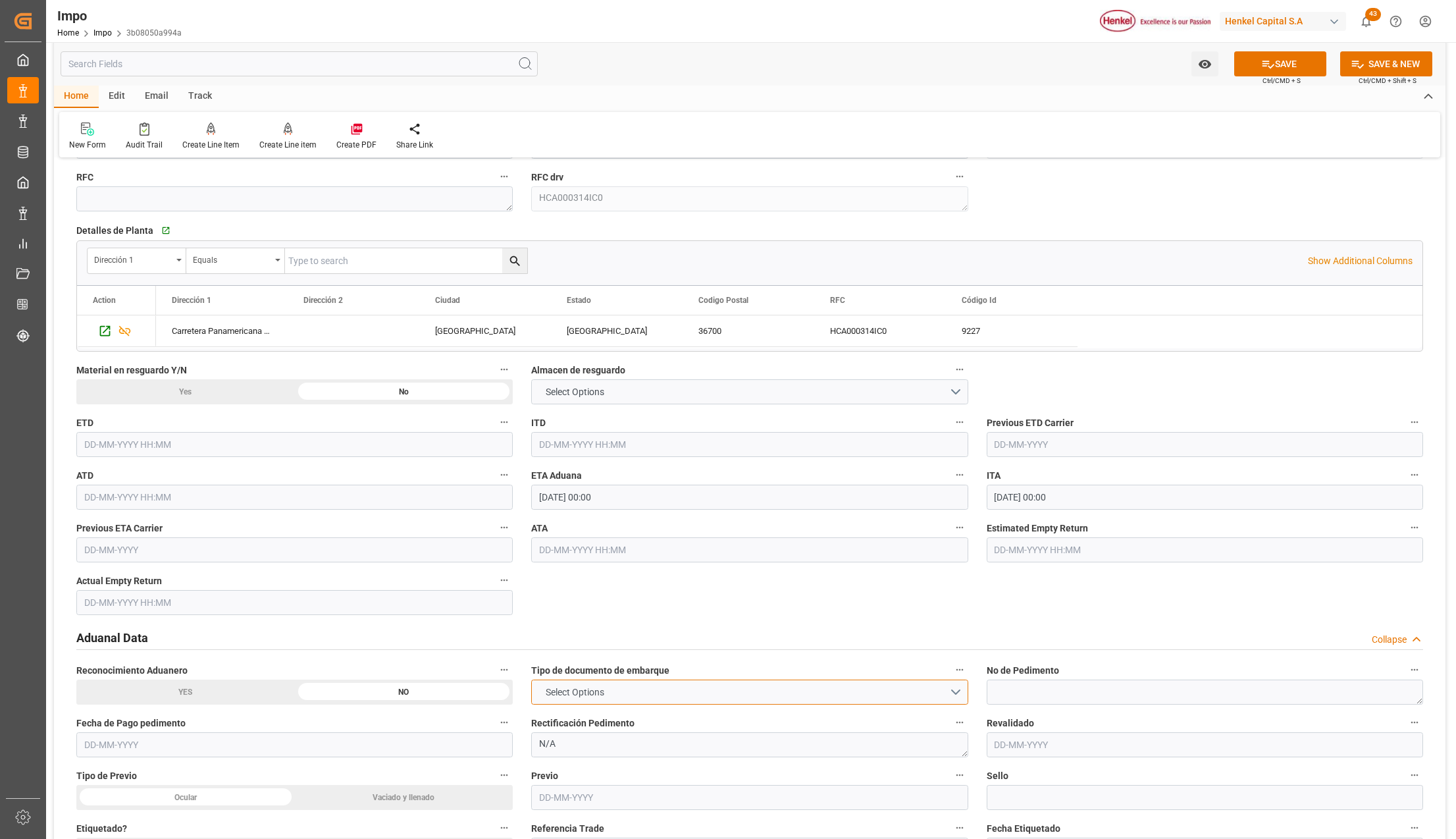
click at [699, 693] on button "Select Options" at bounding box center [750, 692] width 436 height 25
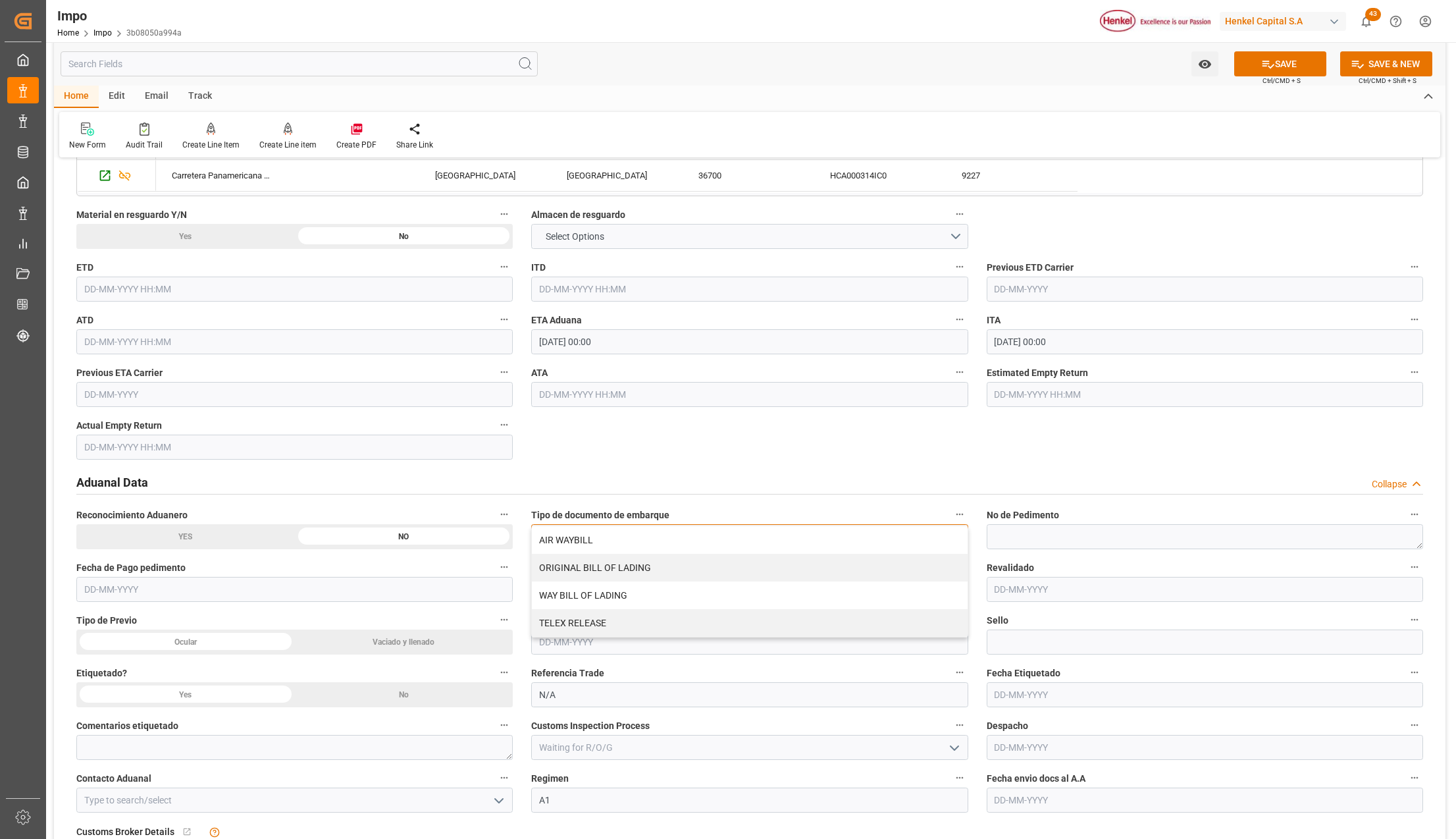
scroll to position [1317, 0]
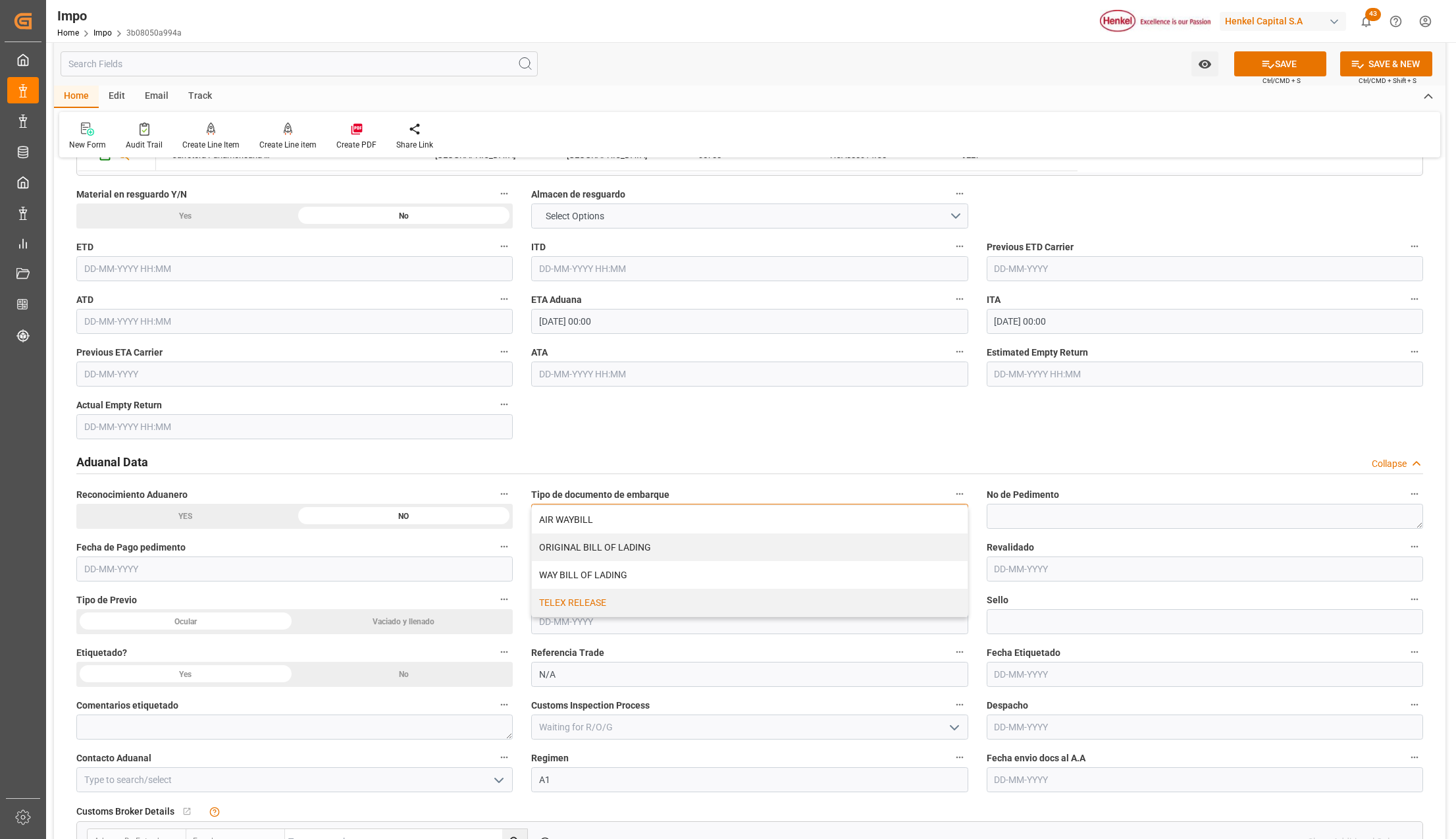
click at [583, 606] on div "TELEX RELEASE" at bounding box center [750, 602] width 435 height 28
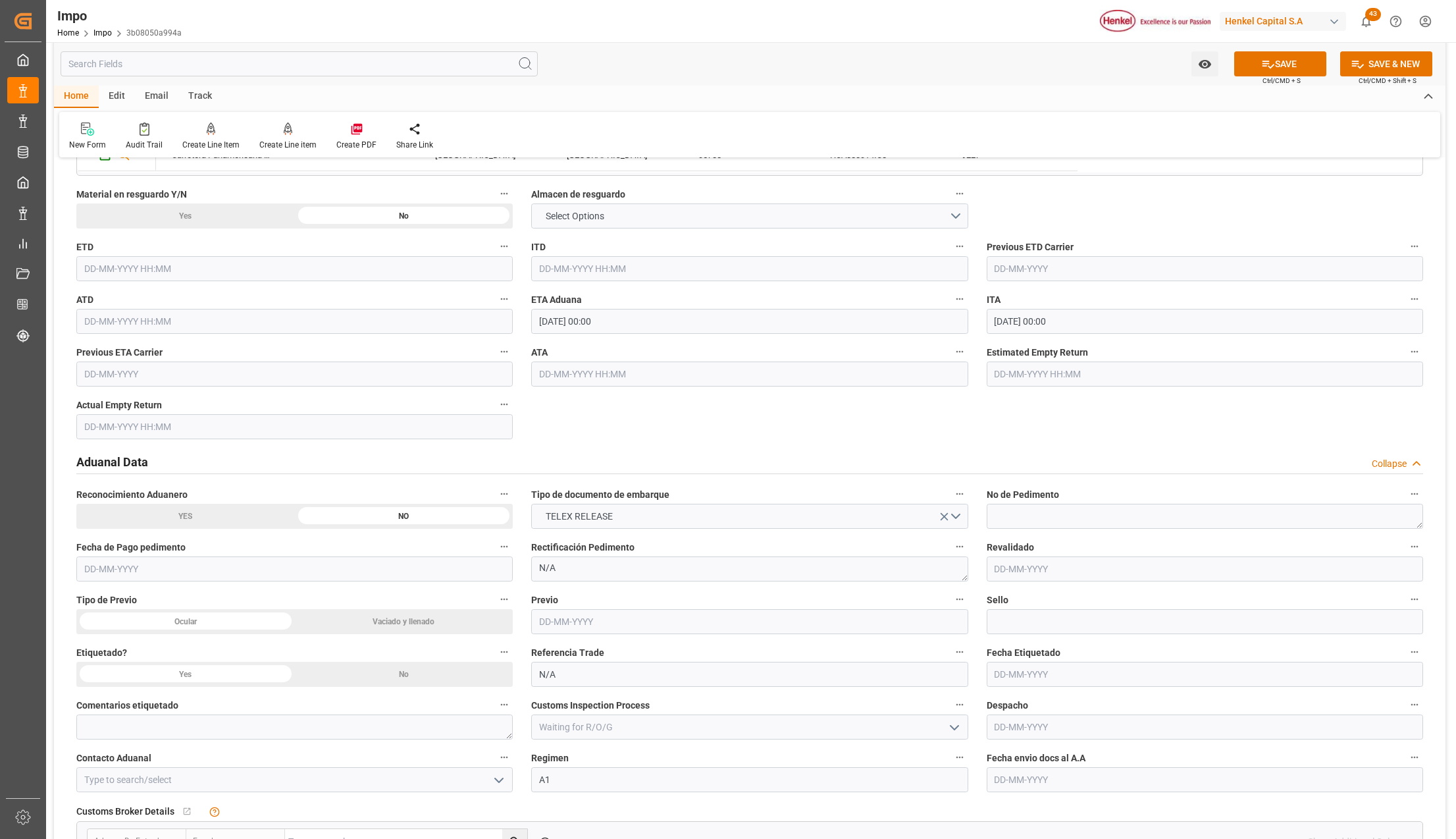
click at [1034, 781] on input "text" at bounding box center [1205, 779] width 436 height 25
type input "15-05-2025"
click at [495, 775] on icon "open menu" at bounding box center [498, 779] width 15 height 15
click at [219, 806] on div "ALFREDO SALINAS JACOBO" at bounding box center [294, 809] width 435 height 29
type input "ALFREDO SALINAS JACOBO"
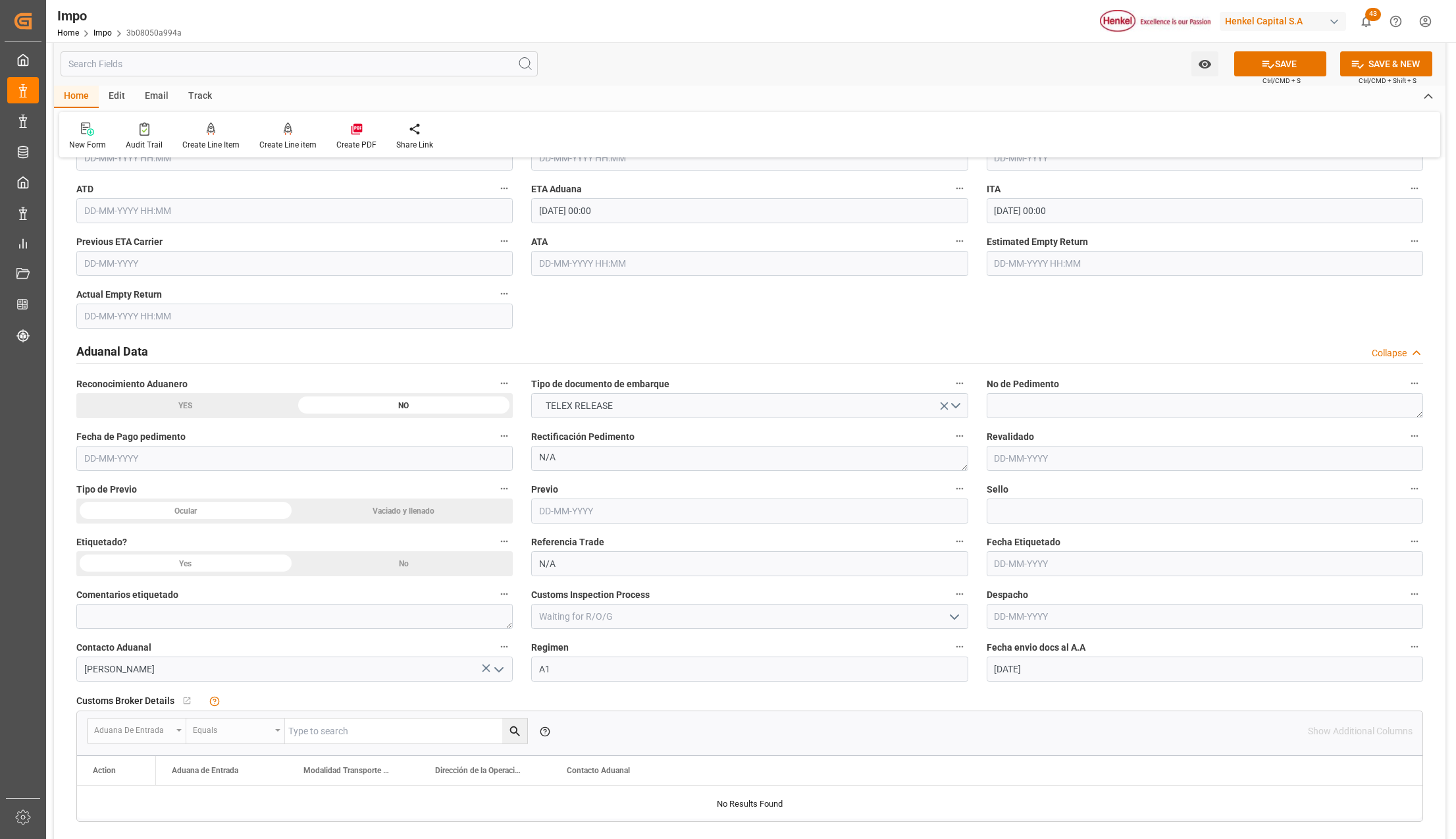
scroll to position [1580, 0]
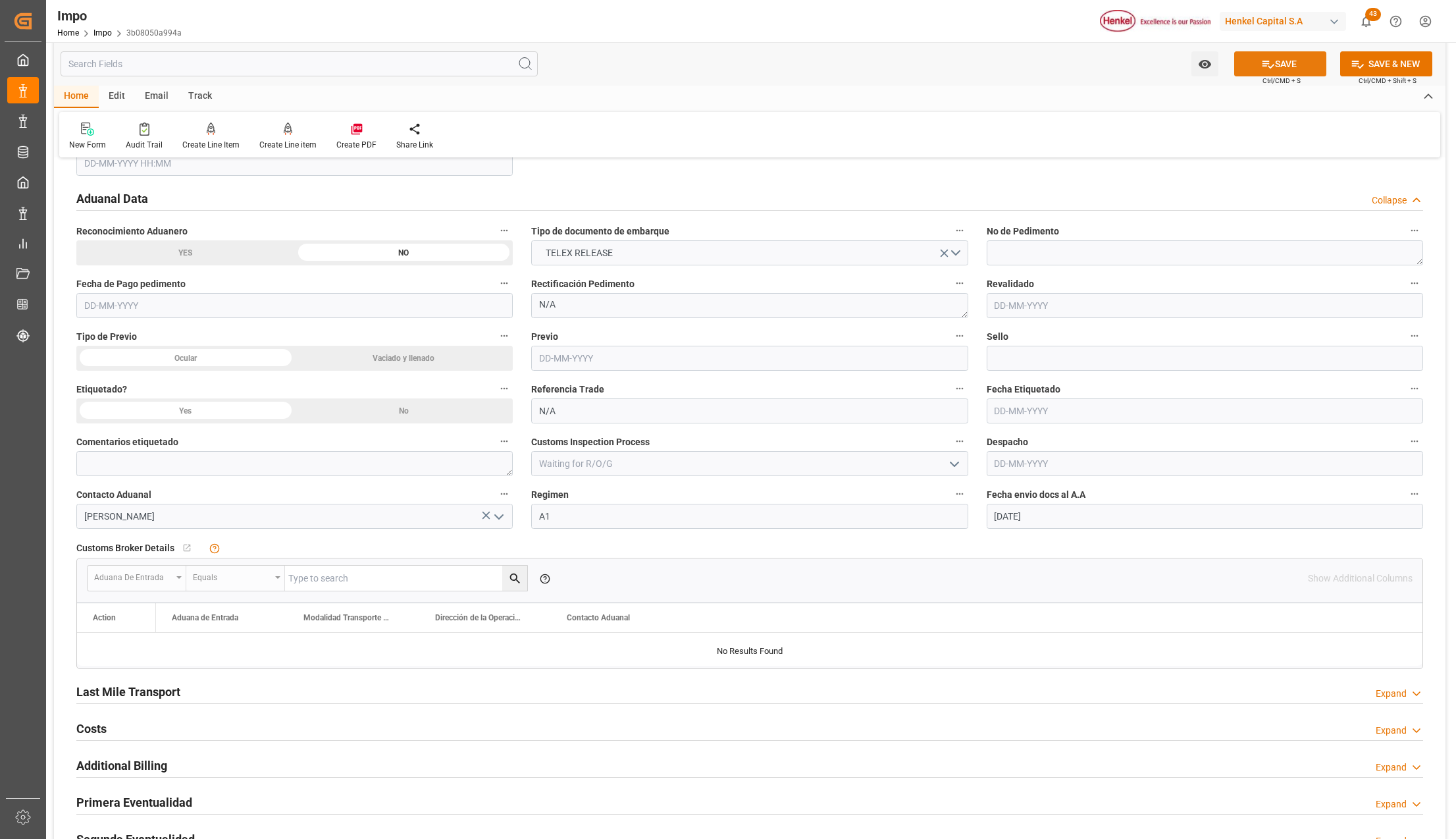
click at [1283, 65] on button "SAVE" at bounding box center [1280, 64] width 92 height 25
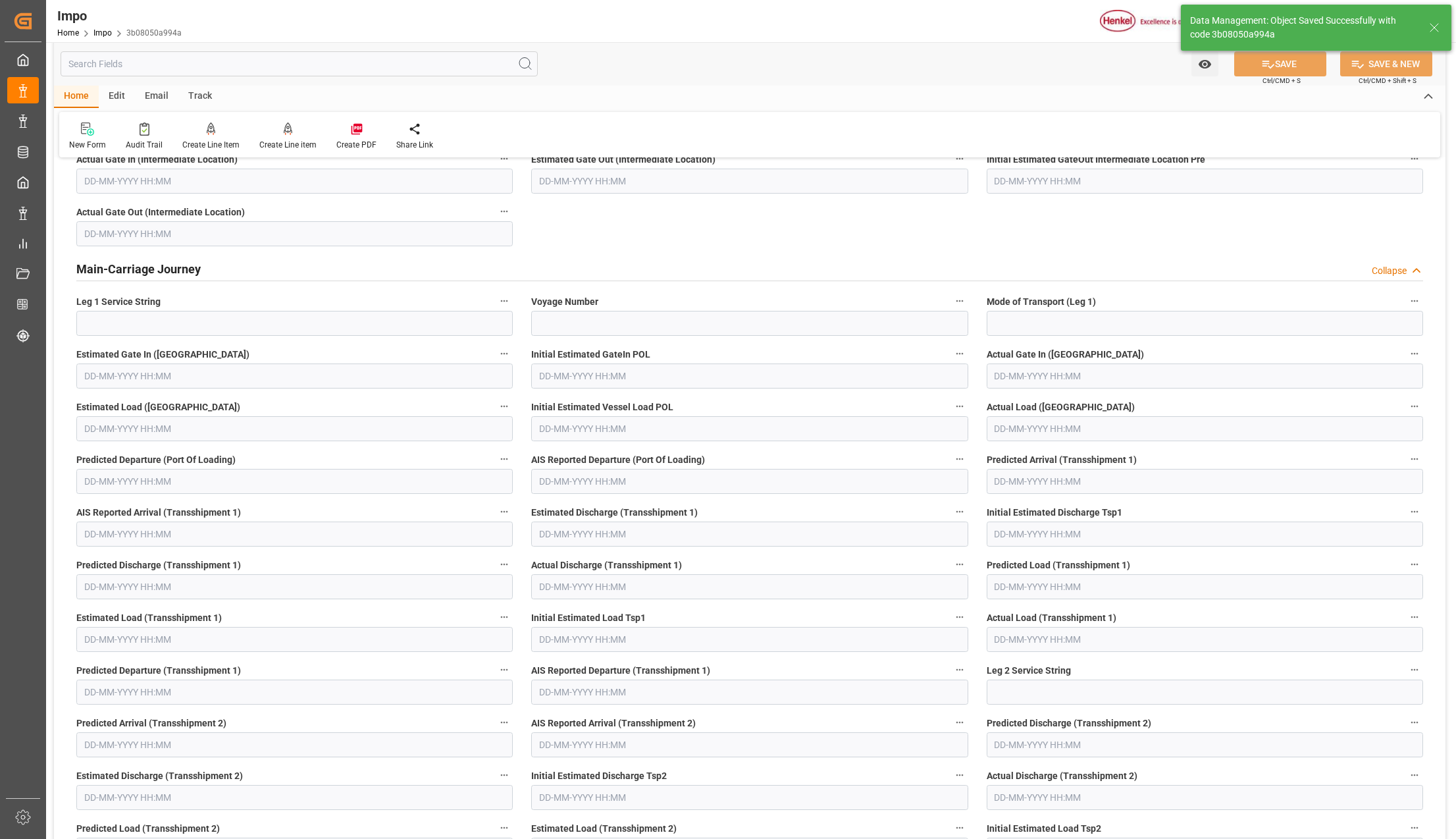
type textarea "AA"
type input "0"
type input "1"
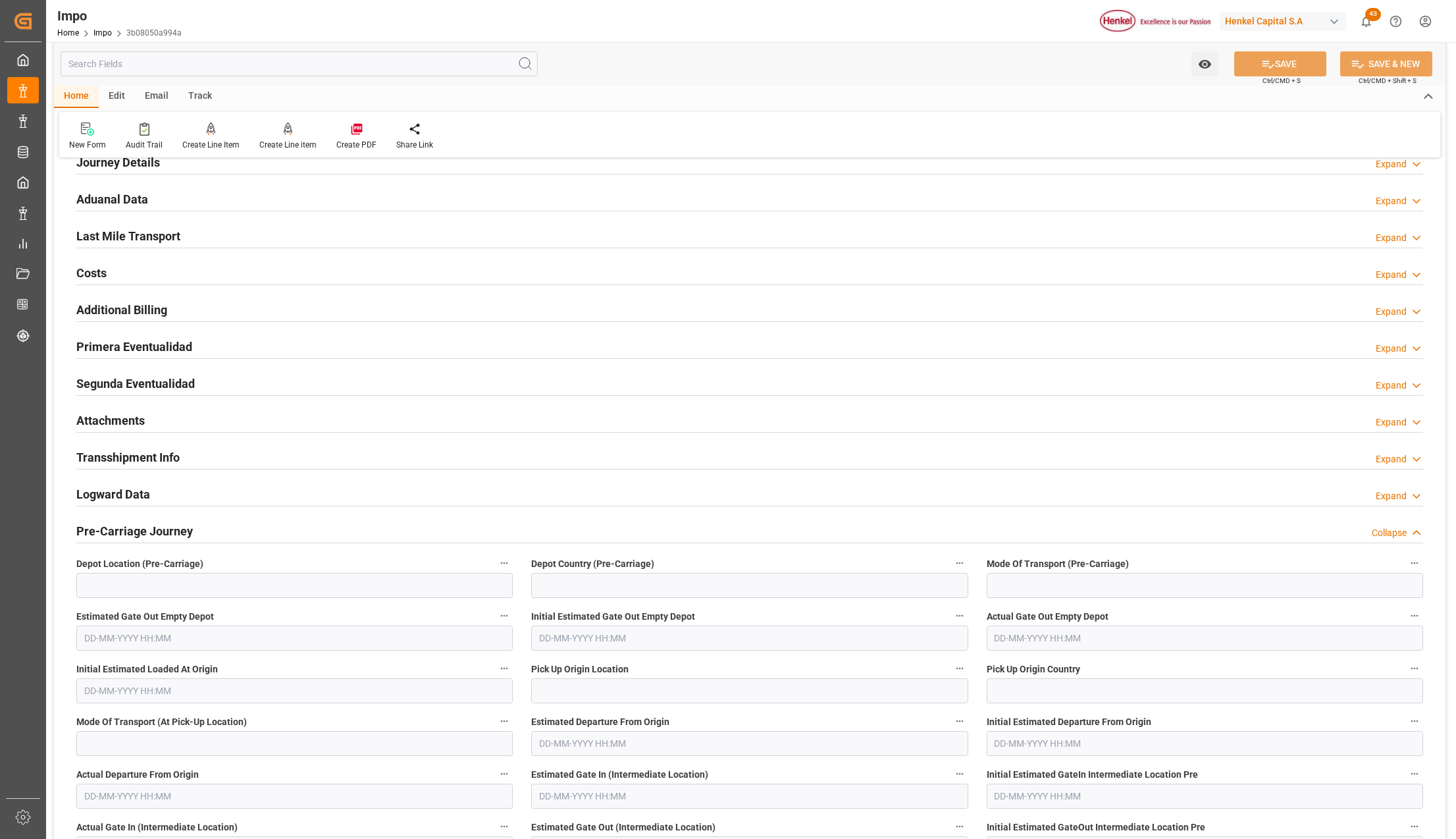
click at [94, 421] on h2 "Attachments" at bounding box center [111, 420] width 69 height 18
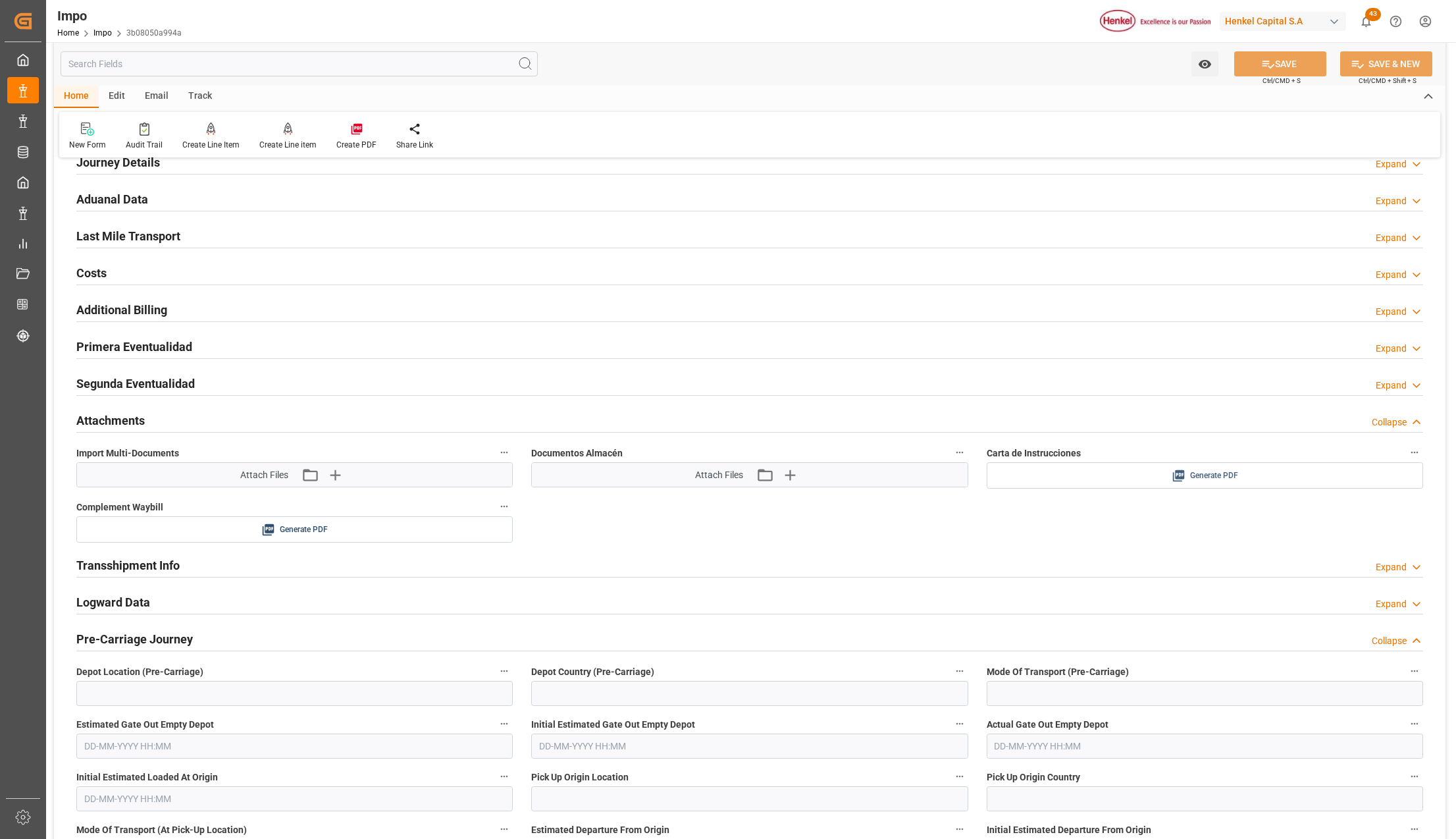
click at [1175, 476] on icon at bounding box center [1179, 476] width 12 height 12
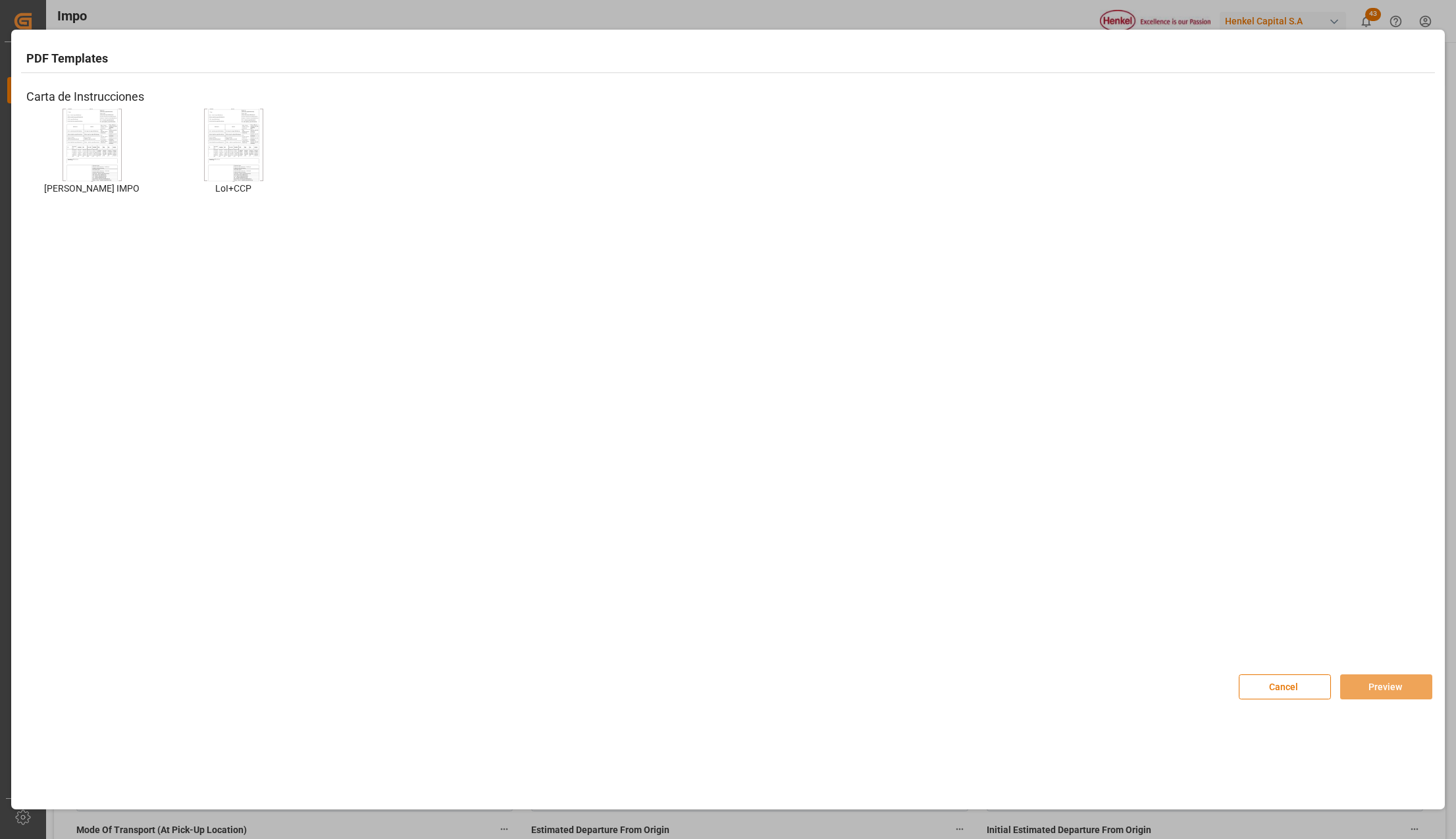
click at [80, 129] on img at bounding box center [91, 145] width 52 height 74
click at [1397, 683] on button "Preview" at bounding box center [1386, 686] width 92 height 25
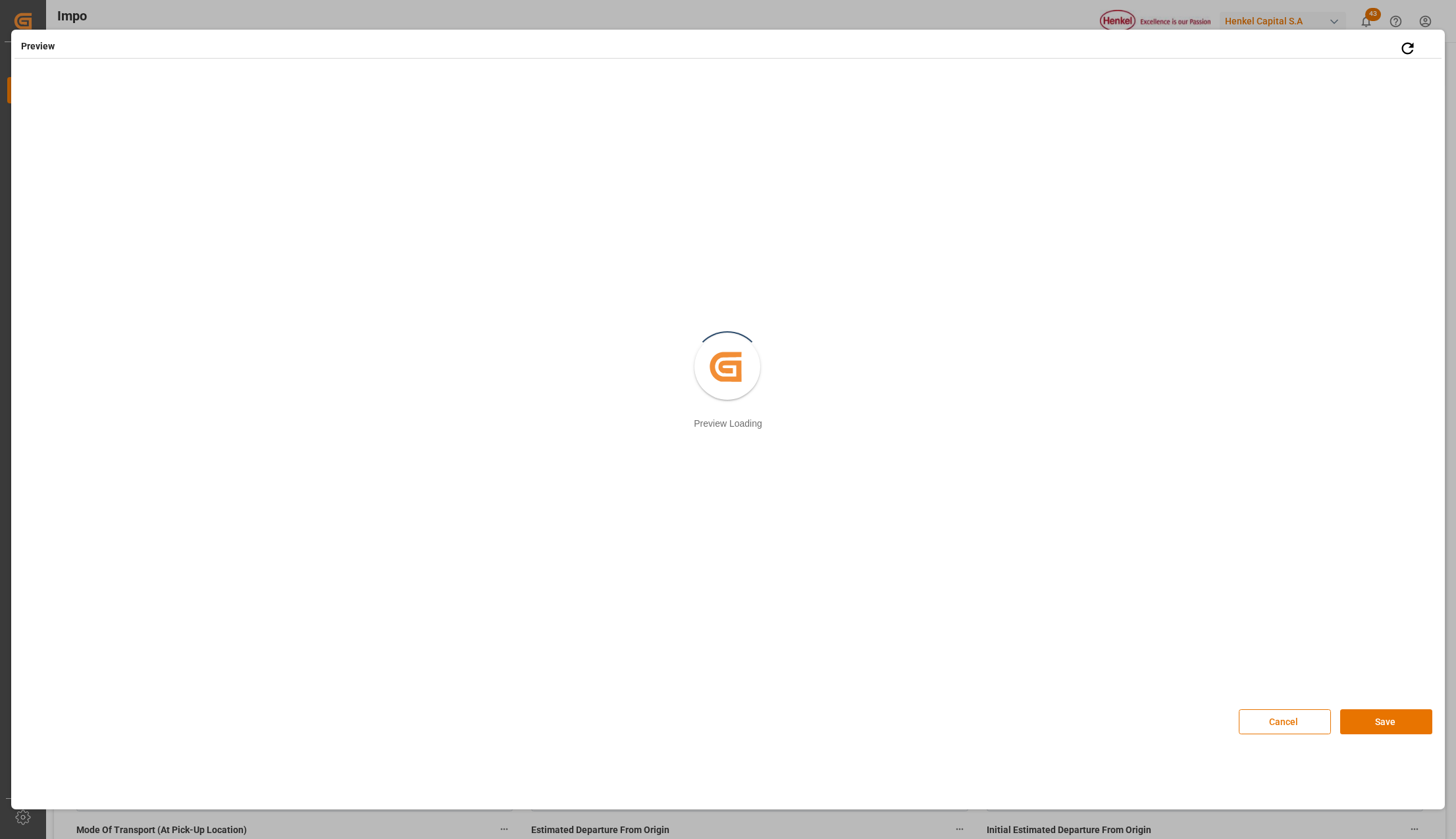
click at [1397, 723] on button "Save" at bounding box center [1386, 722] width 92 height 25
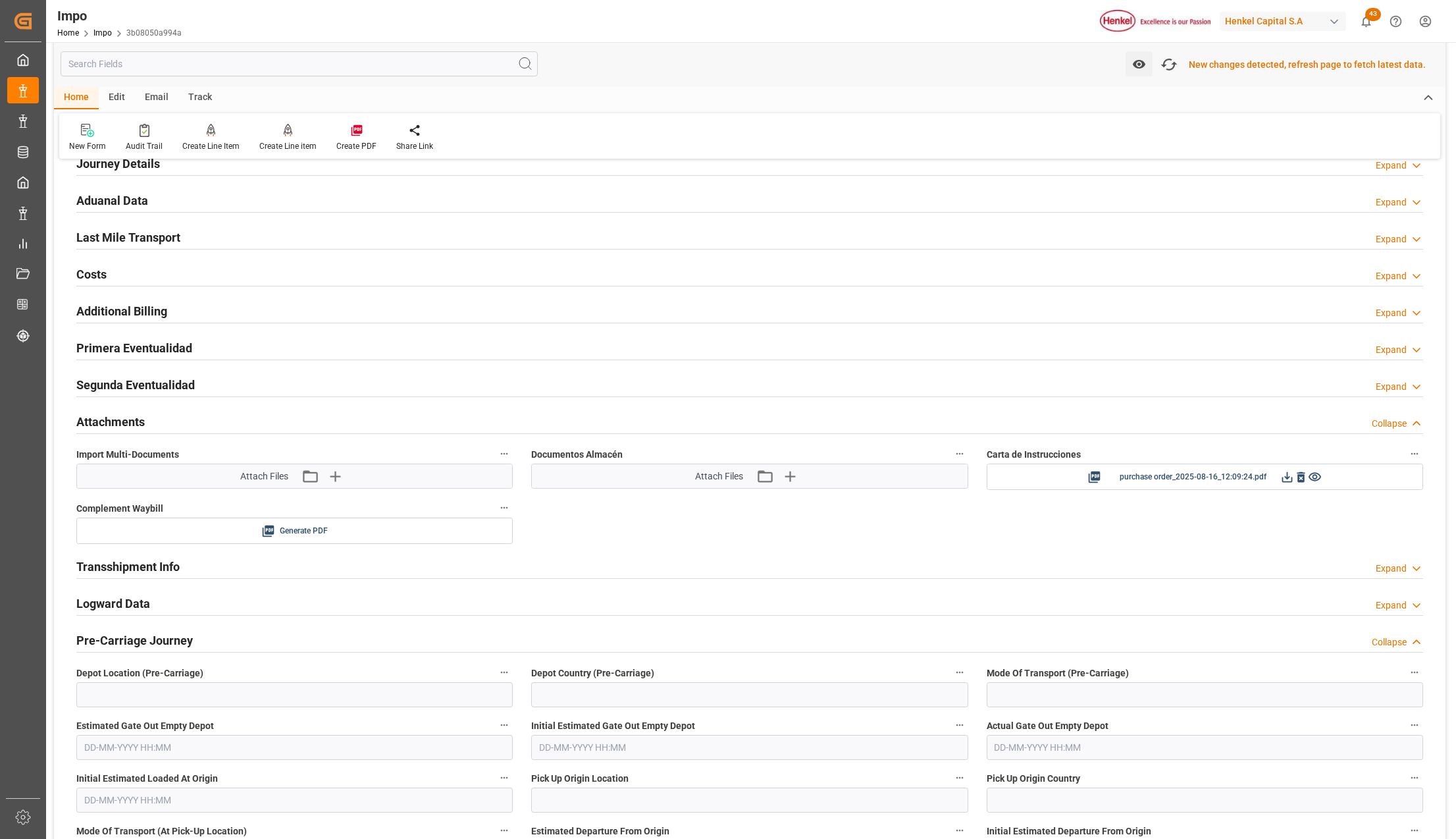
scroll to position [913, 0]
click at [1286, 481] on icon at bounding box center [1287, 476] width 10 height 10
click at [1174, 56] on icon "button" at bounding box center [1169, 64] width 21 height 21
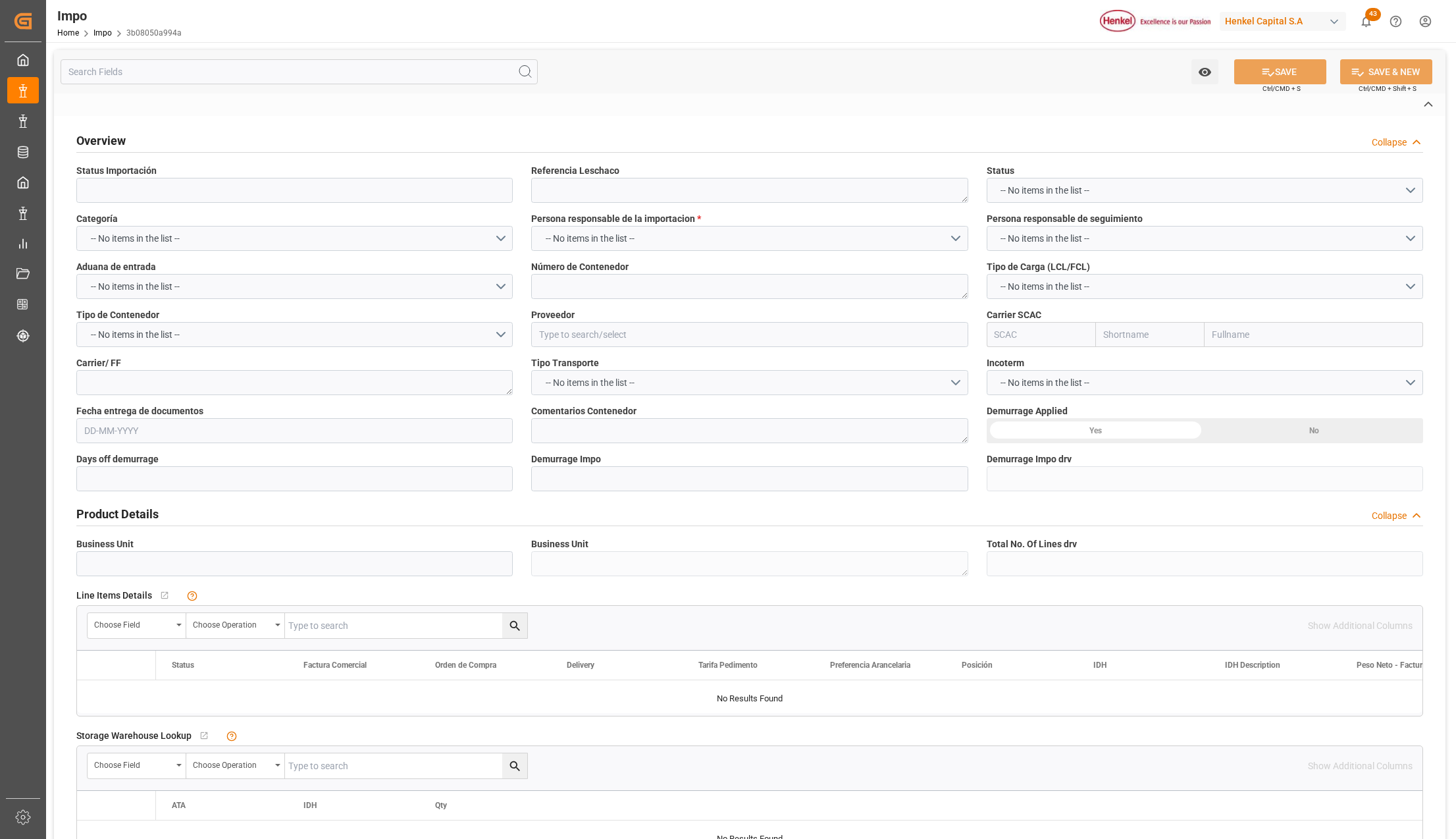
type input "Pendiente Revalidado"
type textarea "HAMB92488"
type textarea "MSDU6996932"
type input "HENKEL GLOBAL SUPPLY CHAIN B.V."
type input "MSCU"
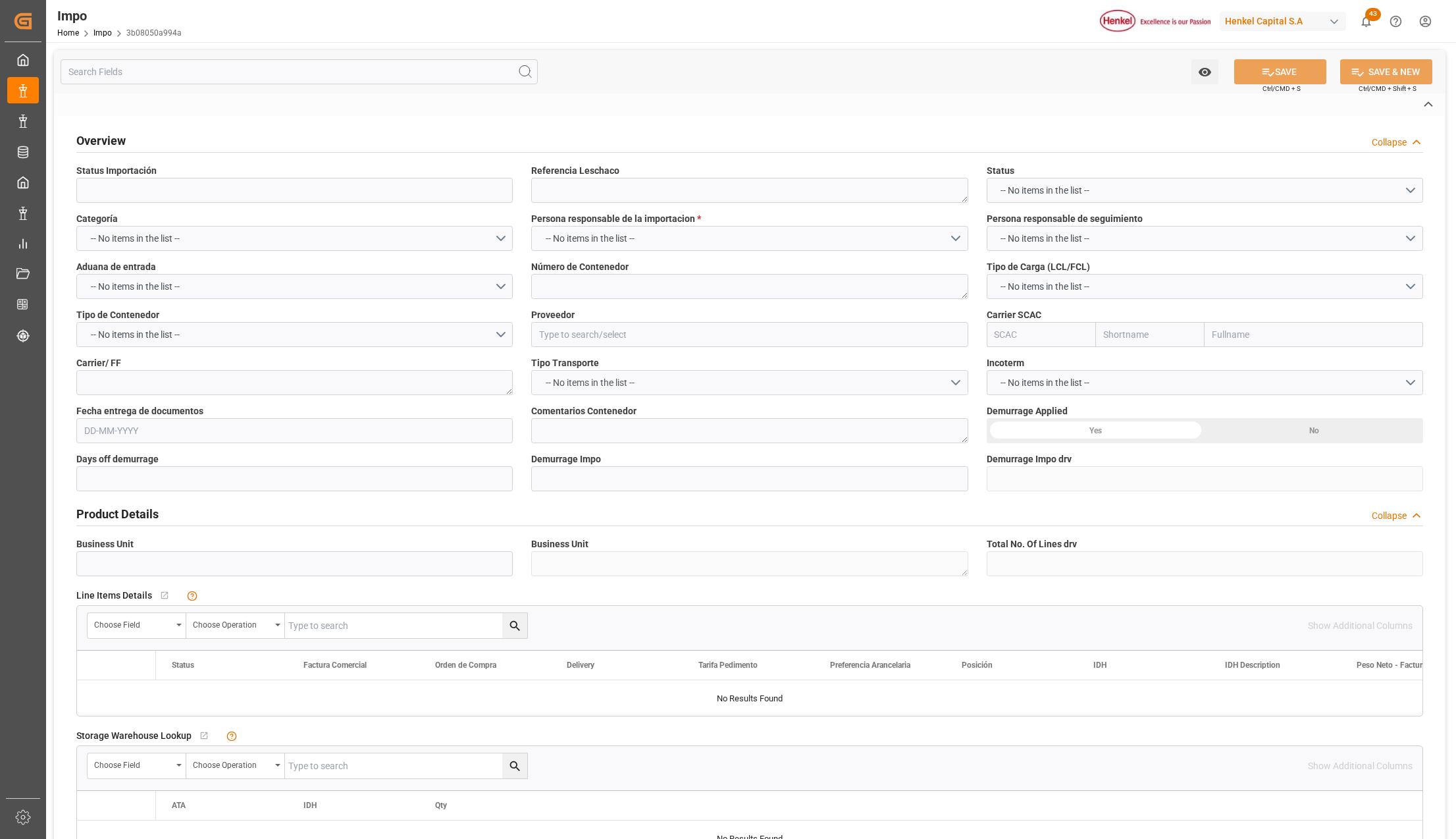
type textarea "DHL"
type textarea "N/A"
type input "AA"
type textarea "AA"
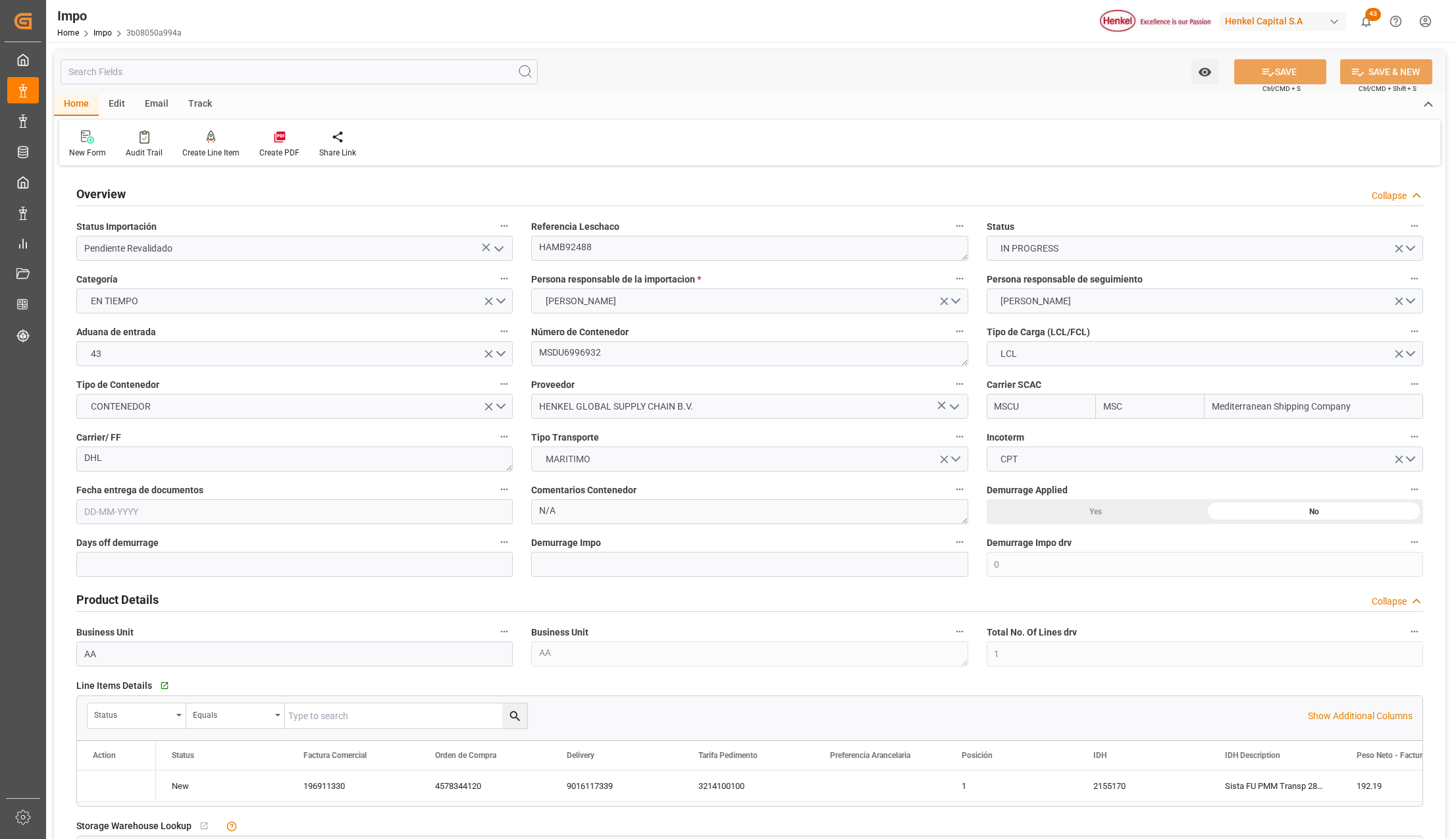
type input "MSC"
type input "Mediterranean Shipping Company"
type input "0"
type input "1"
type input "0.82"
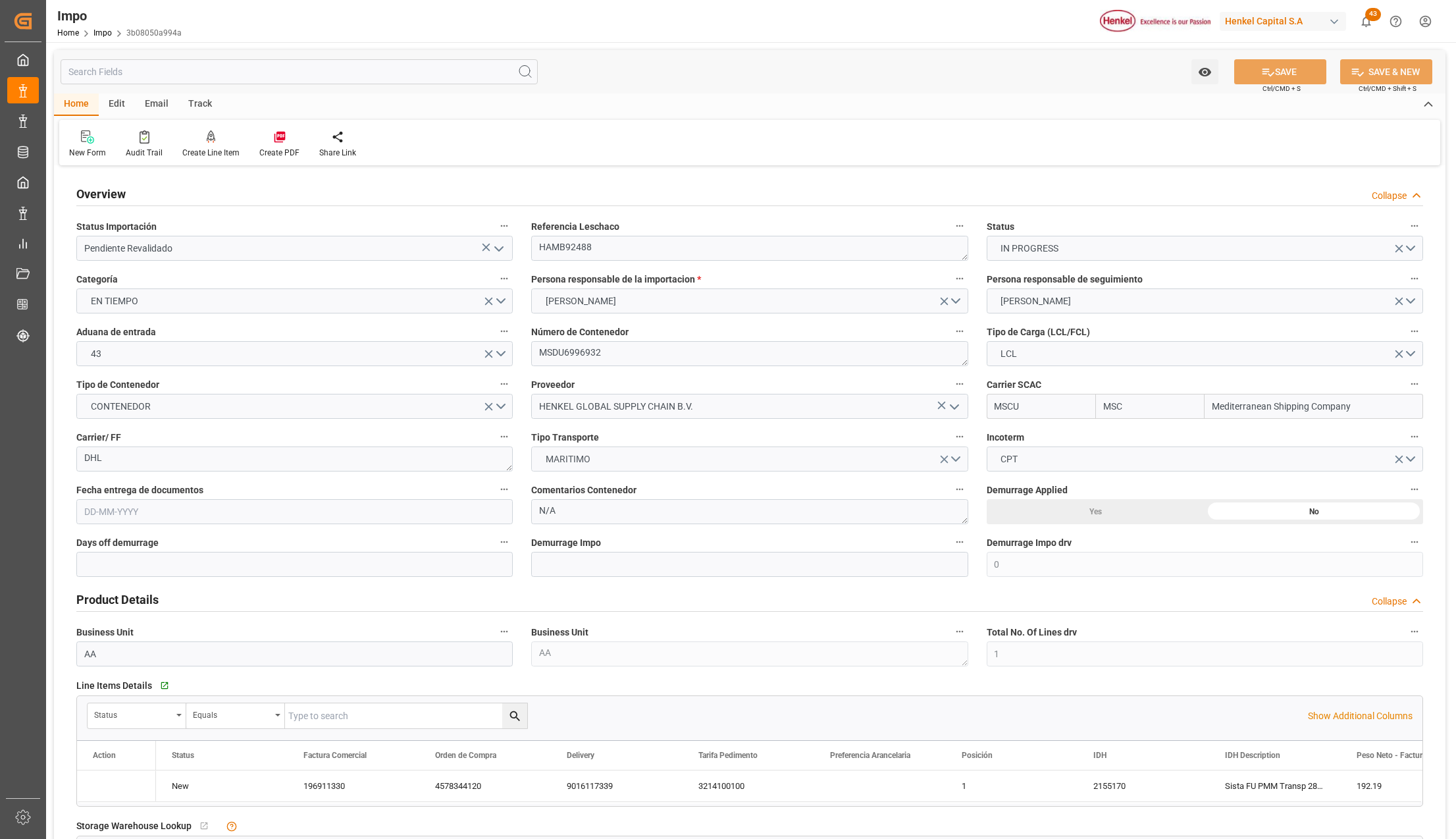
type input "1"
type input "[DATE]"
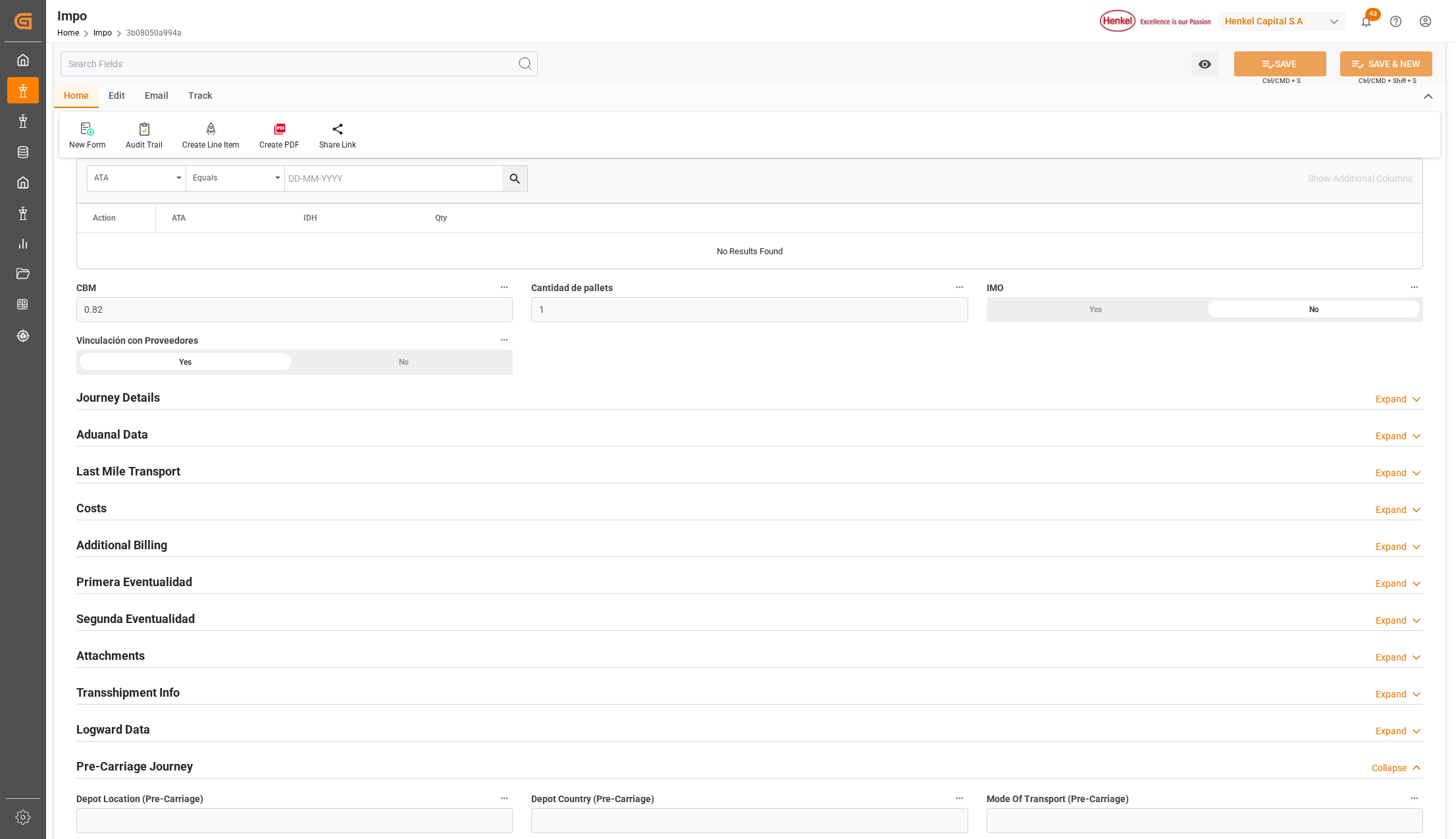
scroll to position [702, 0]
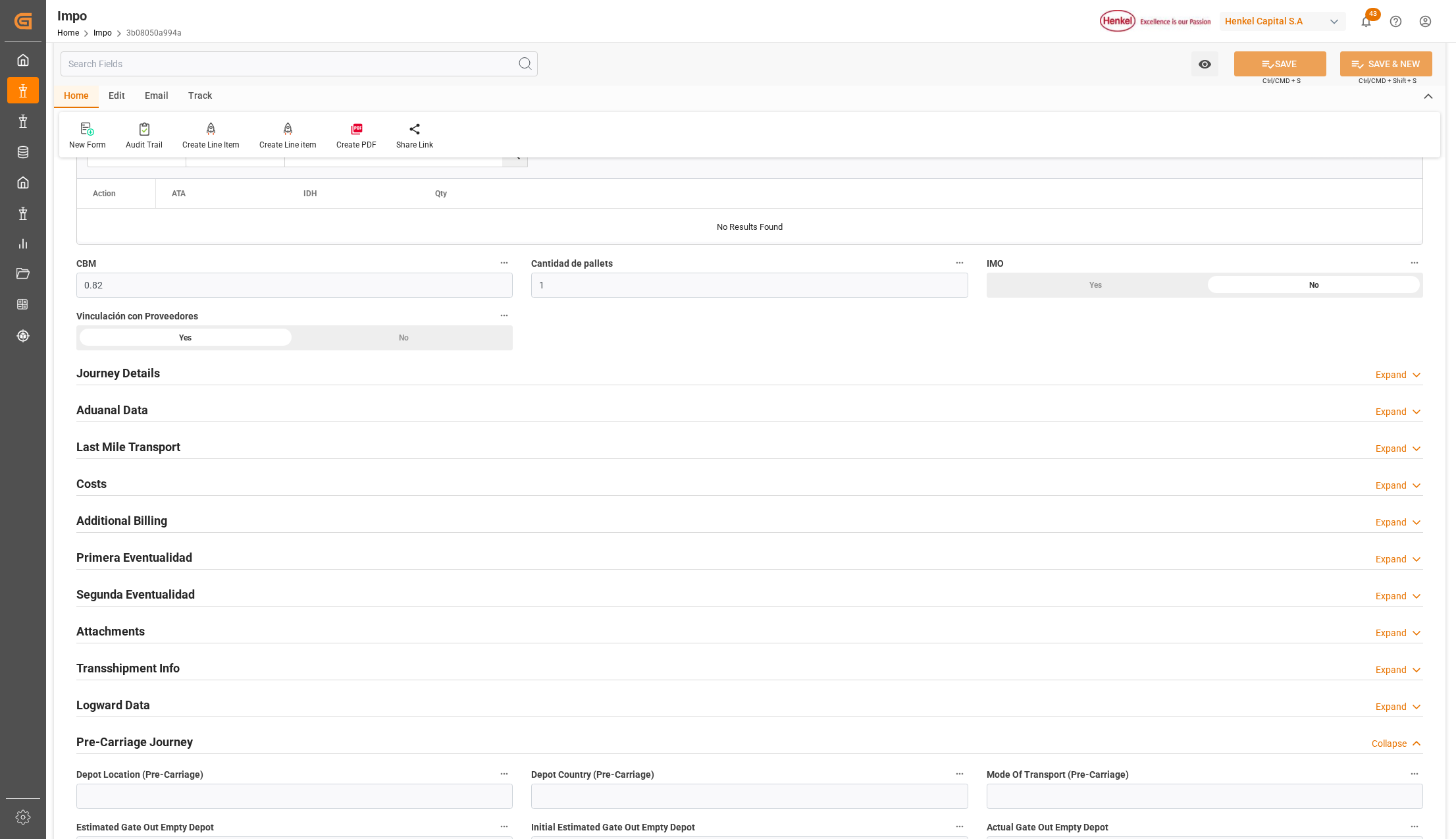
click at [107, 633] on h2 "Attachments" at bounding box center [111, 631] width 69 height 18
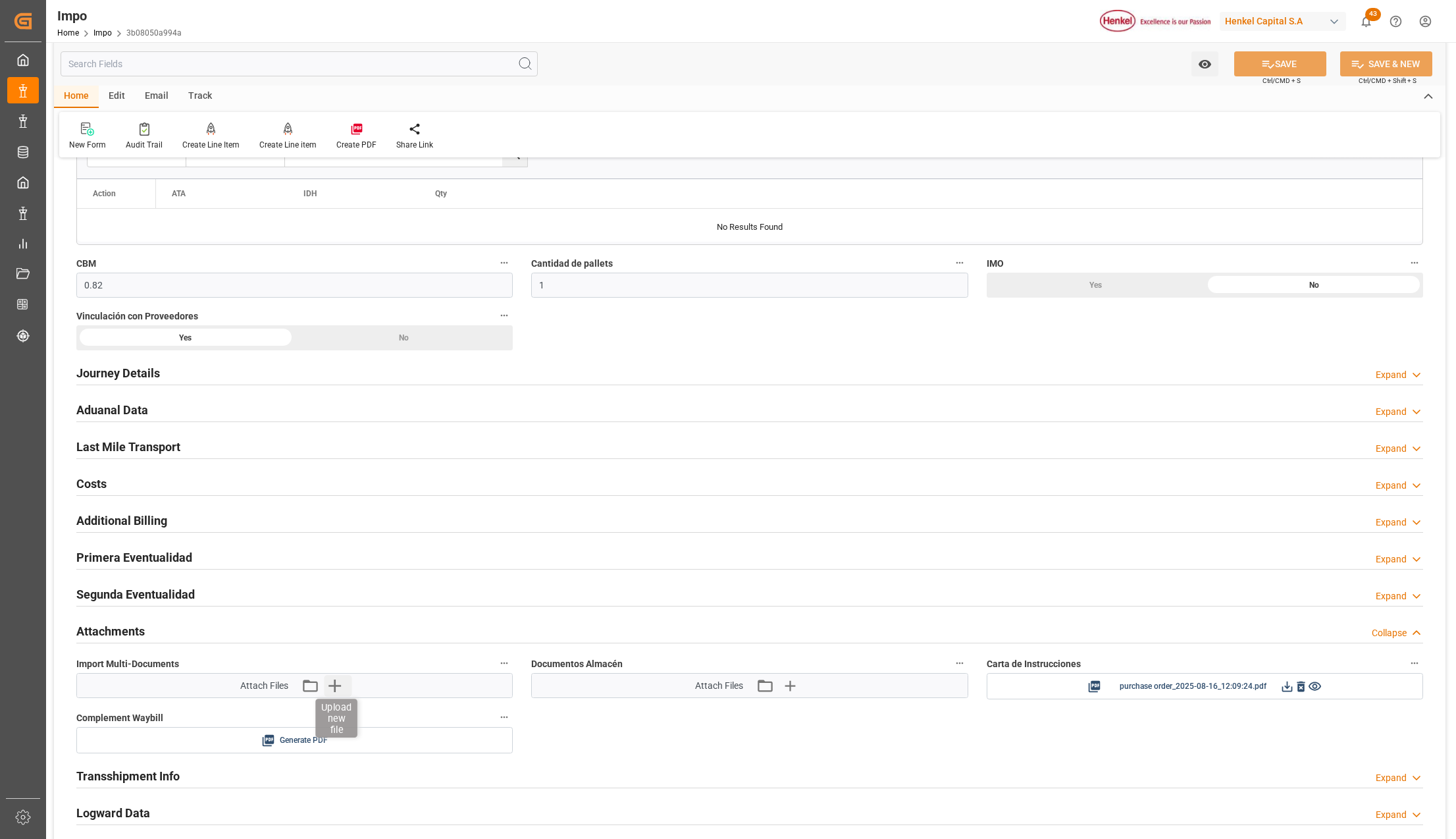
click at [333, 692] on icon "button" at bounding box center [334, 685] width 21 height 21
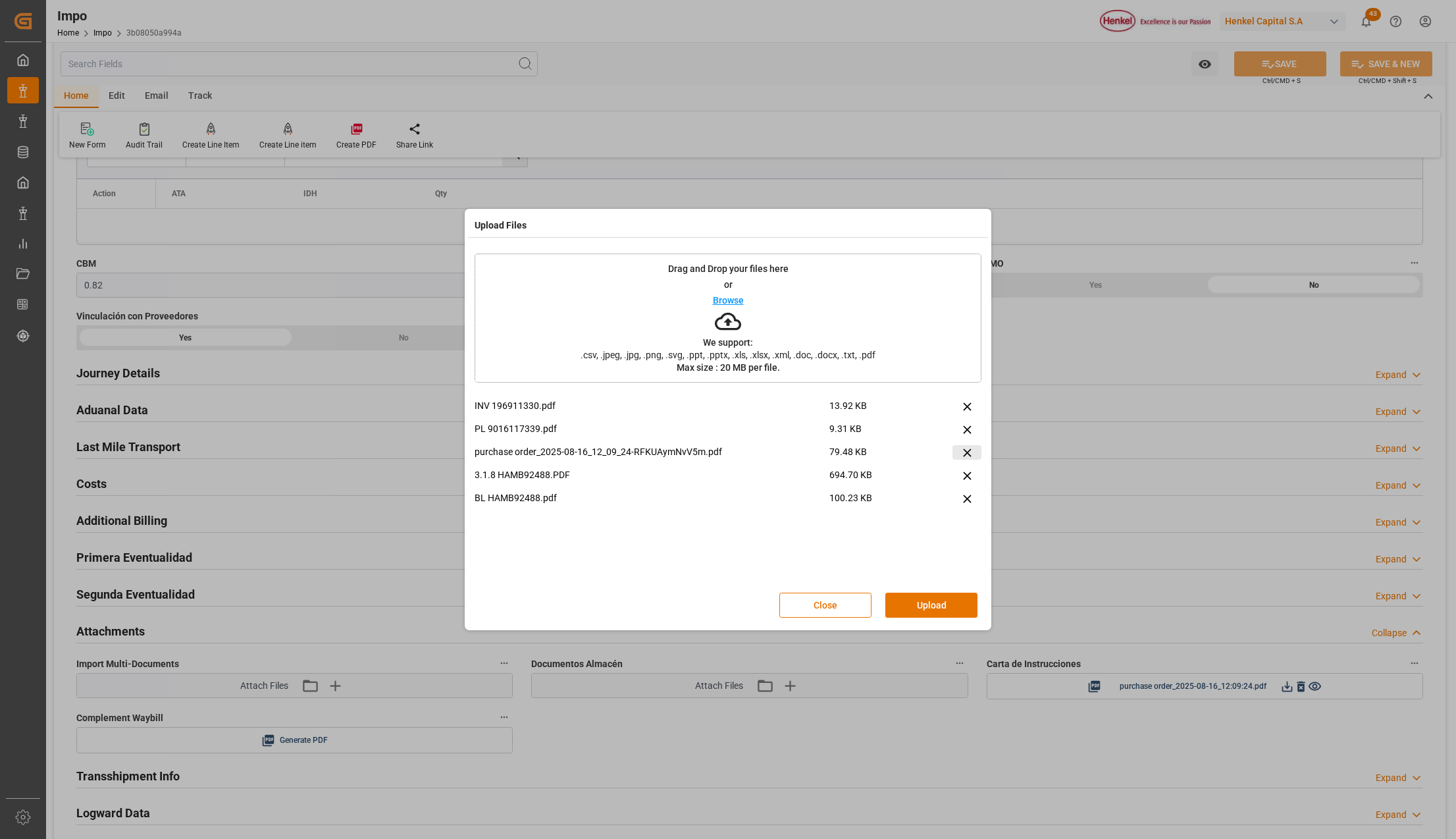
click at [964, 456] on icon at bounding box center [967, 453] width 14 height 14
click at [944, 605] on button "Upload" at bounding box center [931, 605] width 92 height 25
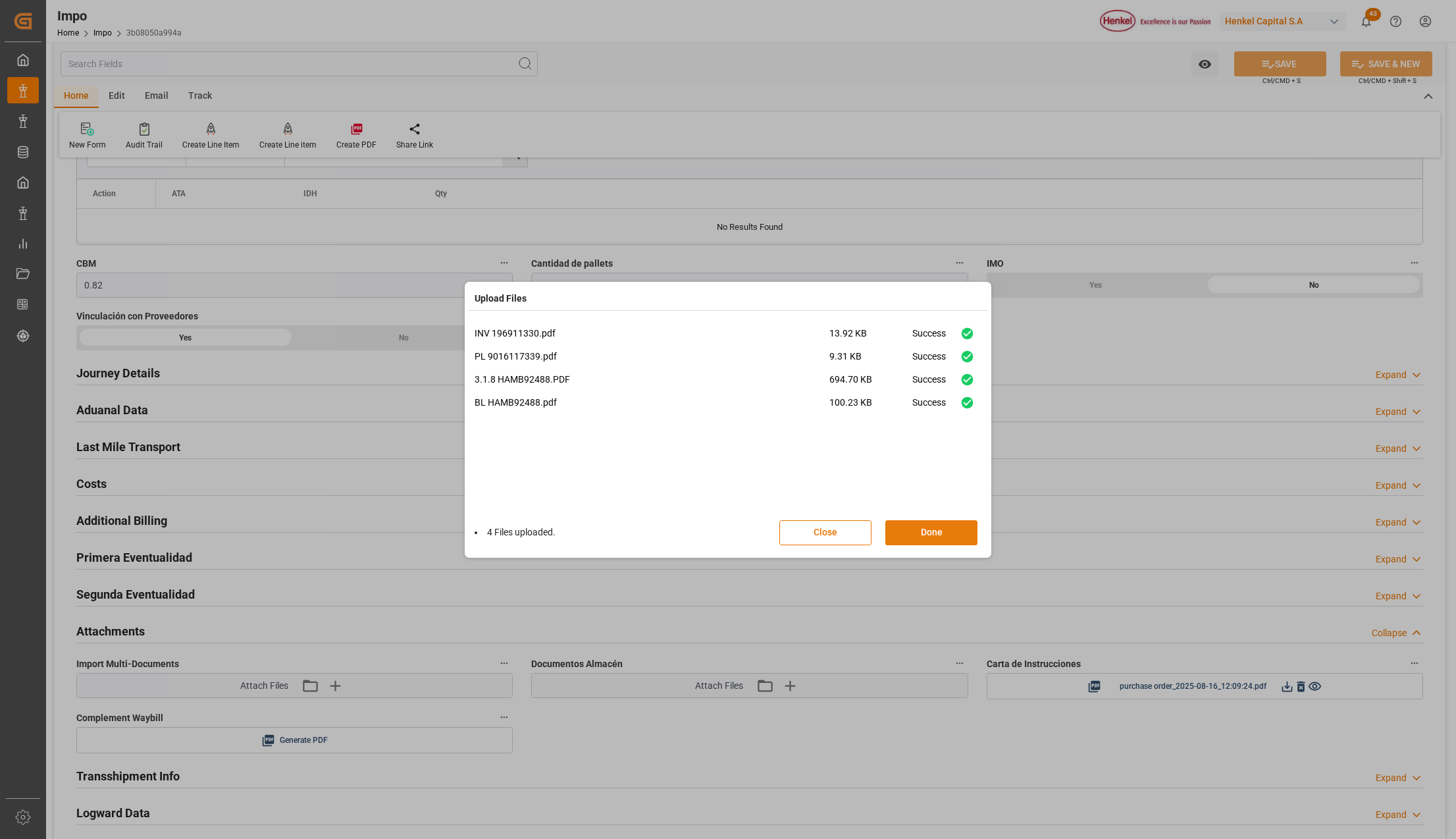
click at [955, 532] on button "Done" at bounding box center [931, 532] width 92 height 25
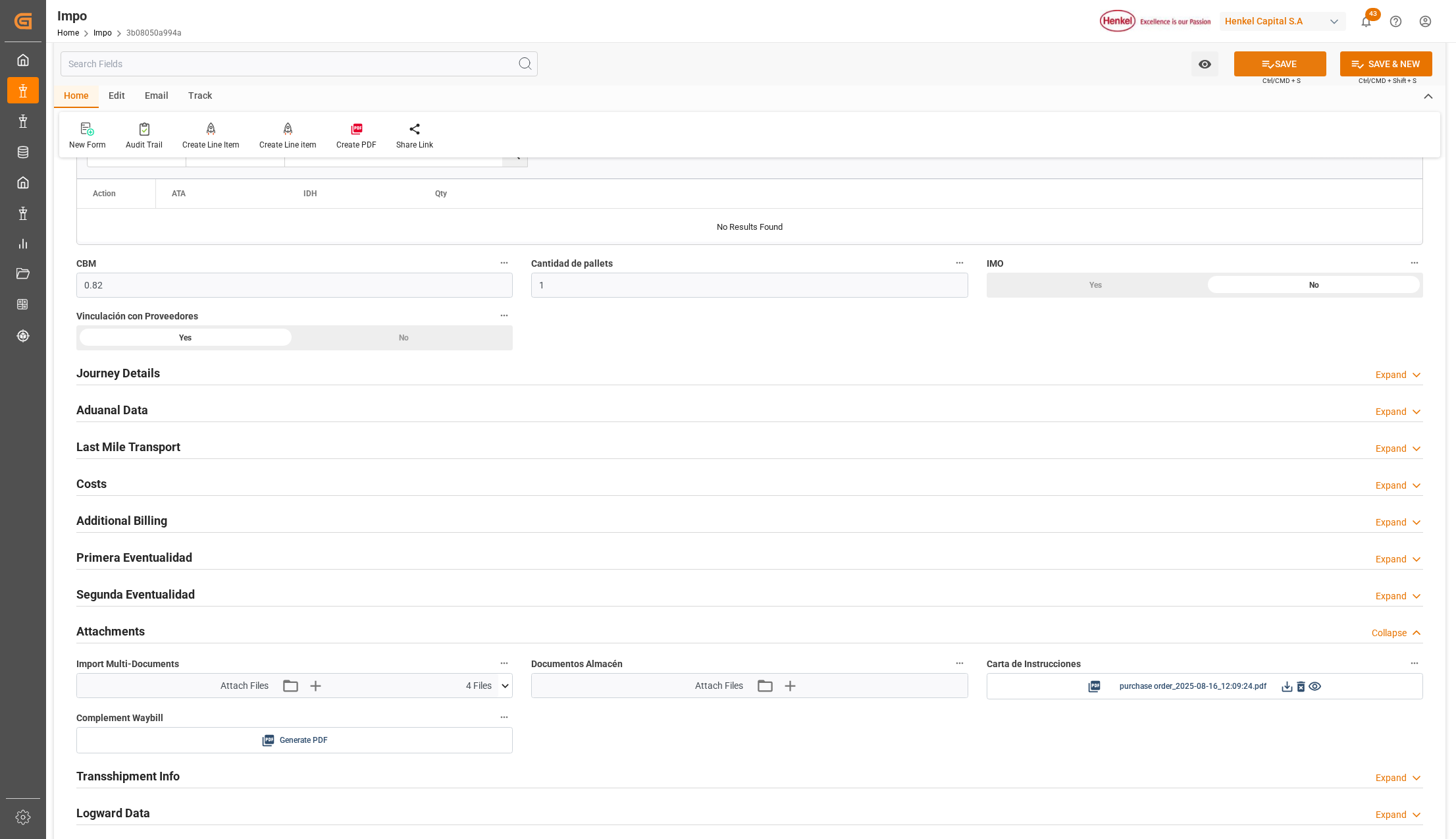
click at [1281, 52] on button "SAVE" at bounding box center [1280, 64] width 92 height 25
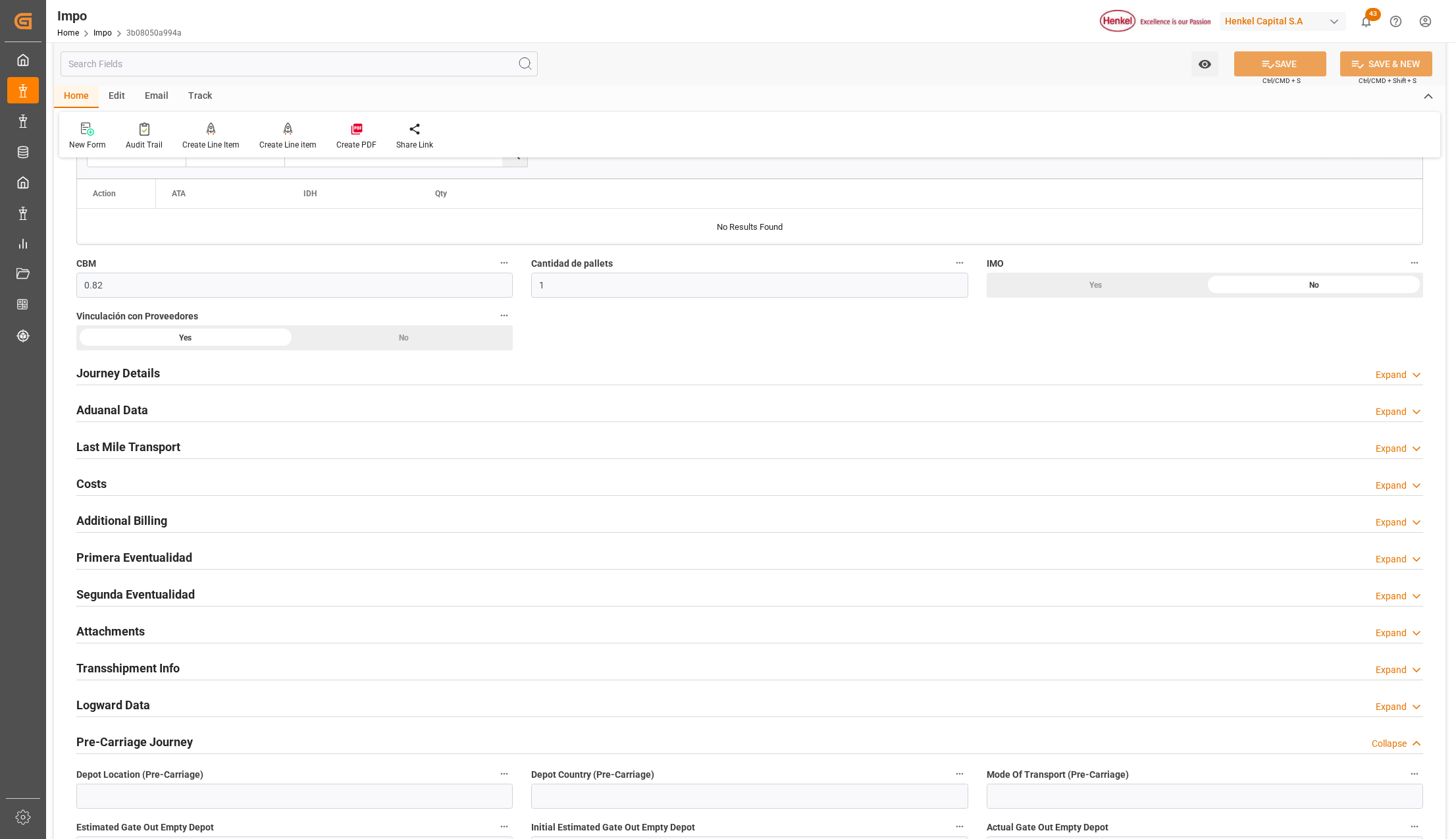
drag, startPoint x: 111, startPoint y: 632, endPoint x: 506, endPoint y: 720, distance: 404.7
click at [111, 632] on h2 "Attachments" at bounding box center [111, 631] width 69 height 18
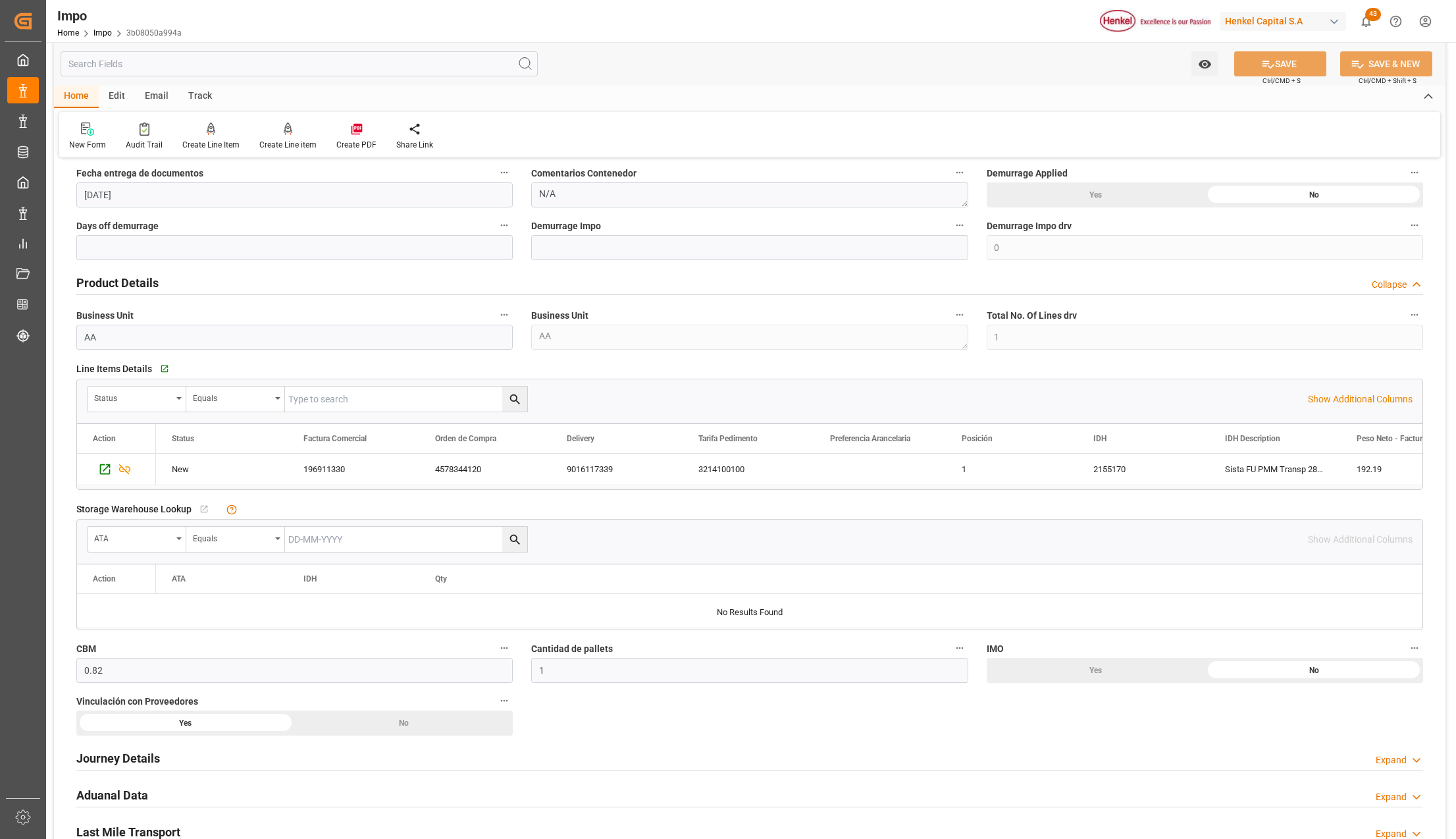
scroll to position [0, 0]
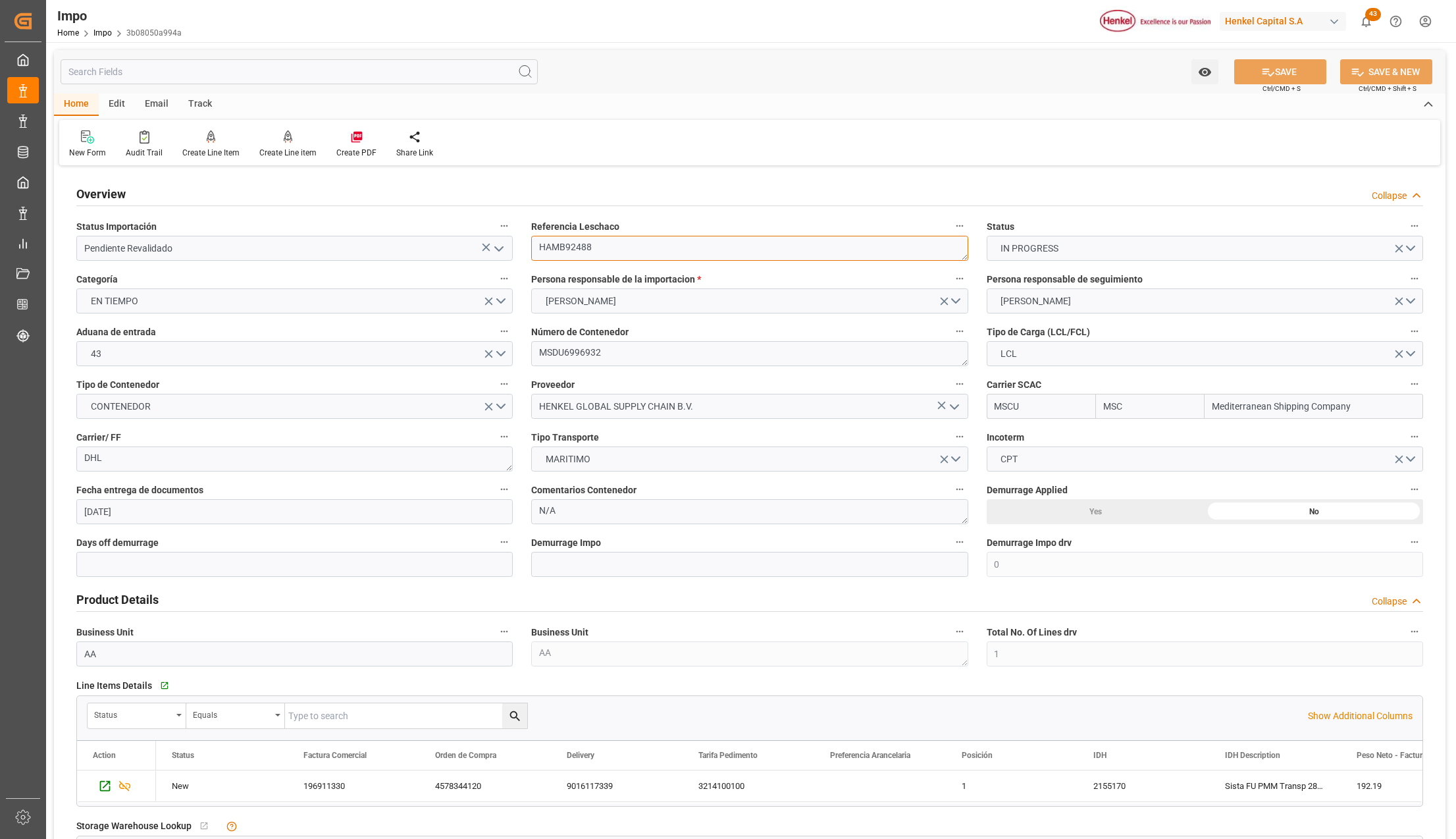
click at [569, 248] on textarea "HAMB92488" at bounding box center [750, 248] width 436 height 25
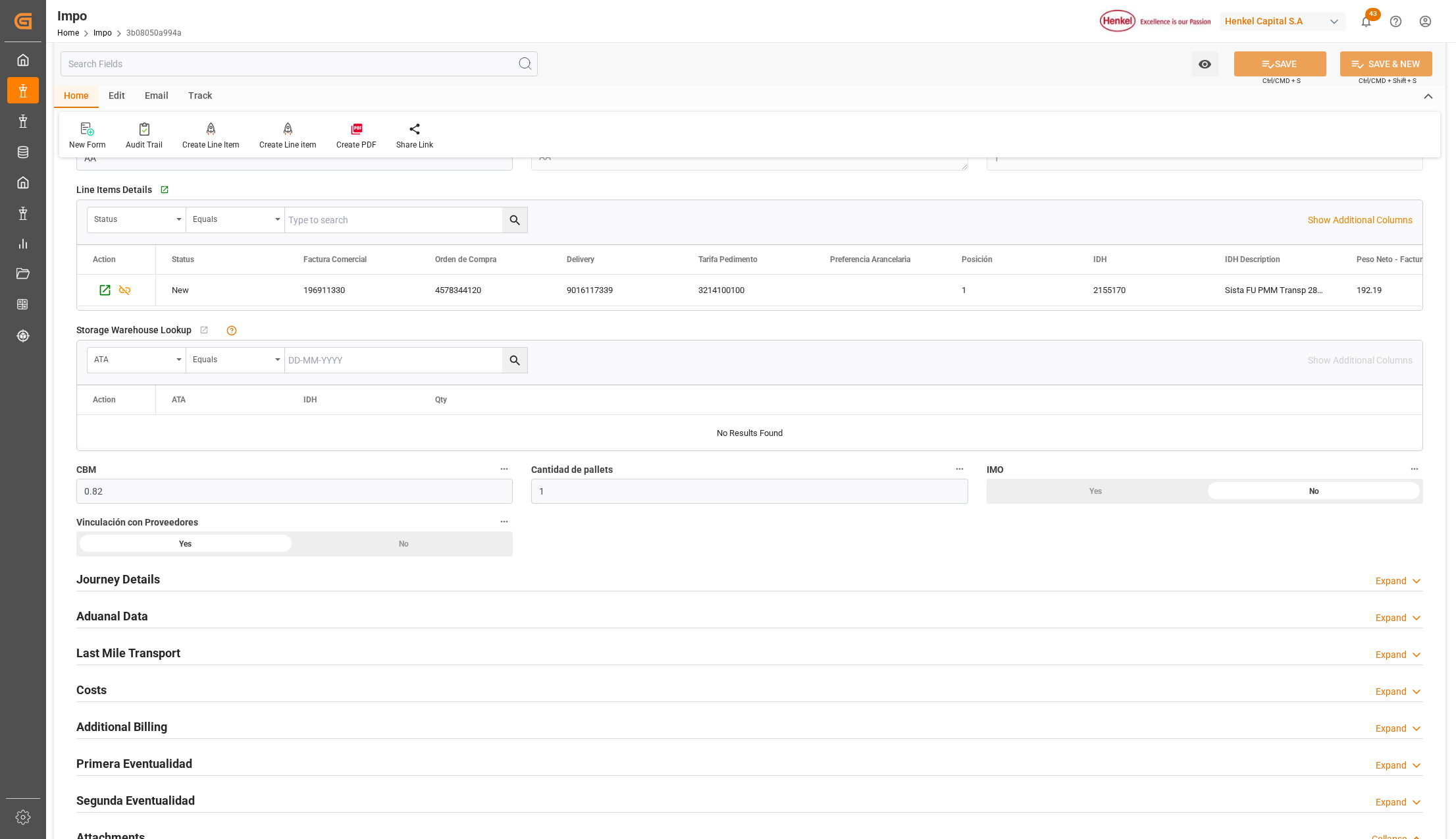
scroll to position [526, 0]
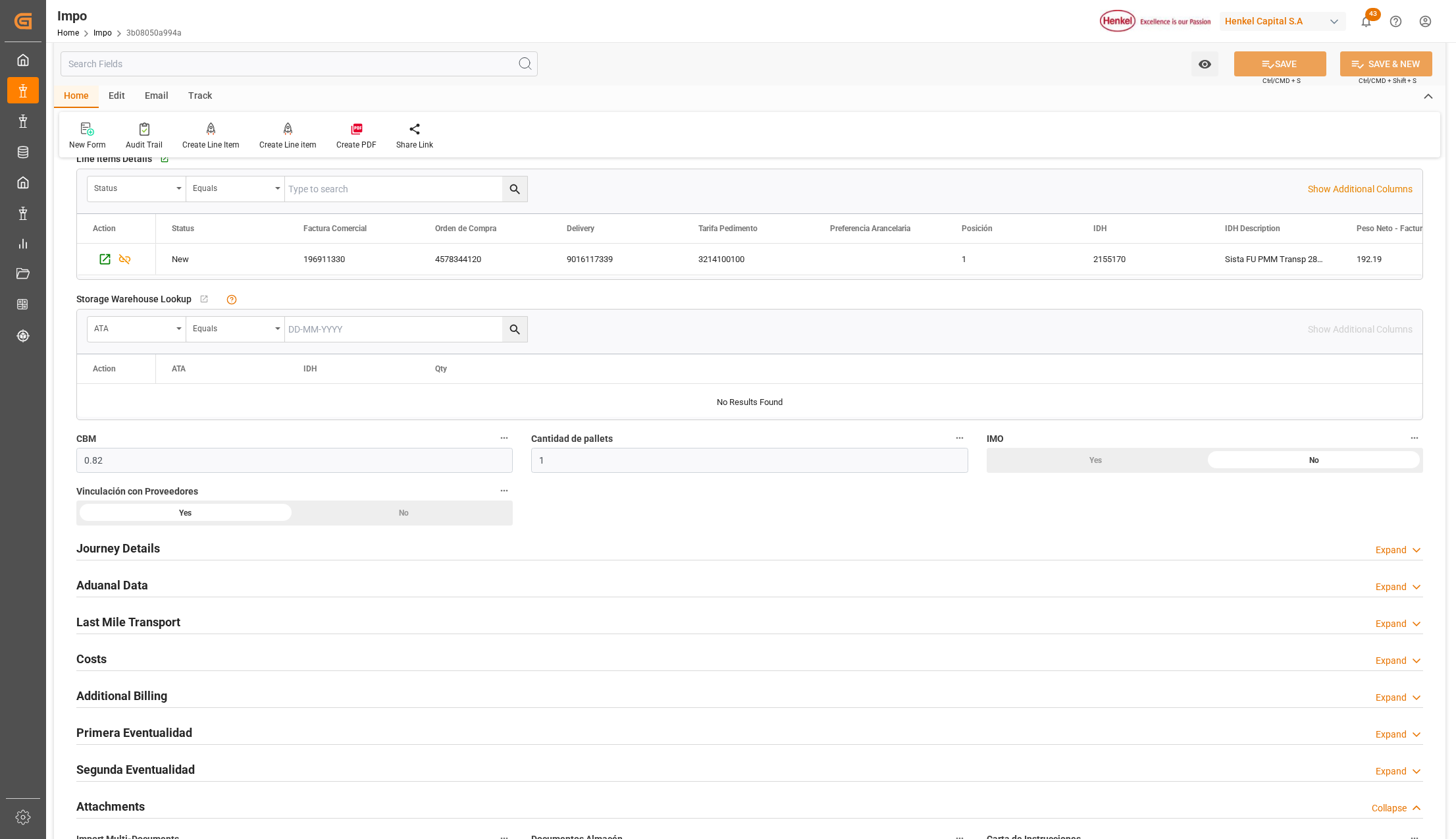
click at [111, 798] on div "Attachments" at bounding box center [111, 805] width 69 height 25
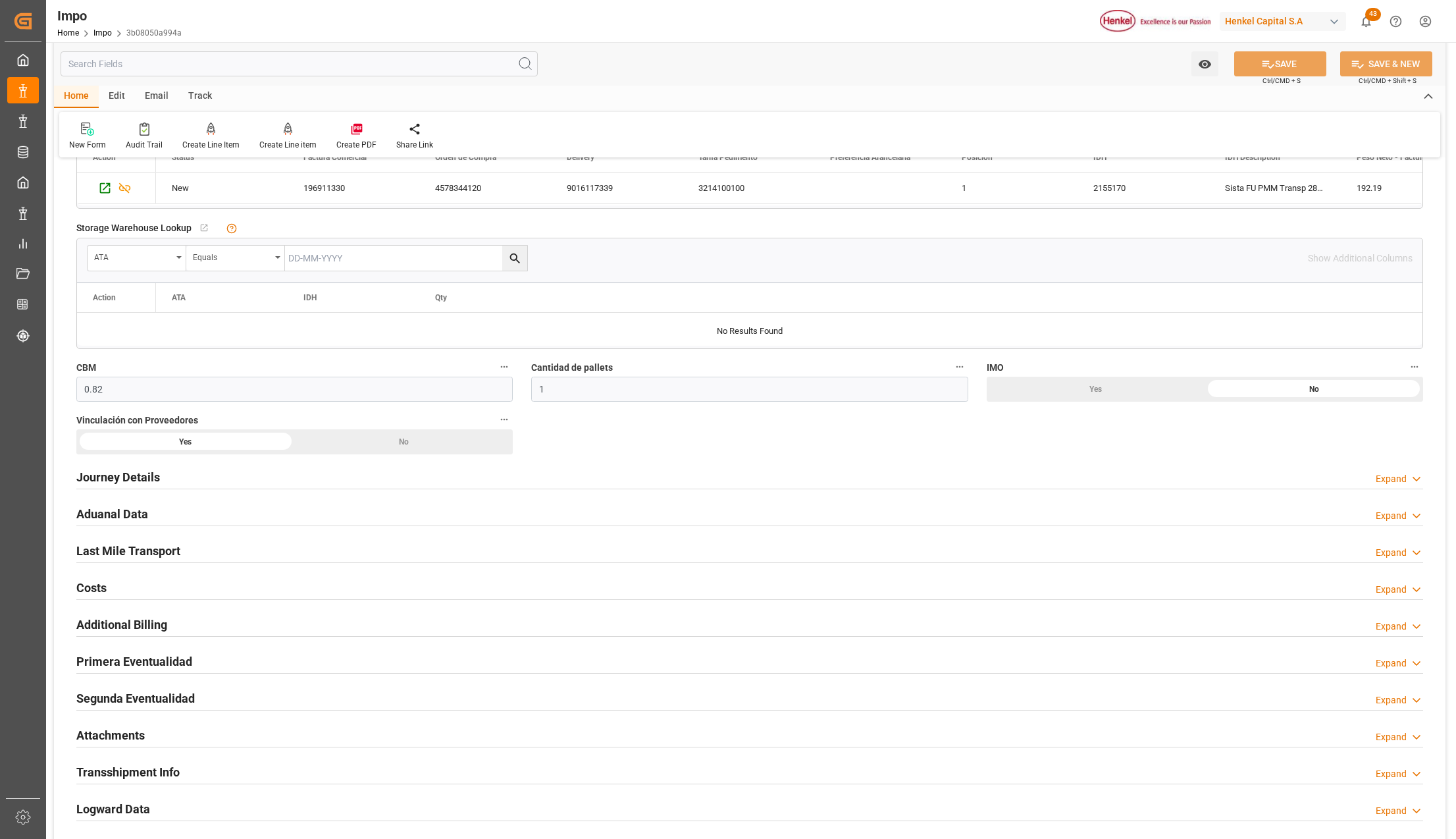
scroll to position [702, 0]
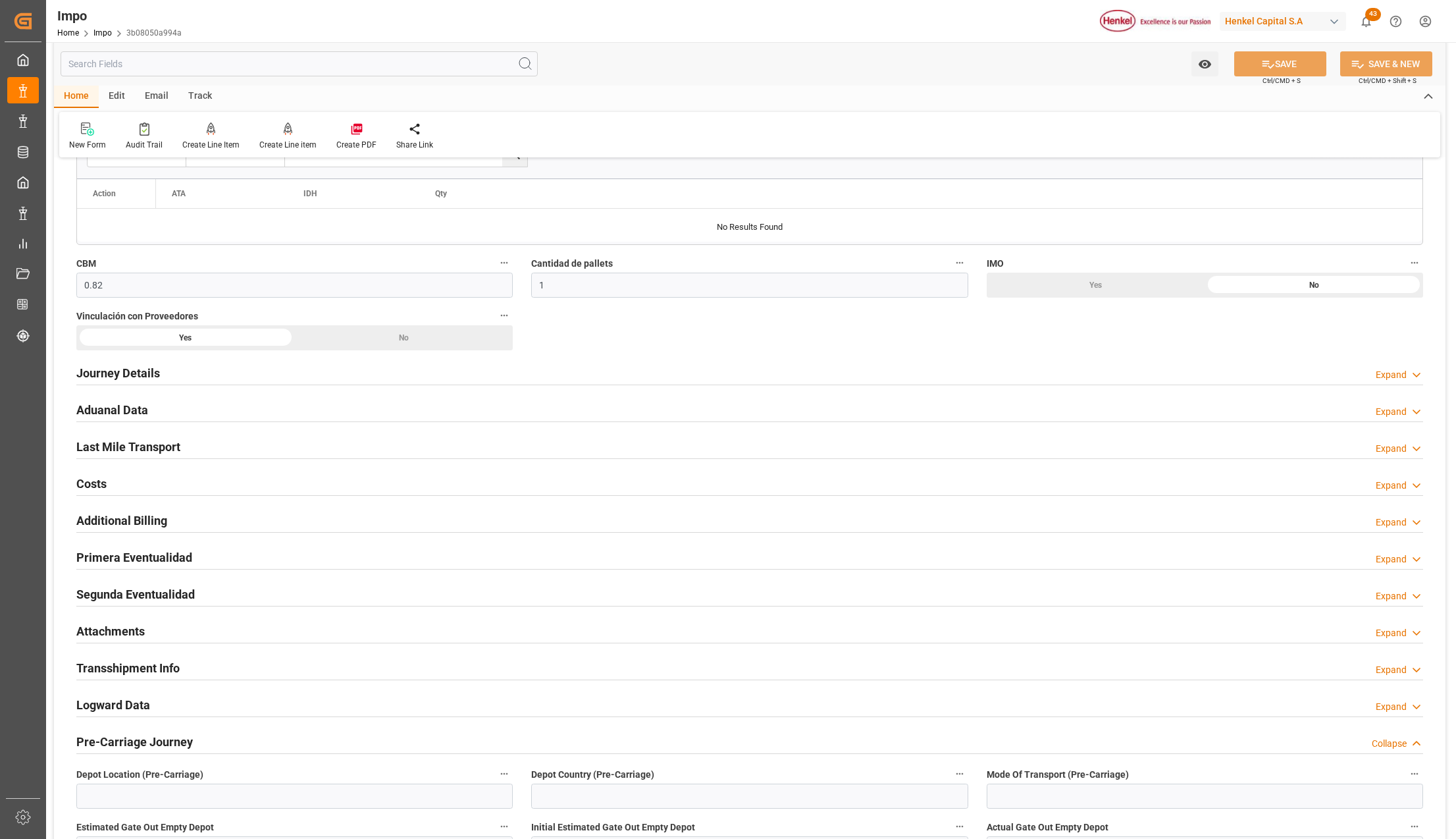
click at [102, 628] on h2 "Attachments" at bounding box center [111, 631] width 69 height 18
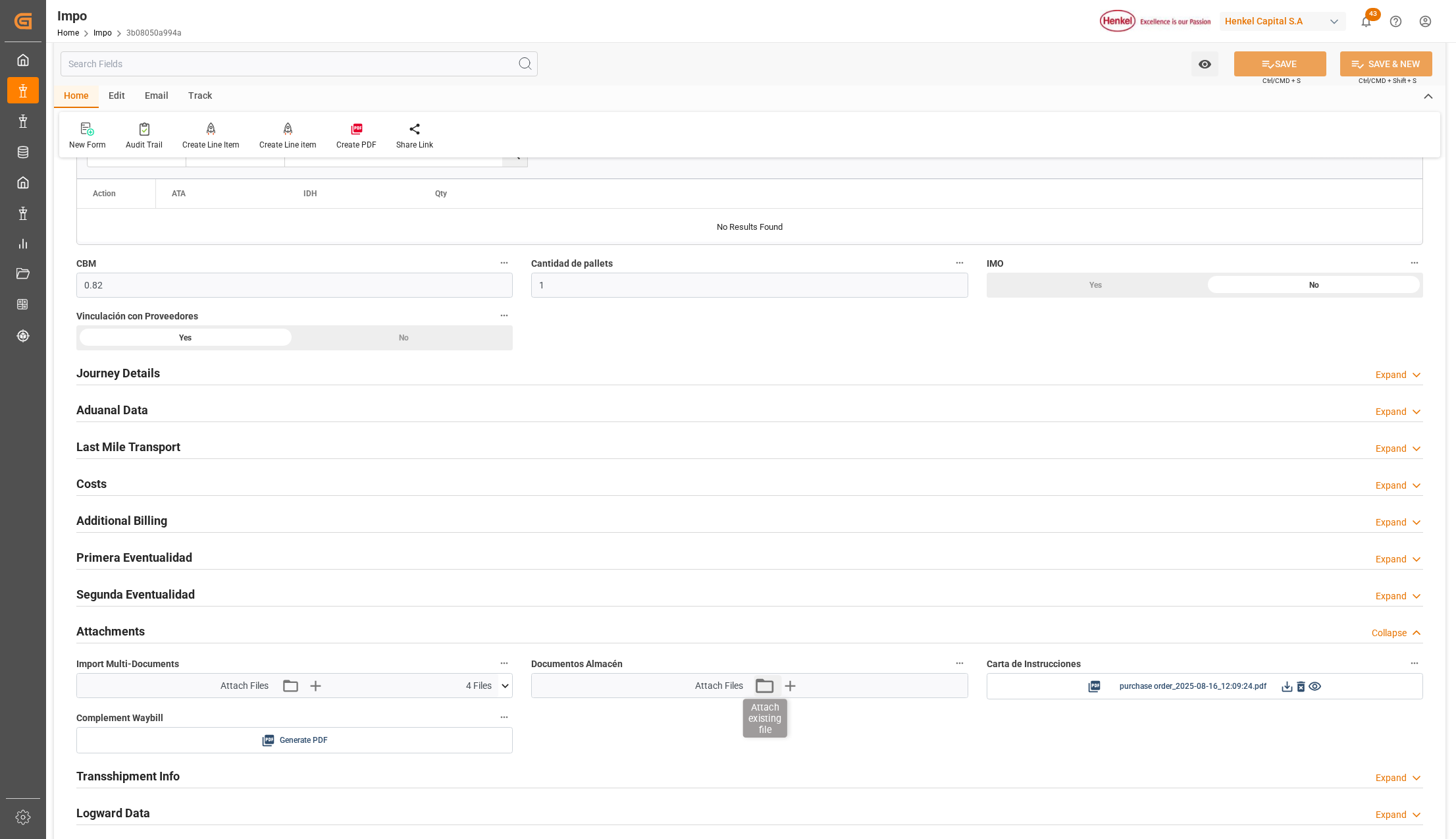
click at [767, 688] on icon "button" at bounding box center [764, 685] width 21 height 21
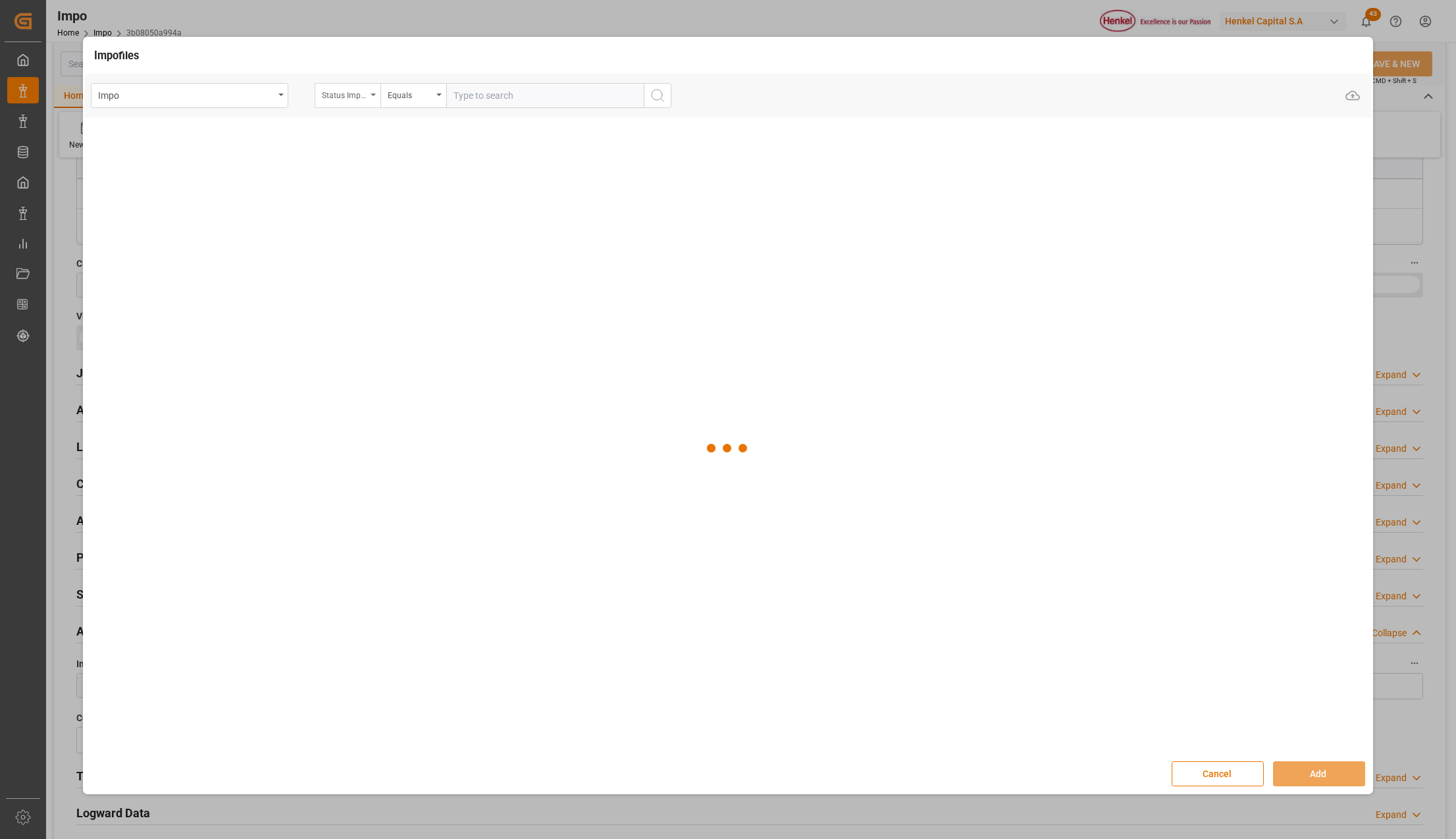
click at [367, 105] on div "Status Importación" at bounding box center [347, 96] width 66 height 25
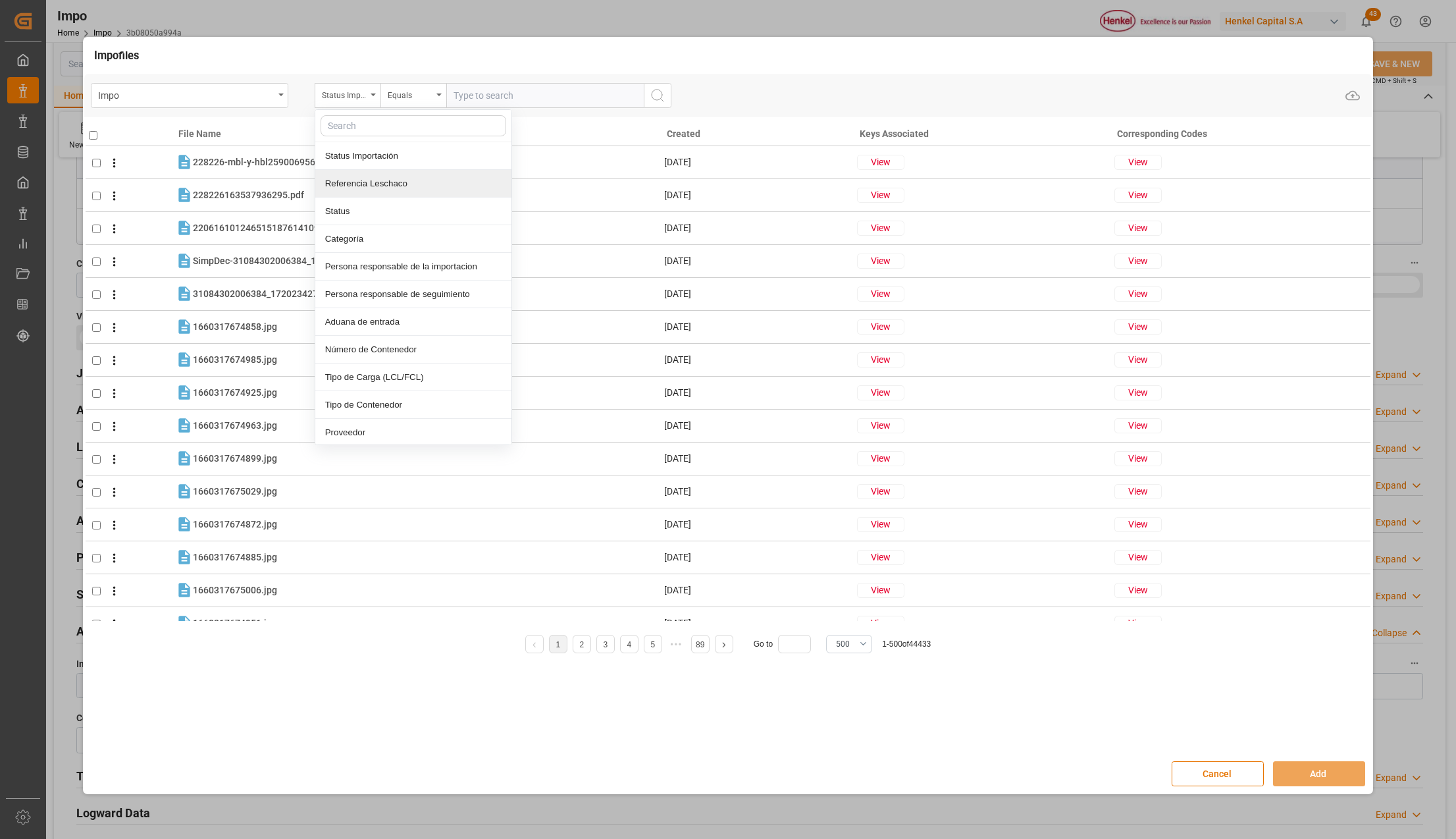
click at [357, 175] on div "Referencia Leschaco" at bounding box center [414, 184] width 196 height 28
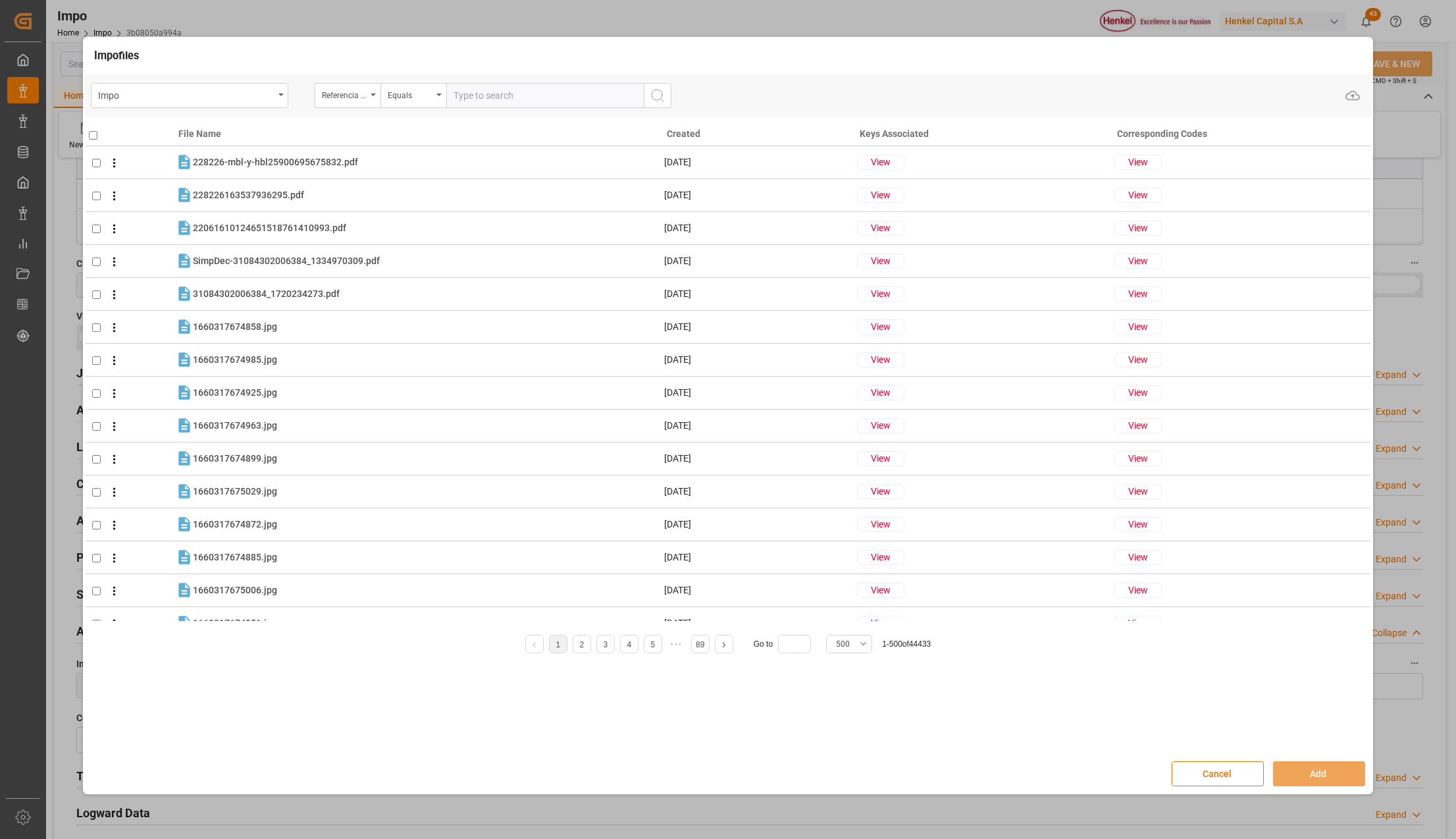
click at [506, 97] on input "text" at bounding box center [545, 96] width 198 height 25
paste input "HAMB92488"
type input "HAMB92488"
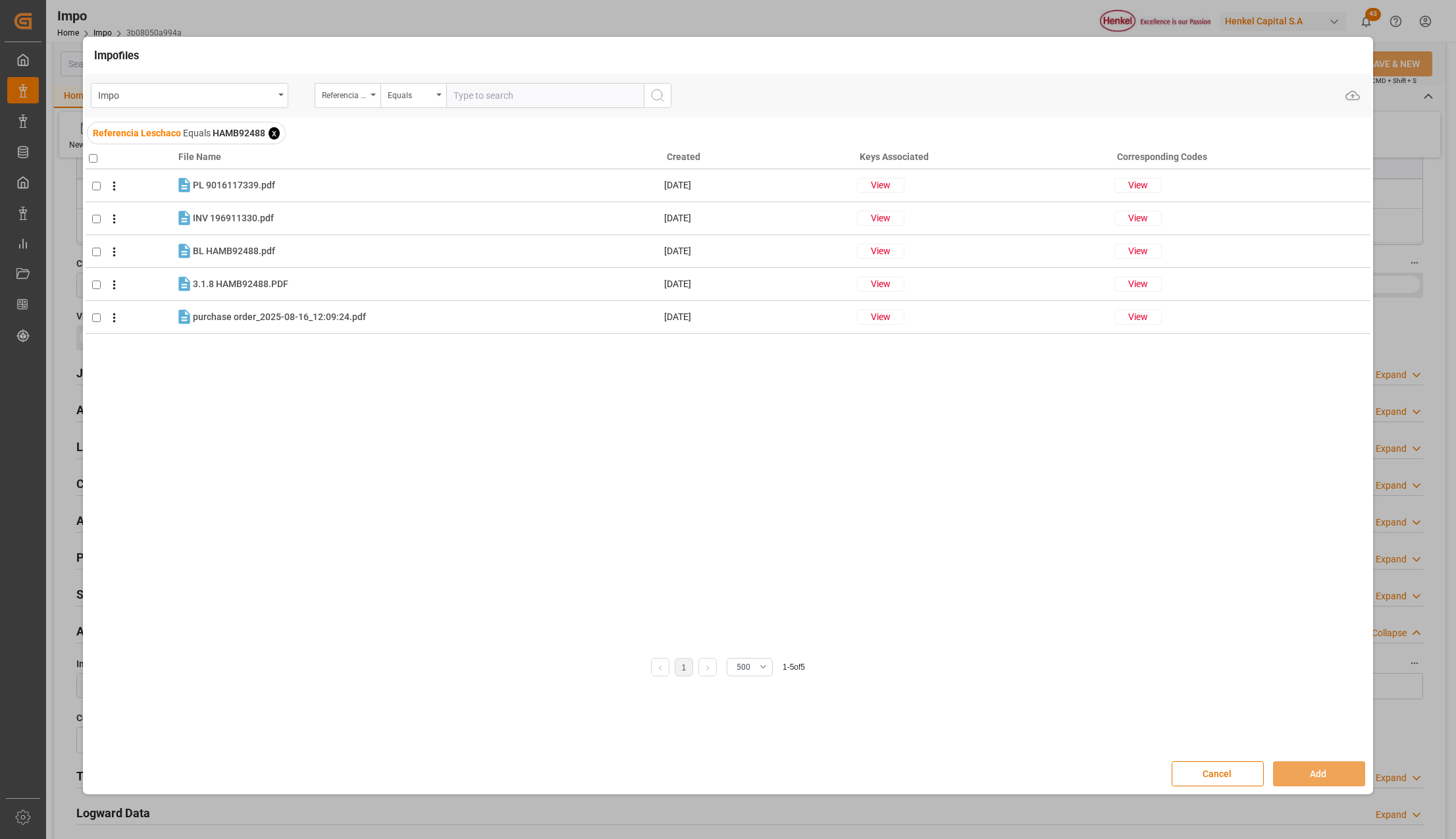
click at [95, 154] on input "checkbox" at bounding box center [94, 159] width 9 height 9
checkbox input "true"
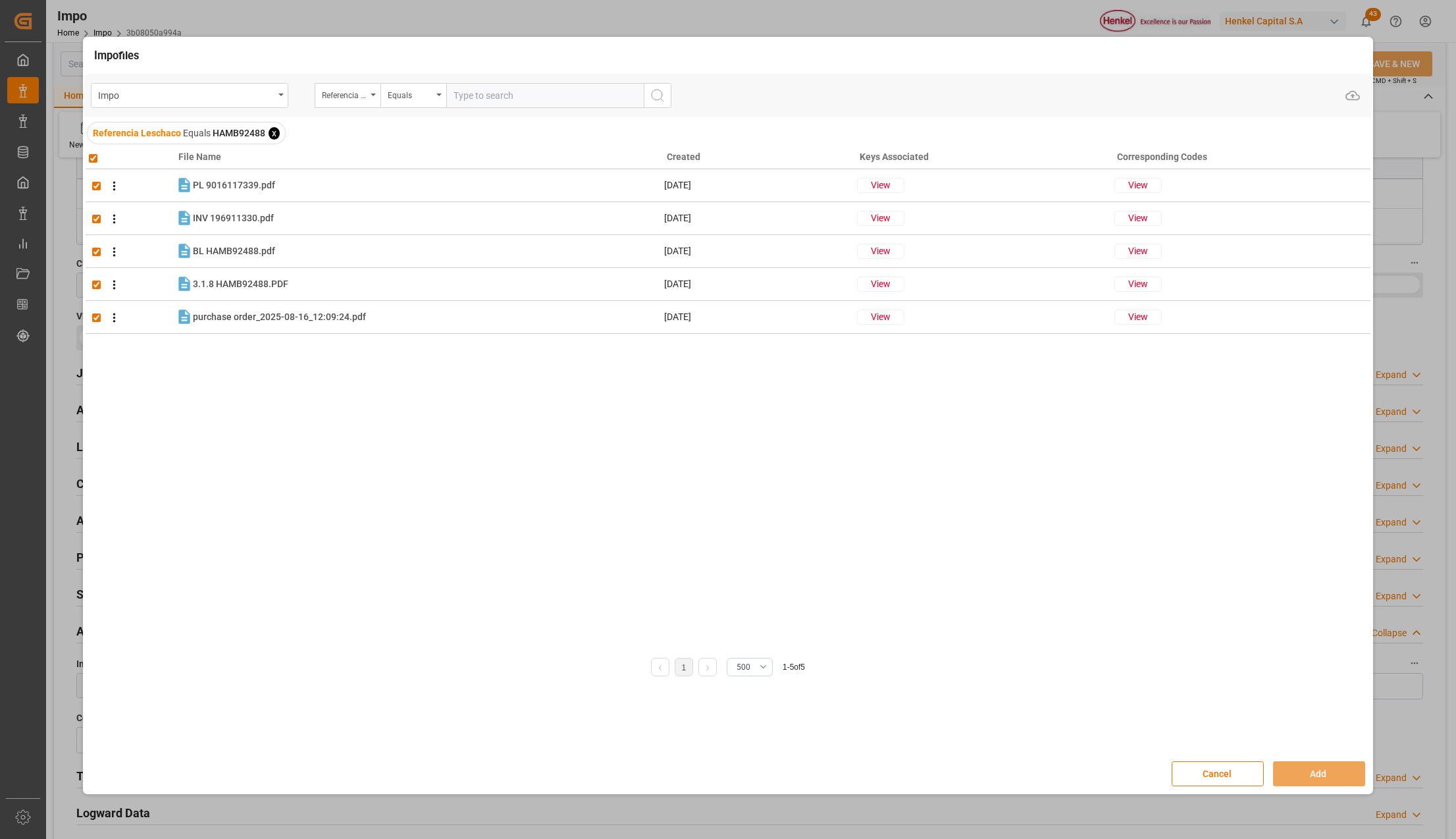
checkbox input "true"
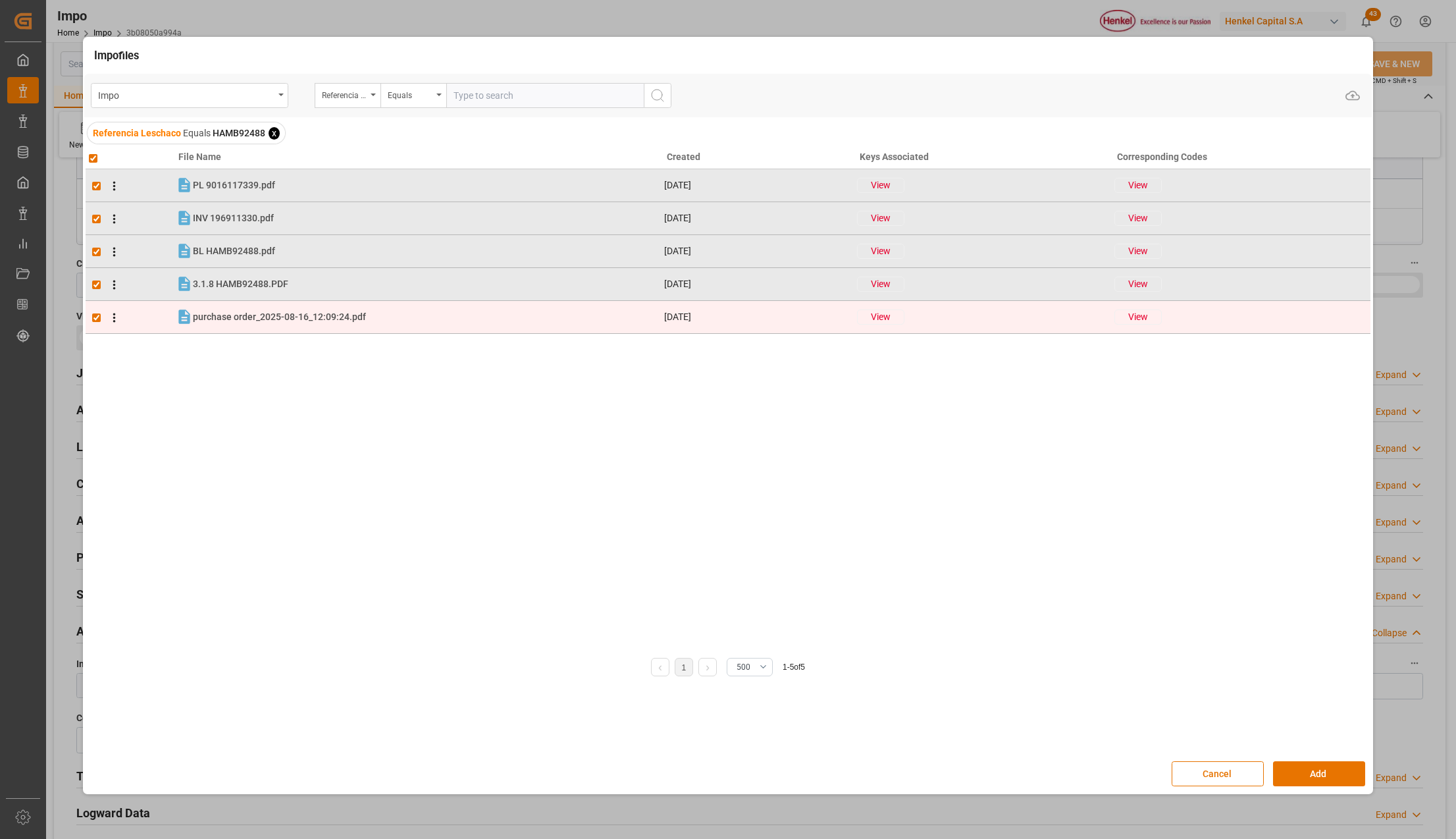
click at [102, 311] on span at bounding box center [111, 317] width 21 height 15
checkbox input "false"
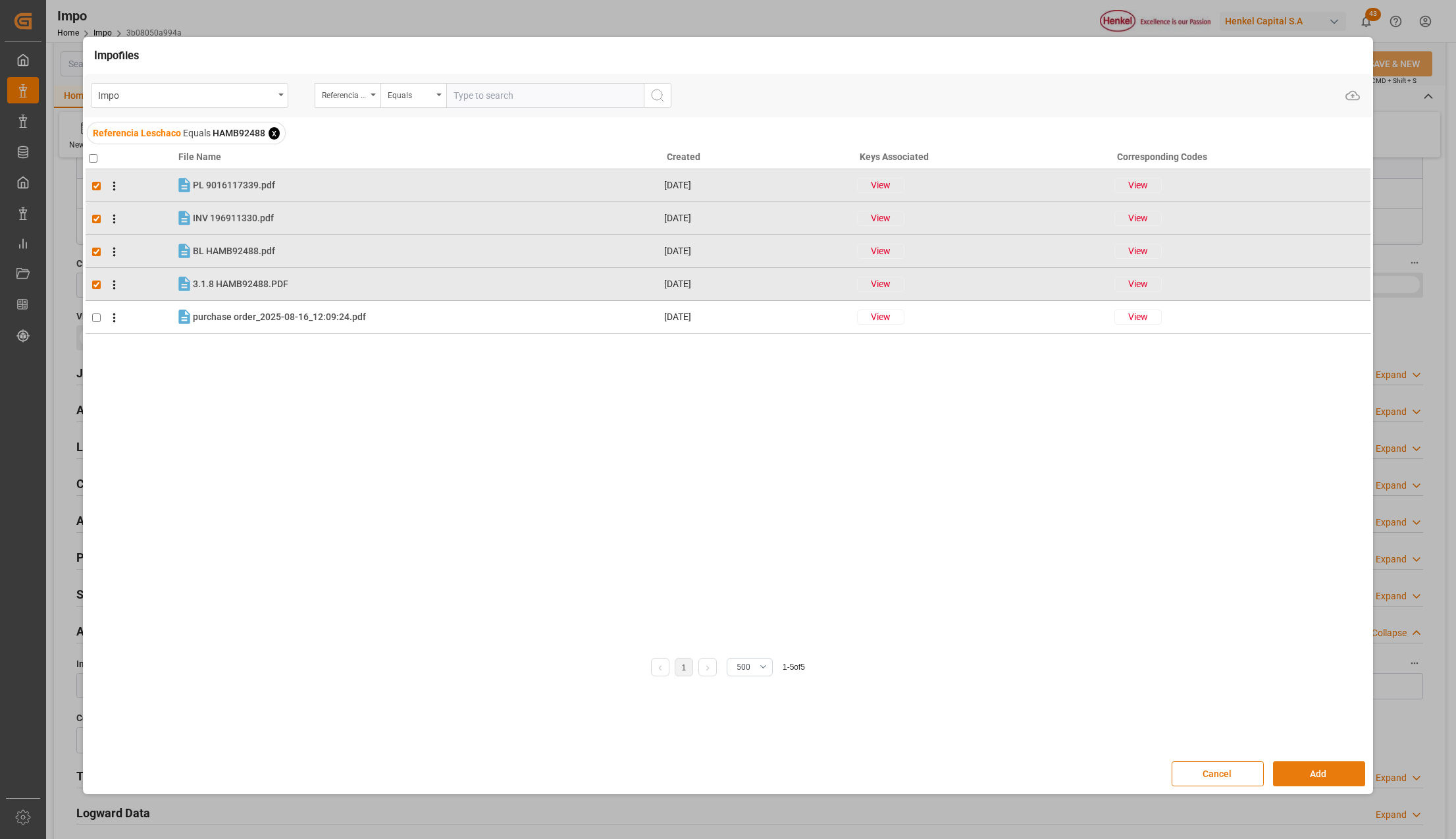
click at [1283, 761] on div "Cancel Add" at bounding box center [728, 773] width 1289 height 38
click at [1292, 769] on button "Add" at bounding box center [1319, 773] width 92 height 25
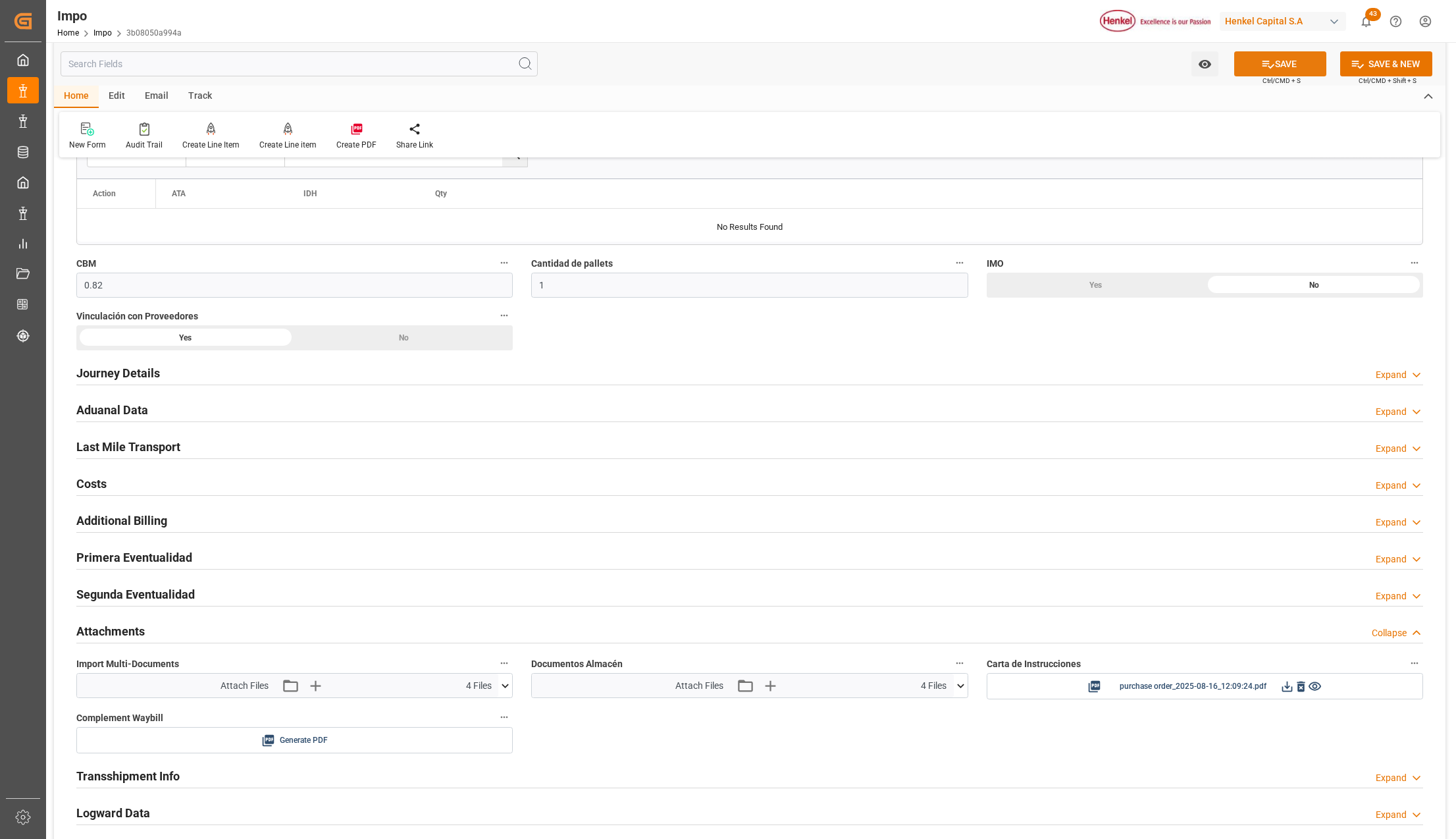
click at [1293, 57] on button "SAVE" at bounding box center [1280, 64] width 92 height 25
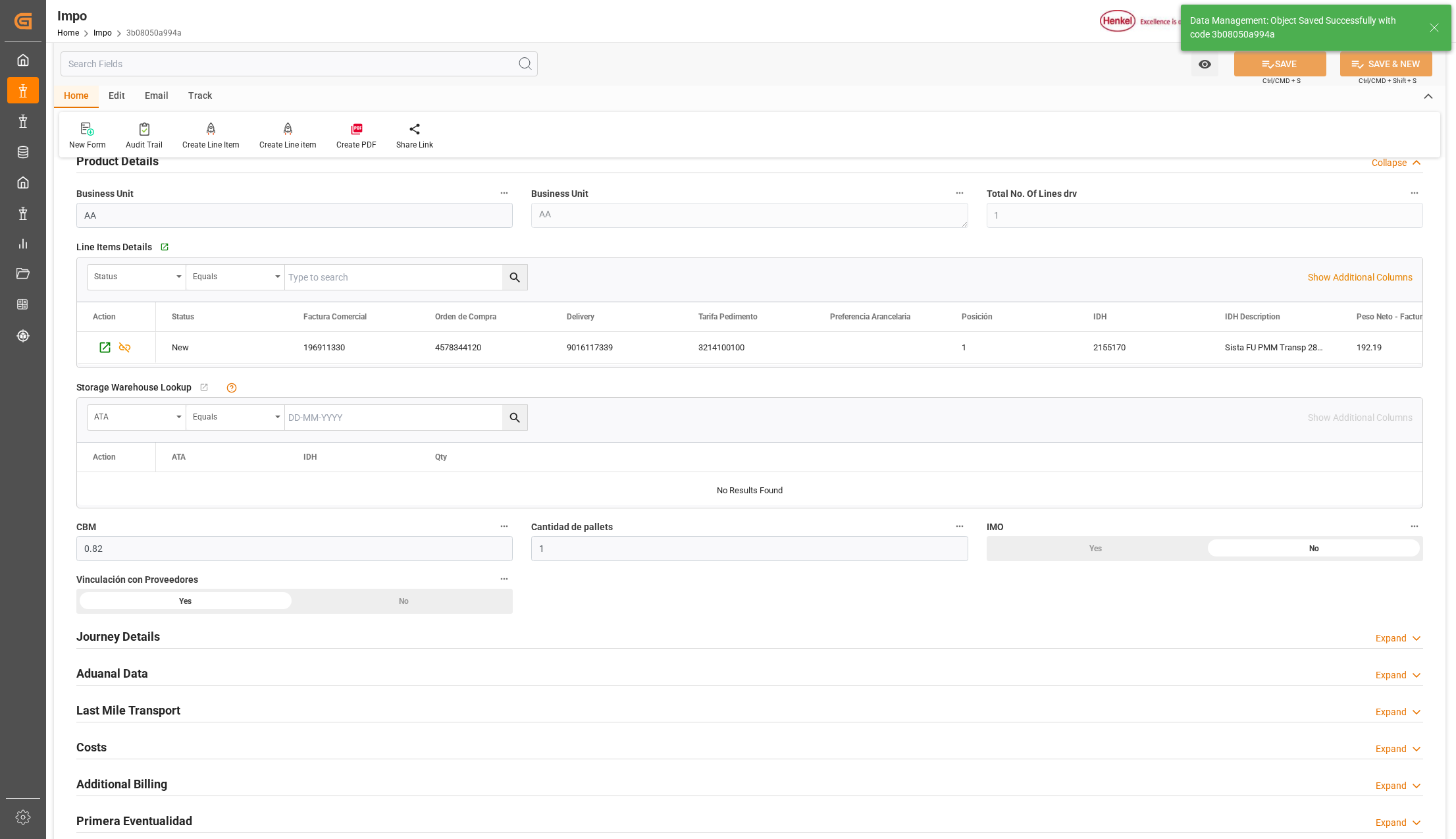
scroll to position [0, 0]
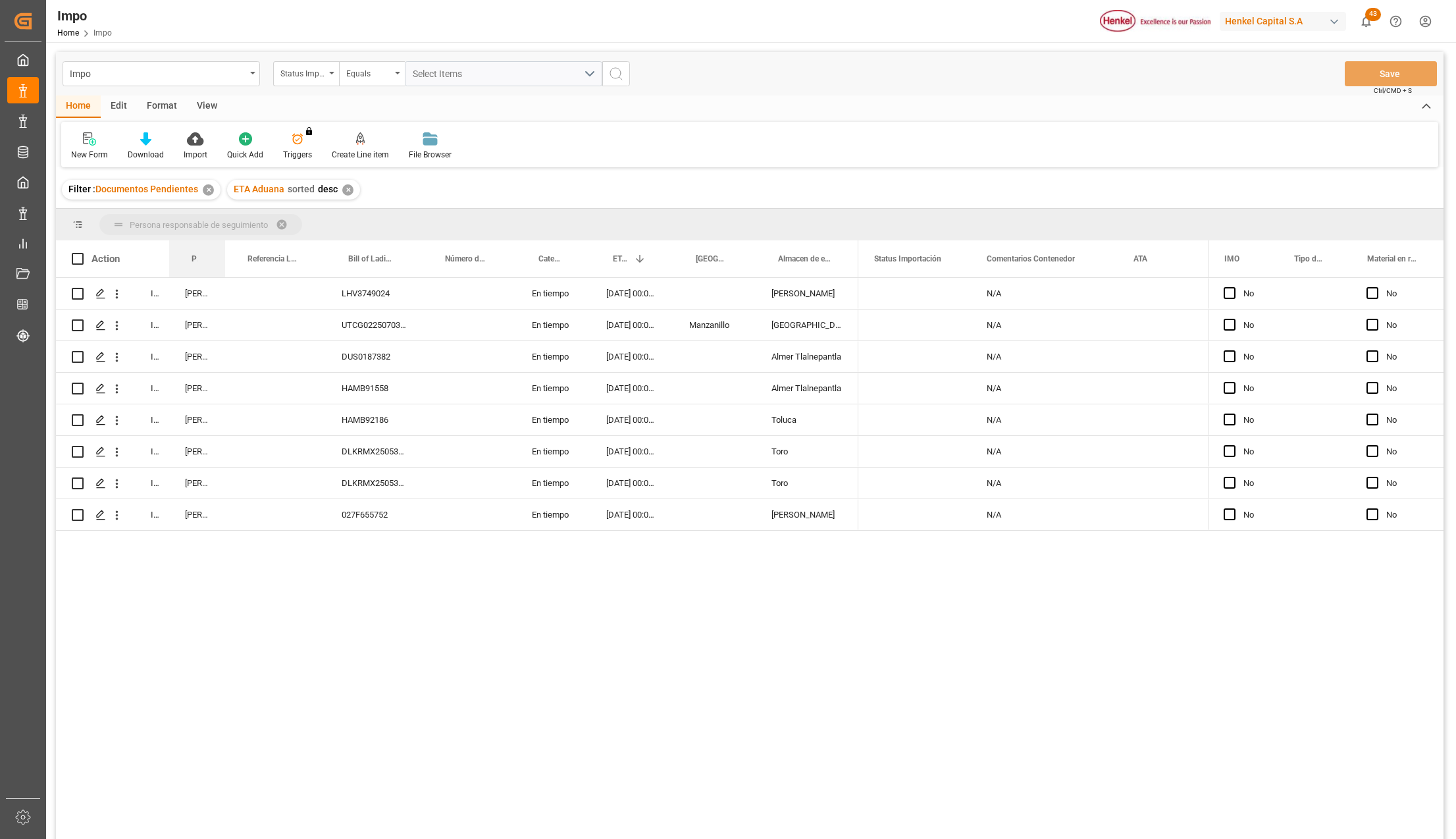
drag, startPoint x: 203, startPoint y: 260, endPoint x: 196, endPoint y: 235, distance: 26.0
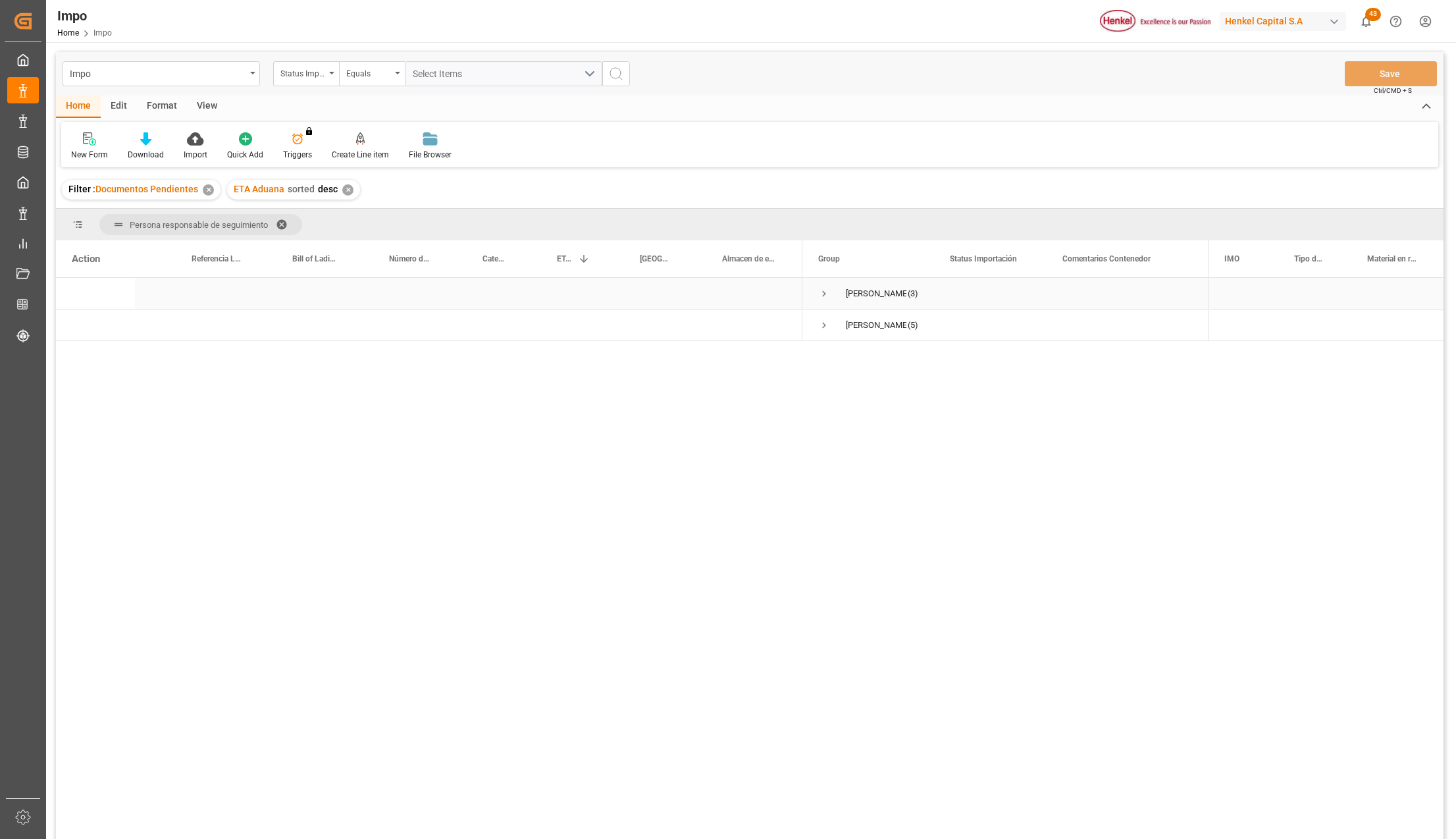
click at [821, 288] on span "Press SPACE to select this row." at bounding box center [824, 293] width 12 height 12
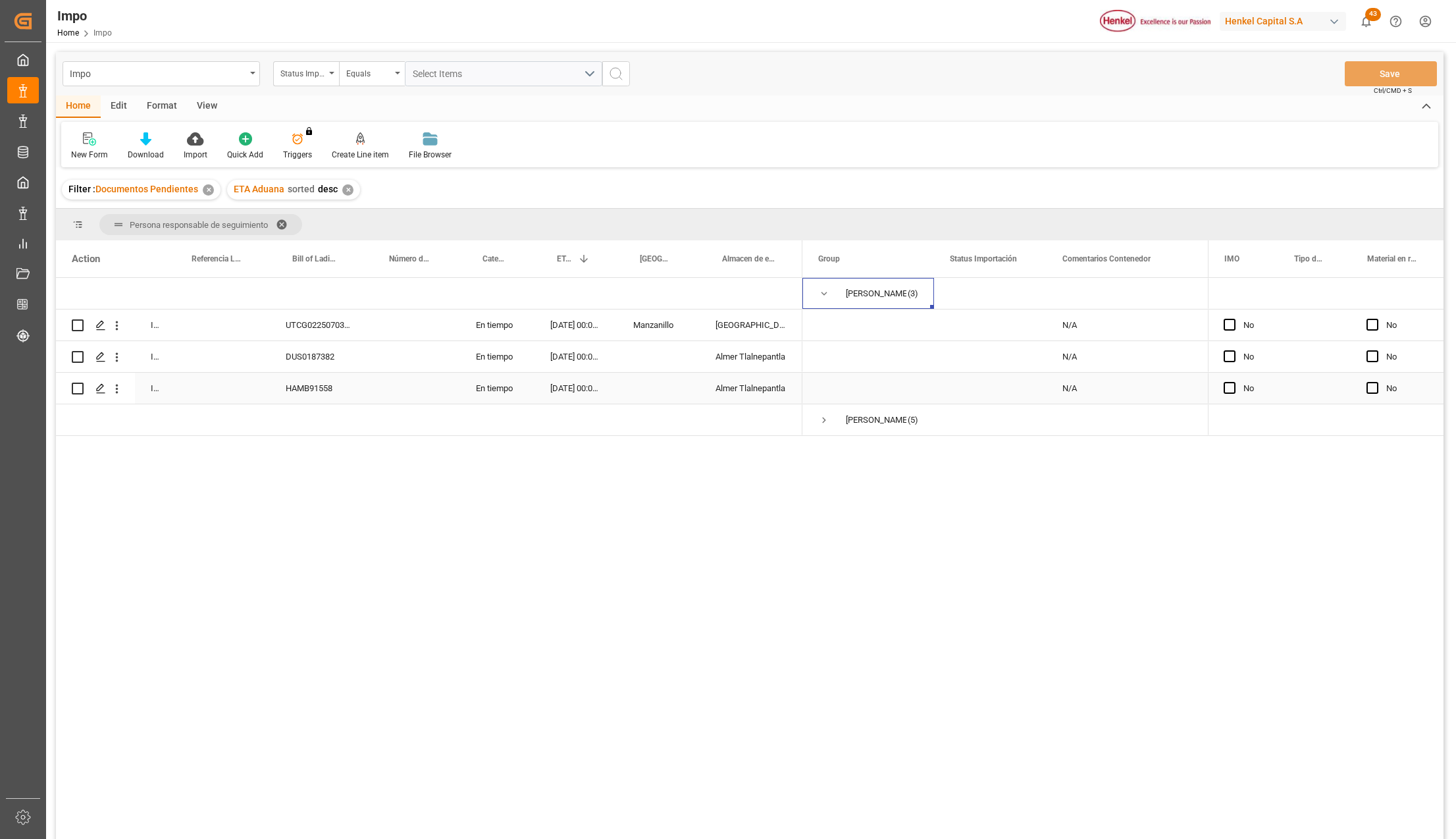
click at [329, 387] on div "HAMB91558" at bounding box center [318, 388] width 97 height 31
click at [119, 383] on icon "open menu" at bounding box center [116, 389] width 14 height 14
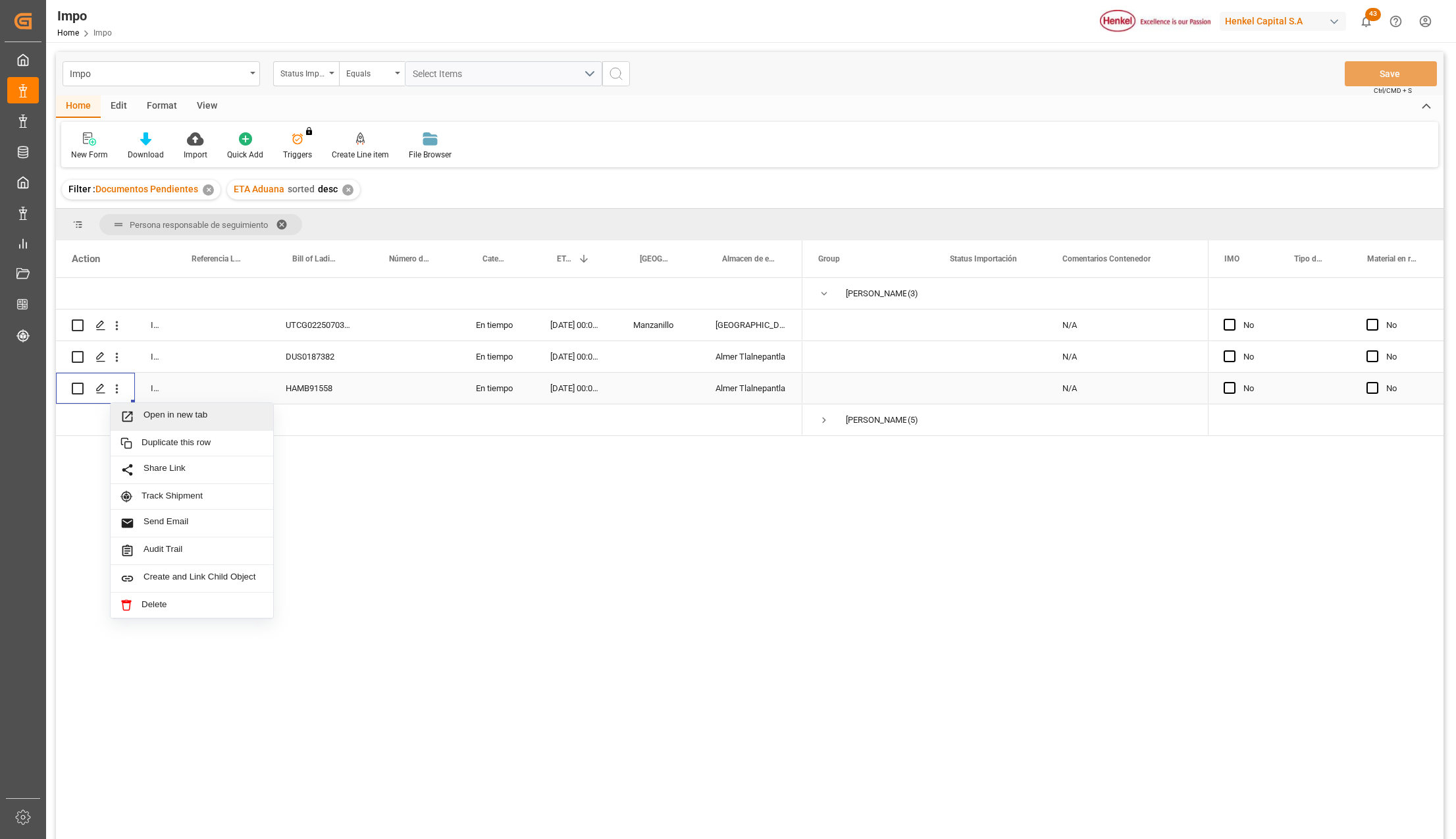
click at [136, 414] on span "Press SPACE to select this row." at bounding box center [131, 416] width 23 height 14
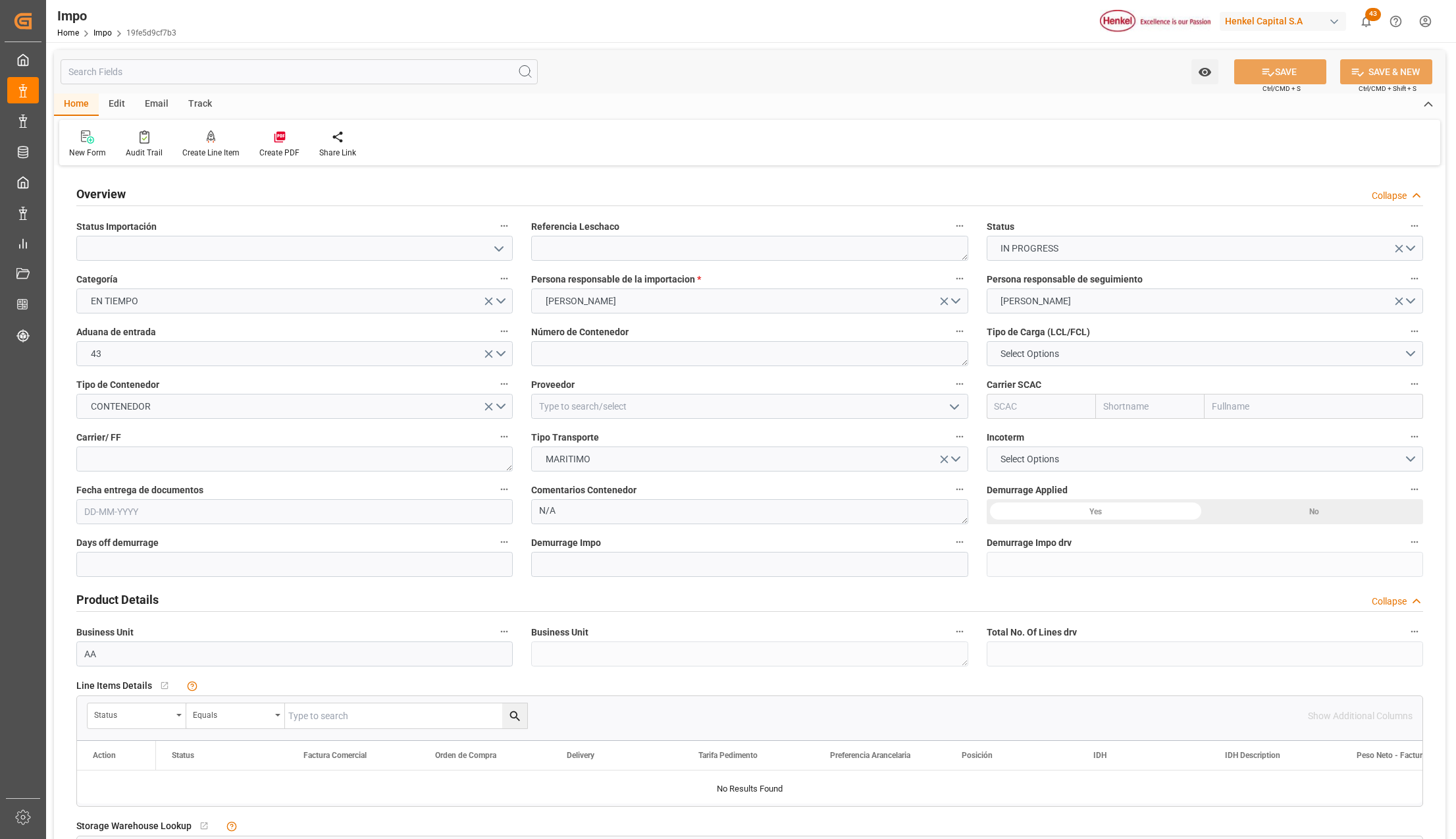
type input "[DATE]"
click at [493, 248] on icon "open menu" at bounding box center [498, 248] width 15 height 15
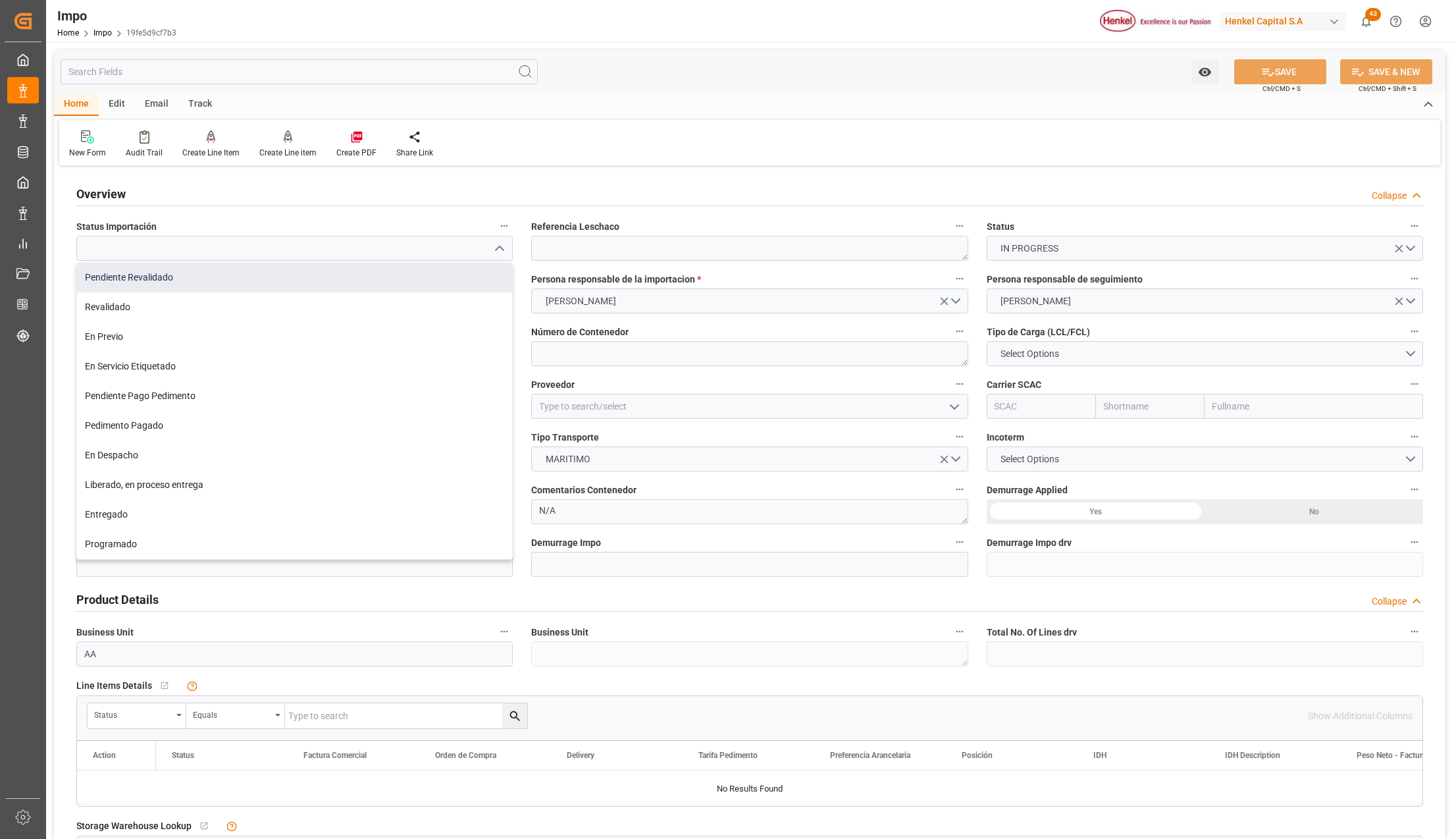
click at [268, 268] on div "Pendiente Revalidado" at bounding box center [294, 277] width 435 height 29
type input "Pendiente Revalidado"
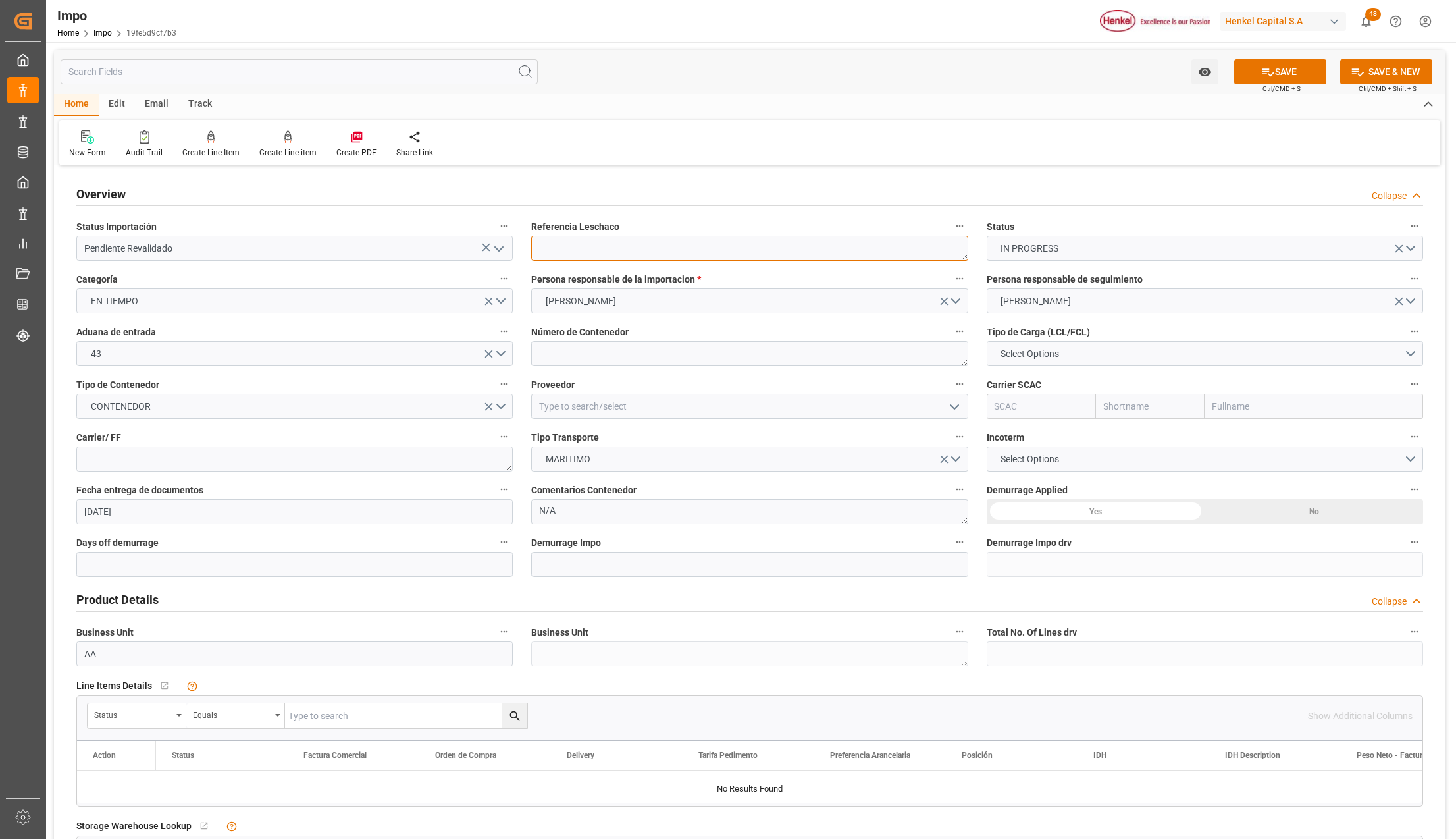
click at [577, 248] on textarea at bounding box center [750, 248] width 436 height 25
paste textarea "HAMB91558"
type textarea "HAMB91558"
click at [565, 358] on textarea at bounding box center [750, 354] width 436 height 25
click at [1060, 355] on span "Select Options" at bounding box center [1029, 354] width 72 height 14
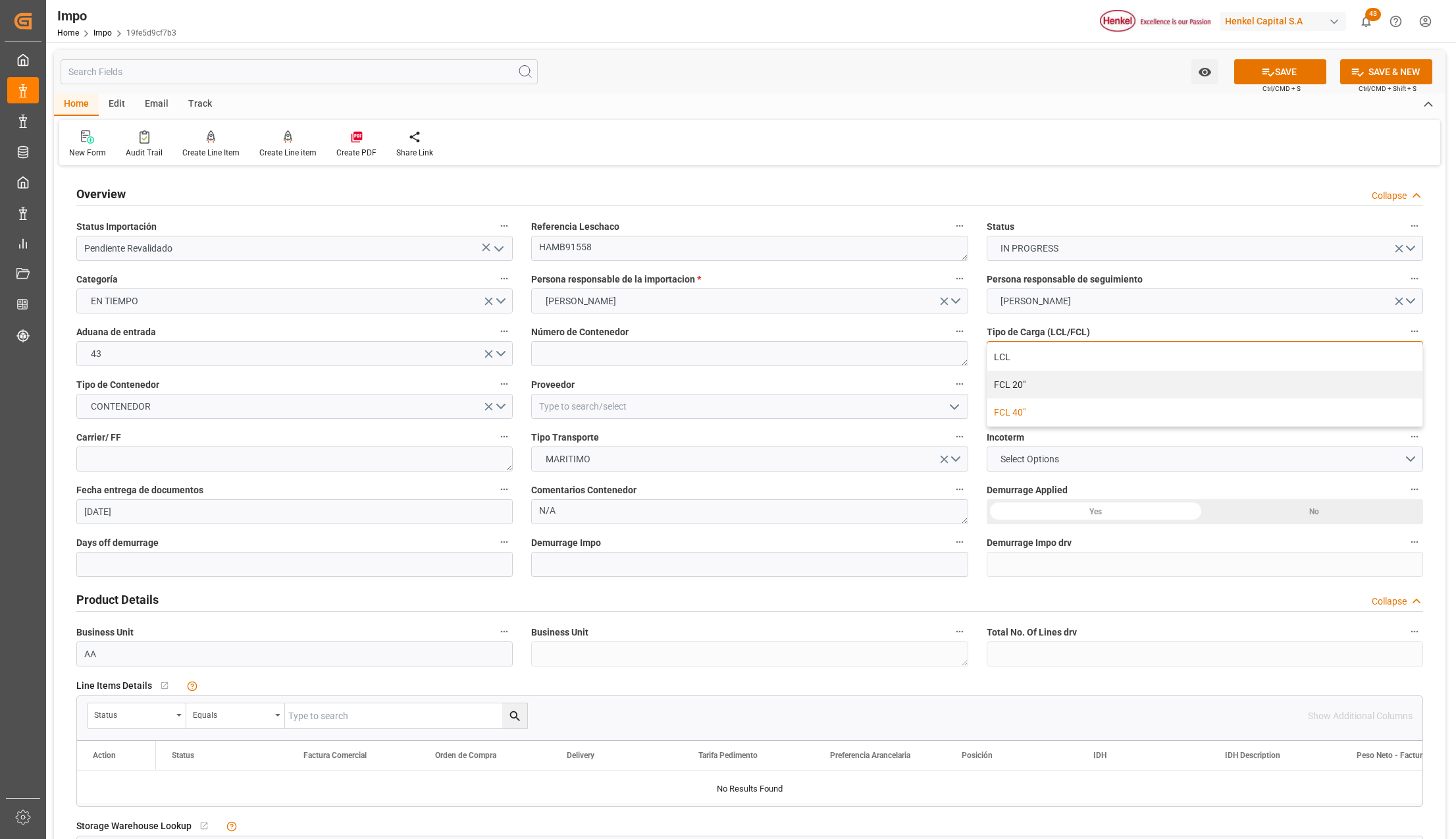
click at [1042, 407] on div "FCL 40"" at bounding box center [1205, 412] width 435 height 28
click at [578, 357] on textarea at bounding box center [750, 354] width 436 height 25
click at [548, 341] on textarea at bounding box center [750, 354] width 436 height 25
paste textarea "MSBU4097144"
type textarea "MSBU4097144"
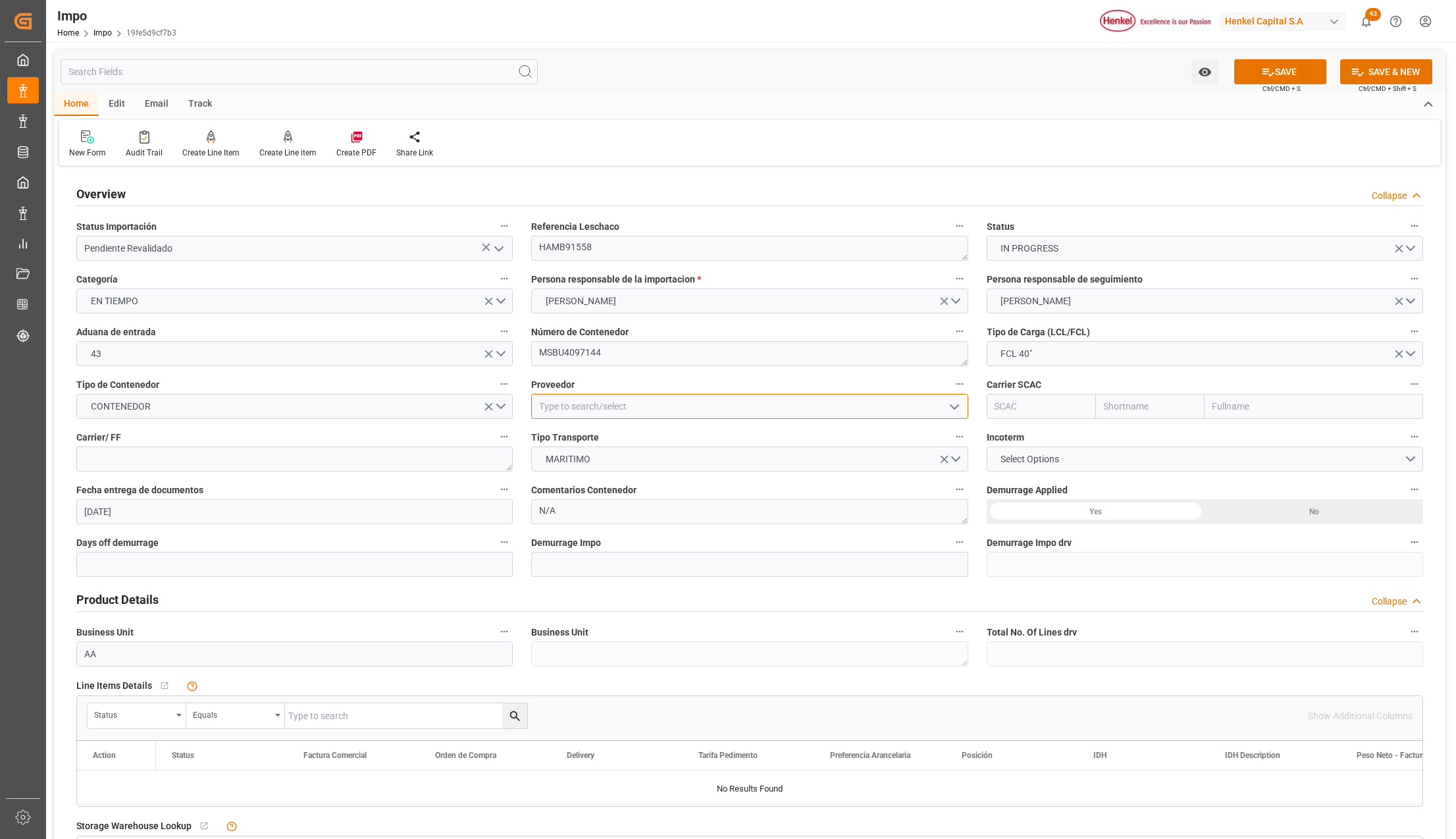
click at [588, 403] on input at bounding box center [750, 406] width 436 height 25
type input "HENKEL GLOBAL SUPPLY CHAIN B.V."
click at [1219, 408] on input "text" at bounding box center [1314, 406] width 218 height 25
type input "msc"
click at [1233, 432] on b "Mediterranean Shipping Company" at bounding box center [1285, 435] width 144 height 10
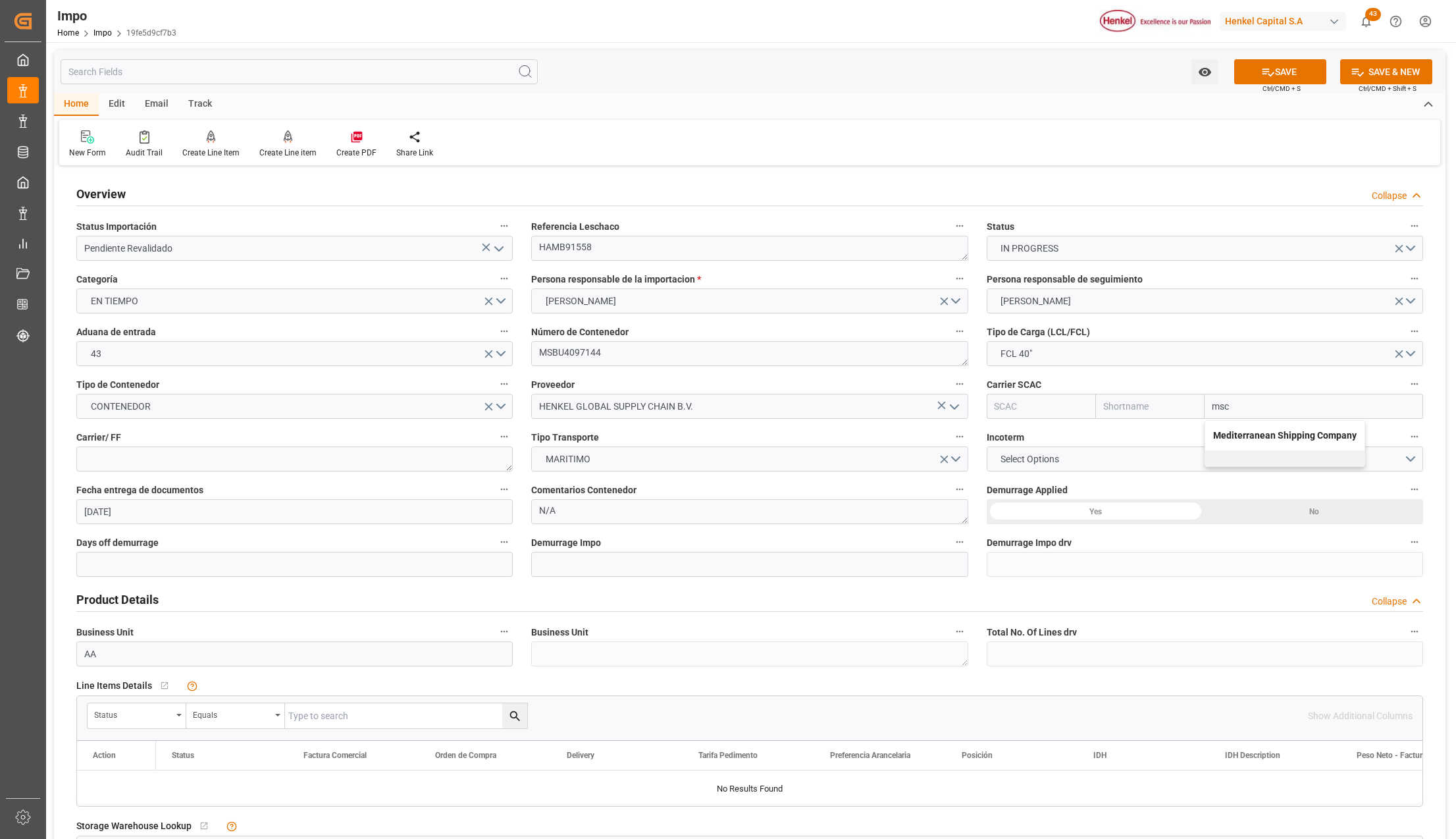
type input "MSCU"
type input "MSC"
type input "Mediterranean Shipping Company"
click at [299, 461] on textarea at bounding box center [295, 459] width 436 height 25
type textarea "DHL"
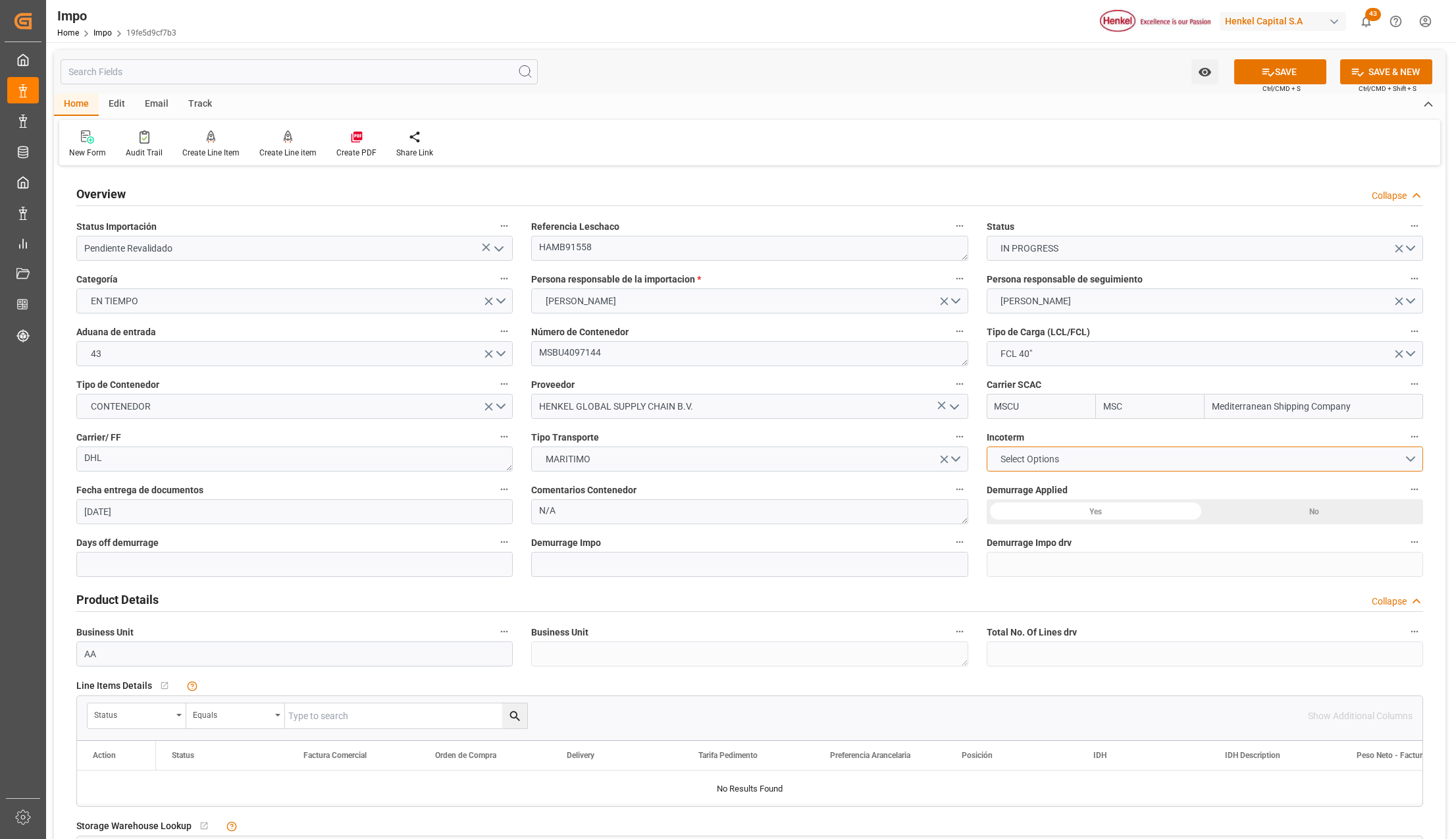
click at [1076, 459] on button "Select Options" at bounding box center [1205, 459] width 436 height 25
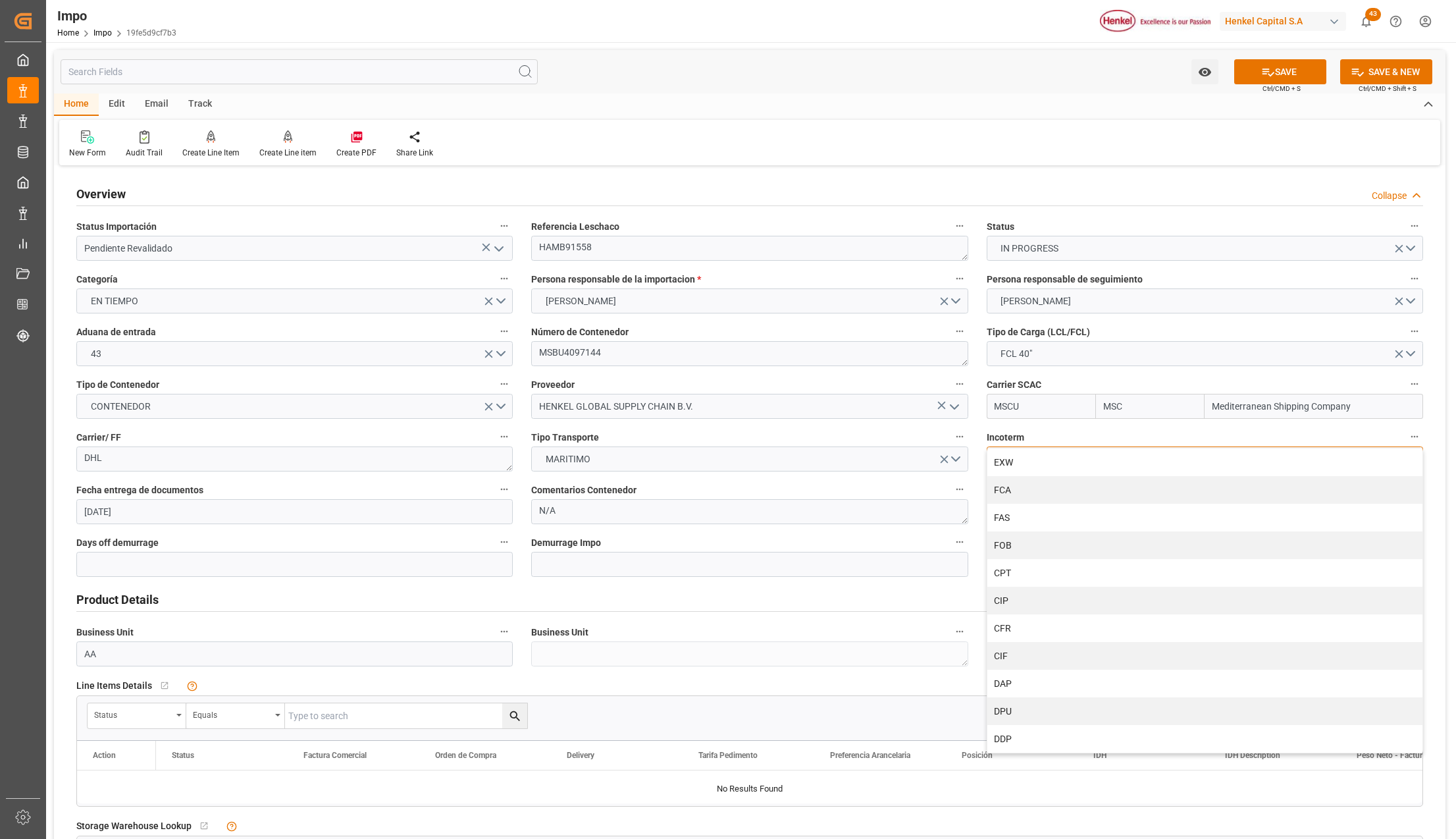
click at [1020, 570] on div "CPT" at bounding box center [1205, 573] width 435 height 28
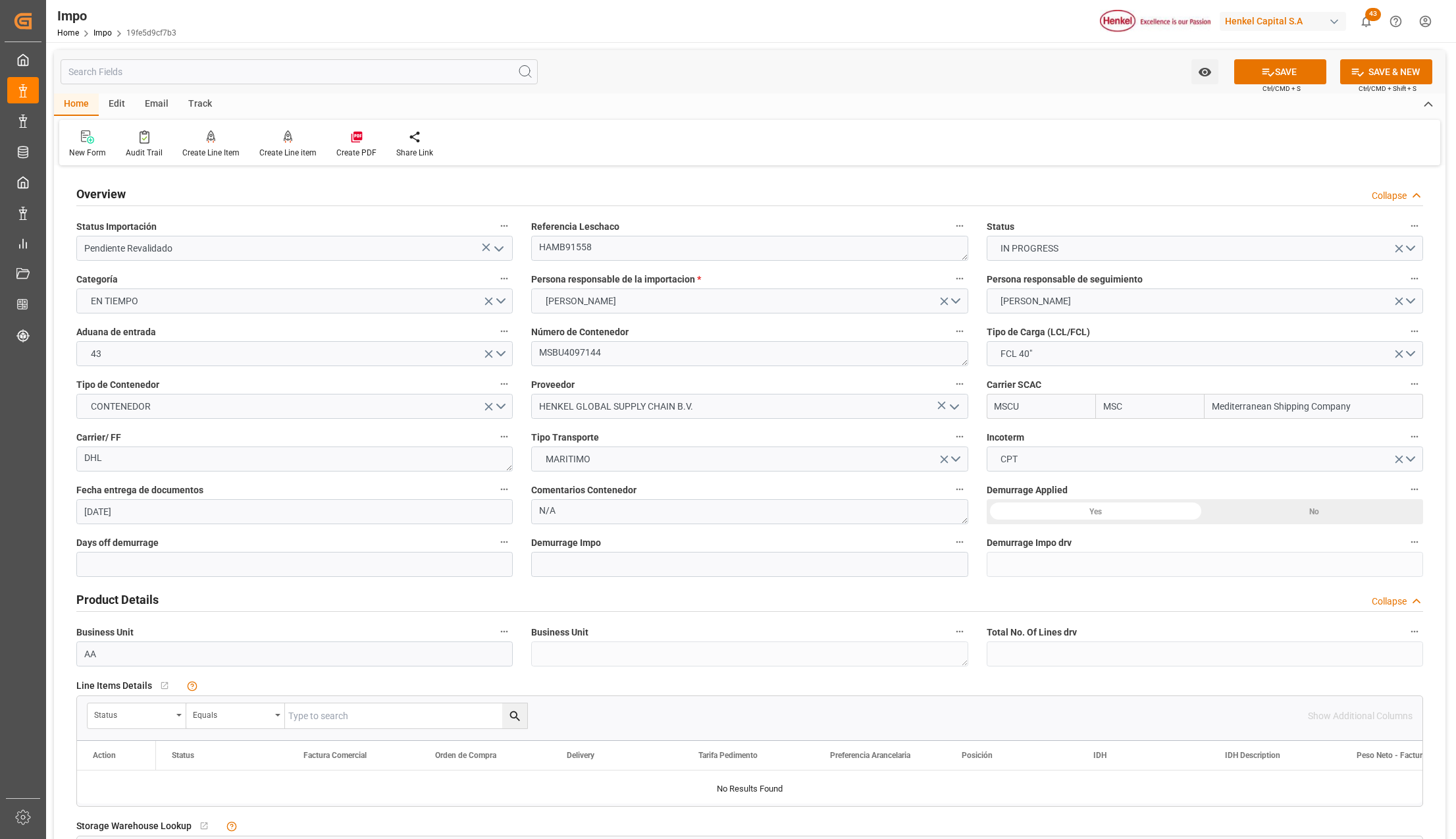
click at [1125, 512] on div "Yes" at bounding box center [1096, 512] width 218 height 25
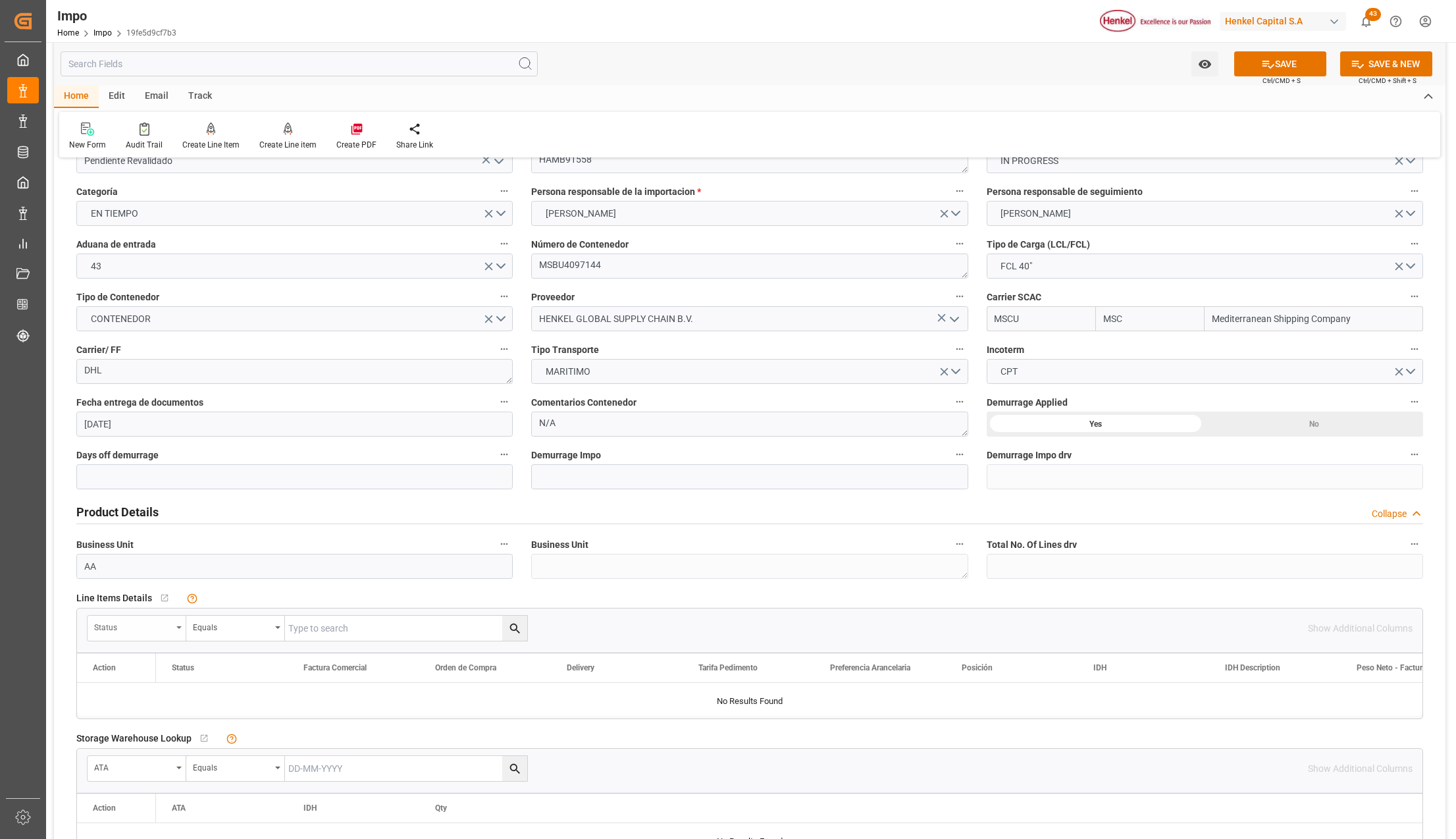
click at [176, 625] on div "Status" at bounding box center [137, 628] width 99 height 25
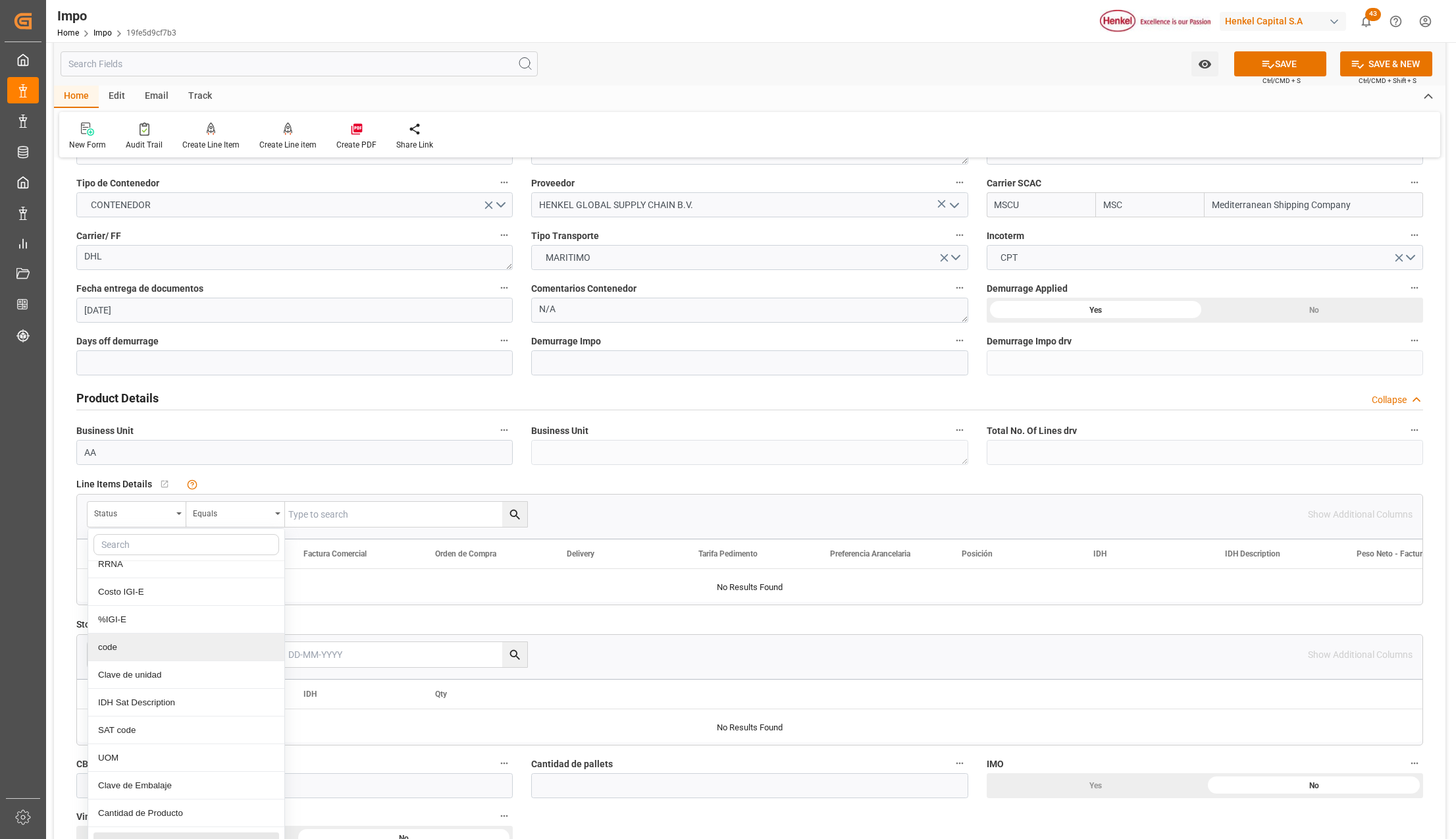
scroll to position [351, 0]
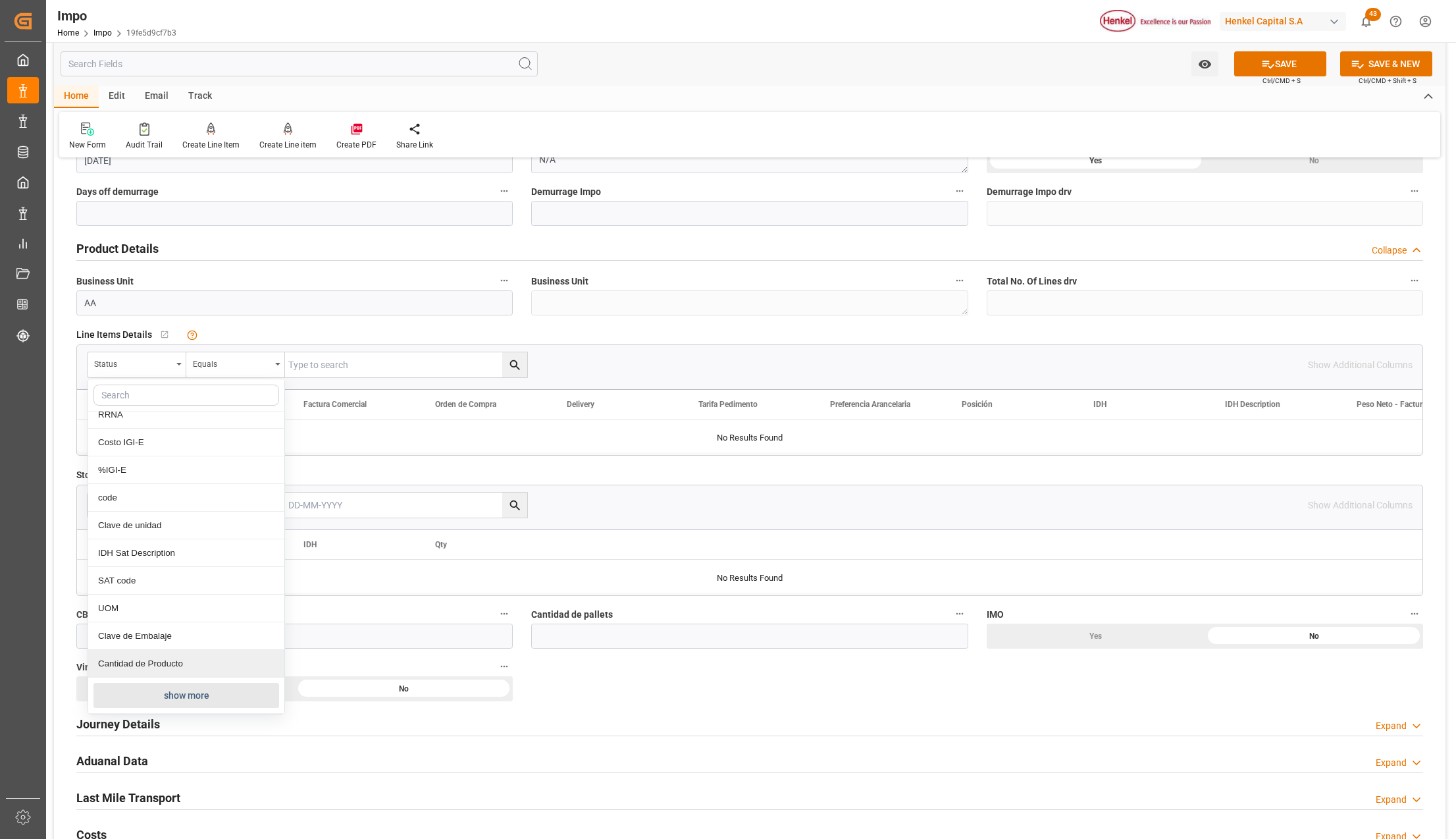
click at [161, 691] on button "show more" at bounding box center [187, 695] width 186 height 25
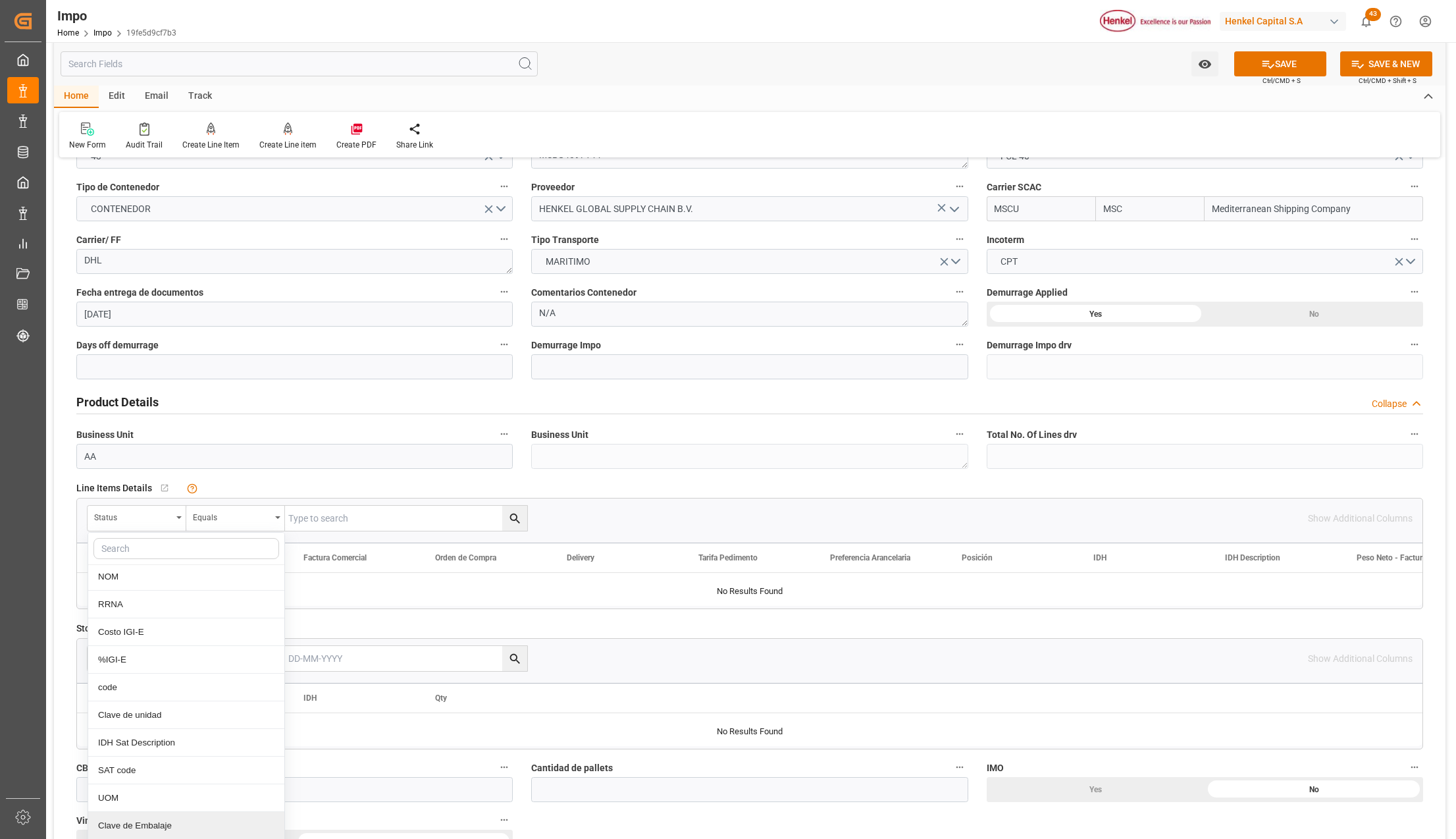
scroll to position [0, 0]
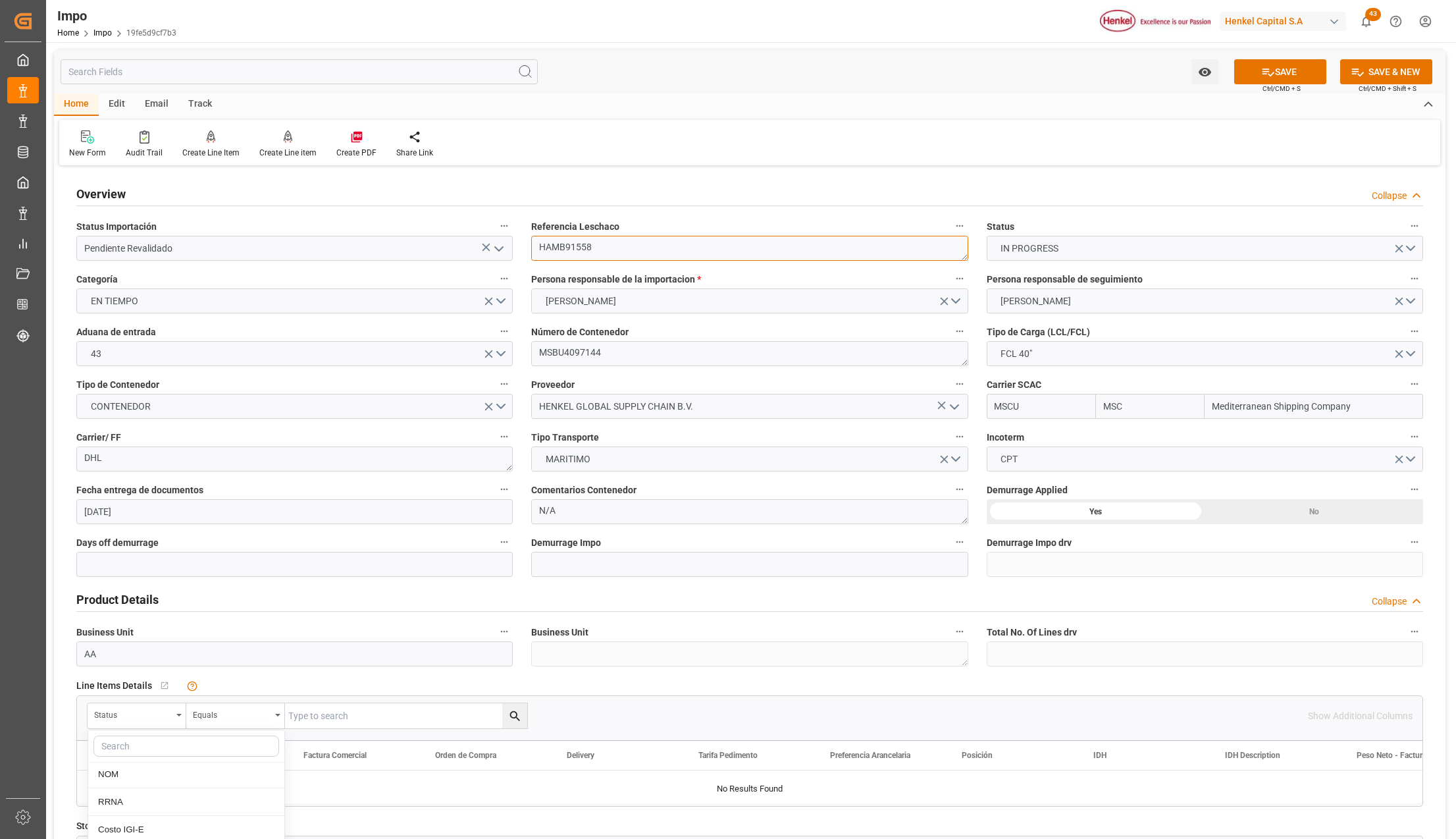
click at [569, 249] on textarea "HAMB91558" at bounding box center [750, 248] width 436 height 25
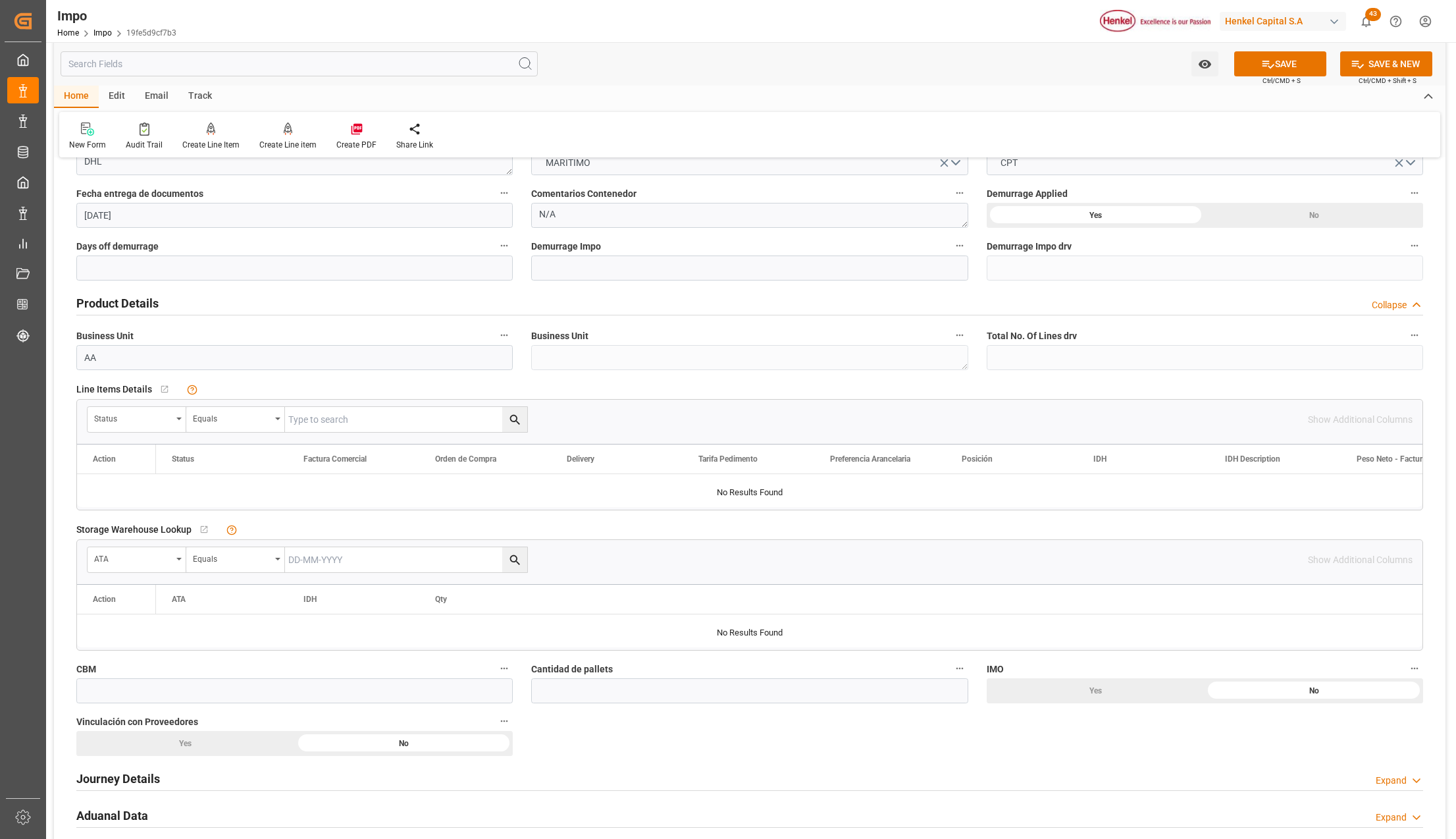
scroll to position [351, 0]
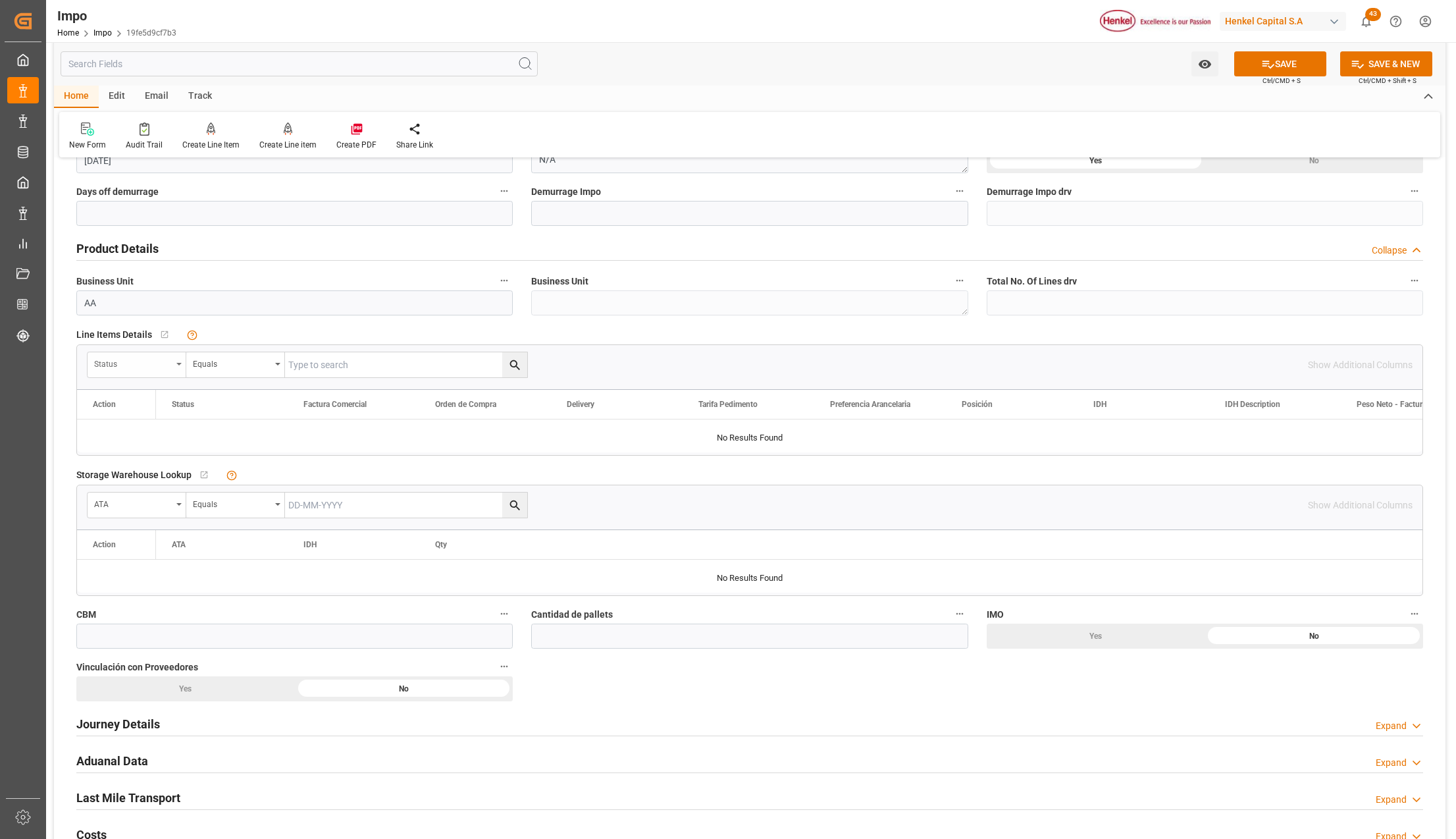
click at [181, 358] on div "Status" at bounding box center [137, 365] width 99 height 25
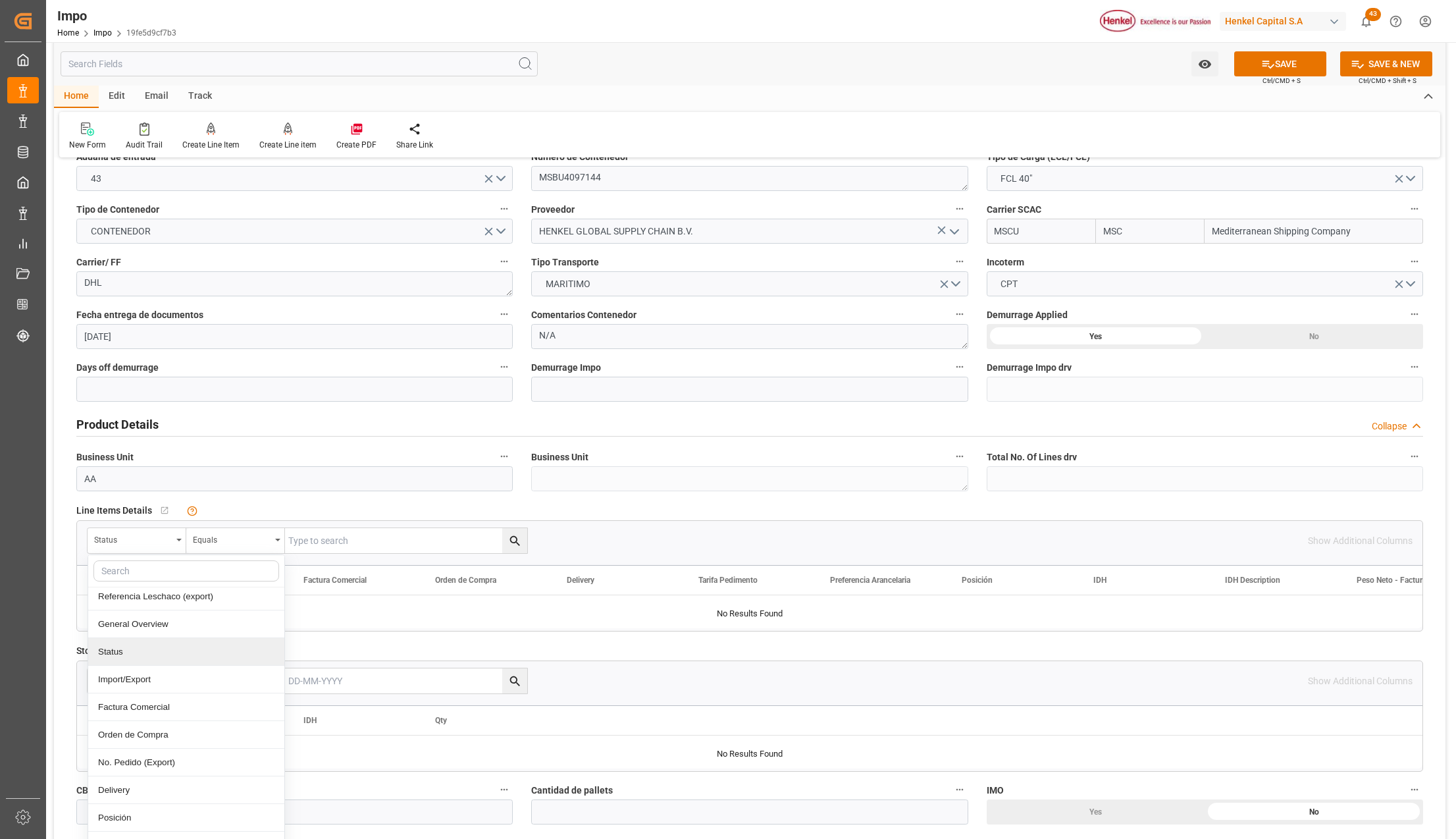
scroll to position [175, 0]
click at [163, 759] on div "Comentarios" at bounding box center [187, 758] width 196 height 28
click at [327, 545] on input "text" at bounding box center [406, 540] width 243 height 25
paste input "HAMB91558"
type input "HAMB91558"
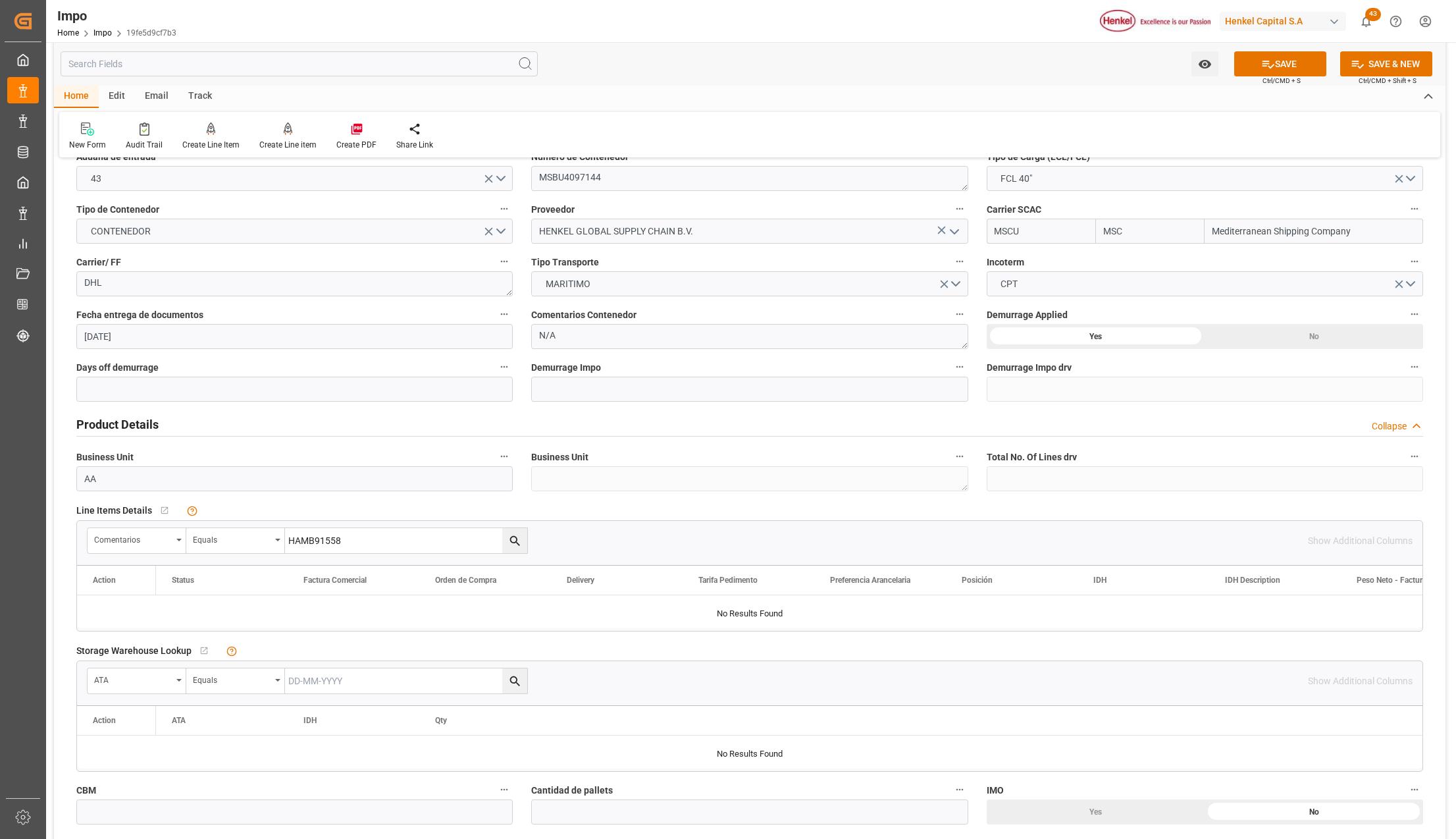
click at [521, 551] on button "search button" at bounding box center [515, 540] width 25 height 25
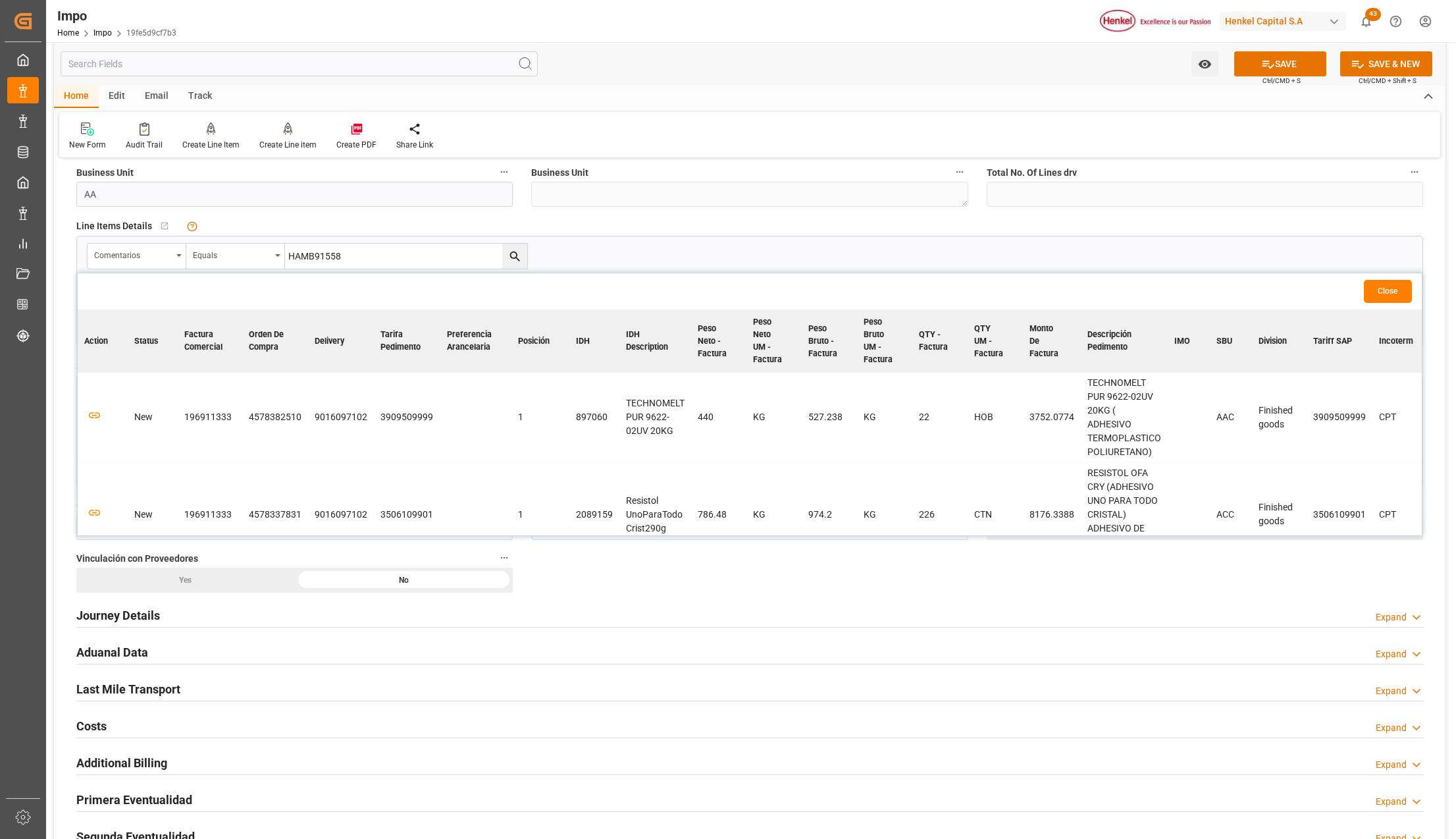
scroll to position [526, 0]
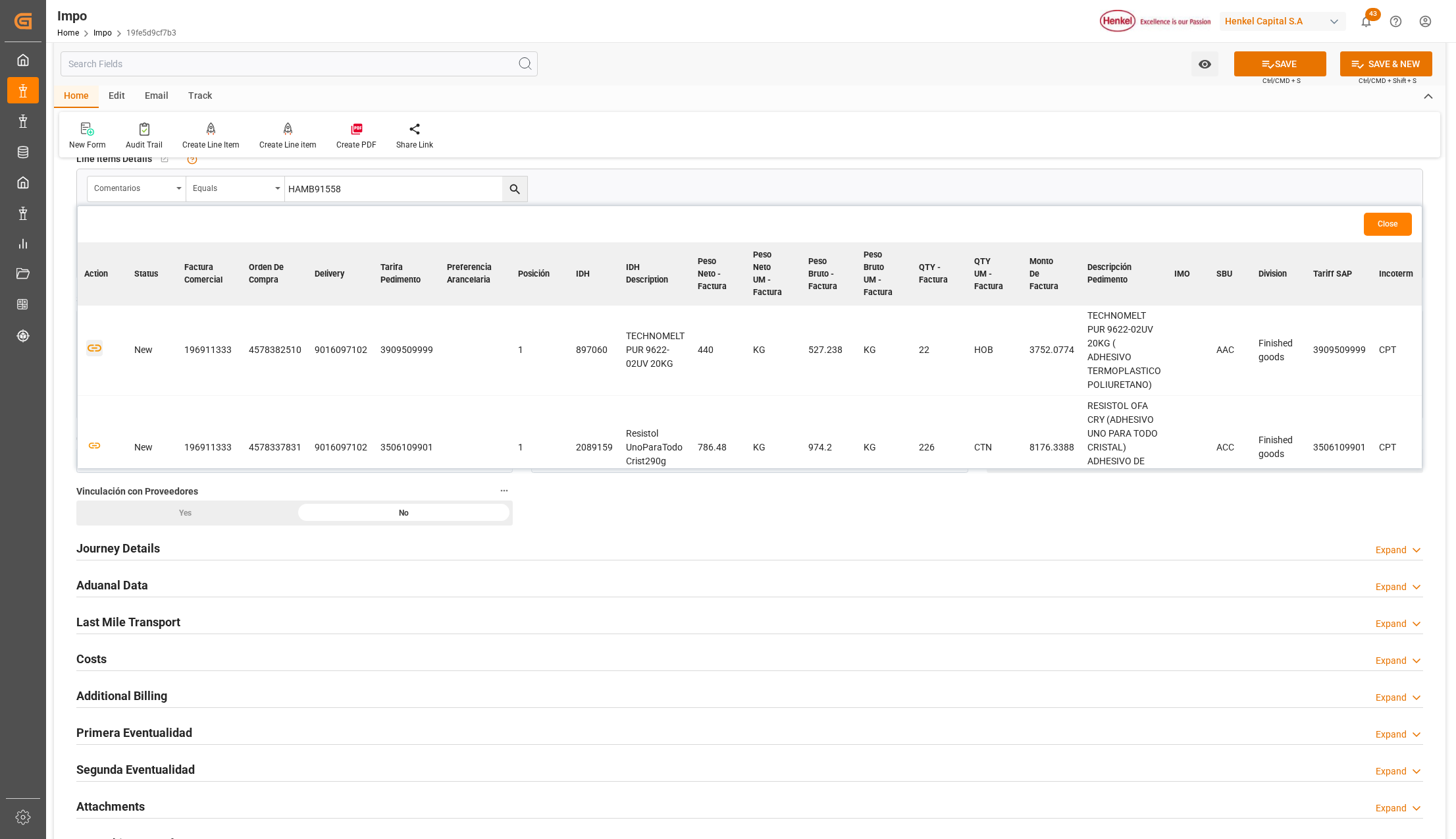
click at [88, 354] on icon "button" at bounding box center [94, 348] width 16 height 16
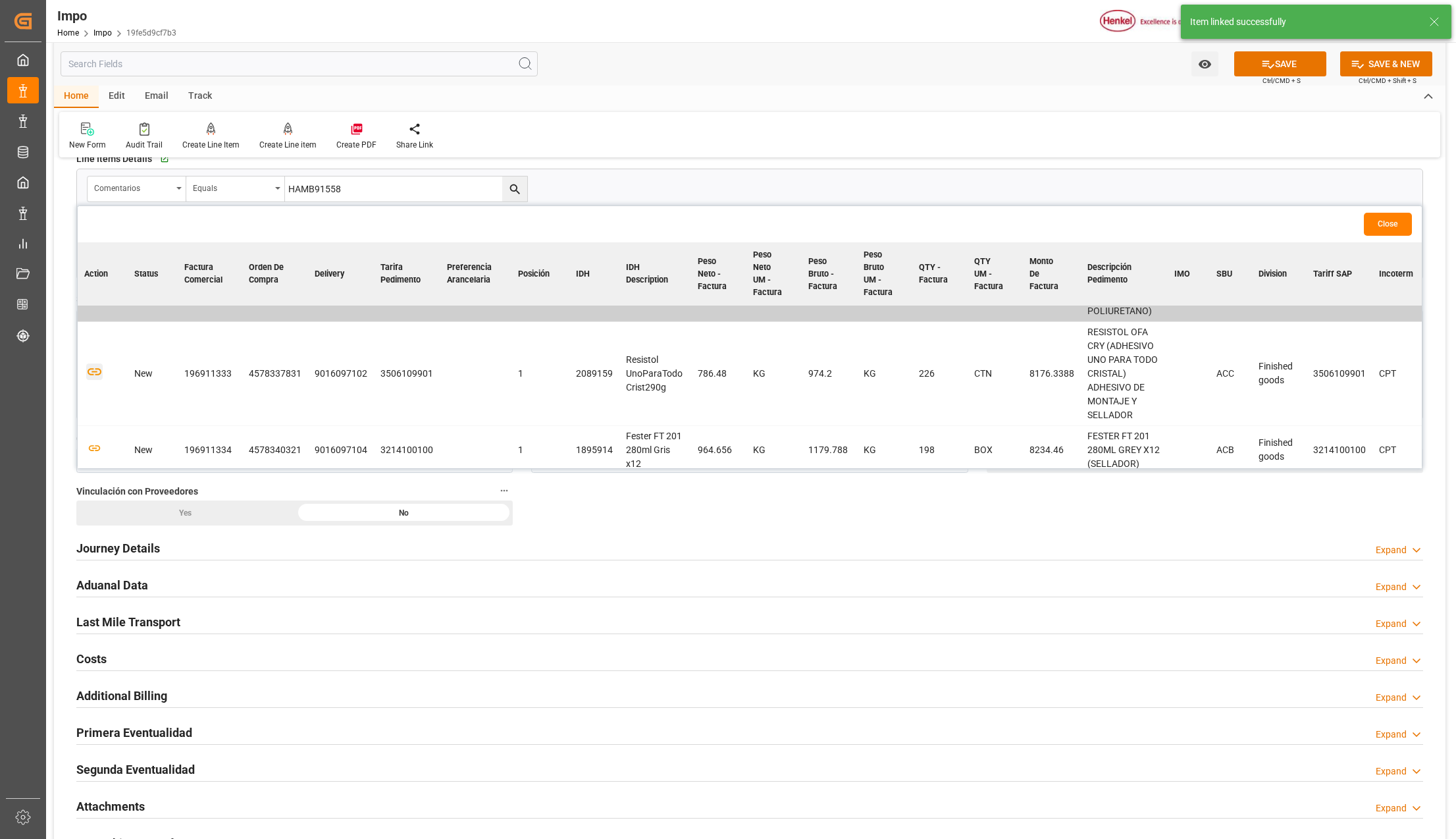
click at [95, 379] on icon "button" at bounding box center [94, 372] width 16 height 16
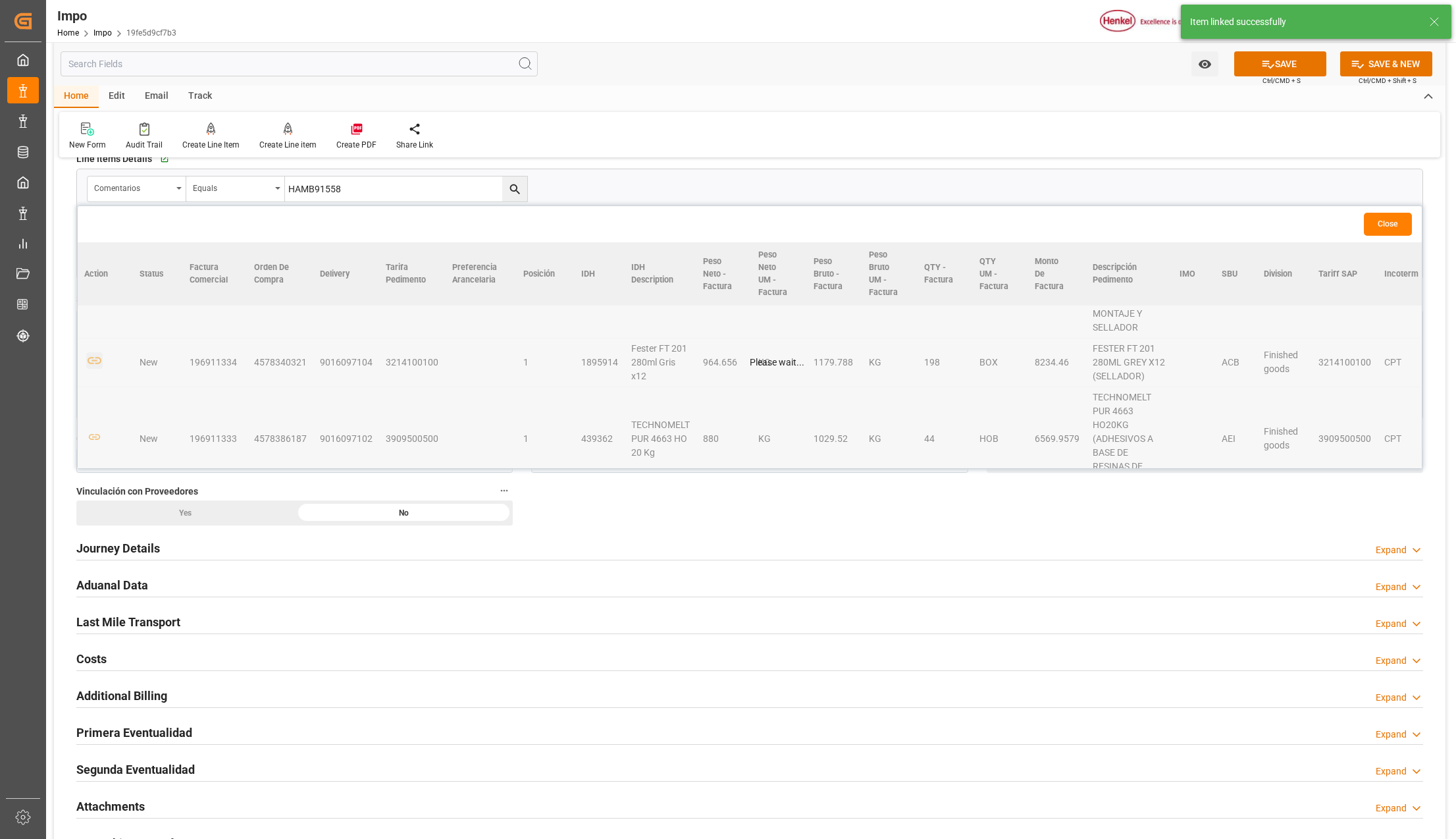
scroll to position [162, 0]
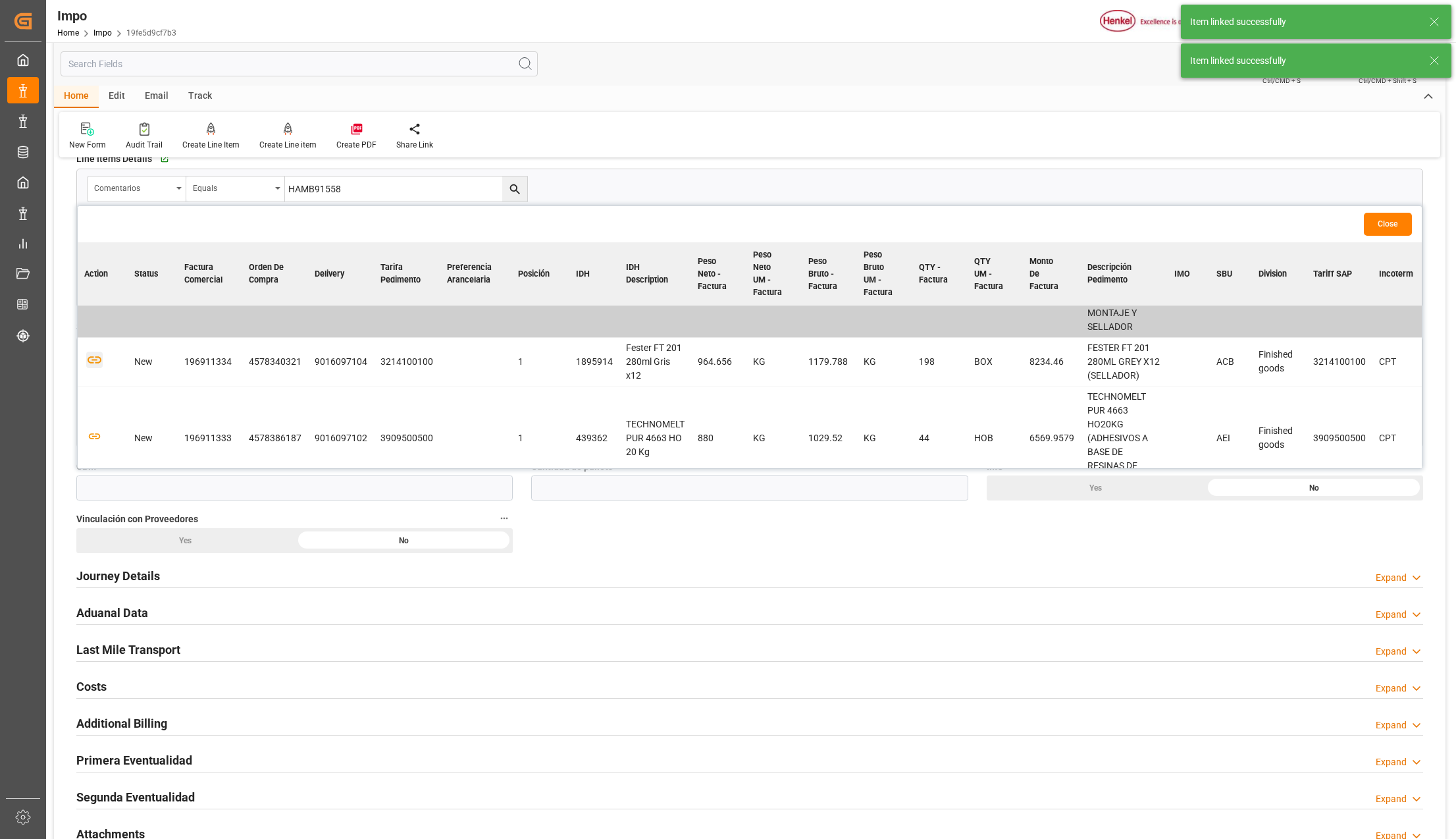
click at [95, 364] on icon "button" at bounding box center [94, 360] width 16 height 16
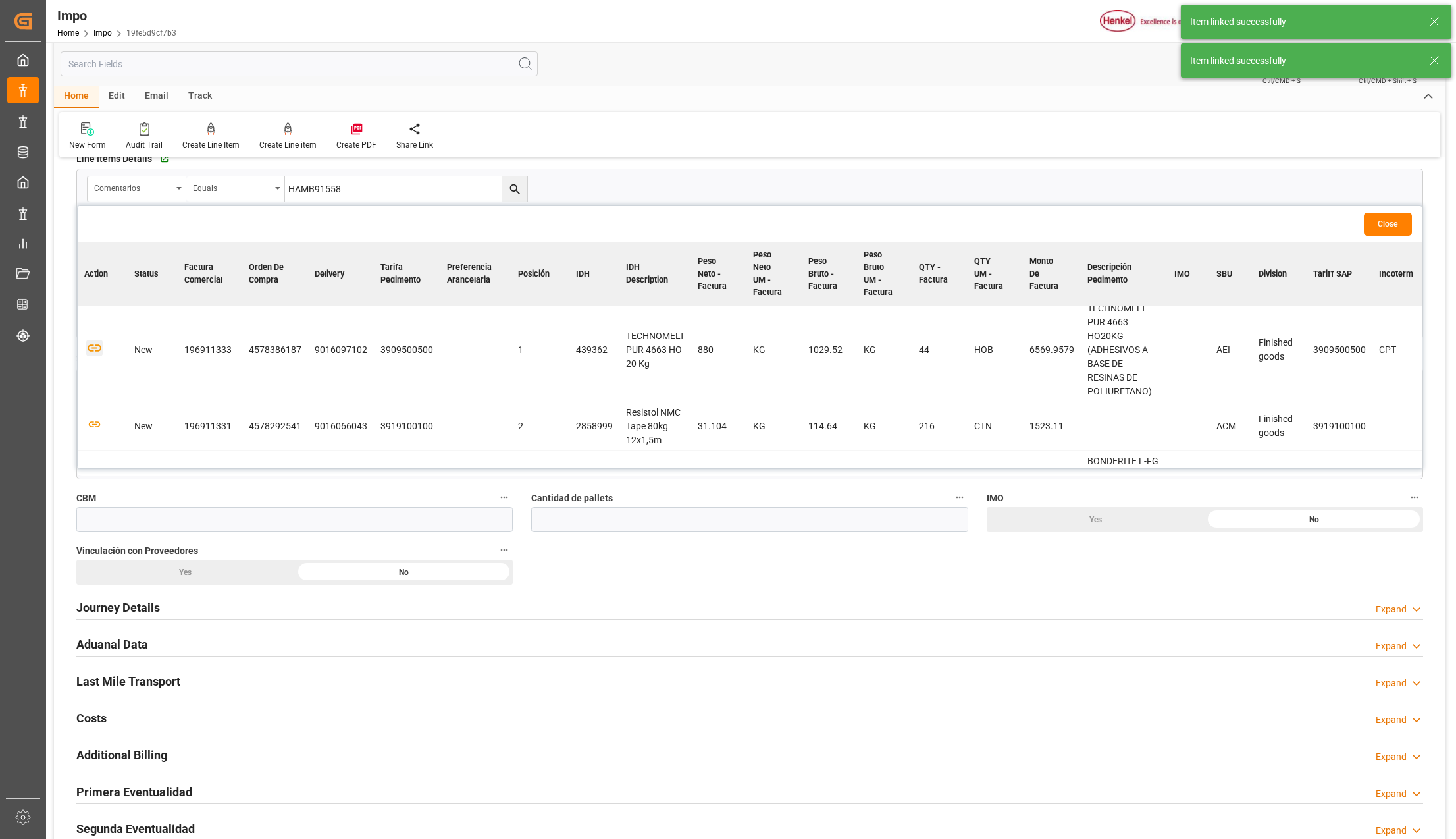
click at [95, 354] on icon "button" at bounding box center [94, 348] width 16 height 16
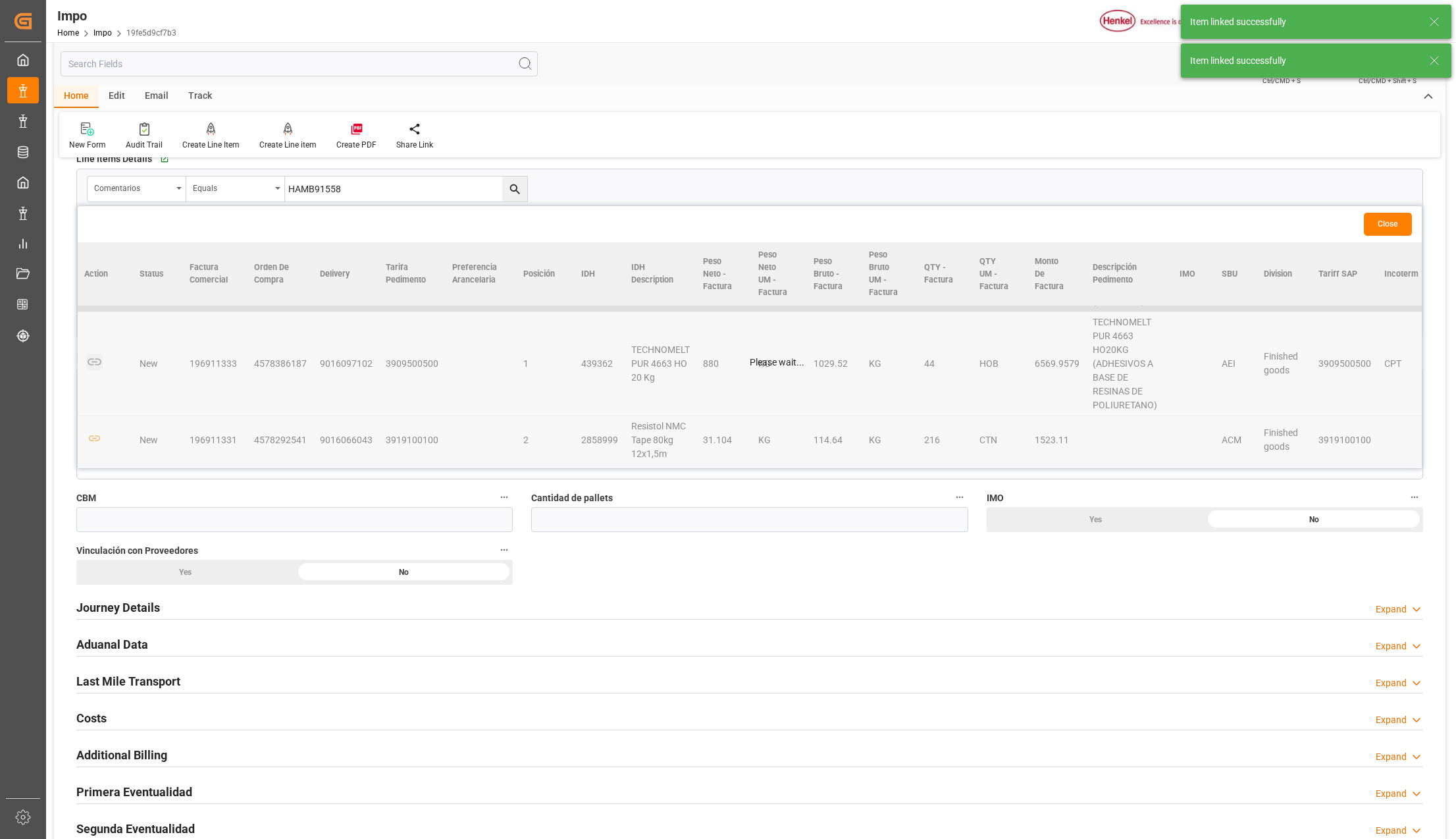
scroll to position [264, 0]
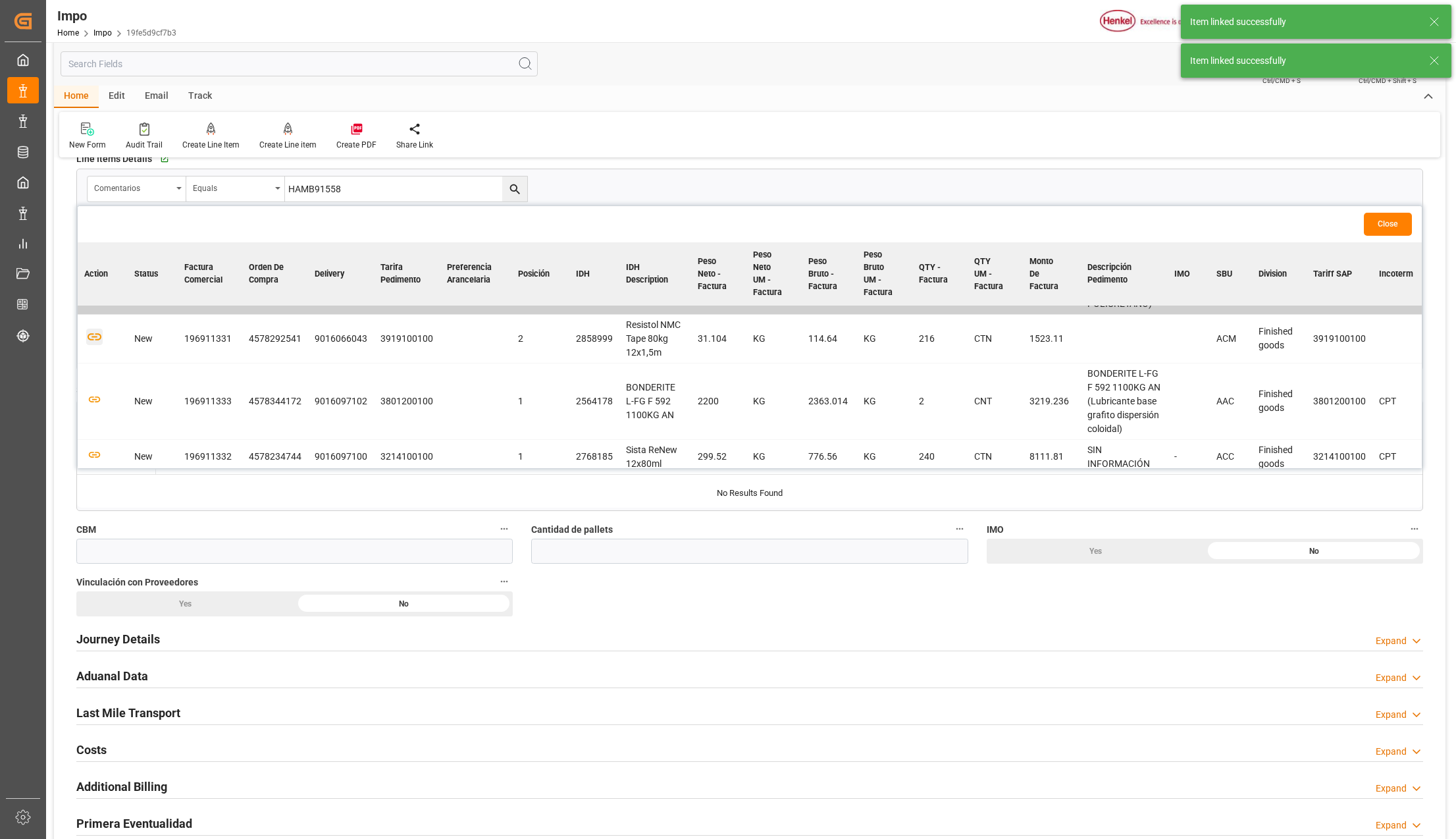
click at [90, 338] on icon "button" at bounding box center [94, 337] width 16 height 16
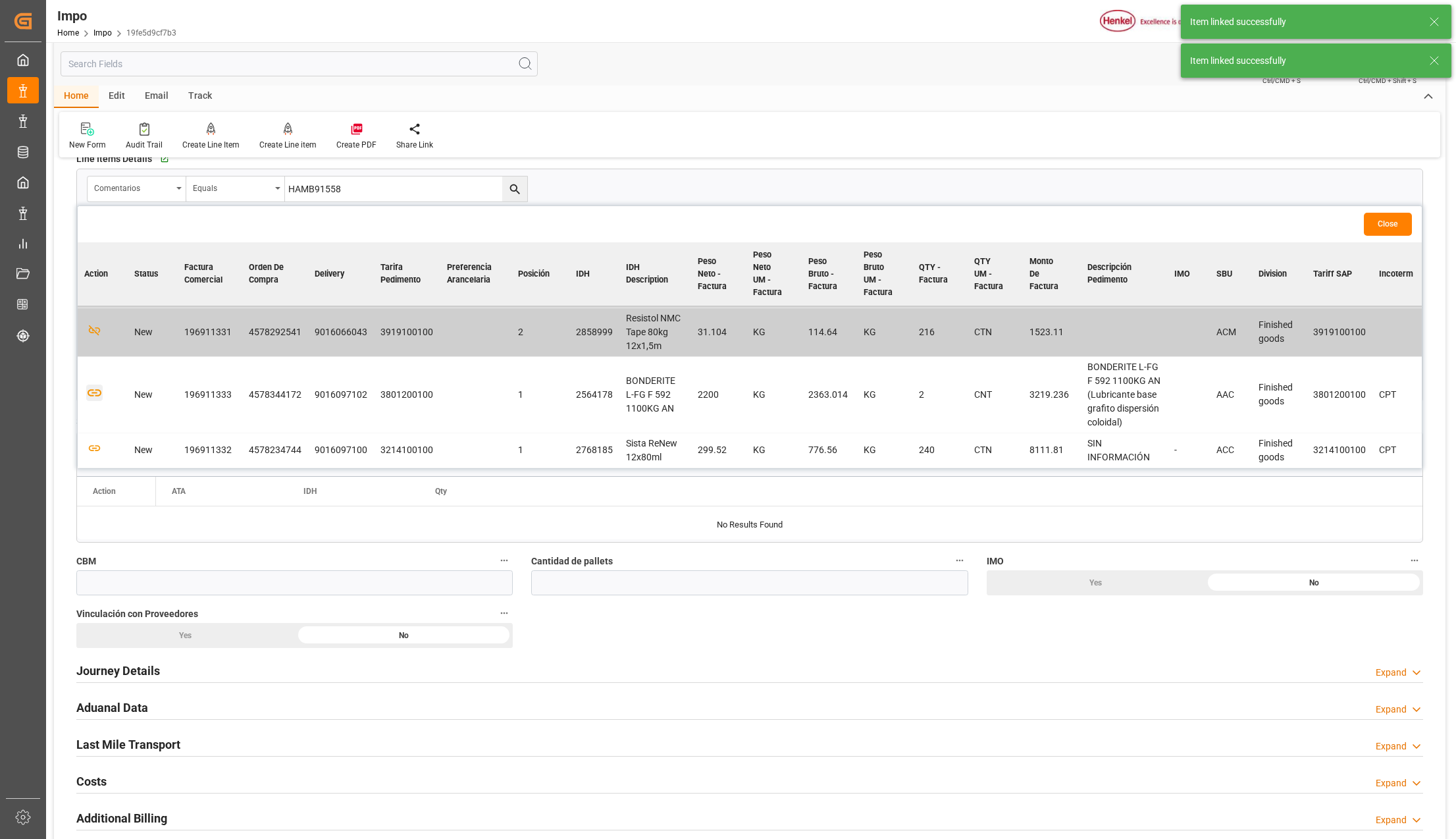
click at [93, 389] on icon "button" at bounding box center [94, 393] width 14 height 7
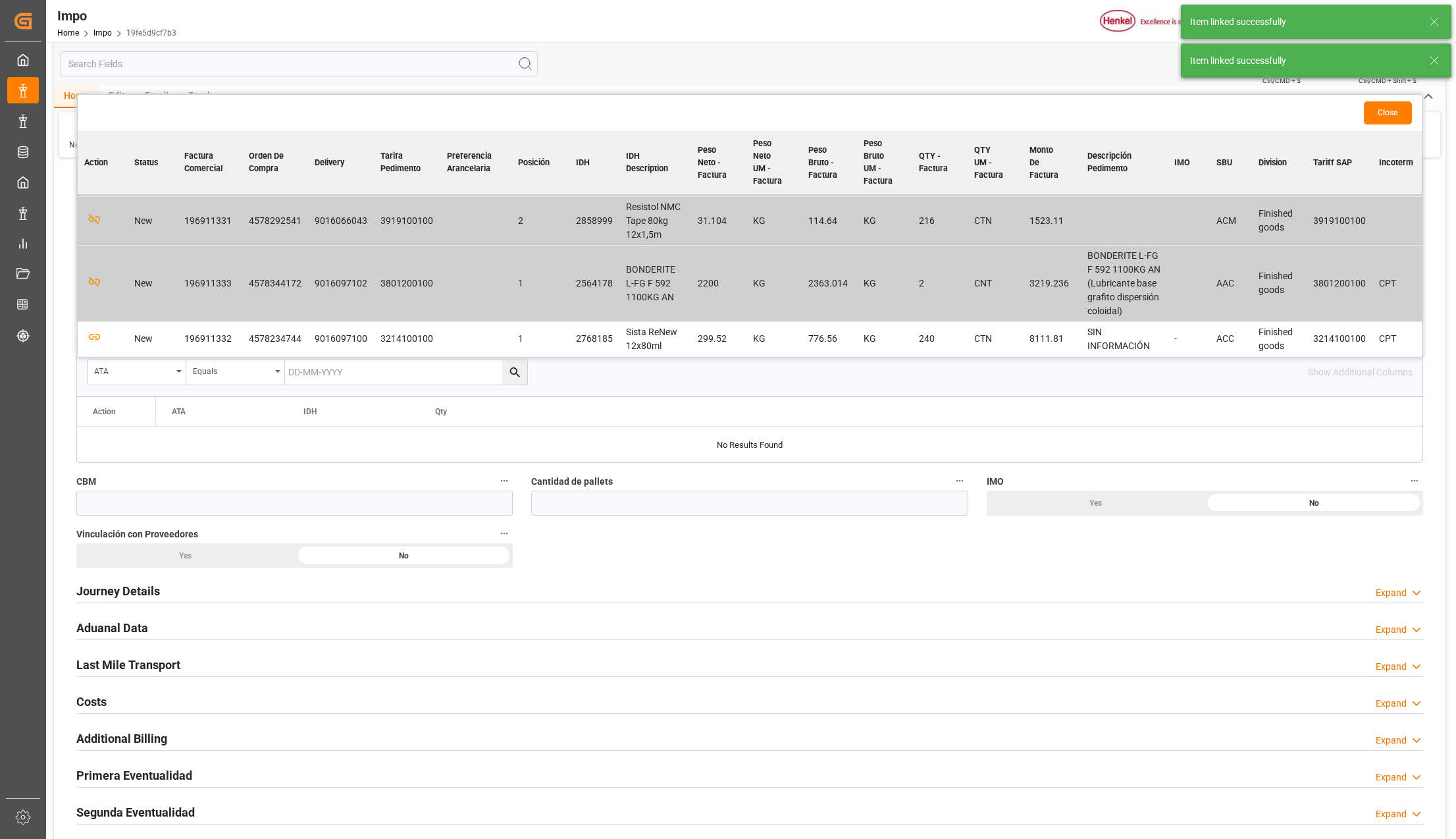
scroll to position [702, 0]
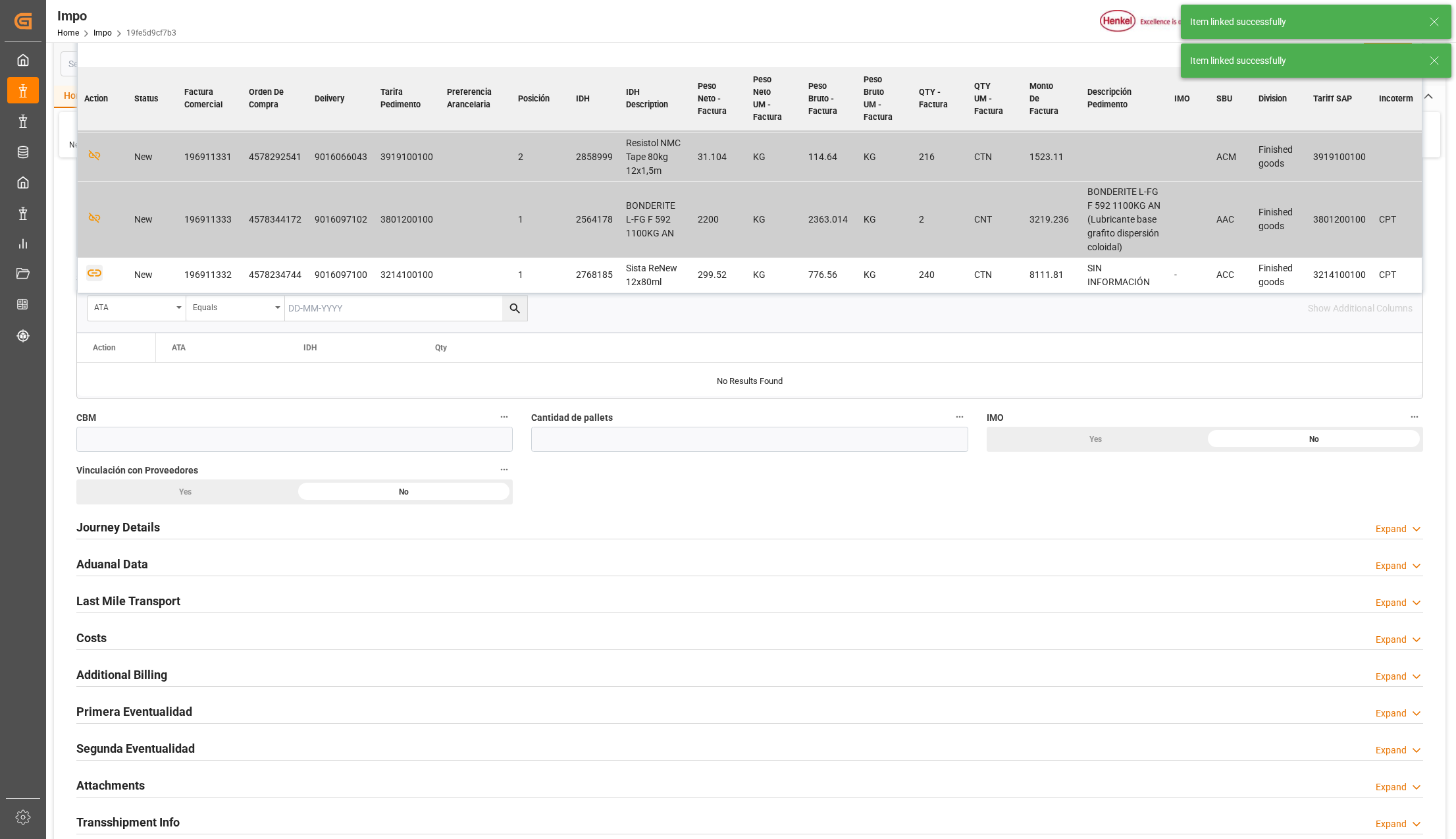
click at [91, 270] on icon "button" at bounding box center [94, 274] width 14 height 7
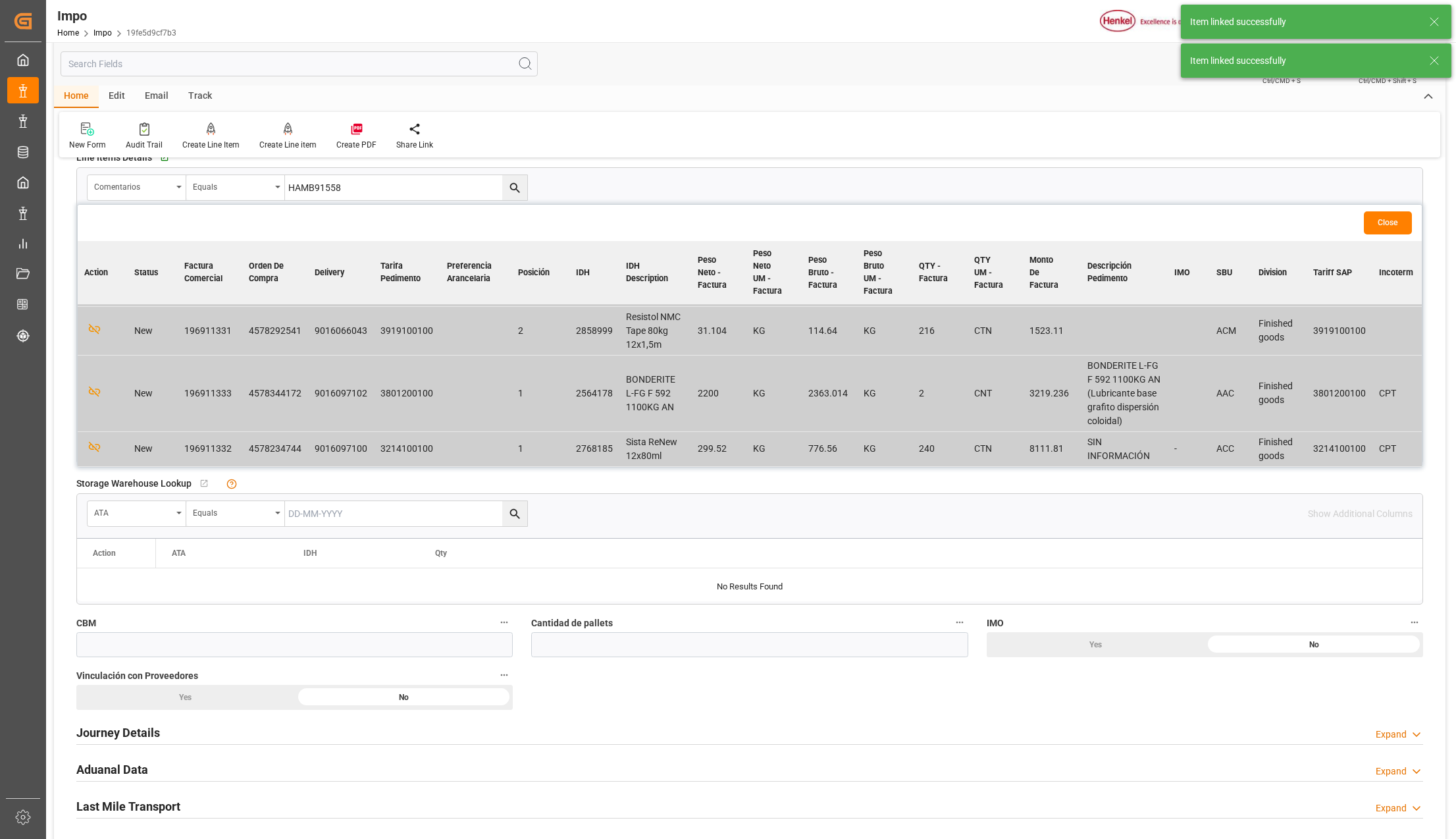
scroll to position [526, 0]
click at [1386, 227] on button "Close" at bounding box center [1387, 223] width 48 height 23
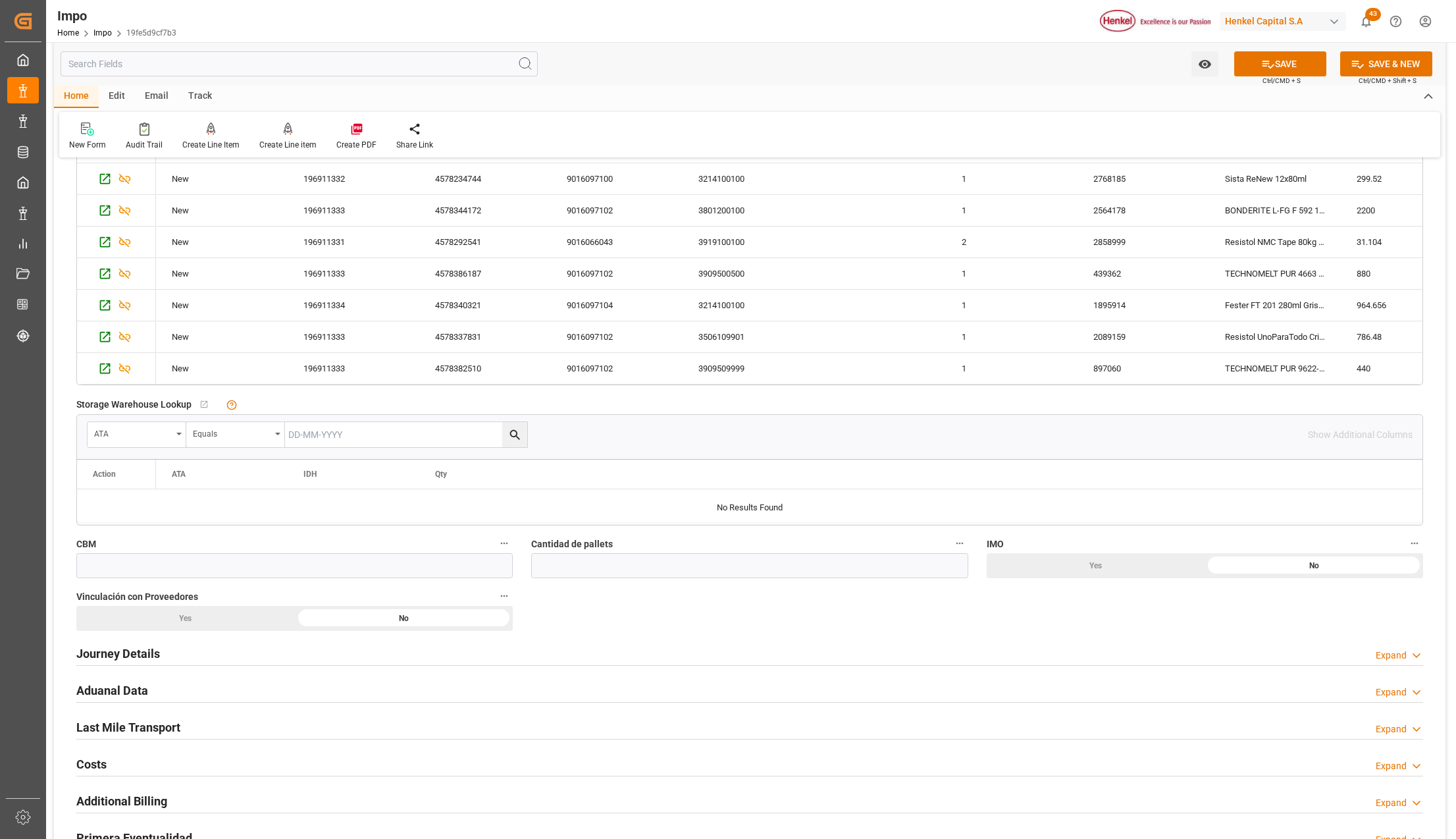
scroll to position [614, 0]
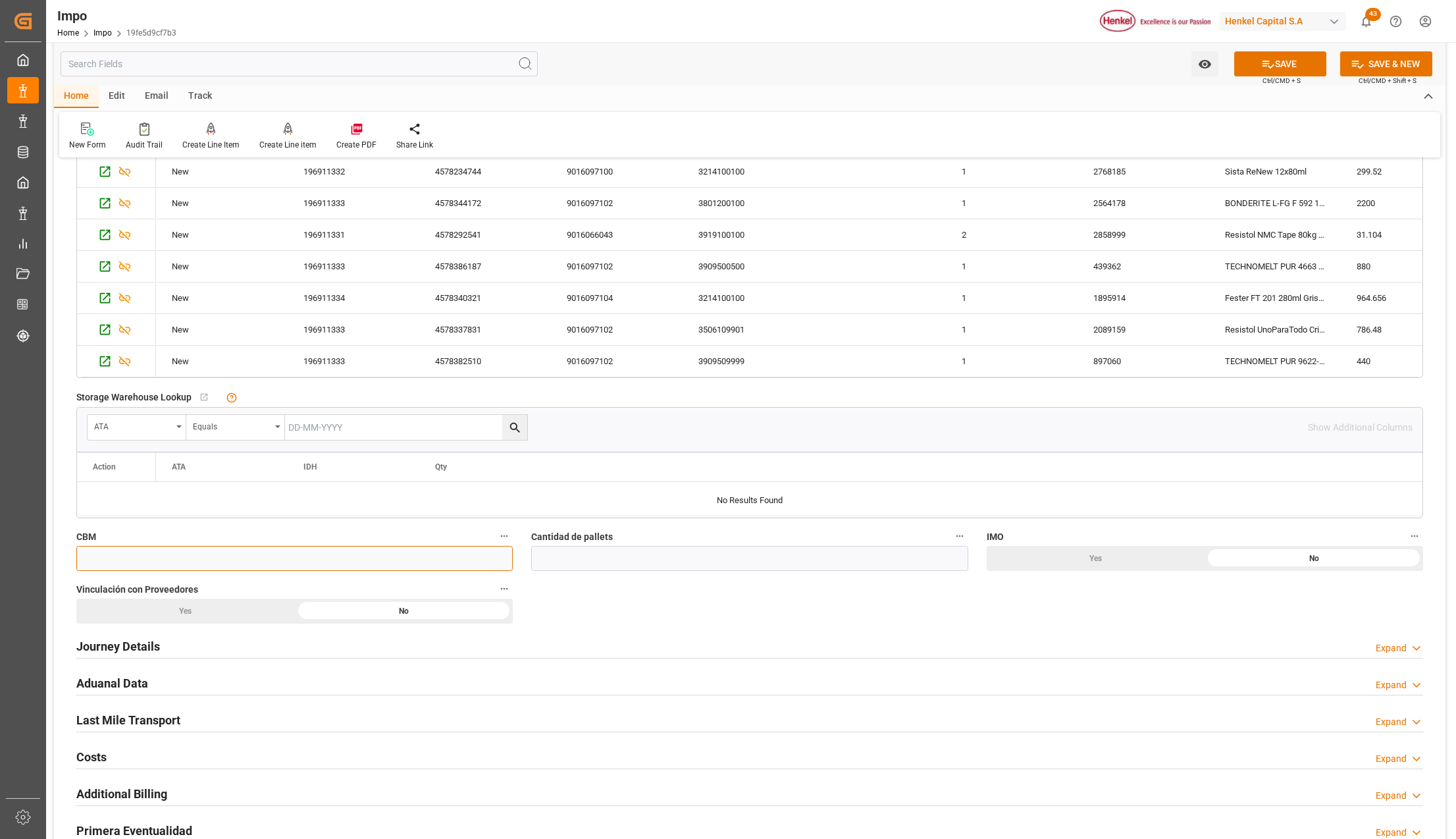
click at [215, 565] on input "text" at bounding box center [295, 558] width 436 height 25
click at [338, 561] on input "text" at bounding box center [295, 558] width 436 height 25
type input "50"
click at [586, 566] on input "text" at bounding box center [750, 558] width 436 height 25
type input "18"
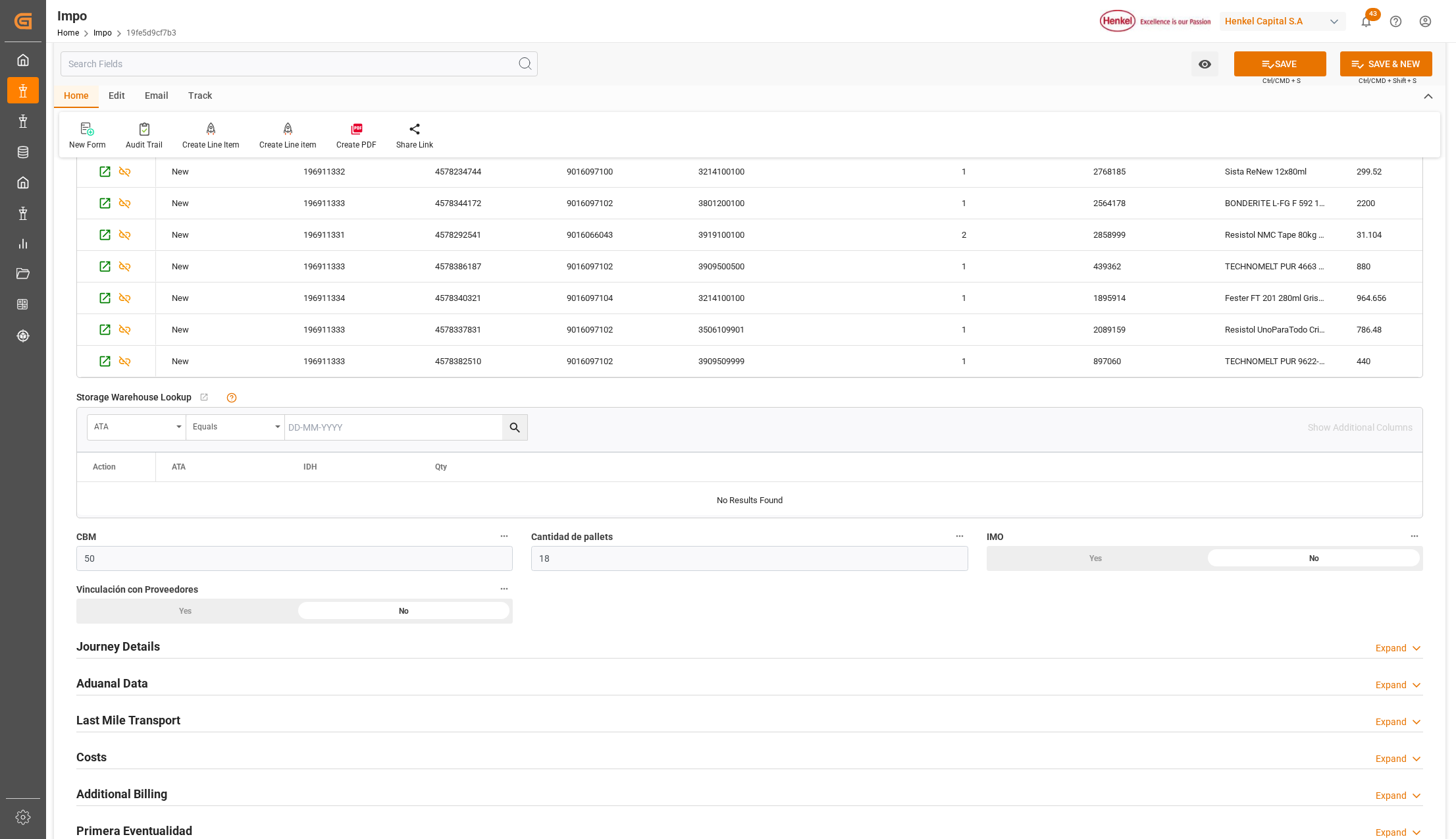
click at [1275, 560] on div "No" at bounding box center [1314, 558] width 218 height 25
click at [146, 646] on h2 "Journey Details" at bounding box center [118, 646] width 83 height 18
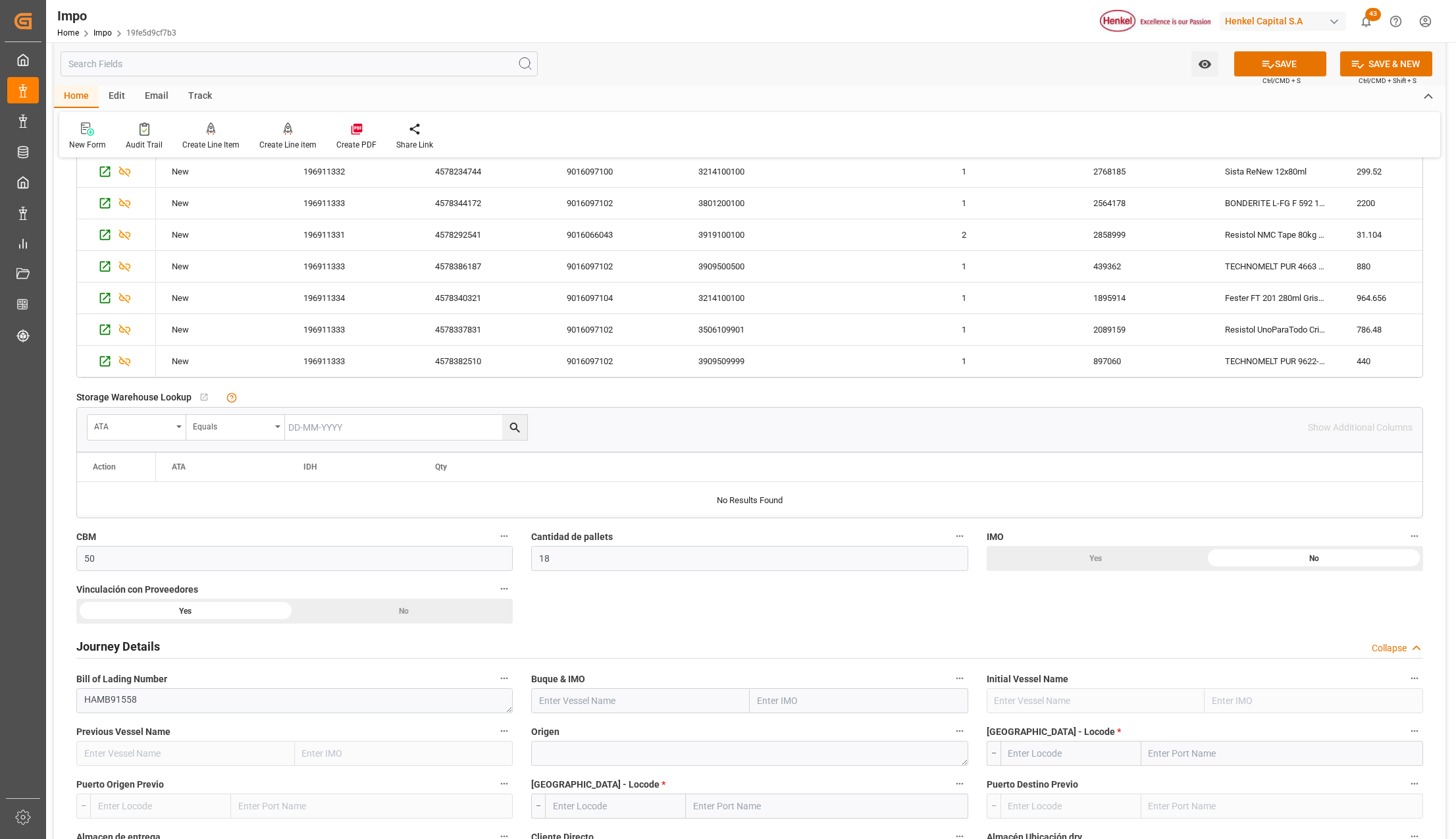
click at [784, 702] on input "text" at bounding box center [859, 700] width 218 height 25
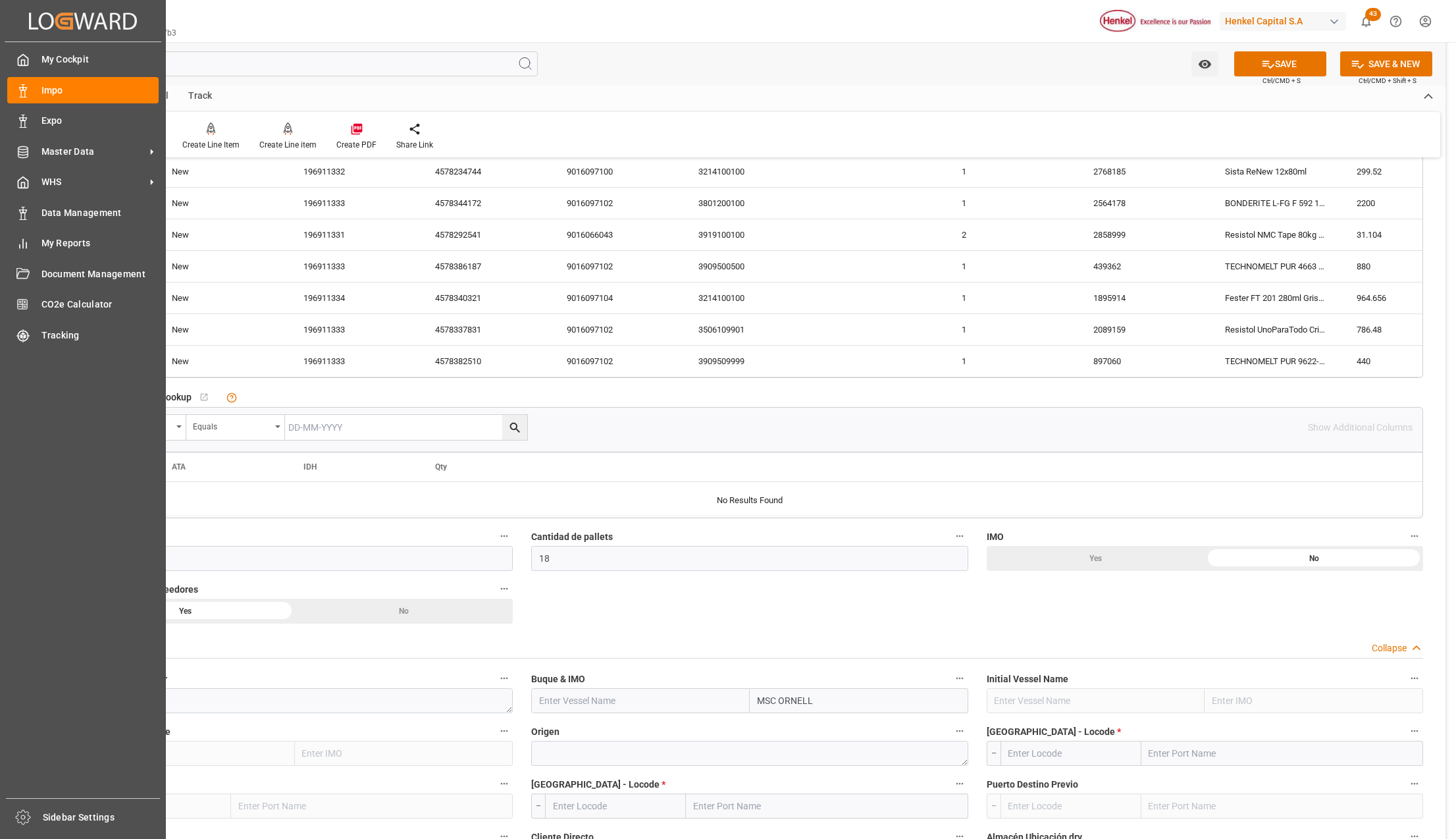
type input "MSC ORNELLA"
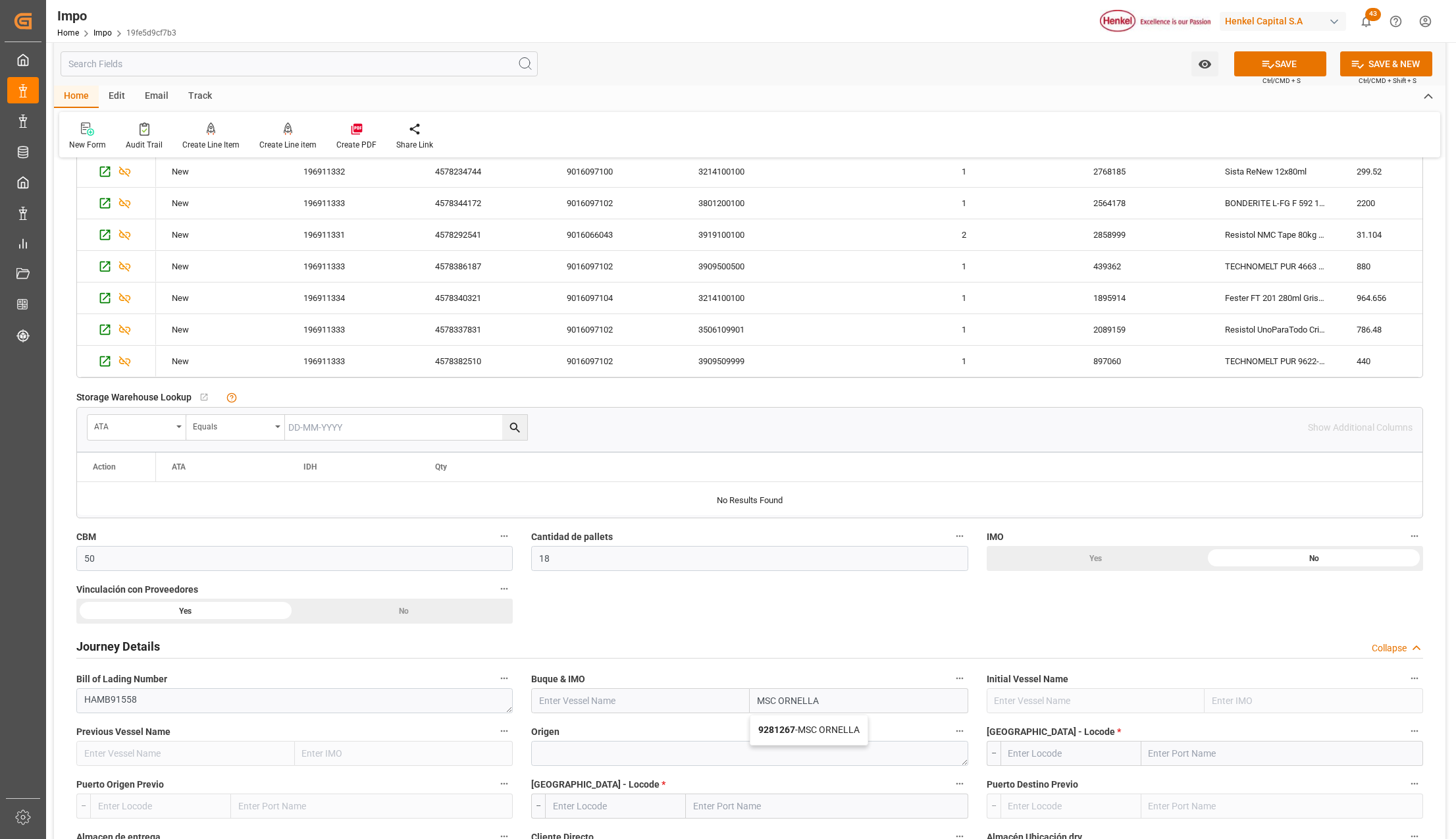
click at [793, 733] on b "9281267" at bounding box center [777, 729] width 37 height 10
type input "MSC ORNELLA"
type input "9281267"
click at [643, 759] on textarea at bounding box center [750, 753] width 436 height 25
type textarea "[GEOGRAPHIC_DATA]"
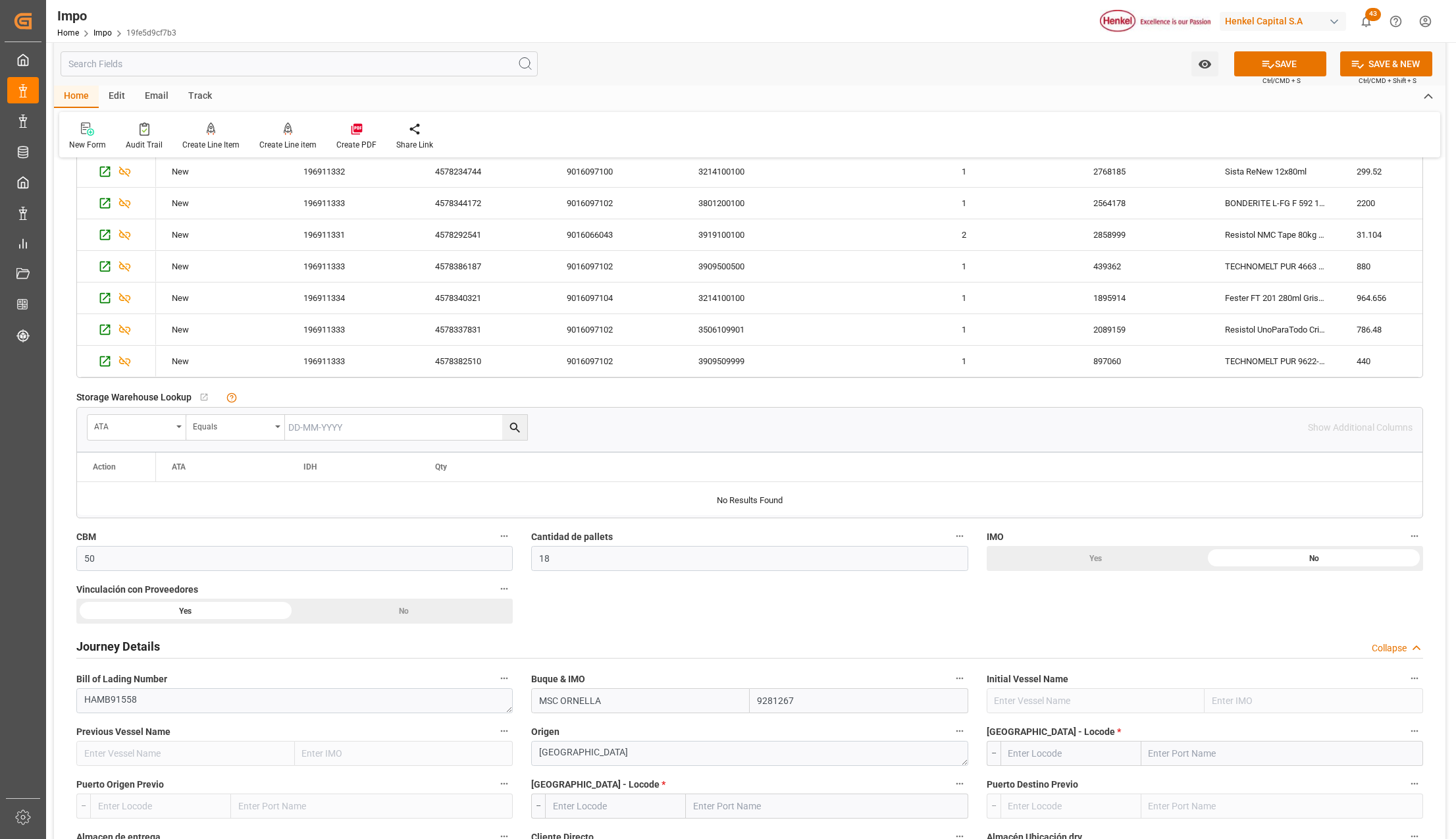
click at [1149, 754] on input "text" at bounding box center [1282, 753] width 282 height 25
type input "[GEOGRAPHIC_DATA]"
click at [1190, 778] on div "[GEOGRAPHIC_DATA] - NLRTM" at bounding box center [1211, 782] width 139 height 29
type input "NLRTM"
type input "[GEOGRAPHIC_DATA]"
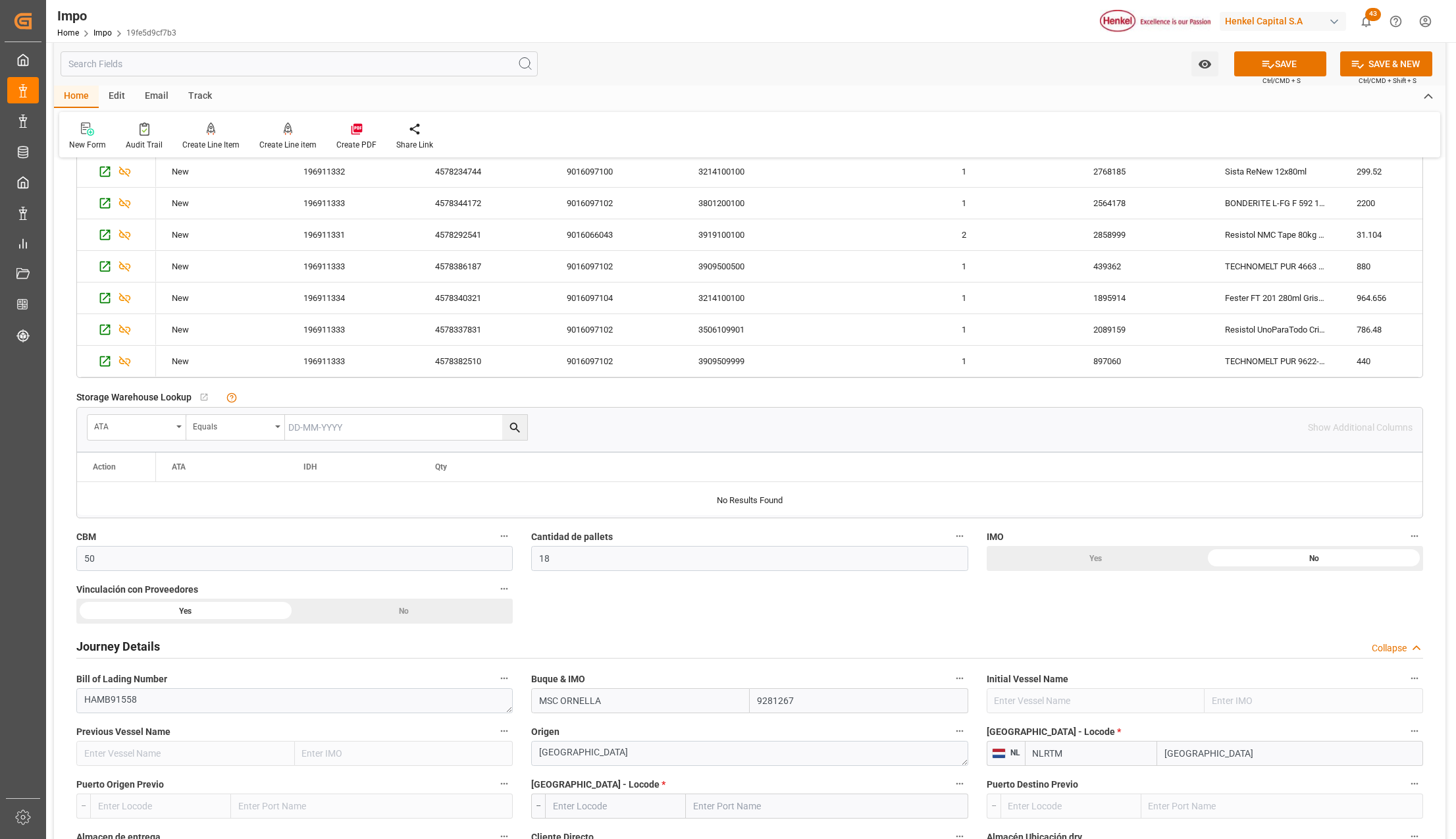
click at [732, 804] on input "text" at bounding box center [826, 806] width 282 height 25
type input "[GEOGRAPHIC_DATA]"
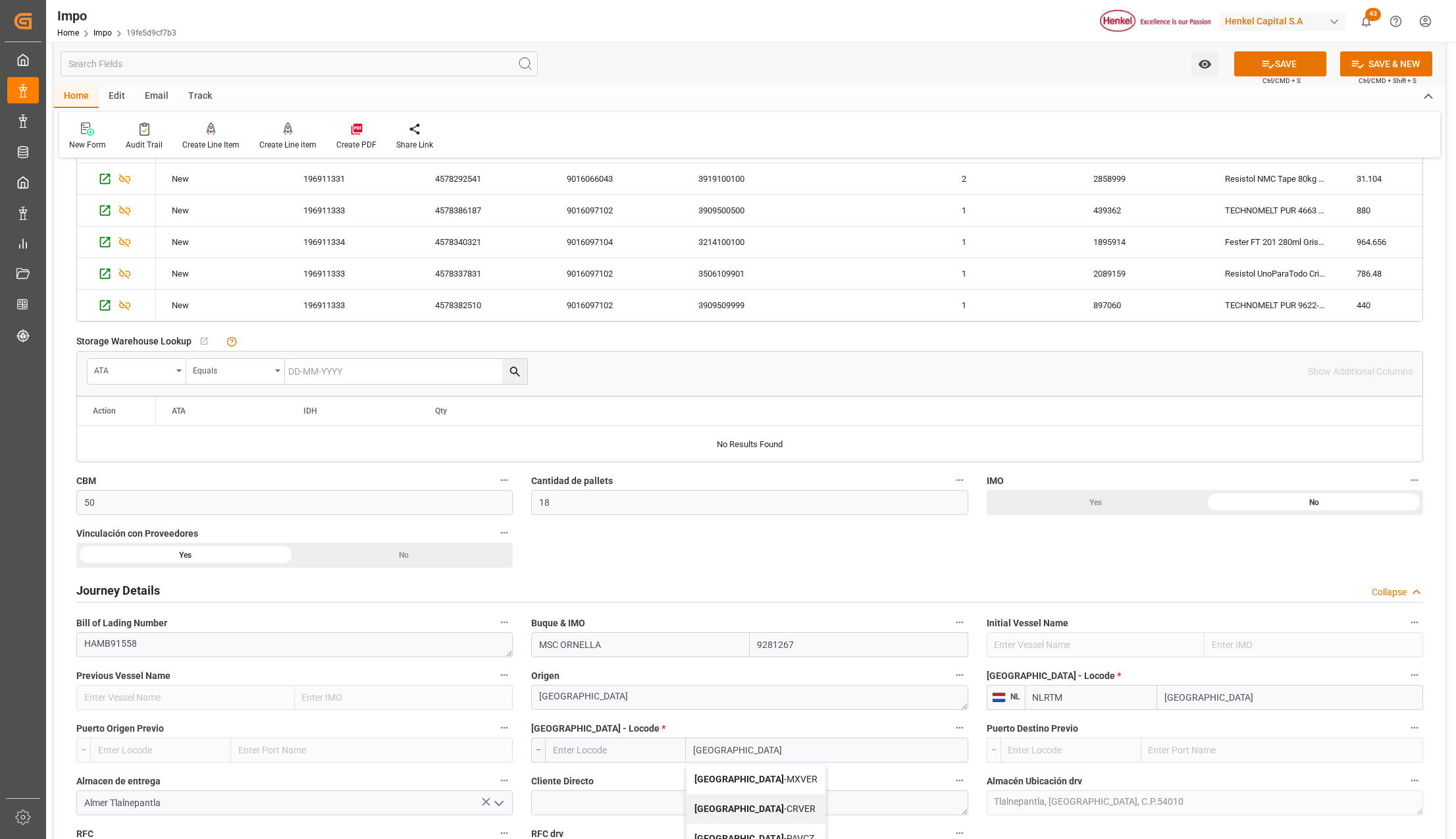
scroll to position [702, 0]
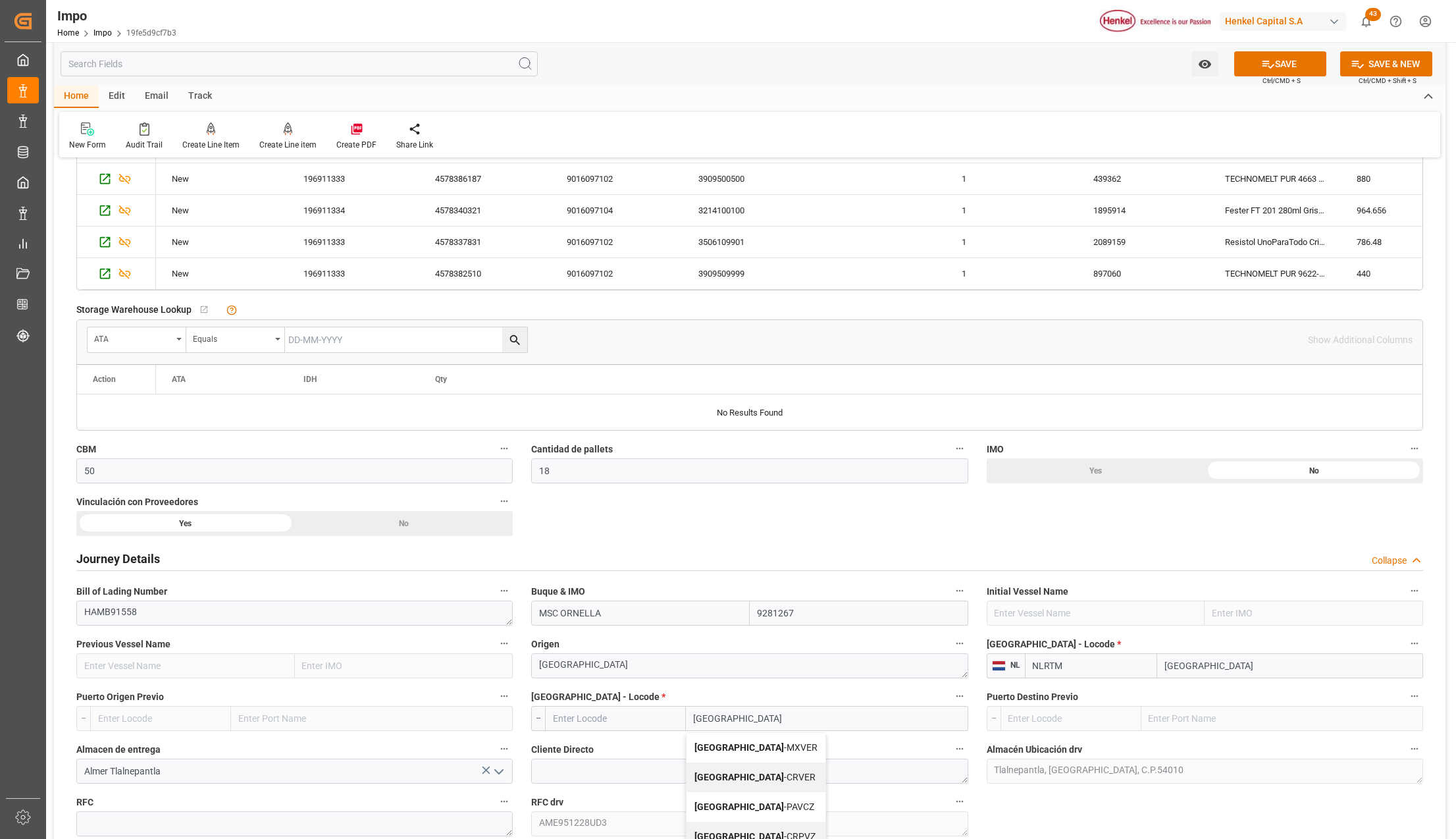
click at [759, 748] on span "Veracruz - MXVER" at bounding box center [756, 747] width 123 height 10
type input "MXVER"
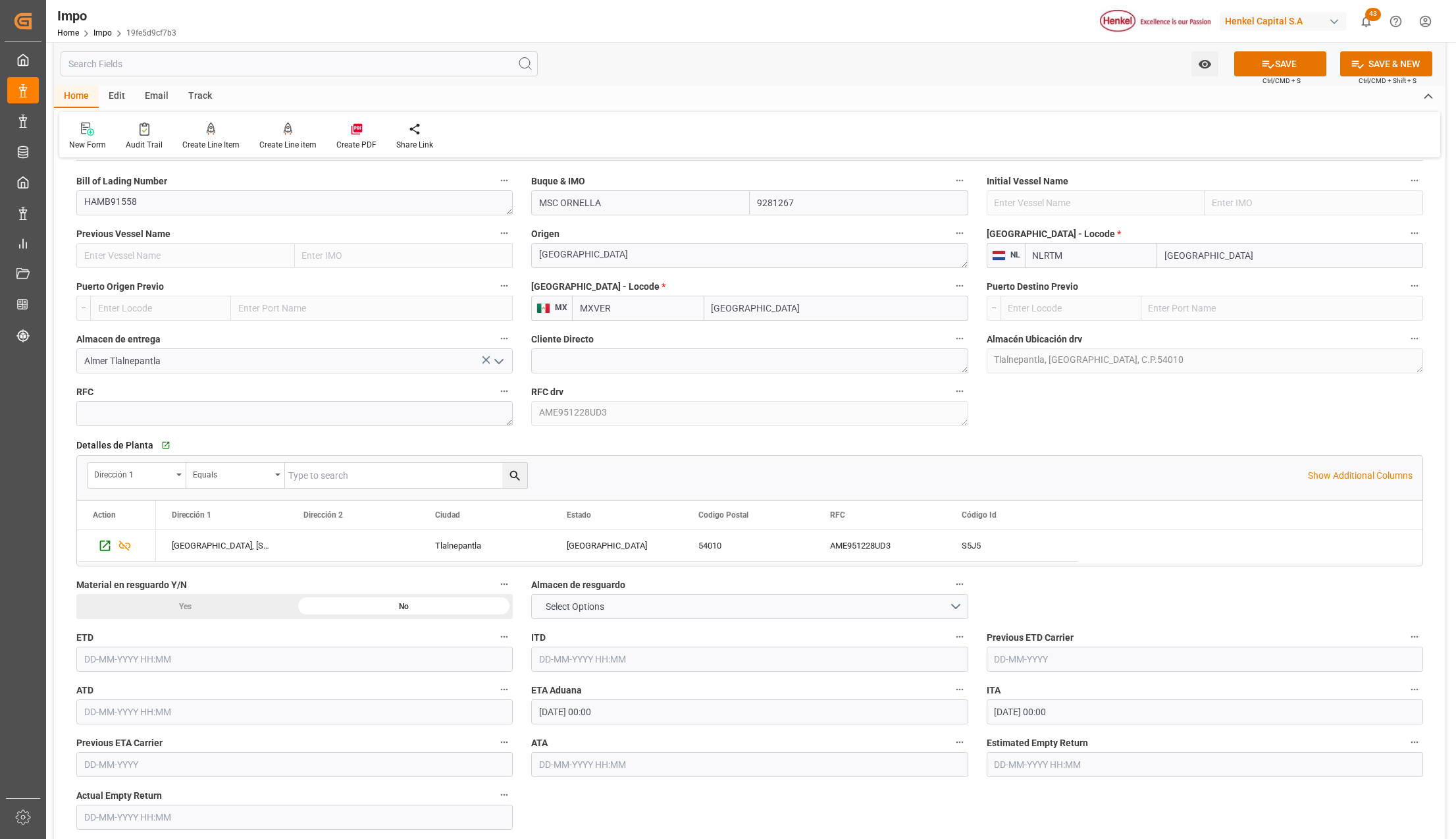
scroll to position [1141, 0]
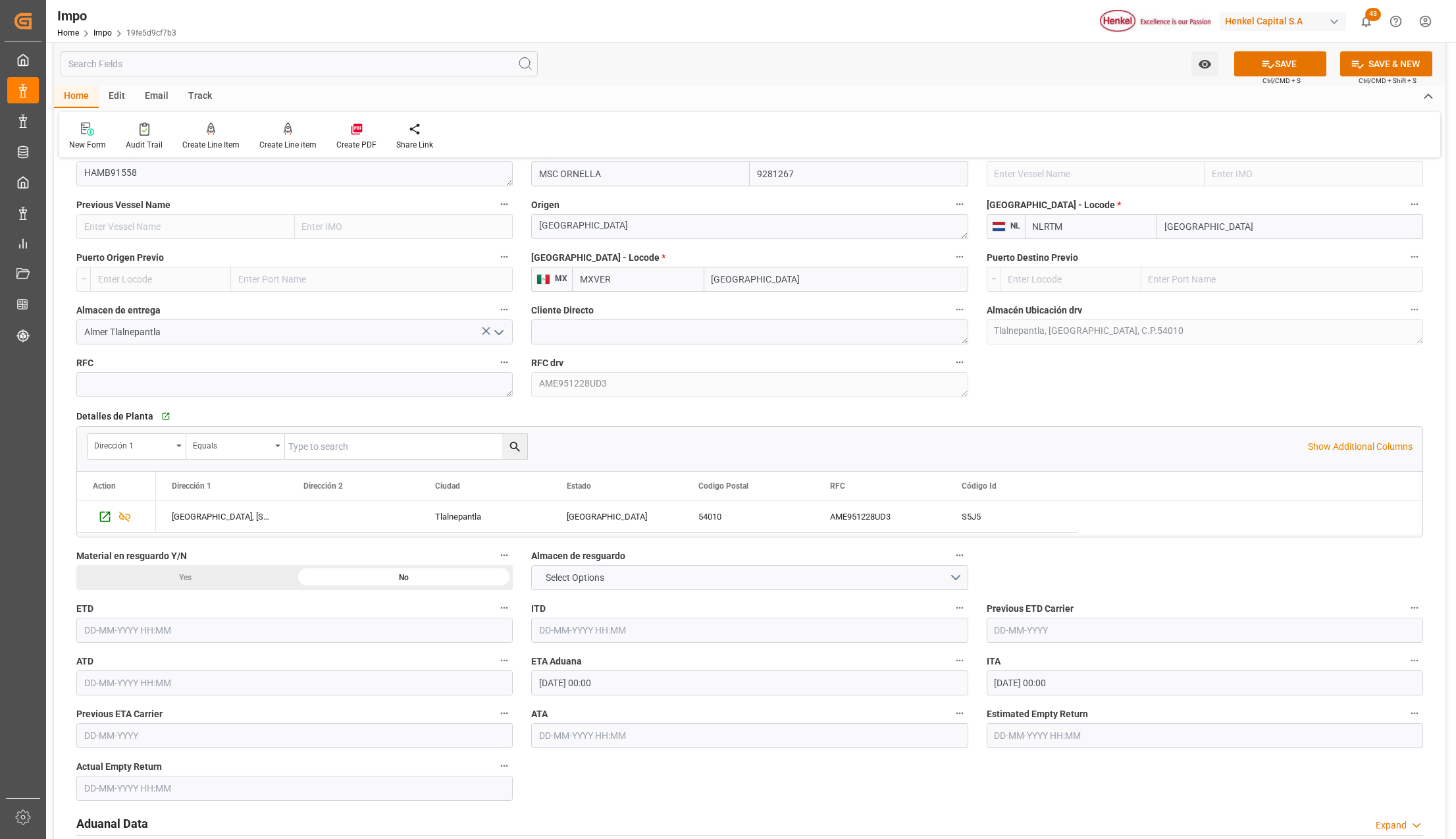
type input "[GEOGRAPHIC_DATA]"
drag, startPoint x: 511, startPoint y: 683, endPoint x: 567, endPoint y: 674, distance: 56.7
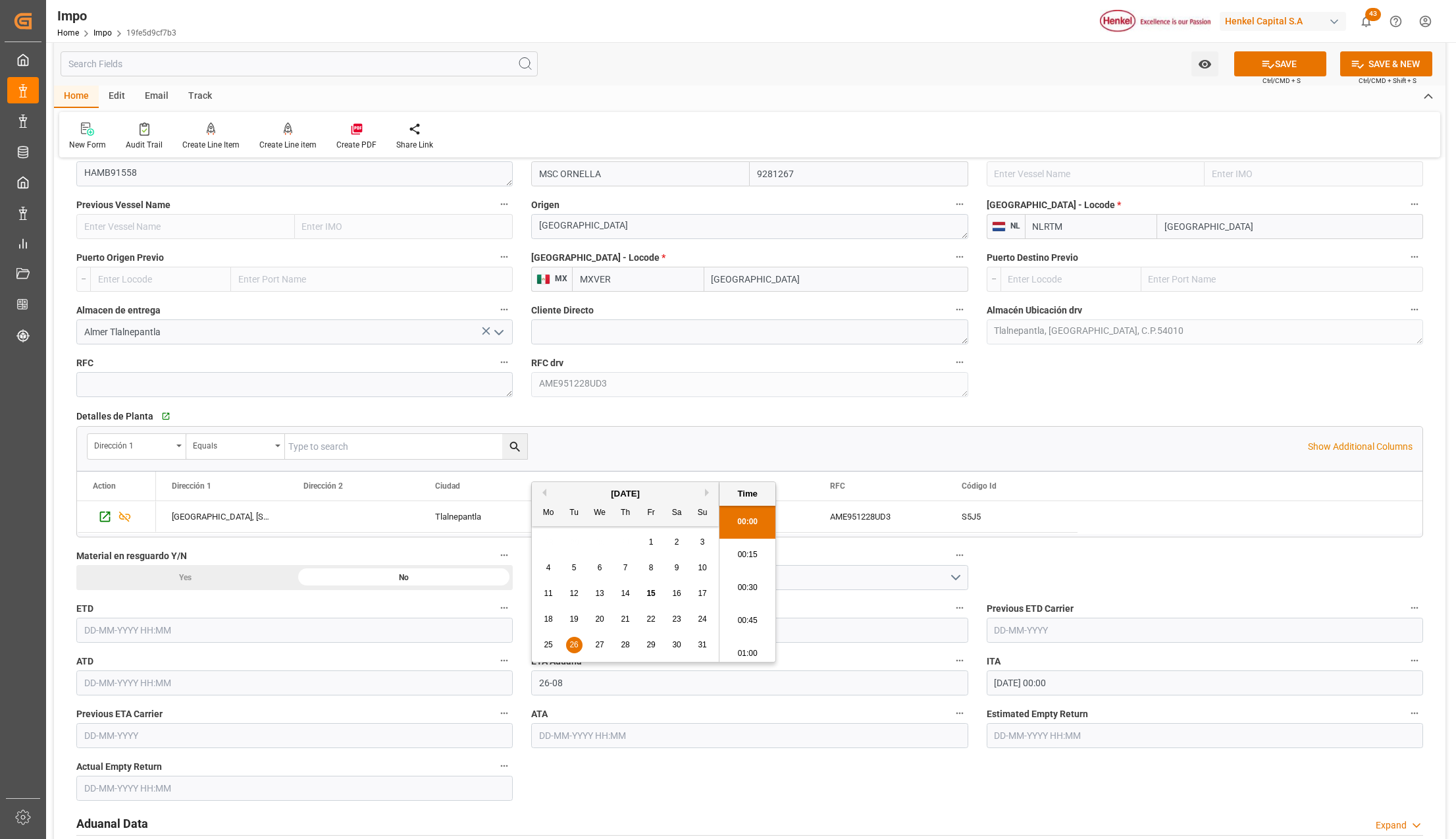
type input "[DATE] 00:00"
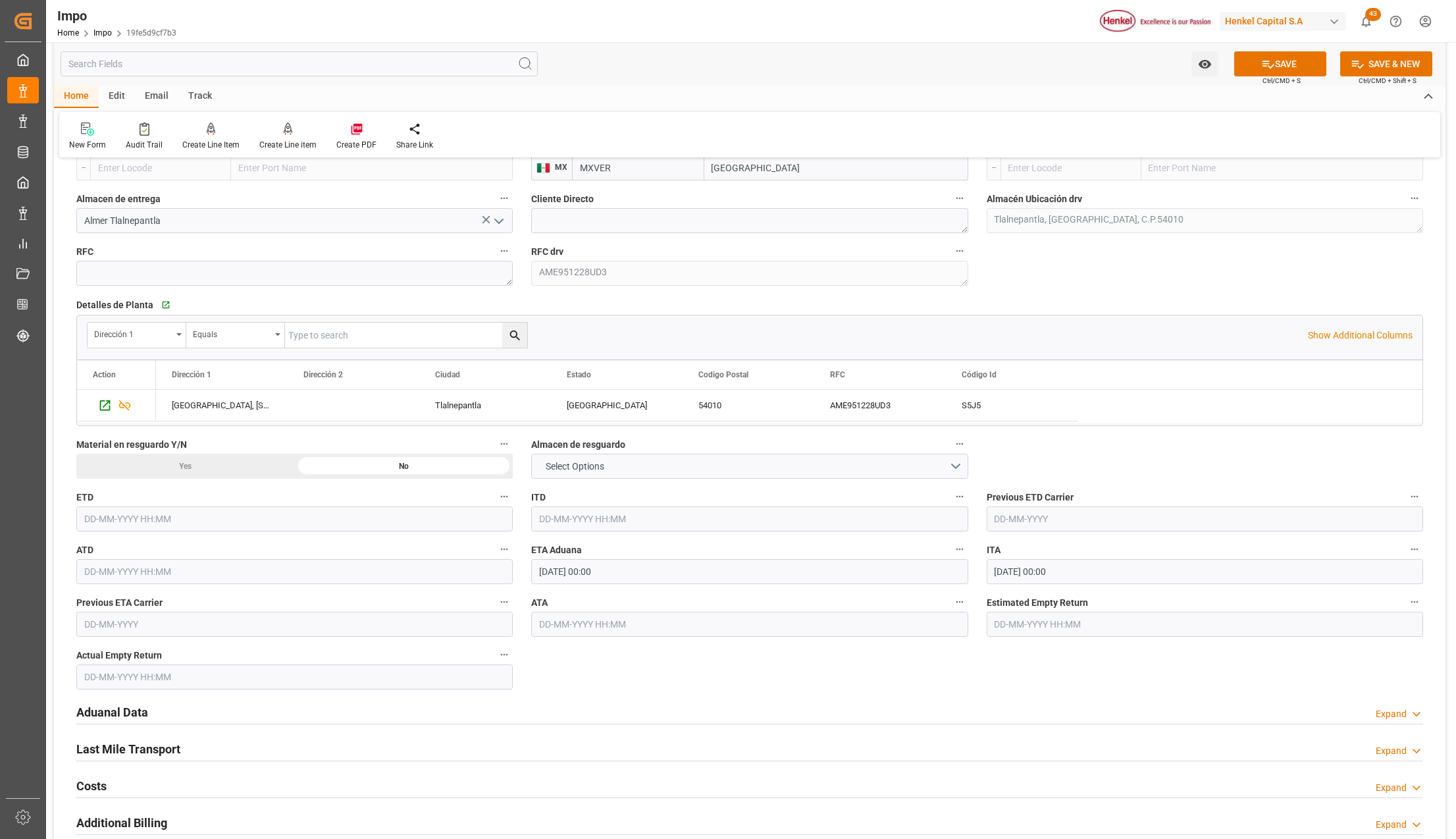
scroll to position [1404, 0]
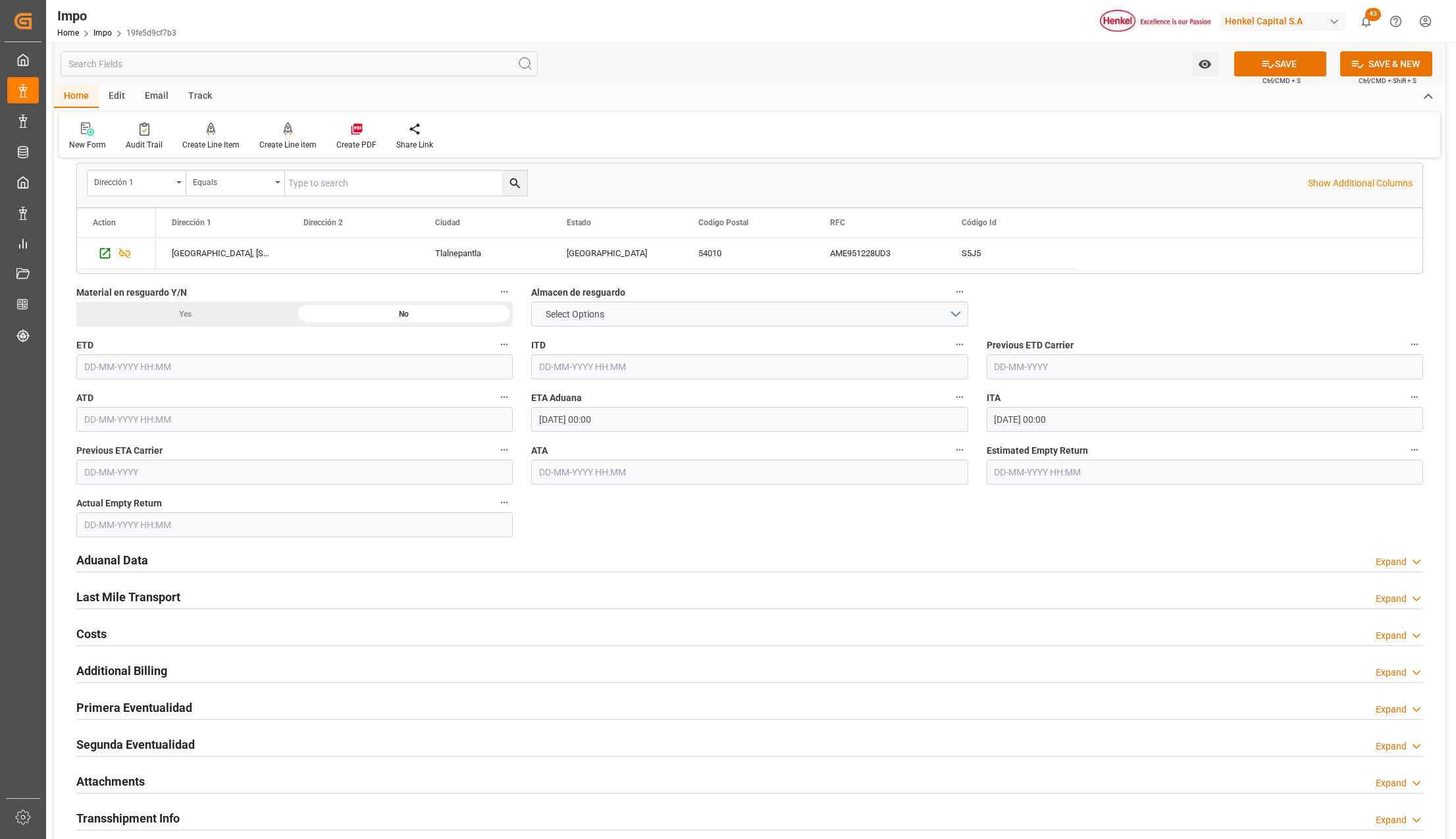
click at [108, 551] on div "Aduanal Data" at bounding box center [112, 559] width 72 height 25
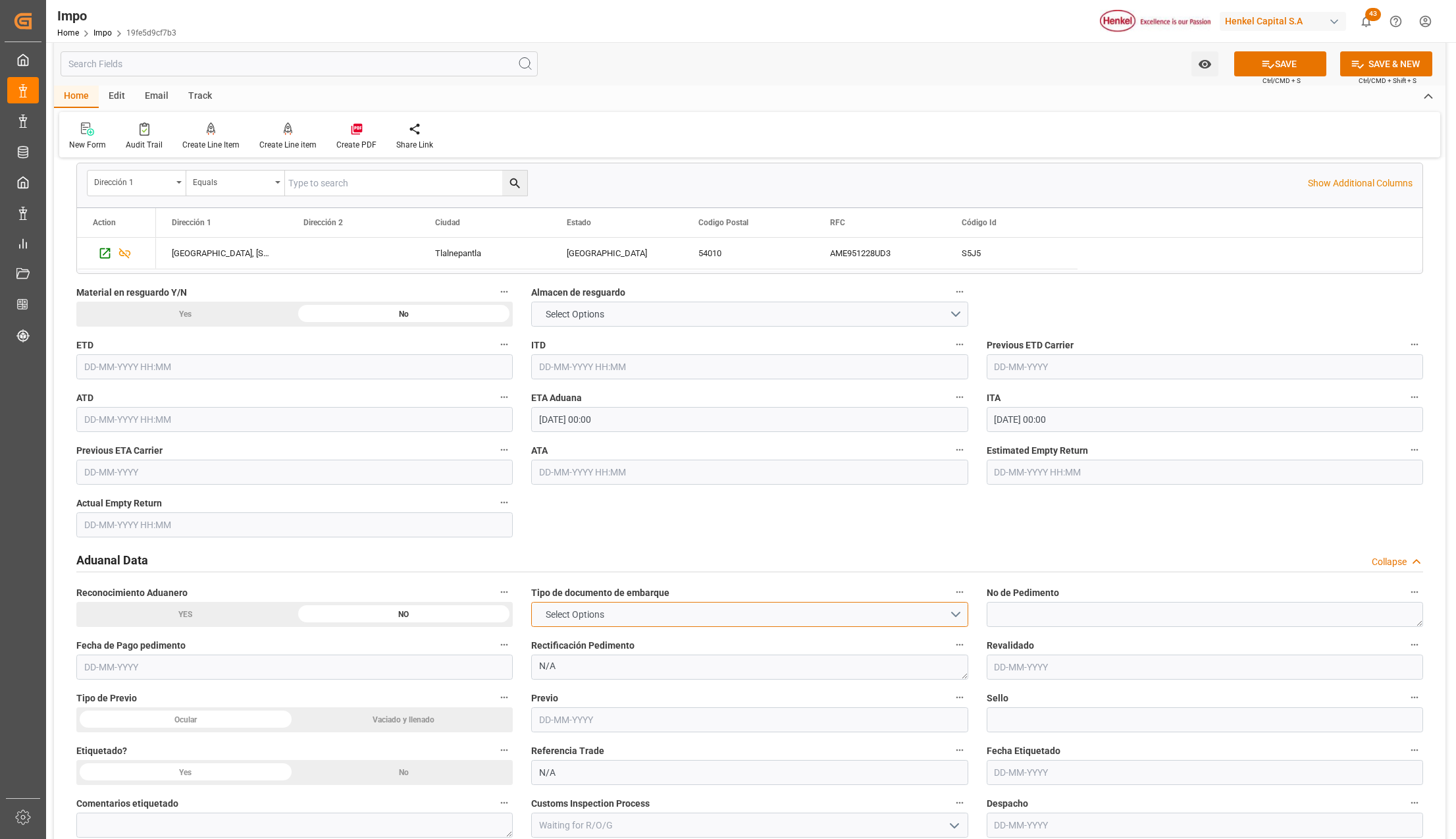
click at [680, 618] on button "Select Options" at bounding box center [750, 614] width 436 height 25
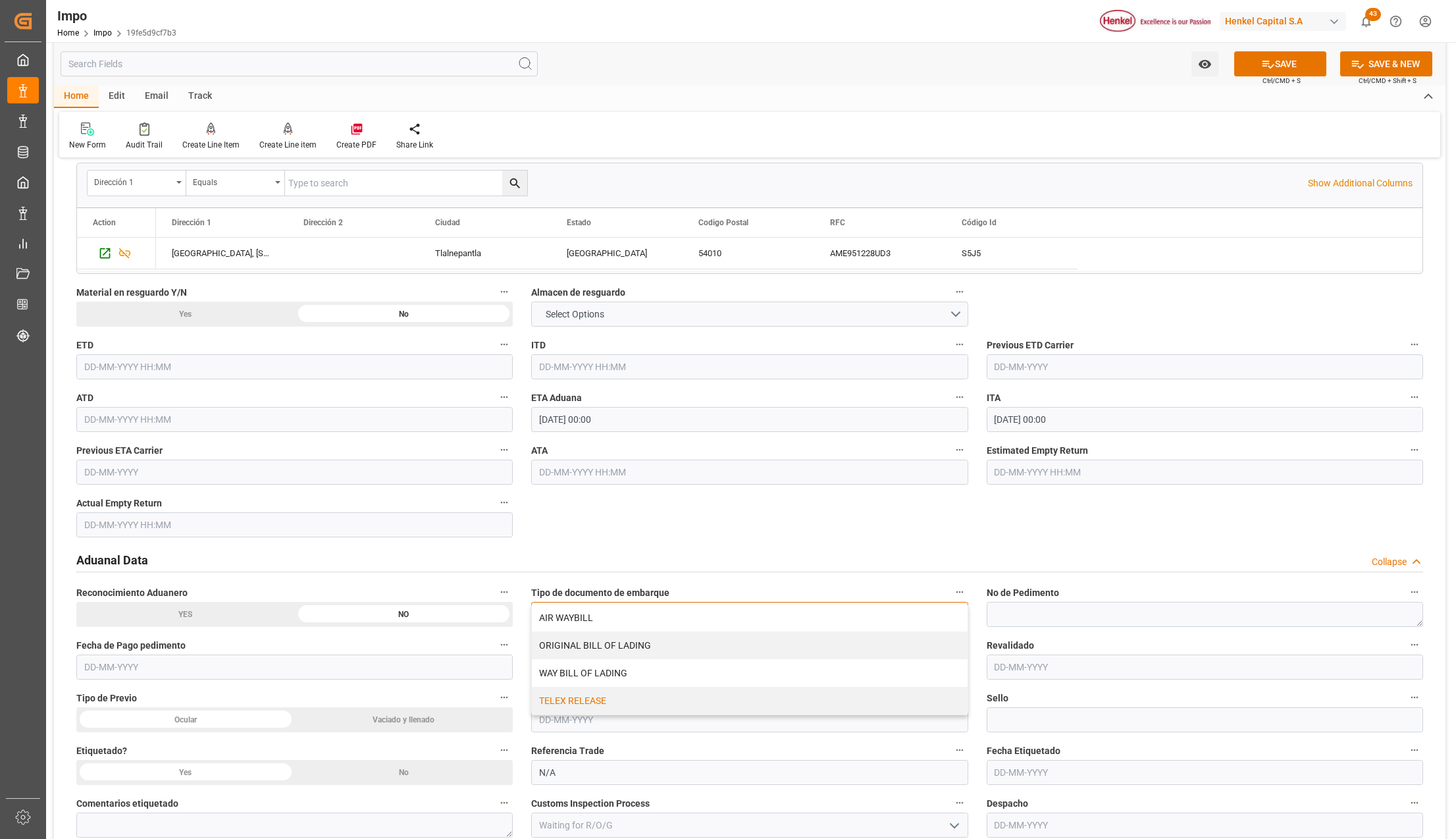
click at [614, 697] on div "TELEX RELEASE" at bounding box center [750, 700] width 435 height 28
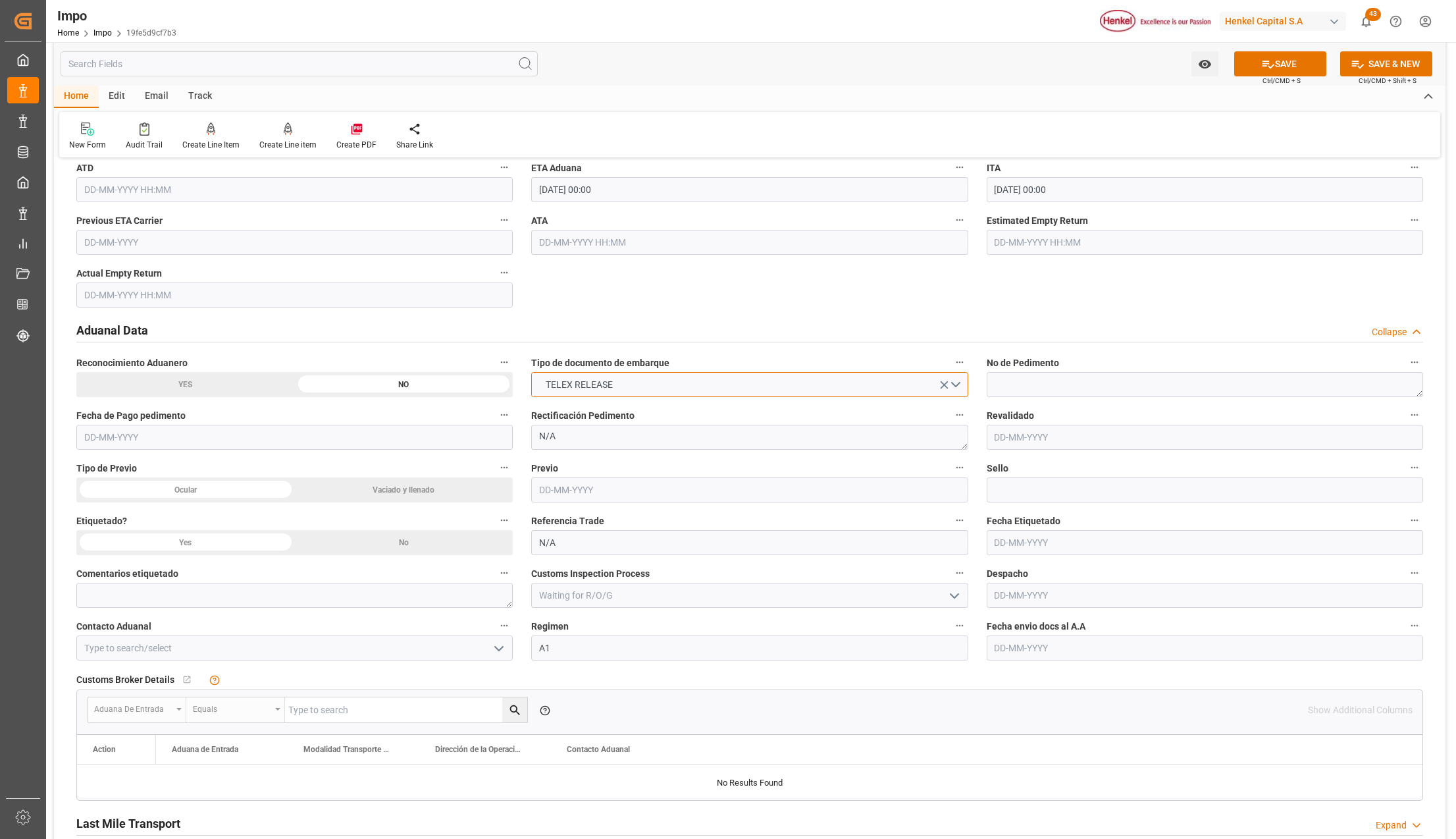
scroll to position [1755, 0]
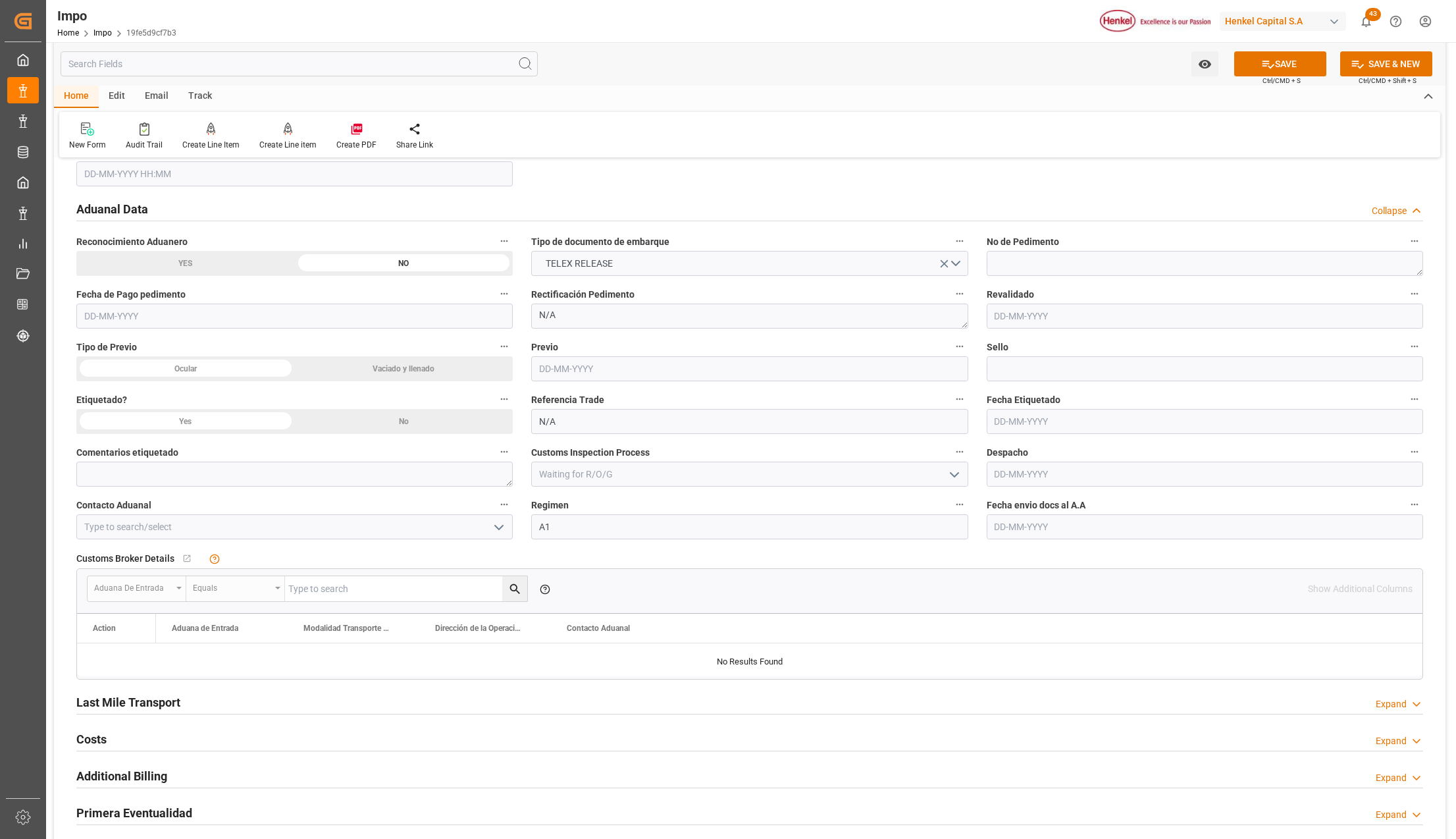
click at [1072, 526] on input "text" at bounding box center [1205, 526] width 436 height 25
type input "[DATE]"
click at [490, 530] on button "open menu" at bounding box center [498, 527] width 20 height 21
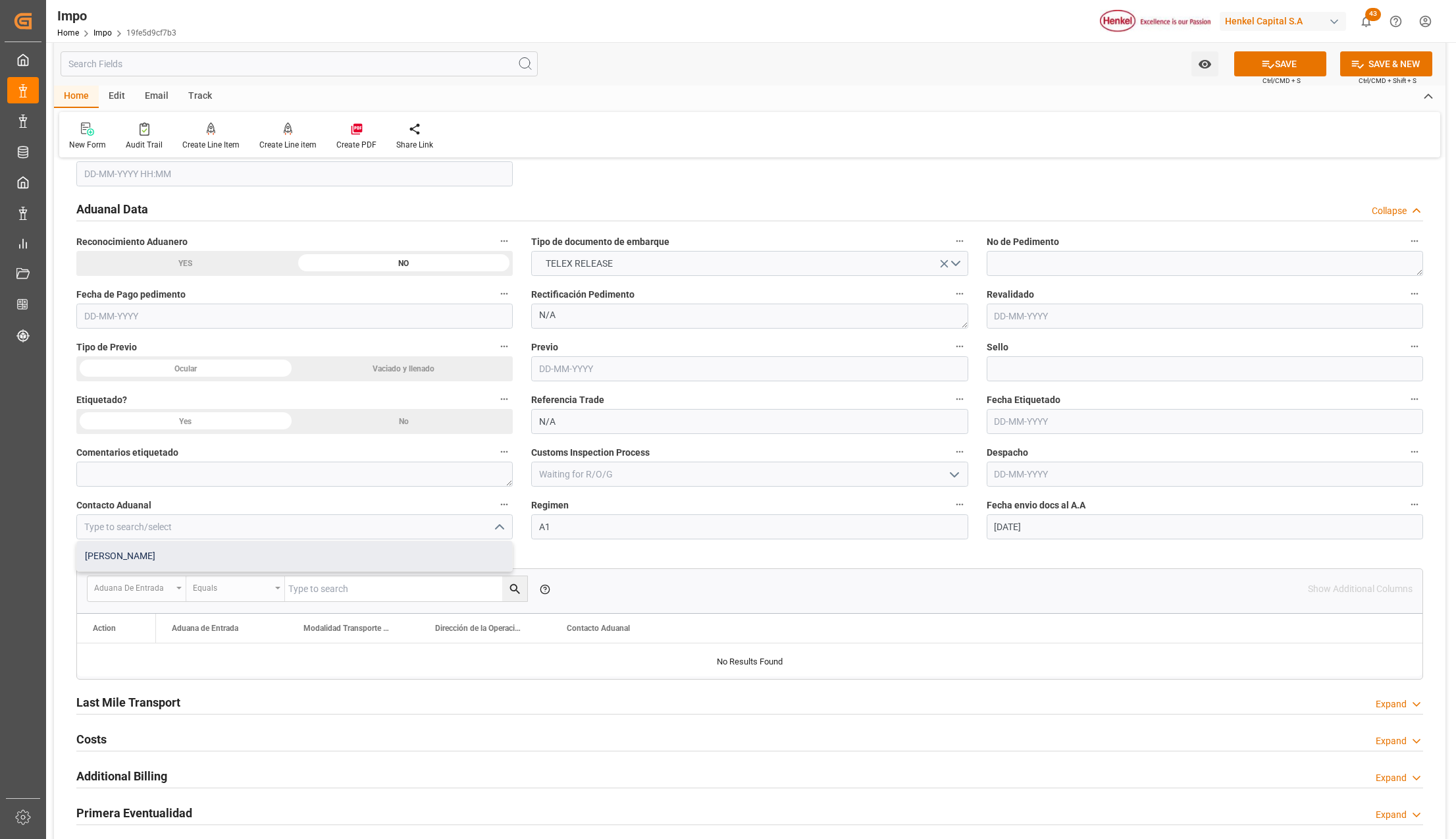
click at [296, 548] on div "[PERSON_NAME]" at bounding box center [294, 556] width 435 height 29
type input "[PERSON_NAME]"
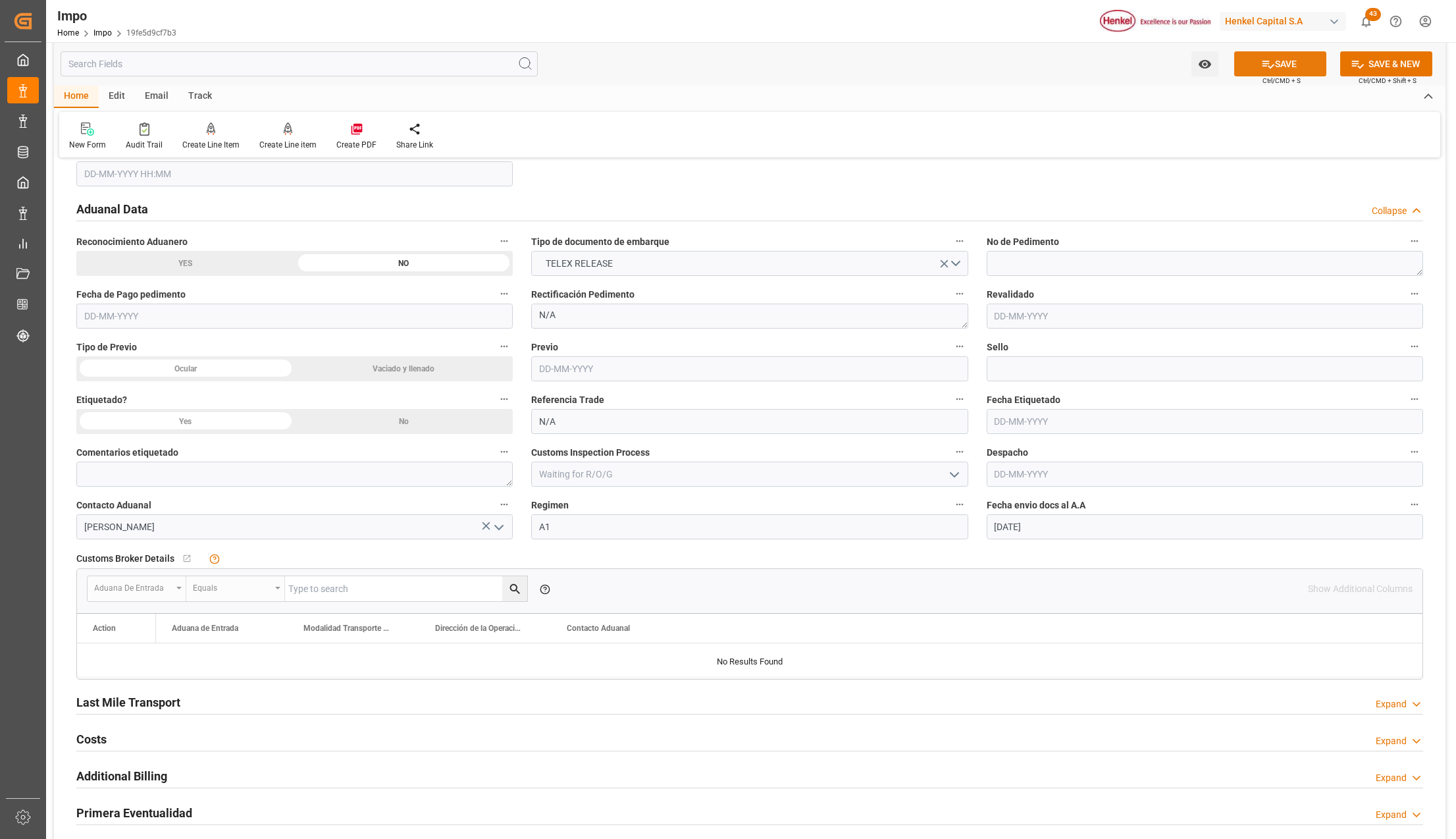
click at [1278, 66] on button "SAVE" at bounding box center [1280, 64] width 92 height 25
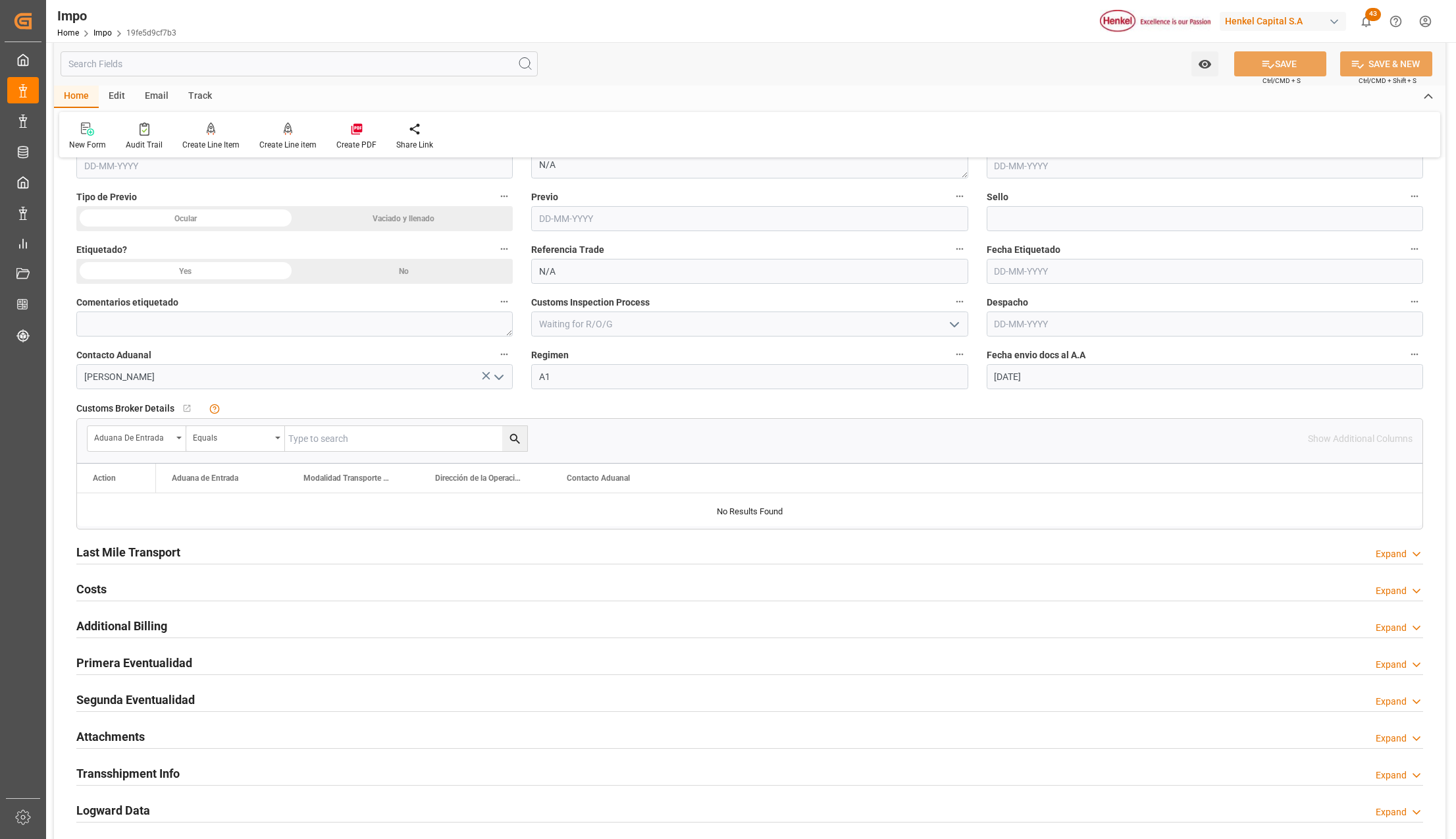
scroll to position [1931, 0]
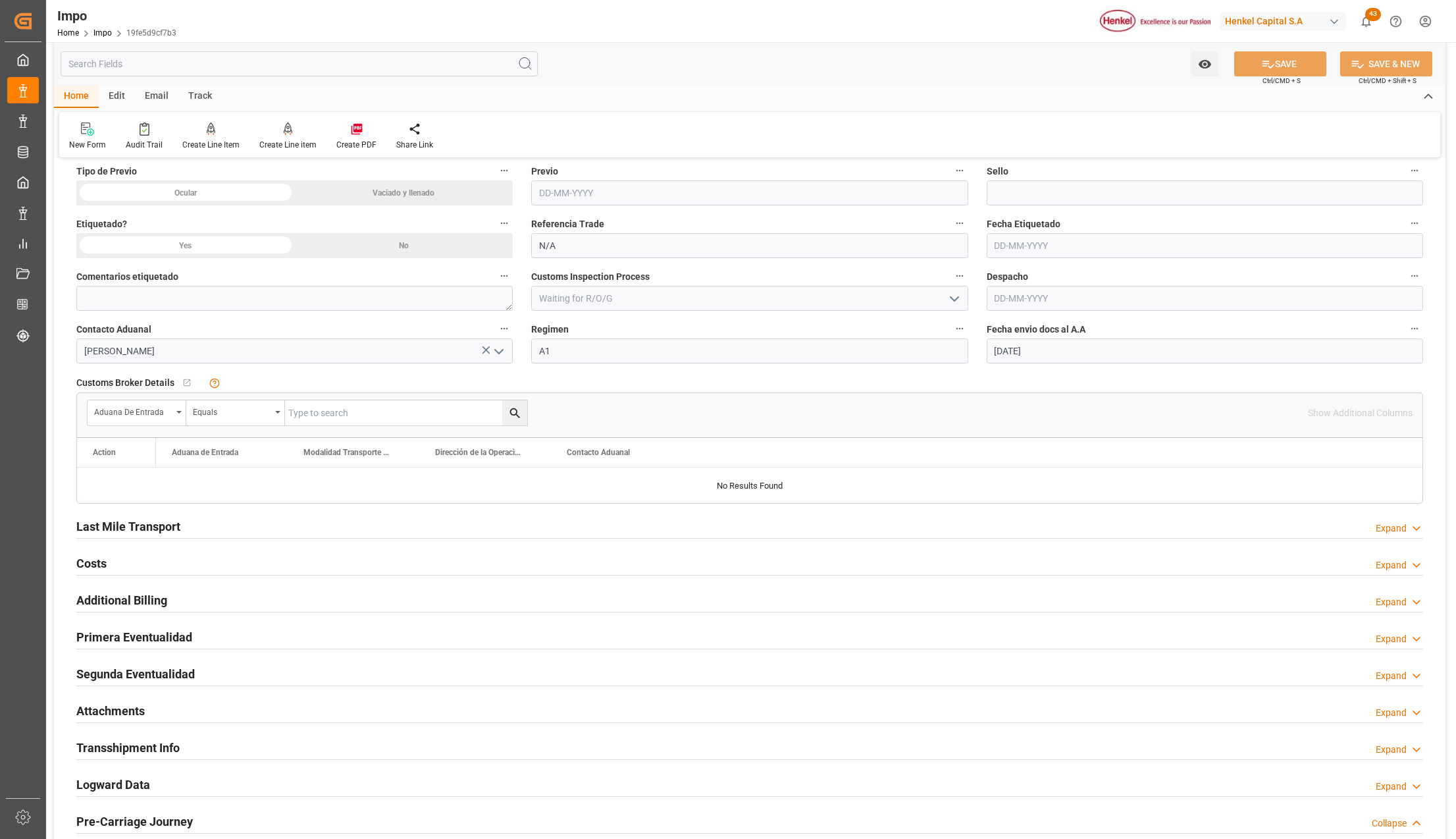
click at [120, 714] on h2 "Attachments" at bounding box center [111, 711] width 69 height 18
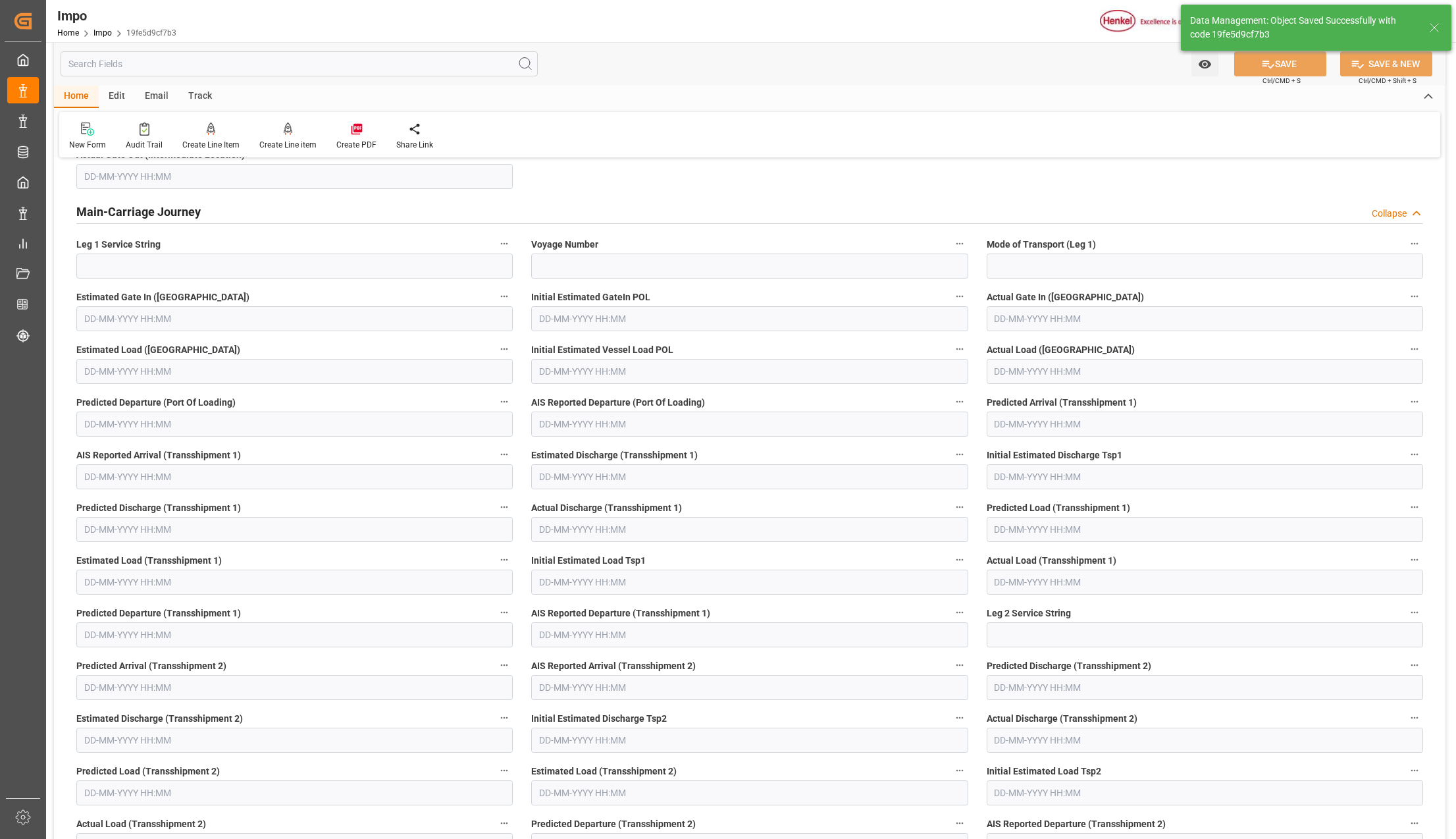
type textarea "AA"
type input "7"
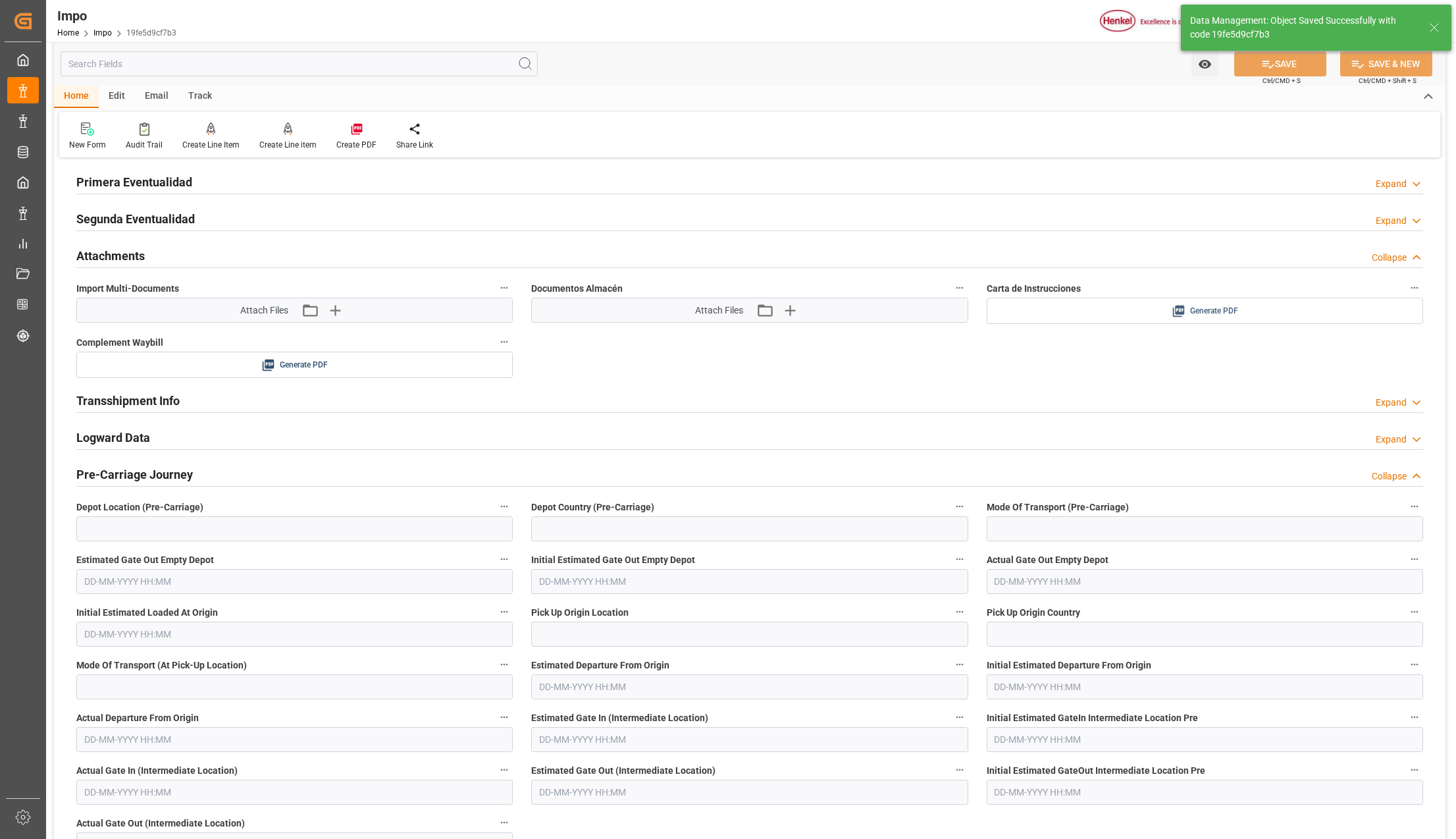
click at [1180, 307] on icon at bounding box center [1178, 311] width 14 height 14
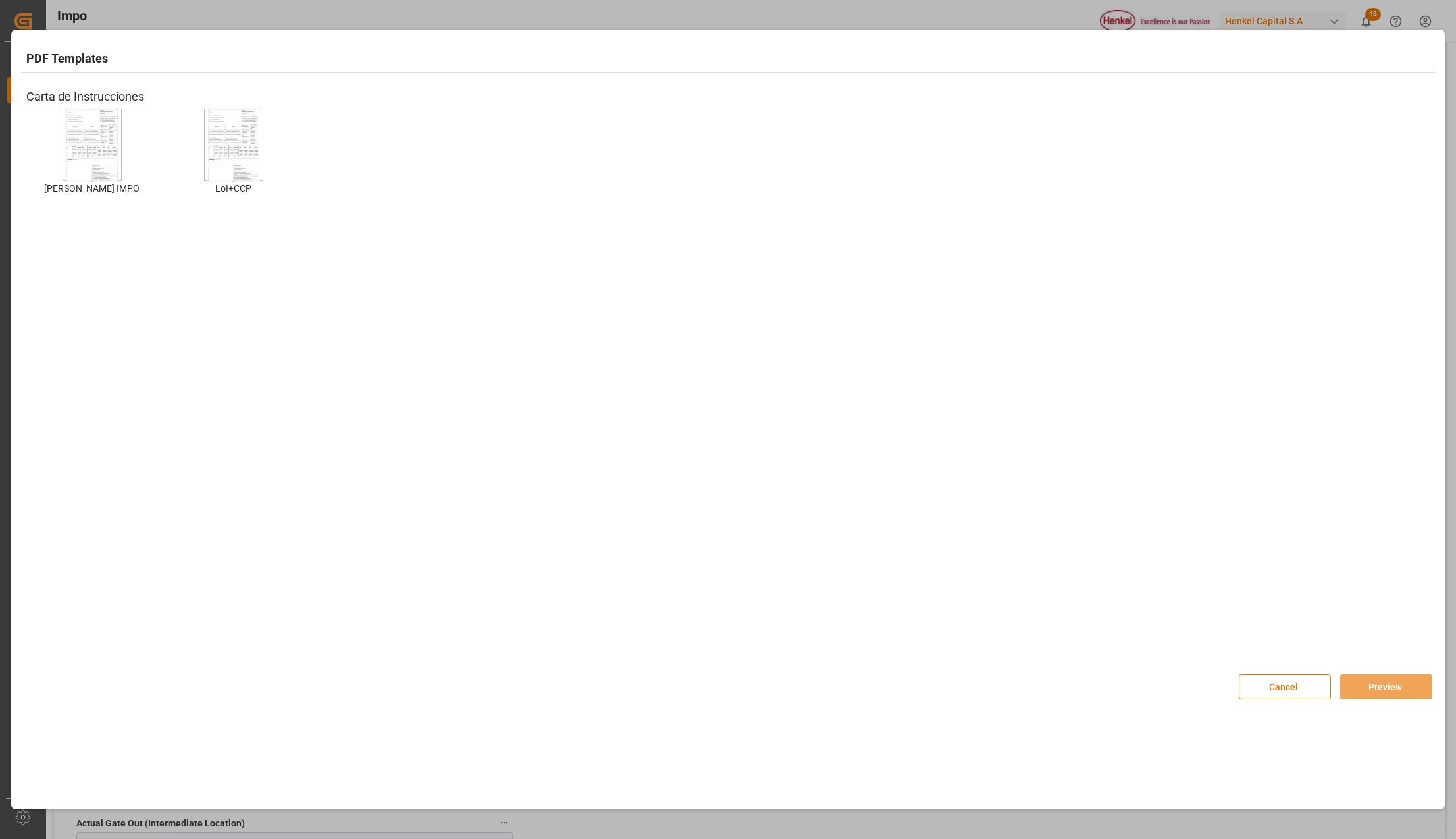
click at [119, 141] on div at bounding box center [92, 145] width 59 height 72
click at [1420, 686] on button "Preview" at bounding box center [1386, 686] width 92 height 25
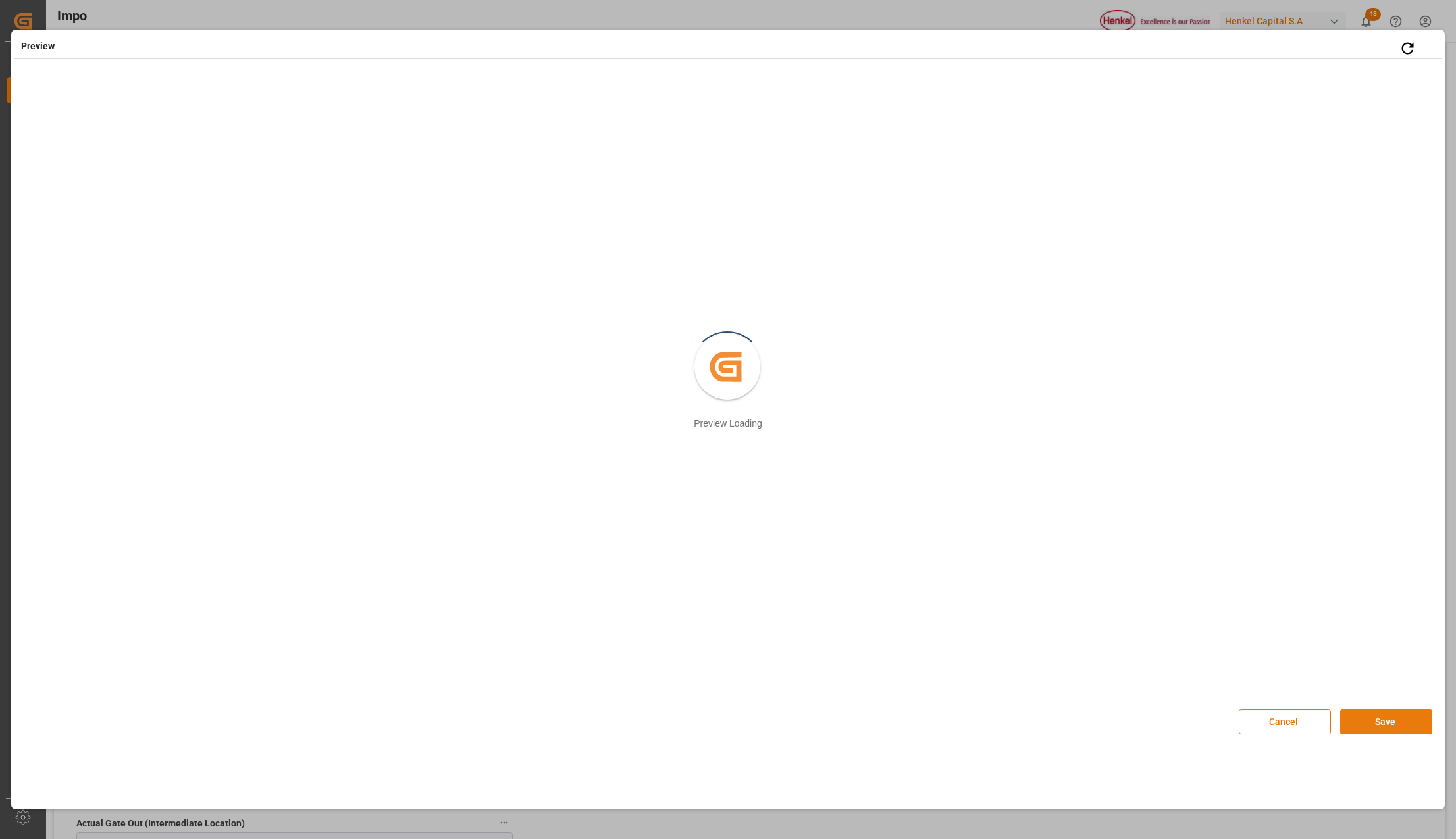
click at [1392, 712] on button "Save" at bounding box center [1386, 722] width 92 height 25
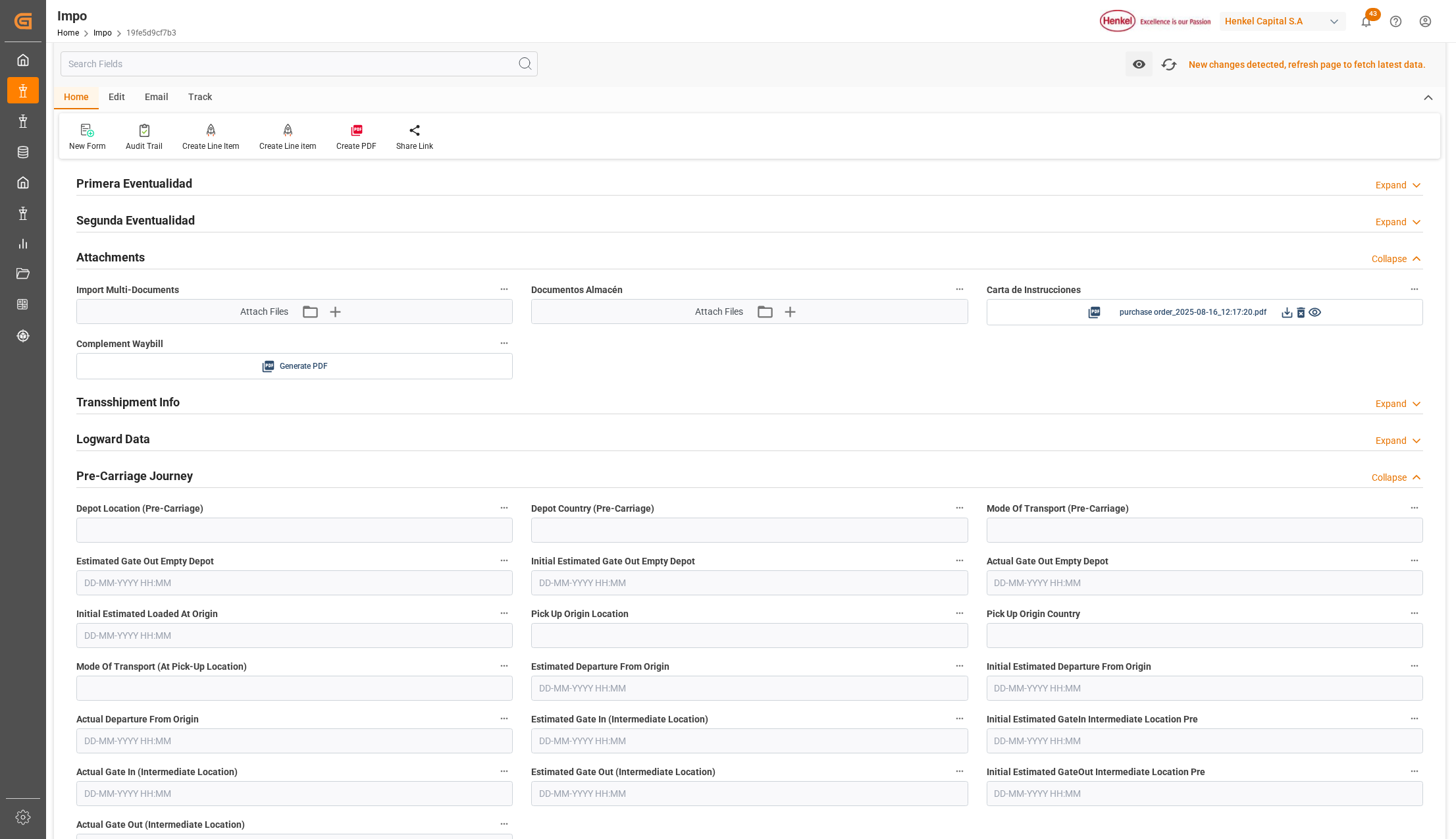
scroll to position [1264, 0]
click at [1281, 314] on icon at bounding box center [1287, 311] width 14 height 14
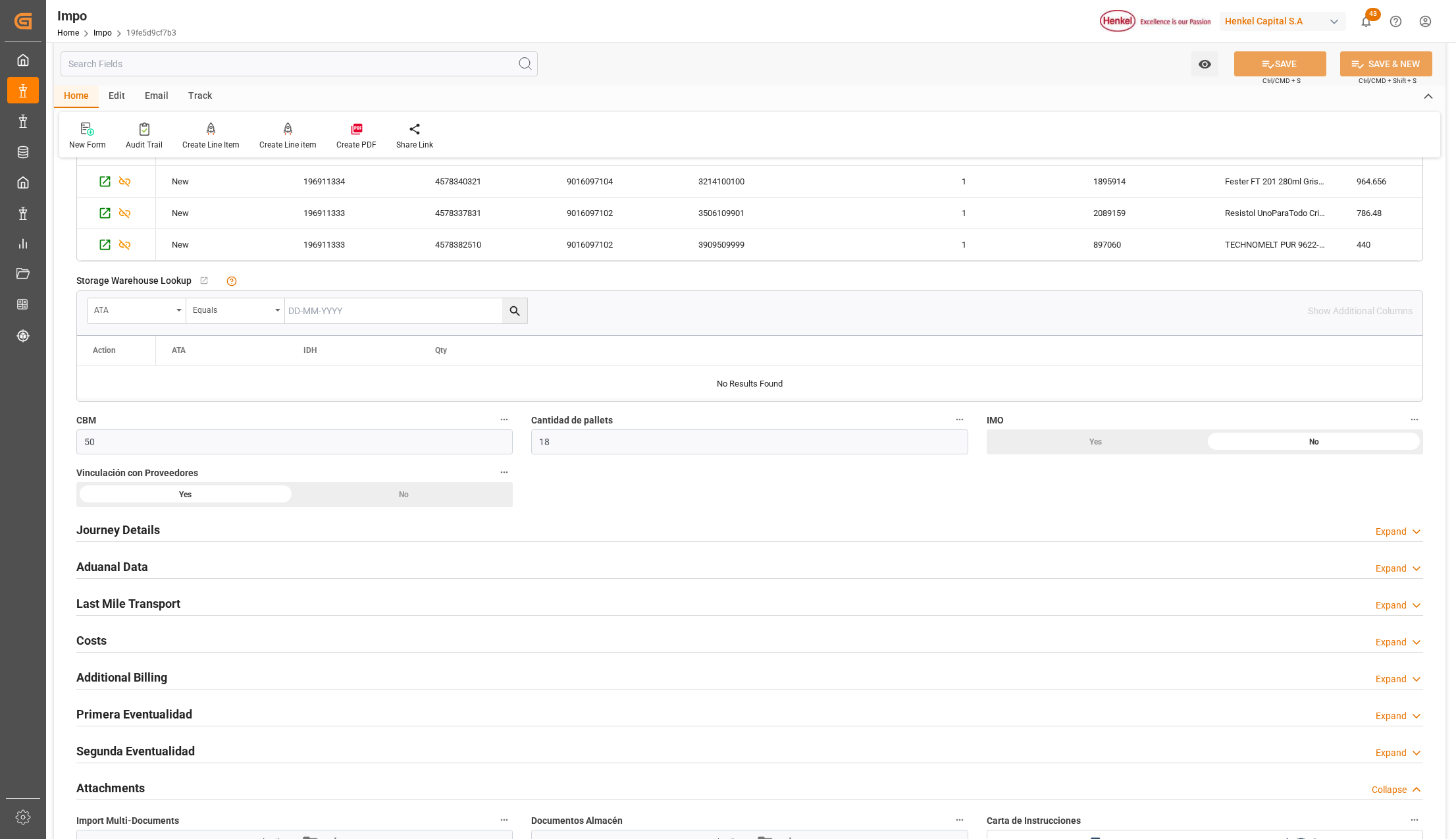
scroll to position [561, 0]
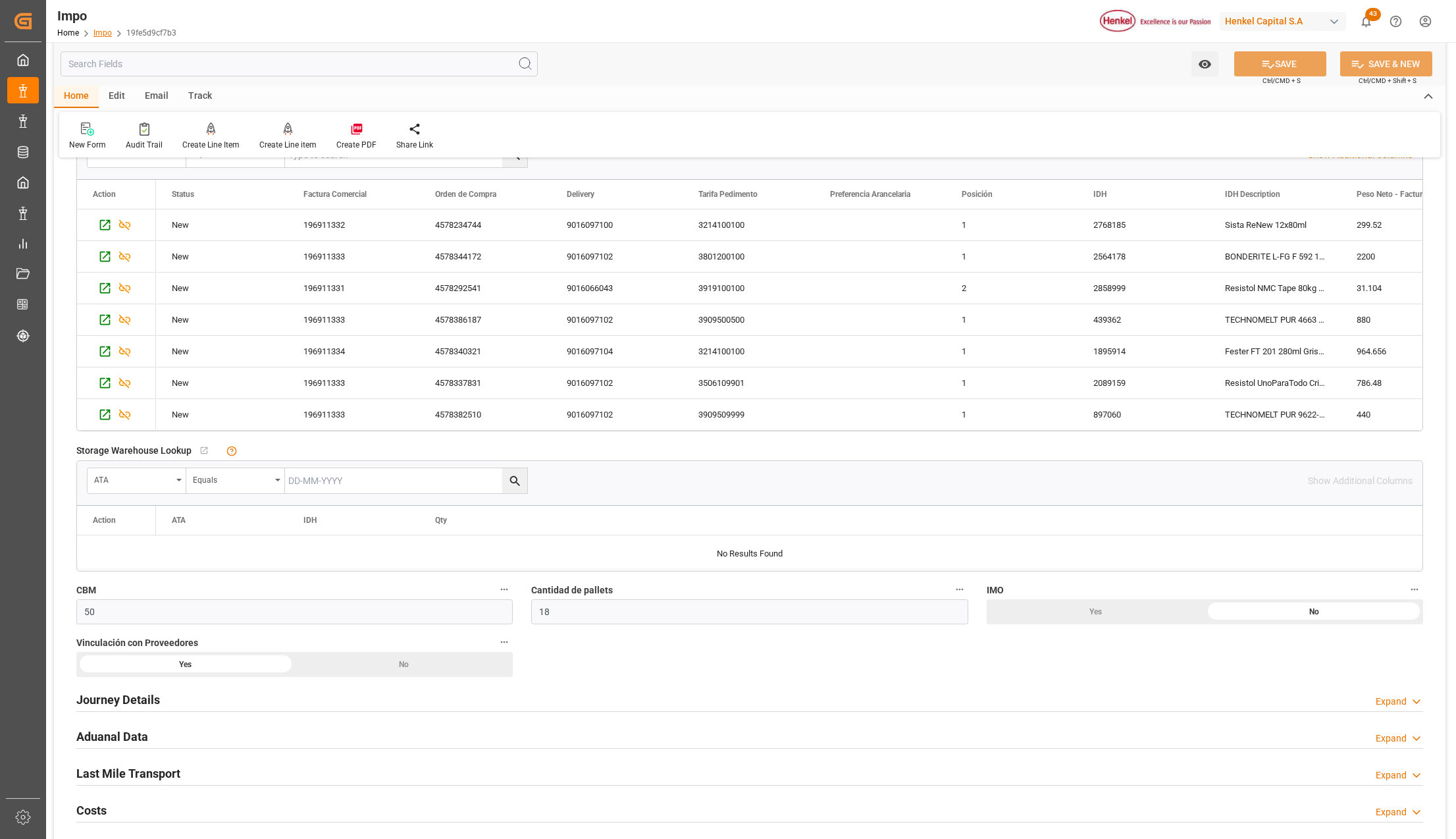
click at [108, 34] on link "Impo" at bounding box center [102, 32] width 18 height 10
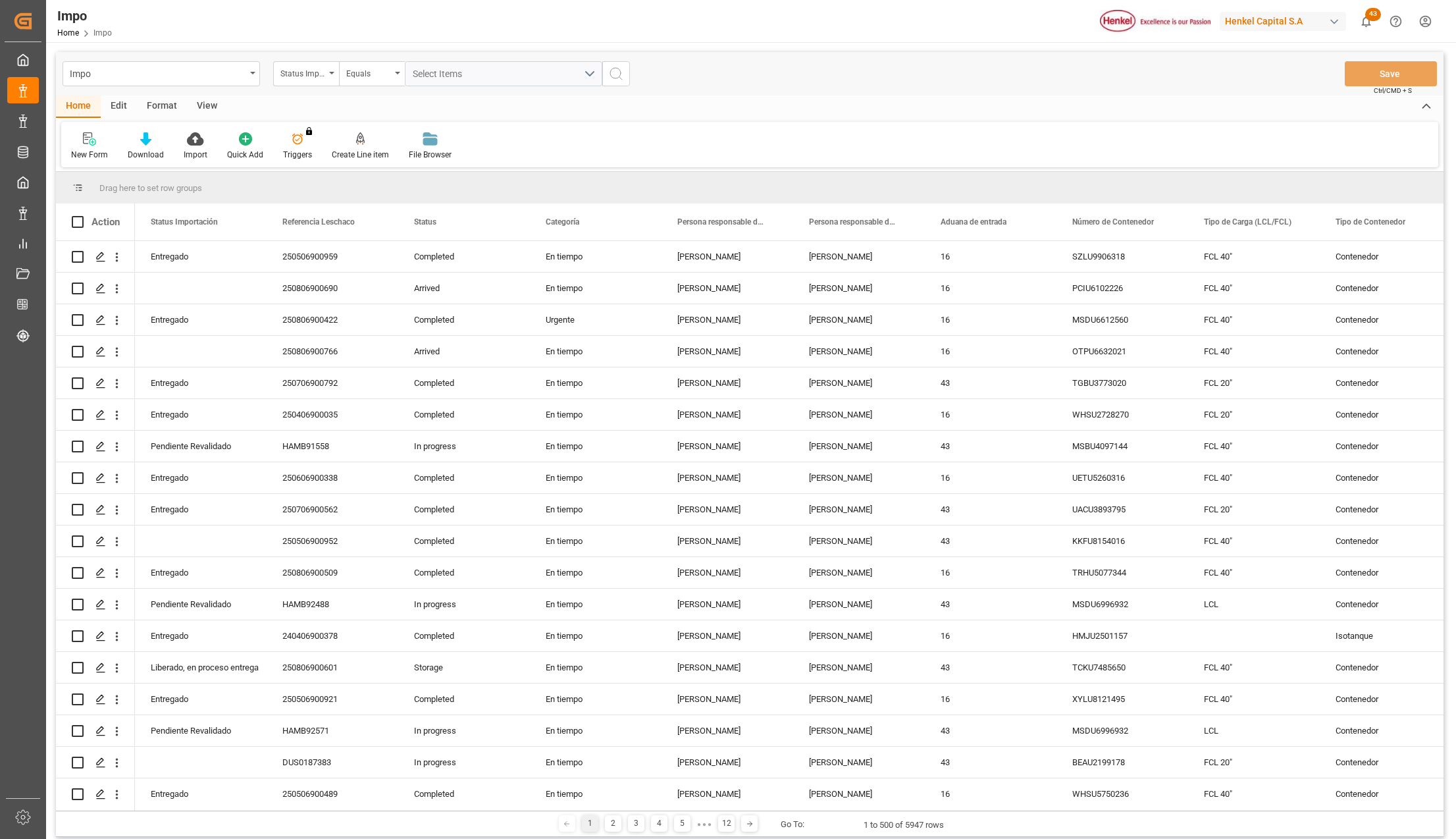
click at [332, 74] on div "Status Importación" at bounding box center [306, 74] width 66 height 25
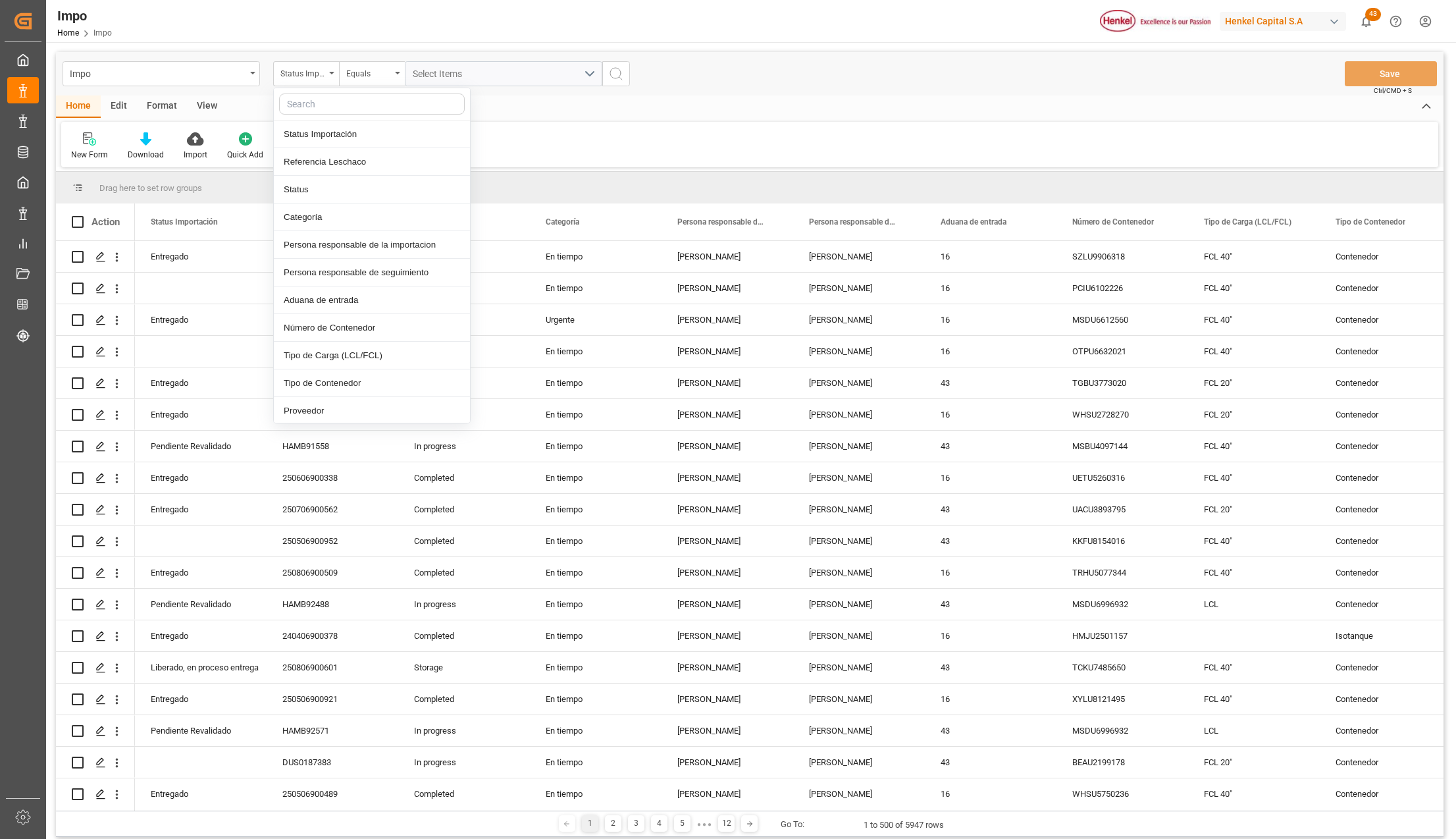
click at [324, 100] on input "text" at bounding box center [372, 104] width 186 height 21
type input "idh"
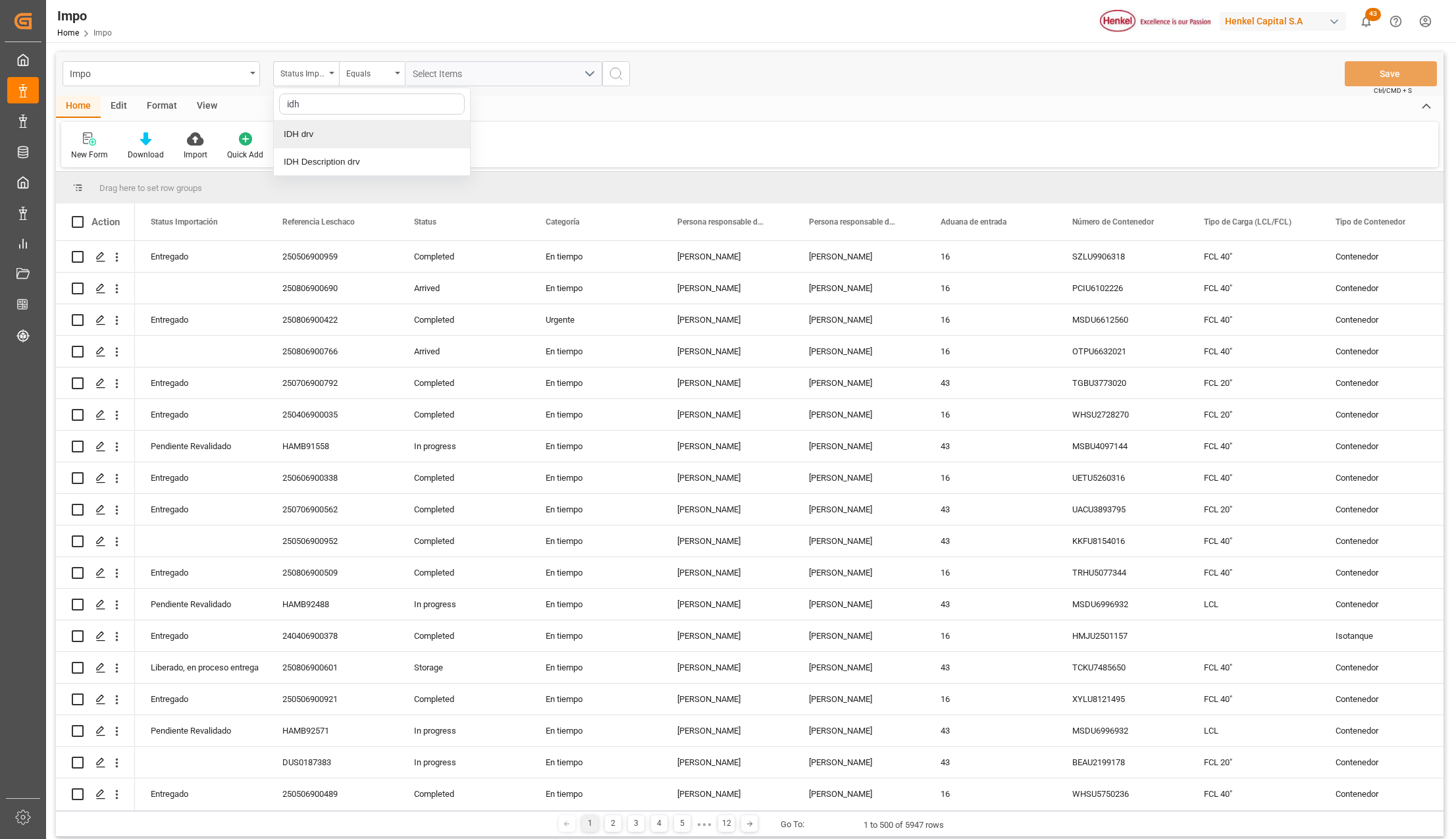
click at [323, 138] on div "IDH drv" at bounding box center [372, 134] width 196 height 28
click at [452, 69] on input "text" at bounding box center [504, 74] width 198 height 25
type input "2089159"
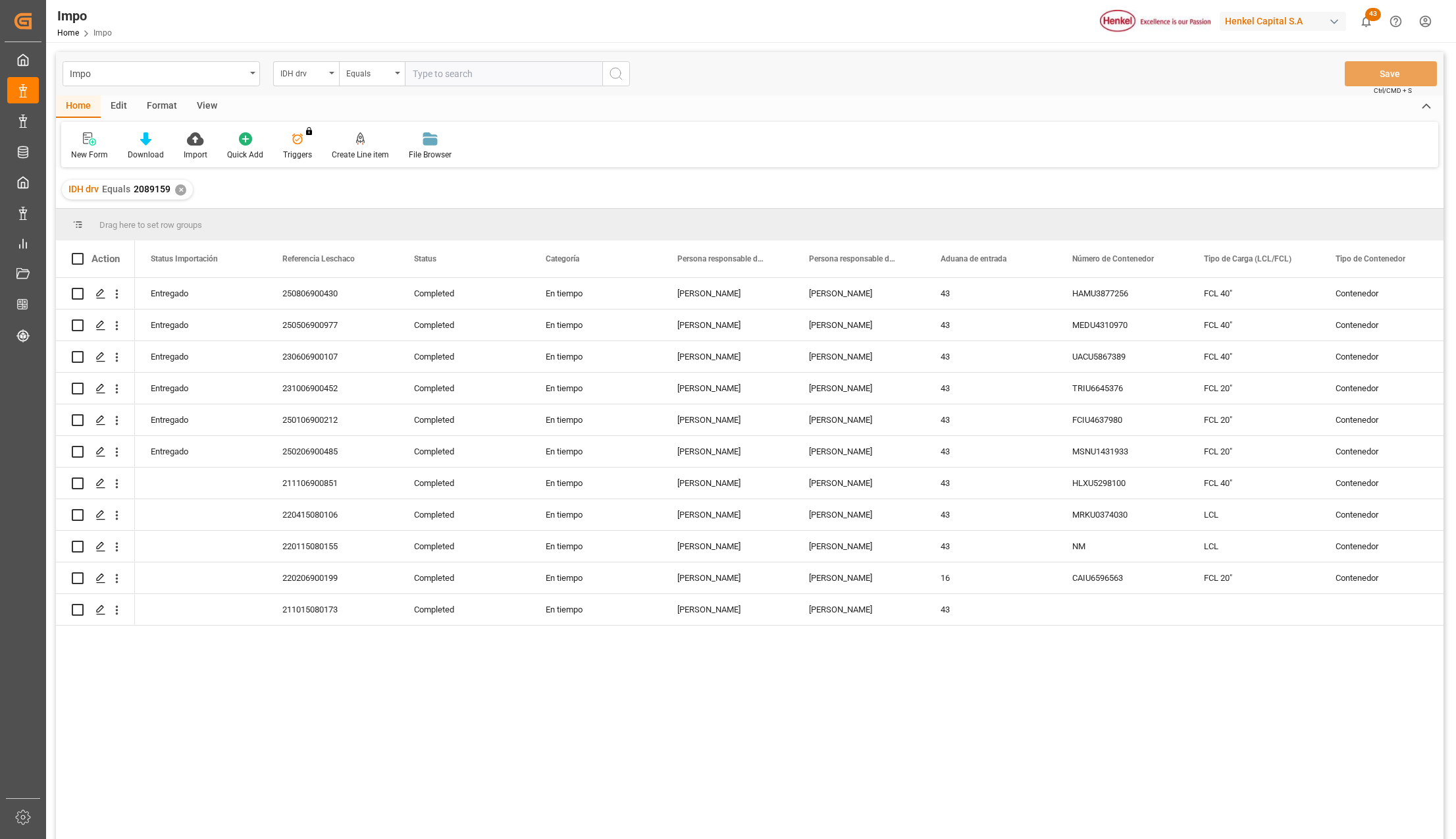
click at [203, 105] on div "View" at bounding box center [207, 106] width 40 height 22
click at [146, 136] on icon at bounding box center [150, 139] width 13 height 13
click at [156, 169] on div "Seguimiento Operativo Daily Deliveries Missing Delivering Data" at bounding box center [184, 213] width 139 height 91
click at [150, 139] on icon at bounding box center [150, 139] width 13 height 13
click at [150, 180] on div "Seguimiento Operativo" at bounding box center [184, 186] width 115 height 14
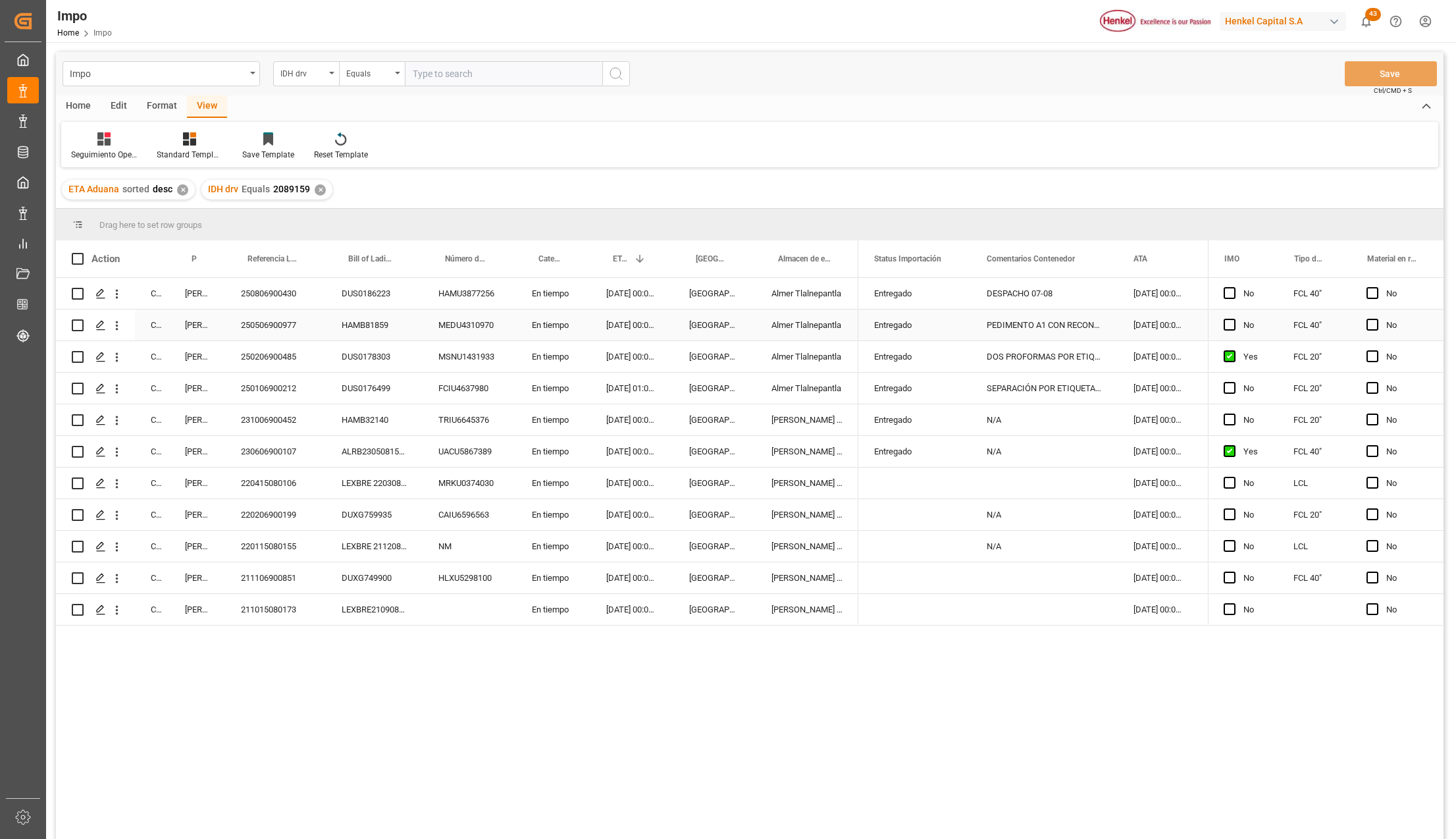
click at [264, 324] on div "250506900977" at bounding box center [275, 325] width 101 height 31
click at [467, 345] on div "MSNU1431933" at bounding box center [469, 357] width 94 height 31
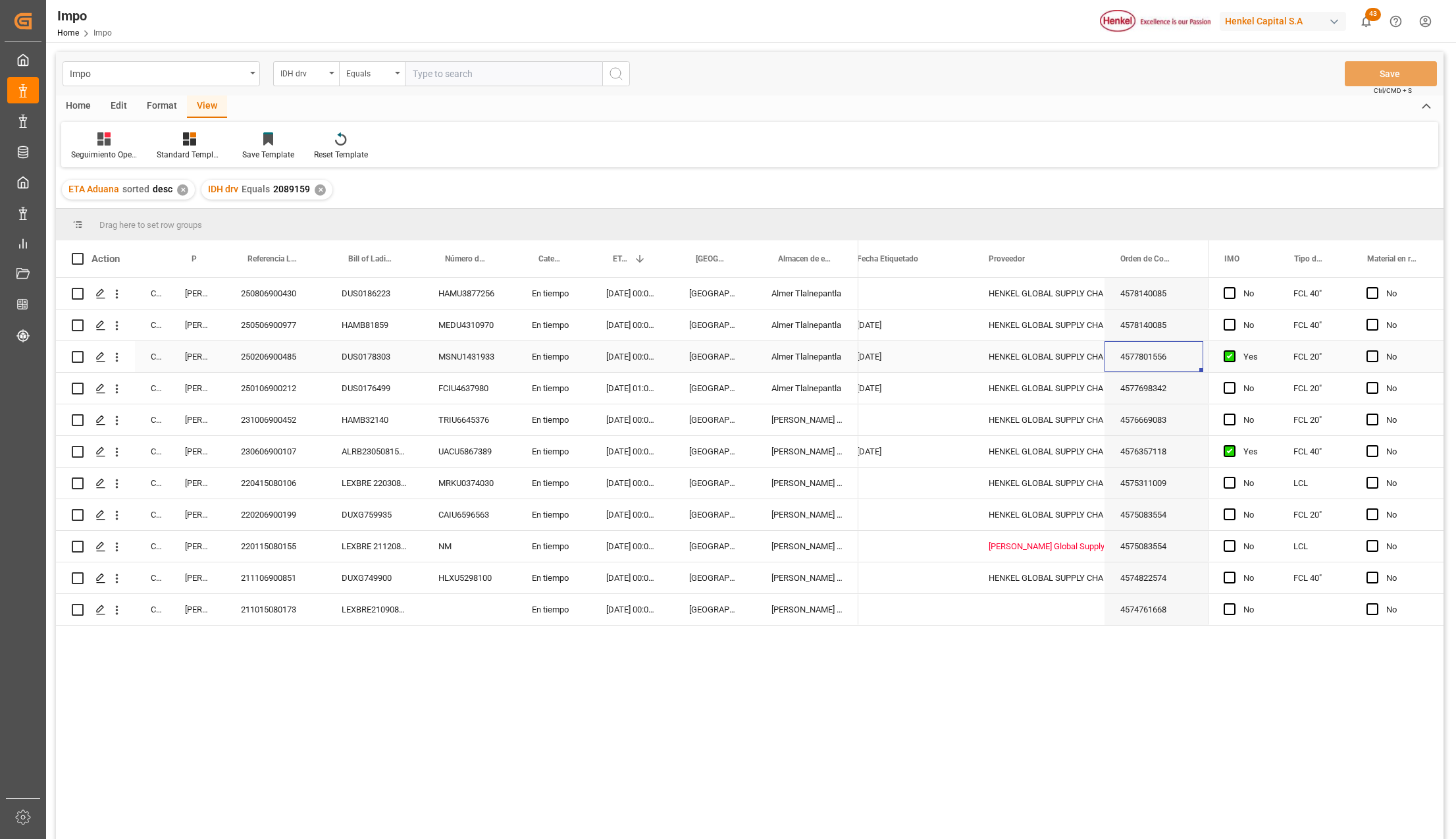
scroll to position [0, 627]
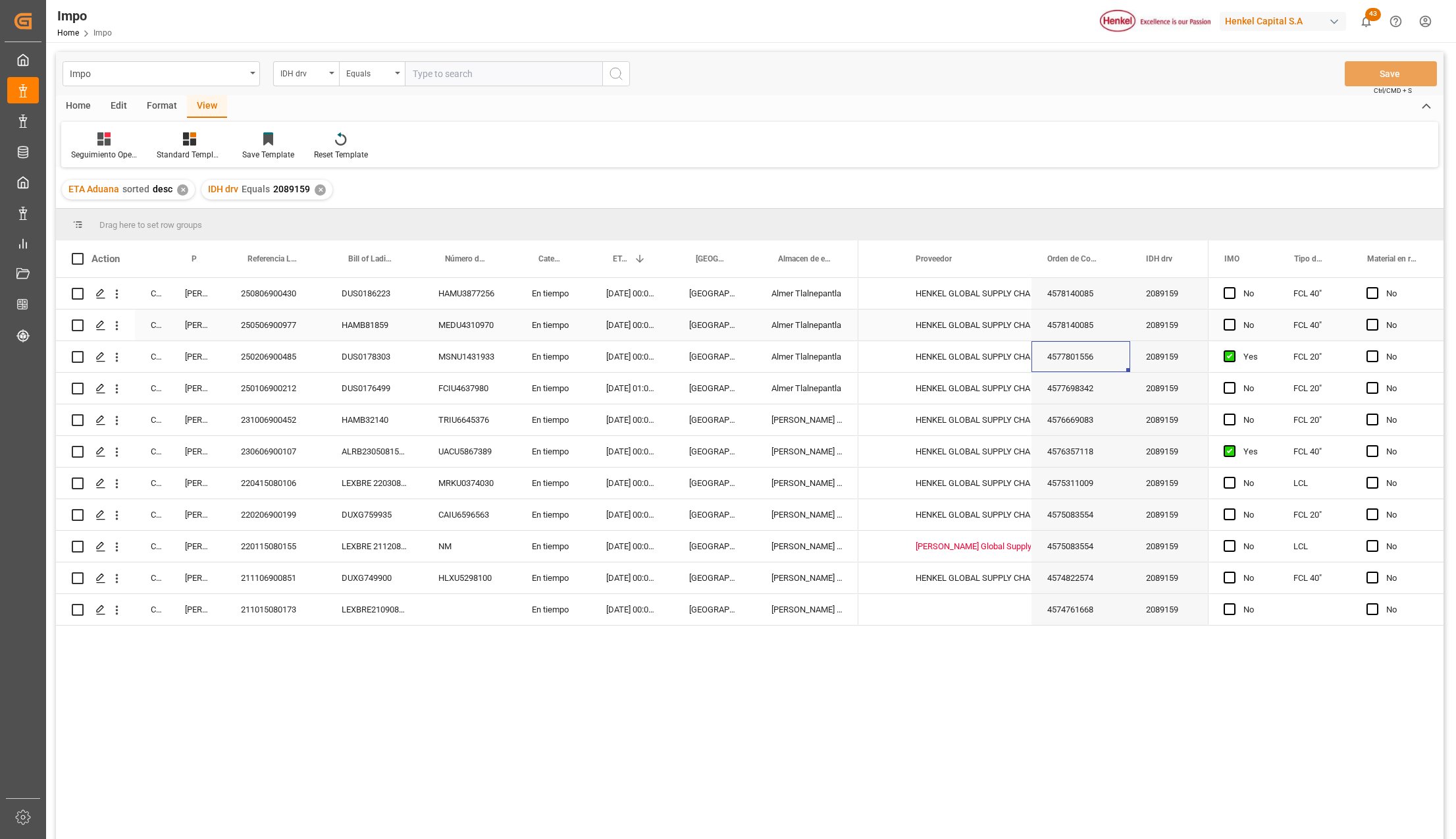
click at [1056, 335] on div "4578140085" at bounding box center [1081, 325] width 99 height 31
click at [257, 329] on div "250506900977" at bounding box center [275, 325] width 101 height 31
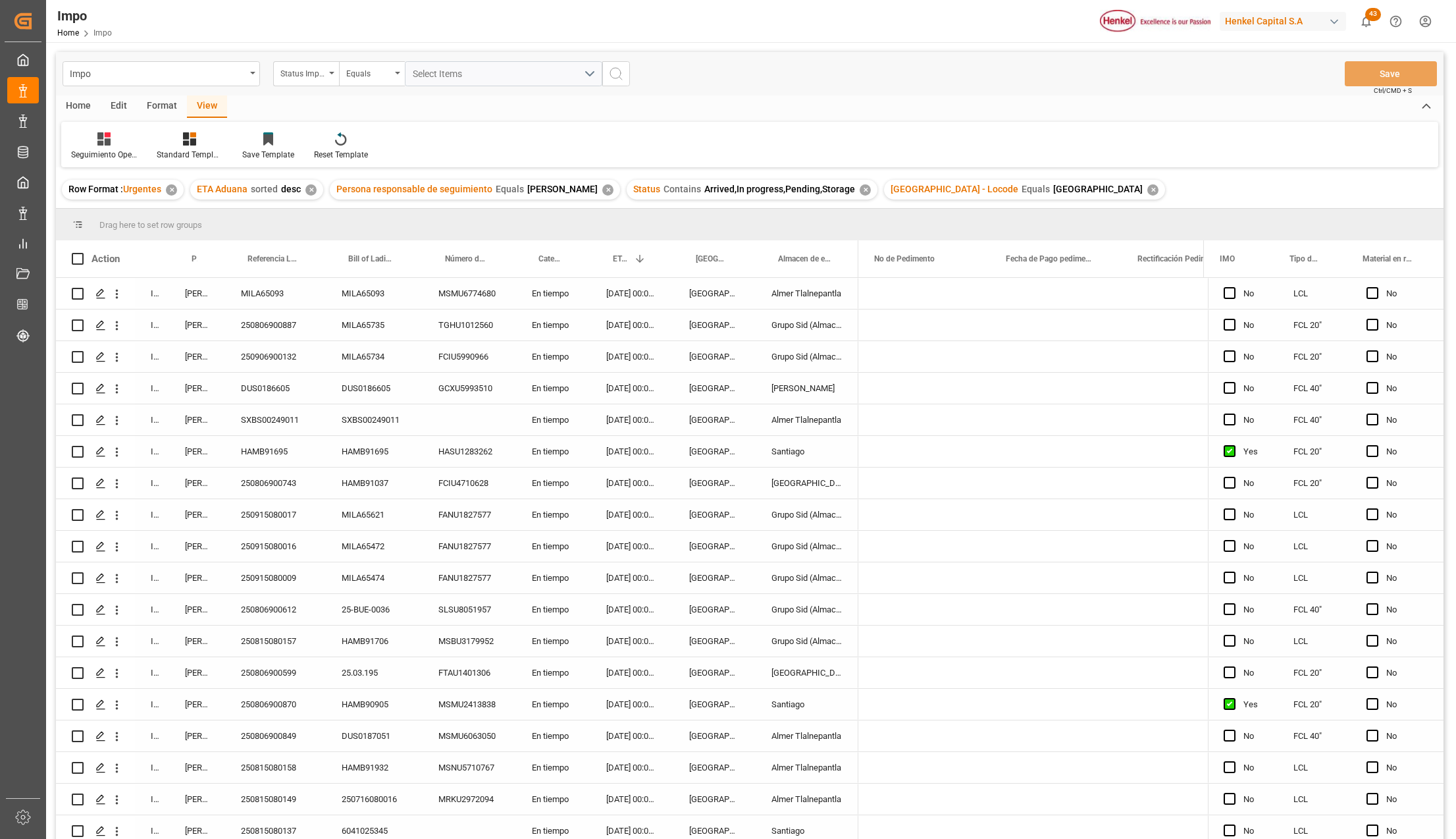
scroll to position [0, 3174]
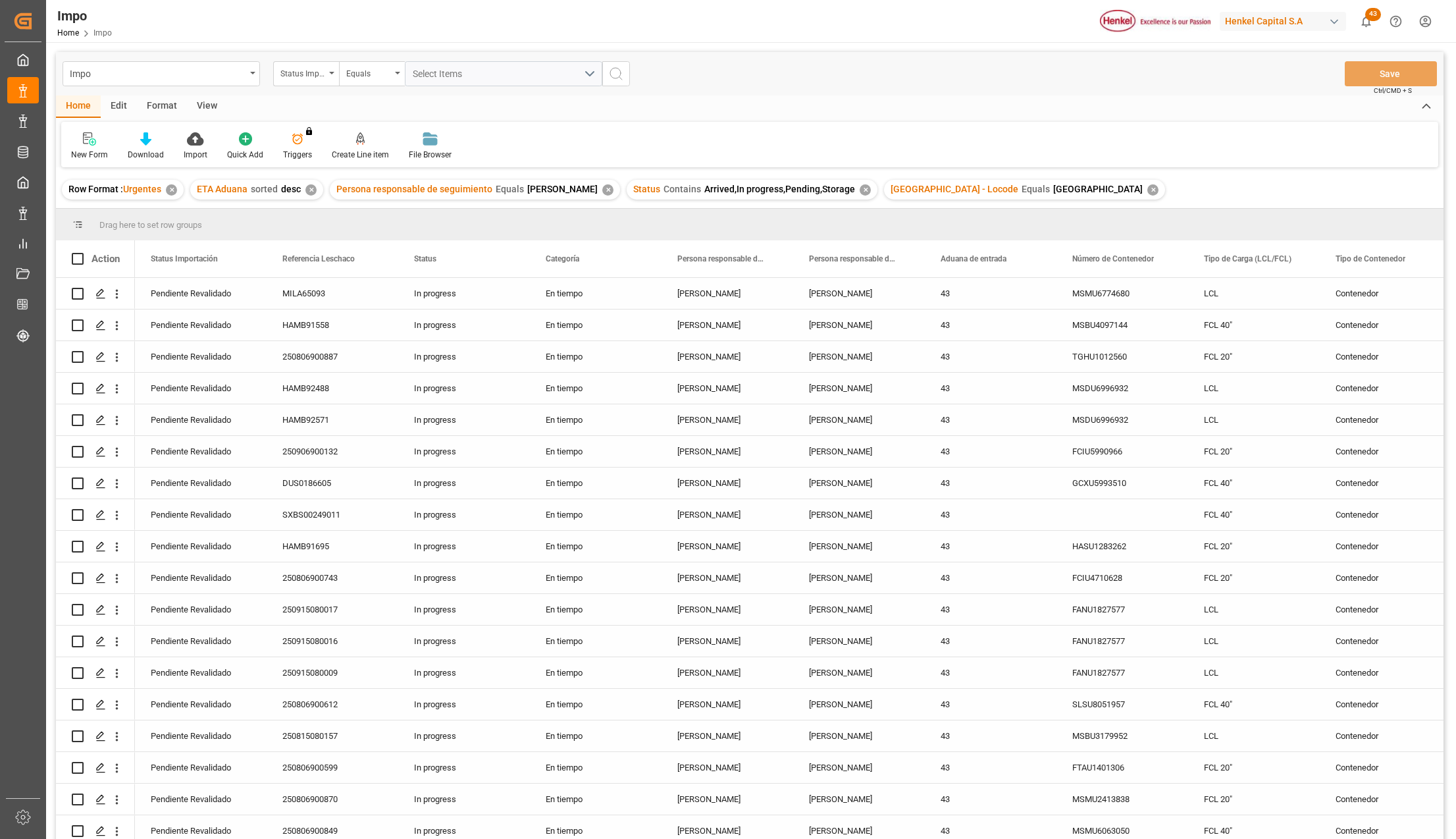
click at [215, 112] on div "View" at bounding box center [207, 106] width 40 height 22
click at [157, 145] on div at bounding box center [149, 139] width 66 height 14
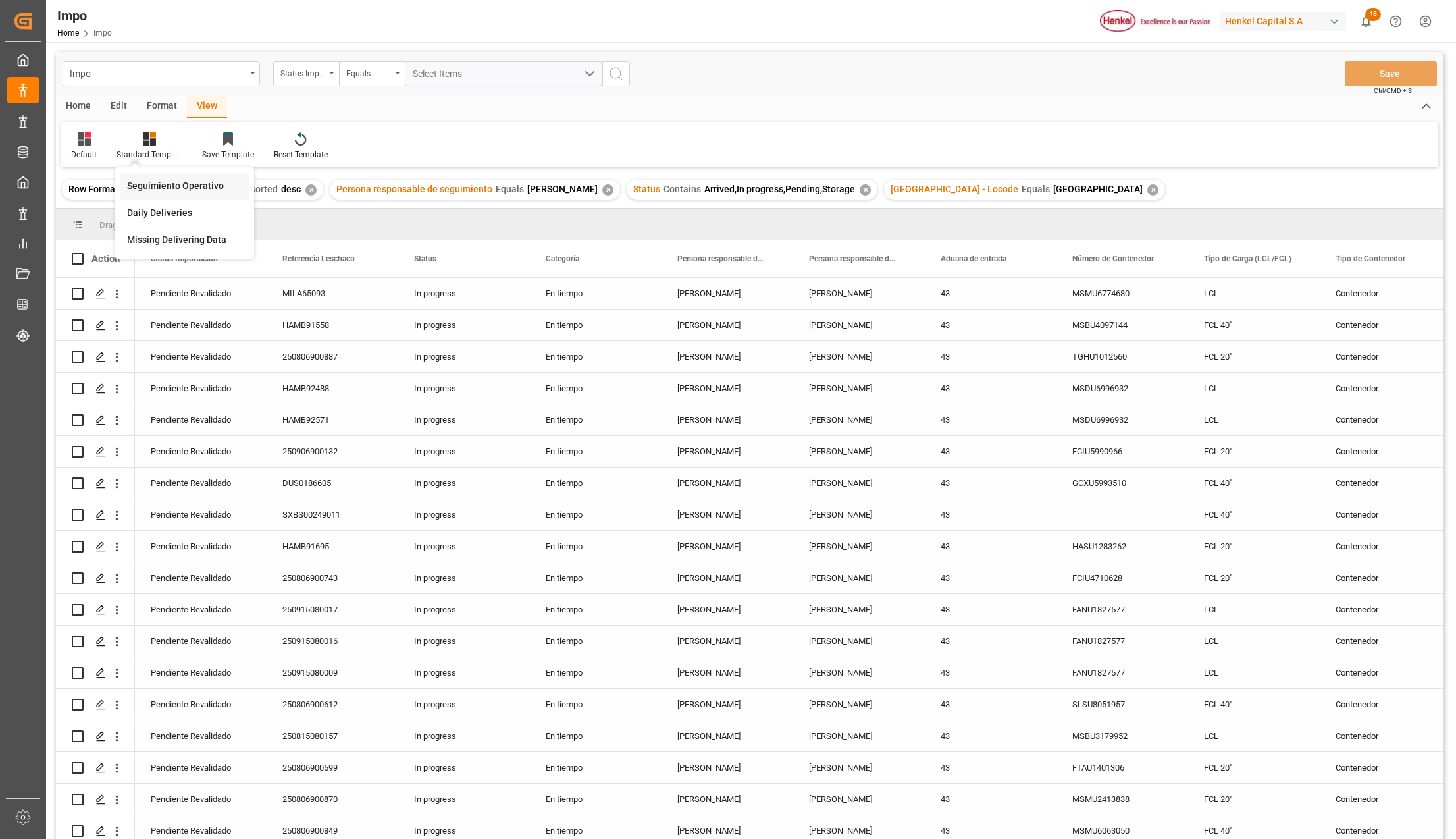
click at [153, 187] on div "Seguimiento Operativo" at bounding box center [184, 186] width 115 height 14
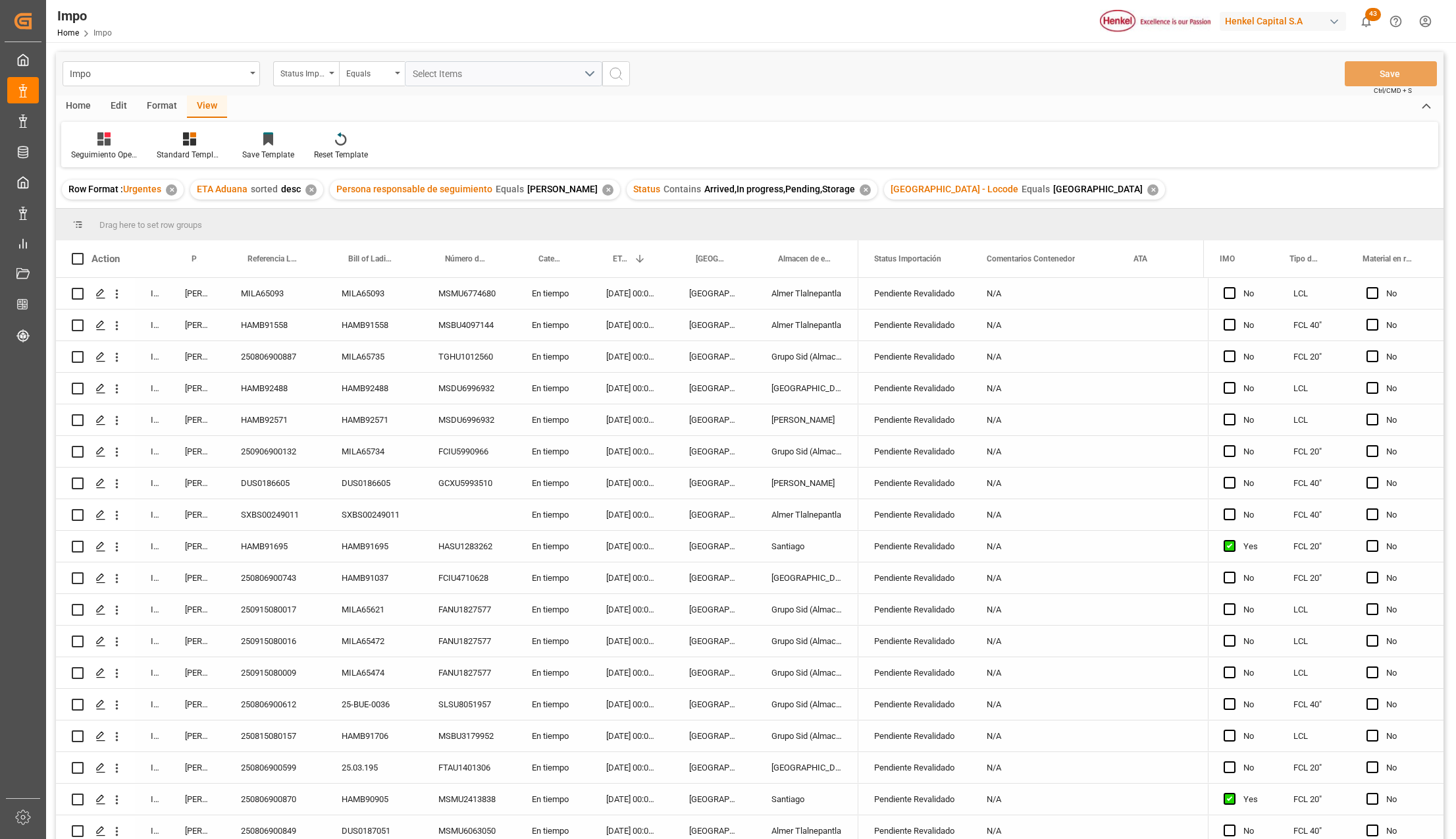
click at [478, 379] on div "MSDU6996932" at bounding box center [469, 388] width 94 height 31
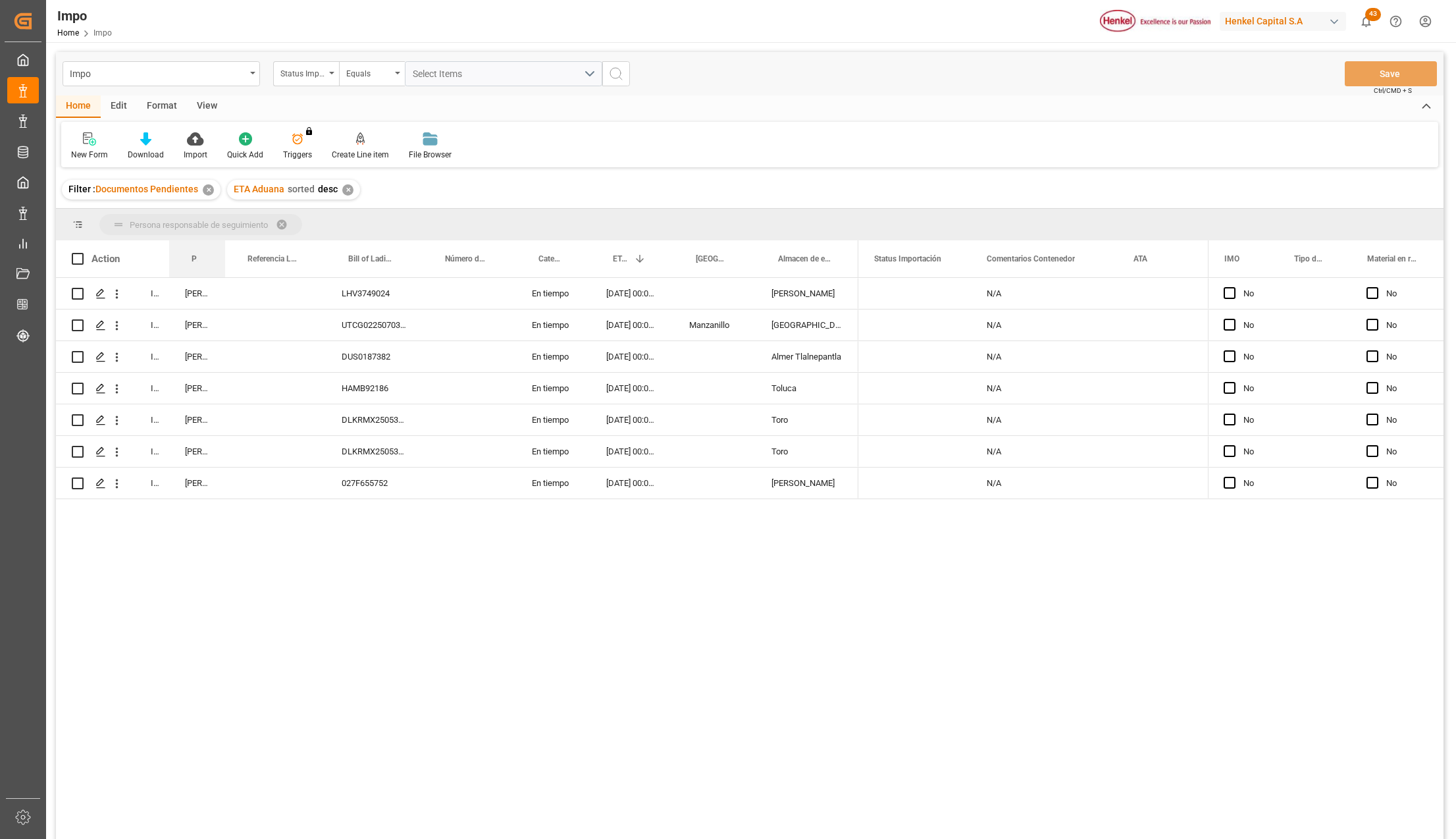
drag, startPoint x: 190, startPoint y: 259, endPoint x: 186, endPoint y: 222, distance: 37.2
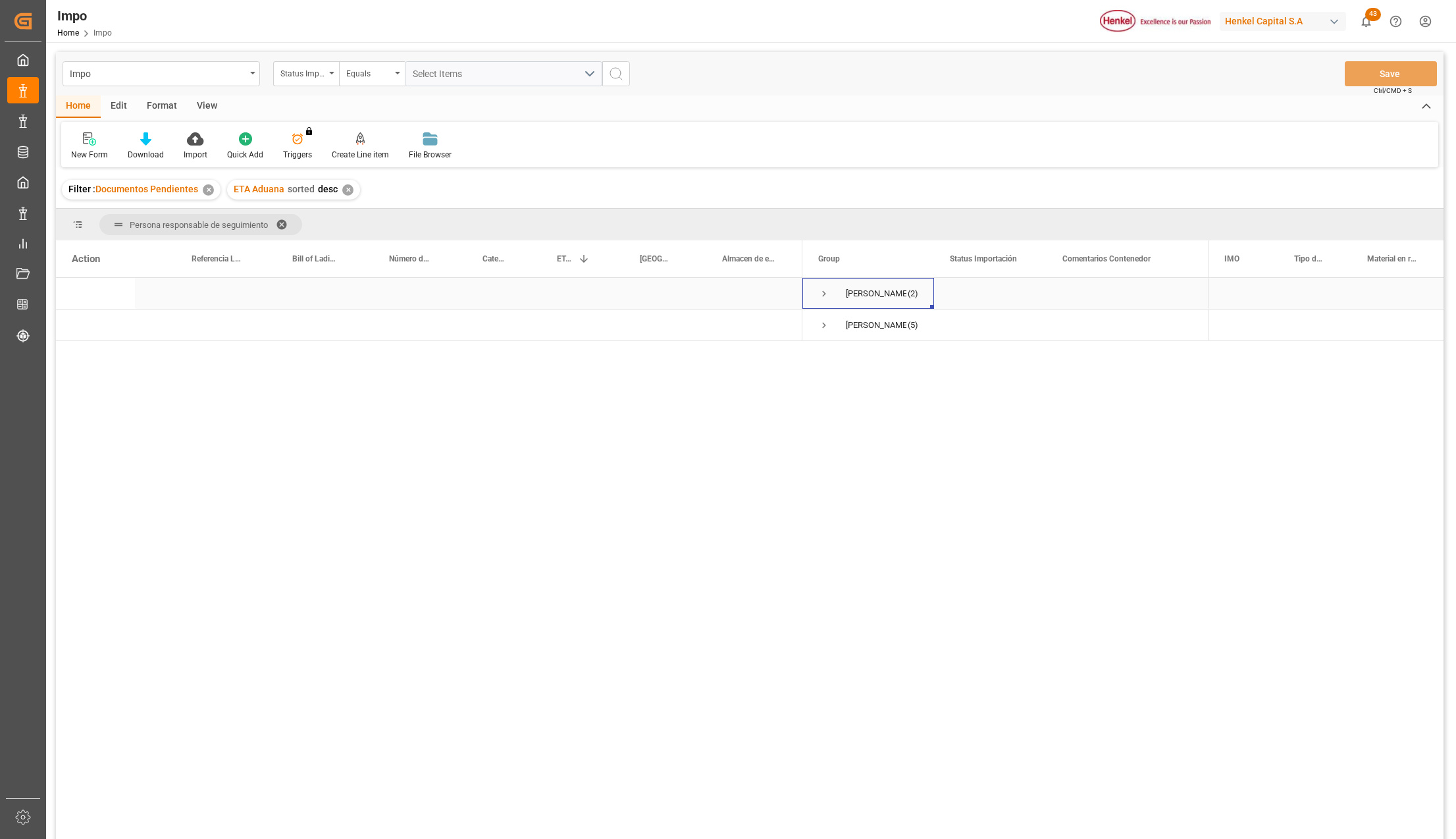
click at [821, 295] on span "Press SPACE to select this row." at bounding box center [824, 293] width 12 height 12
click at [561, 363] on div "[DATE] 00:00:00" at bounding box center [576, 357] width 83 height 31
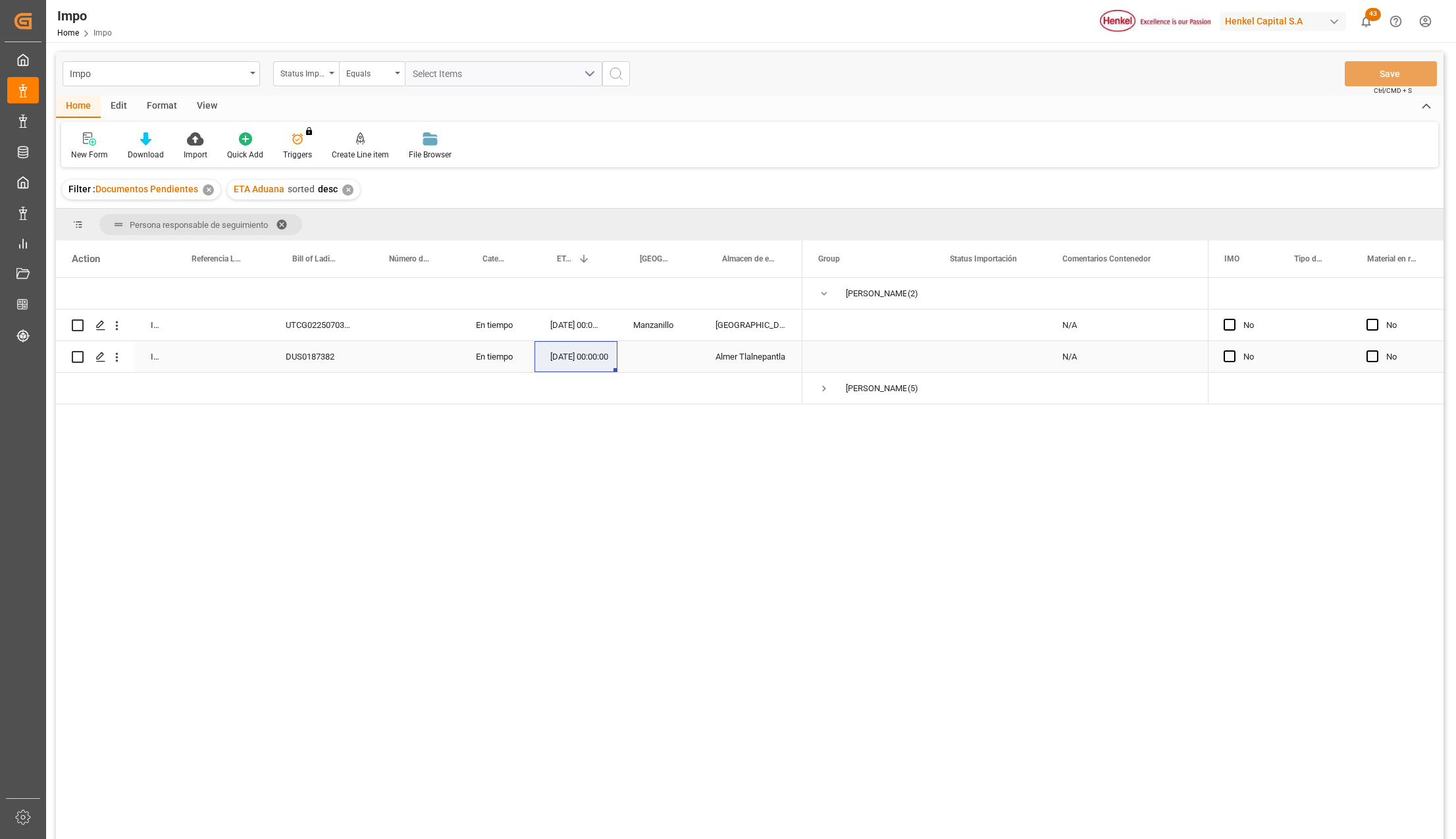
click at [304, 358] on div "DUS0187382" at bounding box center [318, 357] width 97 height 31
click at [593, 611] on div "In progress UTCG0225070387 En tiempo [DATE] 00:00:00 Manzanillo [GEOGRAPHIC_DAT…" at bounding box center [750, 560] width 1387 height 565
click at [822, 390] on span "Press SPACE to select this row." at bounding box center [824, 389] width 12 height 12
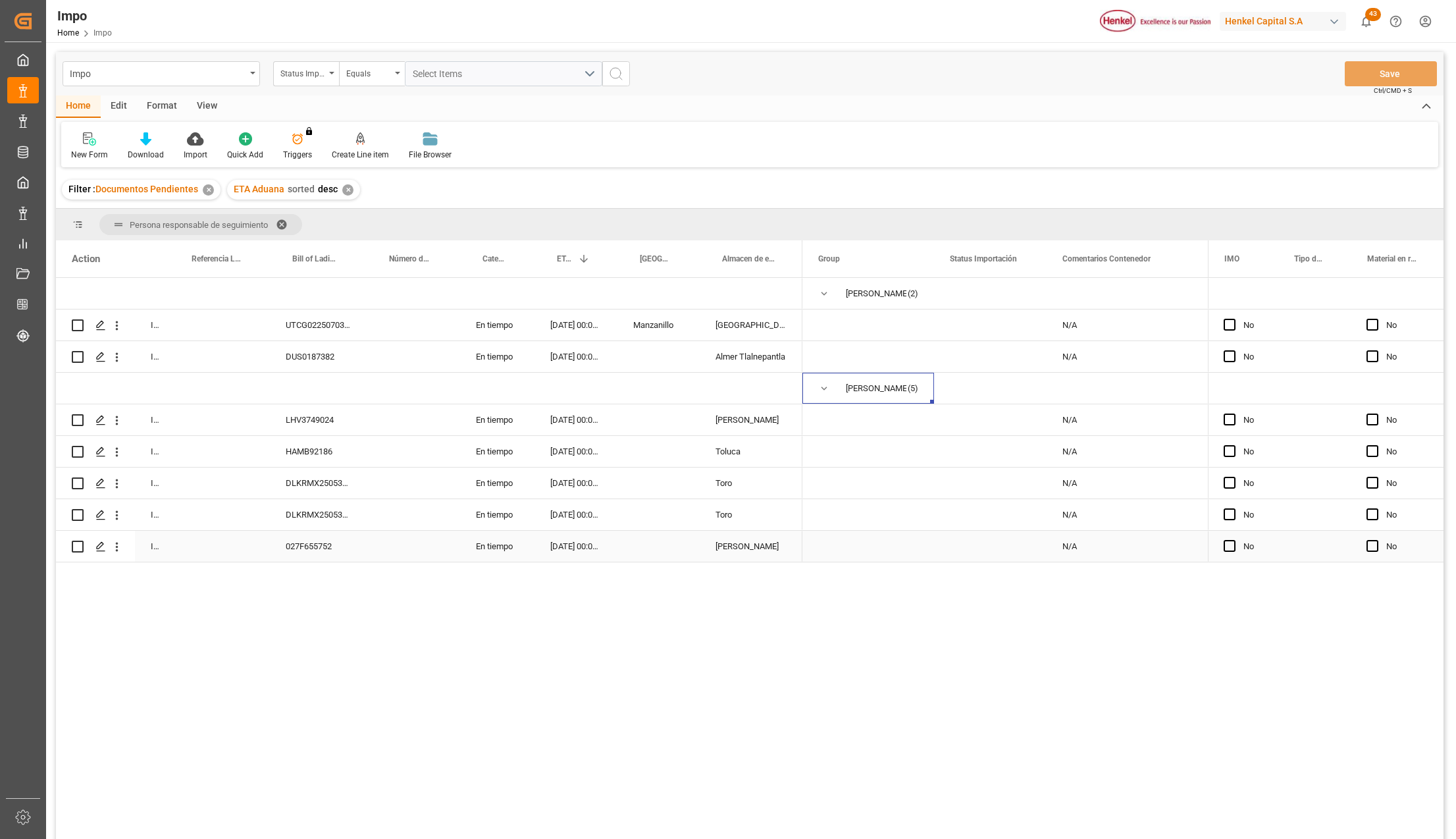
click at [290, 545] on div "027F655752" at bounding box center [318, 546] width 97 height 31
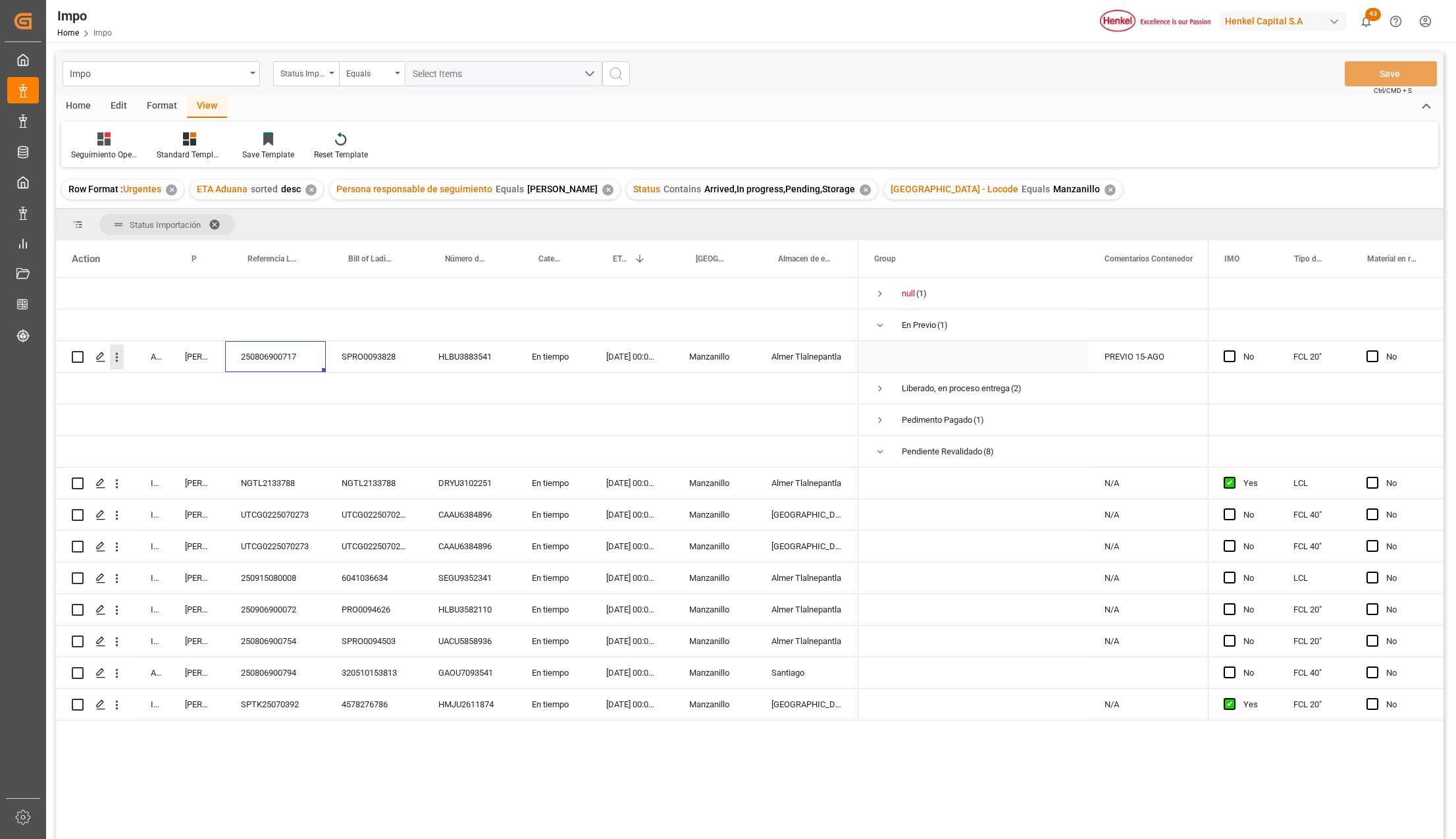
click at [119, 355] on icon "open menu" at bounding box center [116, 357] width 14 height 14
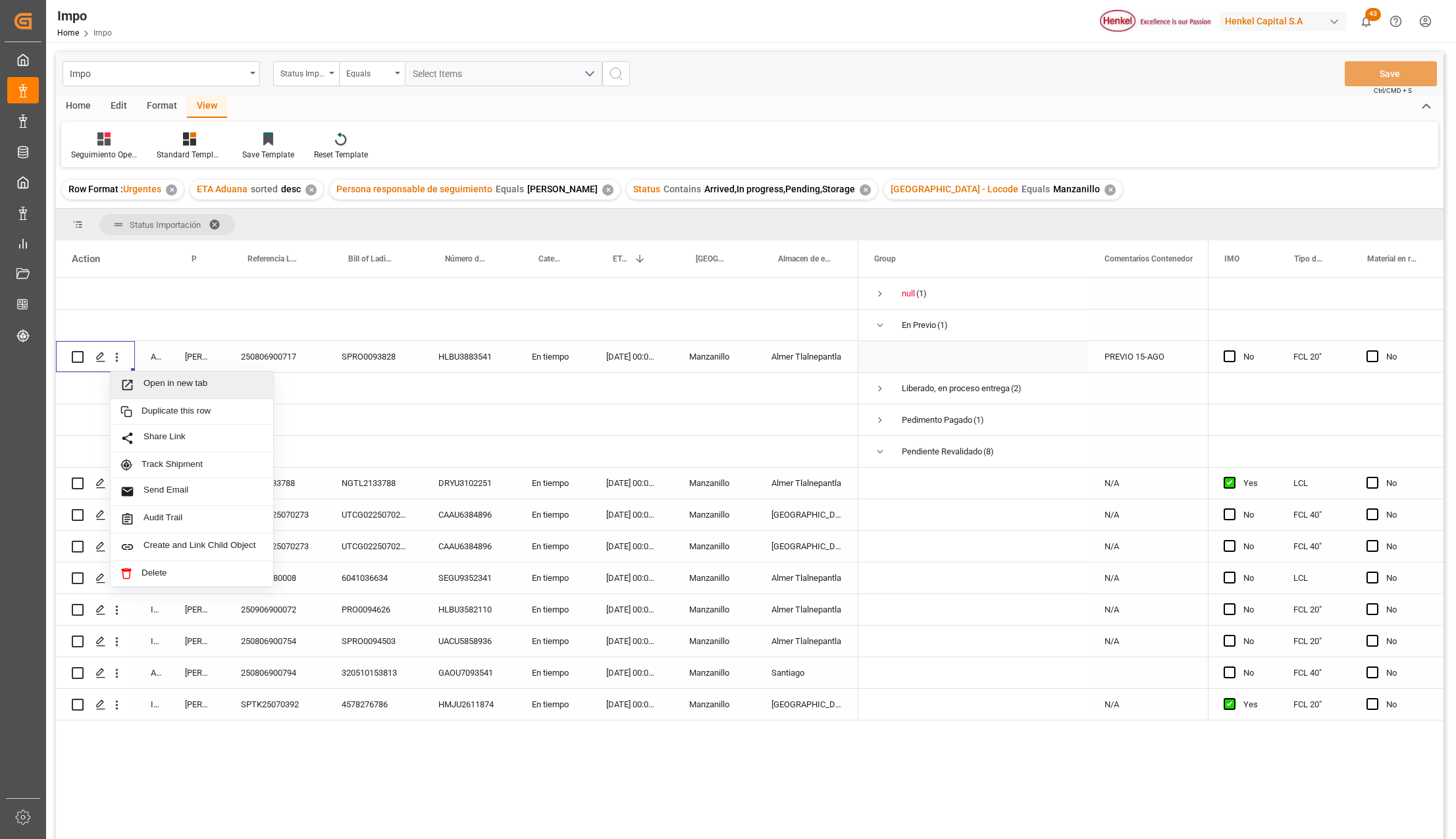
click at [144, 386] on span "Open in new tab" at bounding box center [203, 385] width 120 height 14
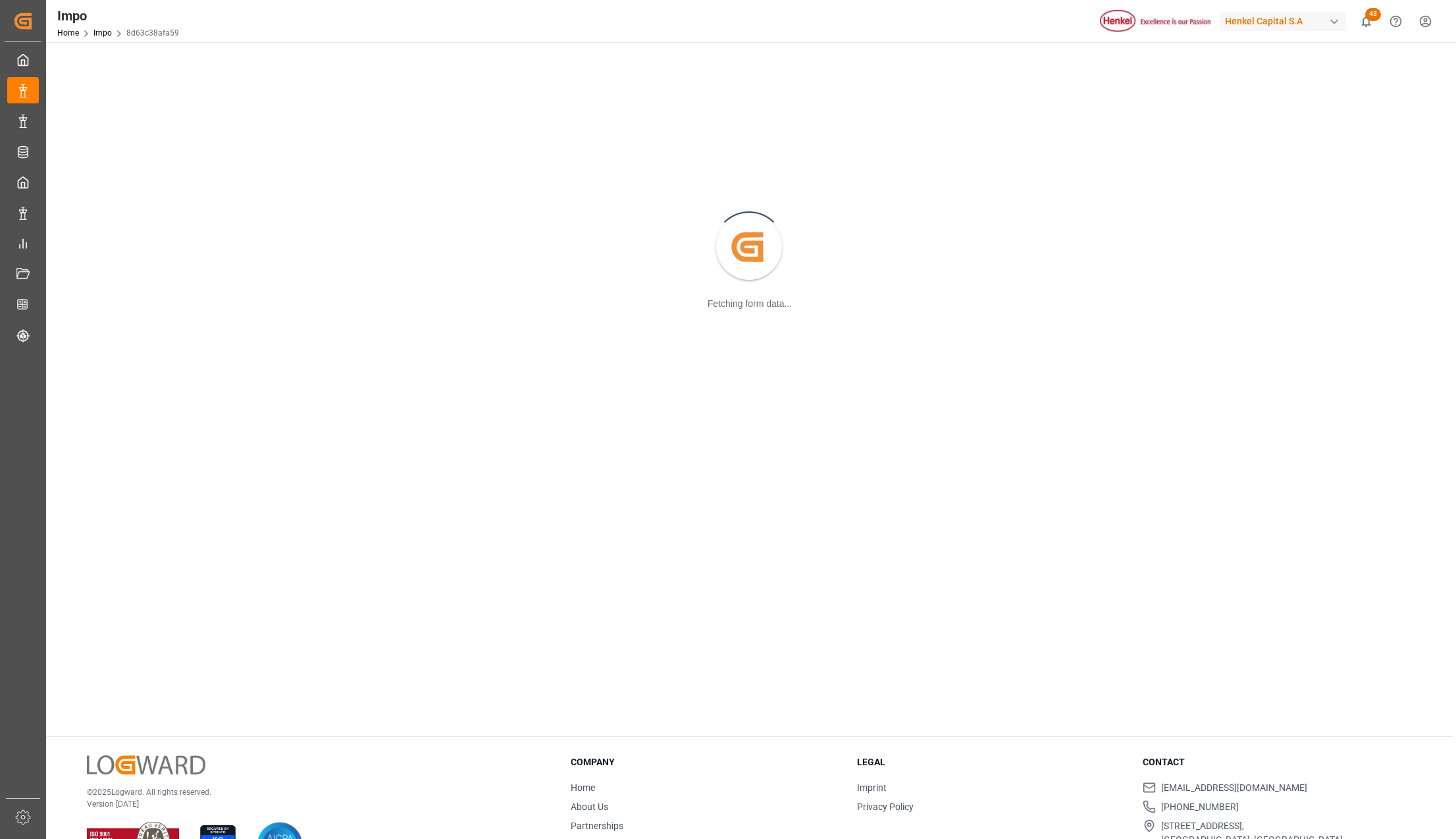
scroll to position [143, 0]
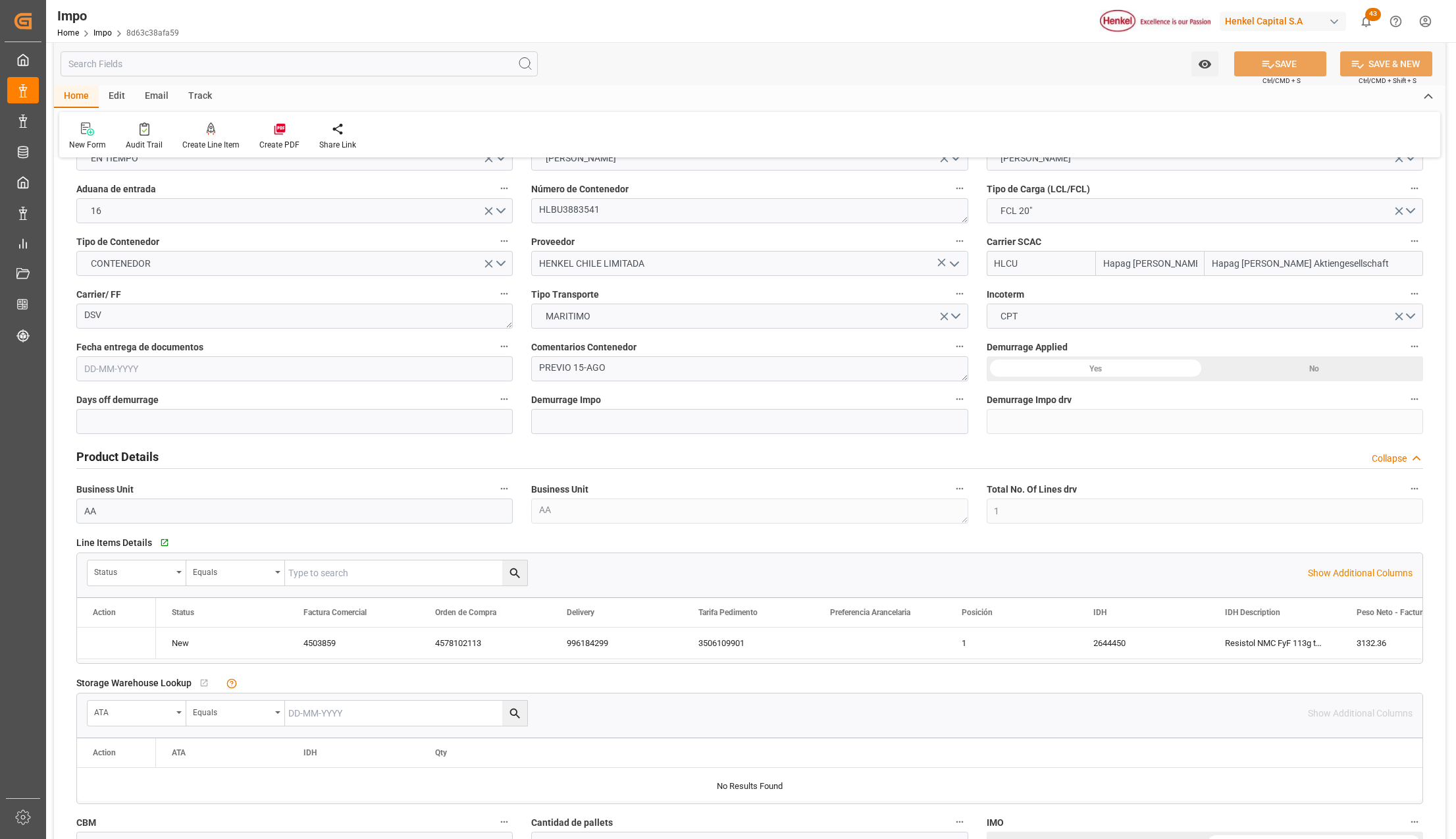
type input "Hapag [PERSON_NAME]"
type input "Hapag [PERSON_NAME] Aktiengesellschaft"
type input "1"
type input "9.36"
type input "10"
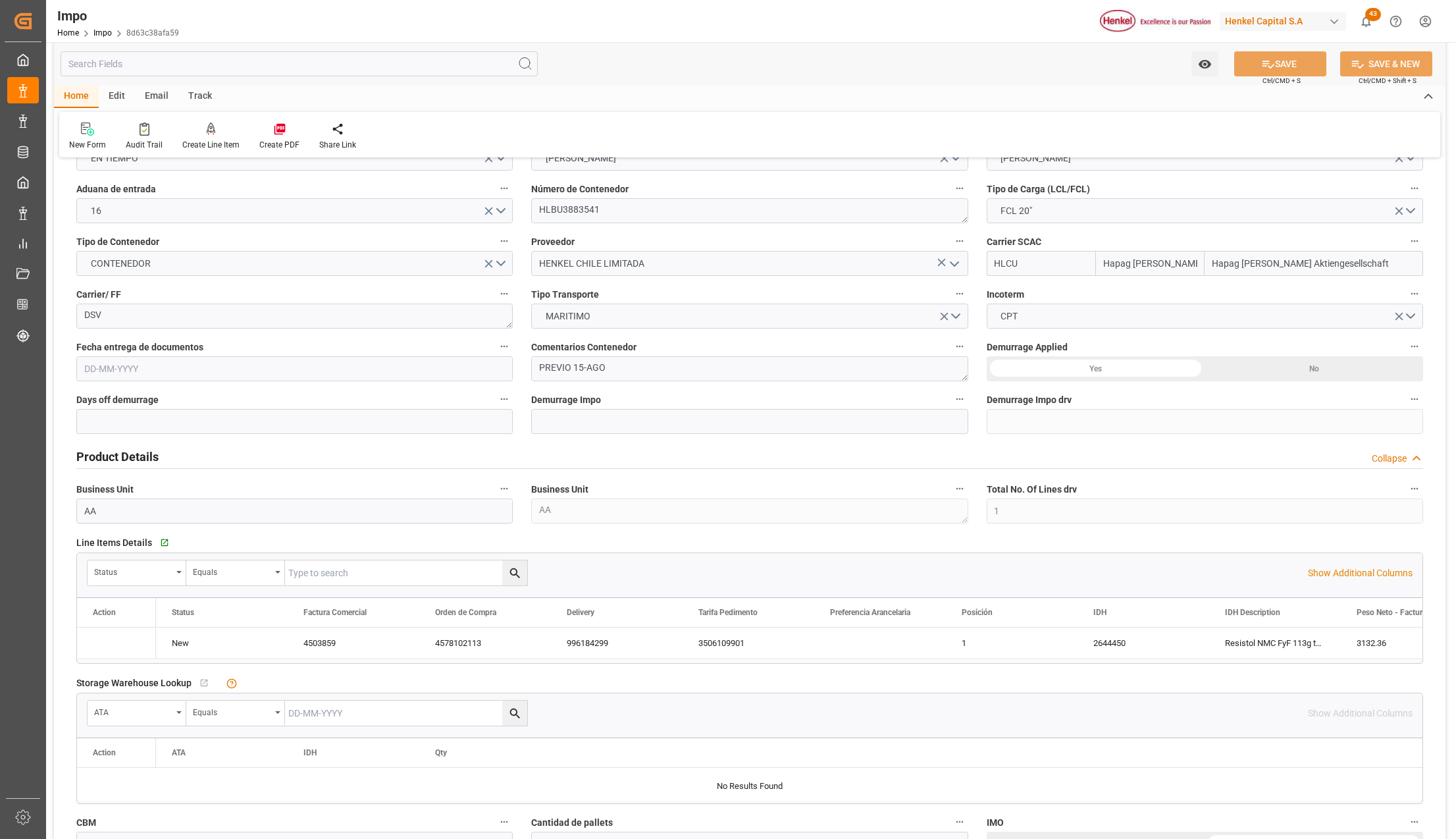
type input "[DATE]"
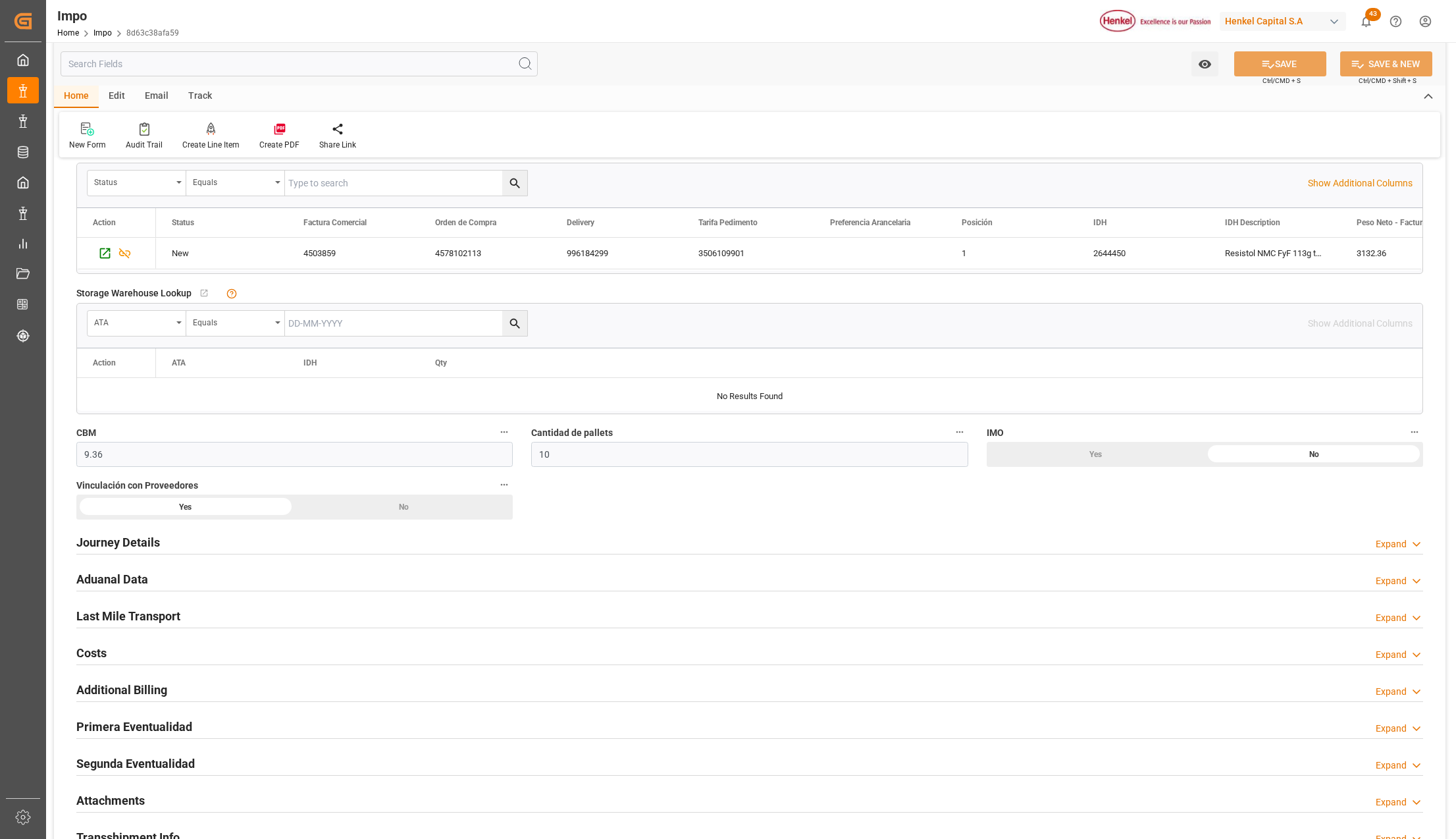
scroll to position [846, 0]
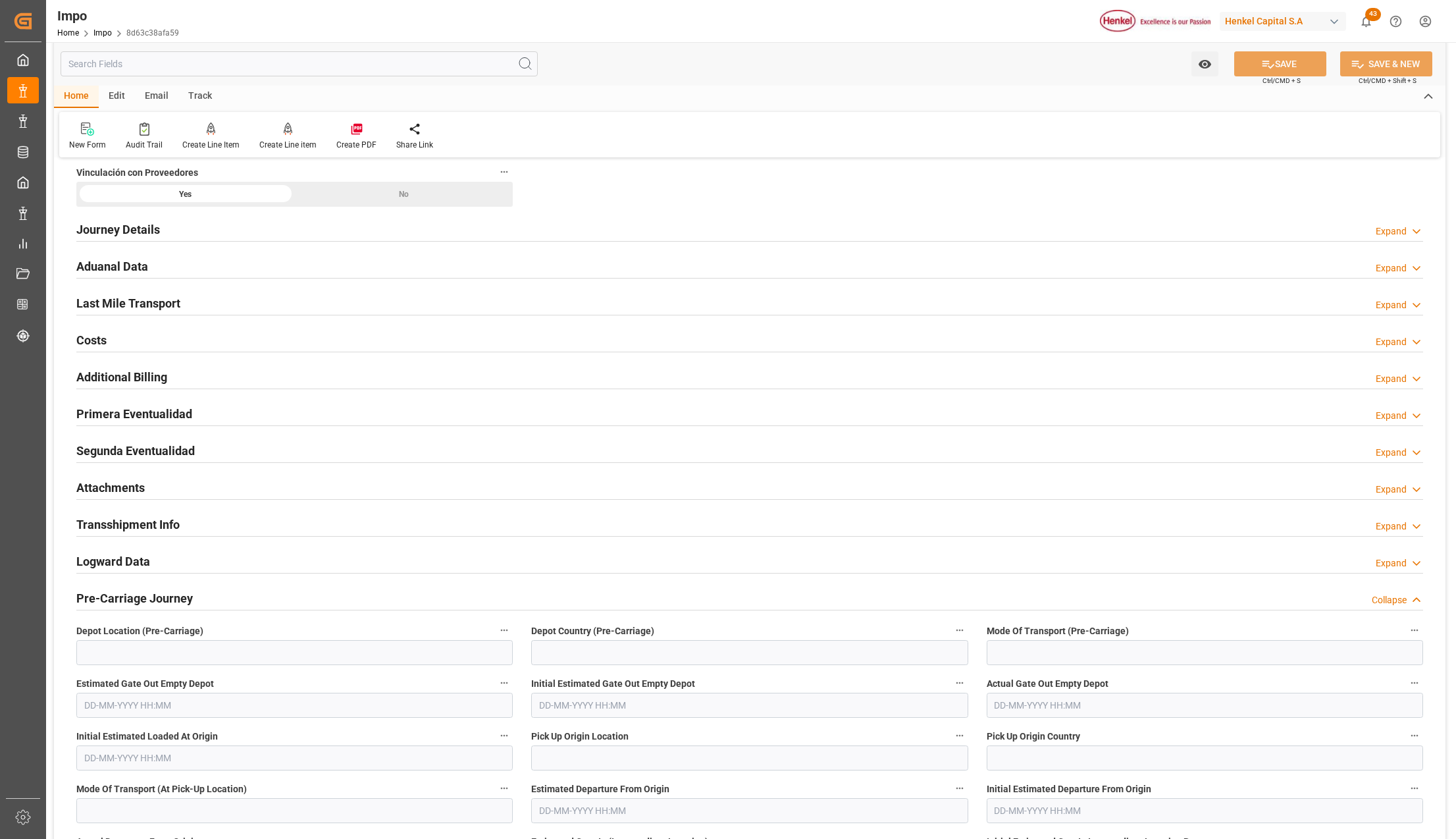
click at [102, 491] on h2 "Attachments" at bounding box center [111, 487] width 69 height 18
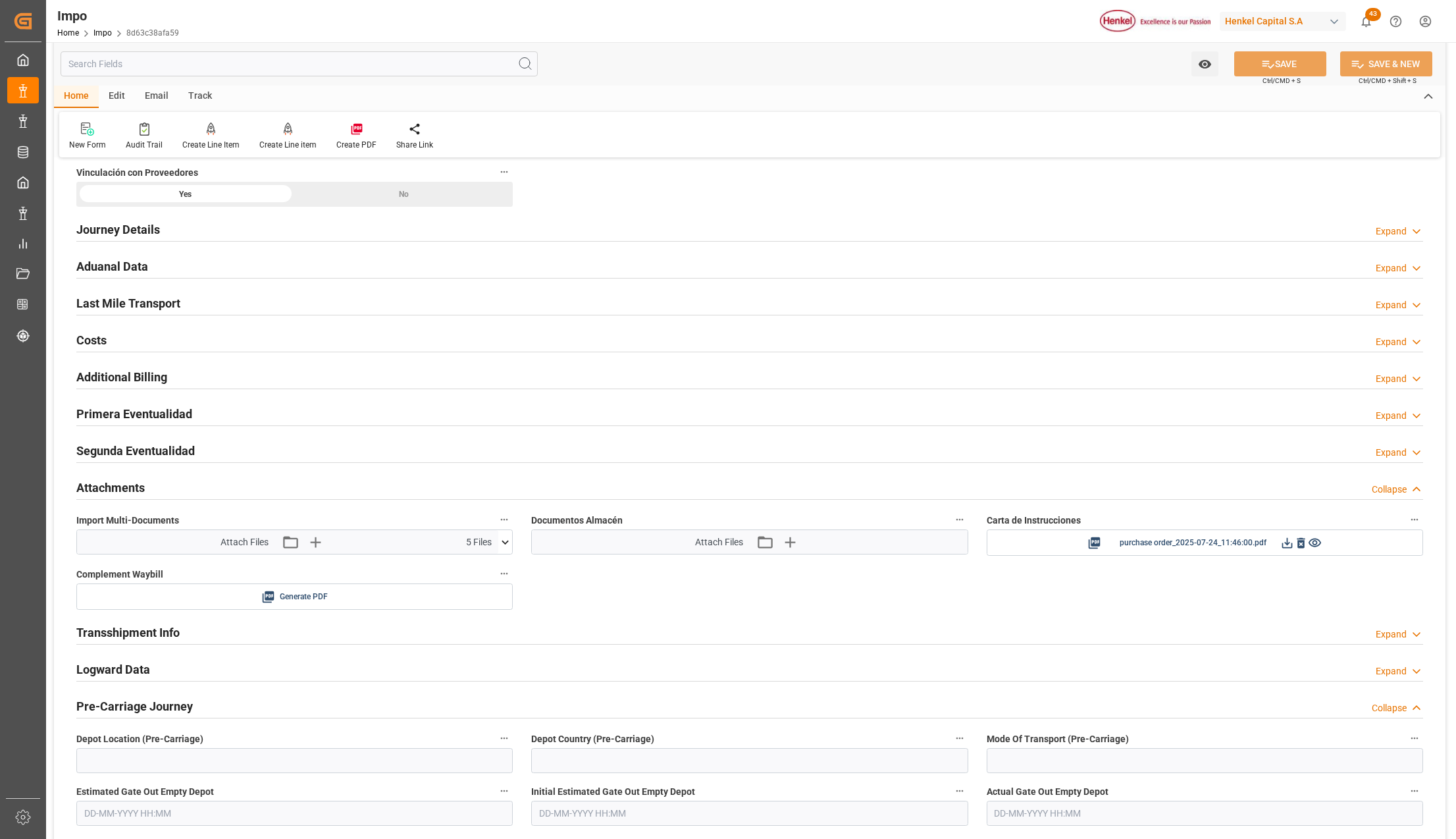
click at [101, 409] on h2 "Primera Eventualidad" at bounding box center [134, 414] width 116 height 18
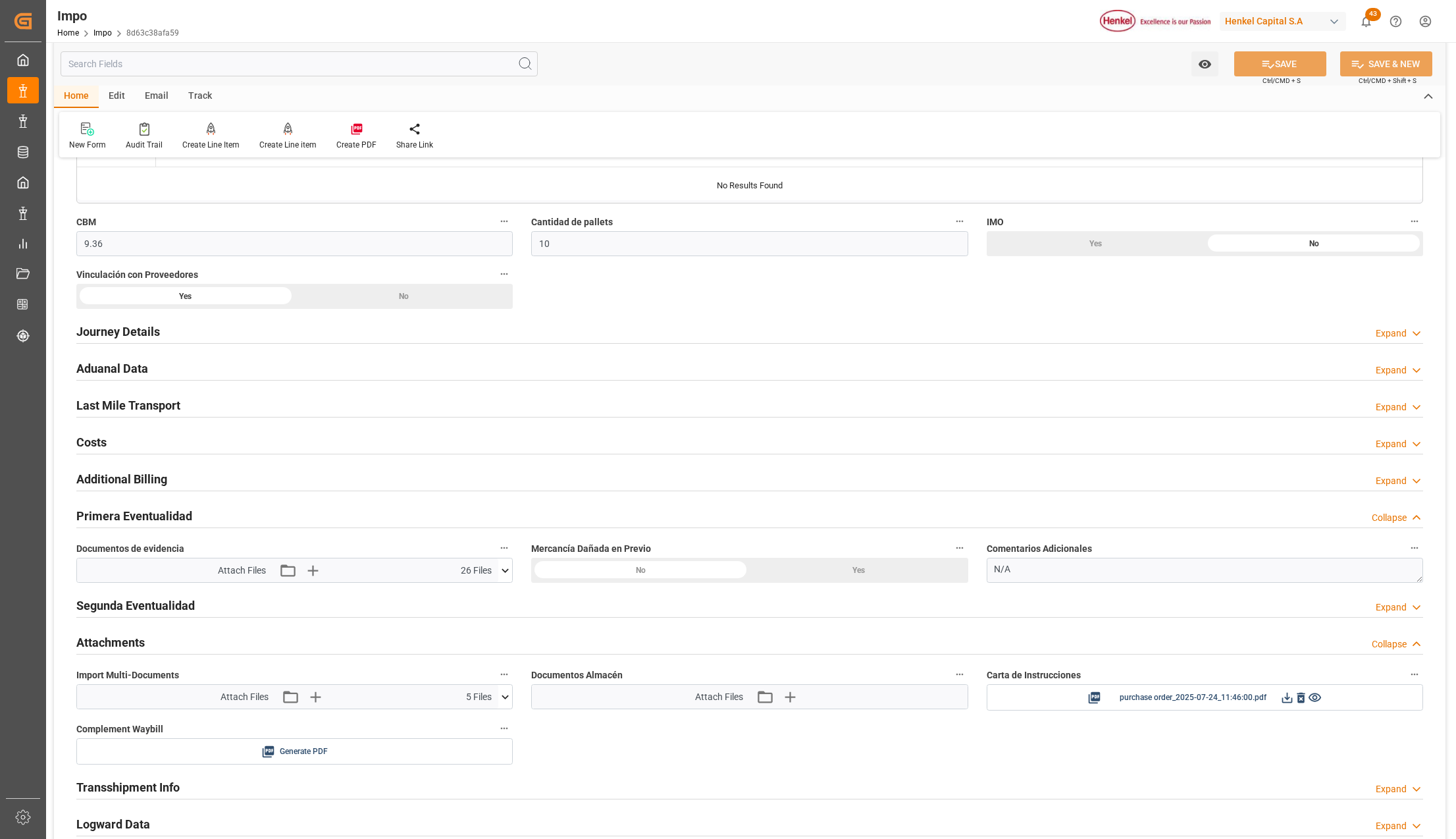
scroll to position [582, 0]
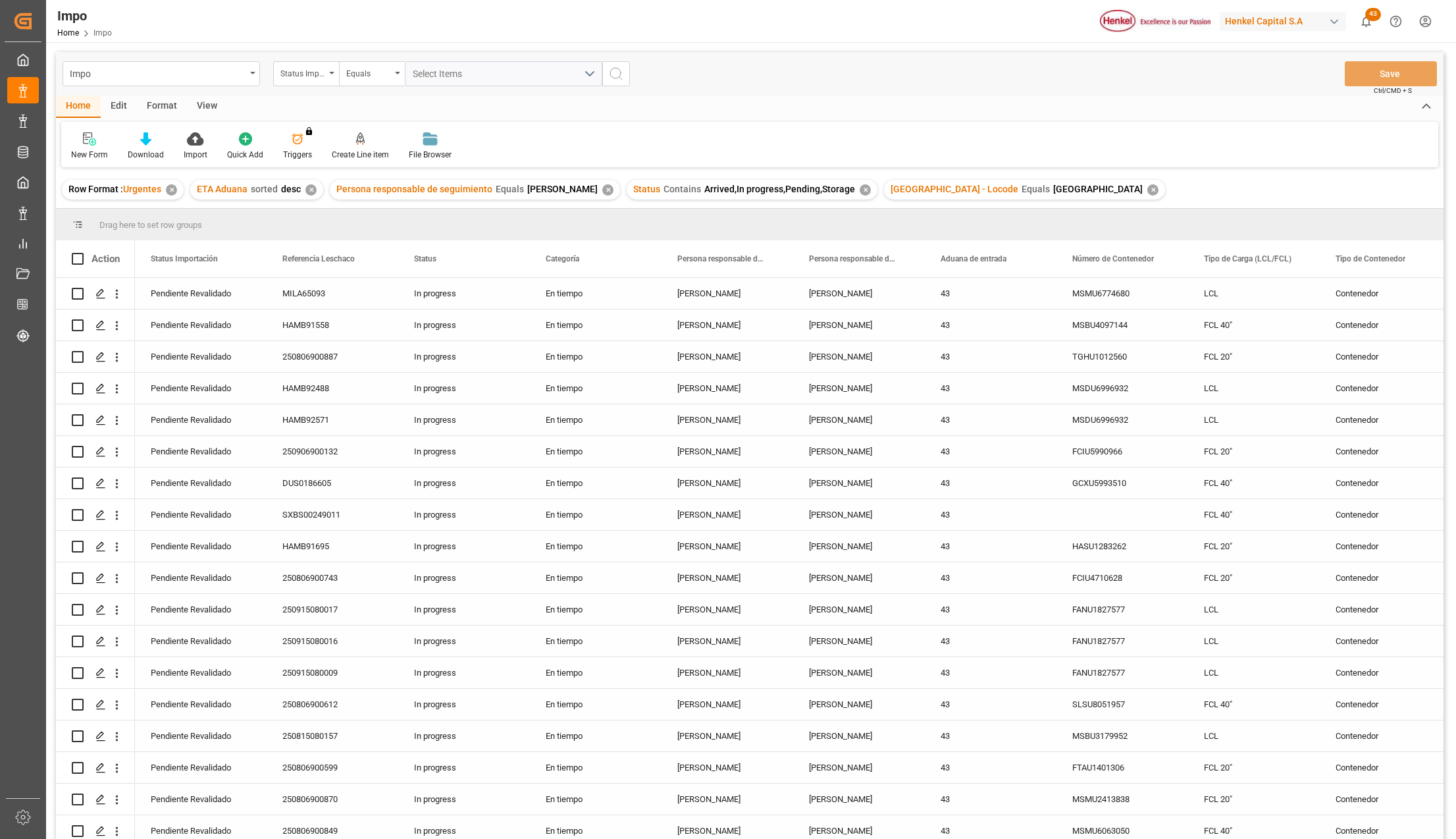
click at [212, 105] on div "View" at bounding box center [207, 106] width 40 height 22
click at [150, 127] on div "Default Standard Templates Save Template Reset Template" at bounding box center [750, 145] width 1377 height 46
click at [148, 138] on icon at bounding box center [150, 139] width 13 height 13
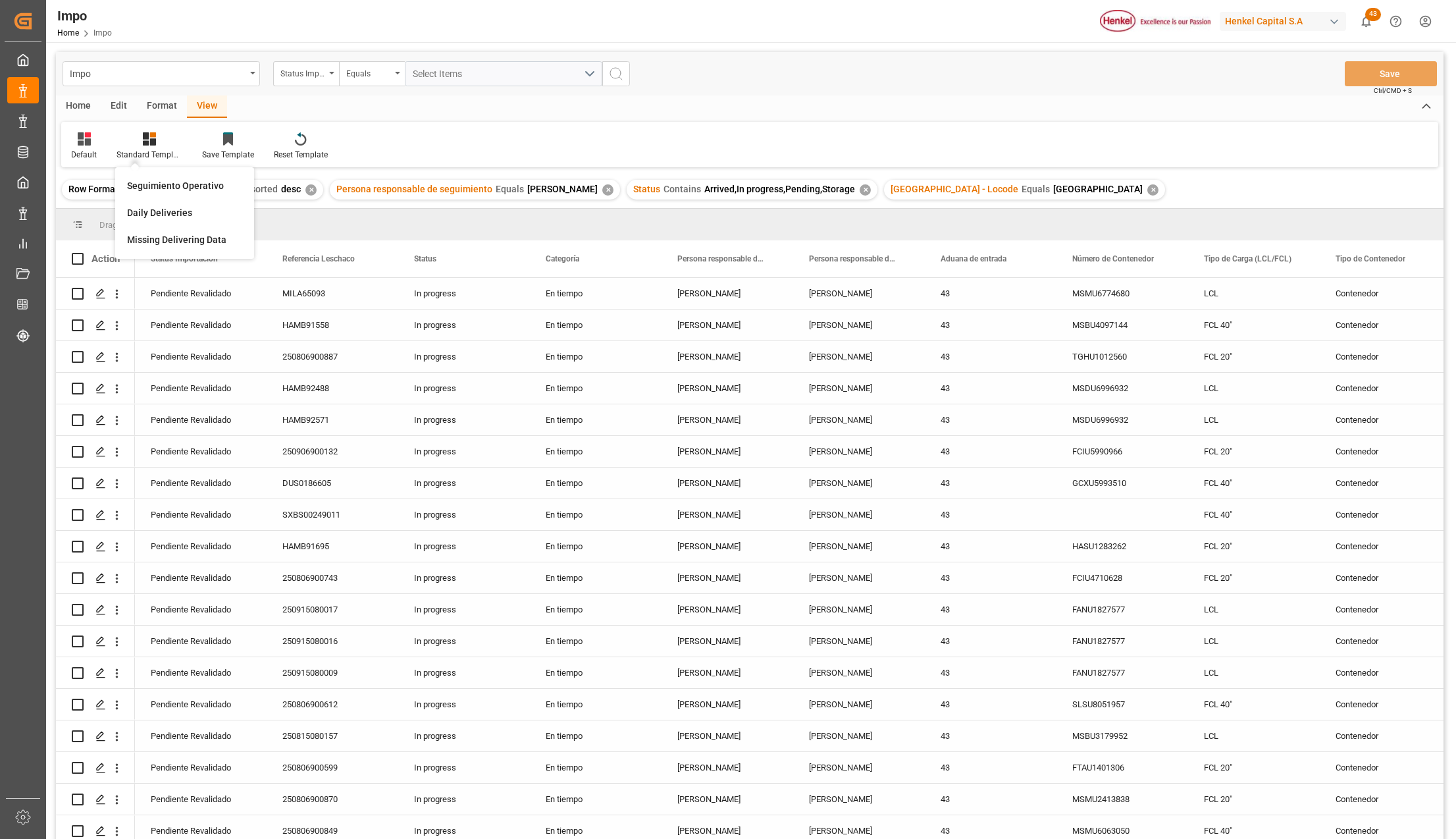
click at [150, 180] on div "Seguimiento Operativo" at bounding box center [184, 186] width 115 height 14
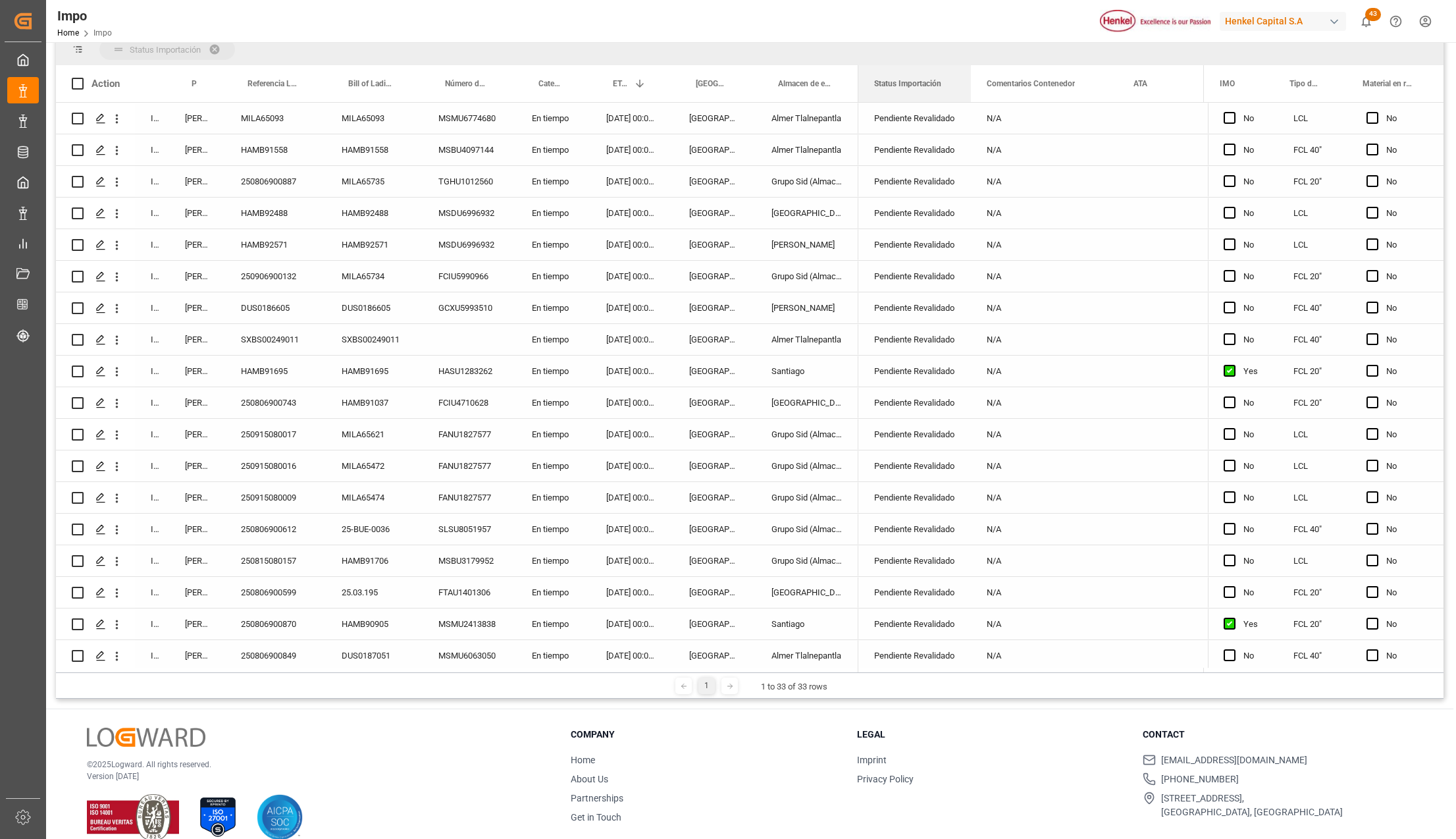
drag, startPoint x: 906, startPoint y: 82, endPoint x: 898, endPoint y: 57, distance: 26.2
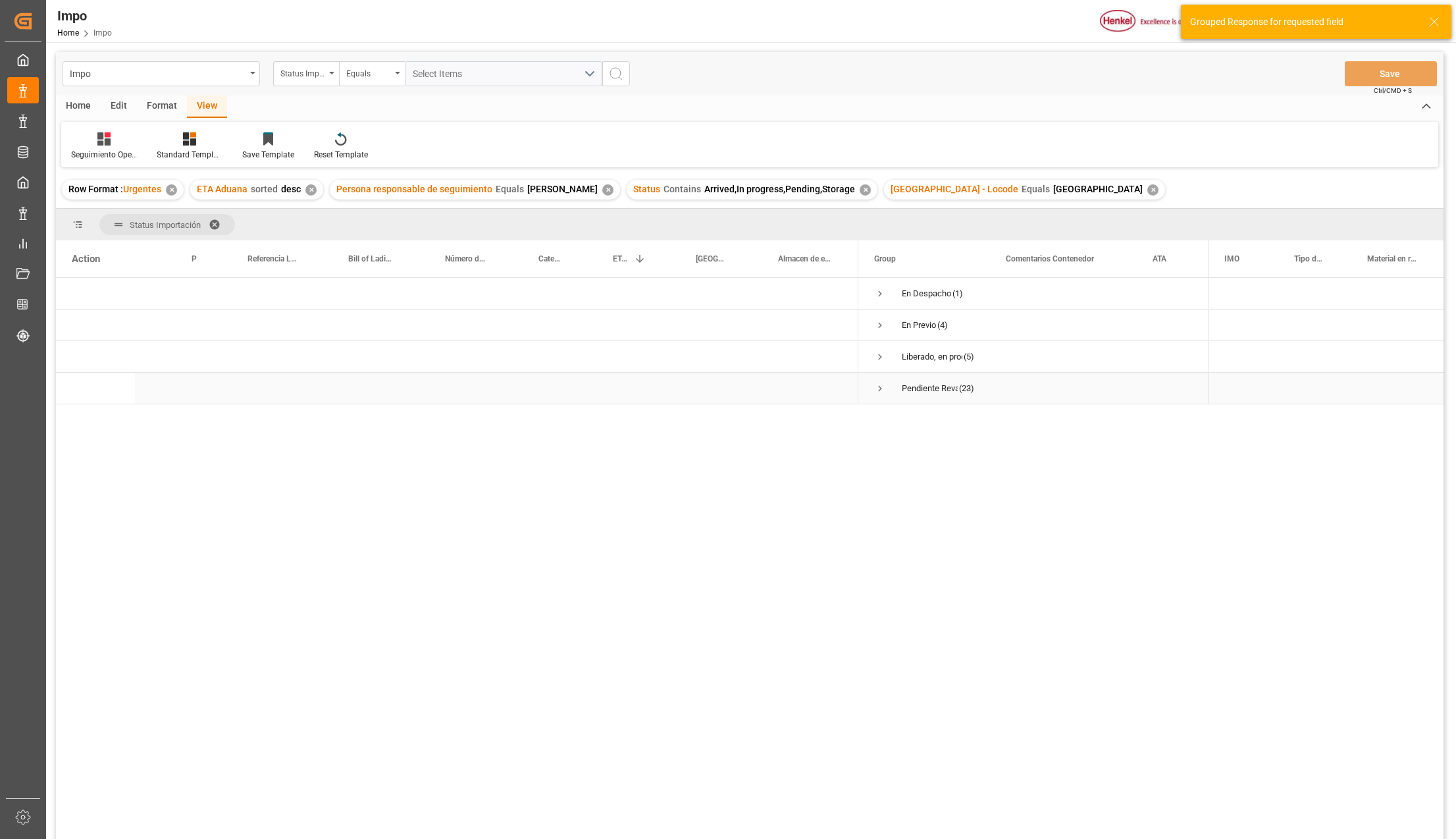
click at [880, 386] on span "Press SPACE to select this row." at bounding box center [880, 389] width 12 height 12
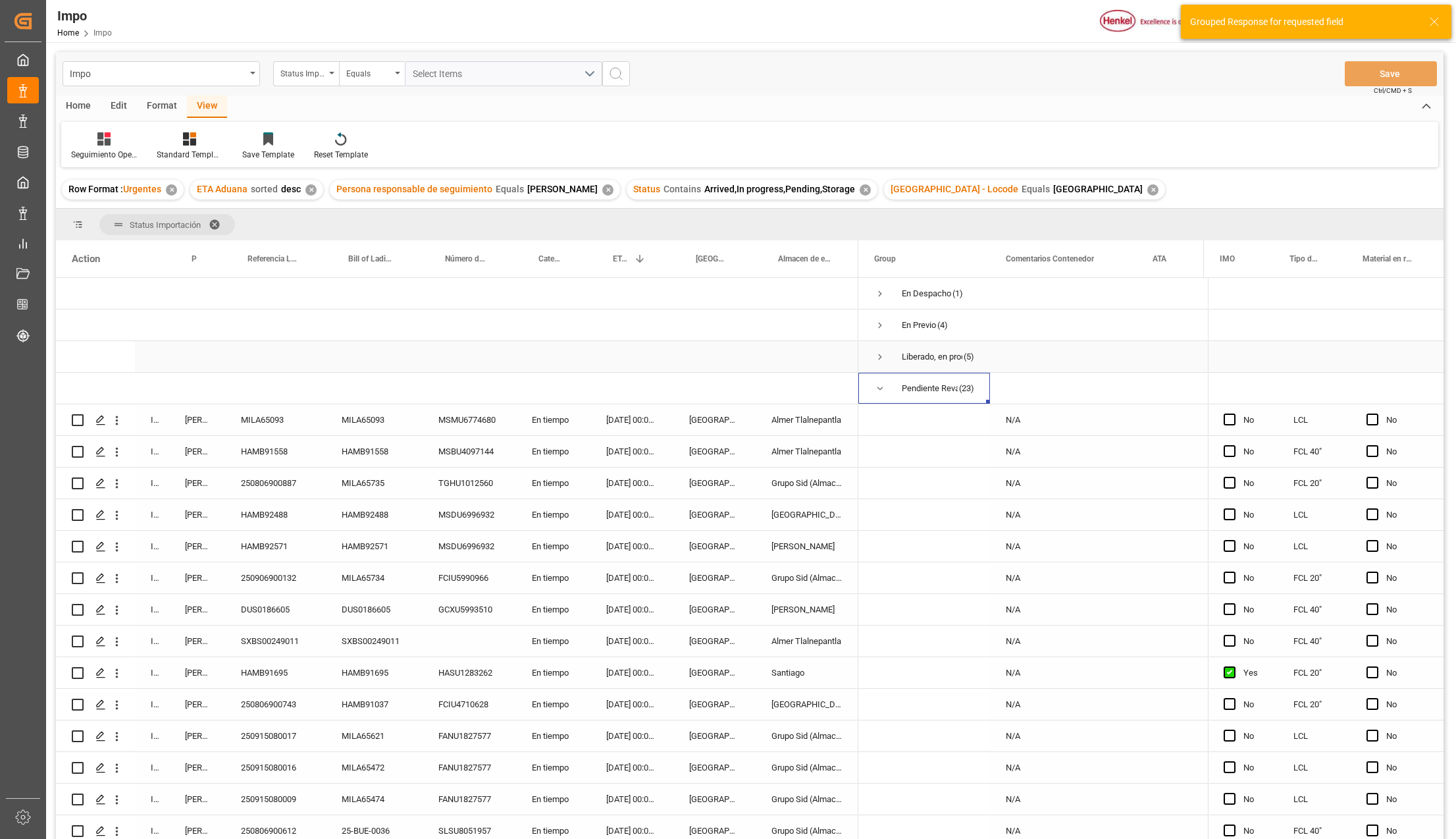
click at [880, 356] on span "Press SPACE to select this row." at bounding box center [880, 357] width 12 height 12
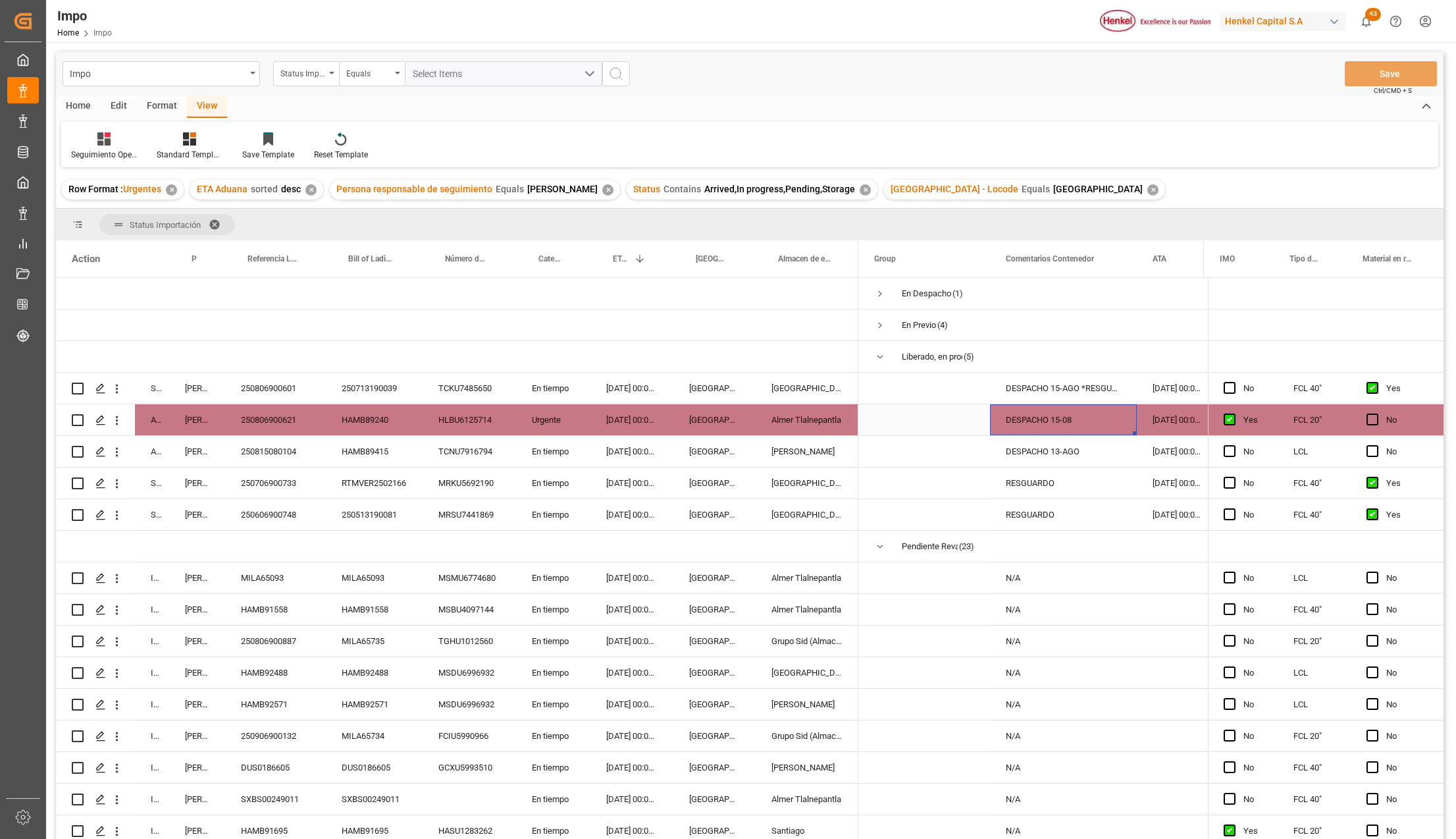
click at [1052, 422] on div "DESPACHO 15-08" at bounding box center [1063, 420] width 147 height 31
click at [287, 414] on div "250806900621" at bounding box center [275, 420] width 101 height 31
